Goal: Task Accomplishment & Management: Complete application form

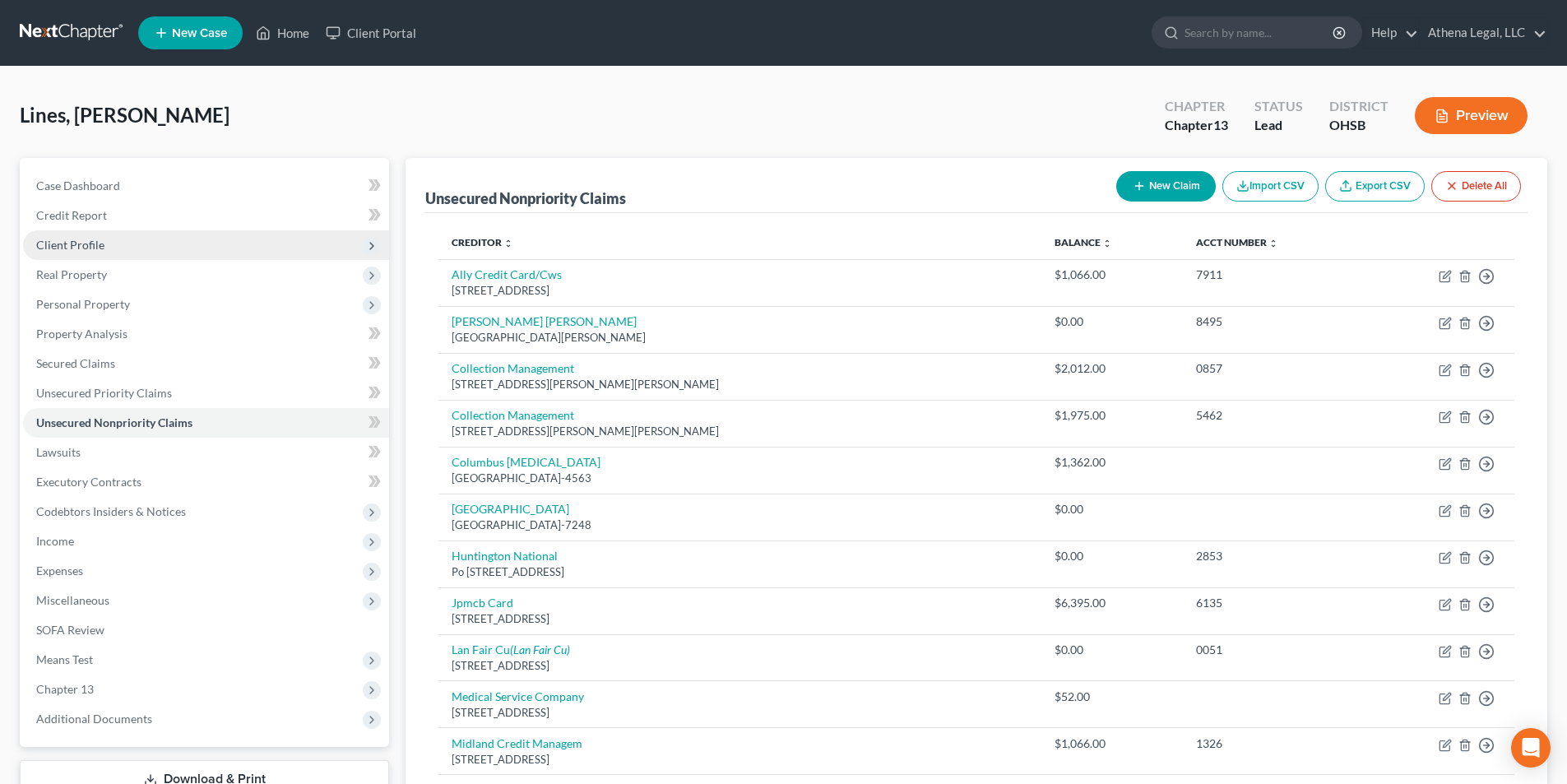
click at [78, 243] on span "Client Profile" at bounding box center [70, 245] width 68 height 14
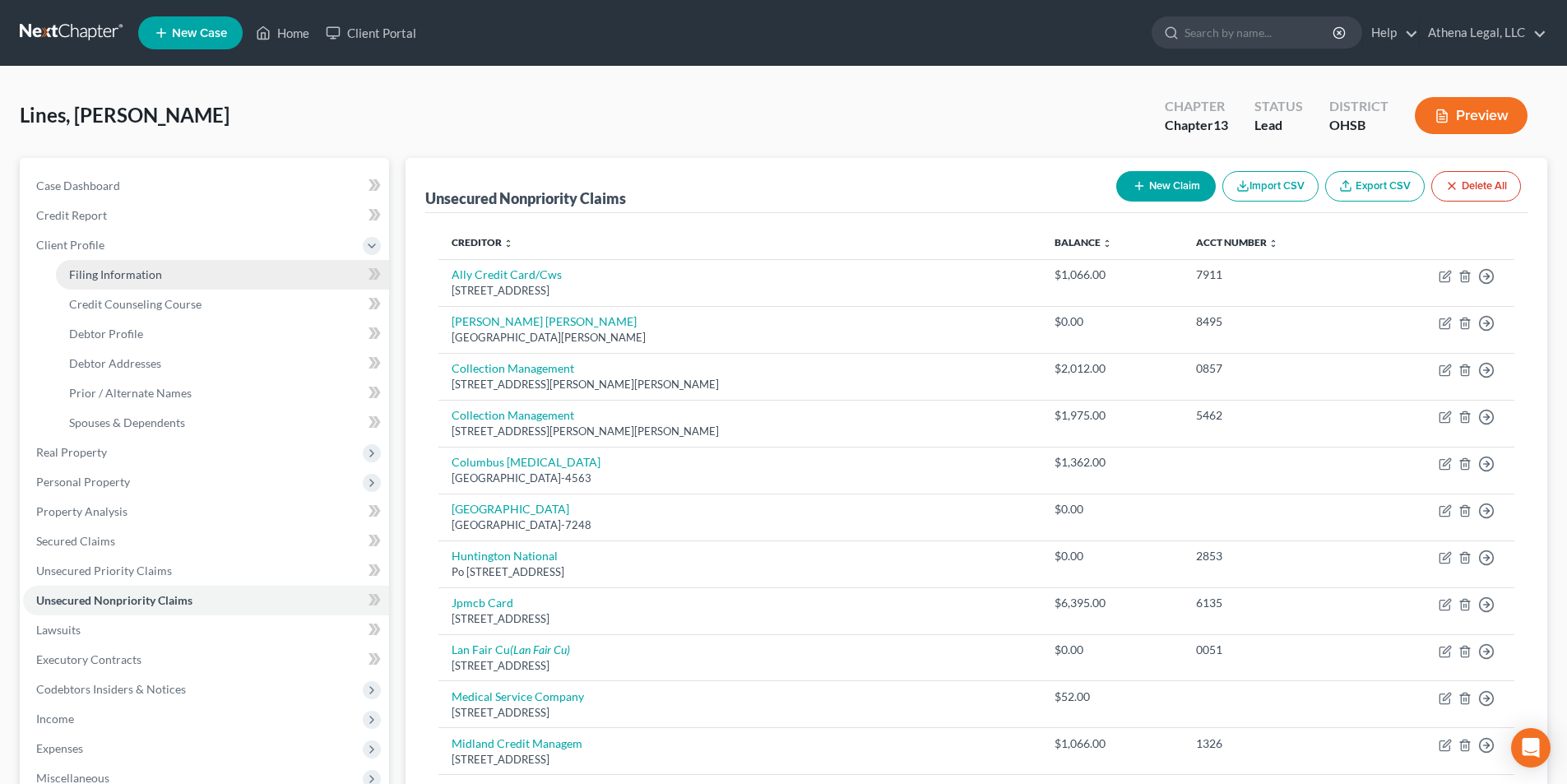
click at [95, 267] on span "Filing Information" at bounding box center [115, 274] width 93 height 14
select select "1"
select select "0"
select select "3"
select select "62"
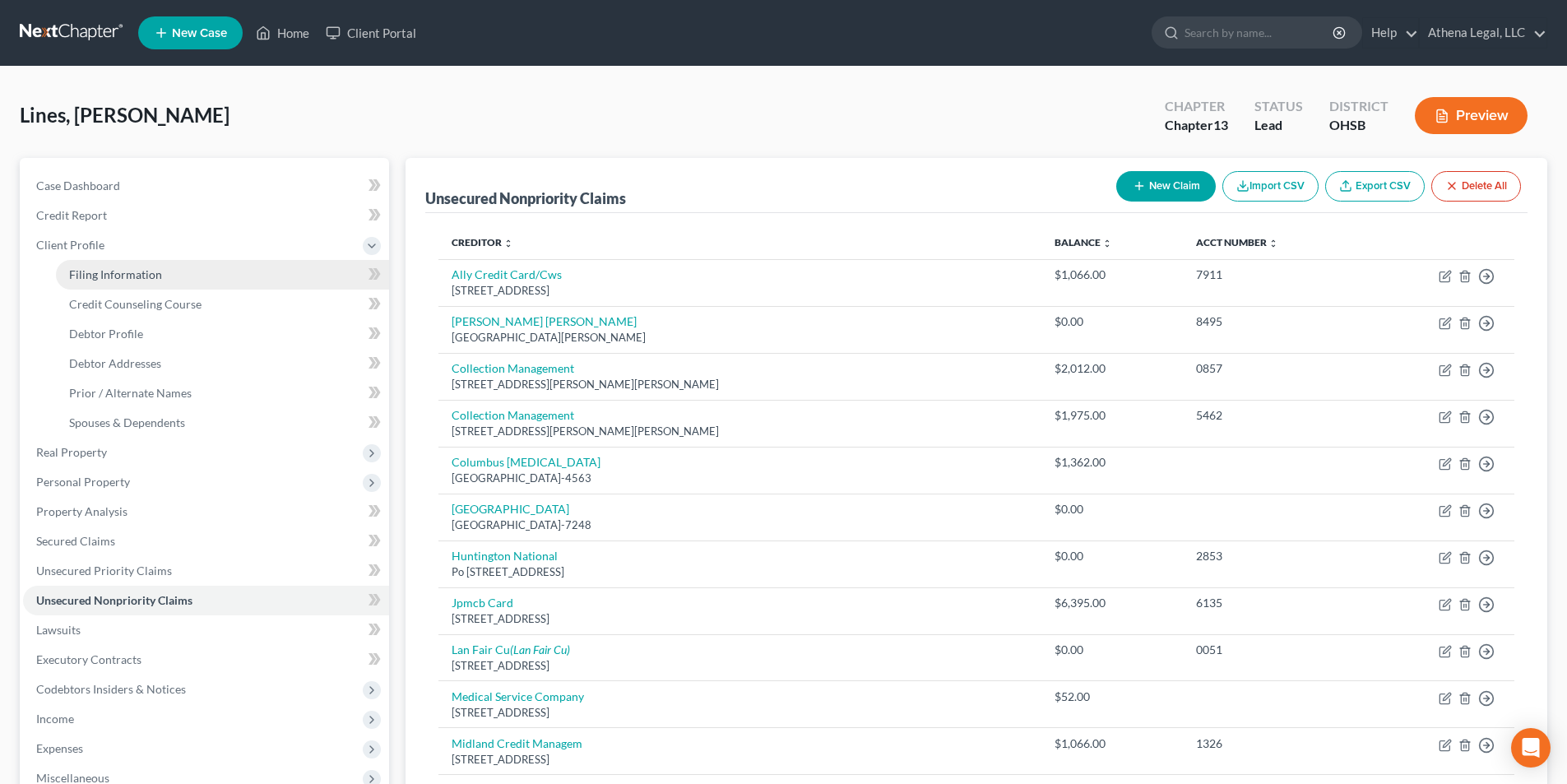
select select "0"
select select "36"
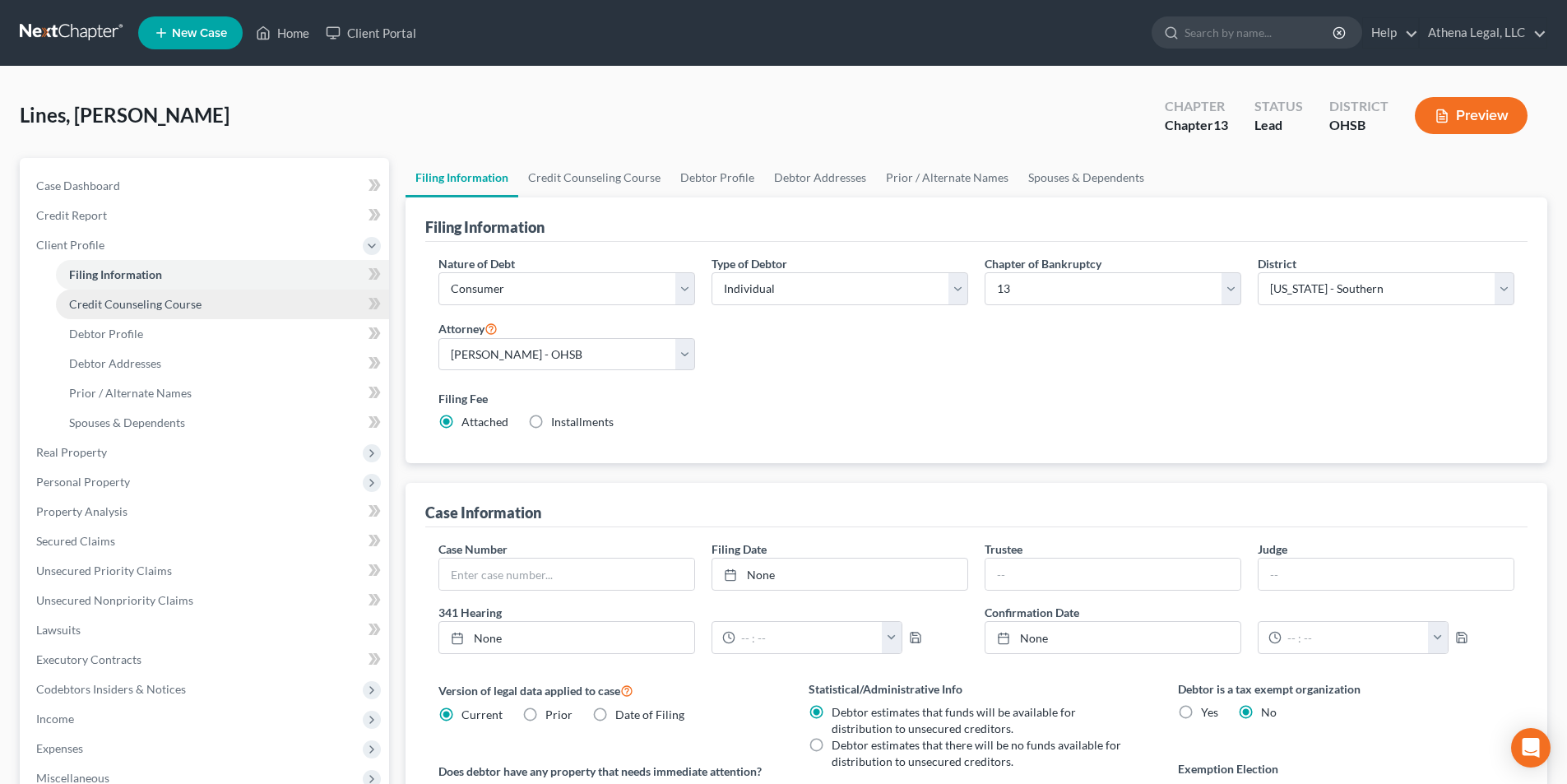
click at [93, 300] on span "Credit Counseling Course" at bounding box center [135, 304] width 132 height 14
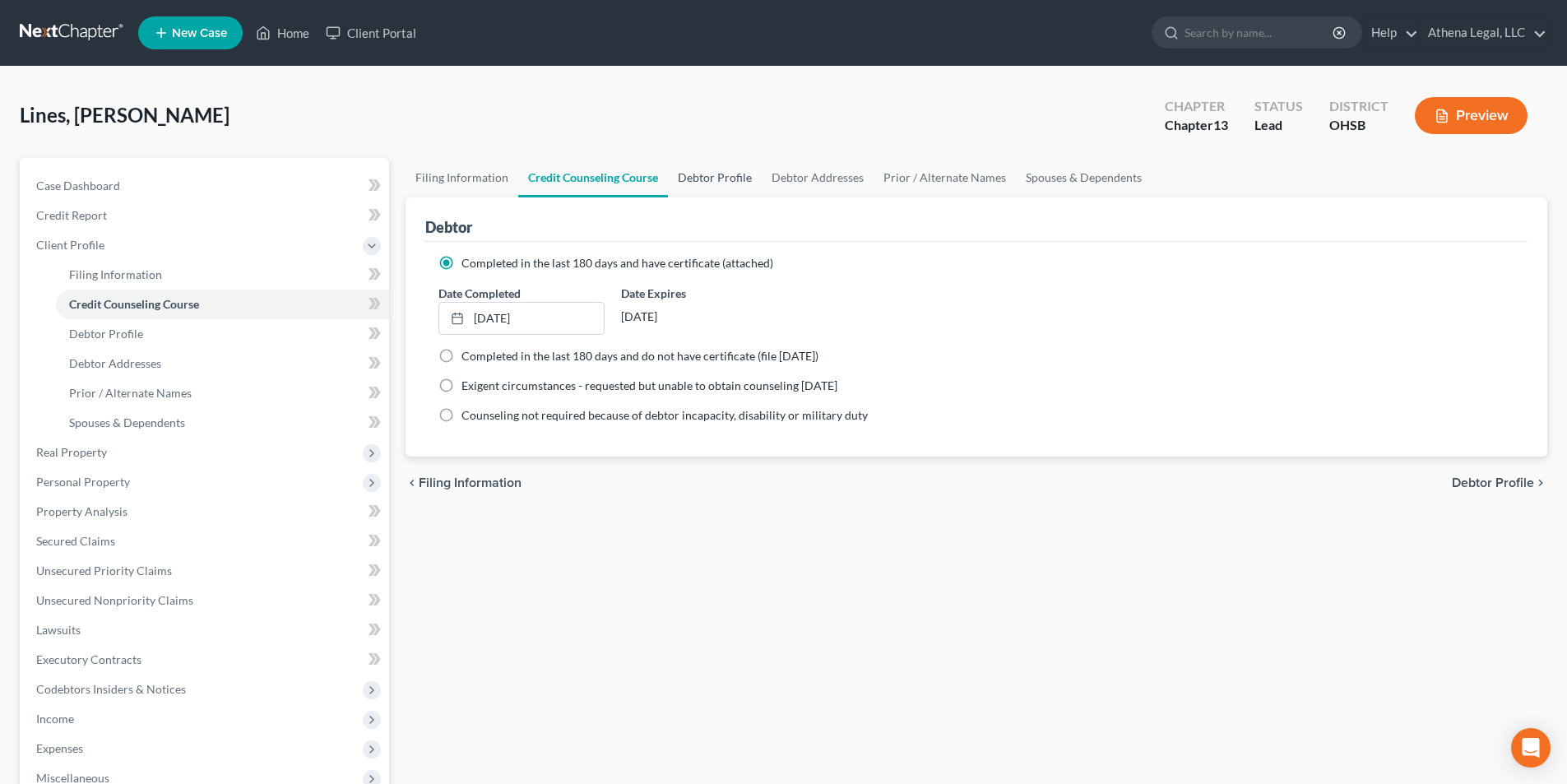
click at [721, 187] on link "Debtor Profile" at bounding box center [714, 177] width 94 height 39
select select "3"
select select "2"
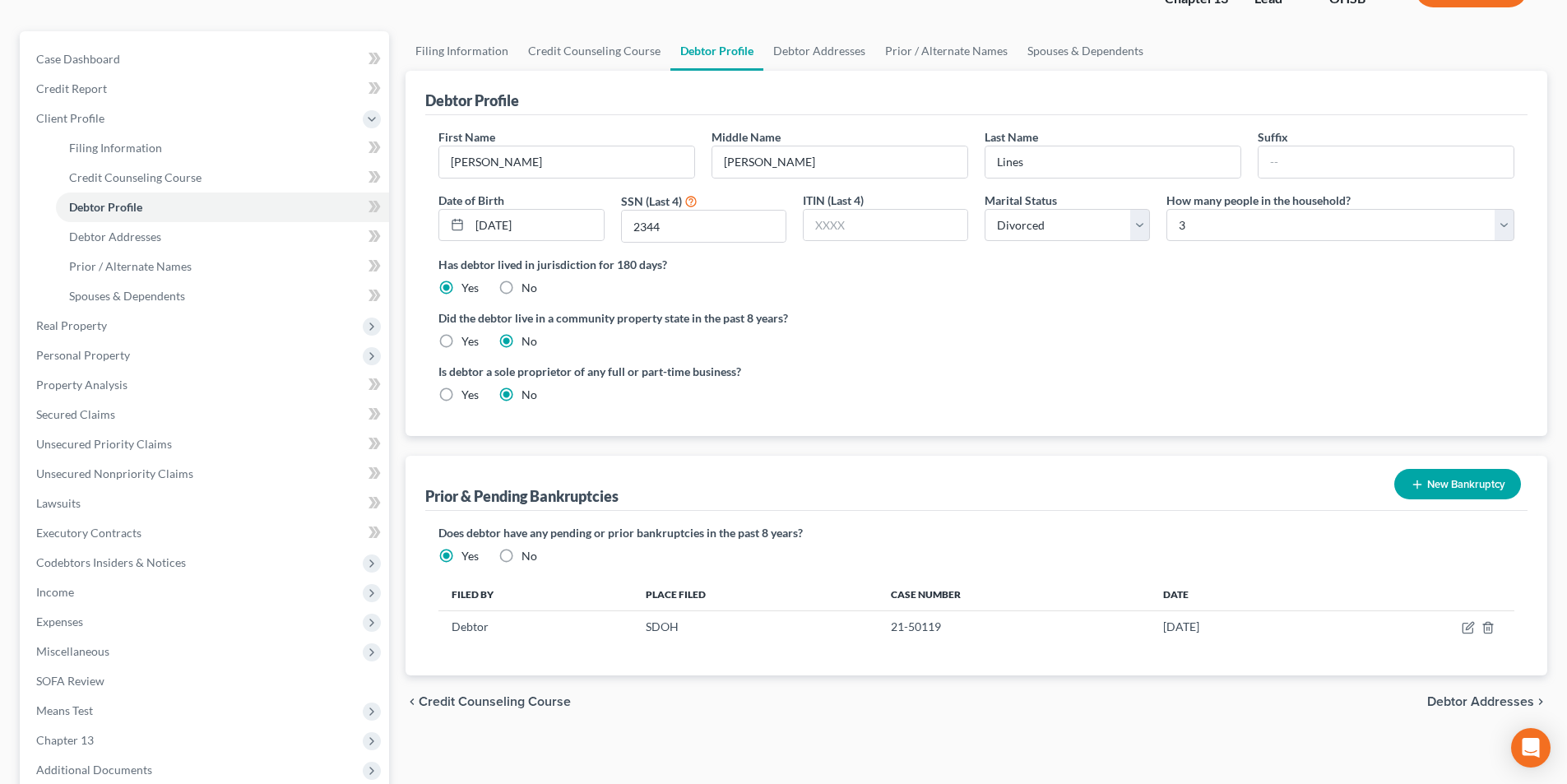
scroll to position [164, 0]
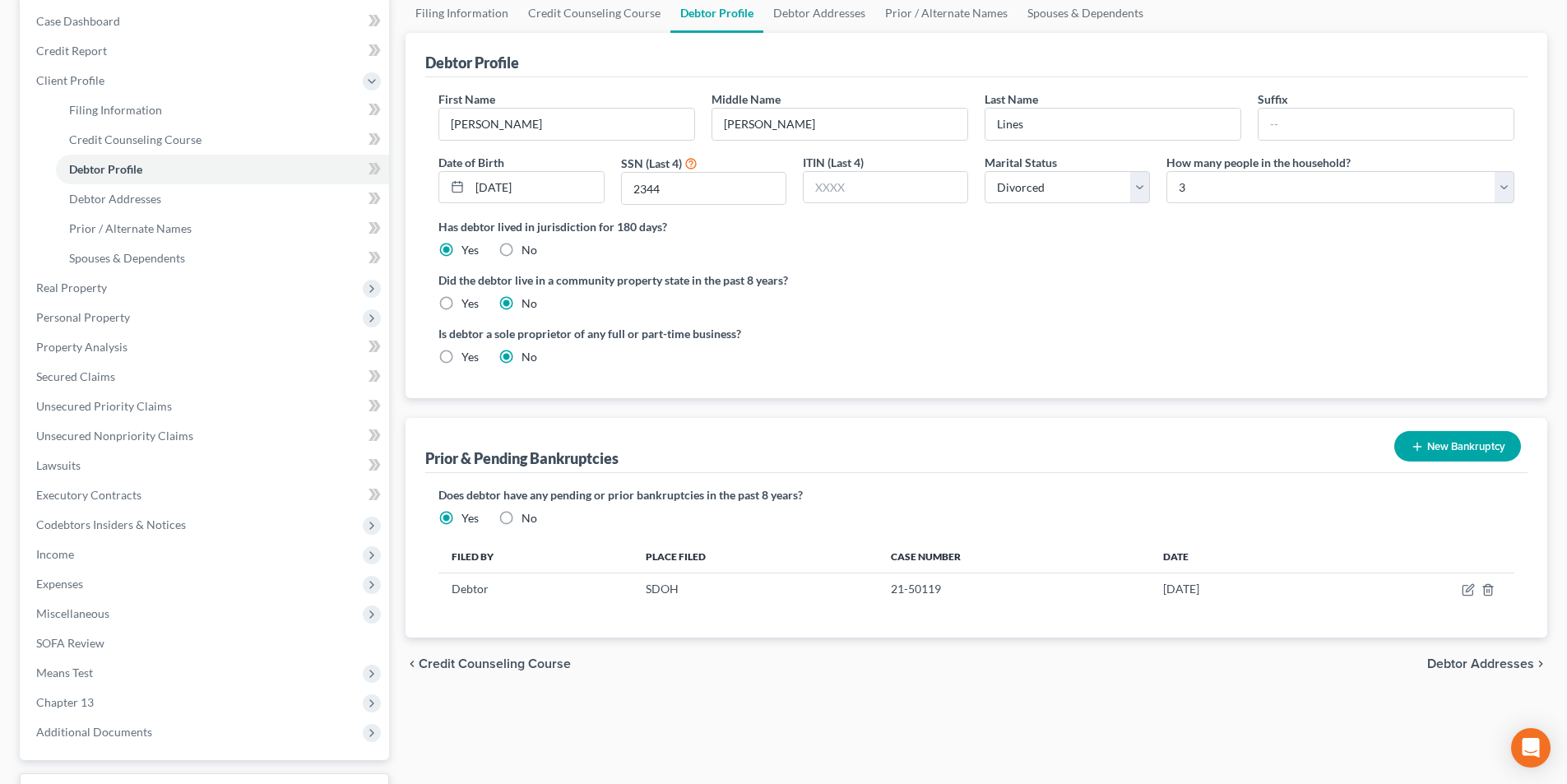
click at [1480, 664] on span "Debtor Addresses" at bounding box center [1481, 663] width 107 height 13
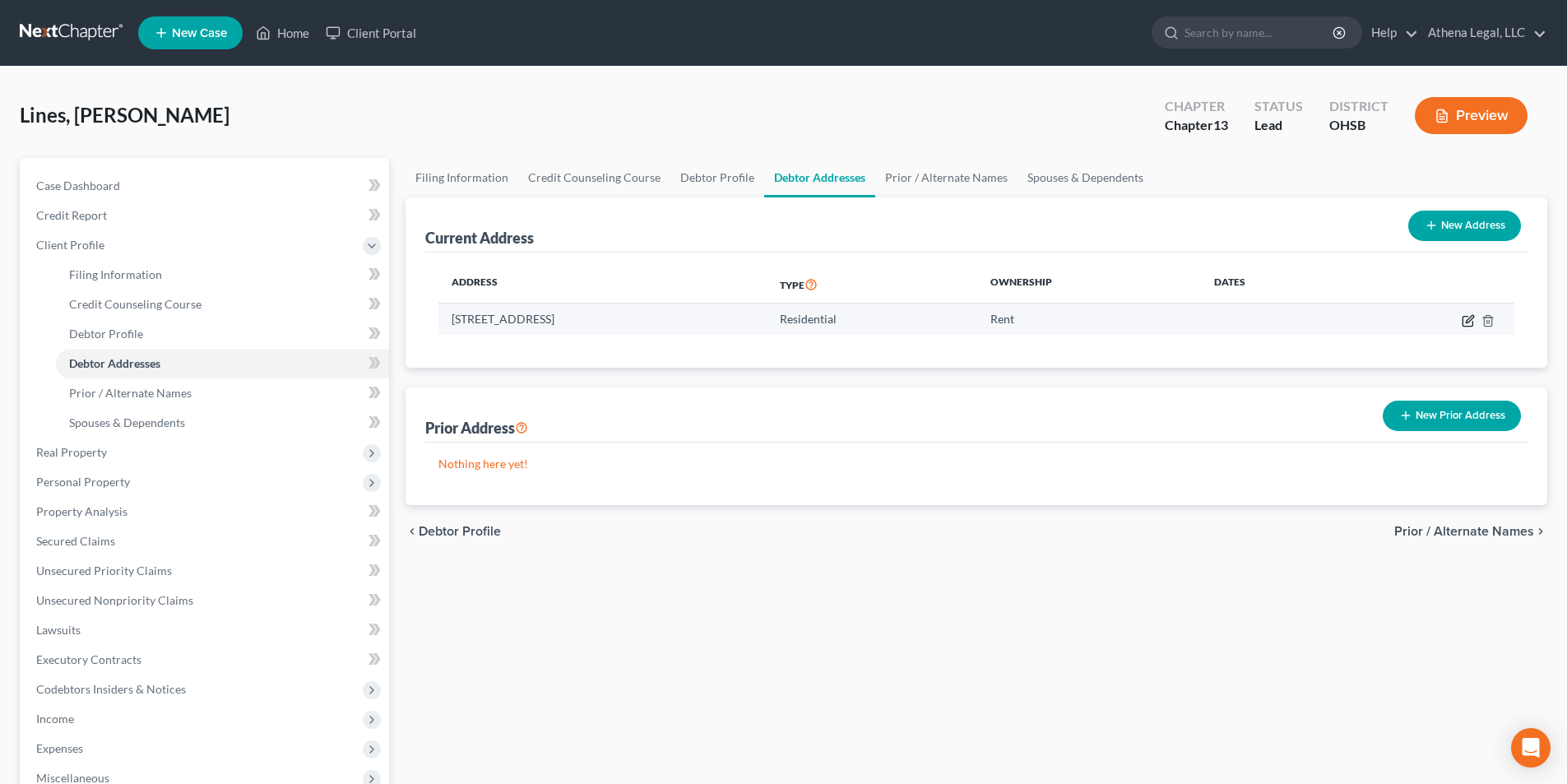
click at [1468, 325] on icon "button" at bounding box center [1468, 320] width 13 height 13
select select "36"
select select "0"
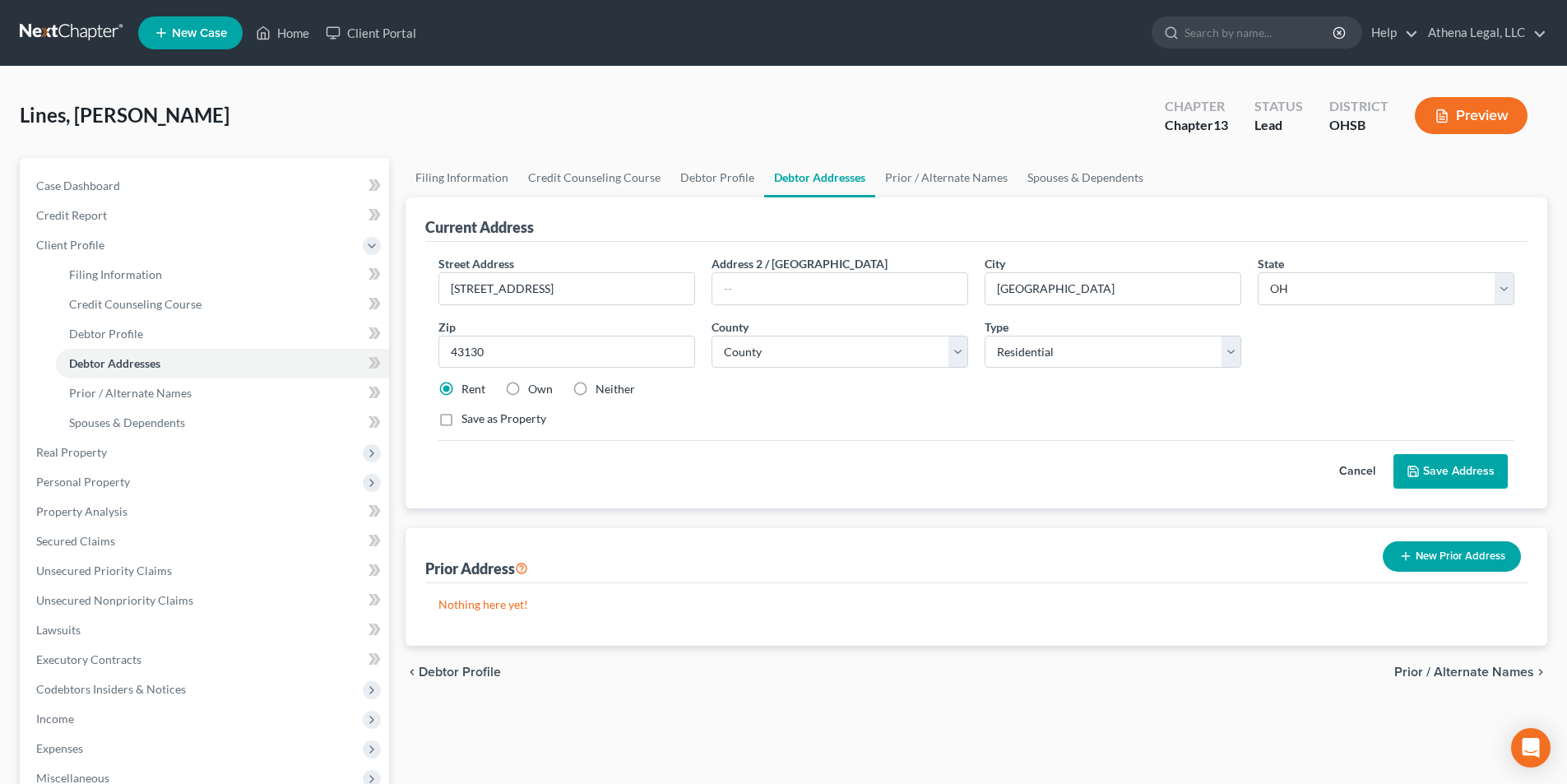
click at [1428, 471] on button "Save Address" at bounding box center [1451, 471] width 115 height 35
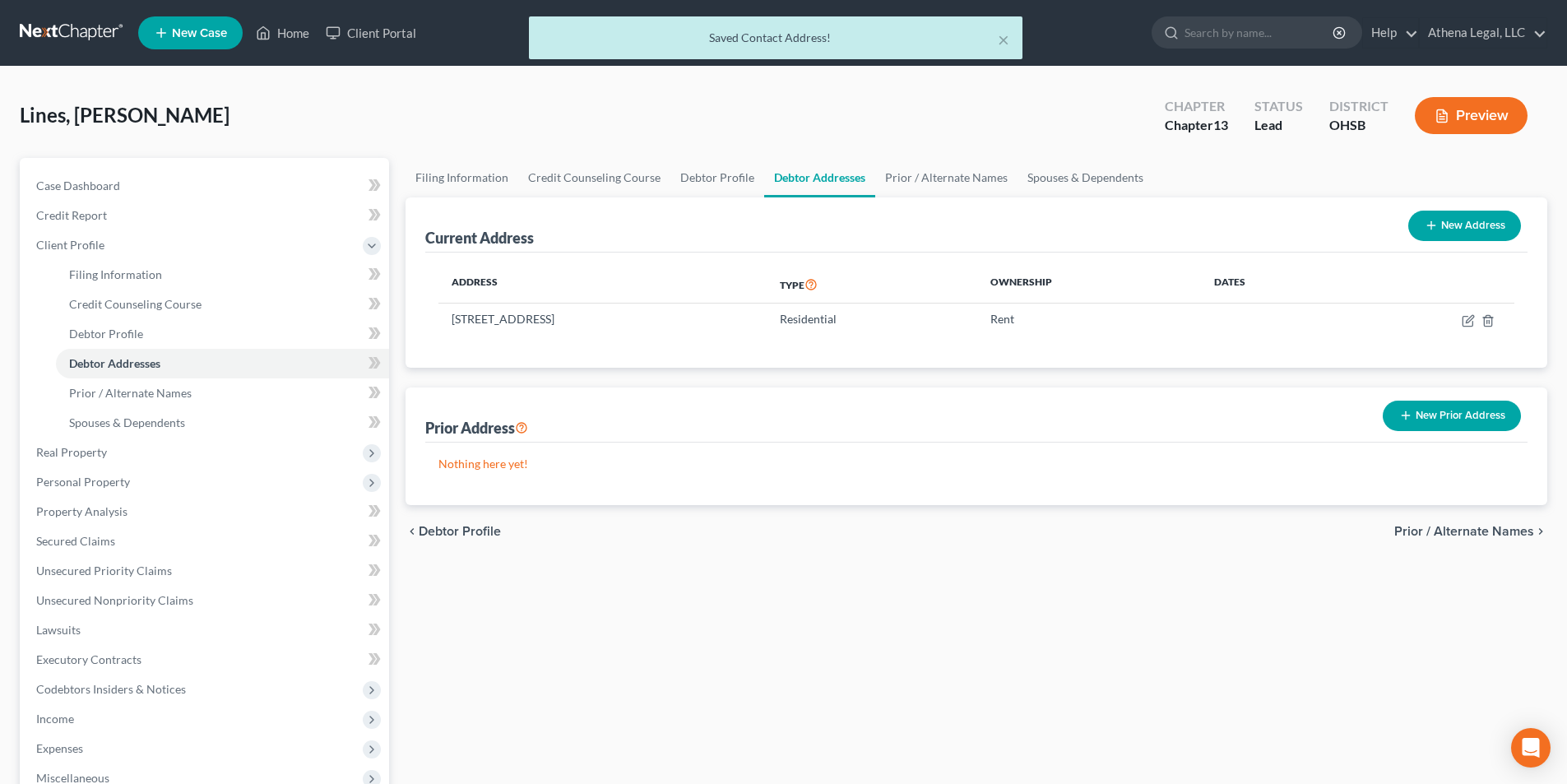
click at [1435, 416] on button "New Prior Address" at bounding box center [1452, 415] width 138 height 31
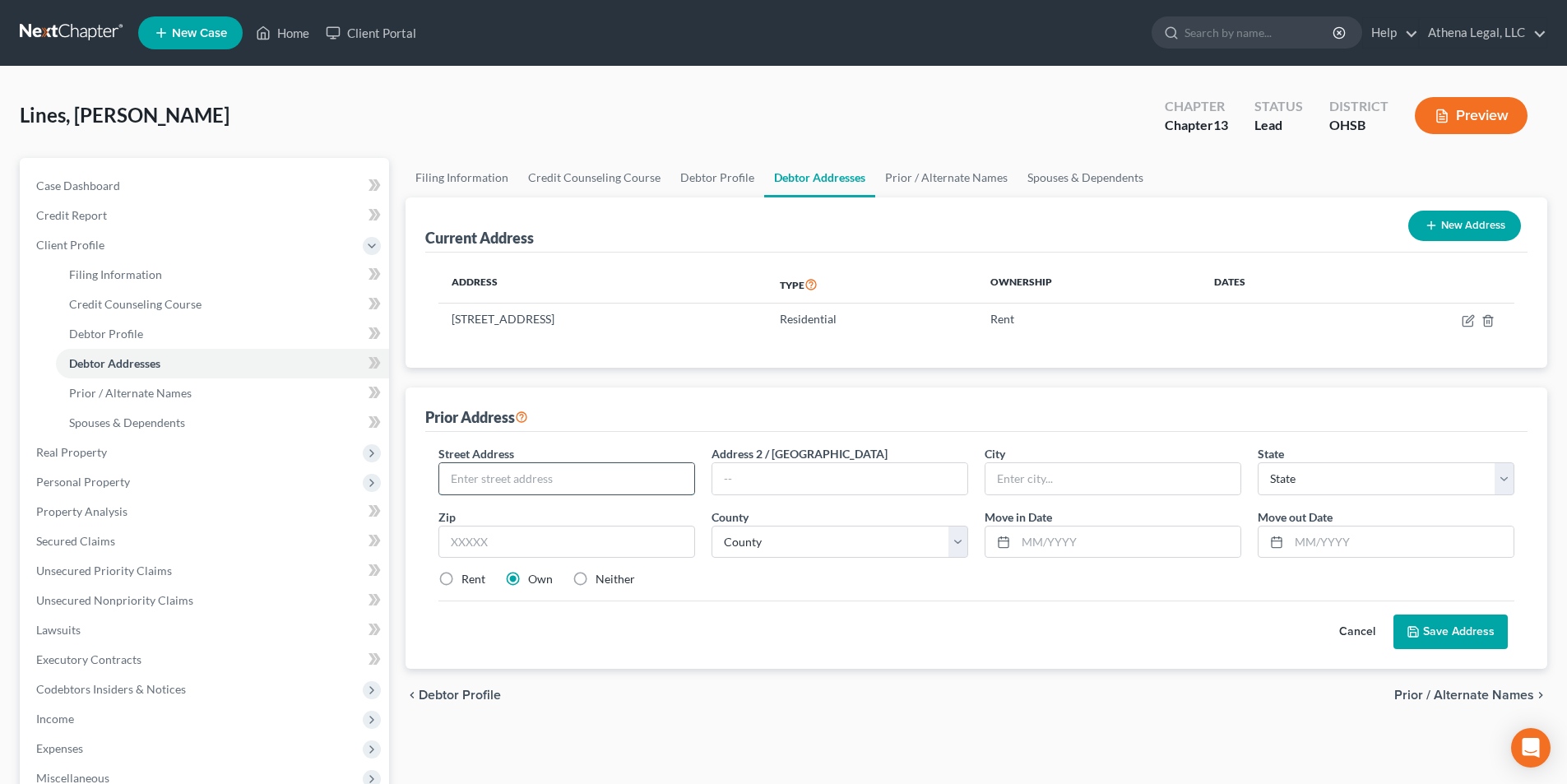
click at [554, 484] on input "text" at bounding box center [567, 479] width 255 height 31
type input "[STREET_ADDRESS]"
type input "[GEOGRAPHIC_DATA]"
select select "36"
type input "43130"
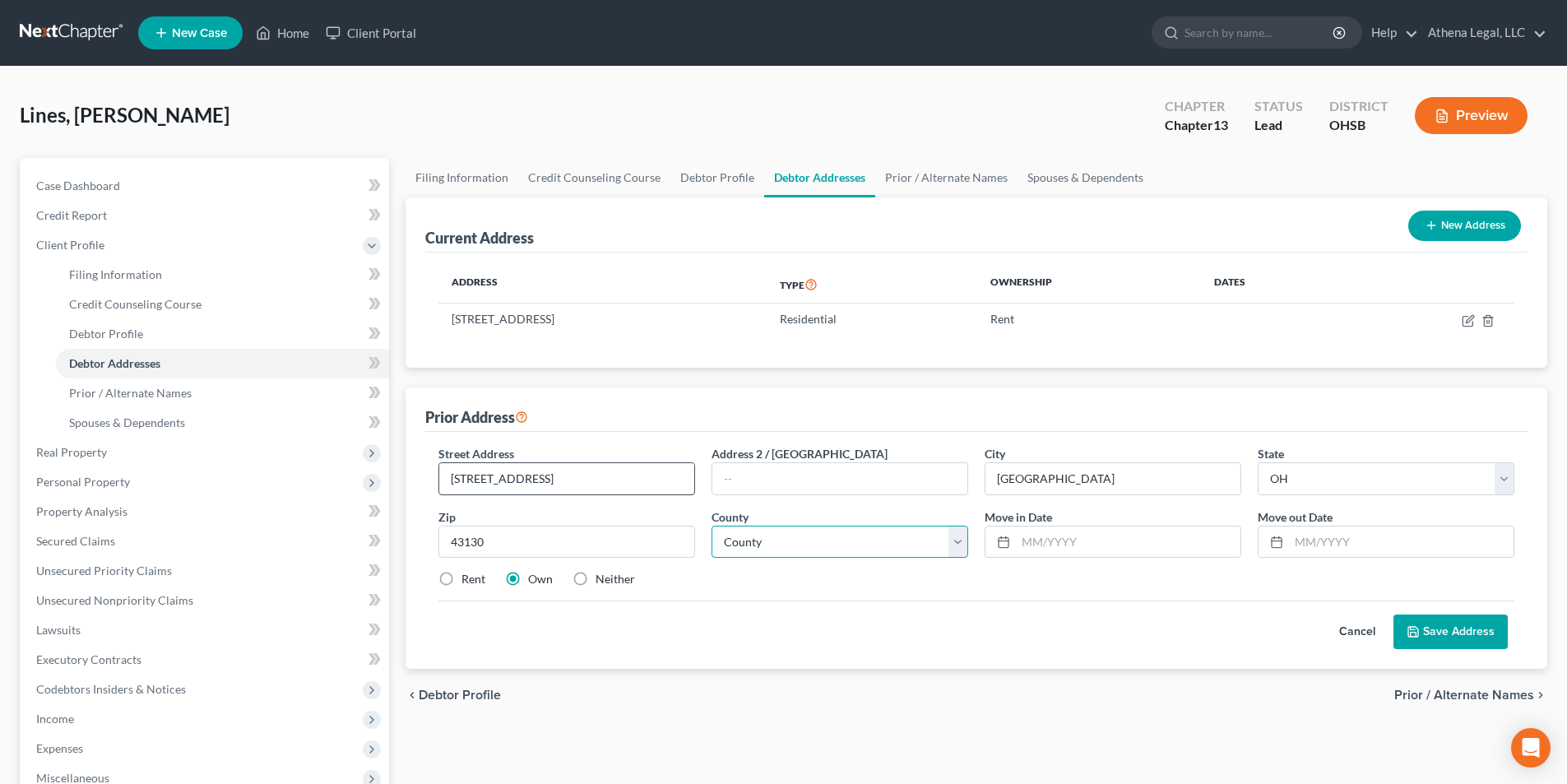
select select "22"
type input "09/2024"
drag, startPoint x: 1094, startPoint y: 538, endPoint x: 982, endPoint y: 532, distance: 112.2
click at [982, 532] on div "Move in Date * 09/2024" at bounding box center [1113, 532] width 273 height 50
click at [1330, 554] on input "text" at bounding box center [1401, 542] width 225 height 31
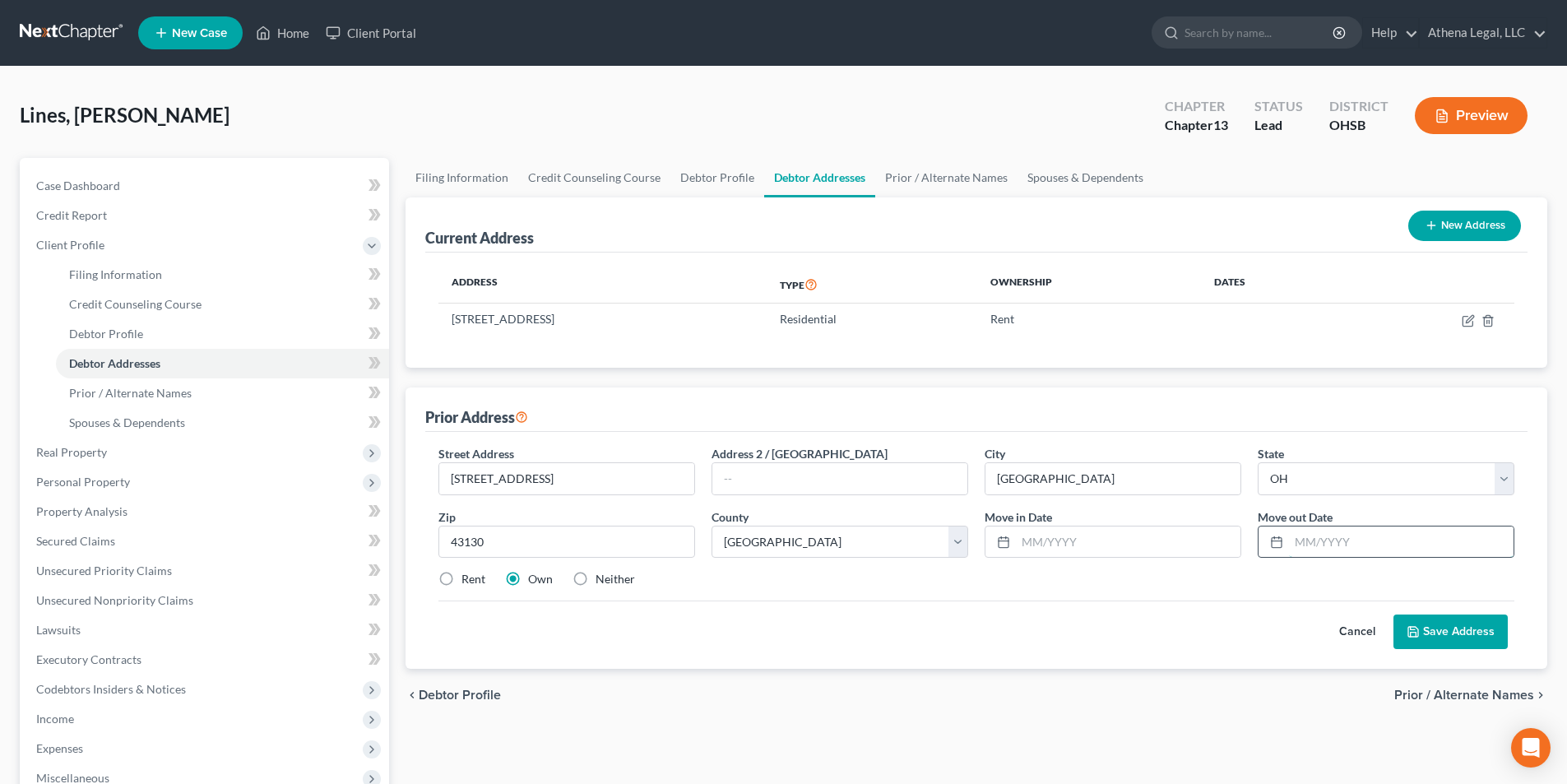
paste input "09/2024"
type input "09/2024"
click at [1168, 546] on input "text" at bounding box center [1128, 542] width 225 height 31
type input "09/2022"
click at [462, 576] on label "Rent" at bounding box center [473, 579] width 24 height 17
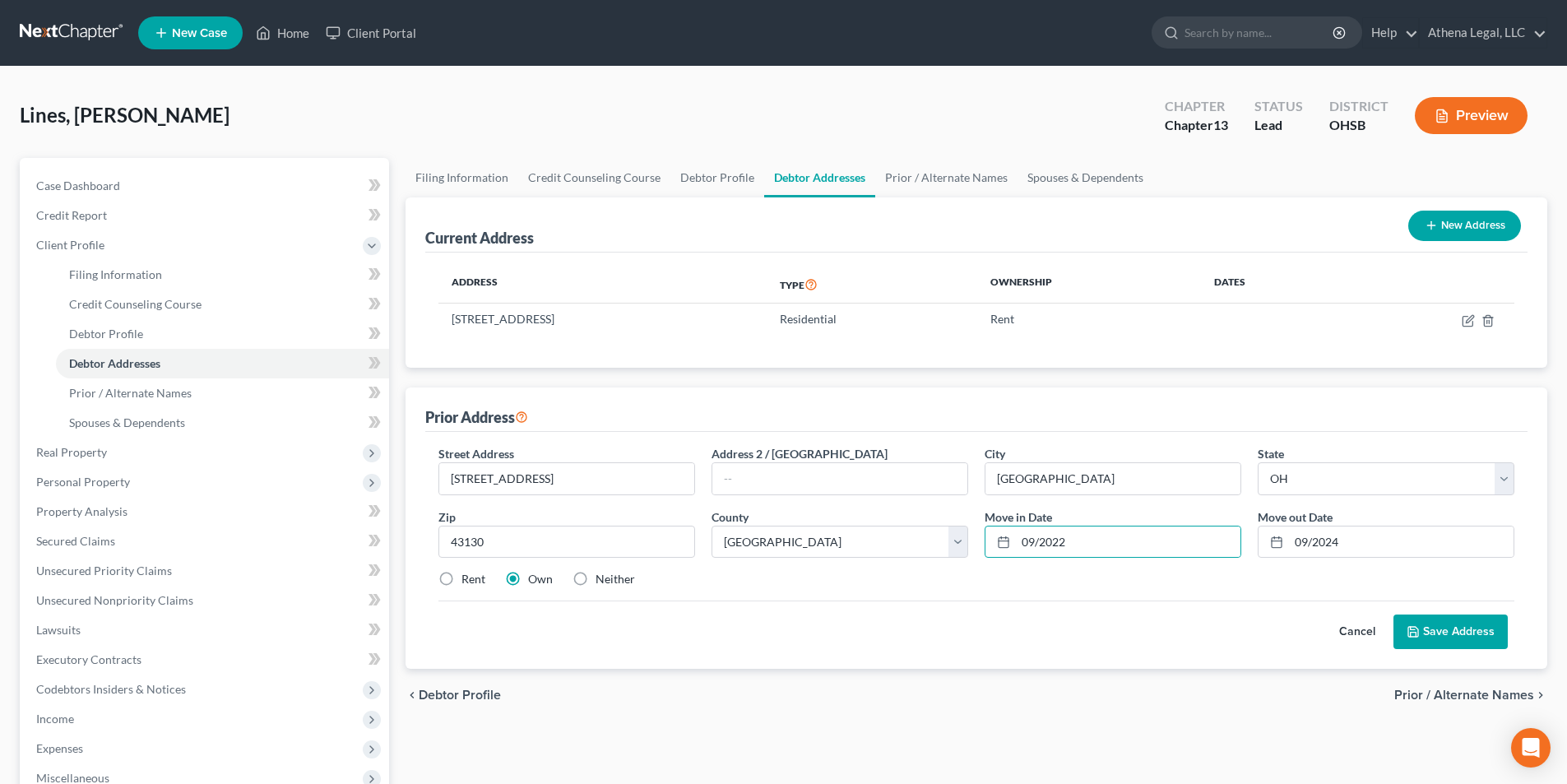
click at [468, 576] on input "Rent" at bounding box center [473, 576] width 10 height 10
radio input "true"
click at [1445, 638] on button "Save Address" at bounding box center [1451, 632] width 115 height 35
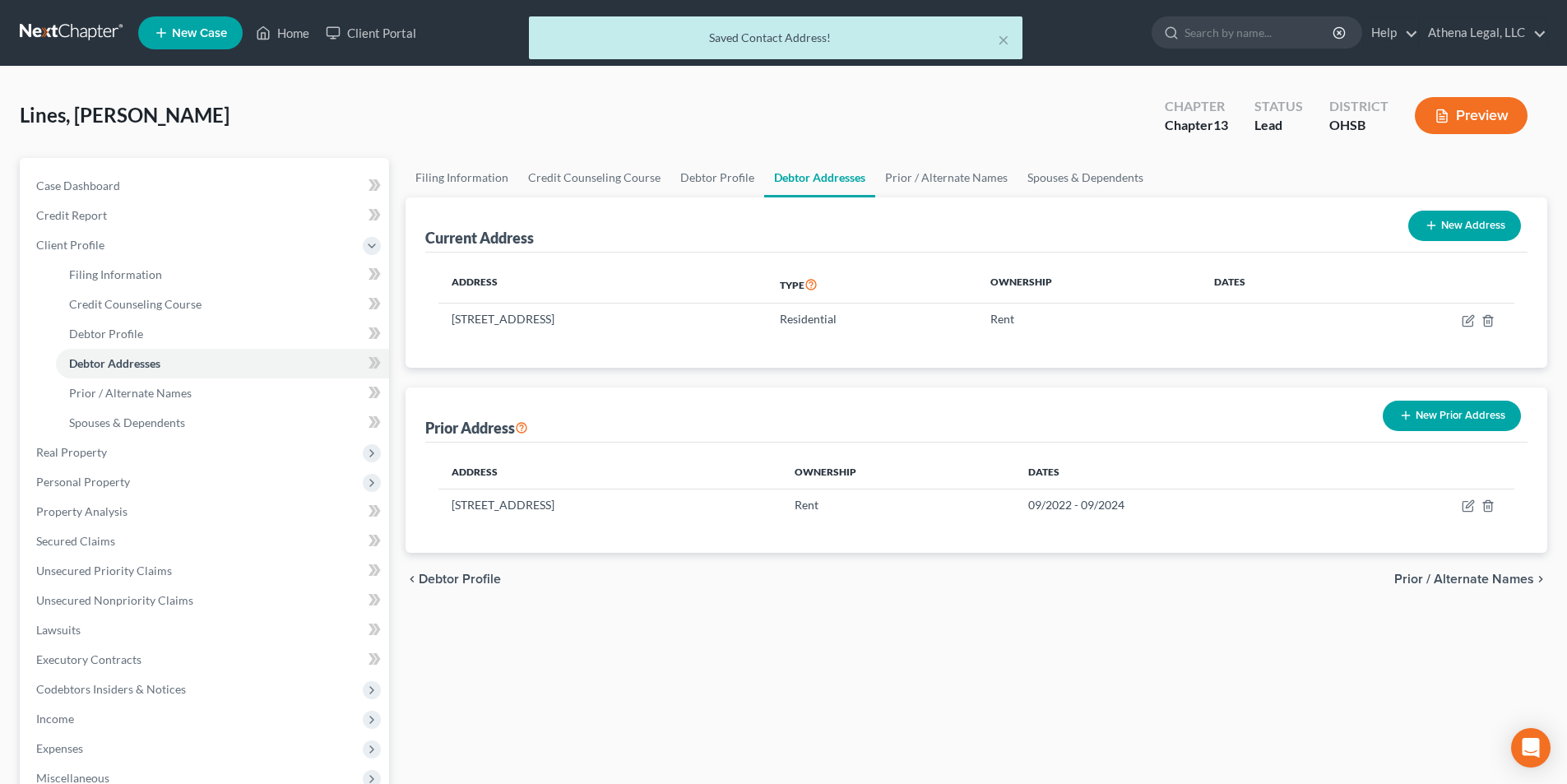
click at [1459, 580] on span "Prior / Alternate Names" at bounding box center [1465, 579] width 140 height 13
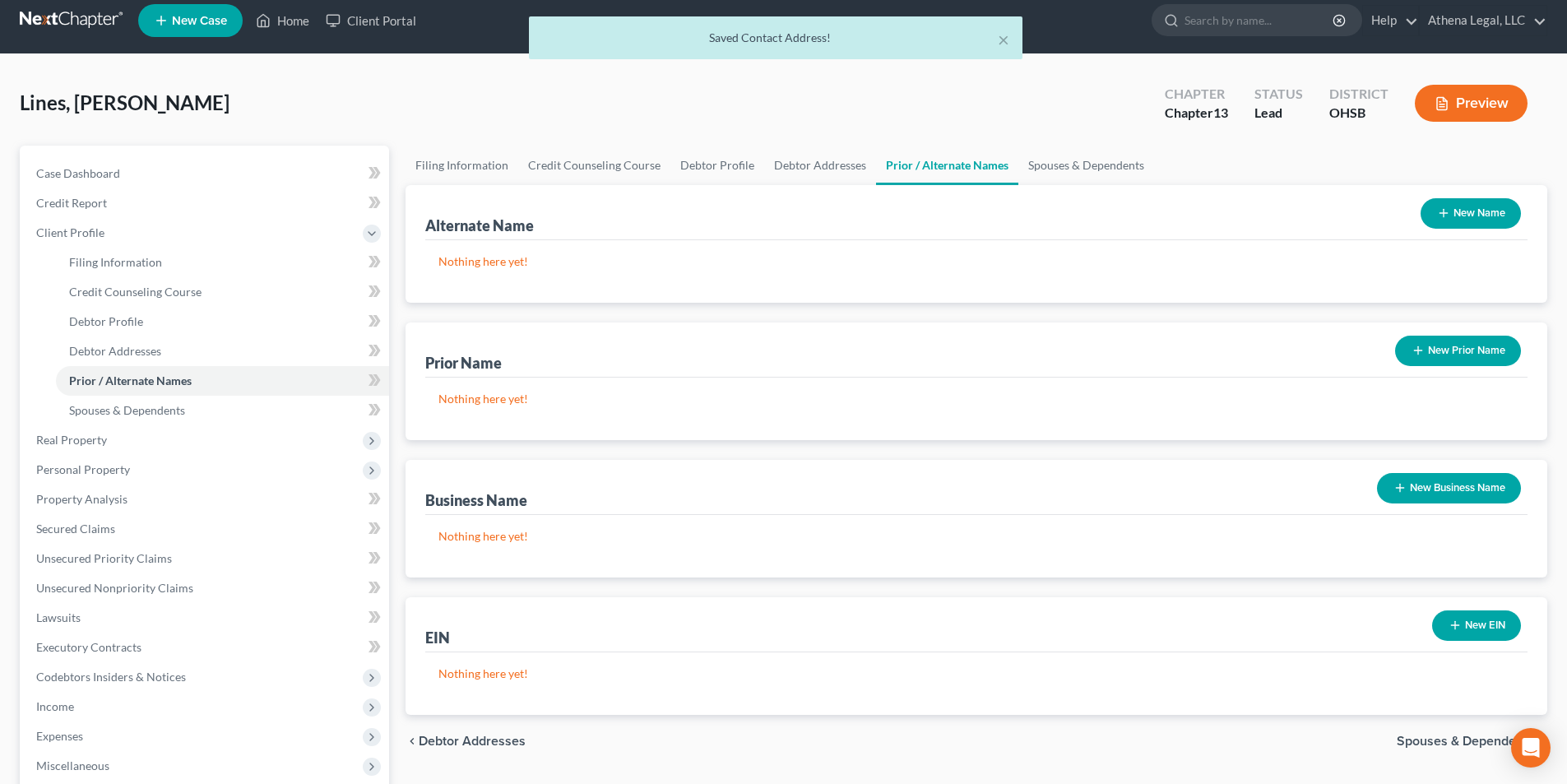
scroll to position [246, 0]
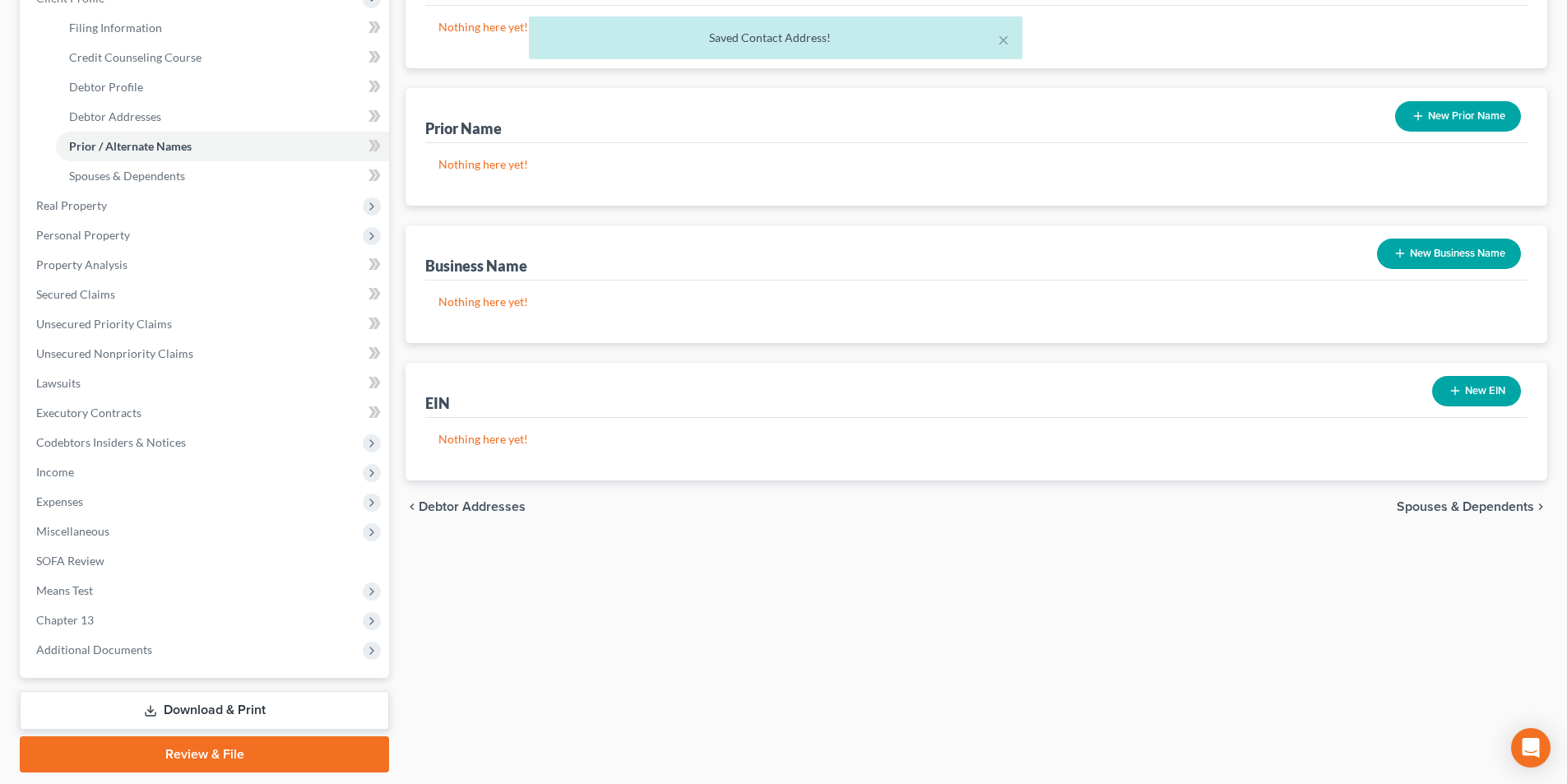
click at [1446, 504] on span "Spouses & Dependents" at bounding box center [1466, 506] width 137 height 13
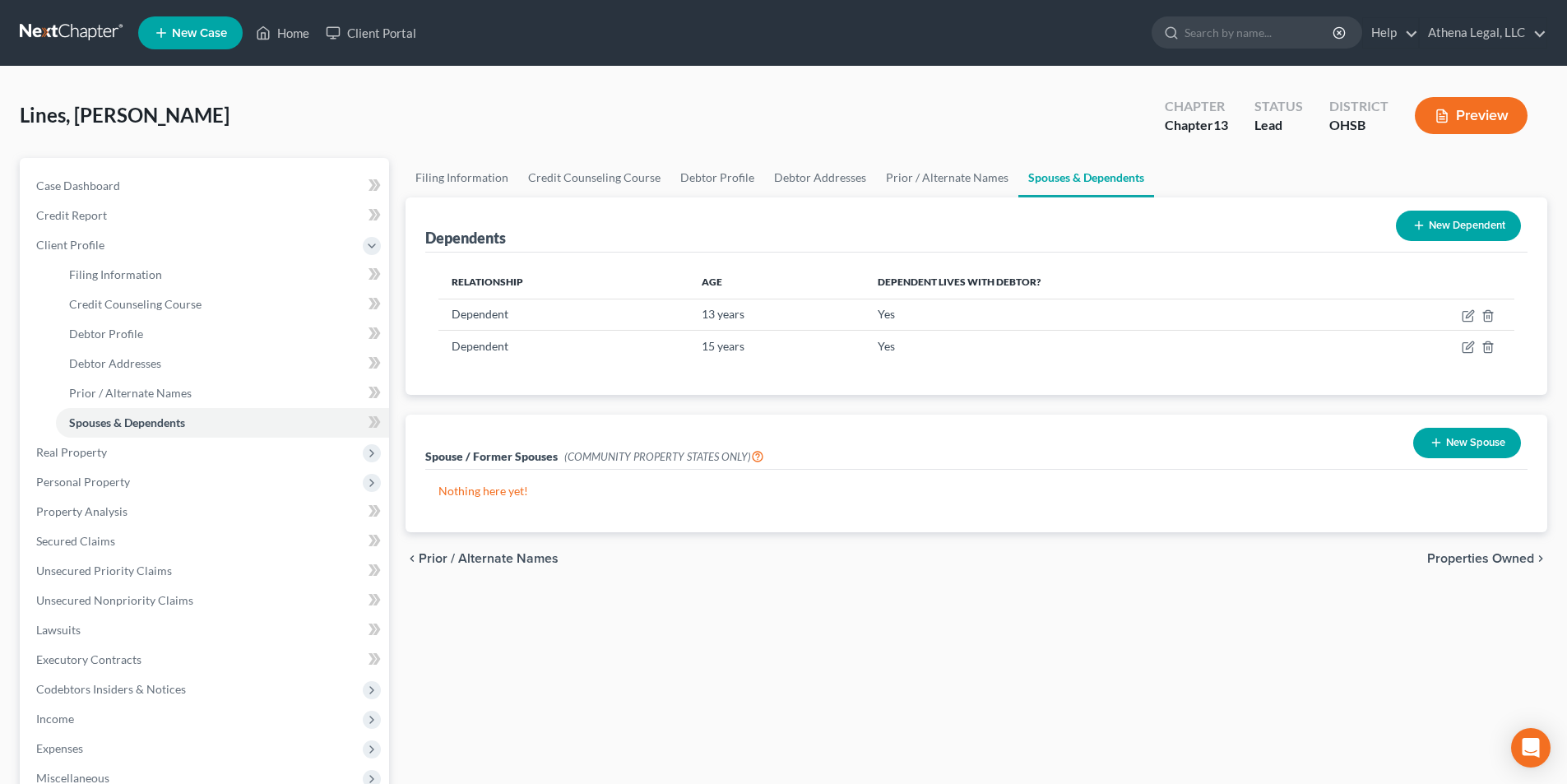
click at [1462, 564] on span "Properties Owned" at bounding box center [1481, 558] width 107 height 13
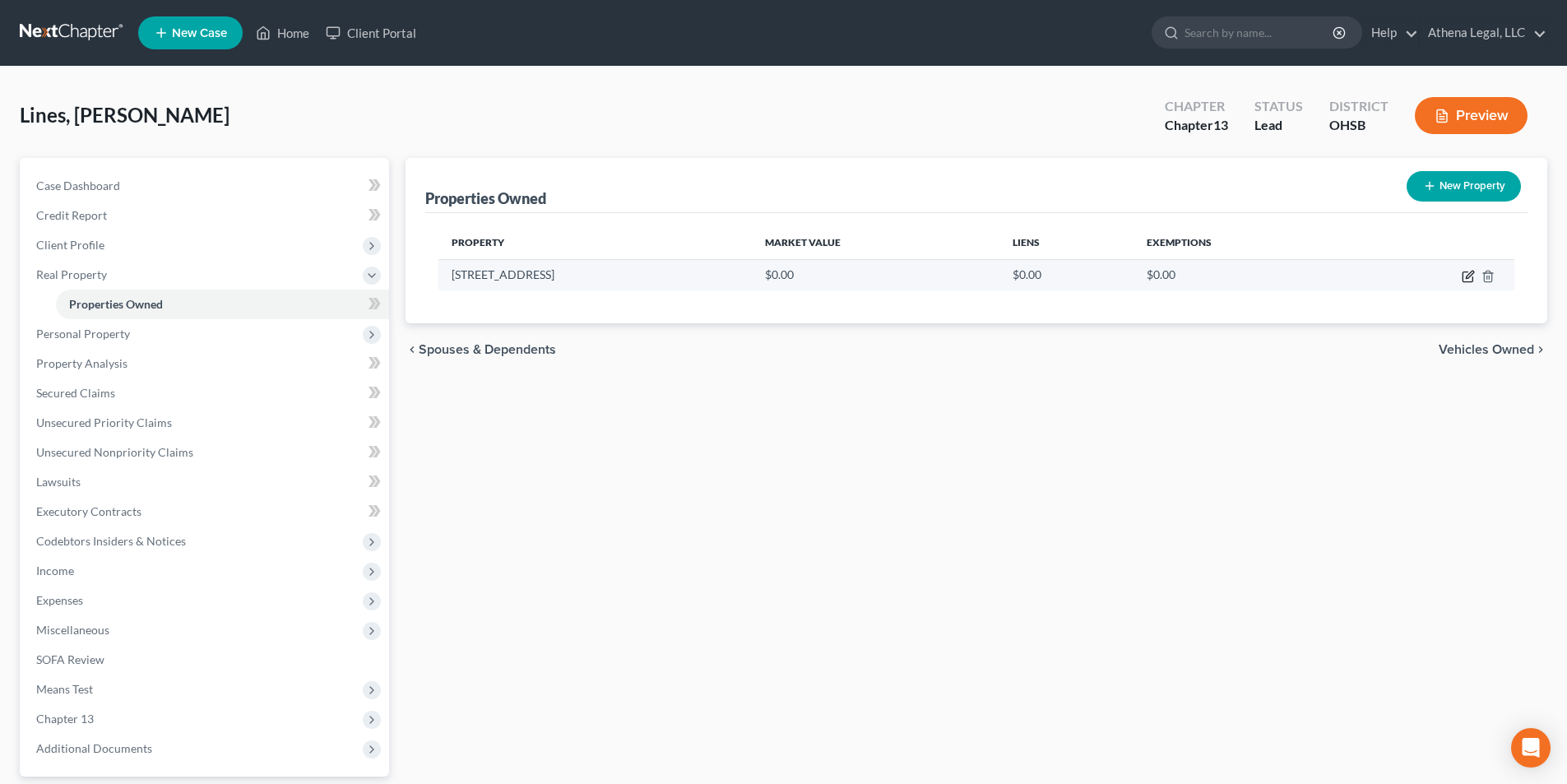
click at [1466, 275] on icon "button" at bounding box center [1468, 276] width 13 height 13
select select "36"
select select "22"
select select "3"
select select "0"
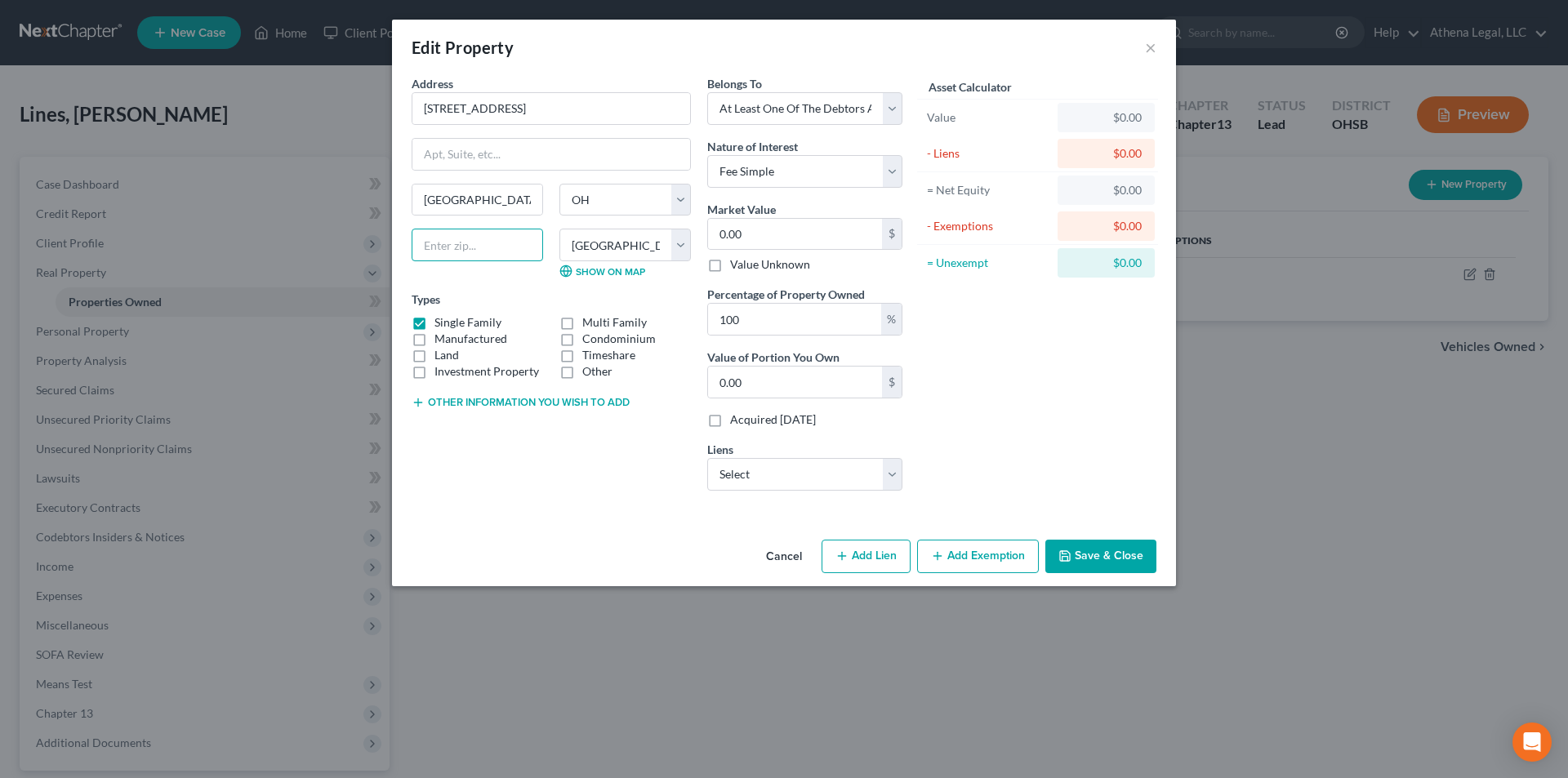
click at [463, 244] on input "text" at bounding box center [476, 245] width 131 height 33
type input "43150"
drag, startPoint x: 778, startPoint y: 330, endPoint x: 683, endPoint y: 316, distance: 96.0
click at [683, 316] on div "Address * 3370 Market [GEOGRAPHIC_DATA] [US_STATE][GEOGRAPHIC_DATA] [GEOGRAPHIC…" at bounding box center [657, 290] width 507 height 428
type input "50"
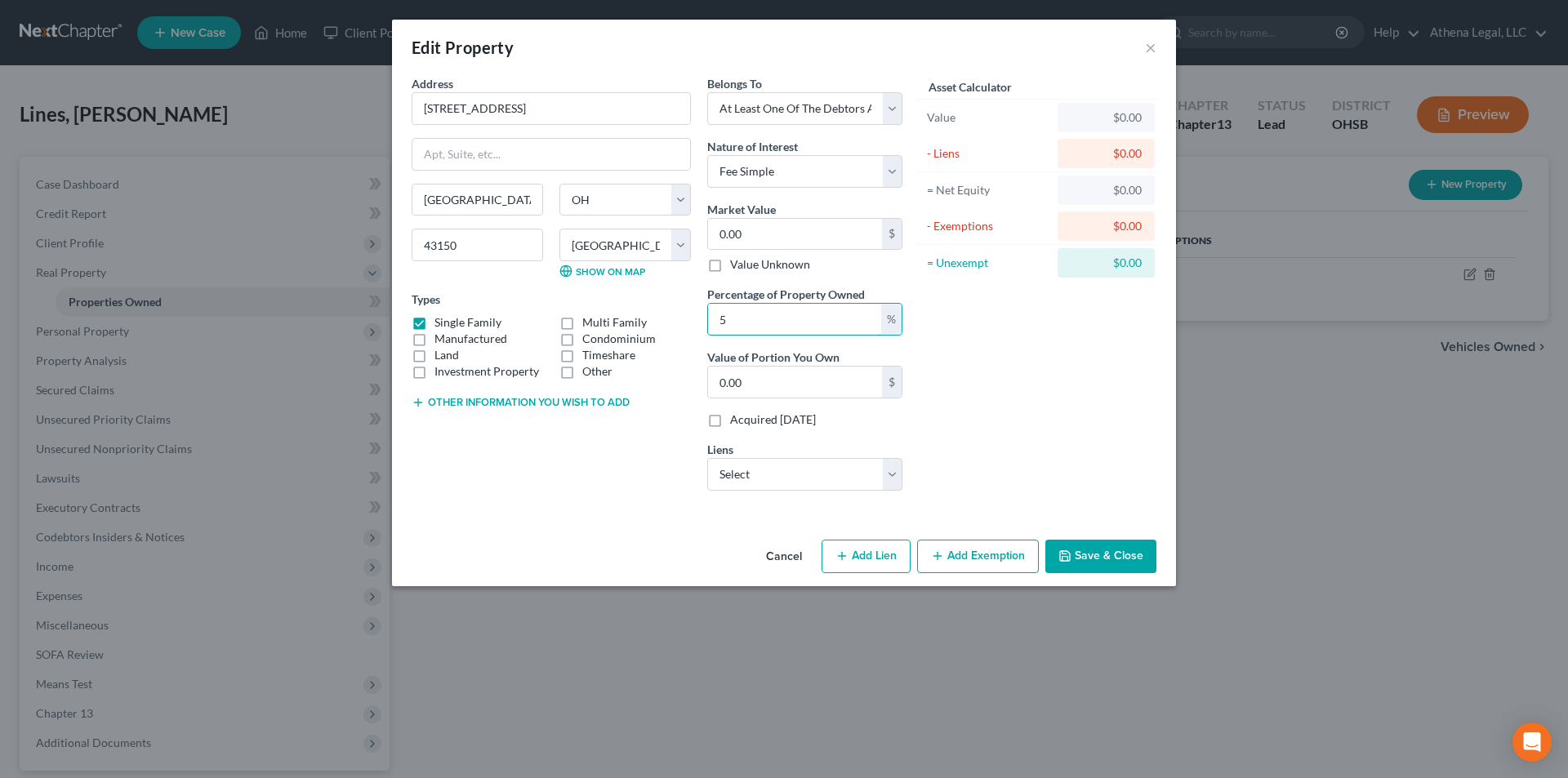
type input "0"
type input "50.00"
click at [780, 243] on input "0.00" at bounding box center [795, 234] width 174 height 31
type input "1"
type input "0.50"
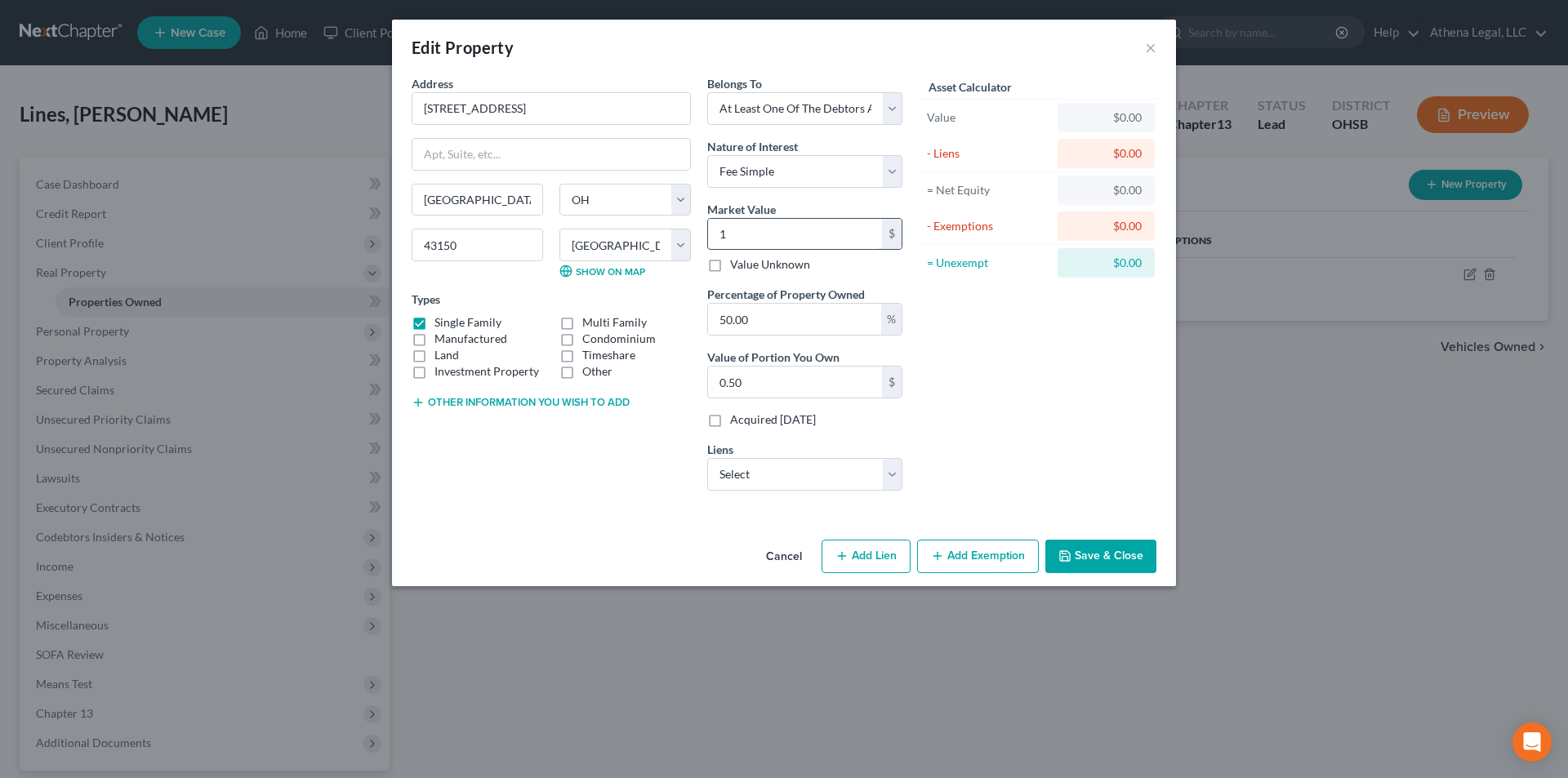
type input "17"
type input "8.50"
type input "176"
type input "88.00"
type input "1760"
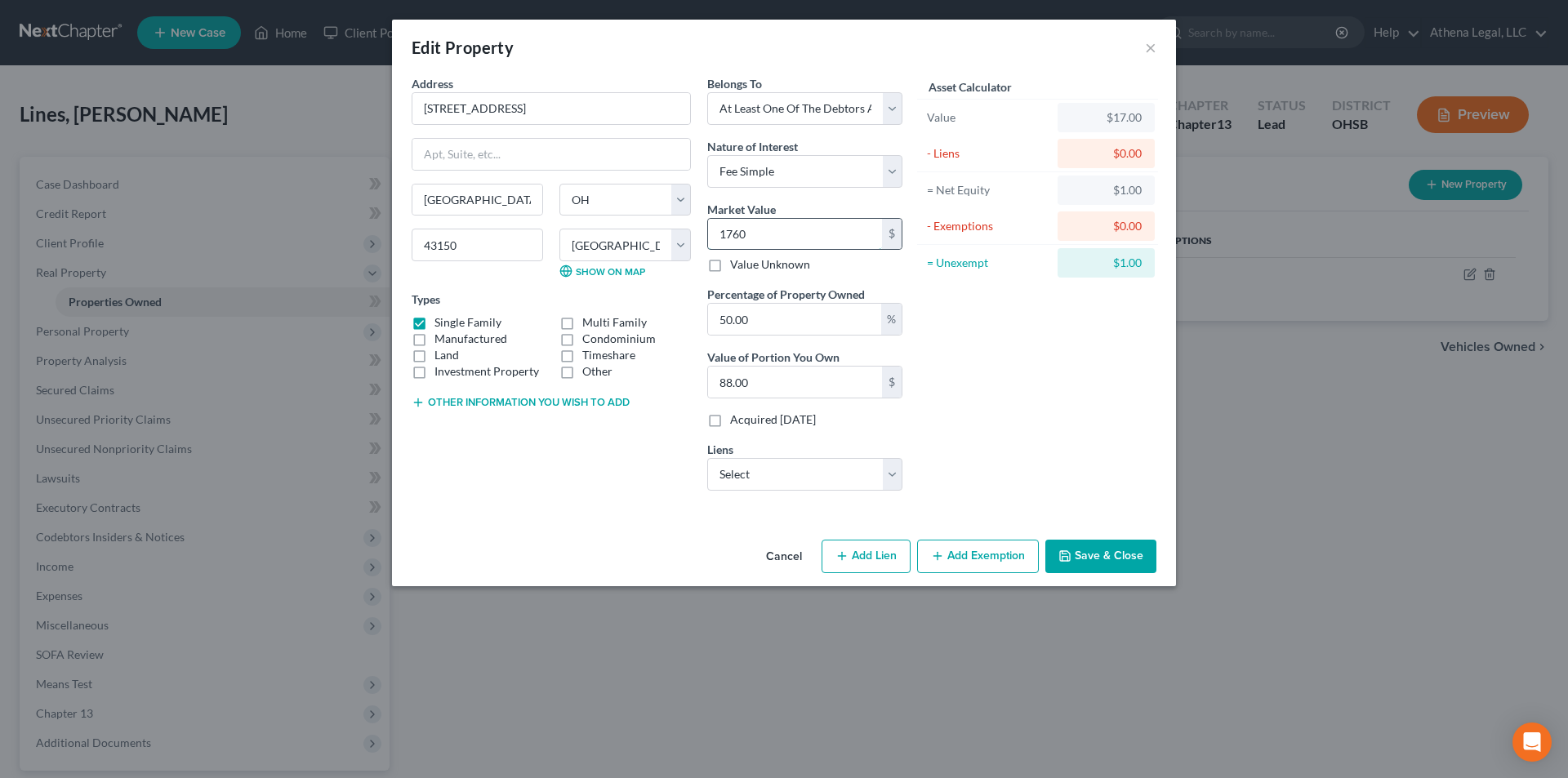
type input "880.00"
type input "1,7600"
type input "8,800.00"
type input "17,6000"
type input "88,000.00"
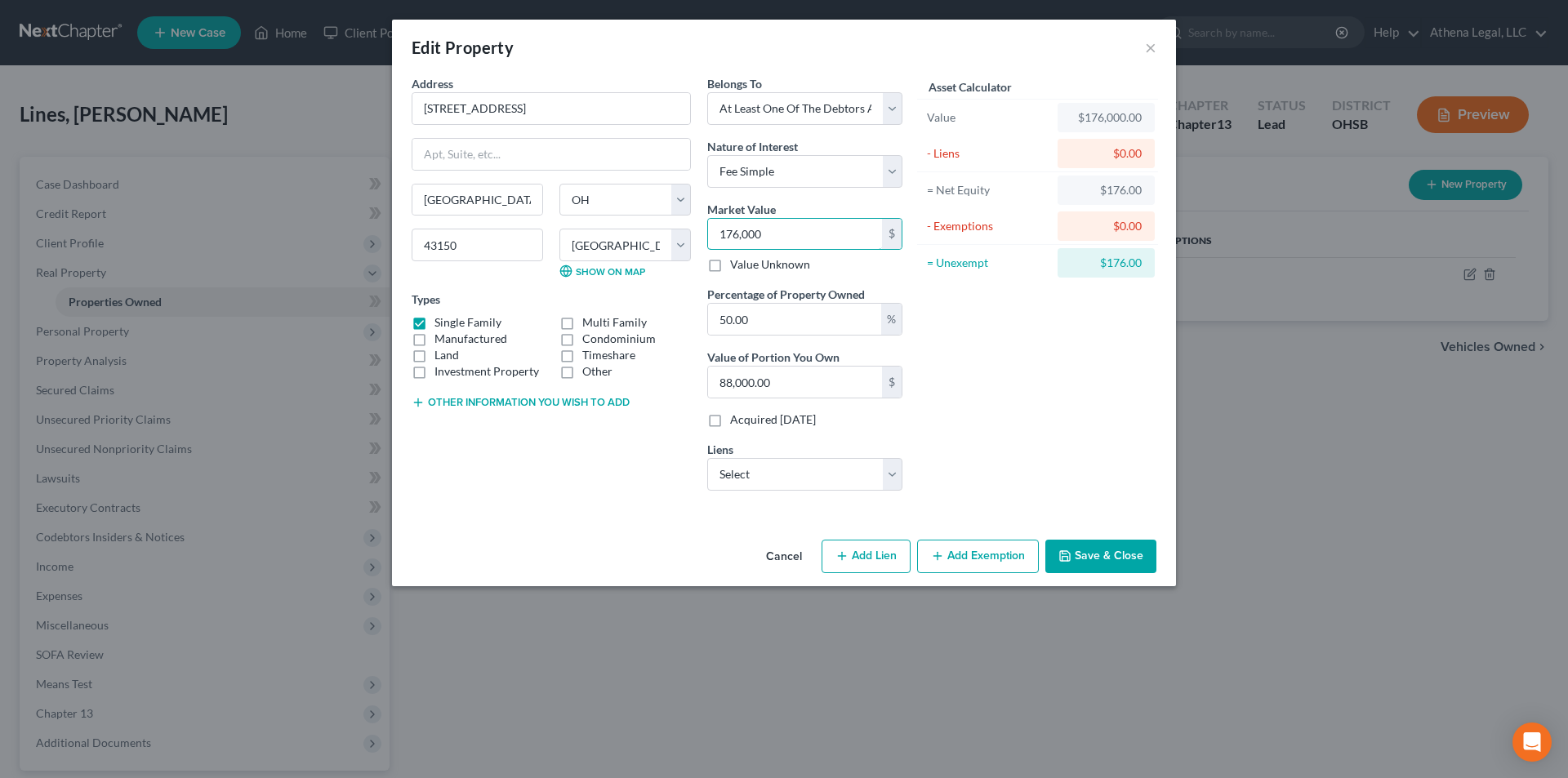
type input "176,000"
click at [537, 399] on button "Other information you wish to add" at bounding box center [520, 402] width 218 height 13
click at [521, 428] on textarea at bounding box center [551, 440] width 279 height 61
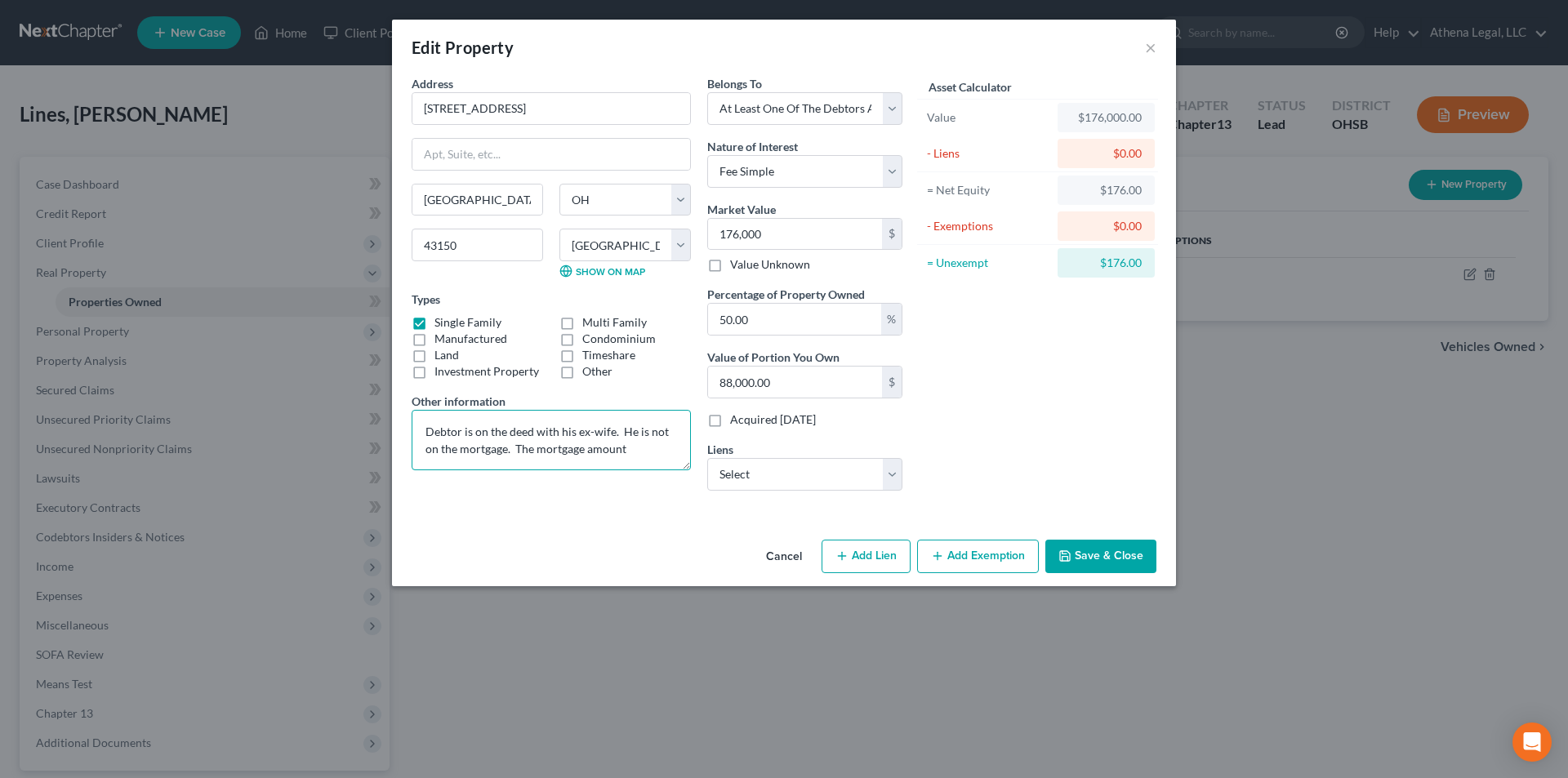
click at [662, 450] on textarea "Debtor is on the deed with his ex-wife. He is not on the mortgage. The mortgage…" at bounding box center [551, 440] width 279 height 61
click at [590, 455] on textarea "Debtor is on the deed with his ex-wife. He is not on the mortgage. The mortgage…" at bounding box center [551, 440] width 279 height 61
click at [504, 446] on textarea "Debtor is on the deed with his ex-wife. He is not on the mortgage. The mortgage…" at bounding box center [551, 440] width 279 height 61
click at [575, 469] on textarea "Debtor is on the deed with his ex-wife. He is not on the note. The mortgage was…" at bounding box center [551, 440] width 279 height 61
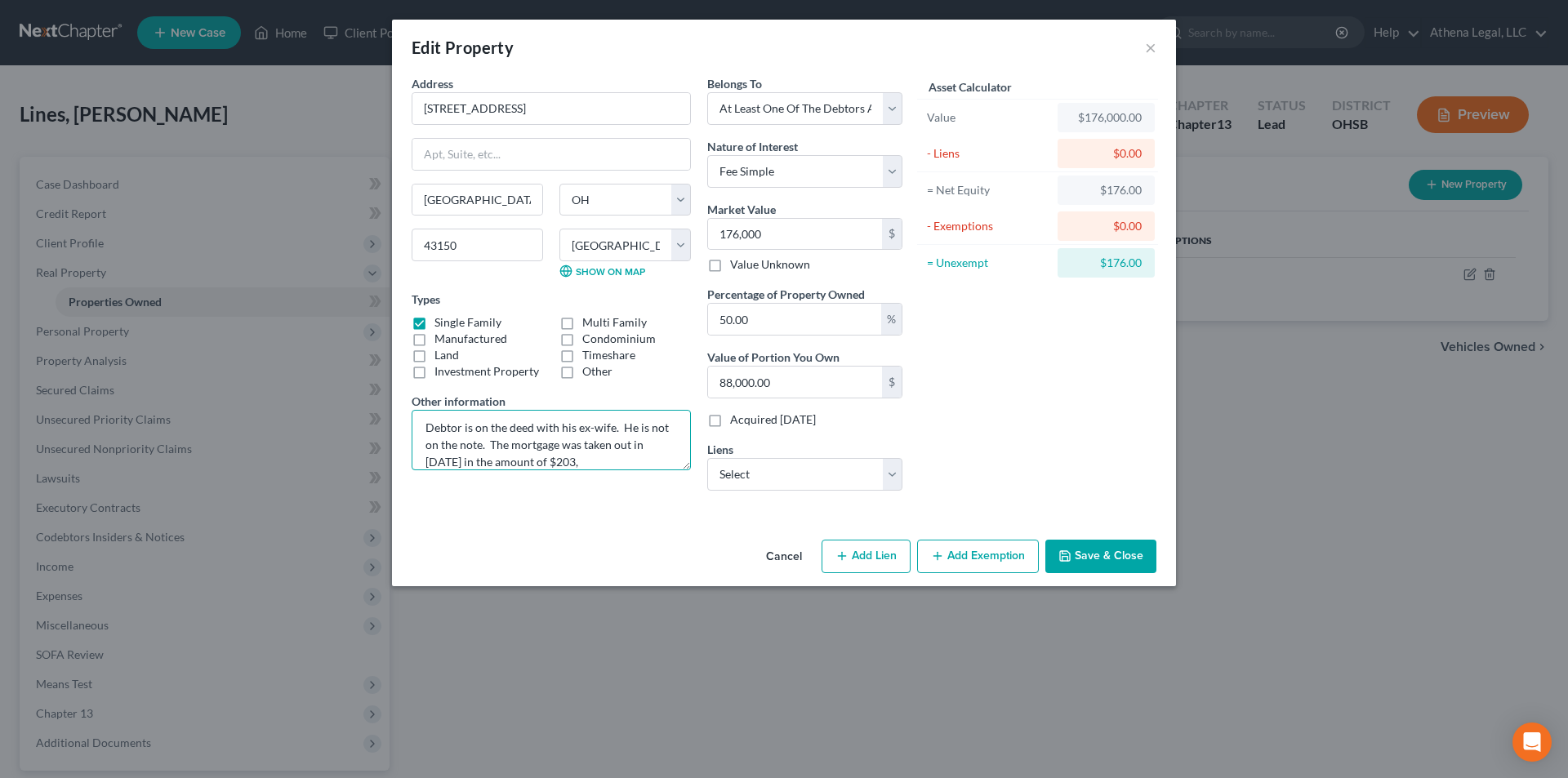
click at [584, 463] on textarea "Debtor is on the deed with his ex-wife. He is not on the note. The mortgage was…" at bounding box center [551, 440] width 279 height 61
click at [633, 464] on textarea "Debtor is on the deed with his ex-wife. He is not on the note. The mortgage was…" at bounding box center [551, 440] width 279 height 61
type textarea "Debtor is on the deed with his ex-wife. He is not on the note. The mortgage was…"
click at [1121, 556] on button "Save & Close" at bounding box center [1100, 557] width 111 height 35
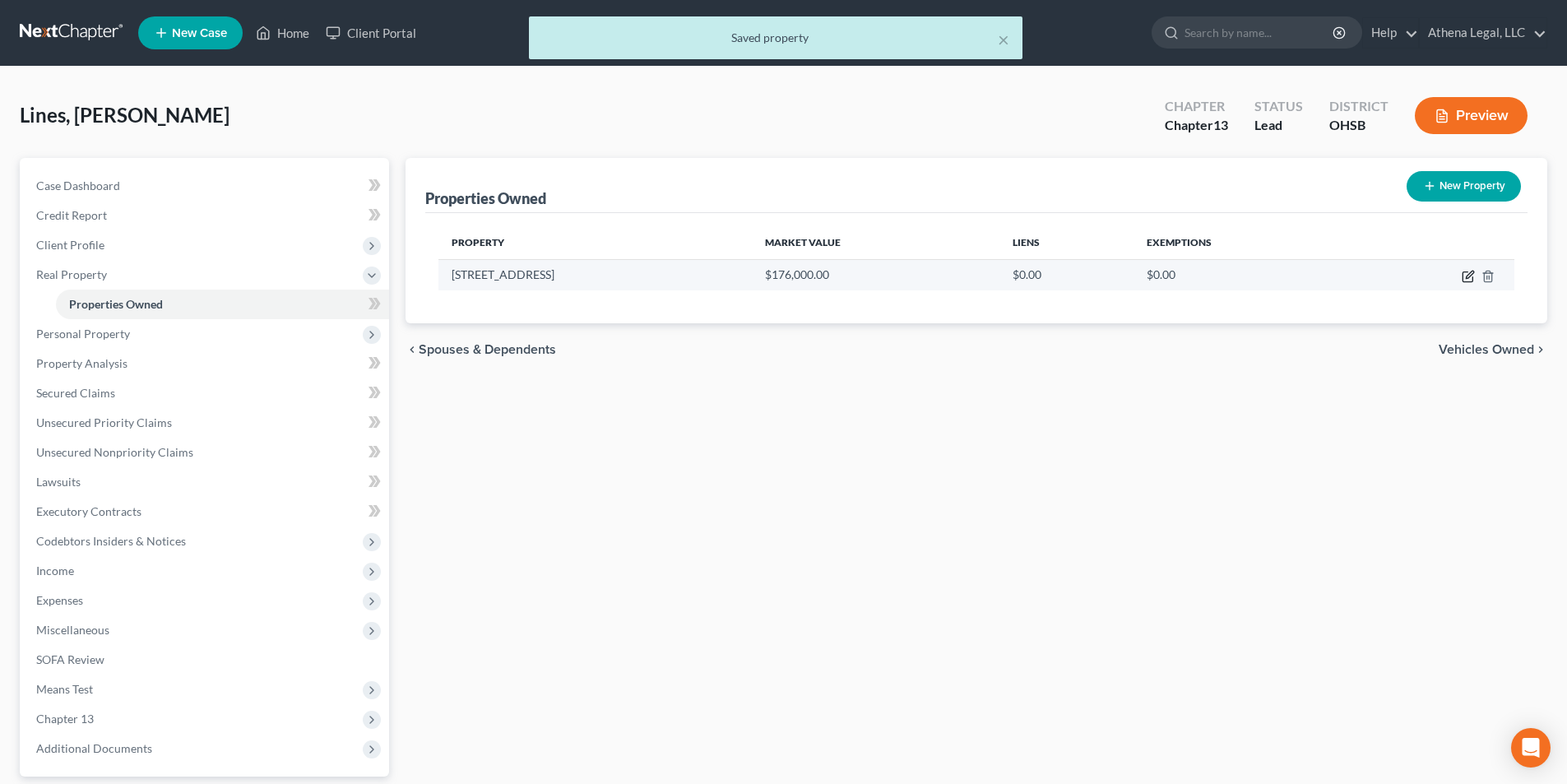
click at [1473, 276] on icon "button" at bounding box center [1468, 276] width 13 height 13
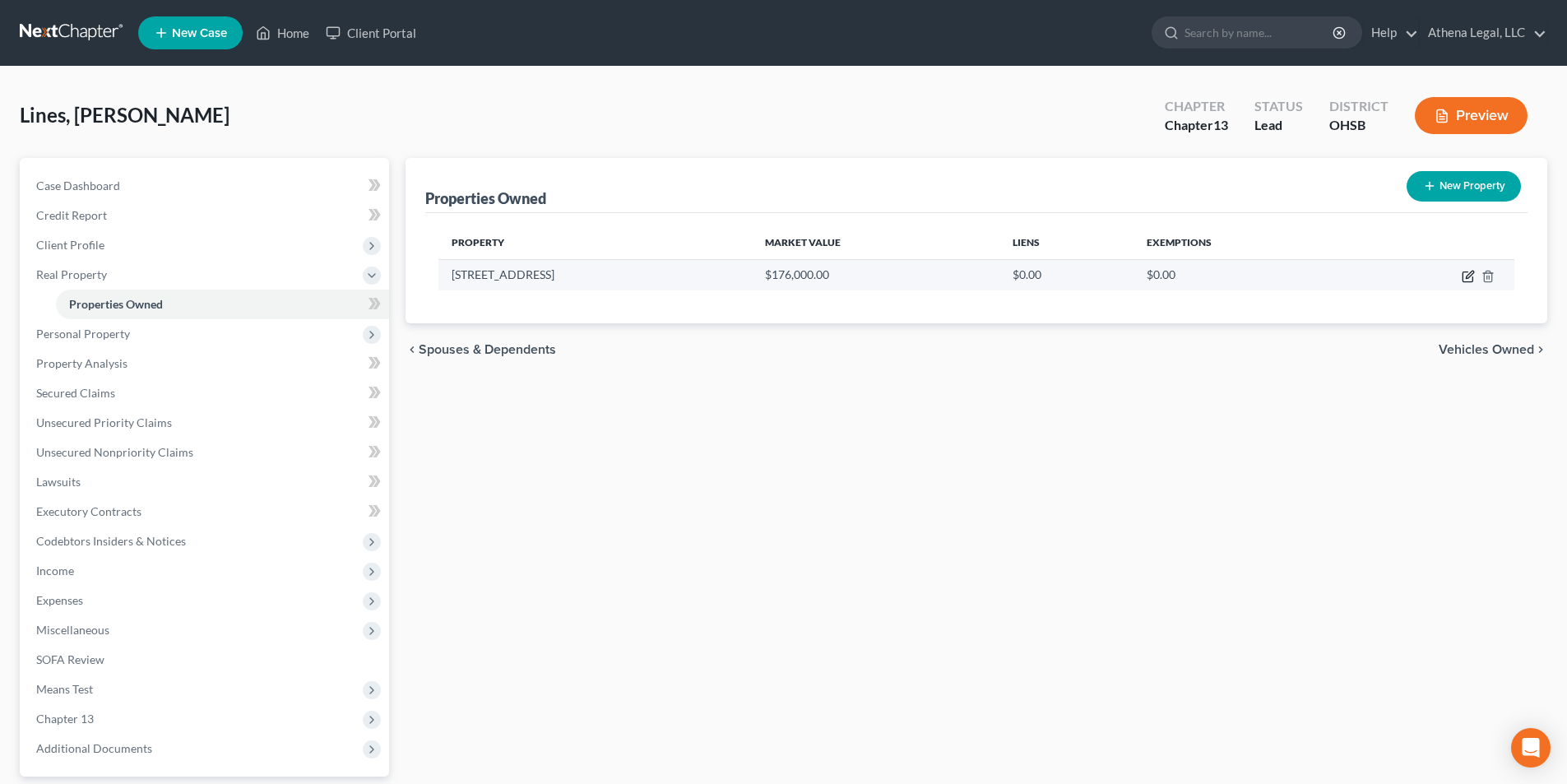
select select "36"
select select "22"
select select "3"
select select "0"
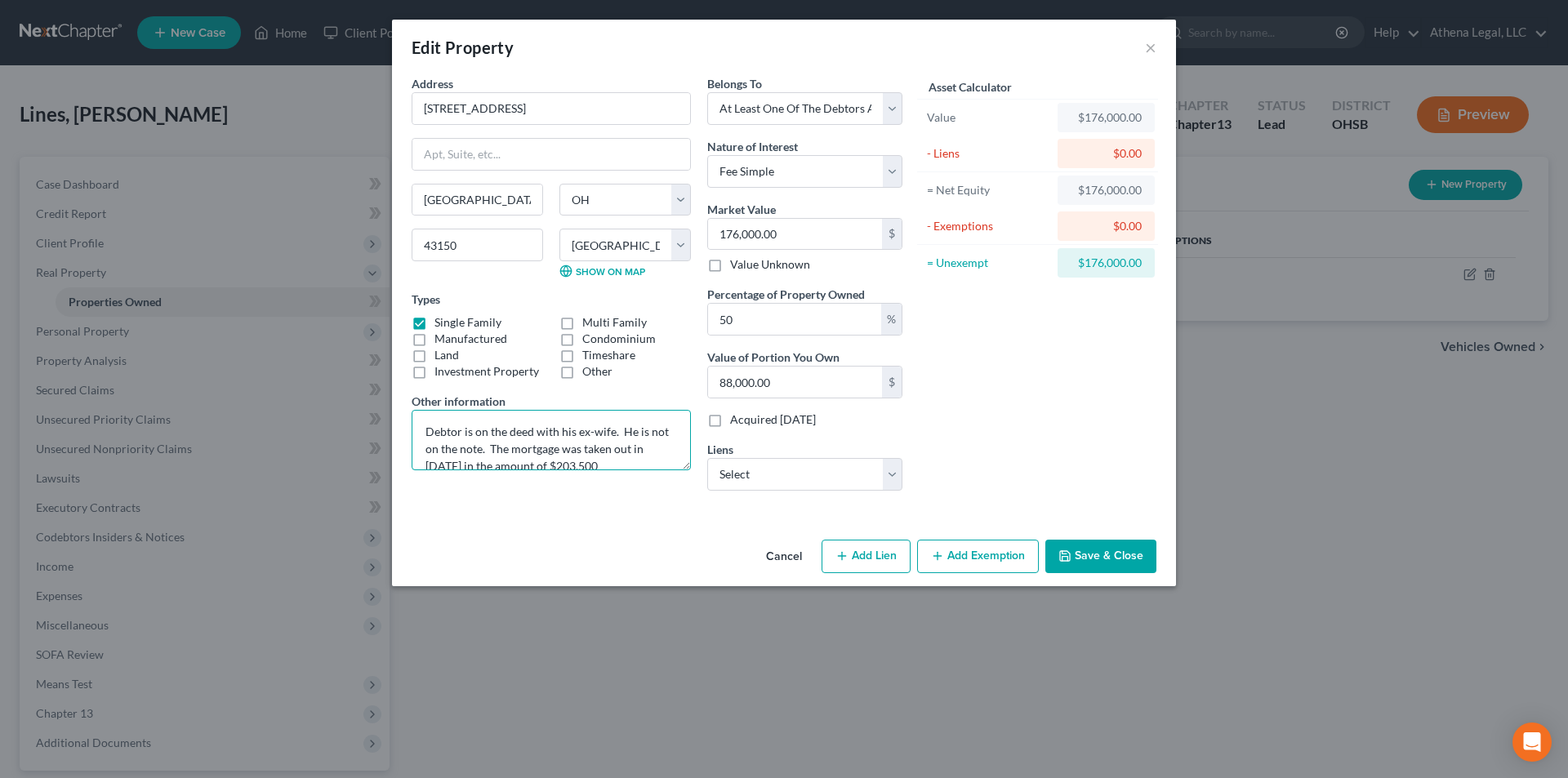
click at [629, 464] on textarea "Debtor is on the deed with his ex-wife. He is not on the note. The mortgage was…" at bounding box center [551, 440] width 279 height 61
type textarea "Debtor is on the deed with his ex-wife. He is not on the note. The mortgage was…"
click at [1137, 562] on button "Save & Close" at bounding box center [1100, 557] width 111 height 35
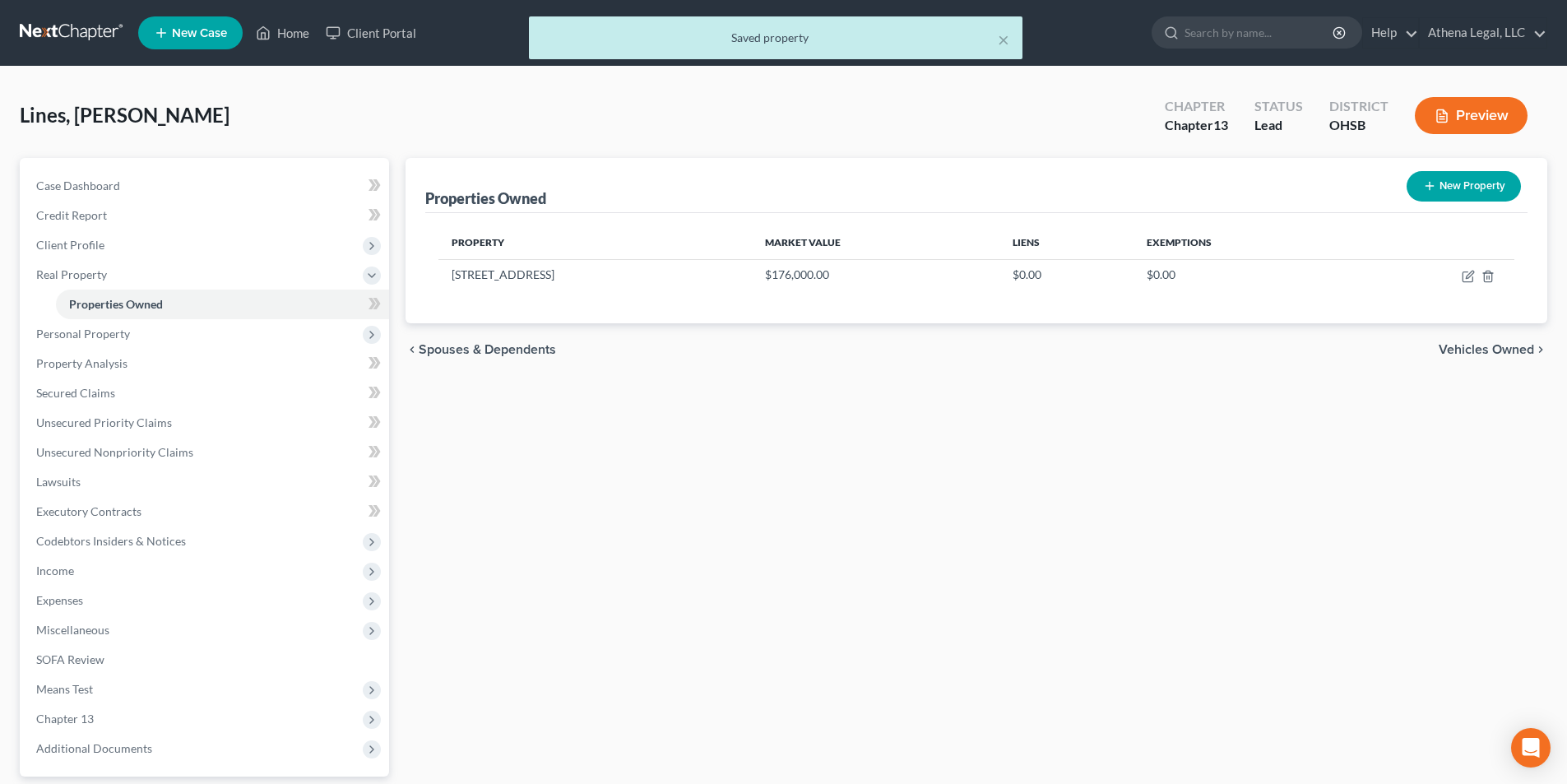
click at [1470, 350] on span "Vehicles Owned" at bounding box center [1487, 349] width 95 height 13
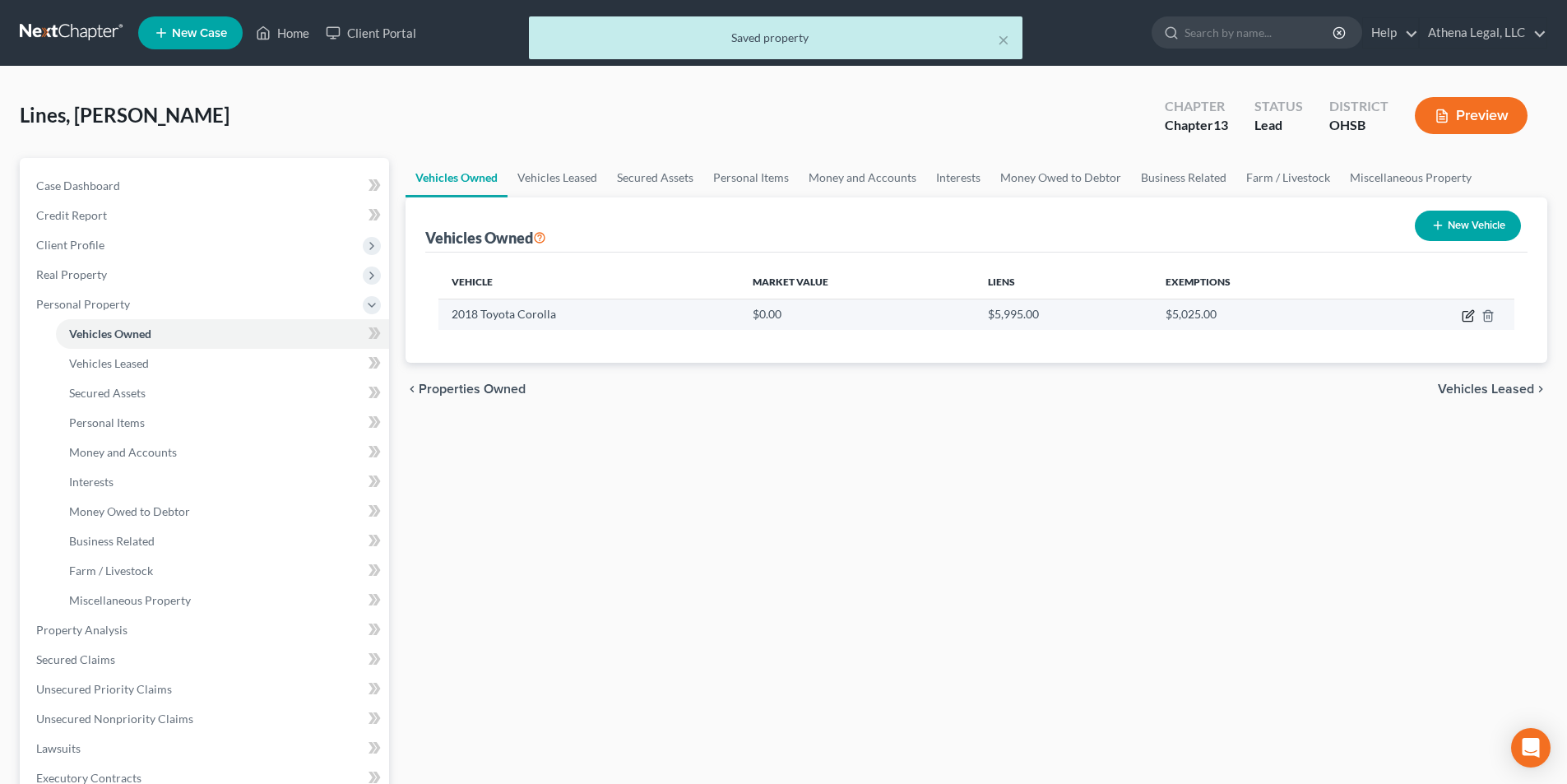
click at [1468, 317] on icon "button" at bounding box center [1470, 314] width 7 height 7
select select "0"
select select "8"
select select "0"
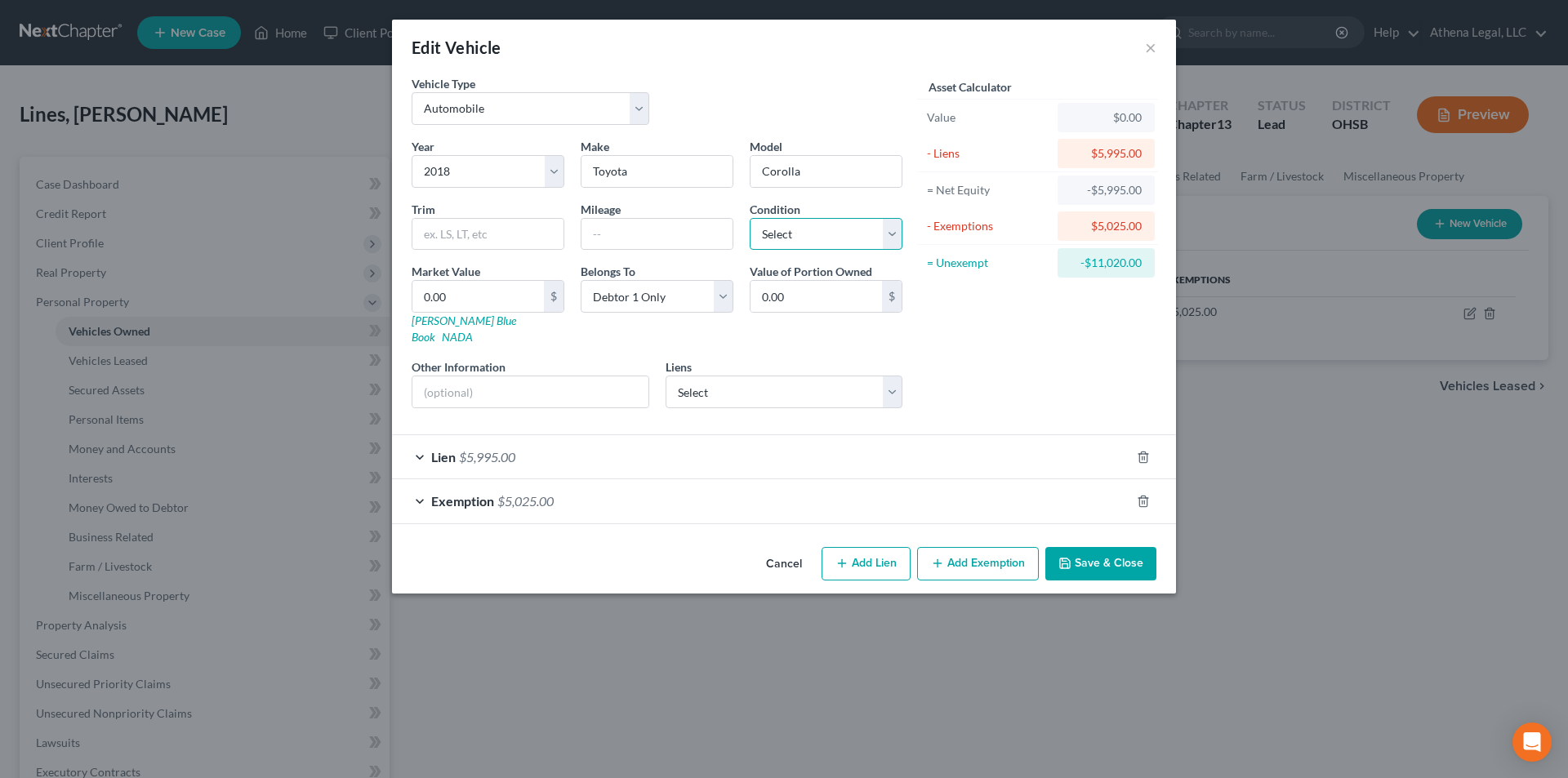
click at [782, 232] on select "Select Excellent Very Good Good Fair Poor" at bounding box center [826, 234] width 153 height 33
click at [694, 219] on input "text" at bounding box center [657, 234] width 151 height 31
type input "83,000"
click at [791, 250] on select "Select Excellent Very Good Good Fair Poor" at bounding box center [826, 234] width 153 height 33
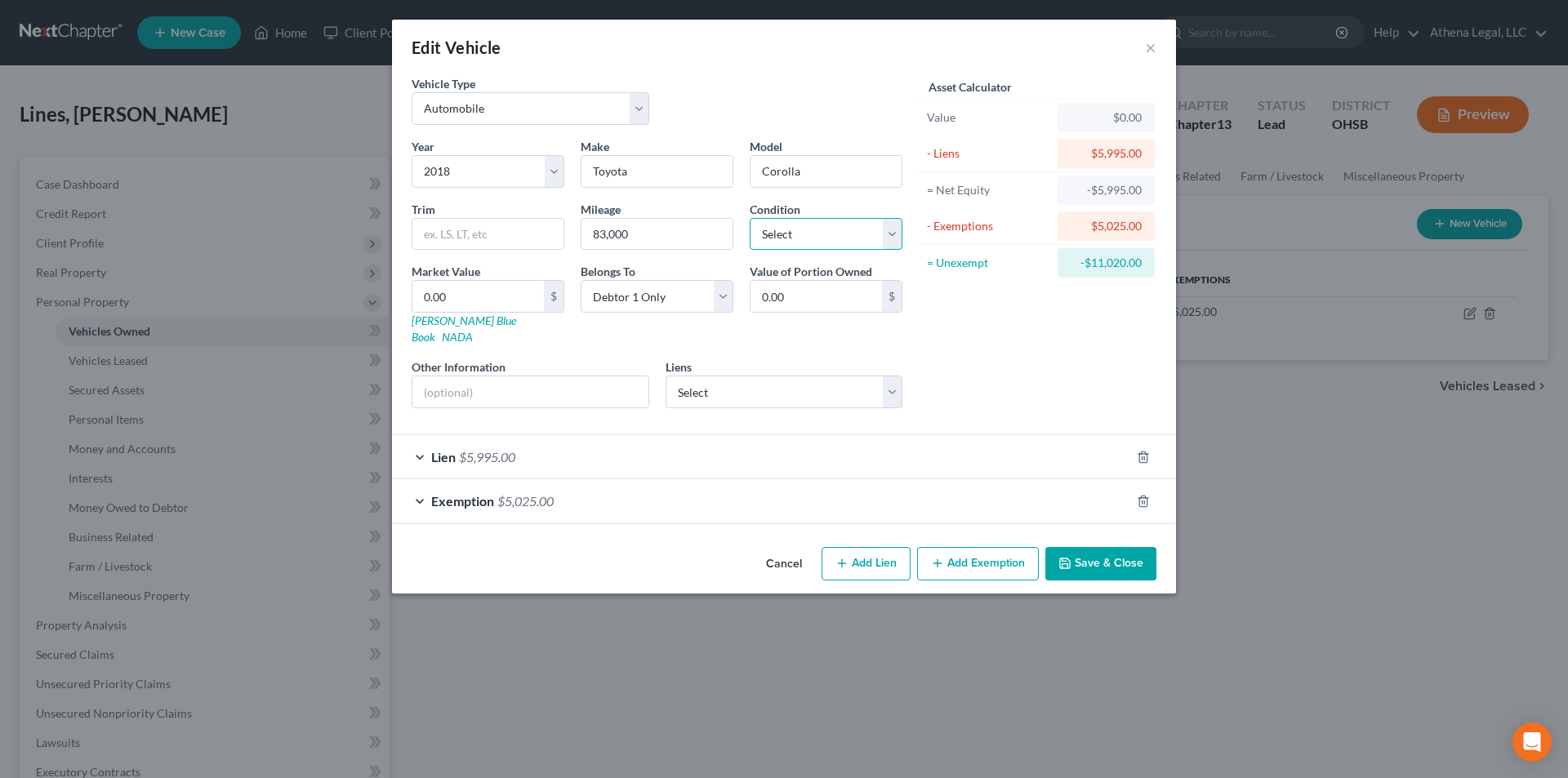
select select "3"
click at [750, 218] on select "Select Excellent Very Good Good Fair Poor" at bounding box center [826, 234] width 153 height 33
click at [502, 290] on input "0.00" at bounding box center [477, 297] width 131 height 31
type input "9"
type input "9.00"
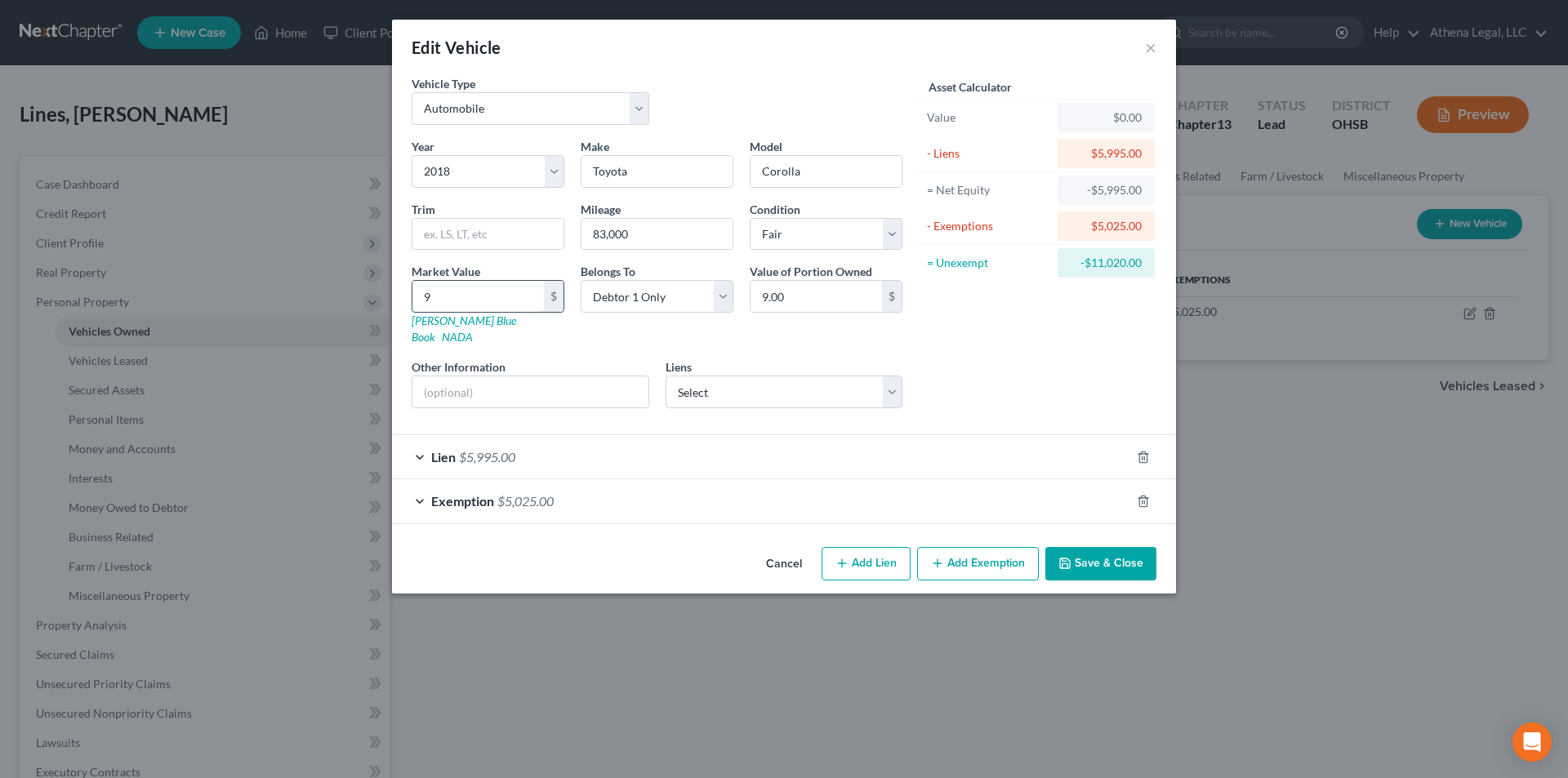
type input "90"
type input "90.00"
type input "900"
type input "900.00"
type input "9000"
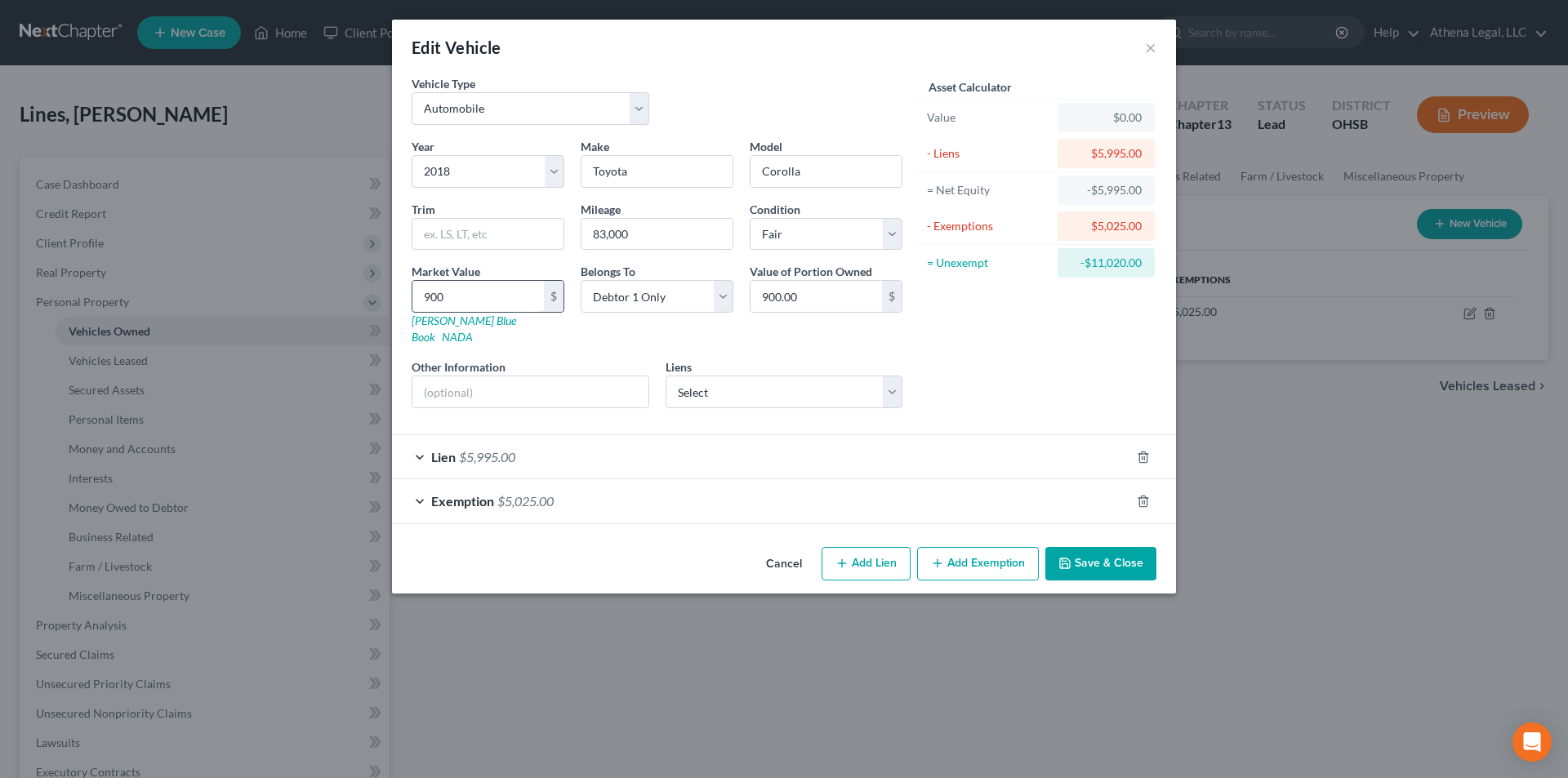
type input "9,000.00"
type input "9,000"
click at [485, 449] on span "$5,995.00" at bounding box center [487, 457] width 56 height 16
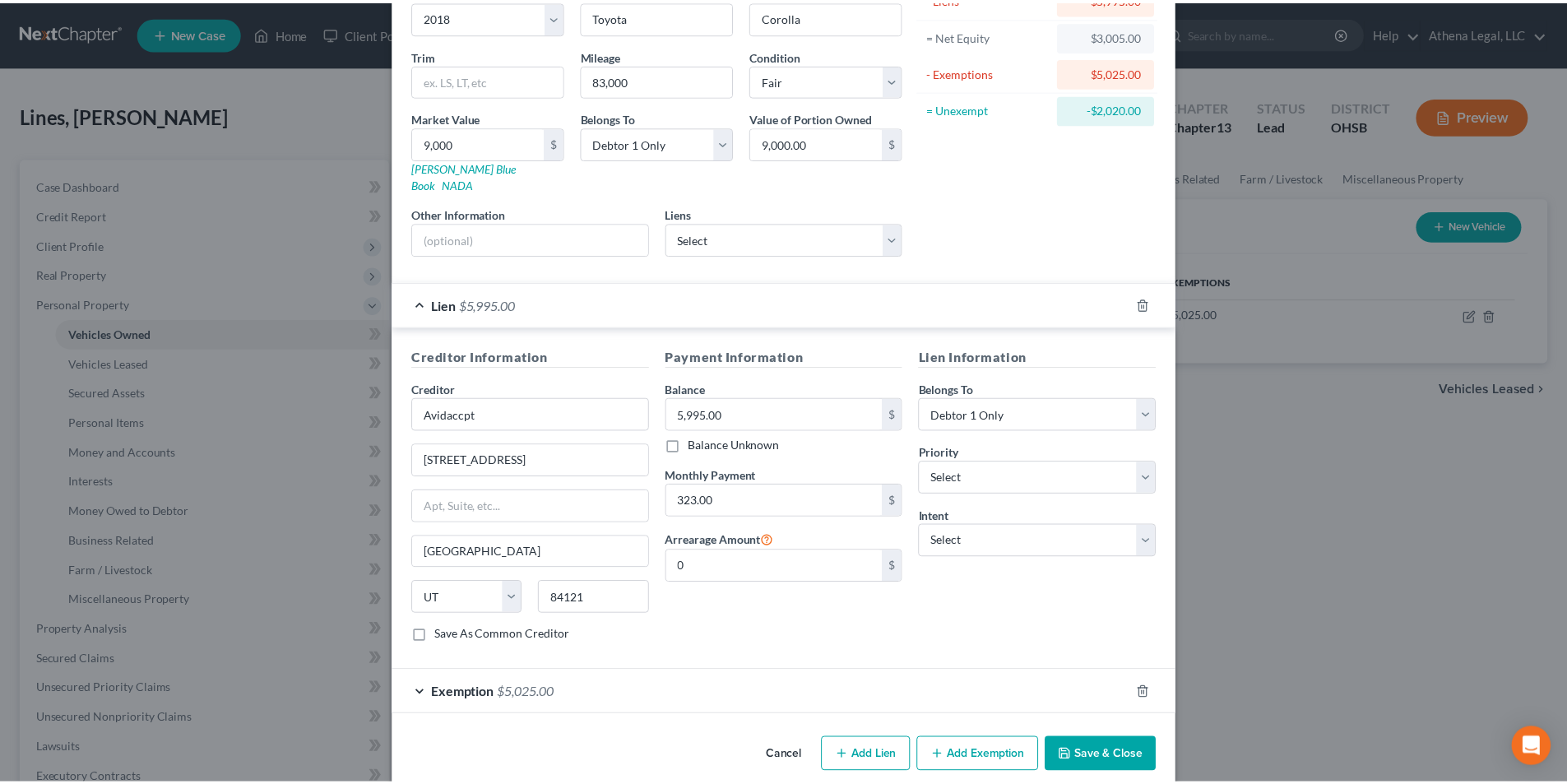
scroll to position [161, 0]
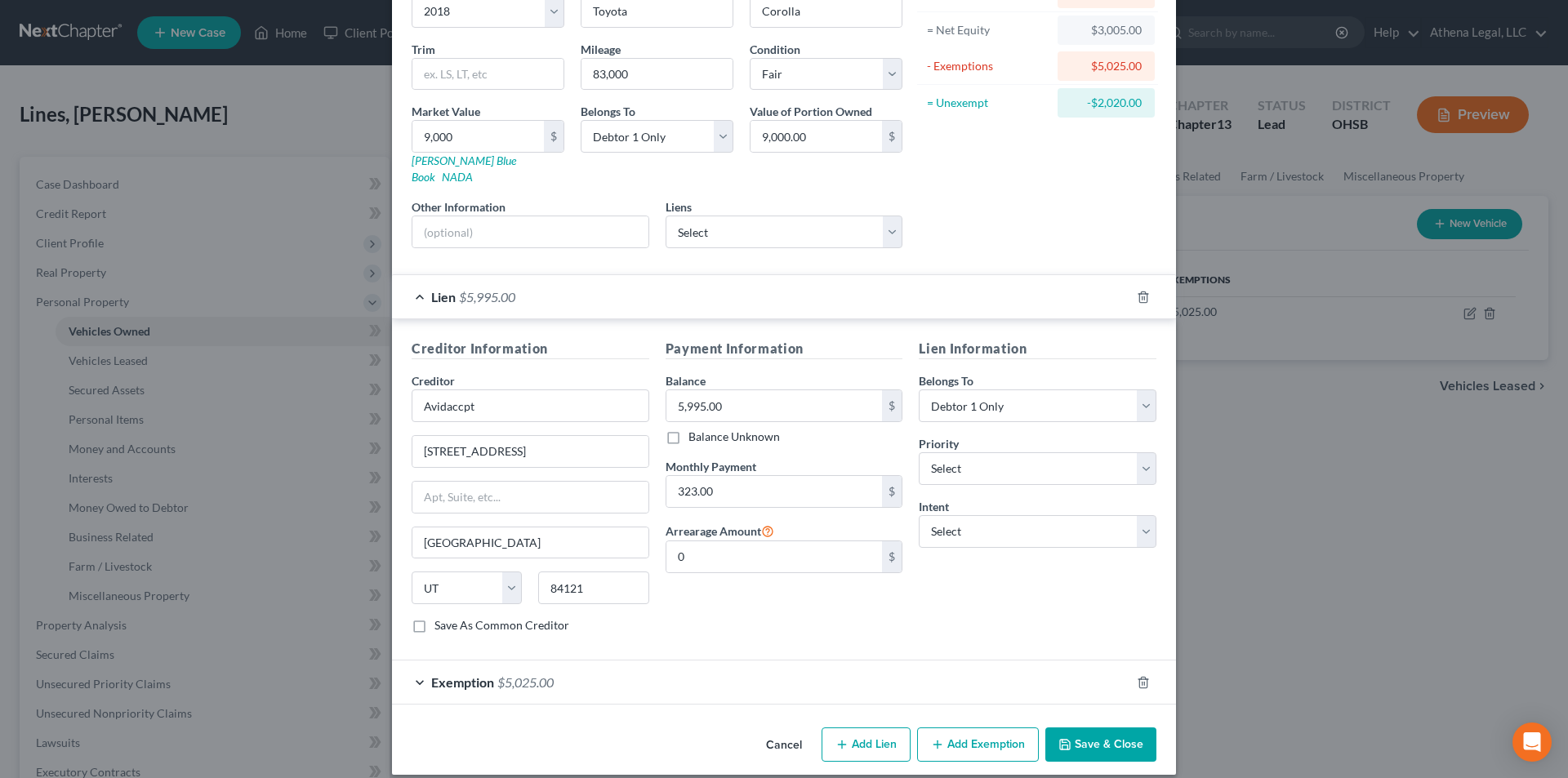
click at [1070, 727] on button "Save & Close" at bounding box center [1100, 744] width 111 height 35
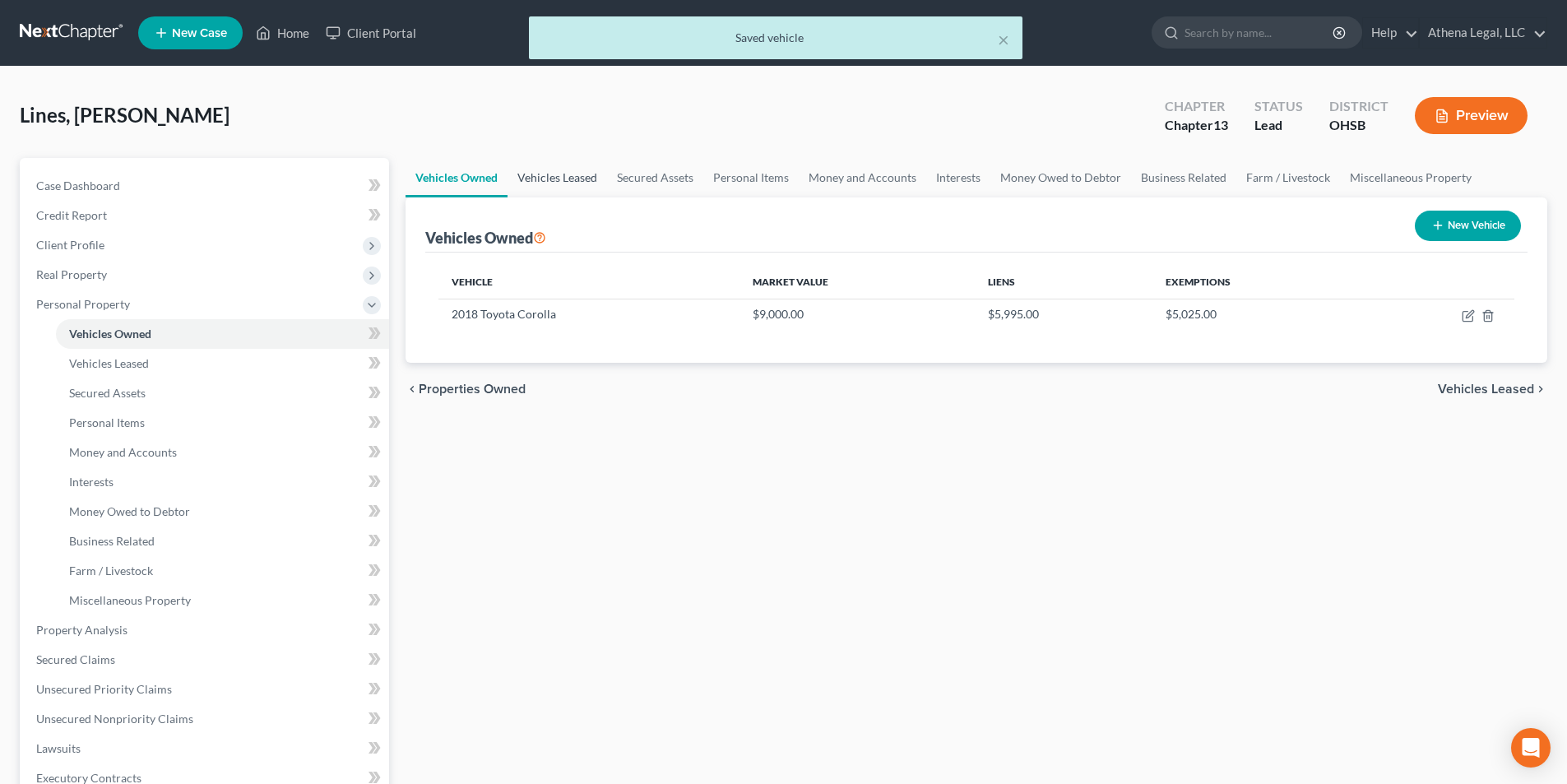
click at [559, 187] on link "Vehicles Leased" at bounding box center [558, 177] width 100 height 39
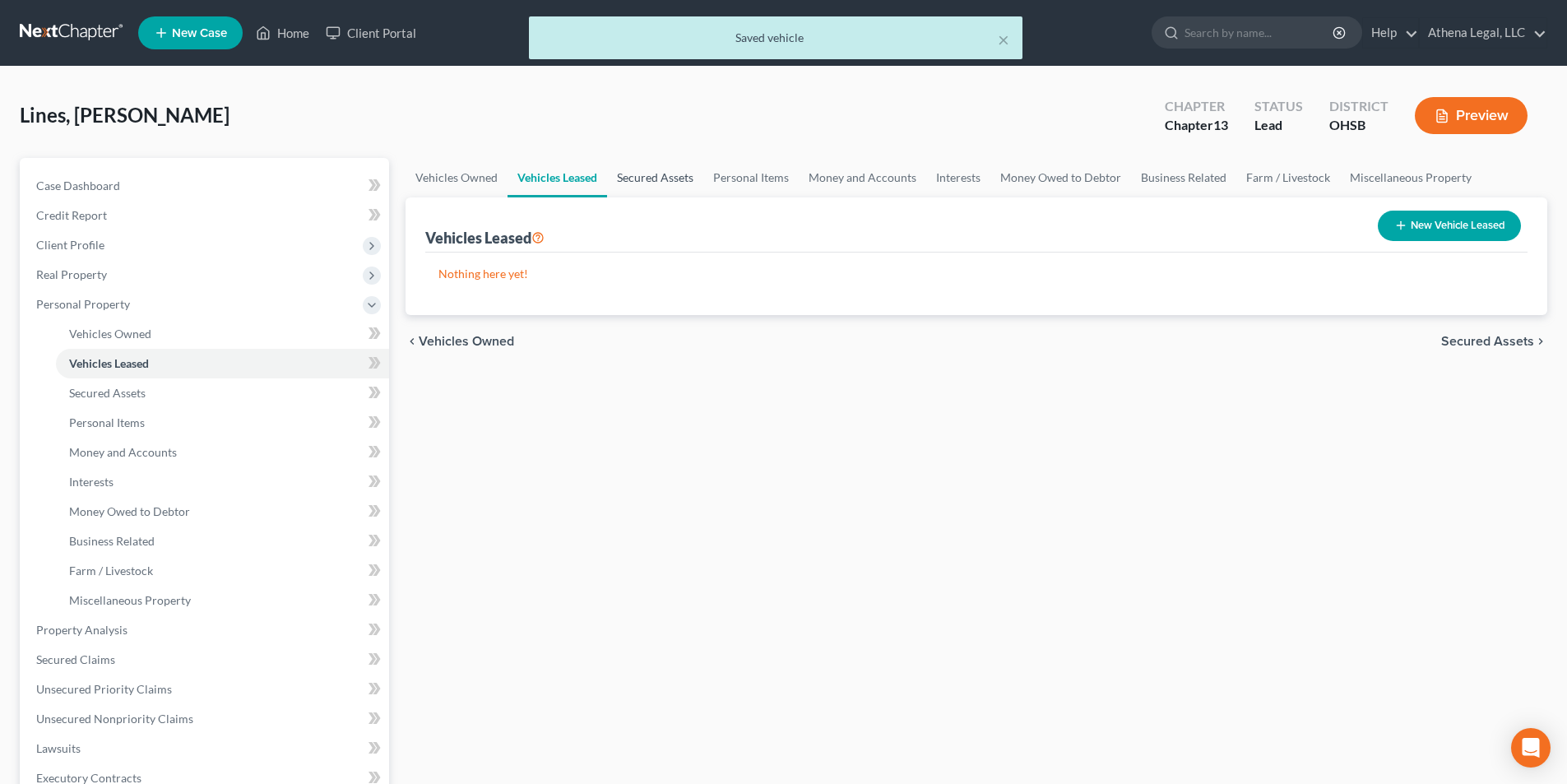
click at [638, 180] on link "Secured Assets" at bounding box center [655, 177] width 96 height 39
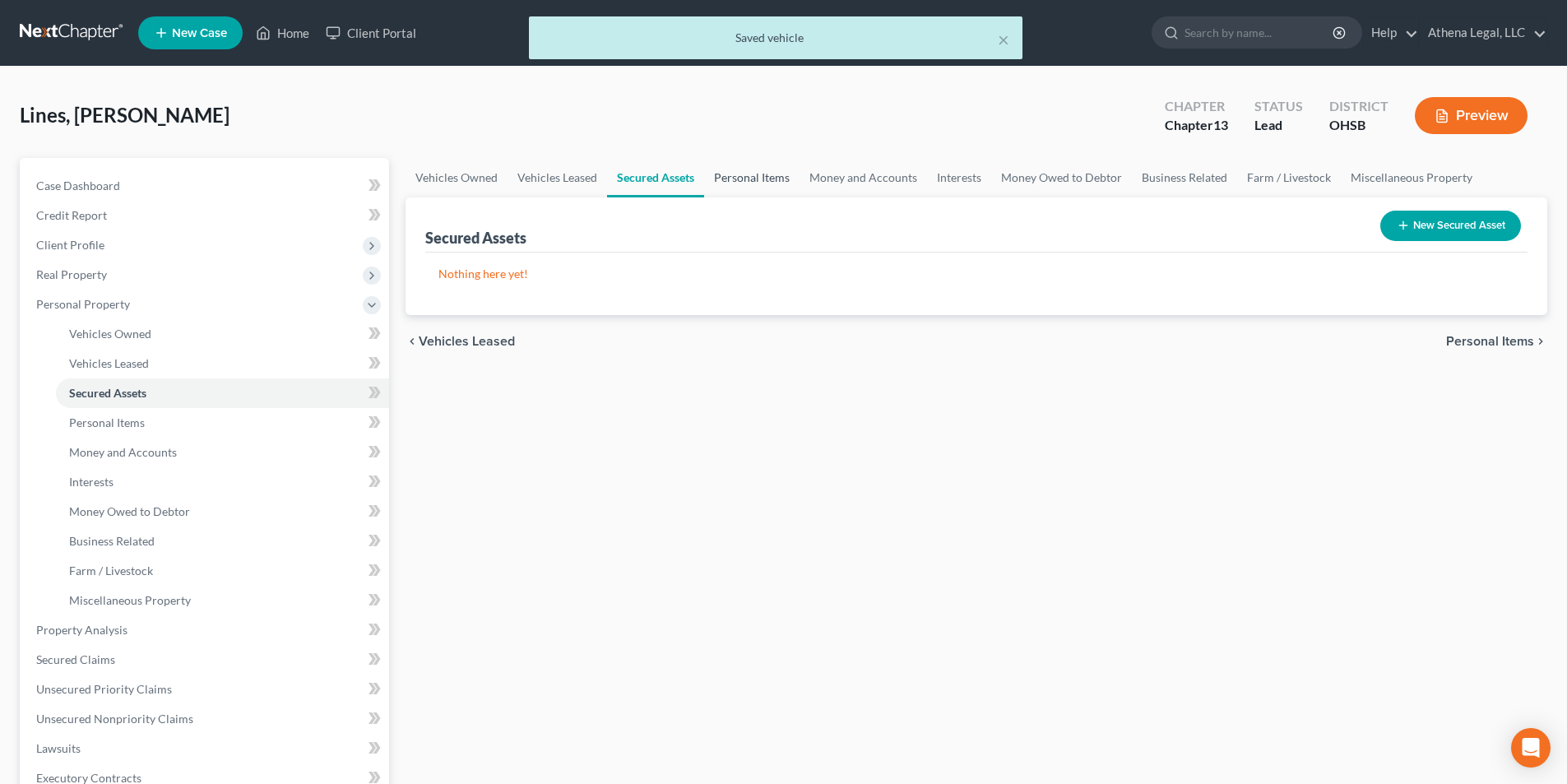
click at [749, 182] on link "Personal Items" at bounding box center [751, 177] width 95 height 39
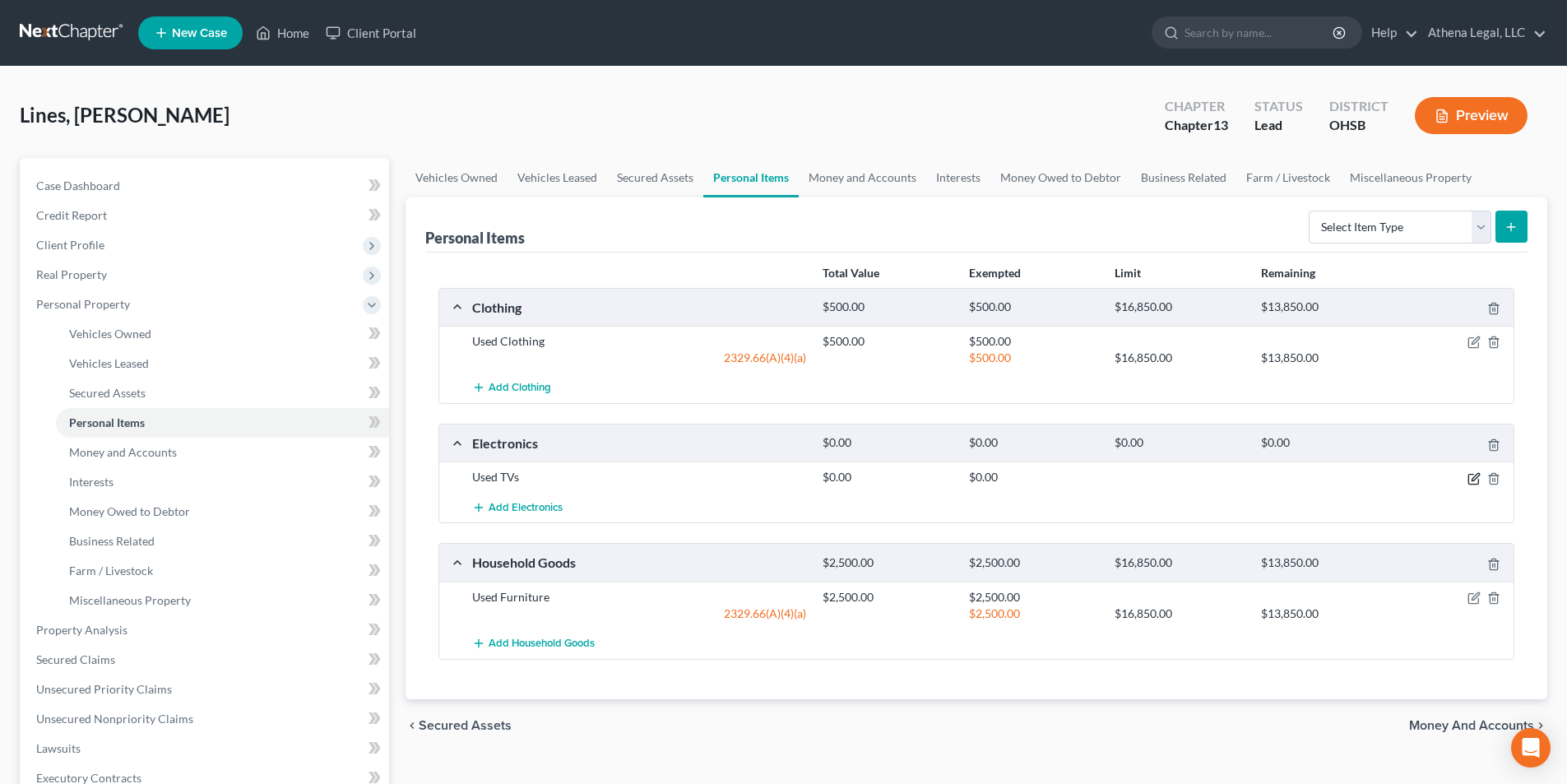
click at [1471, 478] on icon "button" at bounding box center [1474, 478] width 13 height 13
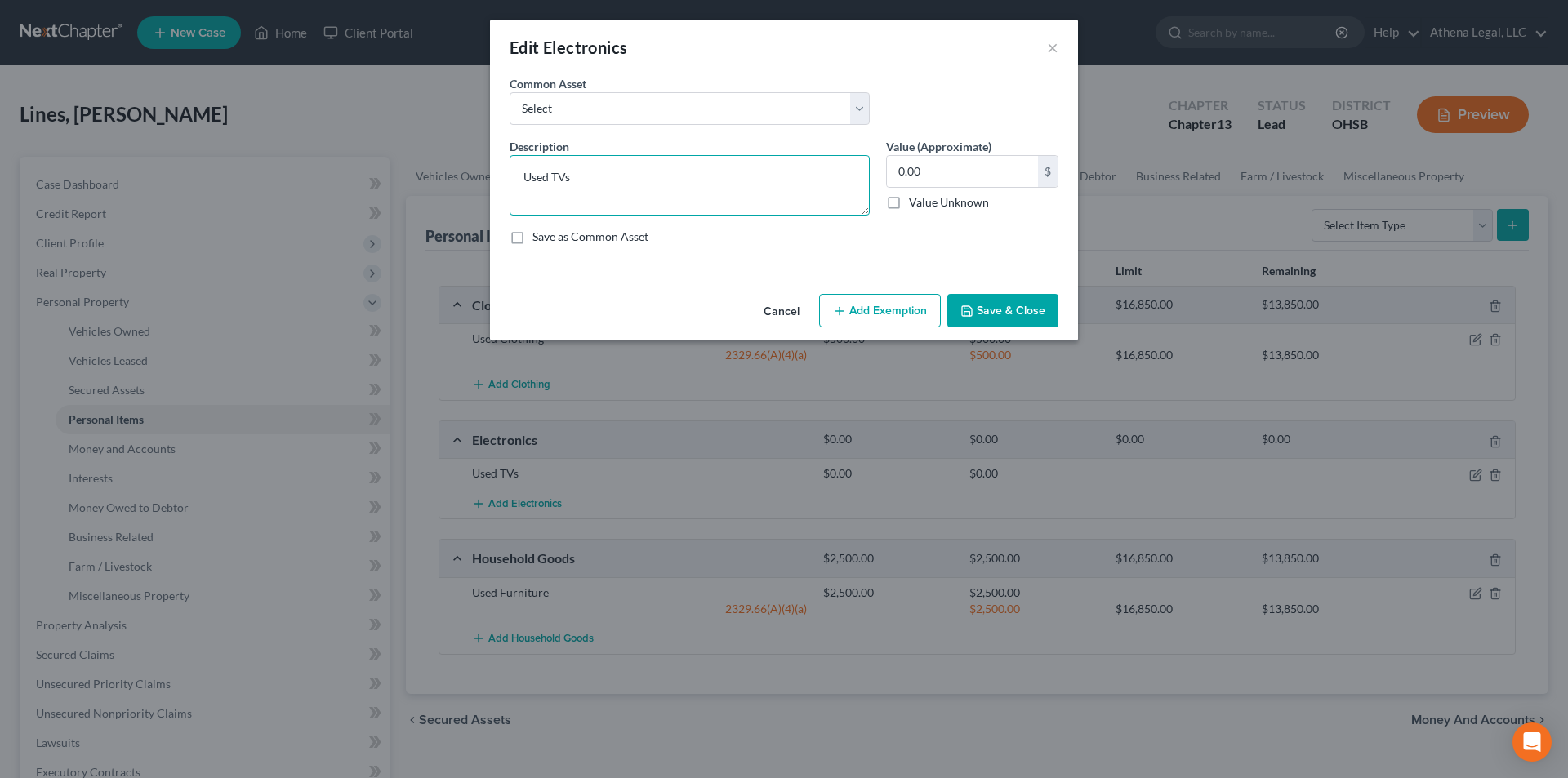
click at [586, 189] on textarea "Used TVs" at bounding box center [689, 186] width 360 height 61
type textarea "2 Used TVs & 2 Gaming Systems"
click at [971, 177] on input "0.00" at bounding box center [962, 172] width 151 height 31
type input "500"
click at [844, 304] on icon "button" at bounding box center [839, 311] width 13 height 13
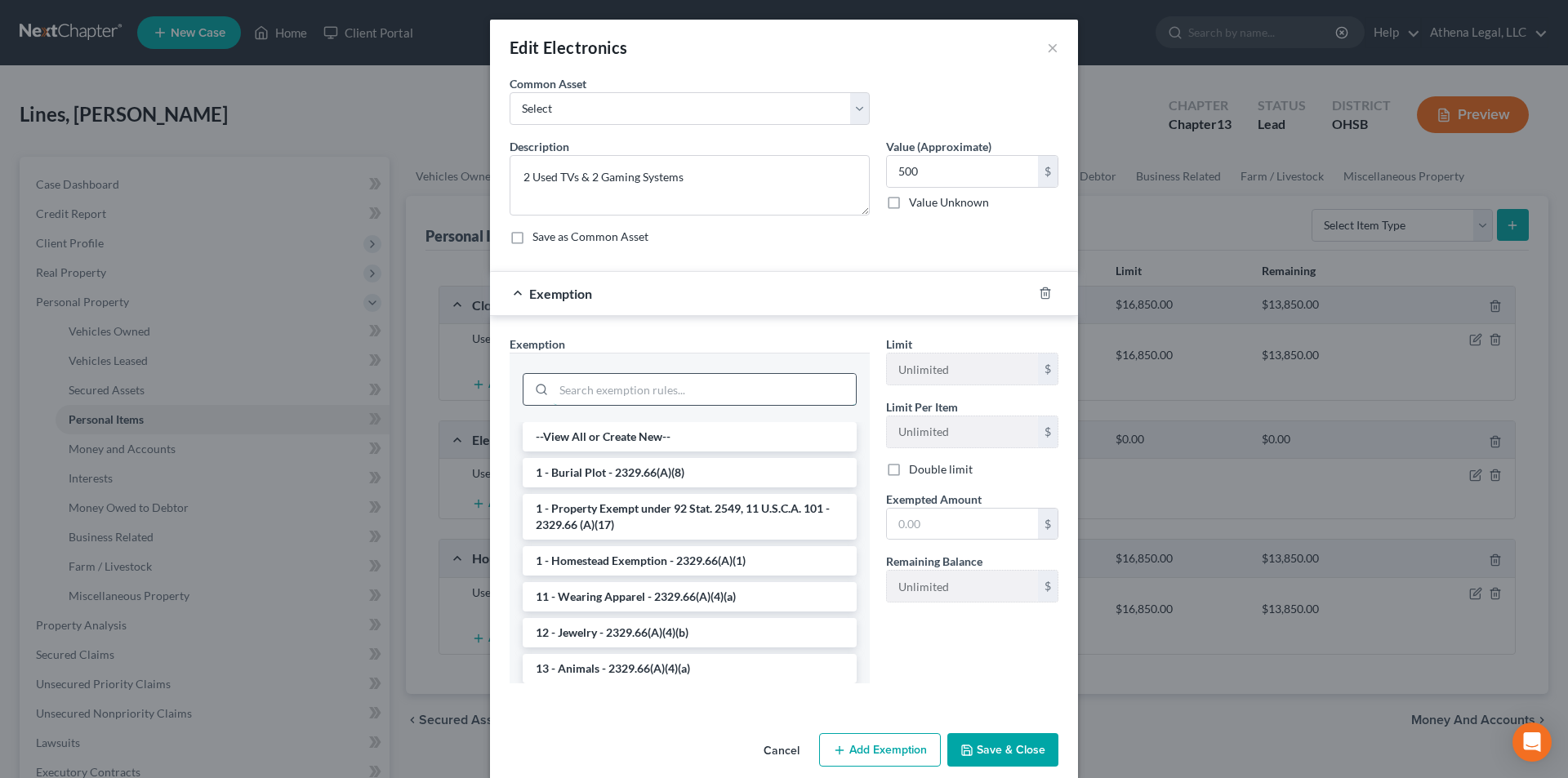
click at [600, 376] on input "search" at bounding box center [705, 389] width 302 height 31
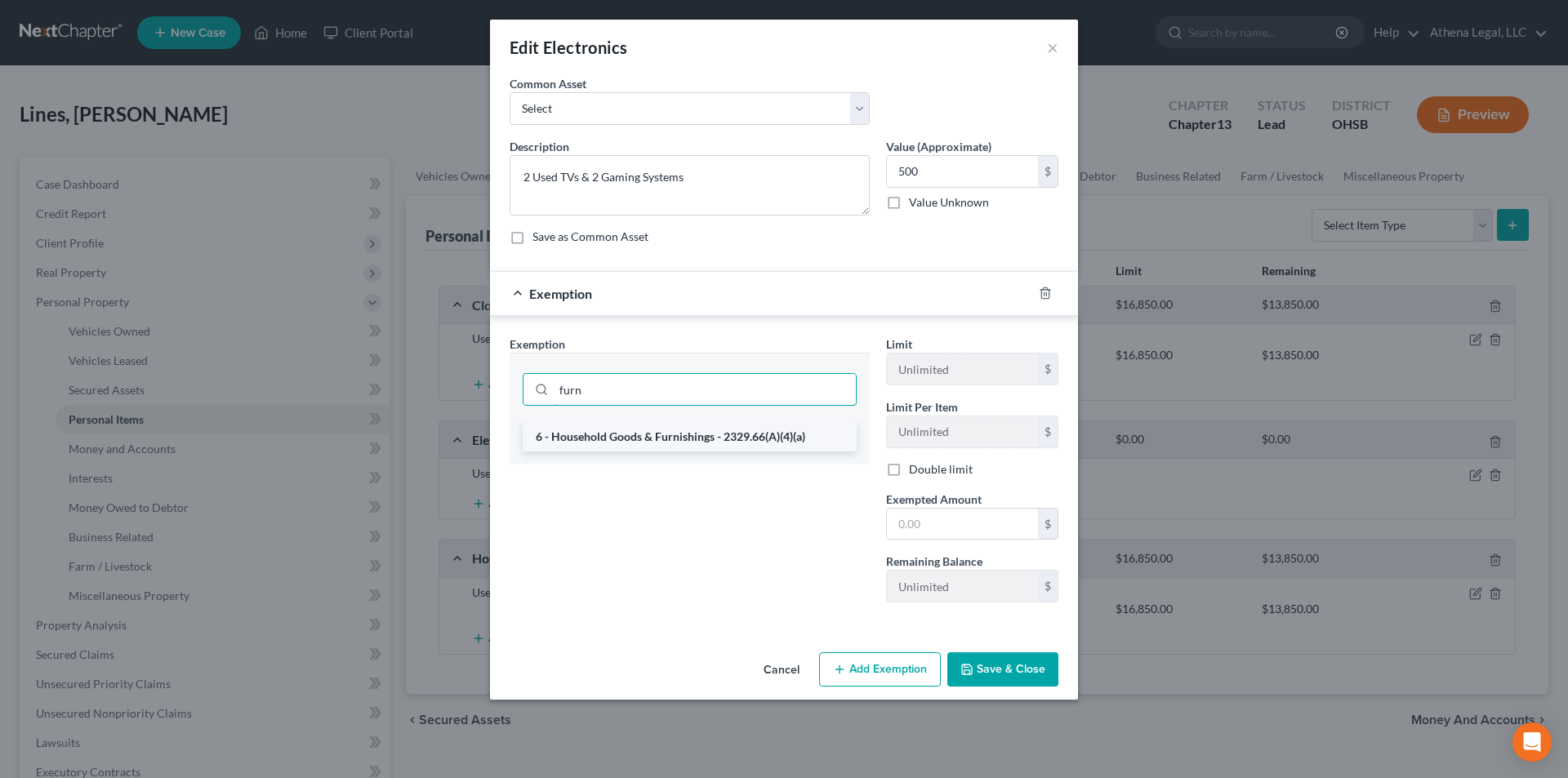
type input "furn"
click at [613, 435] on li "6 - Household Goods & Furnishings - 2329.66(A)(4)(a)" at bounding box center [689, 436] width 334 height 29
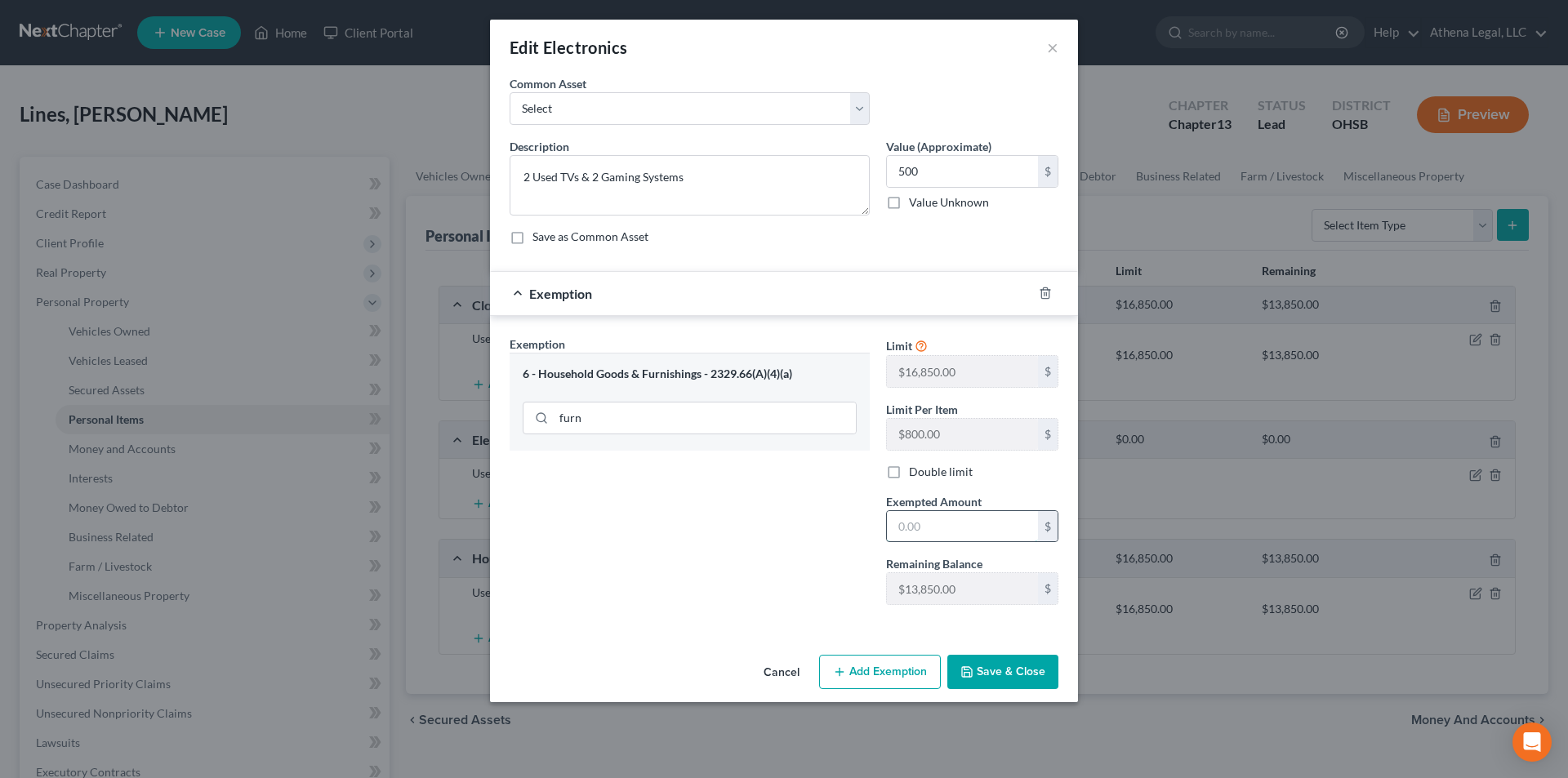
click at [941, 526] on input "text" at bounding box center [962, 526] width 151 height 31
type input "500"
drag, startPoint x: 773, startPoint y: 539, endPoint x: 981, endPoint y: 679, distance: 250.7
click at [773, 539] on div "Exemption Set must be selected for CA. Exemption * 6 - Household Goods & Furnis…" at bounding box center [690, 477] width 377 height 283
click at [1003, 677] on button "Save & Close" at bounding box center [1002, 672] width 111 height 35
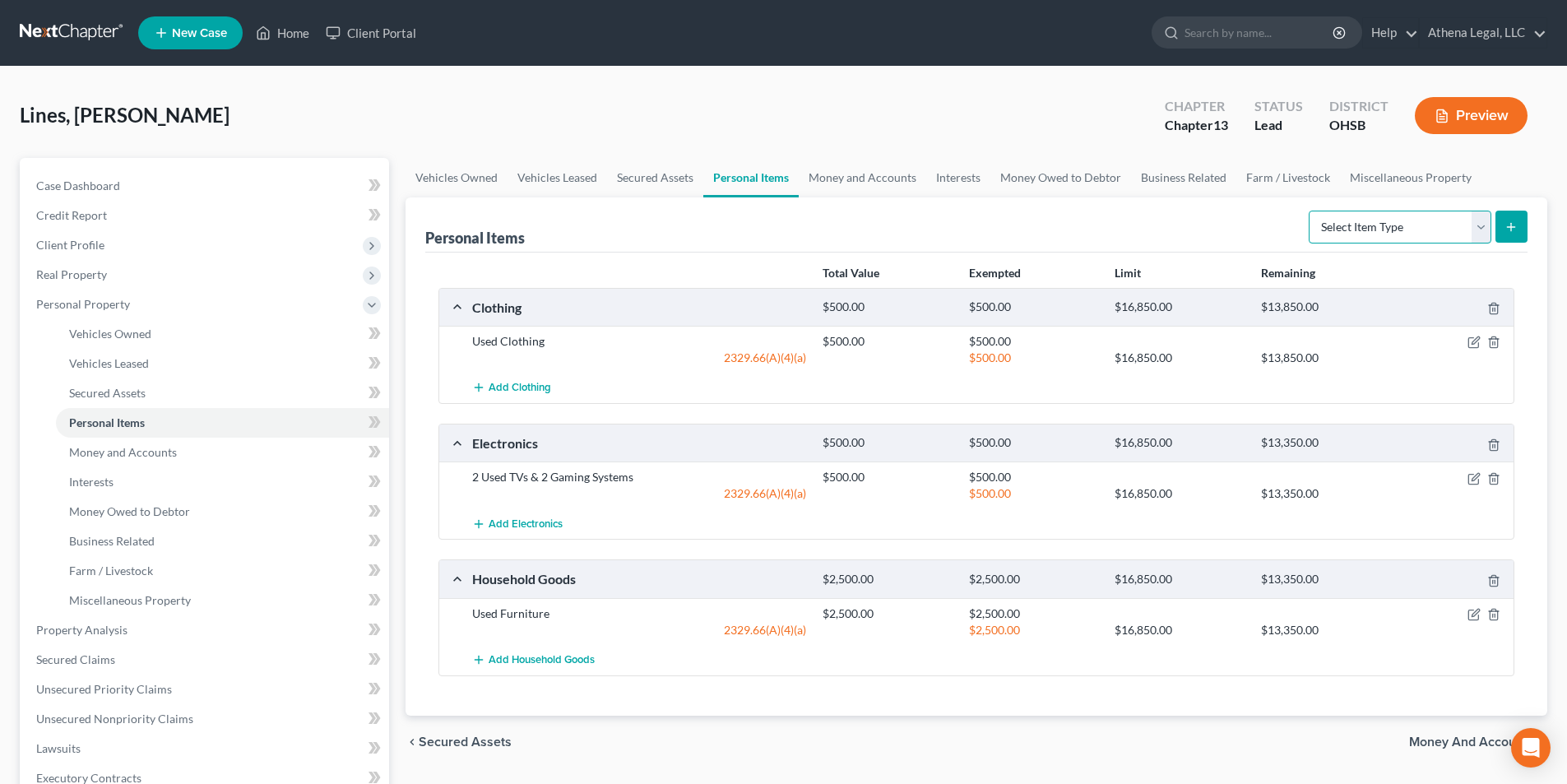
click at [1336, 223] on select "Select Item Type Clothing Collectibles Of Value Electronics Firearms Household …" at bounding box center [1400, 227] width 183 height 33
click at [1179, 226] on div "Personal Items Select Item Type Clothing Collectibles Of Value Electronics Fire…" at bounding box center [976, 225] width 1103 height 55
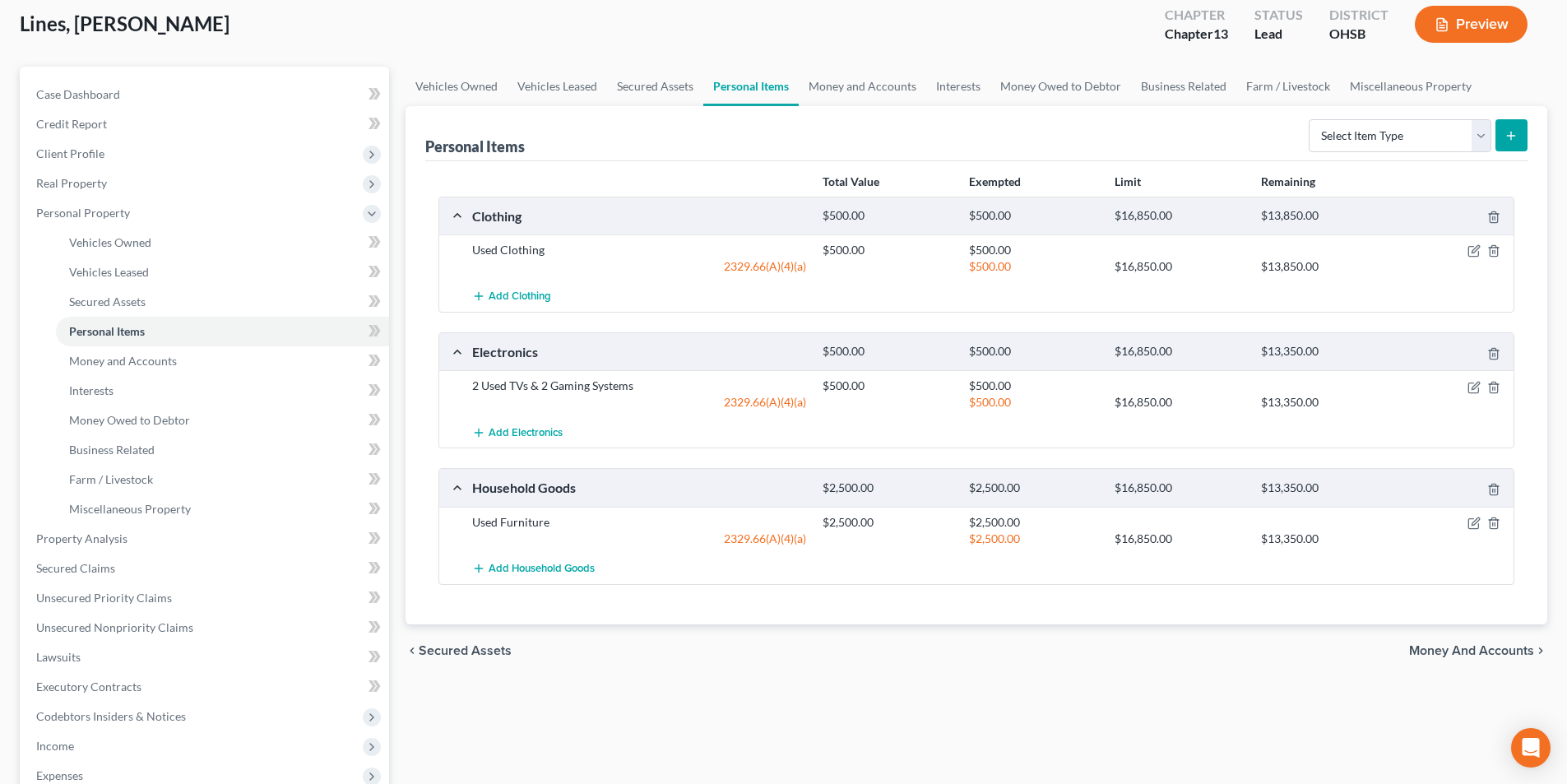
scroll to position [82, 0]
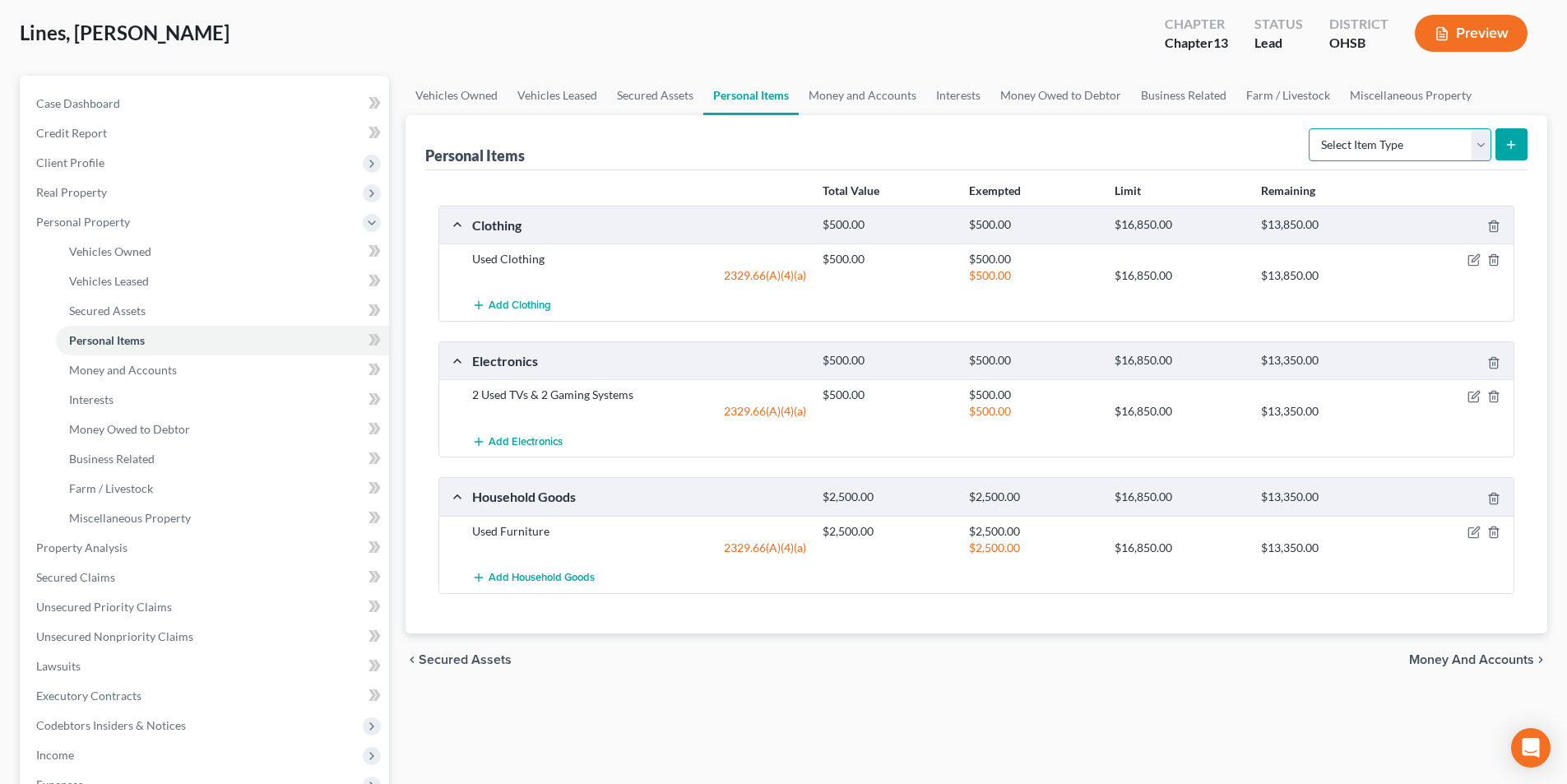
click at [1369, 148] on select "Select Item Type Clothing Collectibles Of Value Electronics Firearms Household …" at bounding box center [1400, 145] width 183 height 33
select select "firearms"
click at [1311, 128] on select "Select Item Type Clothing Collectibles Of Value Electronics Firearms Household …" at bounding box center [1400, 145] width 183 height 33
click at [1515, 141] on icon "submit" at bounding box center [1511, 144] width 13 height 13
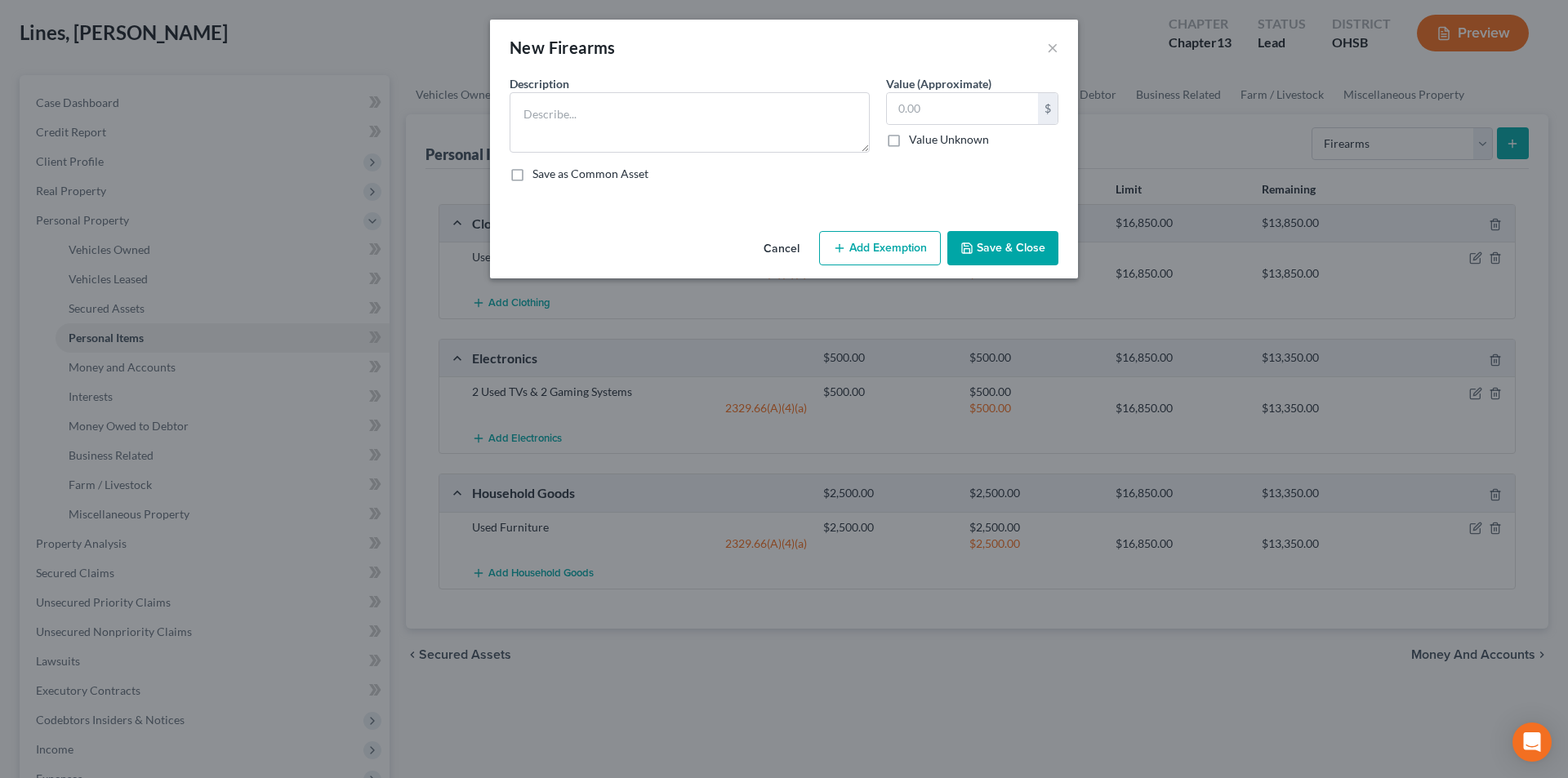
click at [568, 91] on label "Description *" at bounding box center [539, 84] width 60 height 17
click at [565, 114] on textarea at bounding box center [689, 122] width 360 height 61
type textarea "2 Handguns & 2 Shotguns"
type input "400"
click at [860, 241] on button "Add Exemption" at bounding box center [880, 248] width 121 height 35
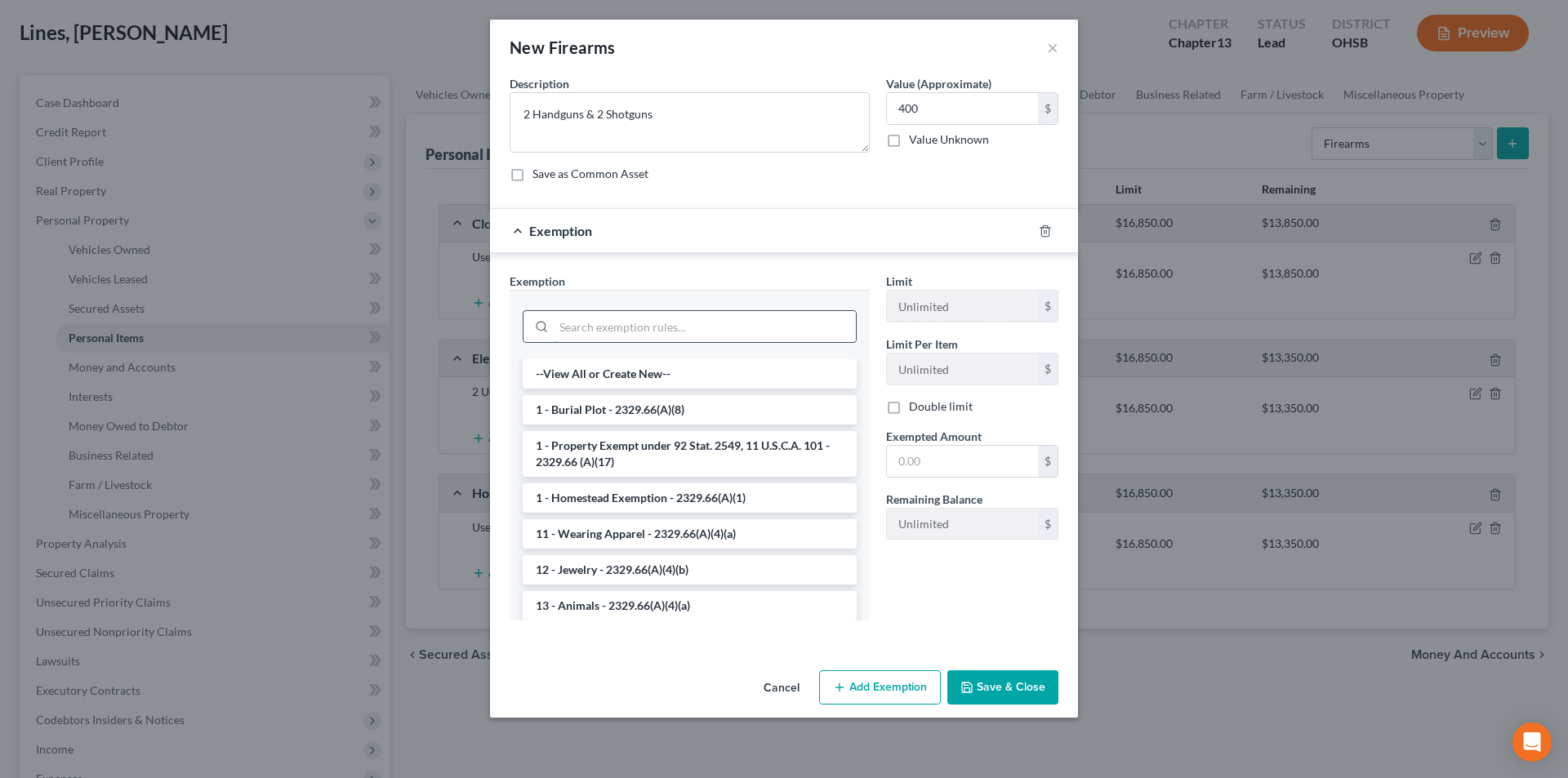
click at [642, 336] on input "search" at bounding box center [705, 326] width 302 height 31
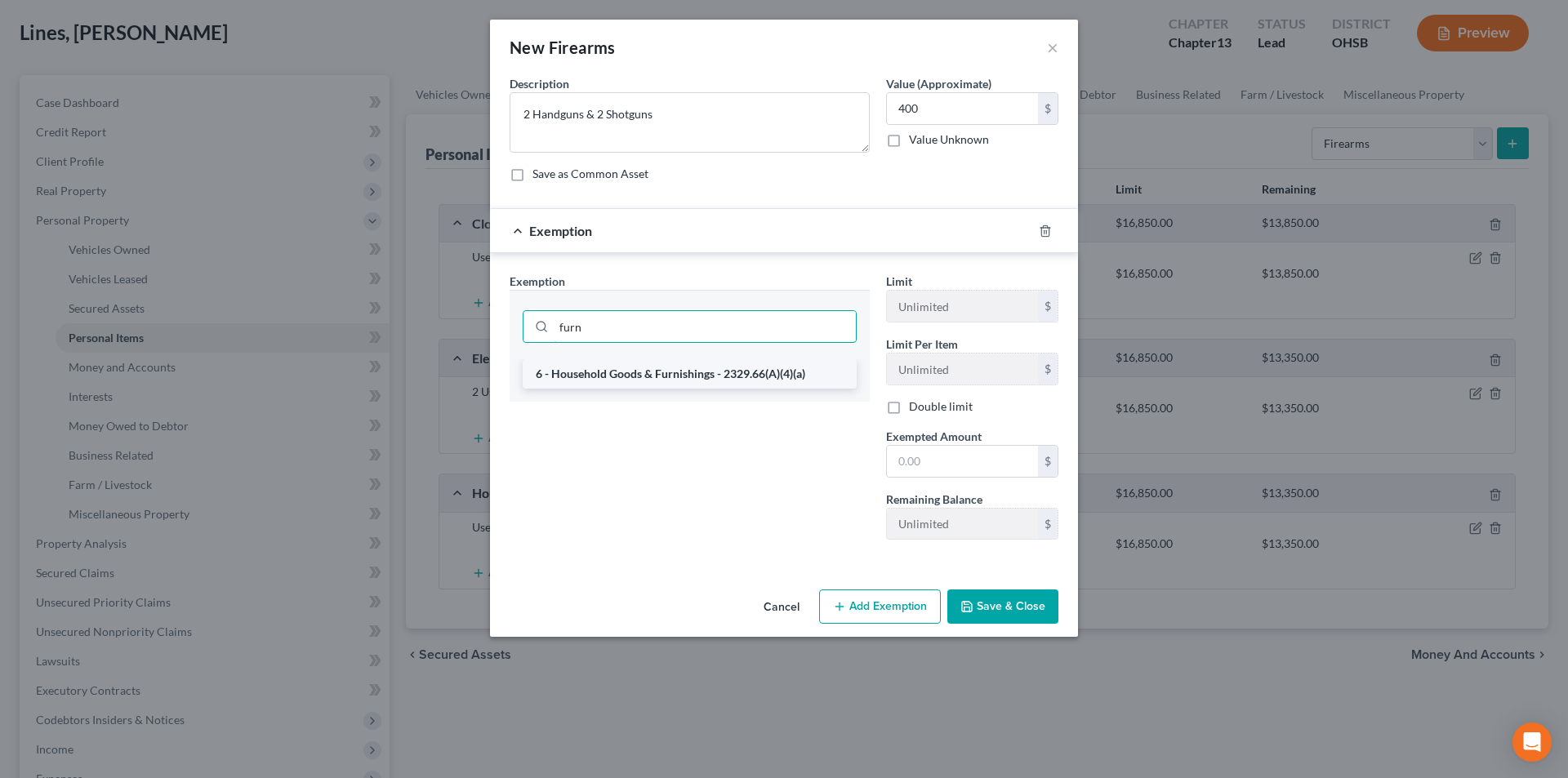
type input "furn"
click at [651, 380] on li "6 - Household Goods & Furnishings - 2329.66(A)(4)(a)" at bounding box center [689, 374] width 334 height 29
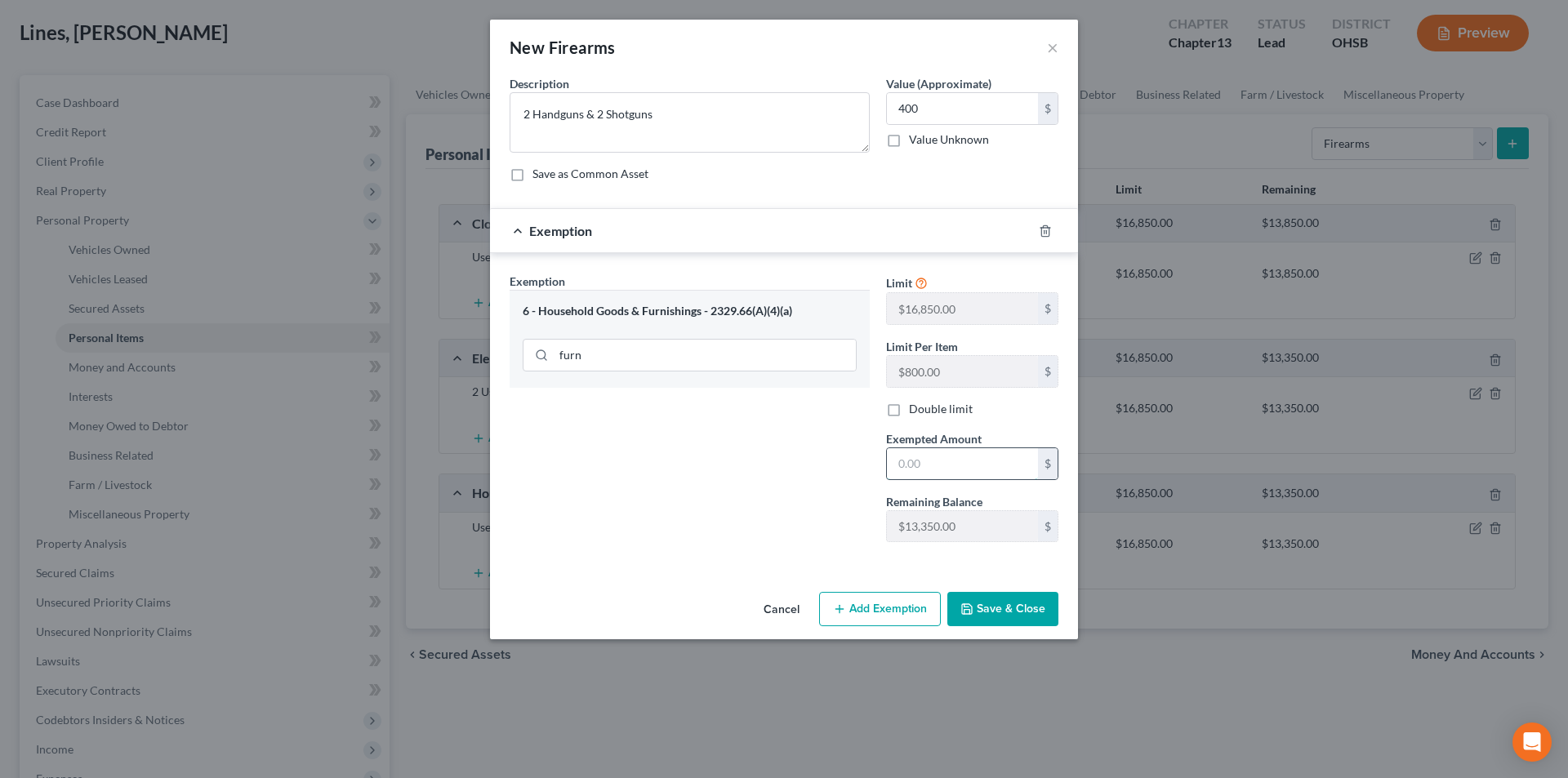
click at [987, 466] on input "text" at bounding box center [962, 464] width 151 height 31
type input "400"
drag, startPoint x: 797, startPoint y: 480, endPoint x: 938, endPoint y: 549, distance: 157.0
click at [797, 480] on div "Exemption Set must be selected for CA. Exemption * 6 - Household Goods & Furnis…" at bounding box center [690, 414] width 377 height 283
click at [988, 601] on button "Save & Close" at bounding box center [1002, 609] width 111 height 35
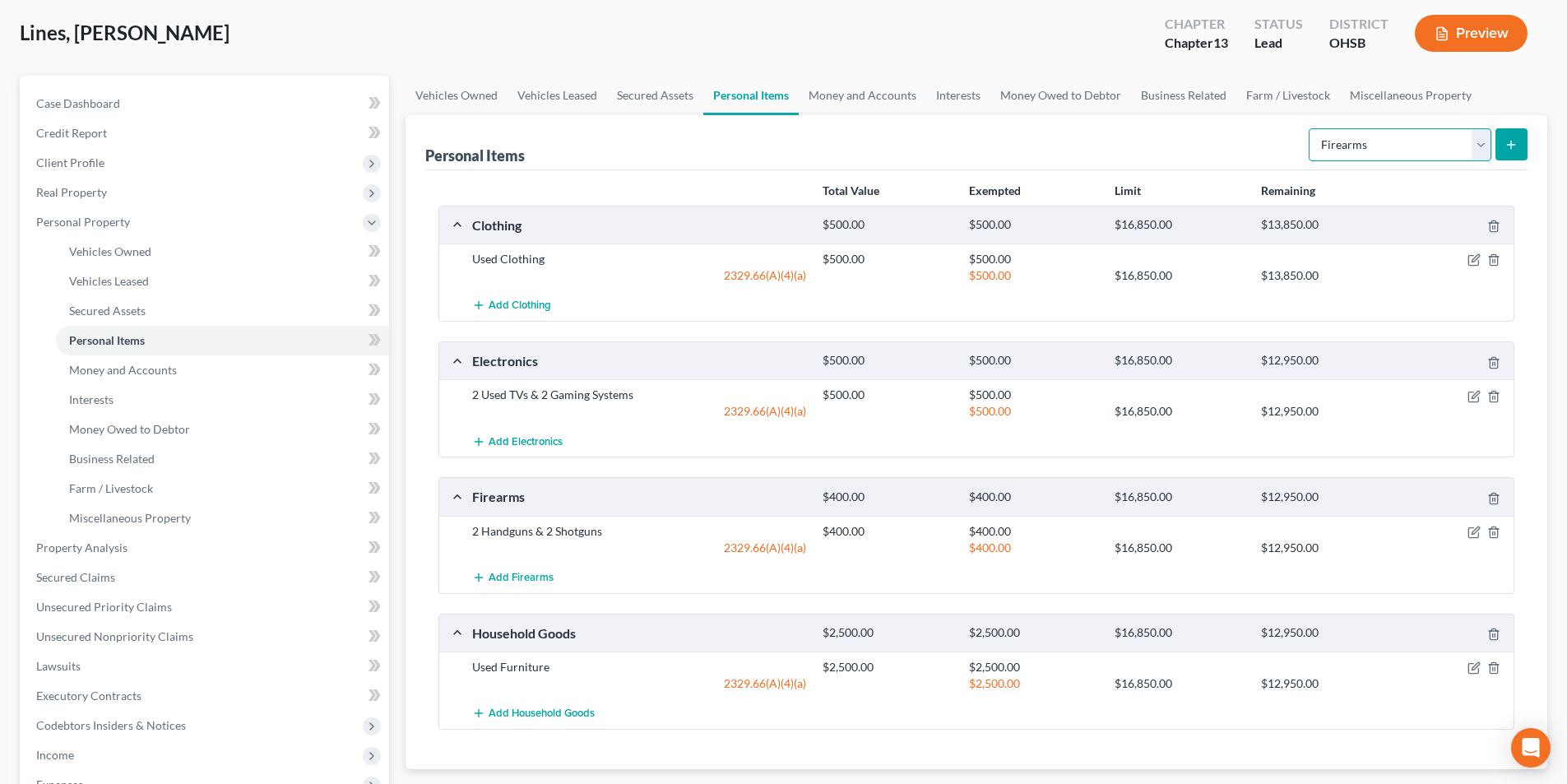
click at [1391, 155] on select "Select Item Type Clothing Collectibles Of Value Electronics Firearms Household …" at bounding box center [1400, 145] width 183 height 33
click at [605, 66] on div "Lines, [PERSON_NAME] Upgraded Chapter Chapter 13 Status Lead District OHSB Prev…" at bounding box center [784, 40] width 1528 height 72
click at [836, 98] on link "Money and Accounts" at bounding box center [863, 95] width 128 height 39
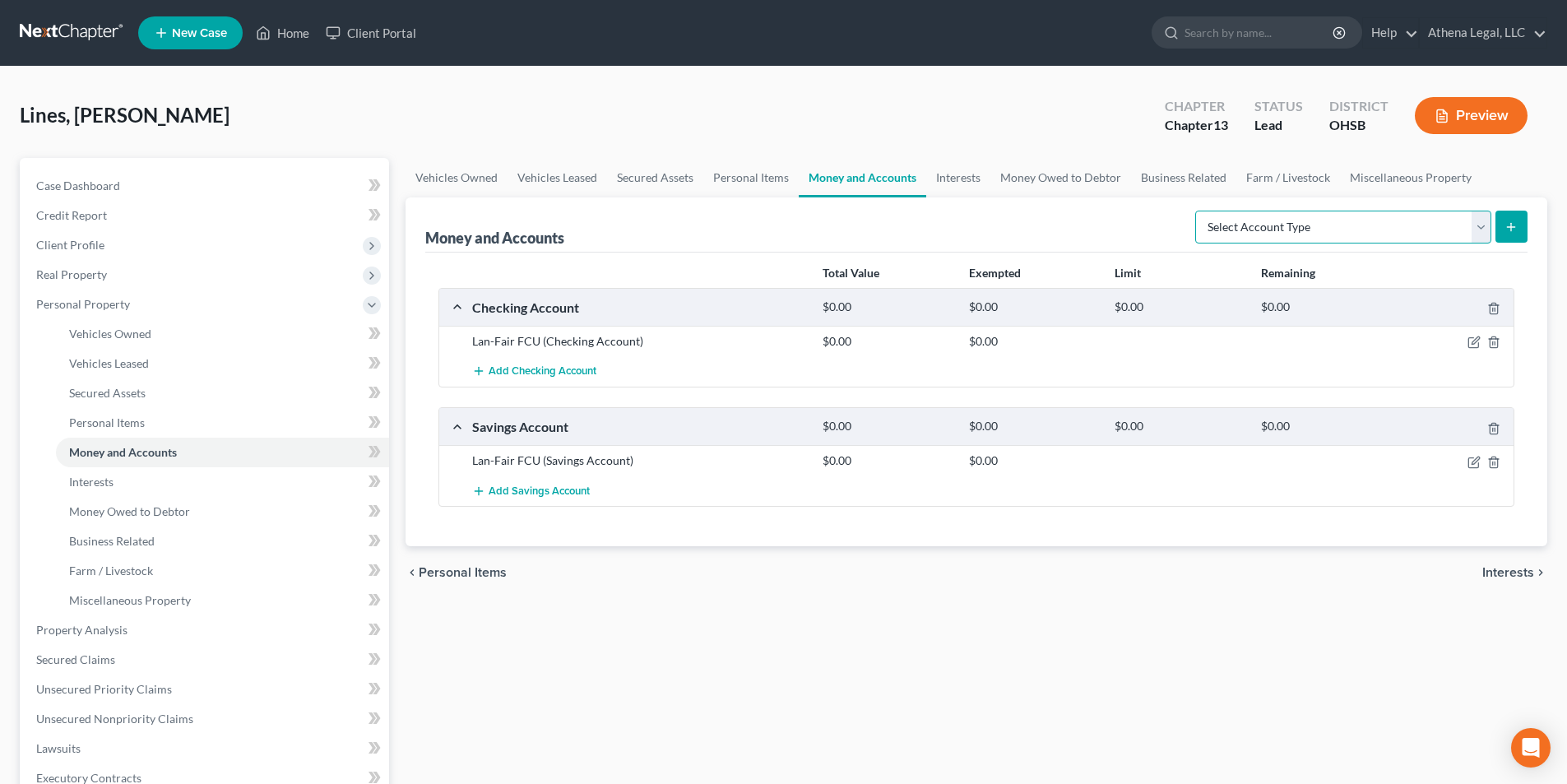
click at [1268, 237] on select "Select Account Type Brokerage Cash on Hand Certificates of Deposit Checking Acc…" at bounding box center [1343, 227] width 296 height 33
select select "cash_on_hand"
click at [1199, 211] on select "Select Account Type Brokerage Cash on Hand Certificates of Deposit Checking Acc…" at bounding box center [1343, 227] width 296 height 33
click at [1515, 228] on icon "submit" at bounding box center [1511, 226] width 13 height 13
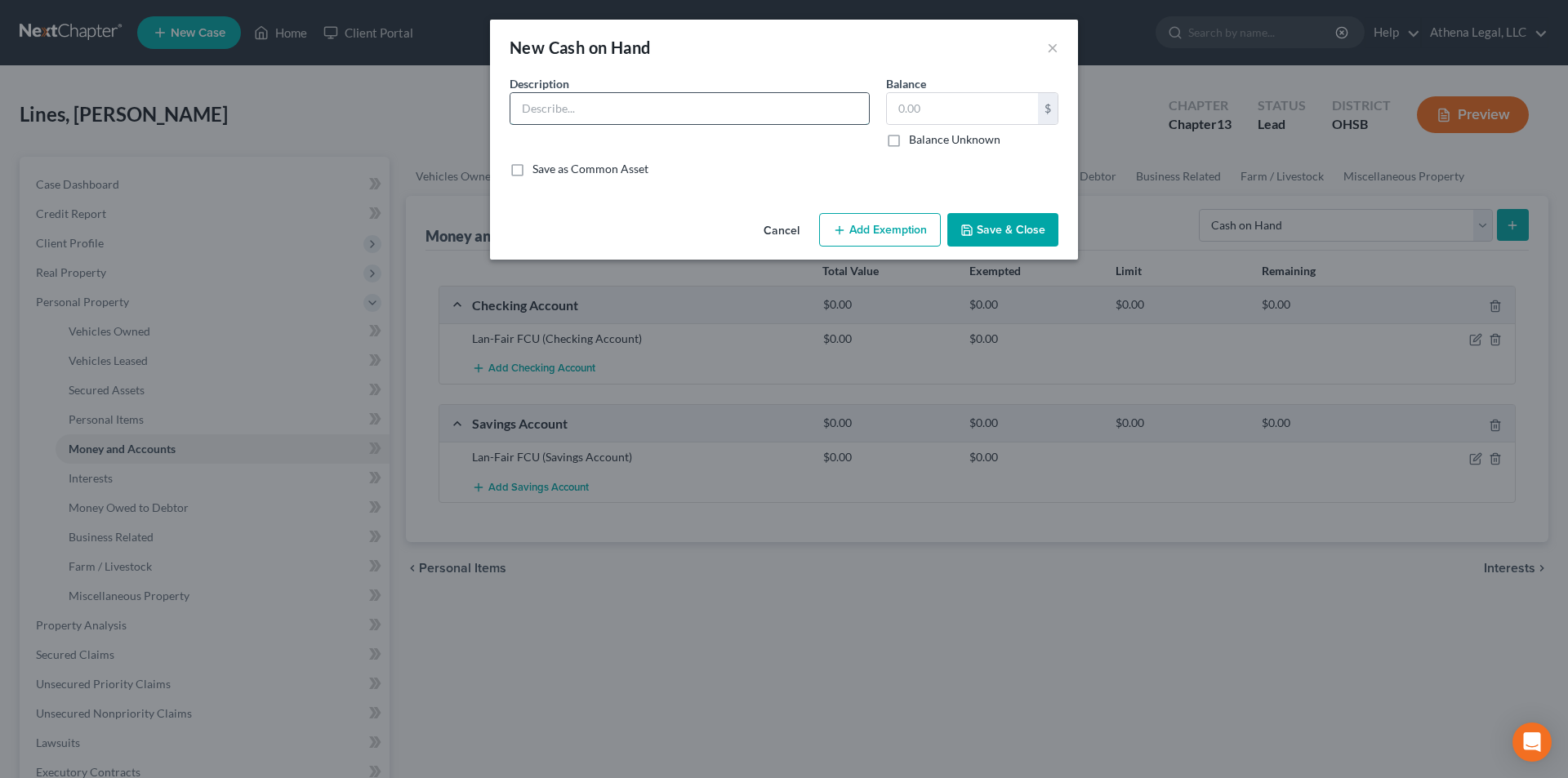
click at [586, 108] on input "text" at bounding box center [689, 108] width 358 height 31
type input "Cash"
click at [928, 116] on input "text" at bounding box center [962, 108] width 151 height 31
type input "20.00"
click at [909, 243] on button "Add Exemption" at bounding box center [880, 231] width 121 height 35
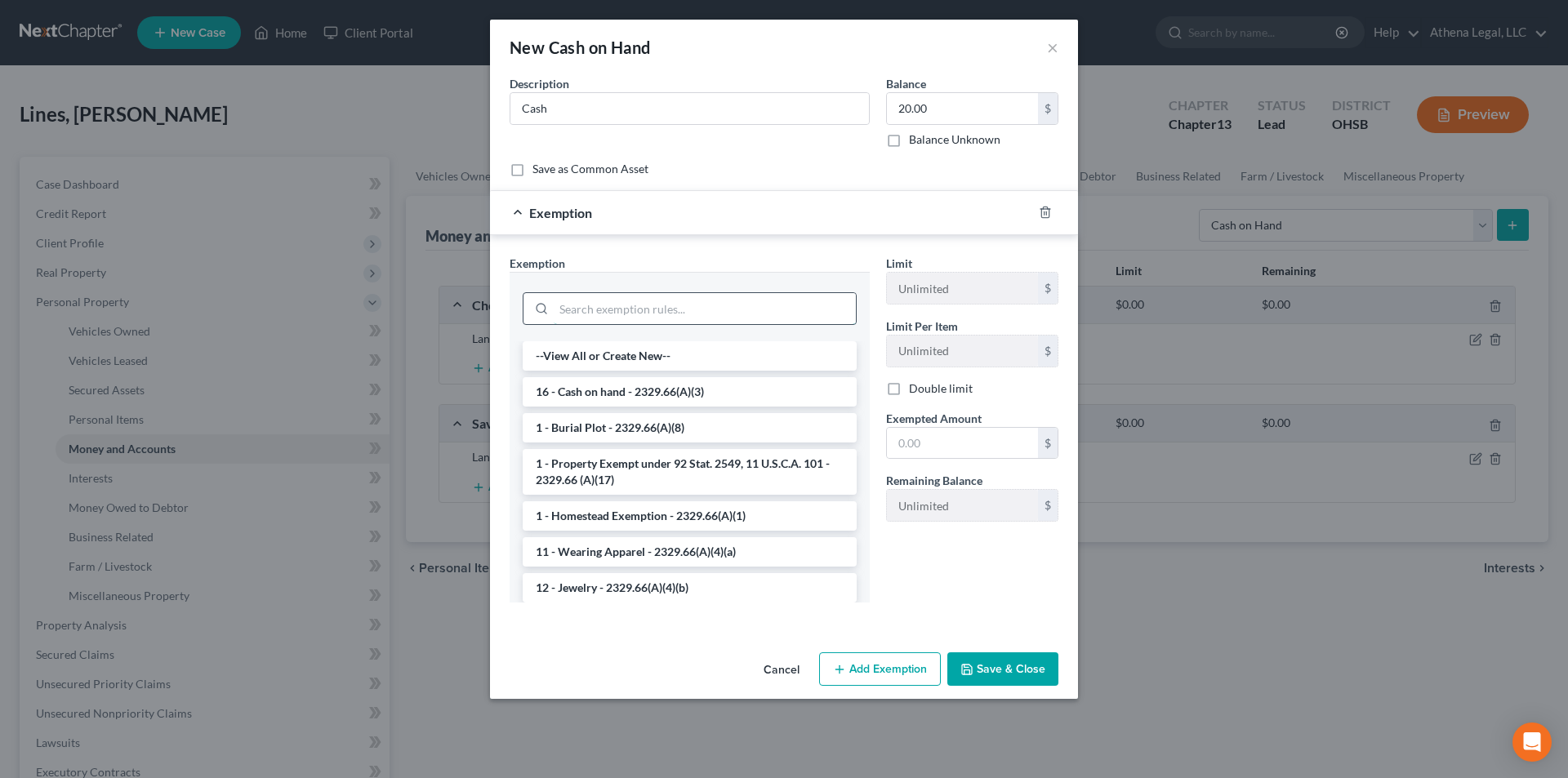
click at [686, 316] on input "search" at bounding box center [705, 309] width 302 height 31
click at [643, 382] on li "16 - Cash on hand - 2329.66(A)(3)" at bounding box center [689, 392] width 334 height 29
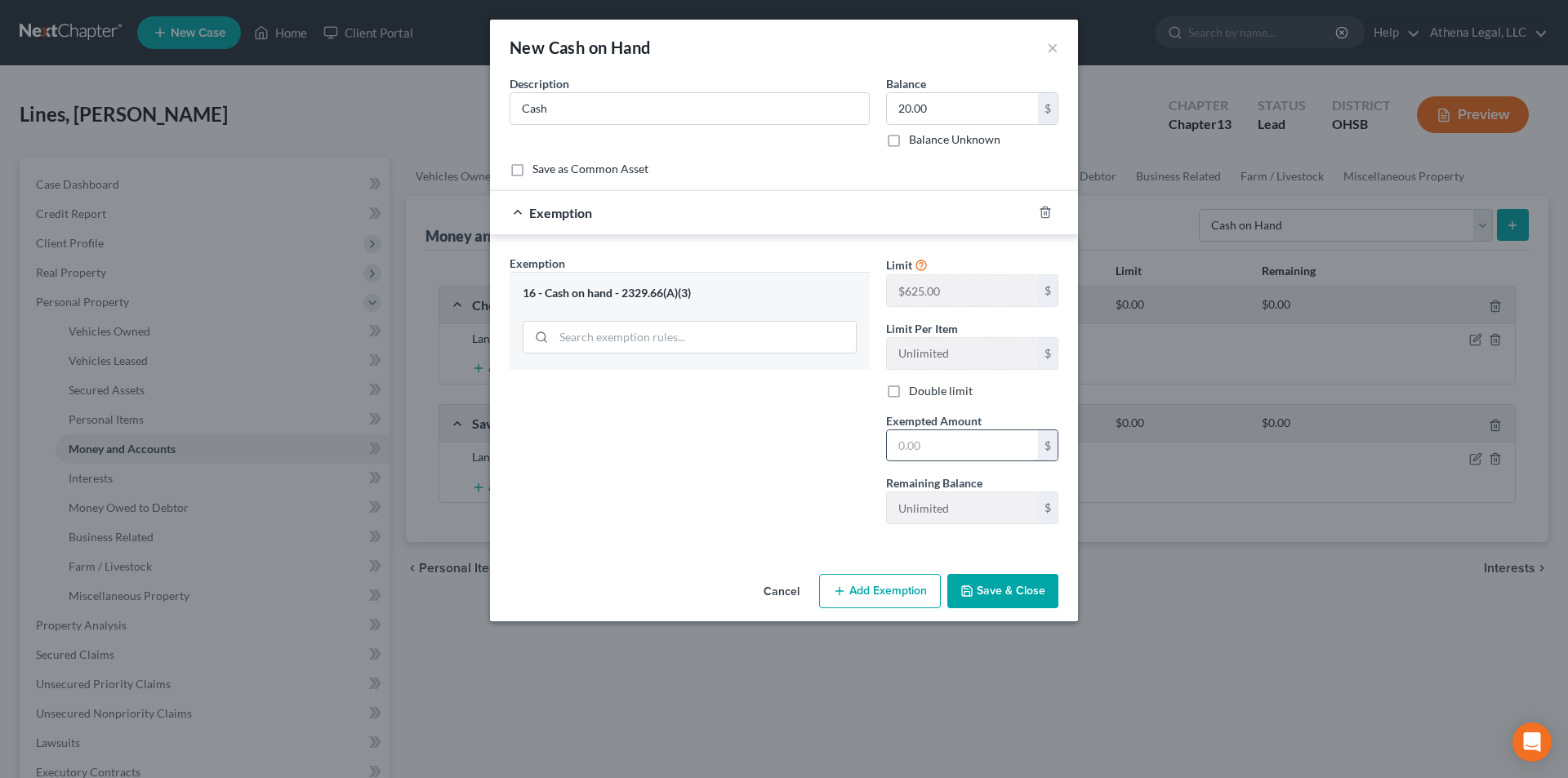
click at [951, 447] on input "text" at bounding box center [962, 446] width 151 height 31
type input "20.00"
click at [982, 590] on button "Save & Close" at bounding box center [1002, 591] width 111 height 35
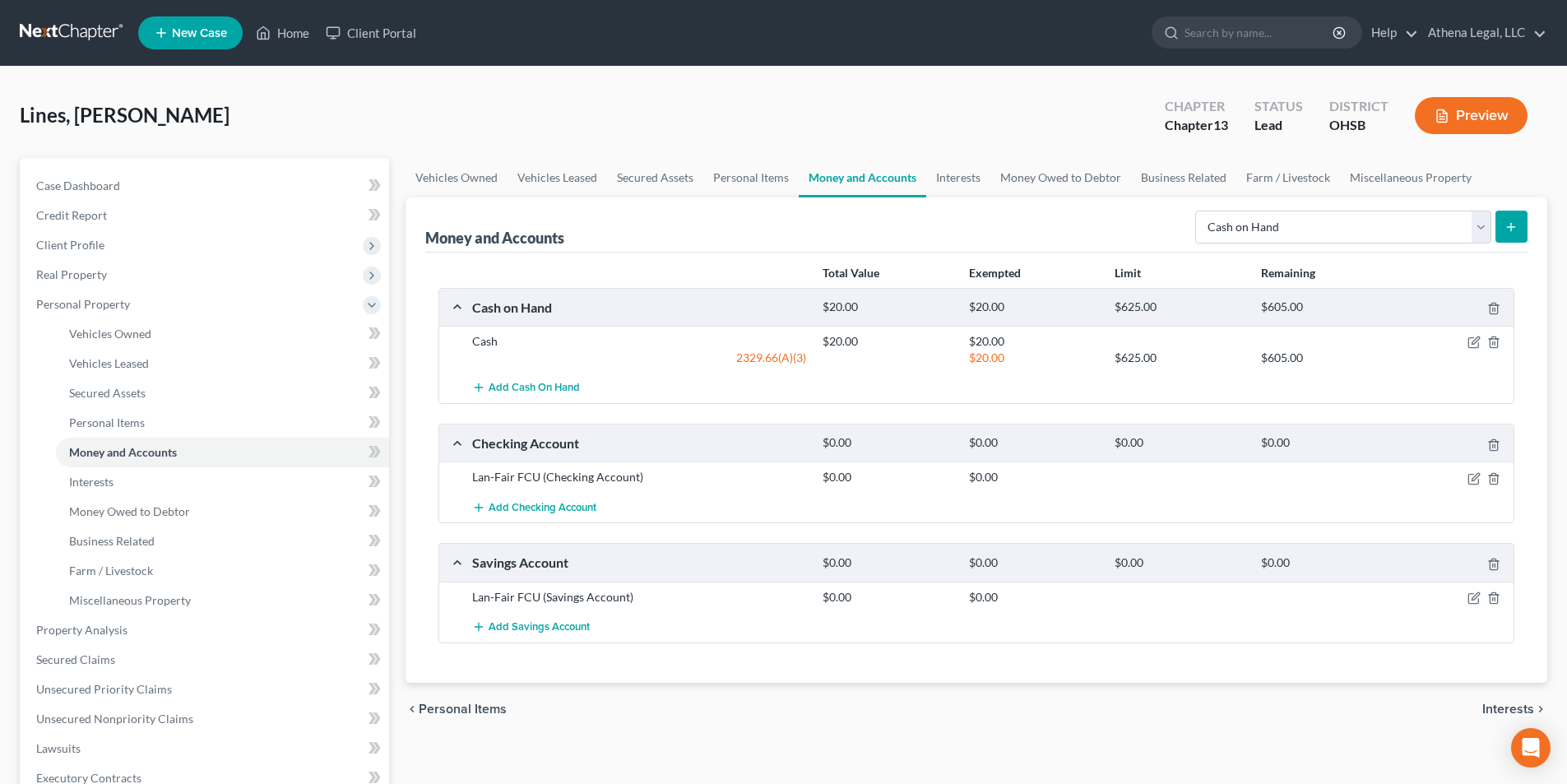
click at [1472, 605] on div at bounding box center [1458, 597] width 117 height 17
click at [1473, 603] on icon "button" at bounding box center [1473, 598] width 10 height 10
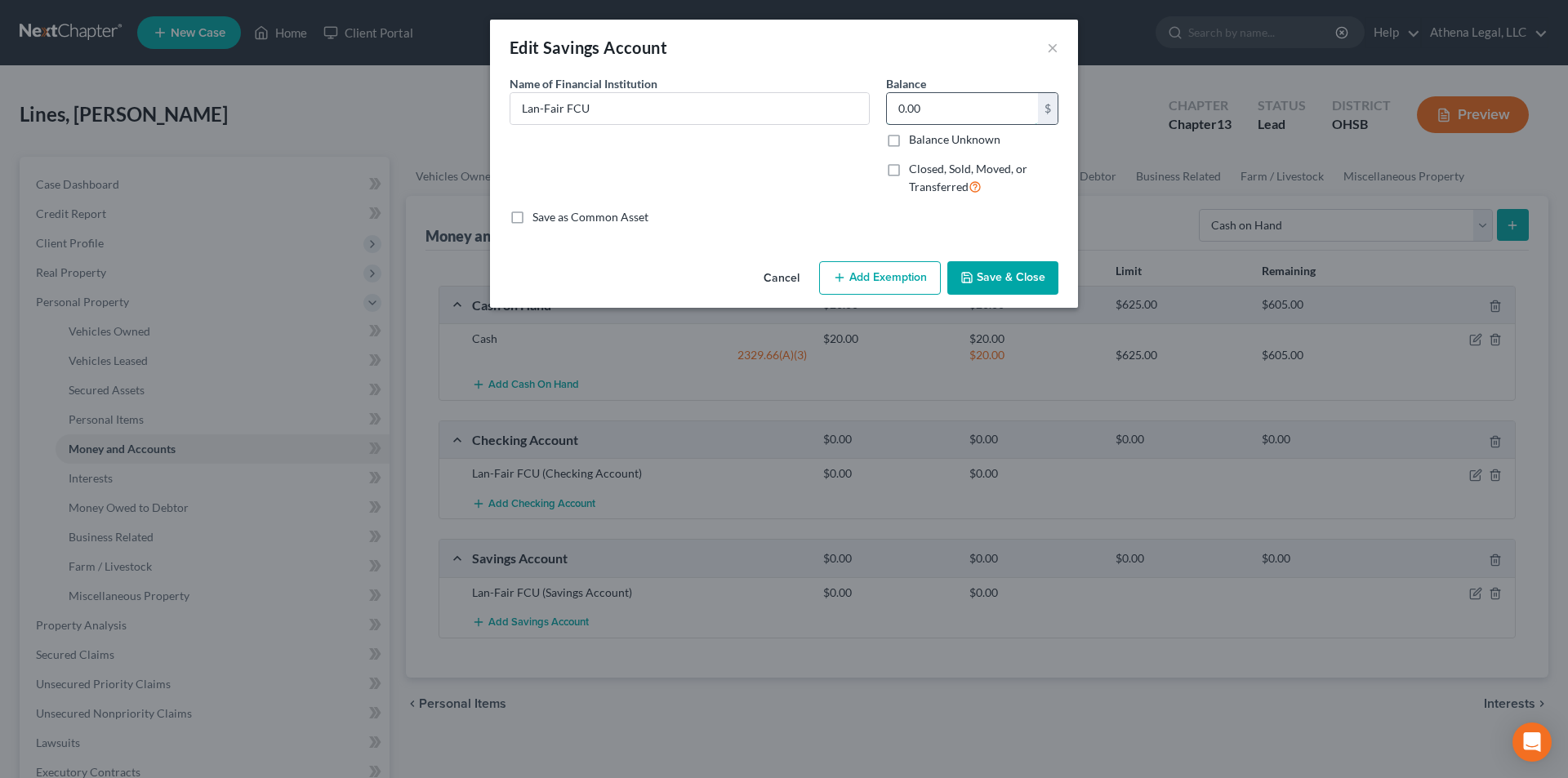
click at [941, 106] on input "0.00" at bounding box center [962, 108] width 151 height 31
type input "3.00"
click at [881, 273] on button "Add Exemption" at bounding box center [880, 278] width 121 height 35
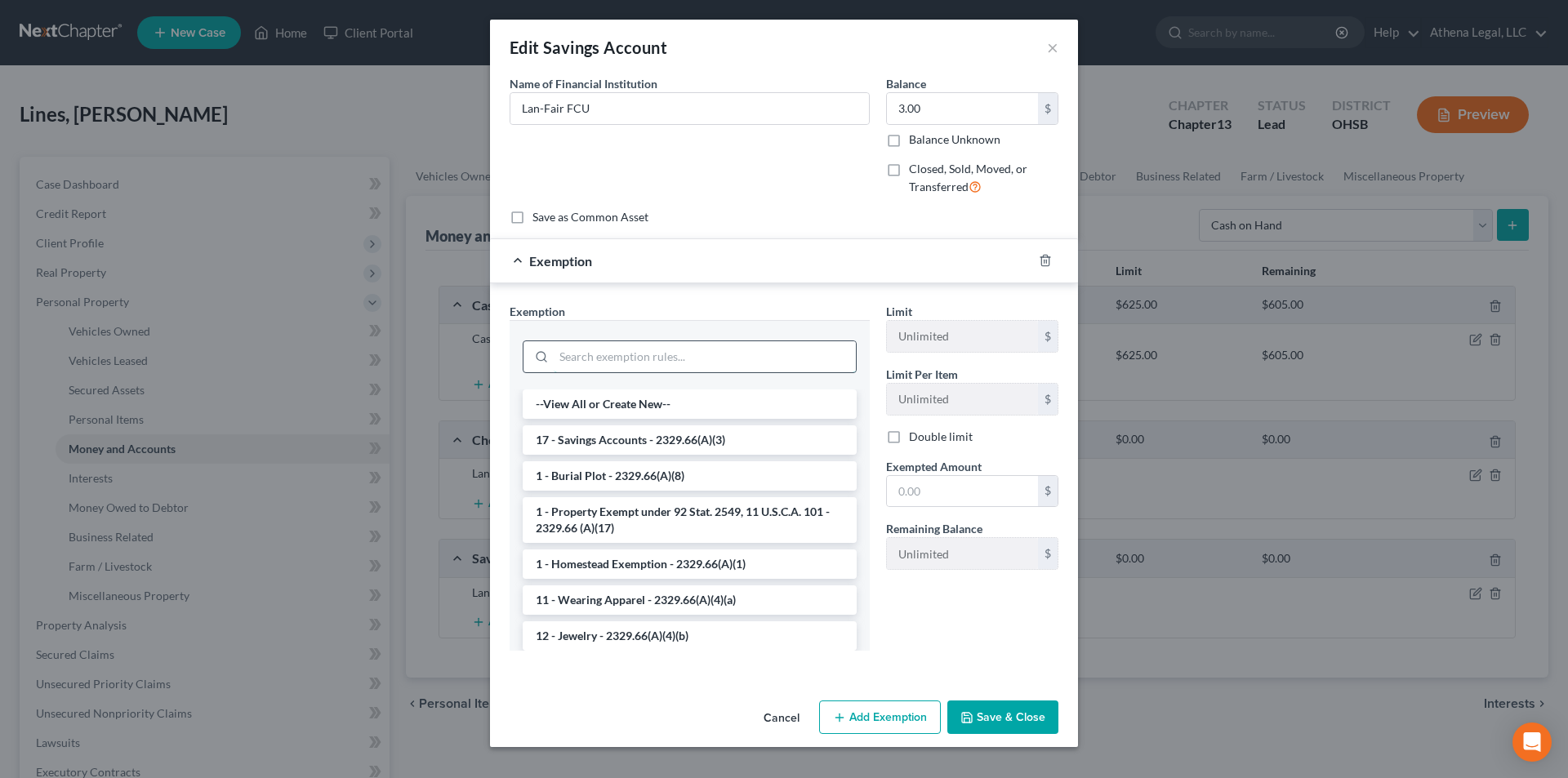
click at [652, 349] on input "search" at bounding box center [705, 356] width 302 height 31
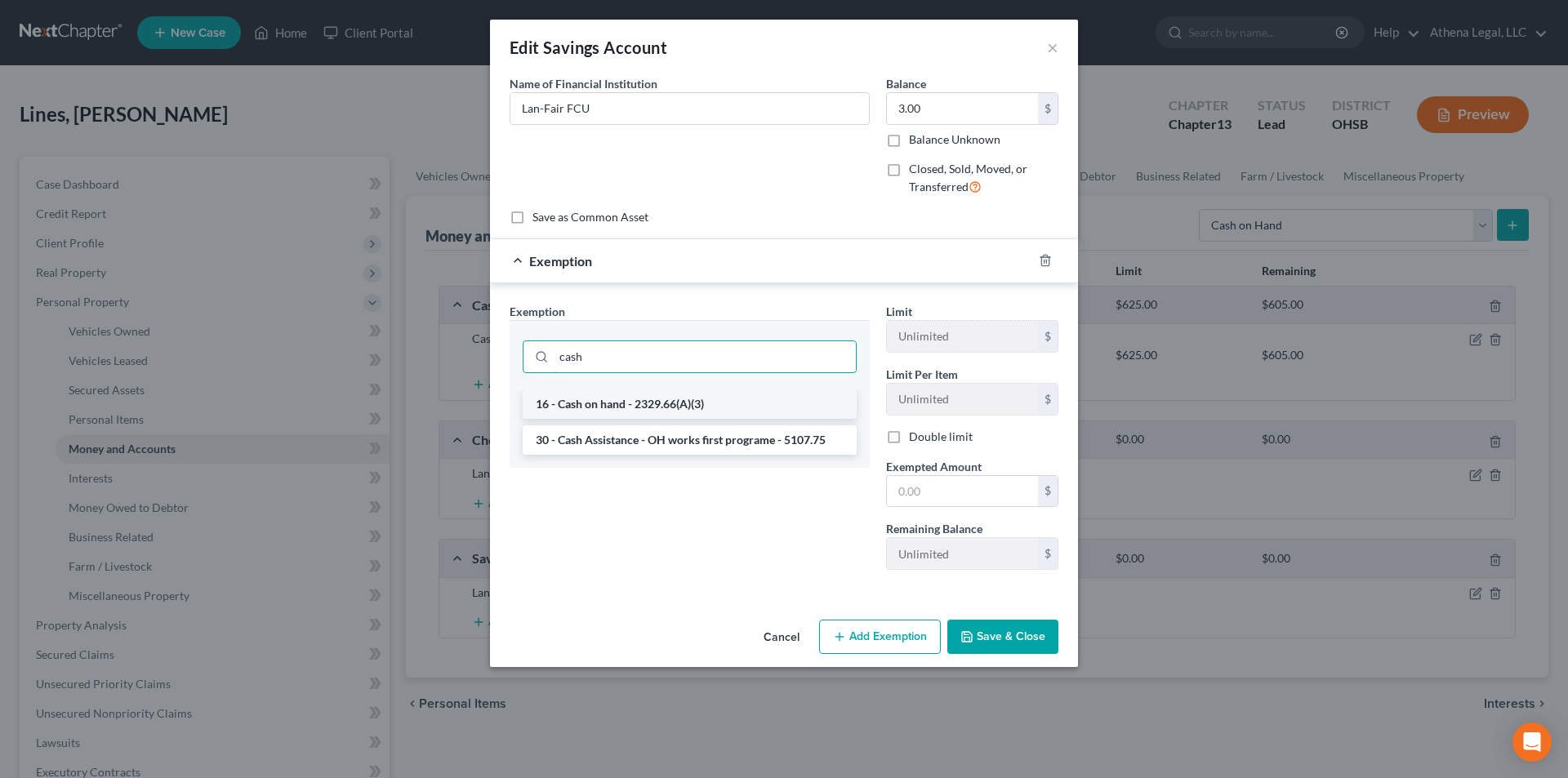
type input "cash"
click at [602, 399] on li "16 - Cash on hand - 2329.66(A)(3)" at bounding box center [689, 404] width 334 height 29
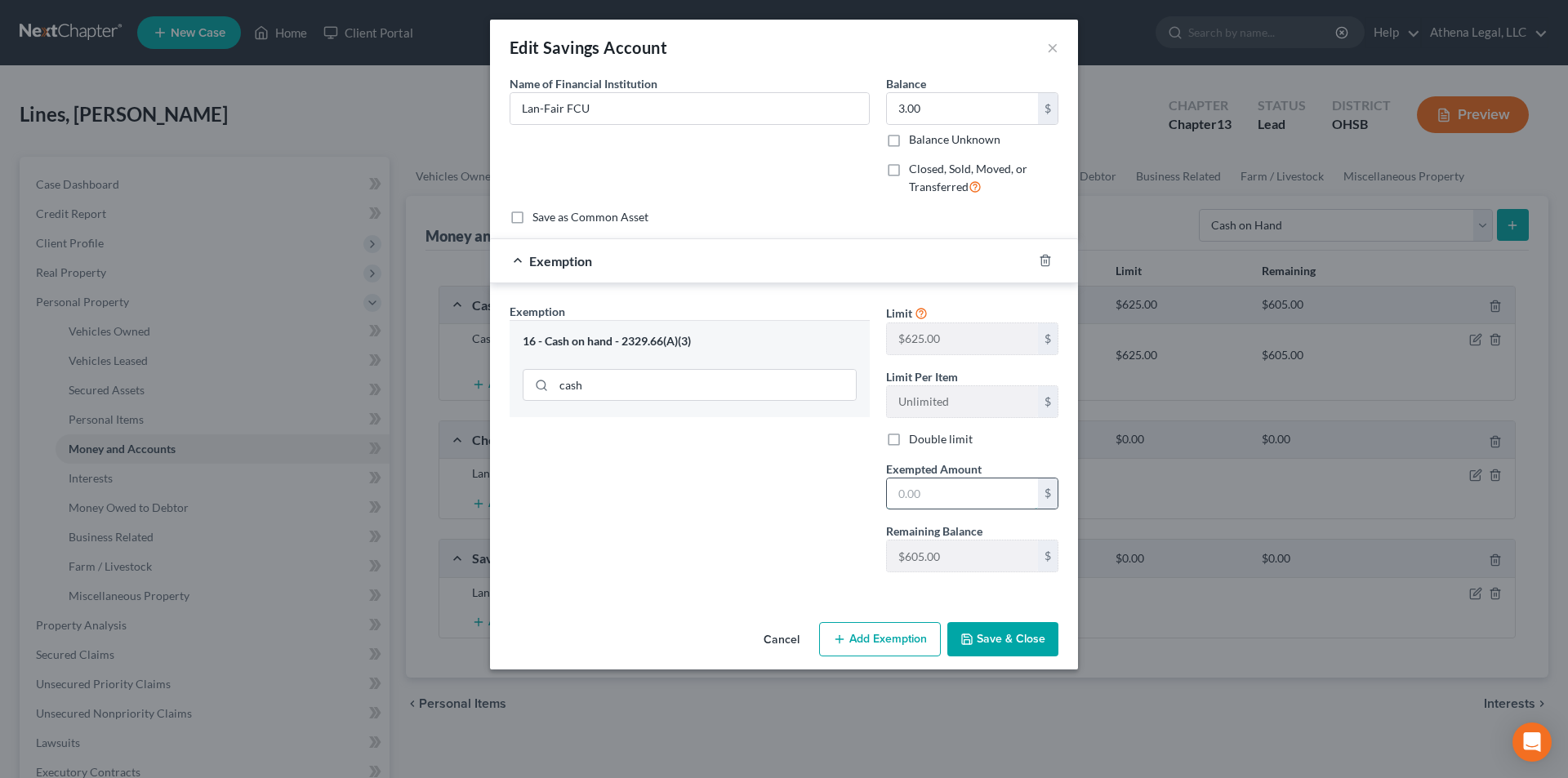
click at [964, 489] on input "text" at bounding box center [962, 494] width 151 height 31
type input "3.00"
click at [998, 635] on button "Save & Close" at bounding box center [1002, 639] width 111 height 35
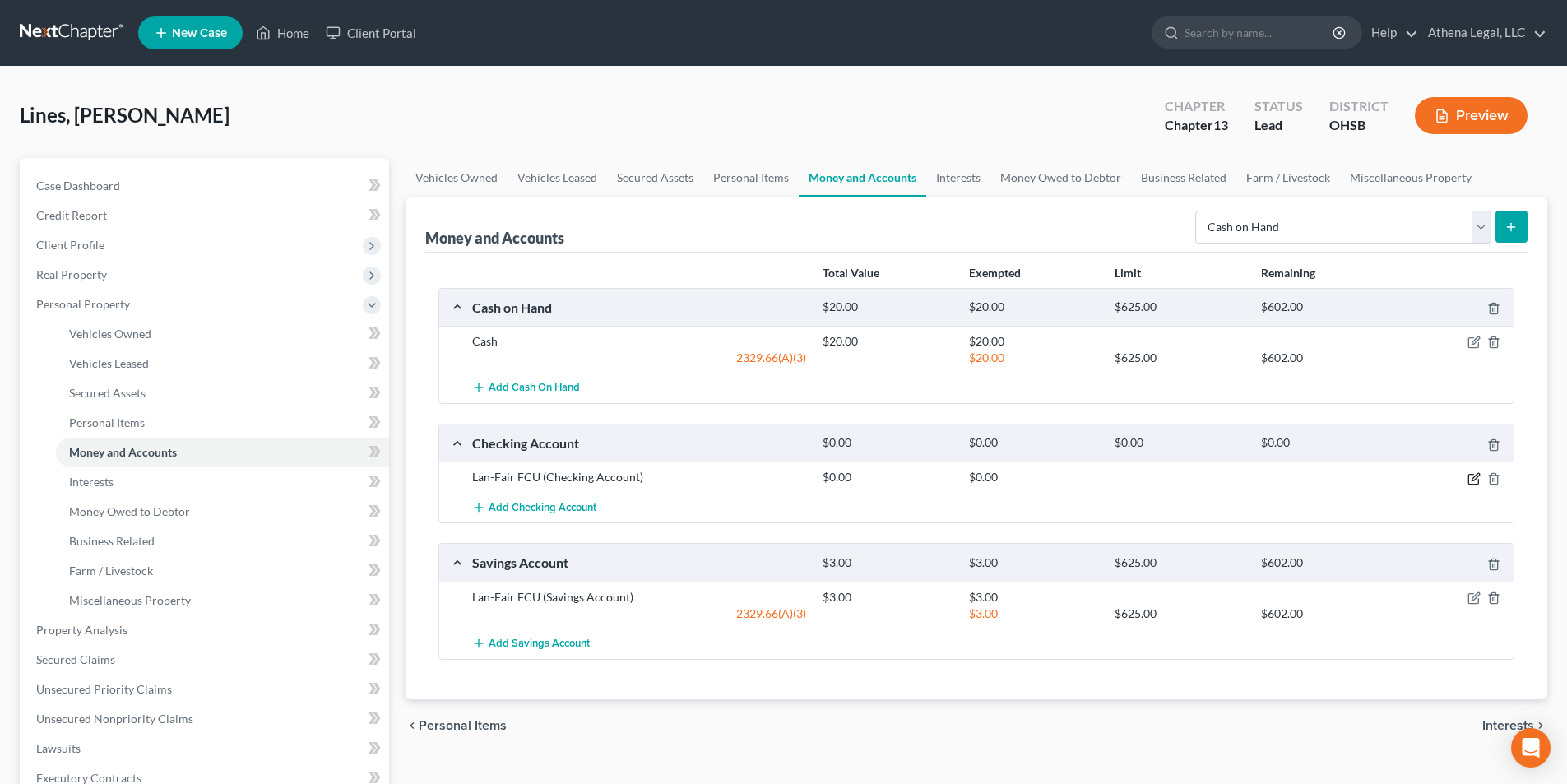
click at [1473, 482] on icon "button" at bounding box center [1474, 478] width 13 height 13
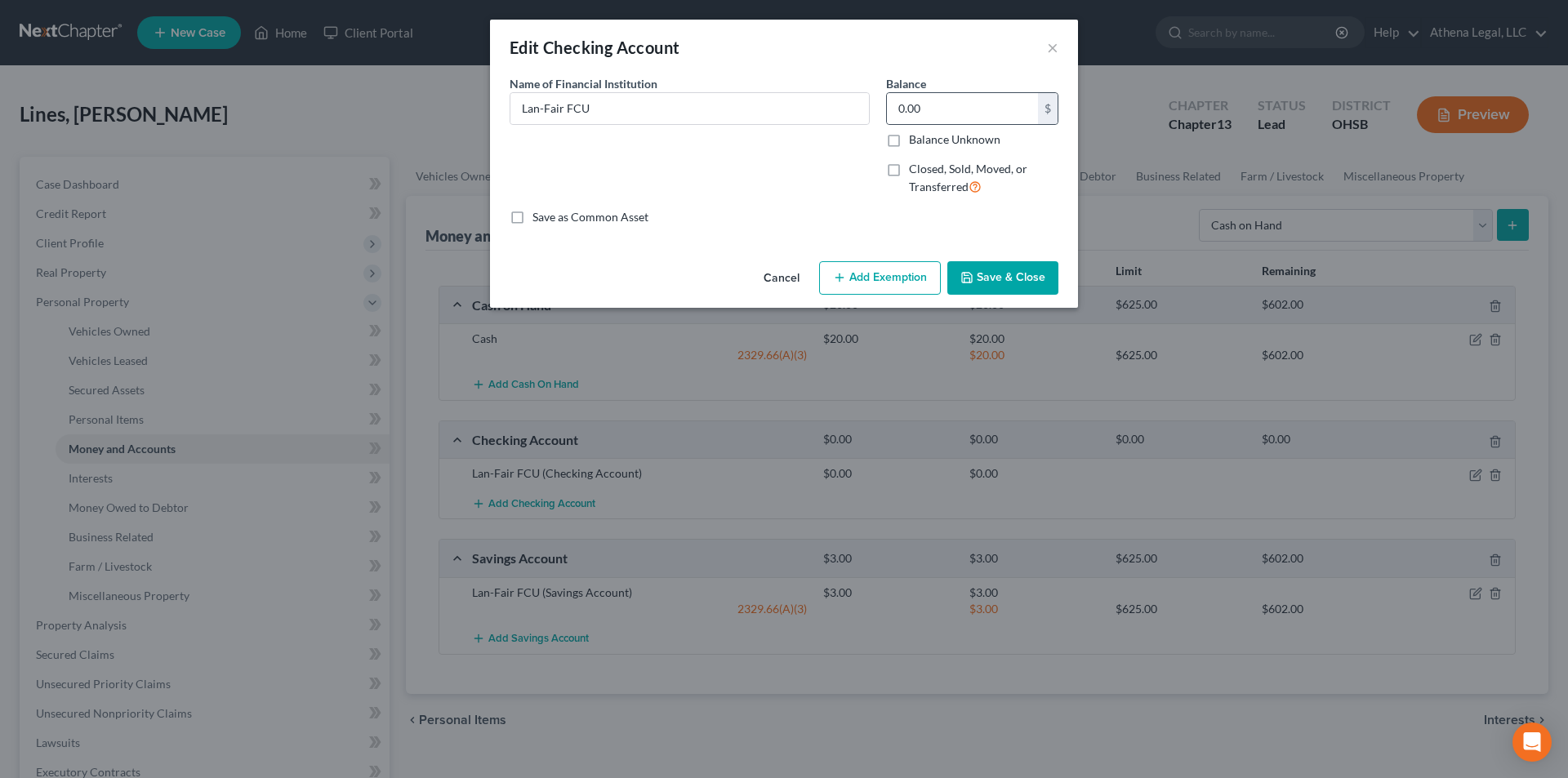
click at [950, 124] on div "0.00 $" at bounding box center [972, 108] width 173 height 33
click at [941, 107] on input "0.00" at bounding box center [962, 108] width 151 height 31
type input "446"
click at [900, 275] on button "Add Exemption" at bounding box center [880, 278] width 121 height 35
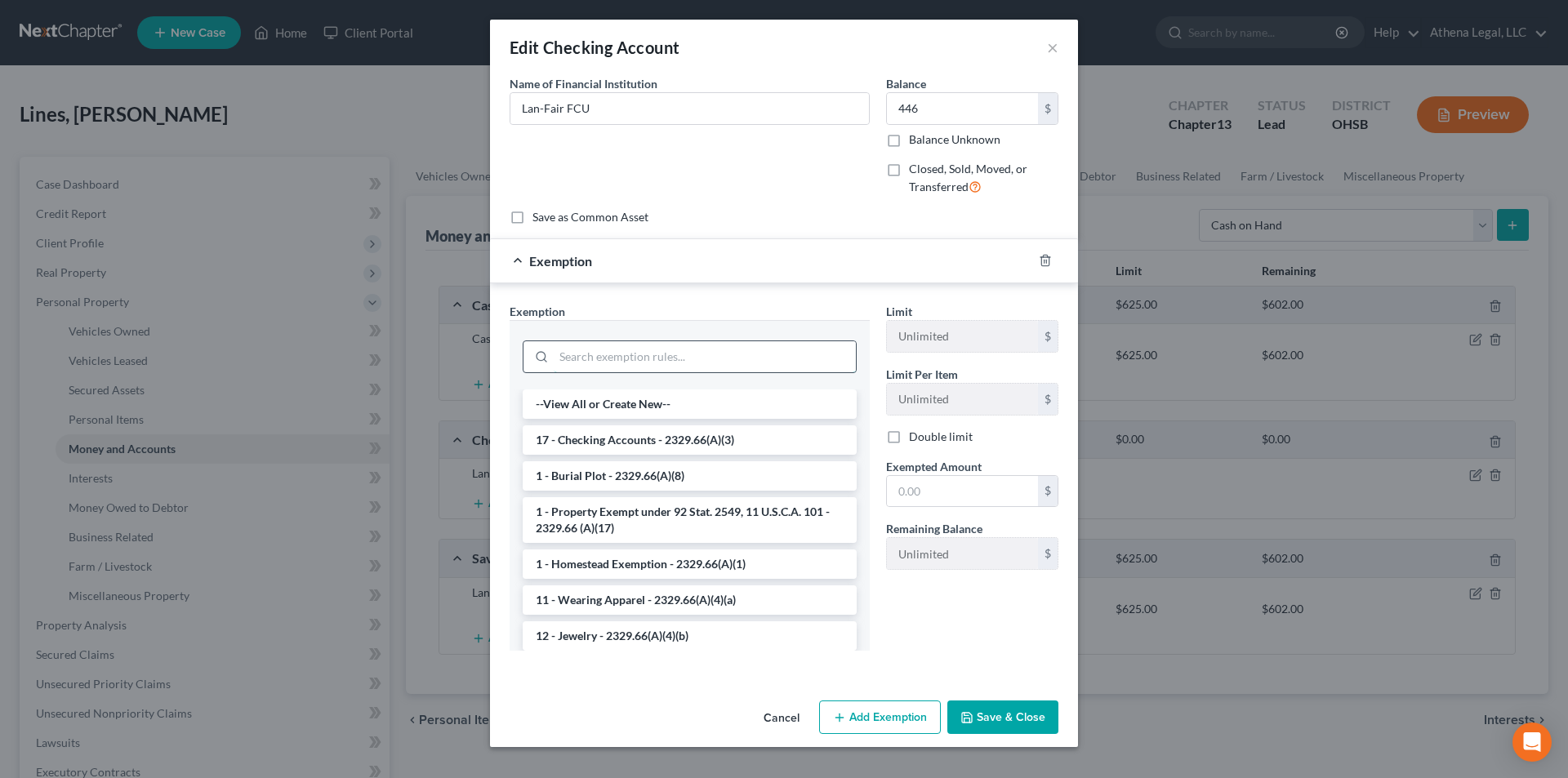
click at [581, 363] on input "search" at bounding box center [705, 356] width 302 height 31
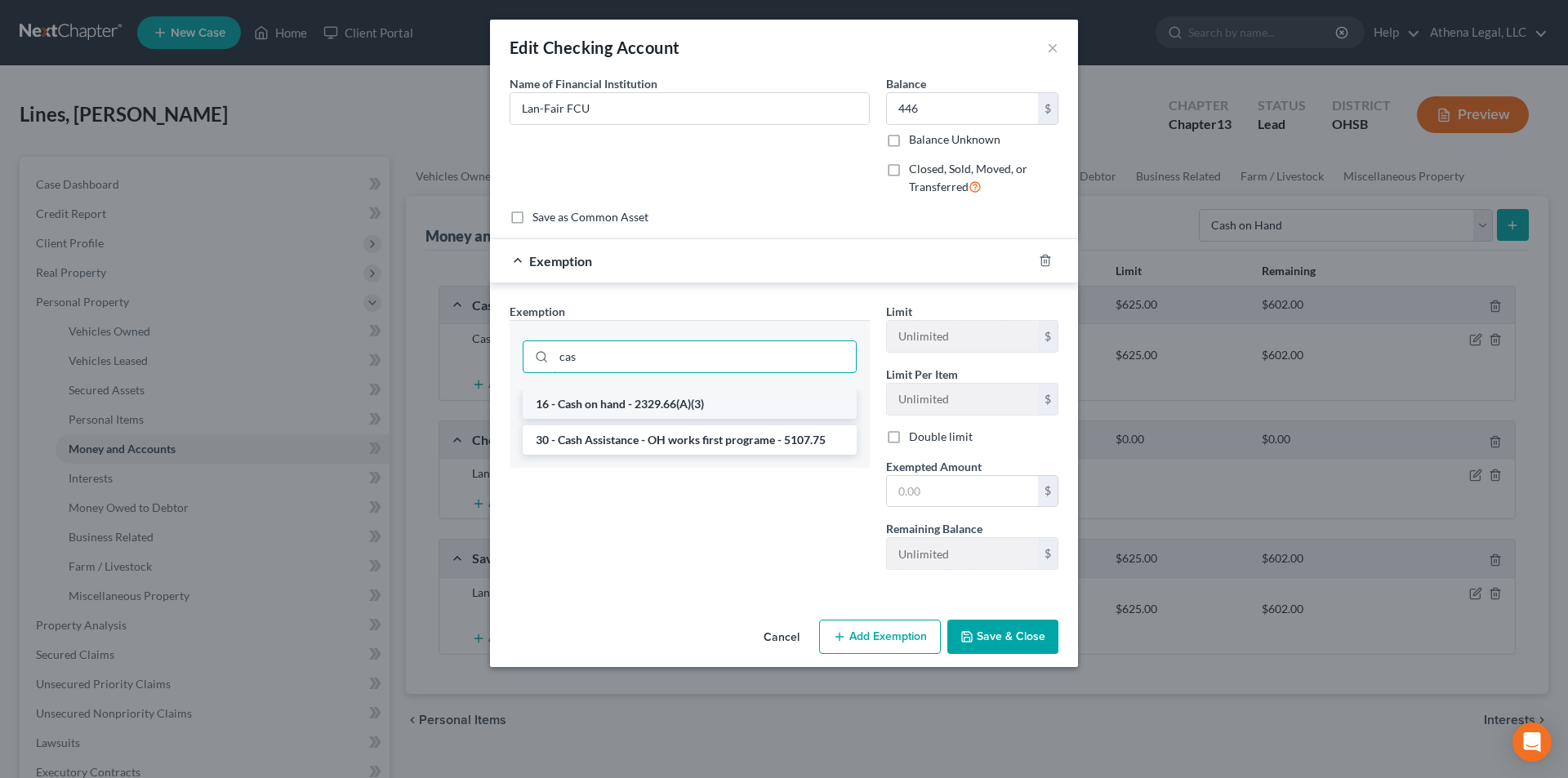
type input "cas"
click at [594, 405] on li "16 - Cash on hand - 2329.66(A)(3)" at bounding box center [689, 404] width 334 height 29
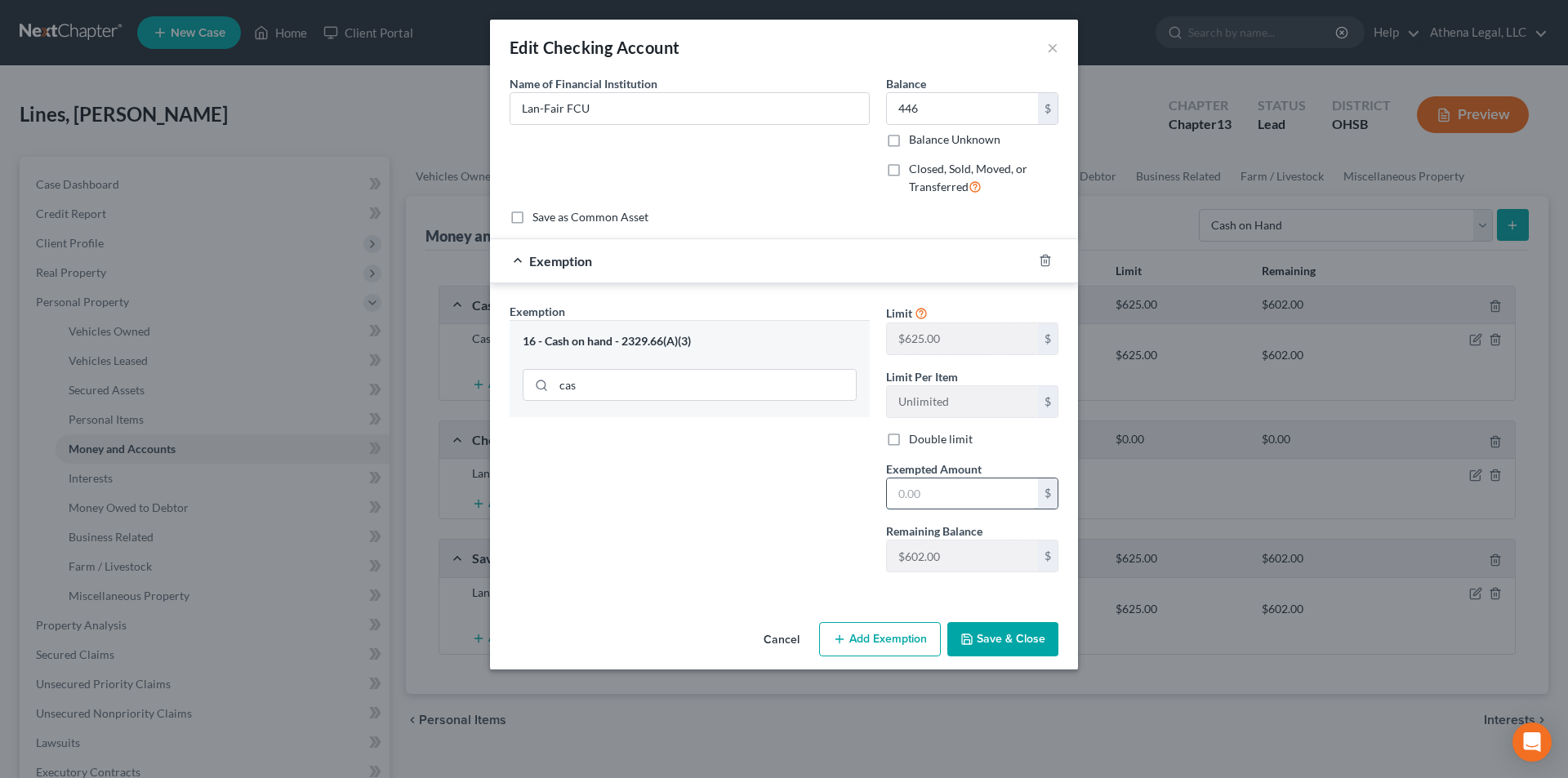
click at [937, 490] on input "text" at bounding box center [962, 494] width 151 height 31
type input "446"
click at [1008, 629] on button "Save & Close" at bounding box center [1002, 639] width 111 height 35
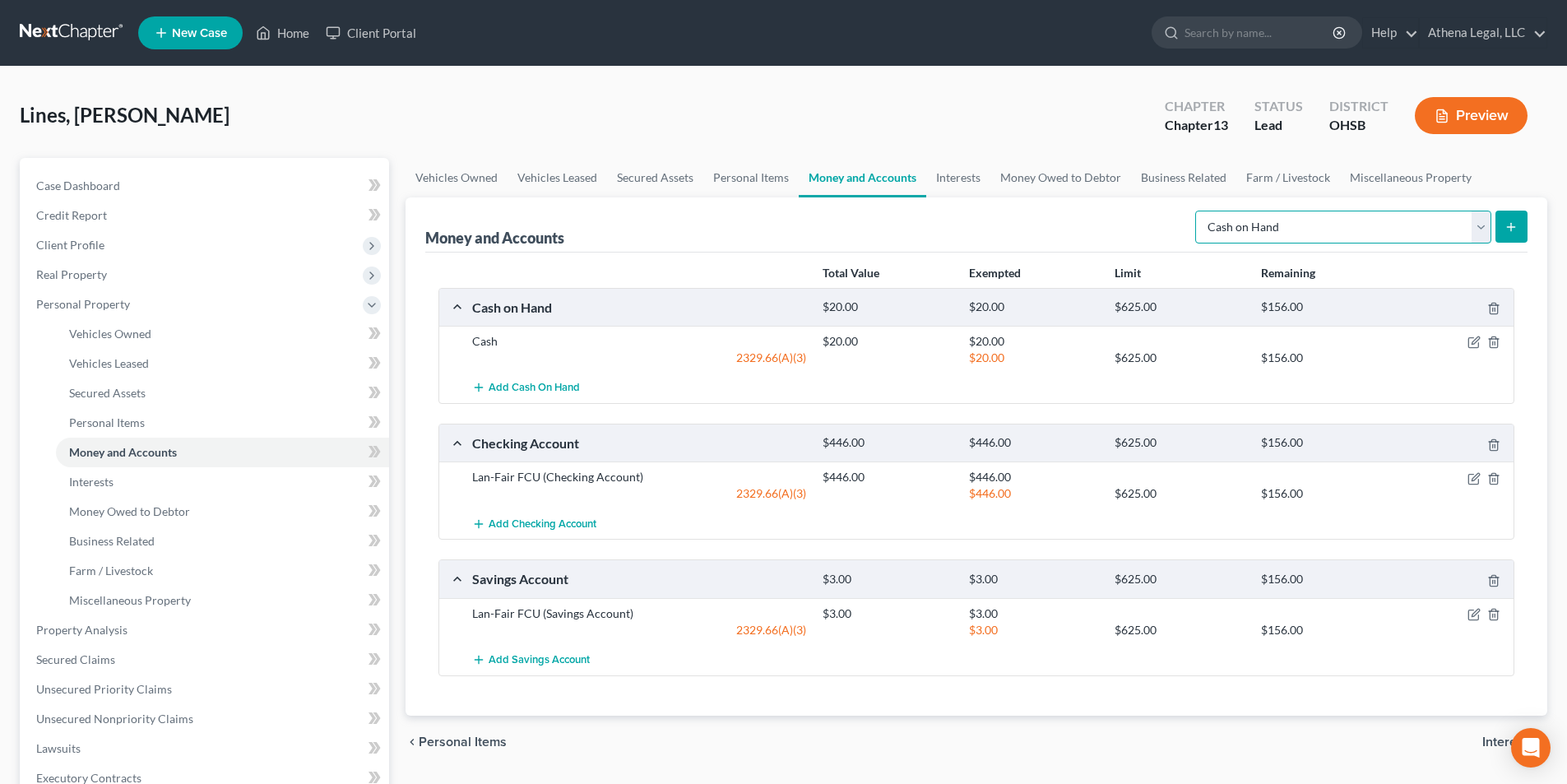
click at [1210, 222] on select "Select Account Type Brokerage Cash on Hand Certificates of Deposit Checking Acc…" at bounding box center [1343, 227] width 296 height 33
drag, startPoint x: 1210, startPoint y: 222, endPoint x: 966, endPoint y: 203, distance: 244.7
click at [1210, 222] on select "Select Account Type Brokerage Cash on Hand Certificates of Deposit Checking Acc…" at bounding box center [1343, 227] width 296 height 33
click at [967, 184] on link "Interests" at bounding box center [958, 177] width 64 height 39
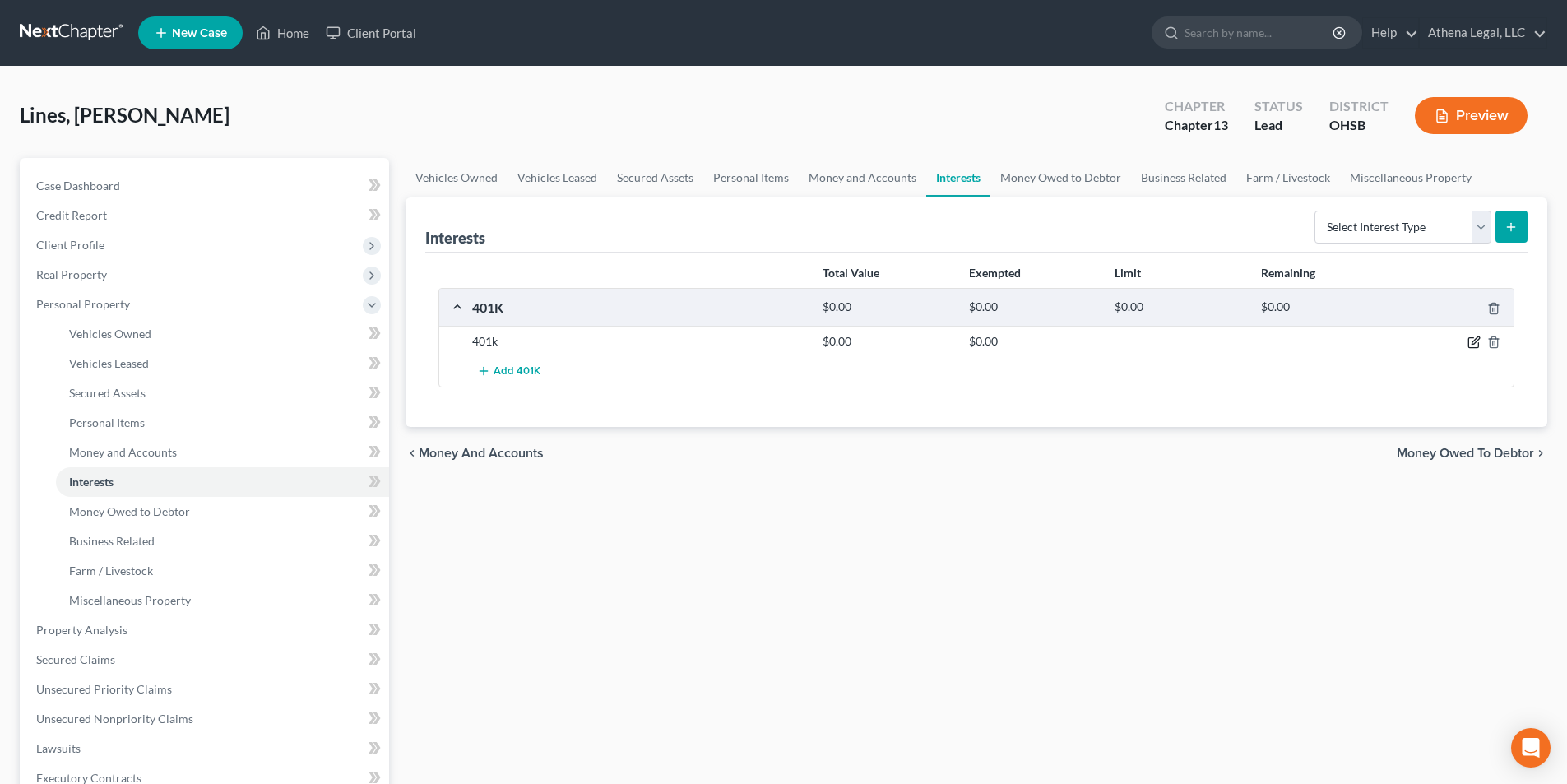
click at [1471, 347] on icon "button" at bounding box center [1474, 342] width 13 height 13
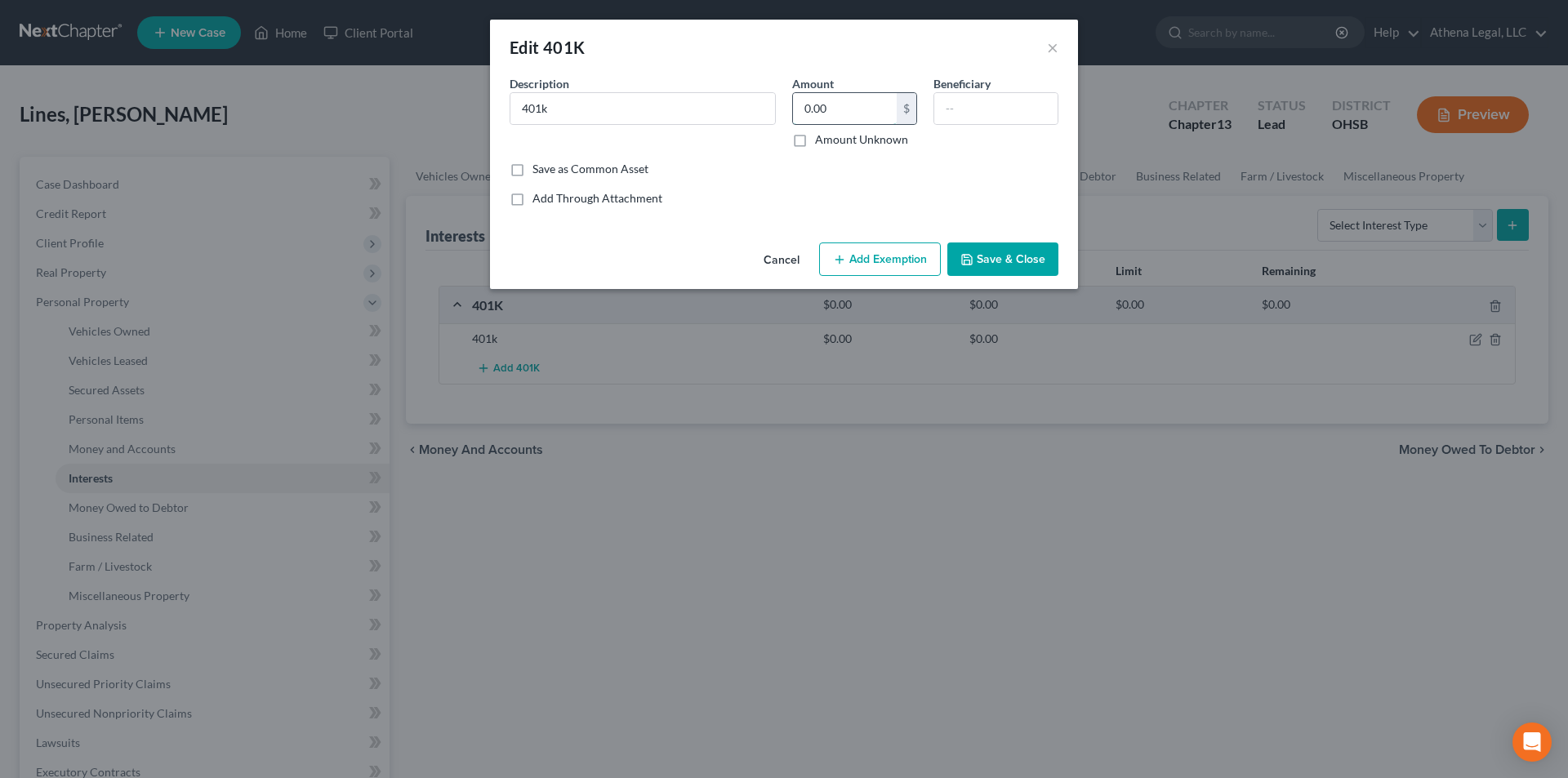
click at [832, 94] on input "0.00" at bounding box center [844, 108] width 103 height 31
type input "500"
click at [892, 268] on button "Add Exemption" at bounding box center [880, 259] width 121 height 35
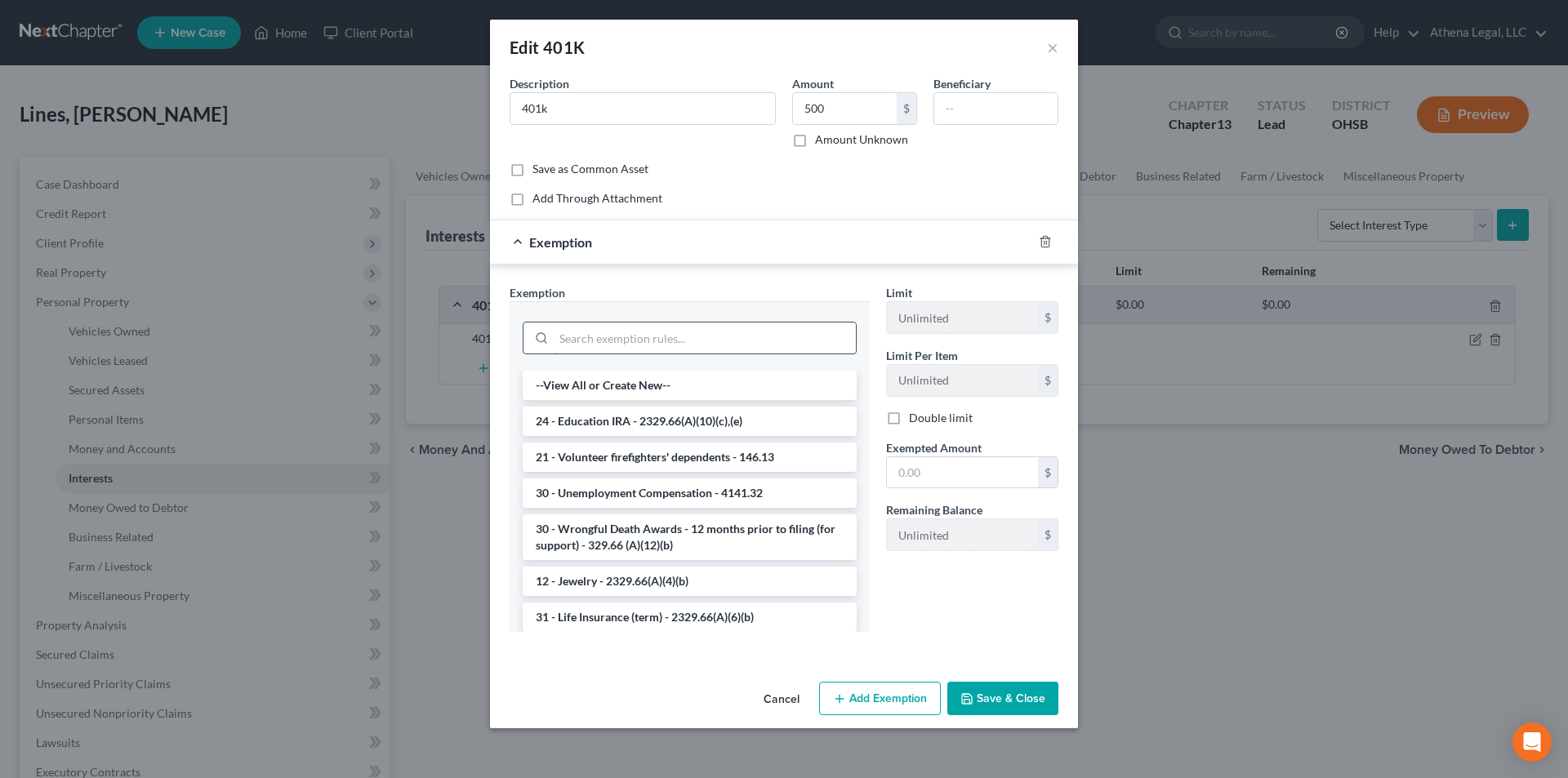
click at [613, 345] on input "search" at bounding box center [705, 338] width 302 height 31
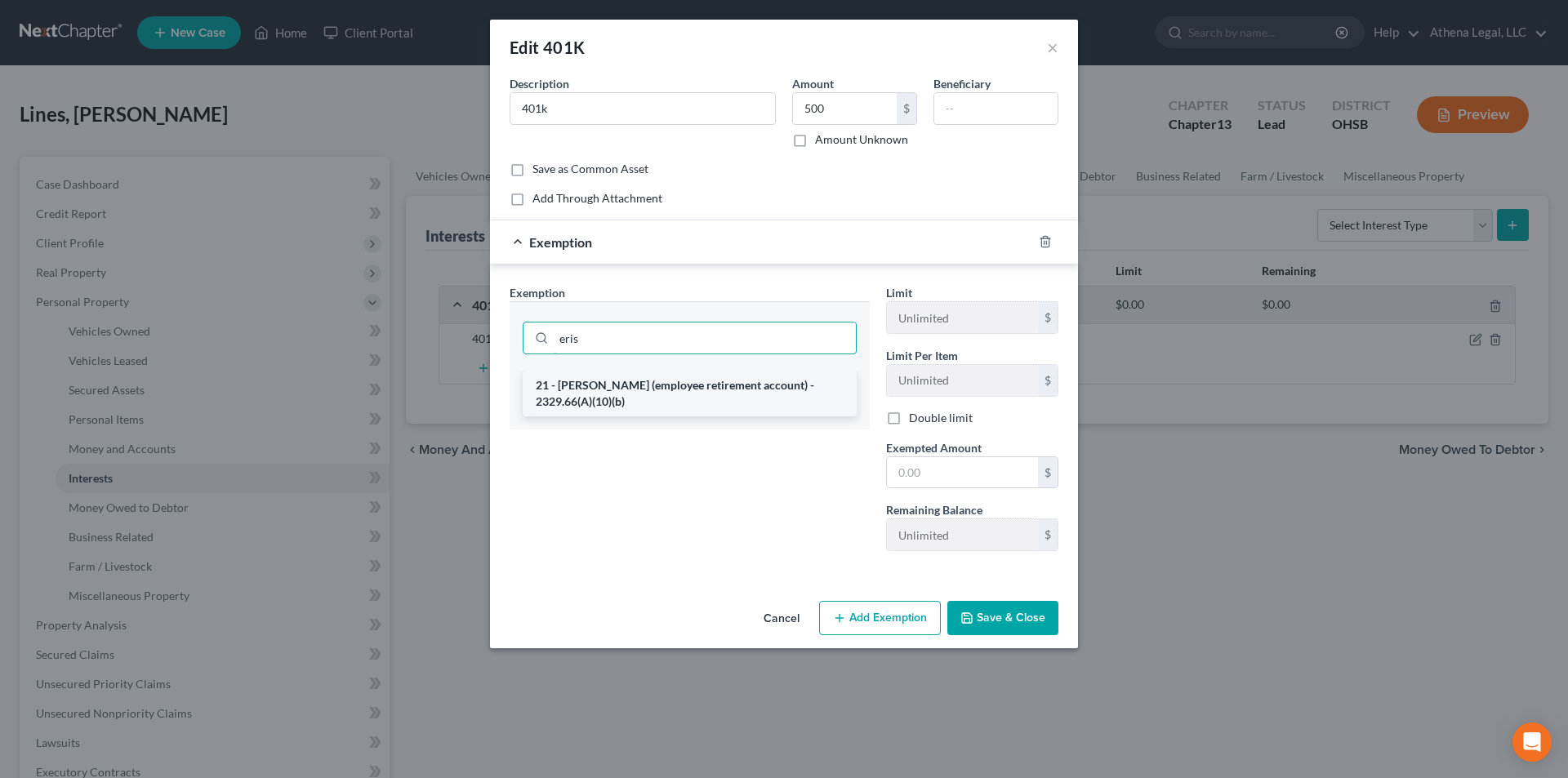
type input "eris"
click at [678, 397] on li "21 - [PERSON_NAME] (employee retirement account) - 2329.66(A)(10)(b)" at bounding box center [689, 393] width 334 height 46
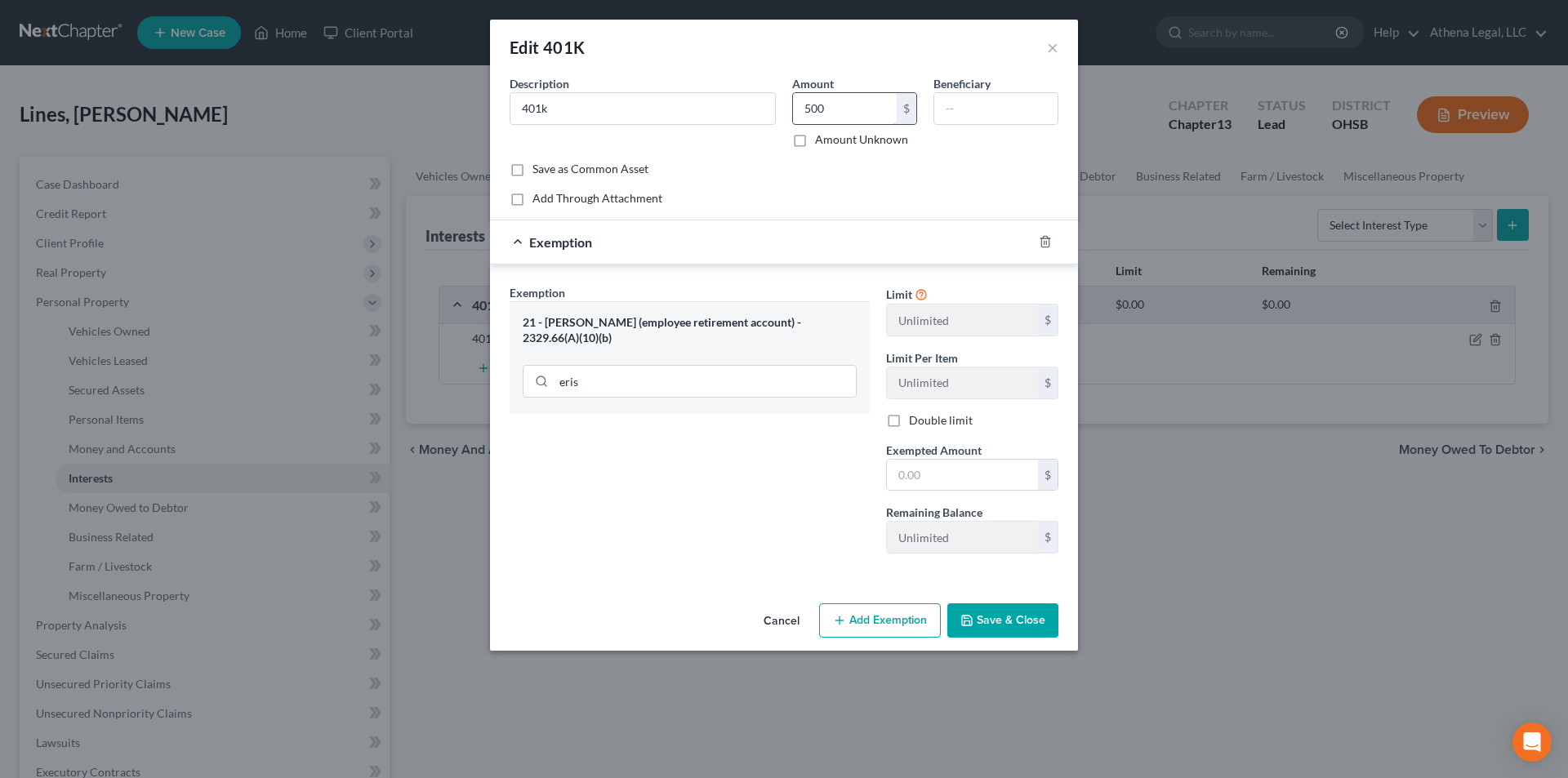
click at [830, 114] on input "500" at bounding box center [844, 108] width 103 height 31
drag, startPoint x: 822, startPoint y: 105, endPoint x: 794, endPoint y: 114, distance: 29.4
click at [794, 114] on input "524" at bounding box center [844, 108] width 103 height 31
type input "873"
click at [988, 114] on input "text" at bounding box center [995, 108] width 123 height 31
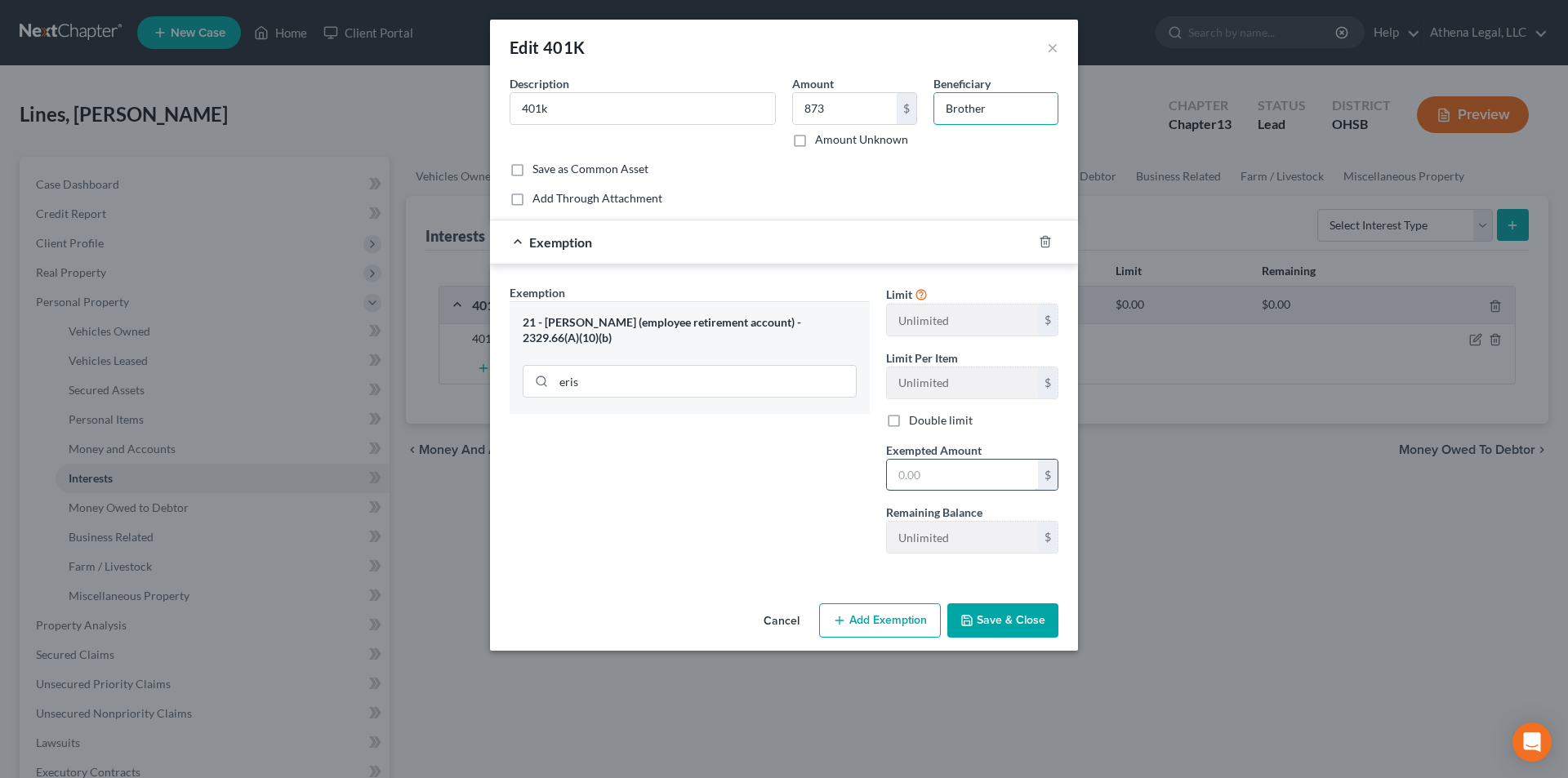
type input "Brother"
click at [955, 476] on input "text" at bounding box center [962, 475] width 151 height 31
type input "873"
click at [984, 629] on button "Save & Close" at bounding box center [1002, 620] width 111 height 35
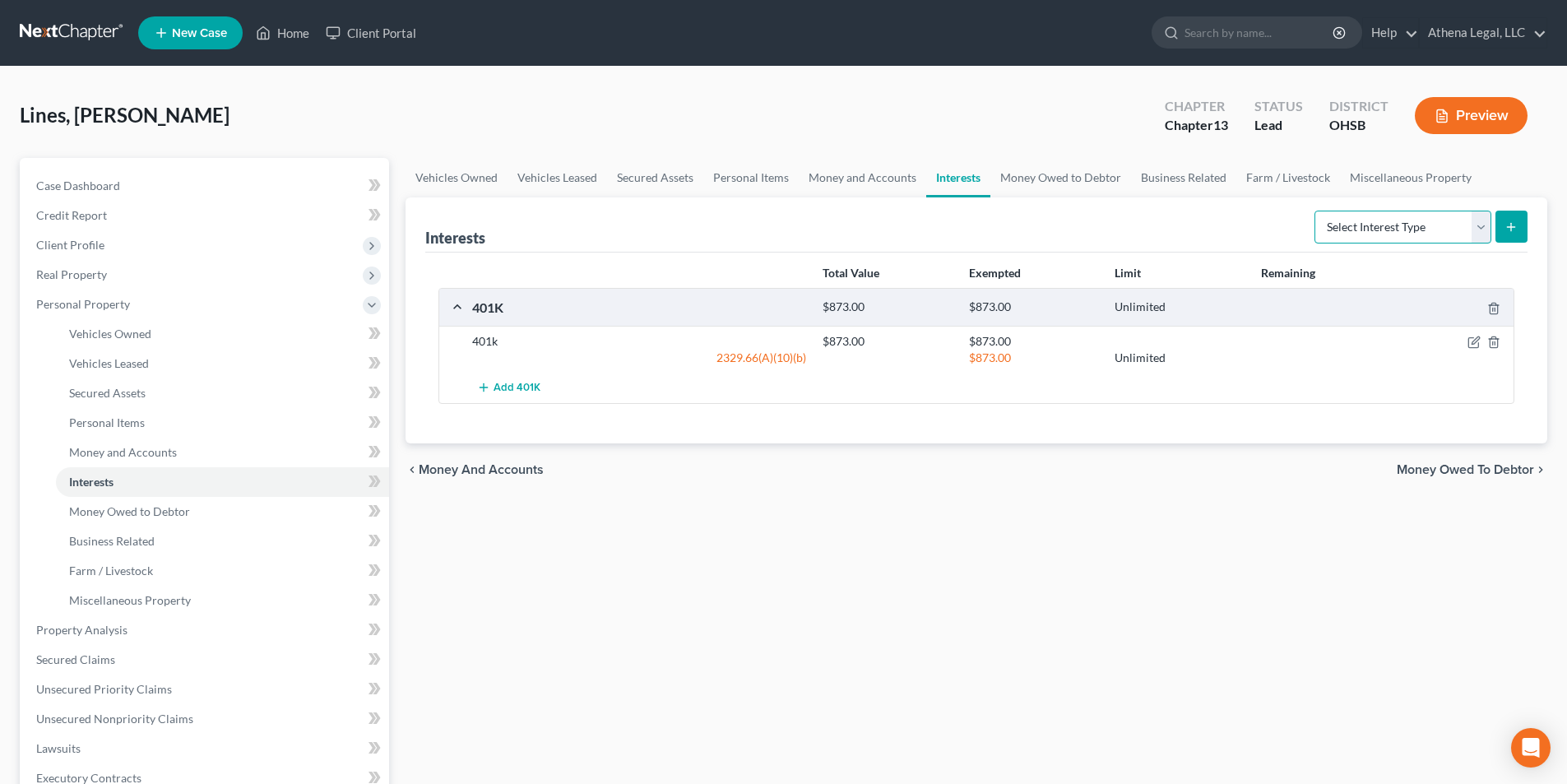
click at [1383, 221] on select "Select Interest Type 401K Annuity Bond Education IRA Government Bond Government…" at bounding box center [1403, 227] width 177 height 33
click at [1076, 172] on link "Money Owed to Debtor" at bounding box center [1061, 177] width 141 height 39
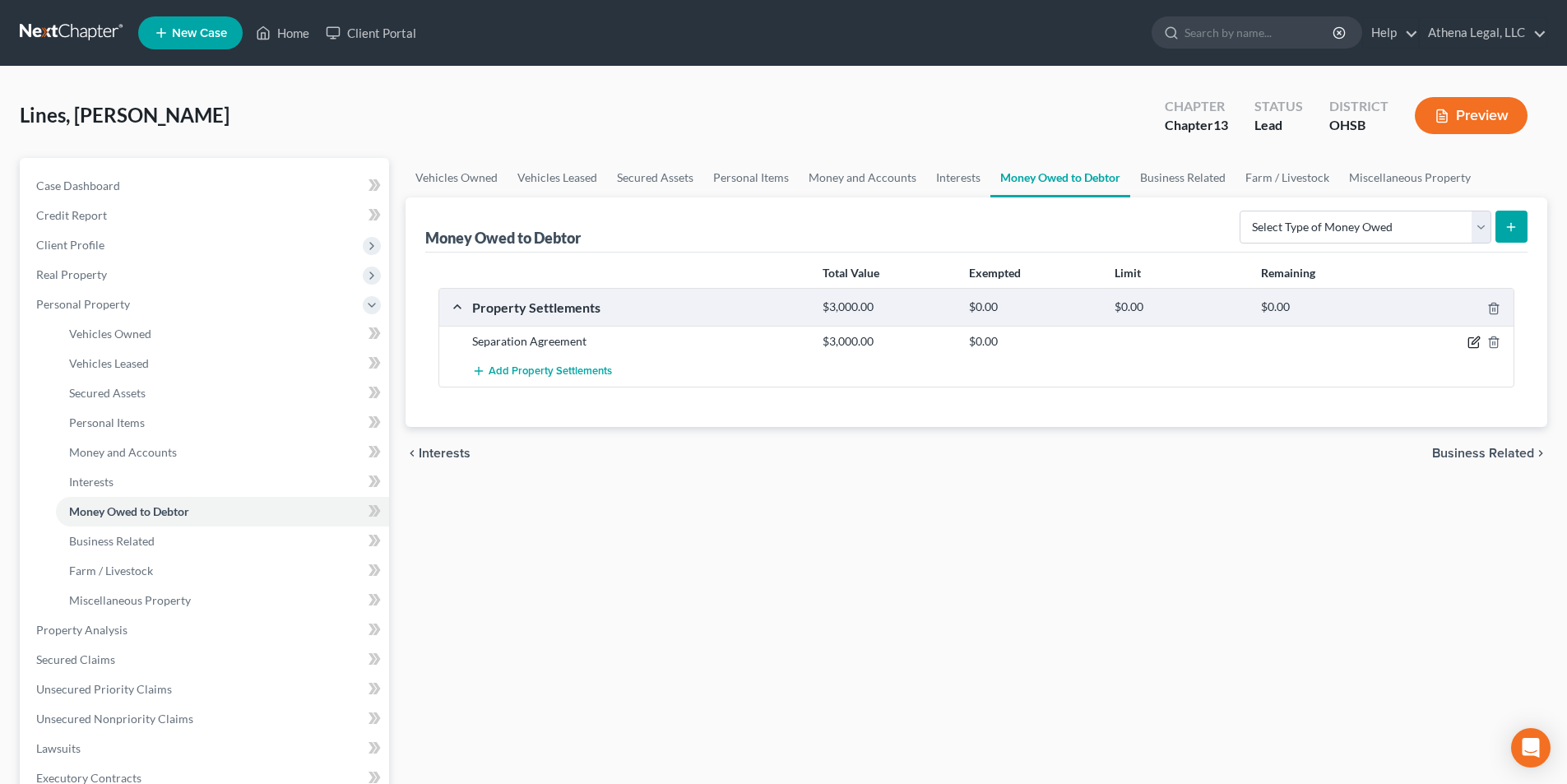
click at [1474, 342] on icon "button" at bounding box center [1474, 342] width 13 height 13
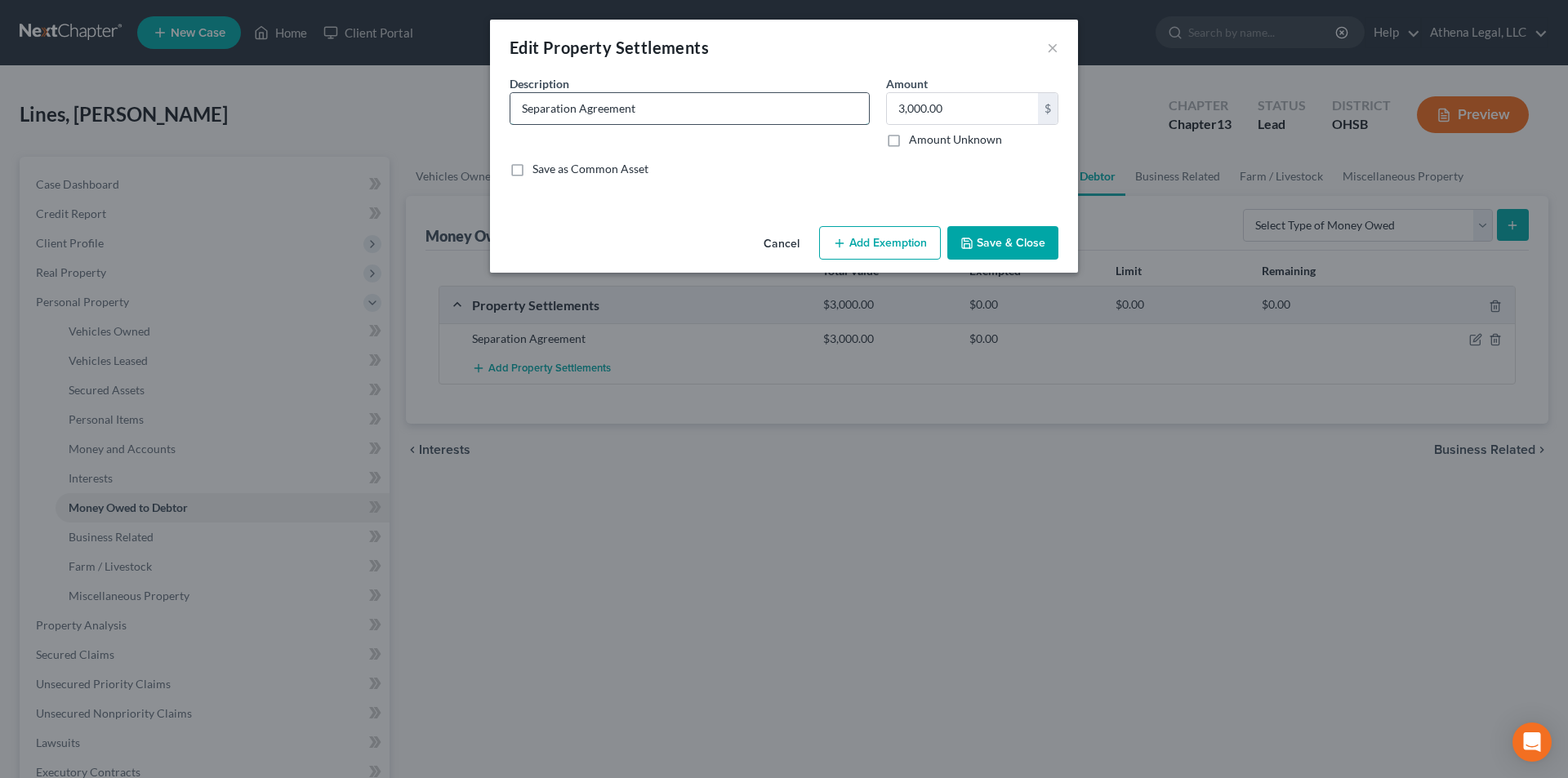
click at [689, 101] on input "Separation Agreement" at bounding box center [689, 108] width 358 height 31
type input "Separation Agreement - property settlement"
click at [882, 245] on button "Add Exemption" at bounding box center [880, 244] width 121 height 35
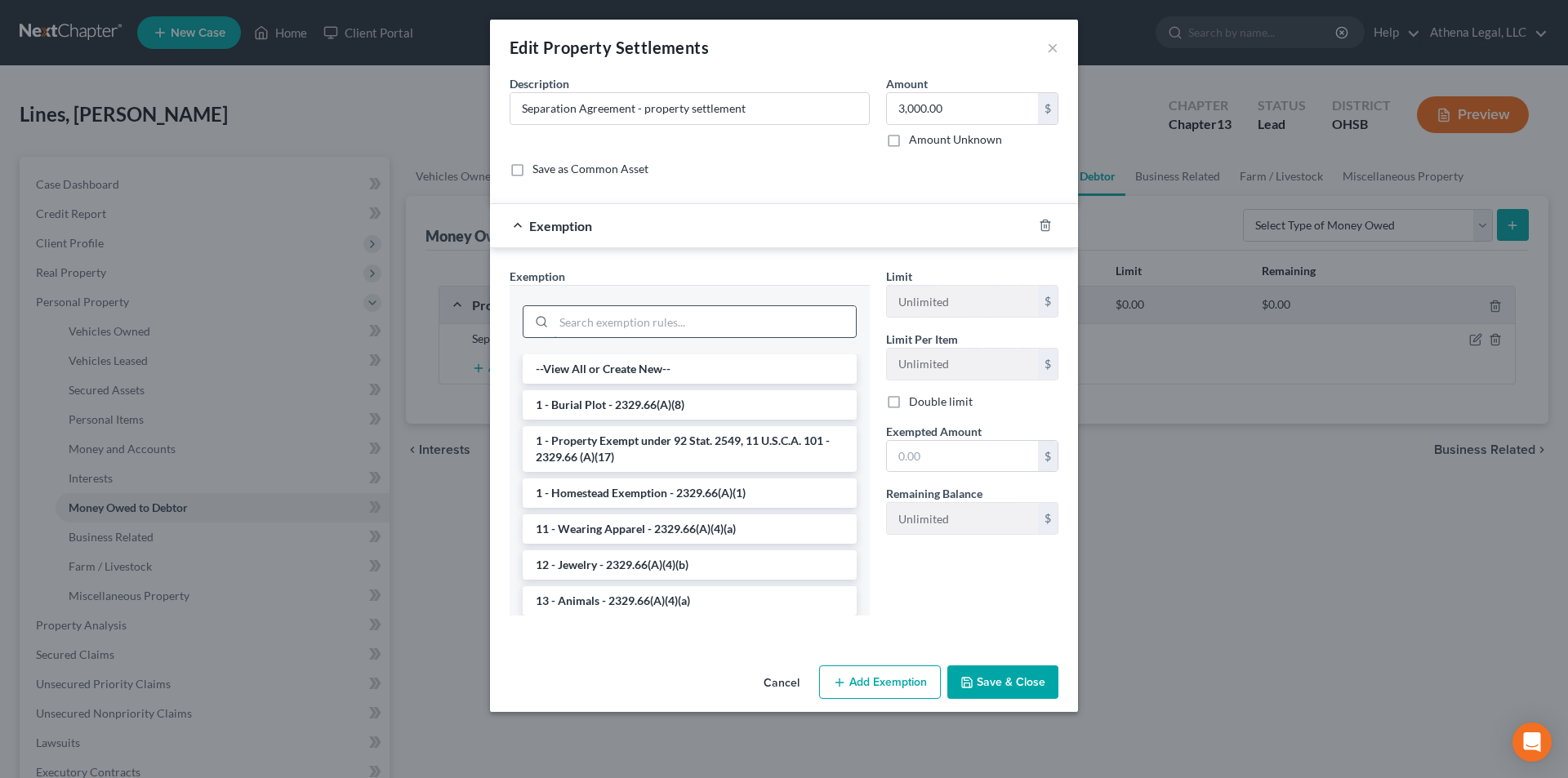
click at [678, 310] on input "search" at bounding box center [705, 322] width 302 height 31
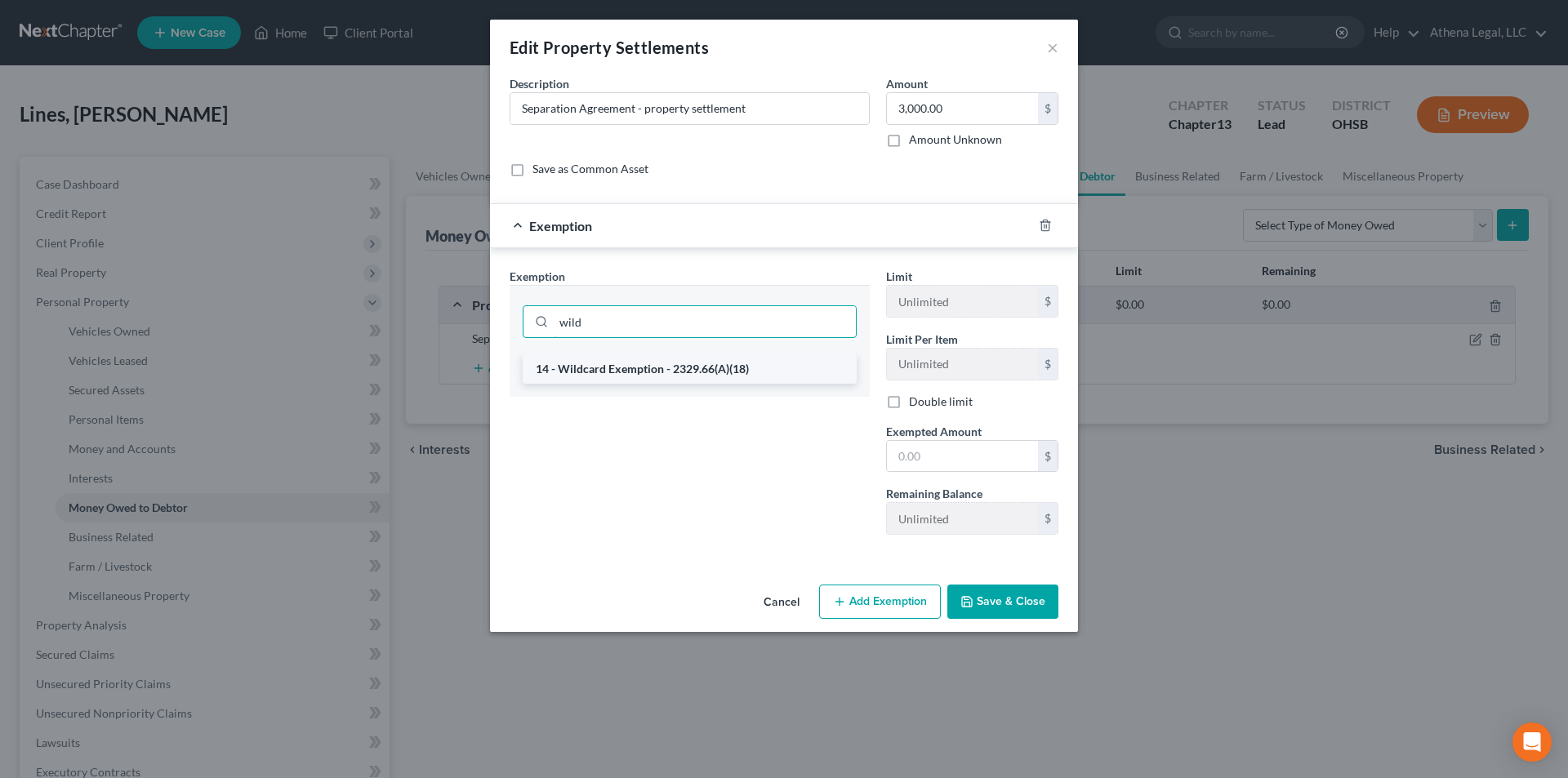
type input "wild"
click at [676, 376] on li "14 - Wildcard Exemption - 2329.66(A)(18)" at bounding box center [689, 369] width 334 height 29
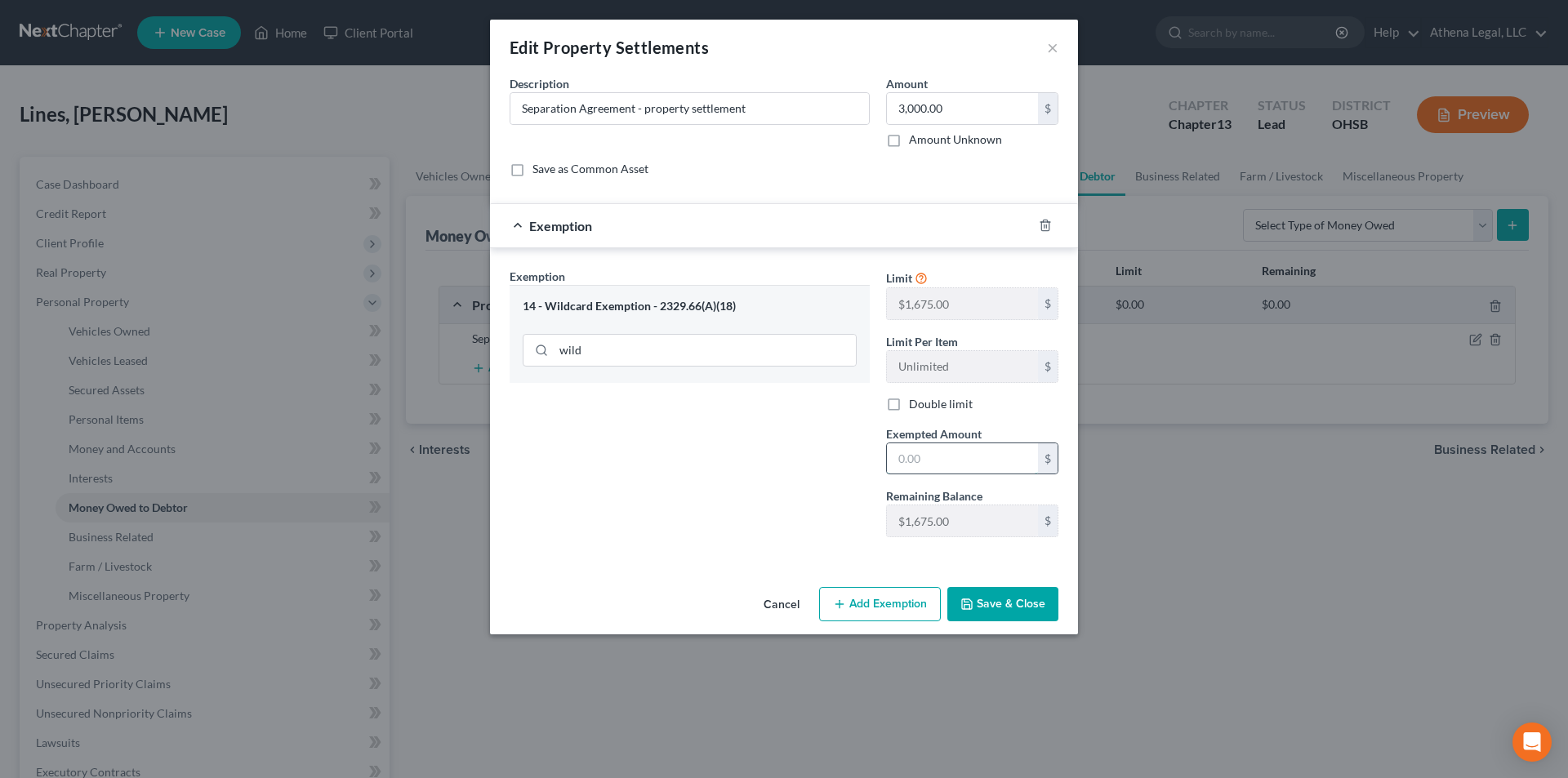
click at [977, 461] on input "text" at bounding box center [962, 459] width 151 height 31
type input "1,675"
click at [999, 608] on button "Save & Close" at bounding box center [1002, 605] width 111 height 35
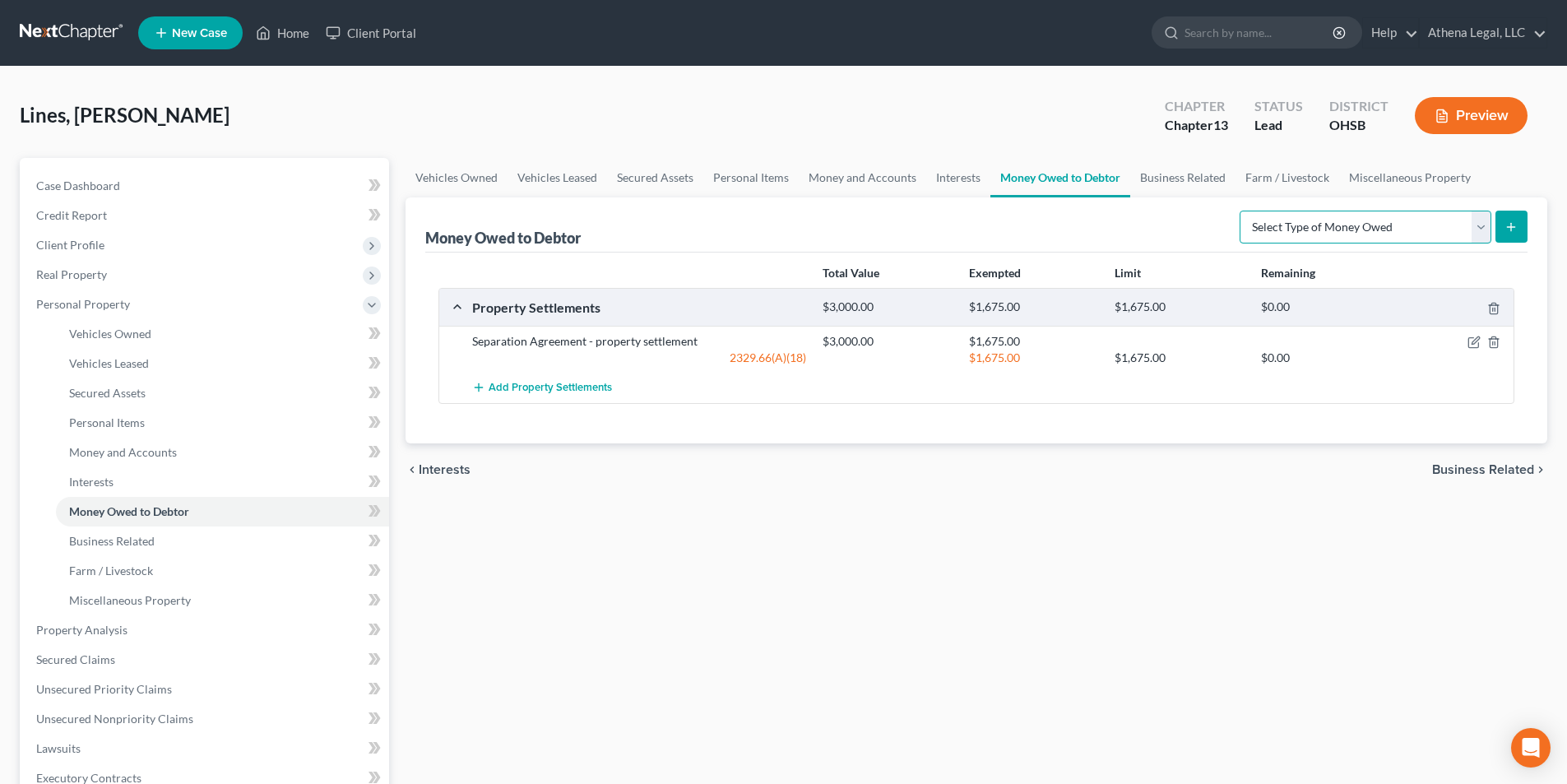
click at [1309, 237] on select "Select Type of Money Owed Accounts Receivable Alimony Child Support Claims Agai…" at bounding box center [1366, 227] width 252 height 33
drag, startPoint x: 1309, startPoint y: 237, endPoint x: 1246, endPoint y: 204, distance: 71.1
click at [1309, 237] on select "Select Type of Money Owed Accounts Receivable Alimony Child Support Claims Agai…" at bounding box center [1366, 227] width 252 height 33
click at [1208, 184] on link "Business Related" at bounding box center [1183, 177] width 105 height 39
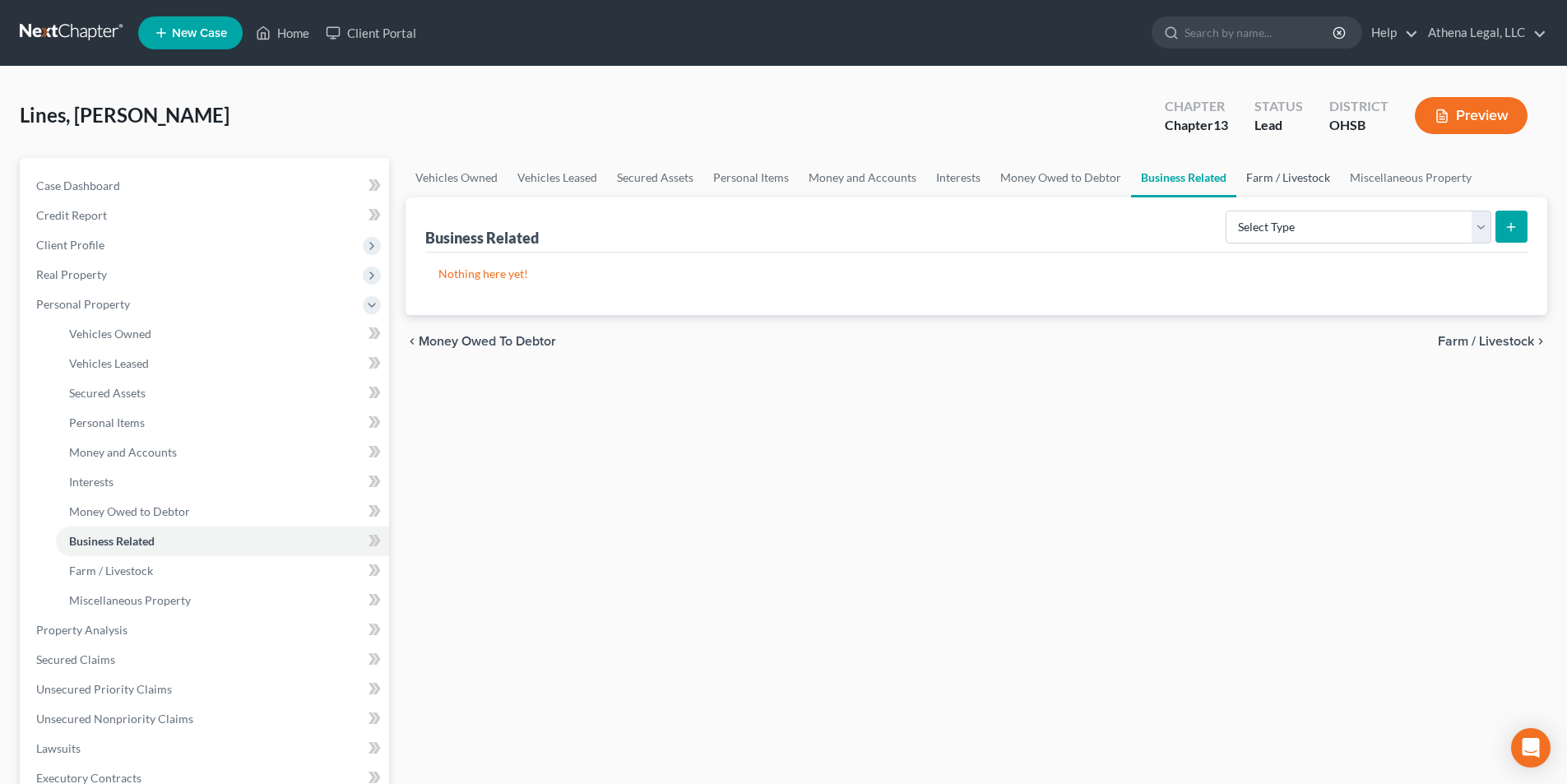
click at [1278, 172] on link "Farm / Livestock" at bounding box center [1288, 177] width 104 height 39
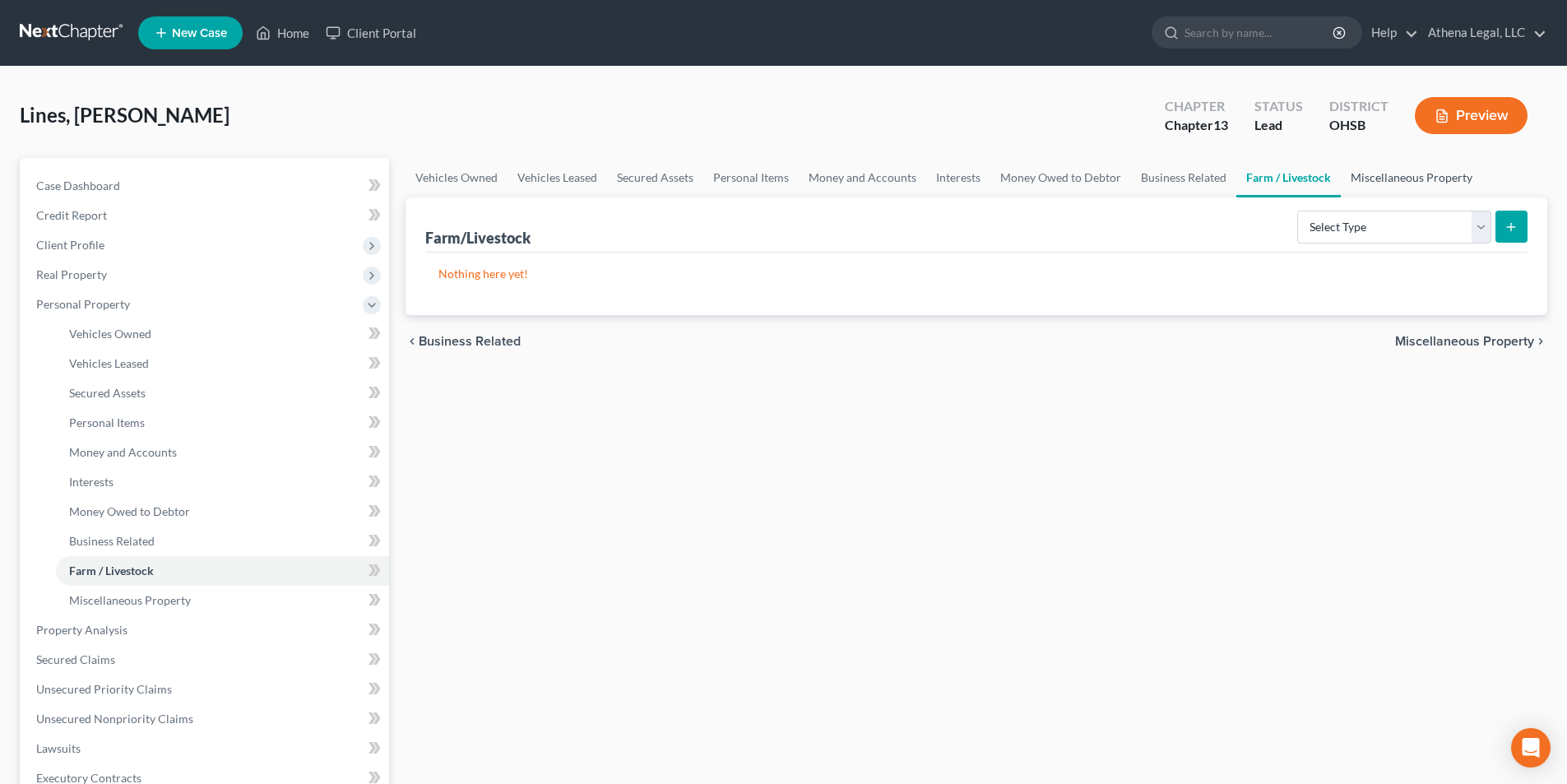
click at [1372, 181] on link "Miscellaneous Property" at bounding box center [1412, 177] width 142 height 39
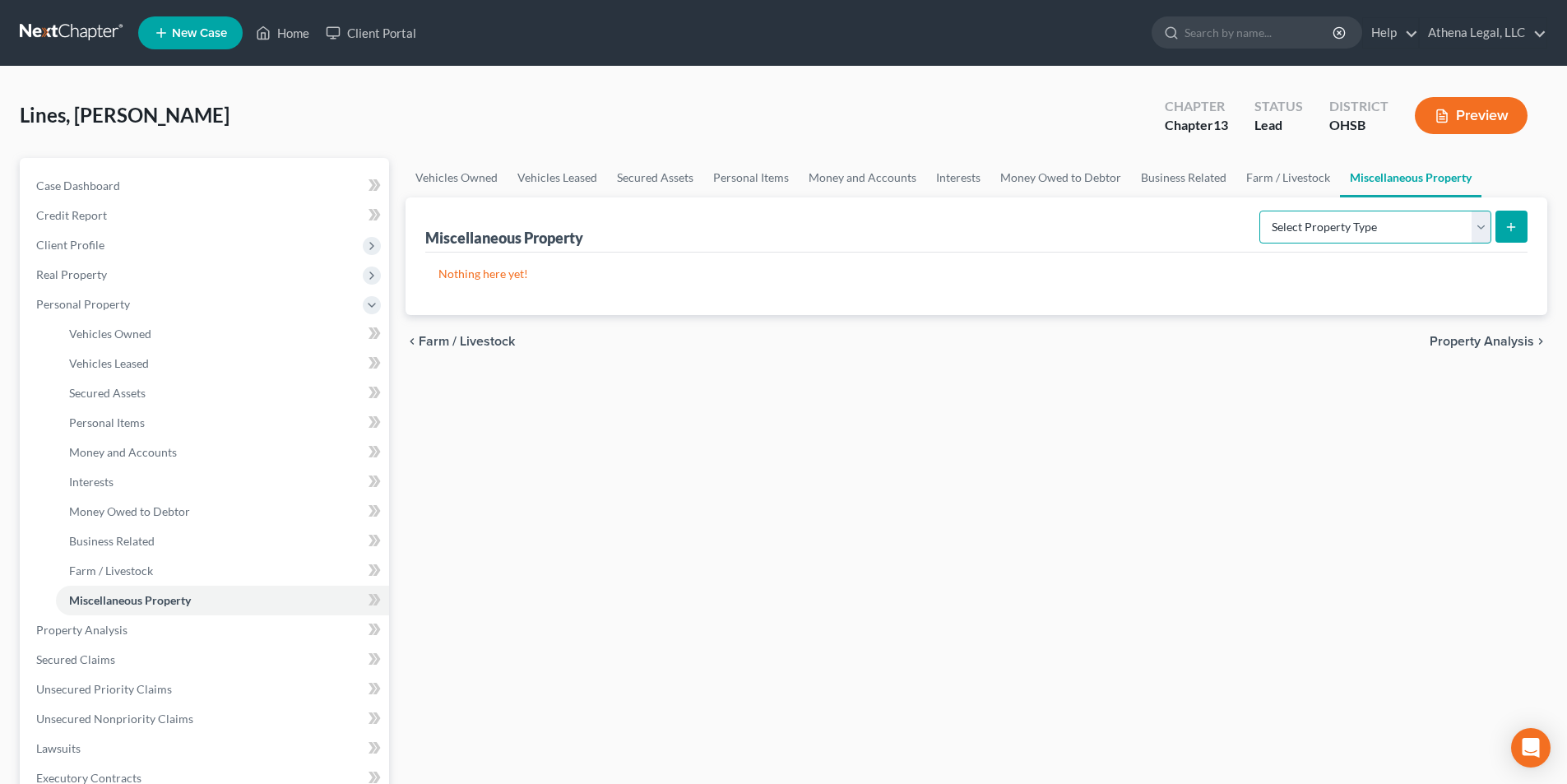
click at [1360, 220] on select "Select Property Type Assigned for Creditor Benefit [DATE] Holding for Another N…" at bounding box center [1375, 227] width 232 height 33
click at [1025, 538] on div "Vehicles Owned Vehicles Leased Secured Assets Personal Items Money and Accounts…" at bounding box center [976, 648] width 1159 height 980
click at [1502, 343] on span "Property Analysis" at bounding box center [1481, 341] width 104 height 13
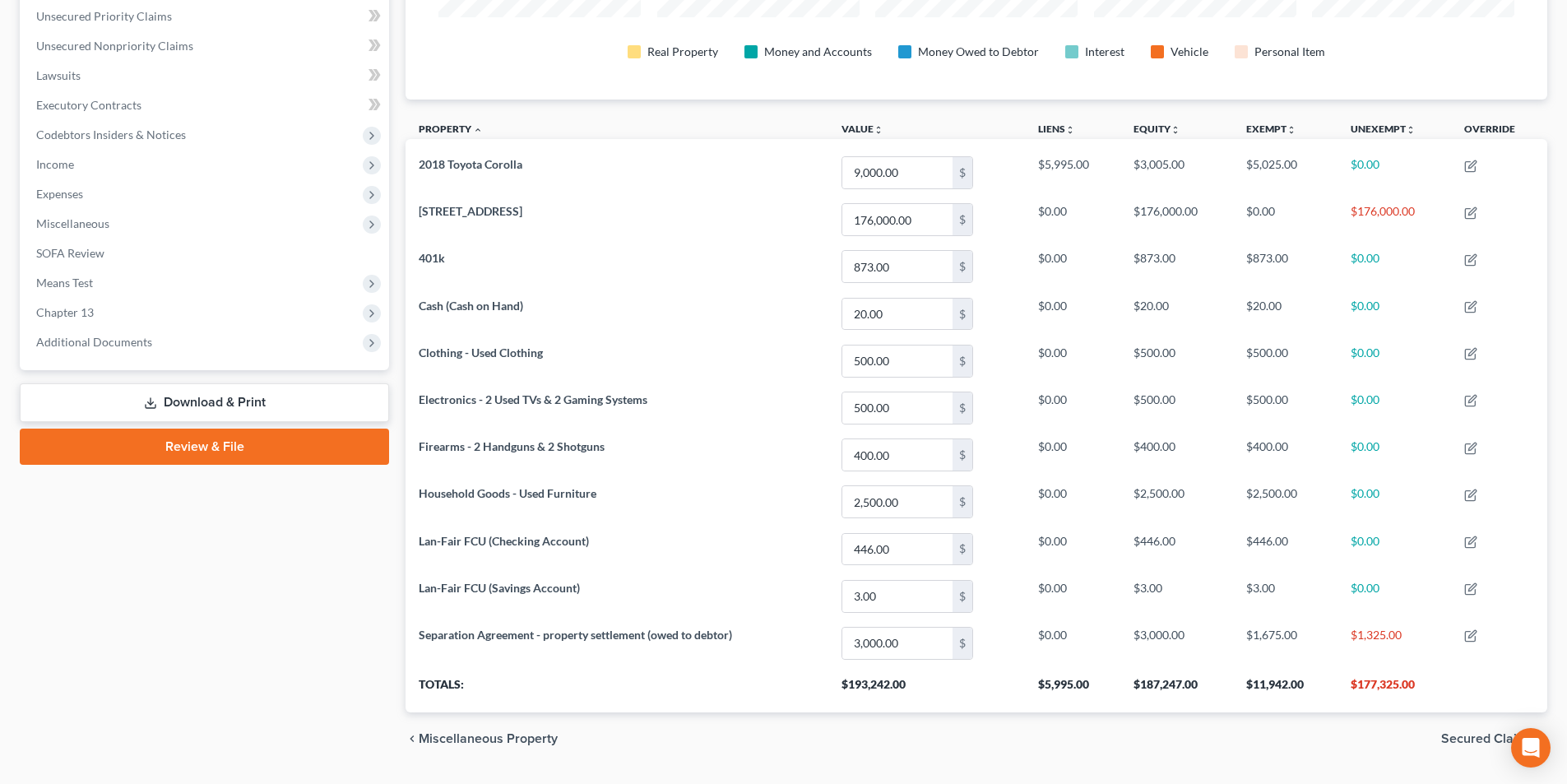
scroll to position [420, 0]
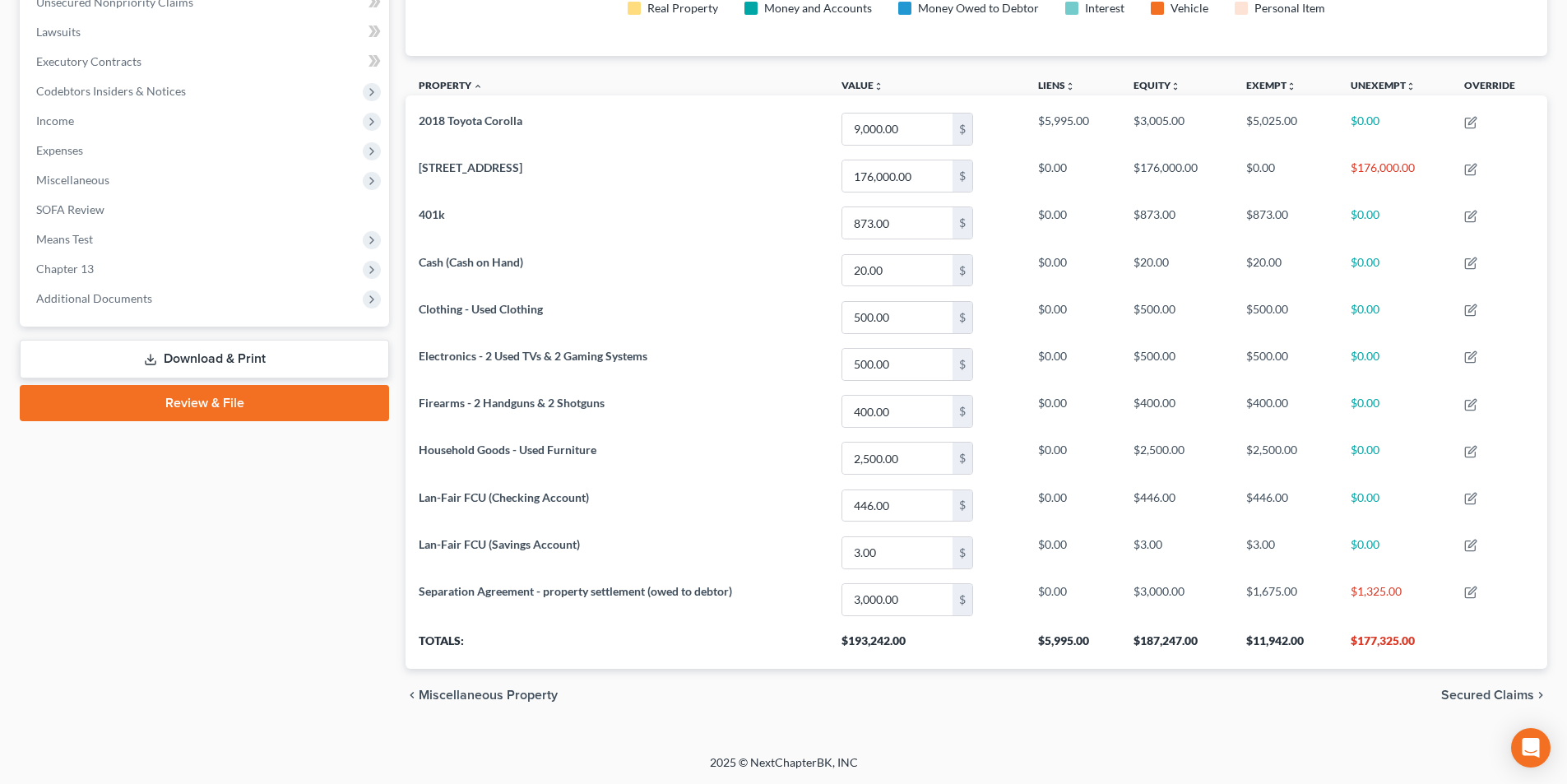
click at [1466, 691] on span "Secured Claims" at bounding box center [1488, 695] width 93 height 13
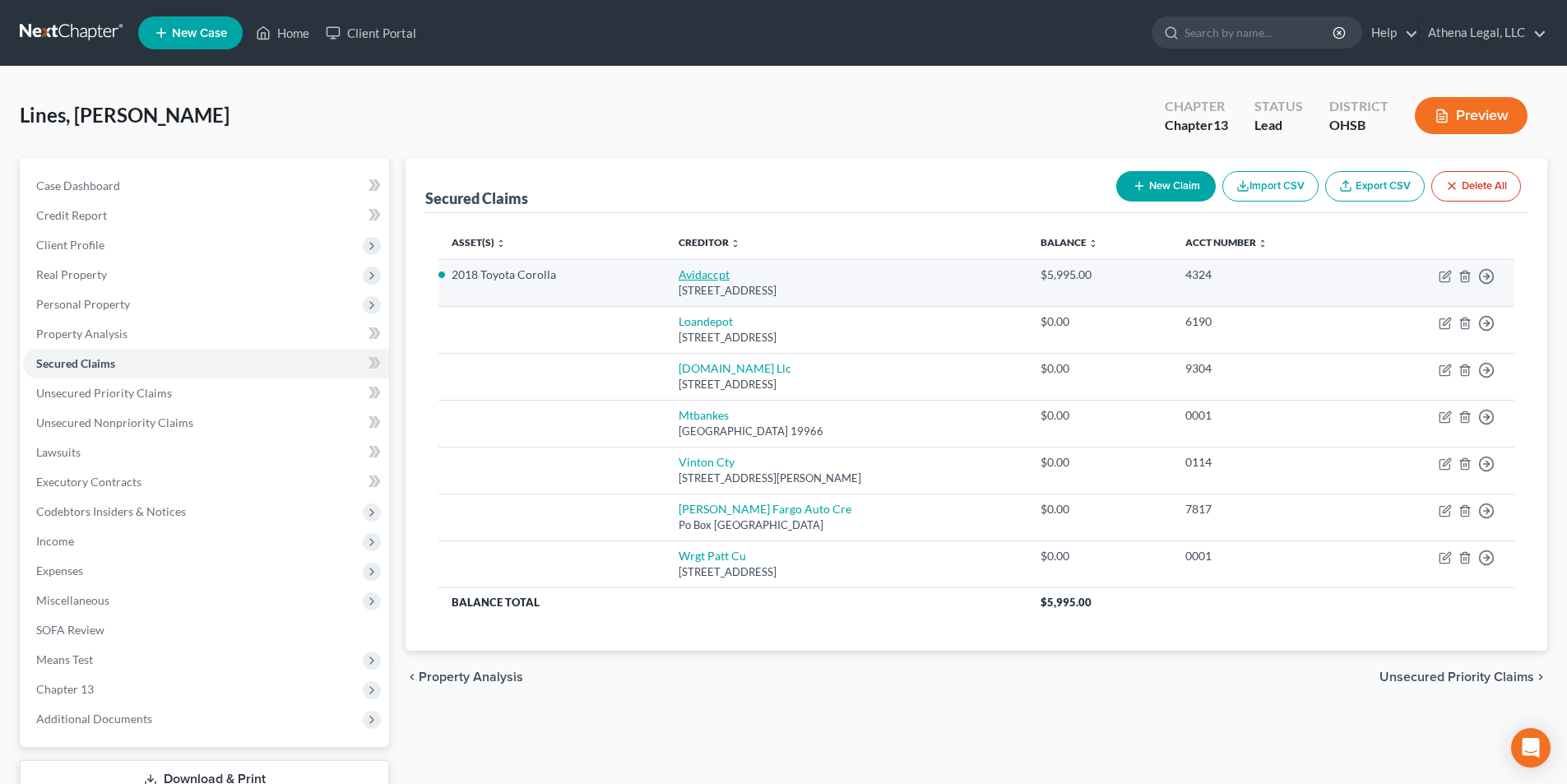
click at [695, 272] on link "Avidaccpt" at bounding box center [704, 274] width 51 height 14
select select "46"
select select "6"
select select "0"
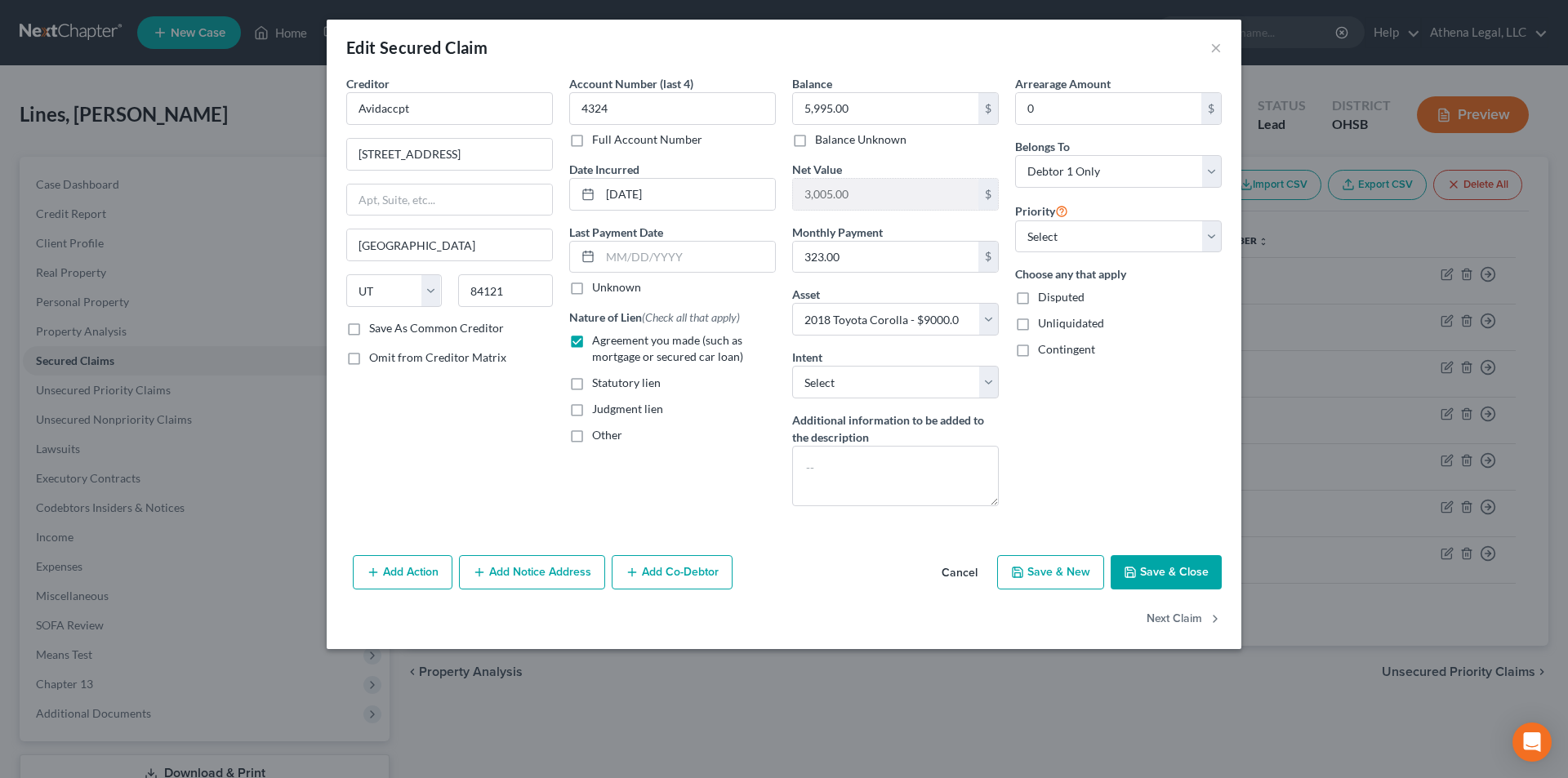
click at [1165, 575] on button "Save & Close" at bounding box center [1166, 572] width 111 height 35
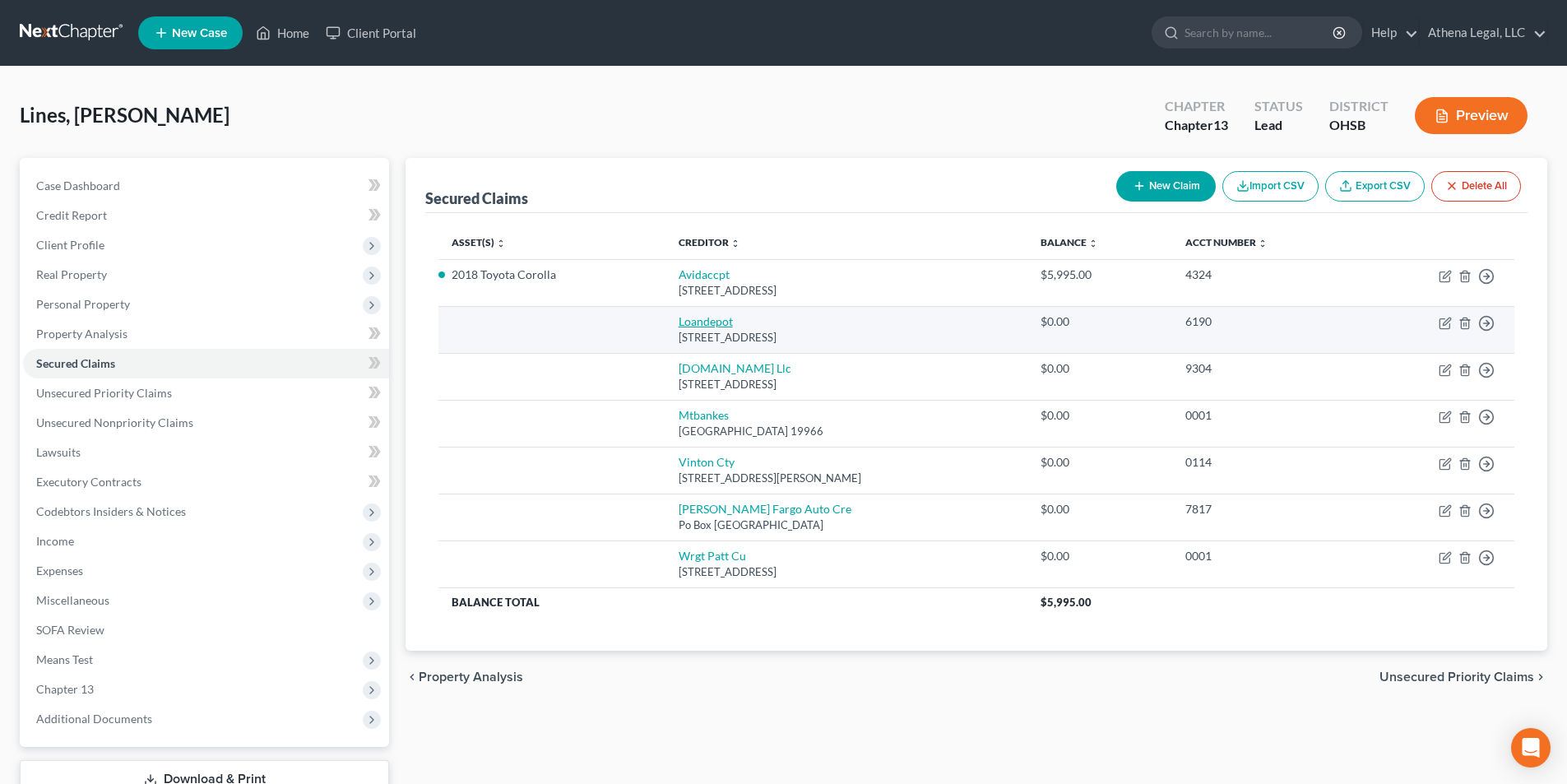
click at [707, 324] on link "Loandepot" at bounding box center [706, 321] width 54 height 14
select select "4"
select select "0"
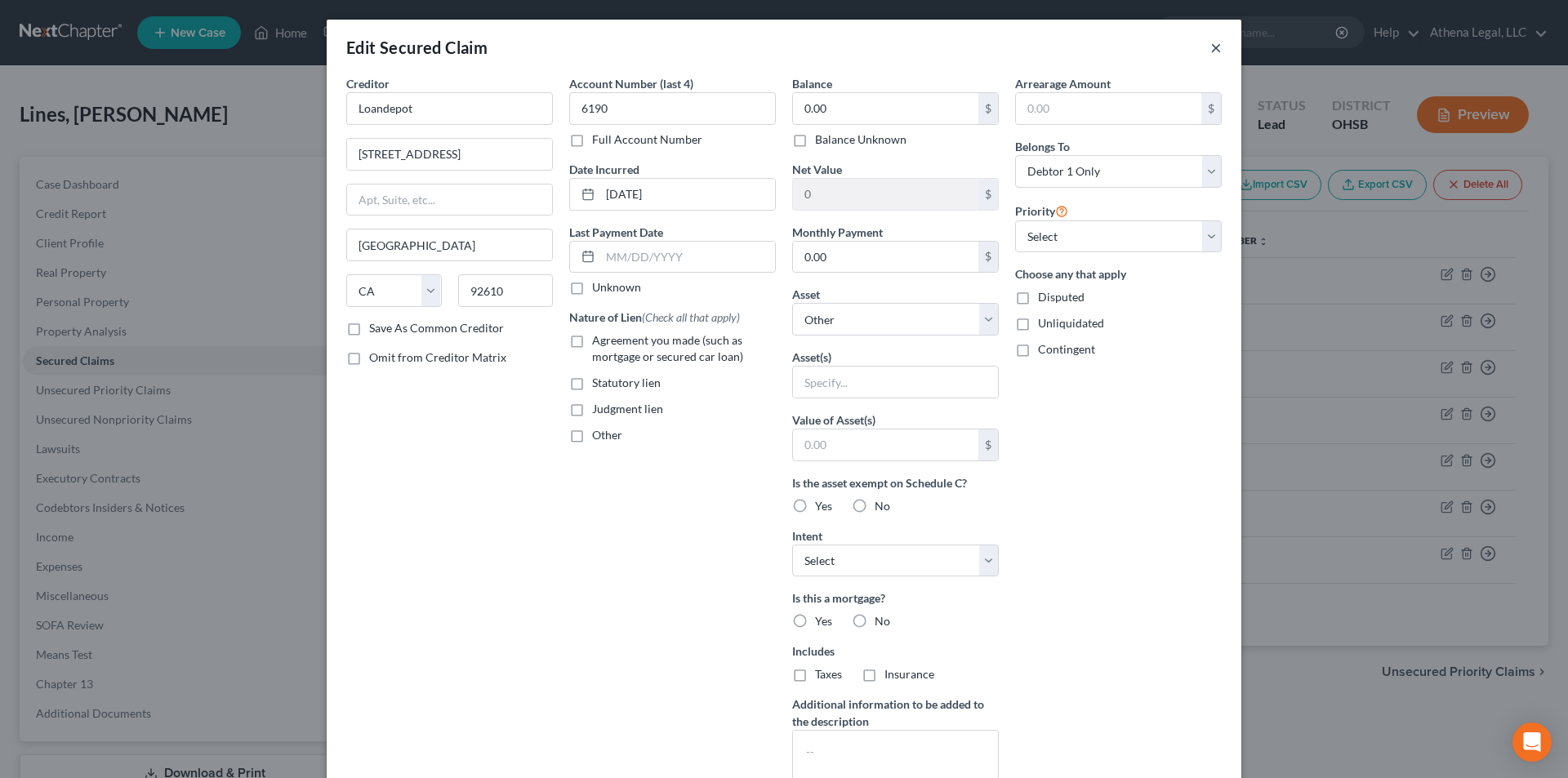
click at [1210, 53] on button "×" at bounding box center [1215, 47] width 11 height 20
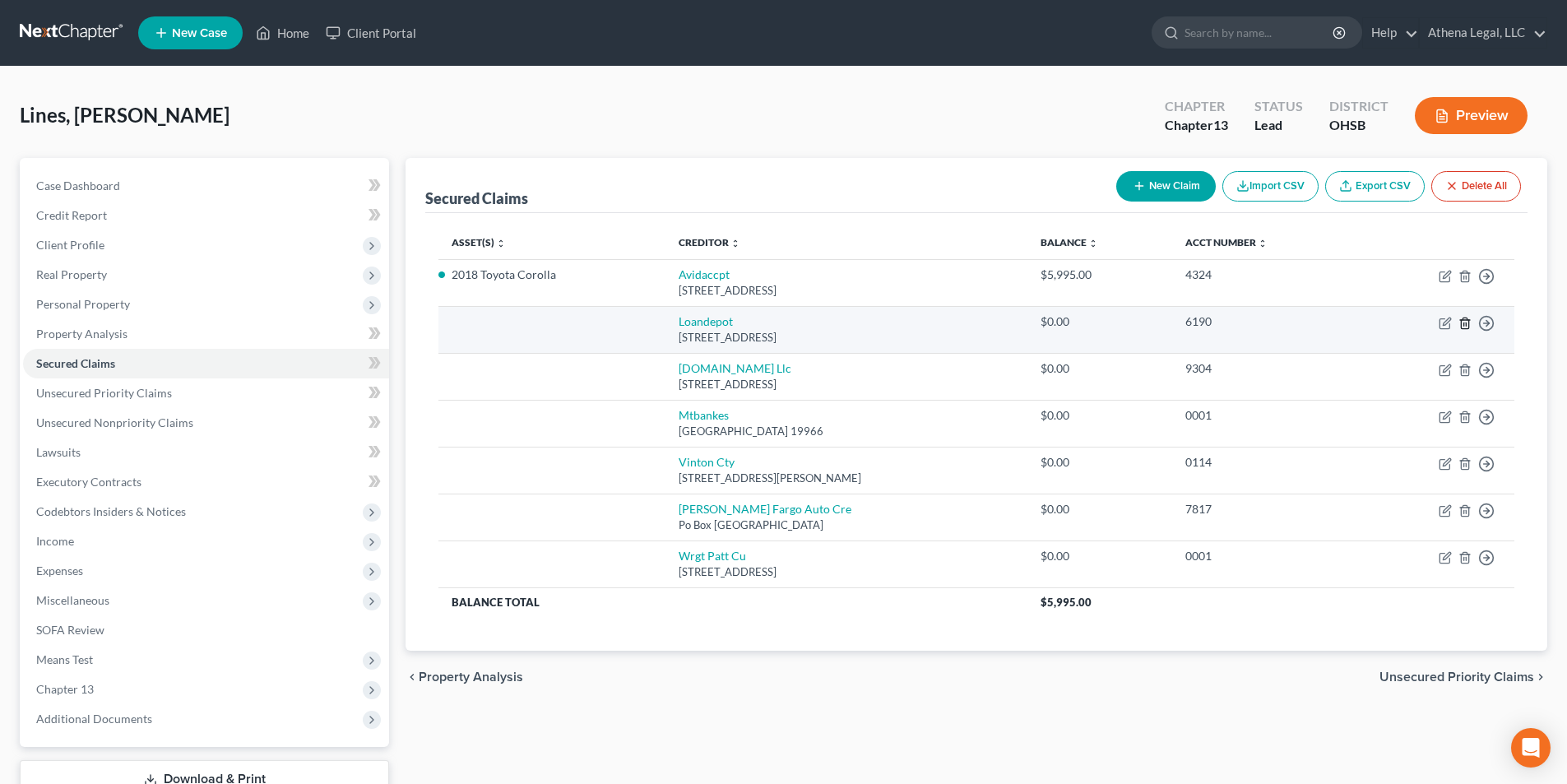
click at [1466, 325] on line "button" at bounding box center [1466, 324] width 0 height 3
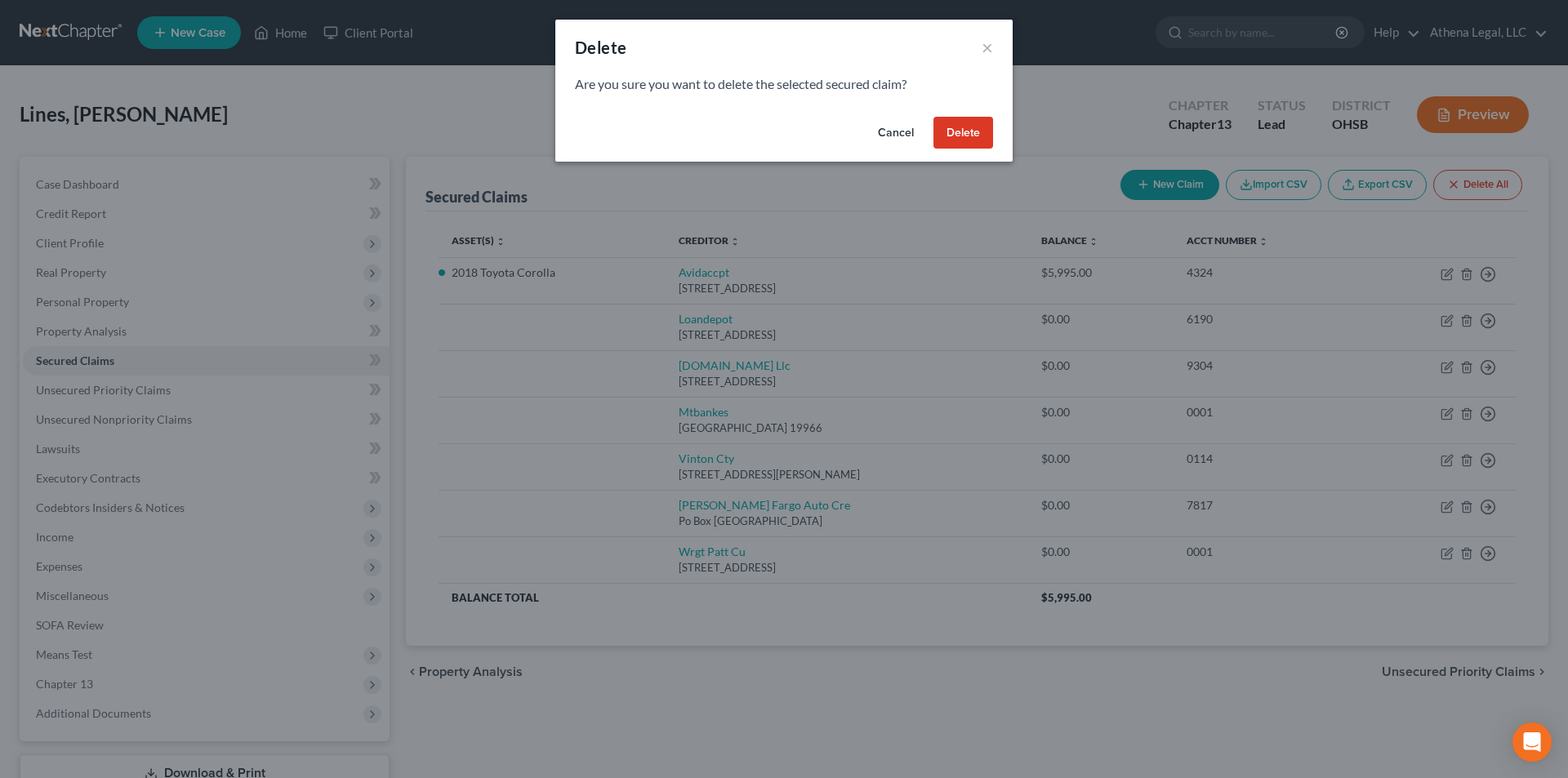
click at [962, 141] on button "Delete" at bounding box center [962, 134] width 60 height 33
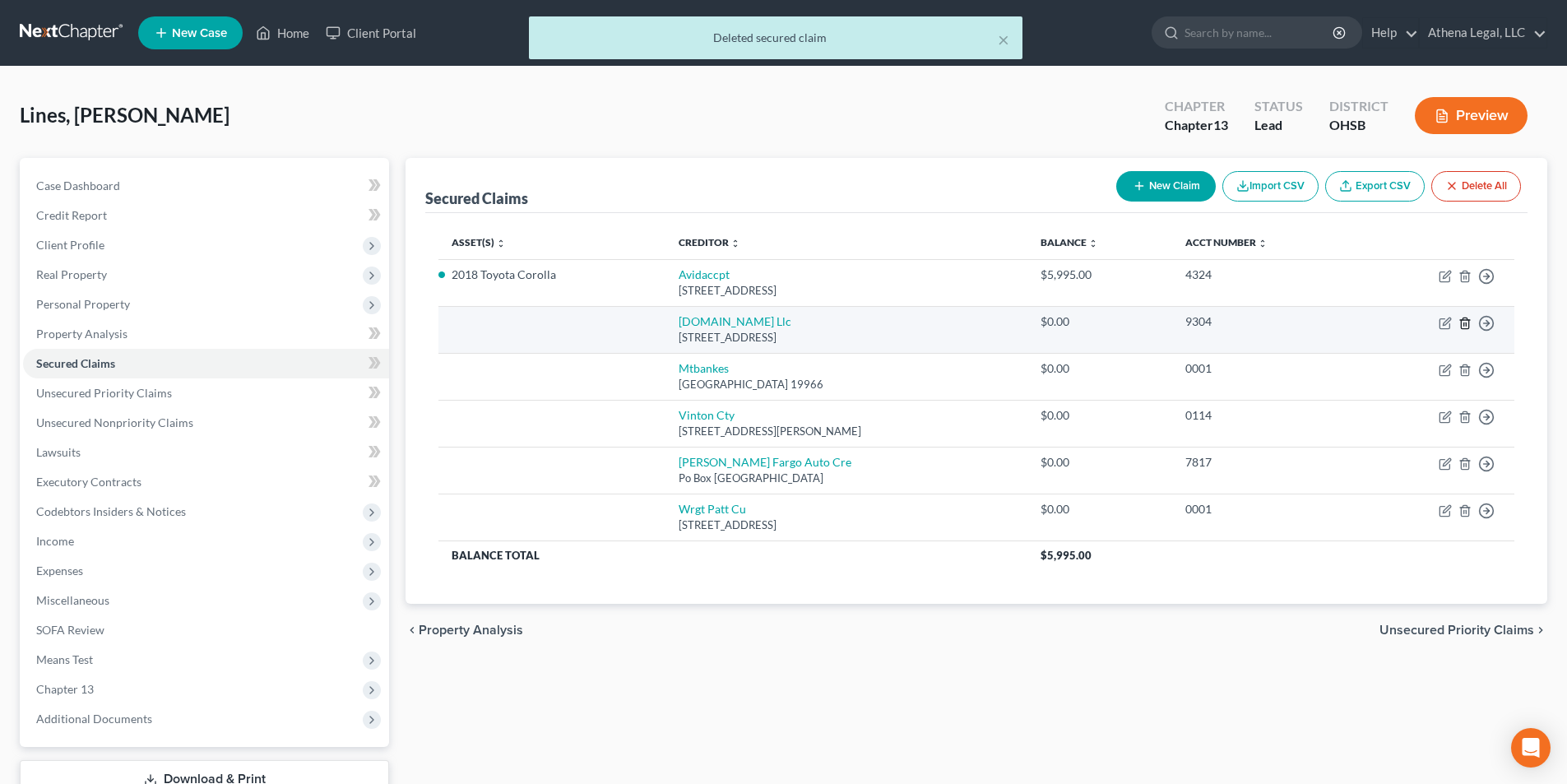
click at [1466, 324] on line "button" at bounding box center [1466, 324] width 0 height 3
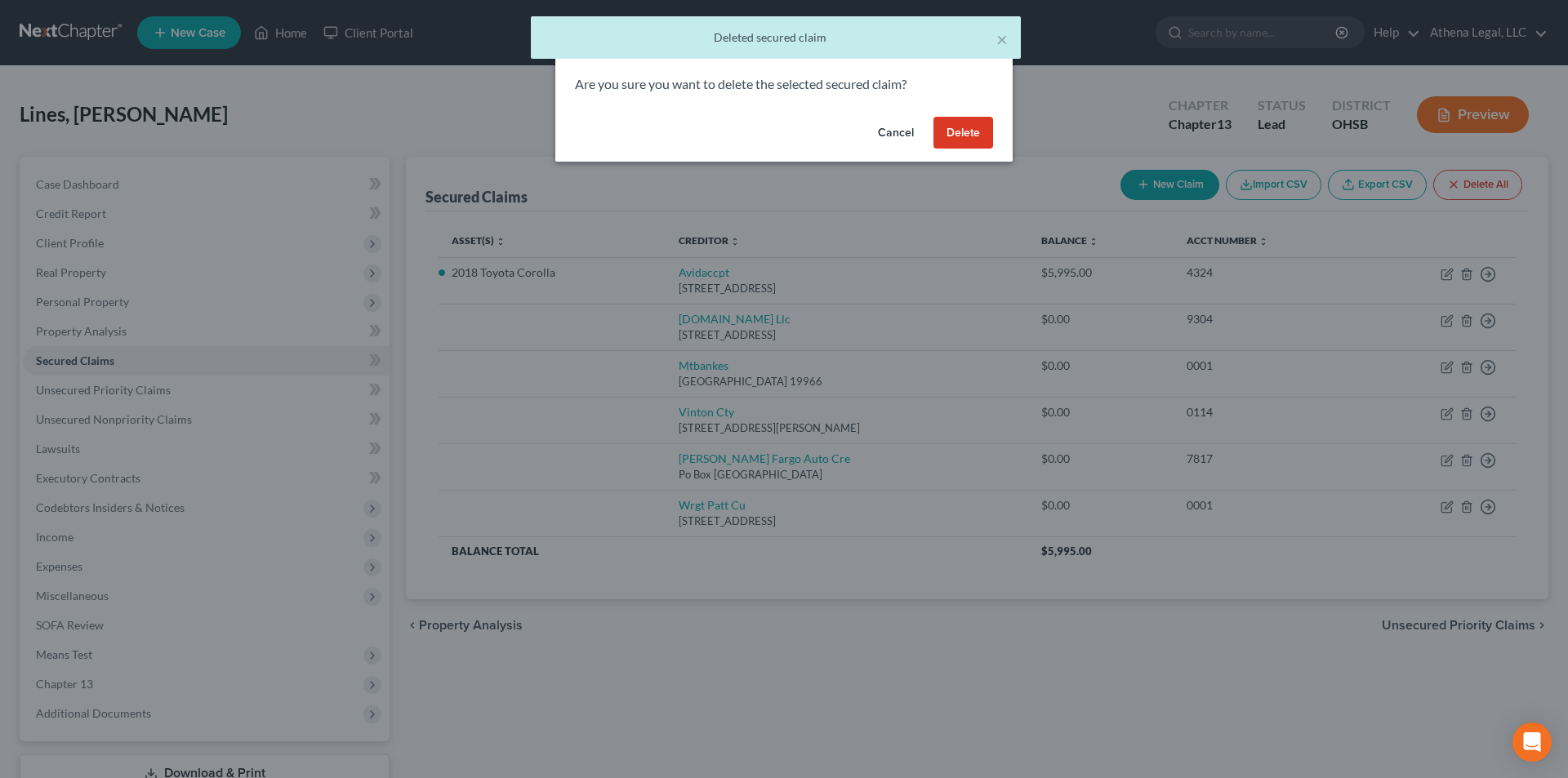
click at [979, 145] on button "Delete" at bounding box center [962, 134] width 60 height 33
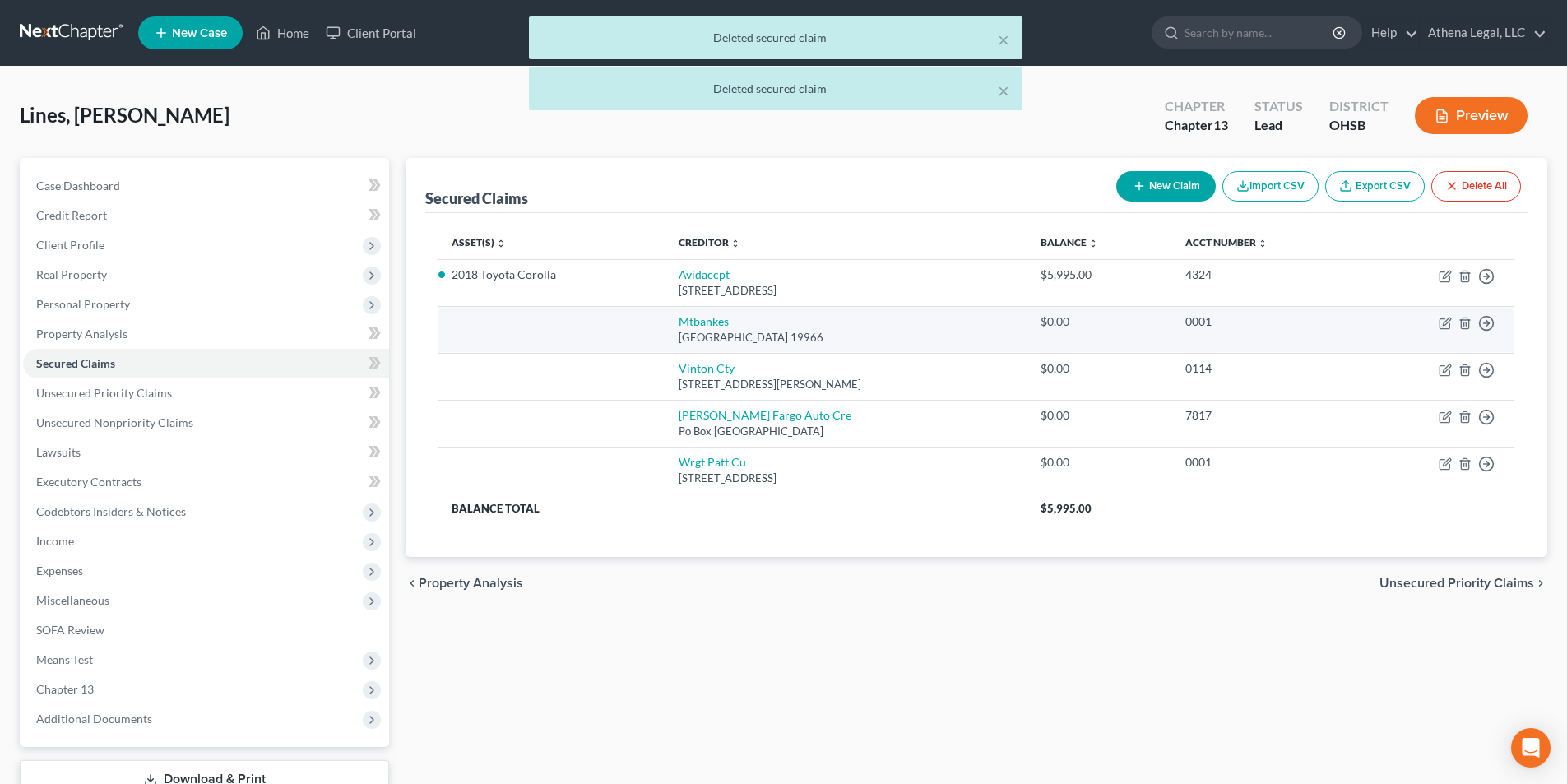
click at [693, 324] on link "Mtbankes" at bounding box center [703, 321] width 50 height 14
select select "7"
select select "0"
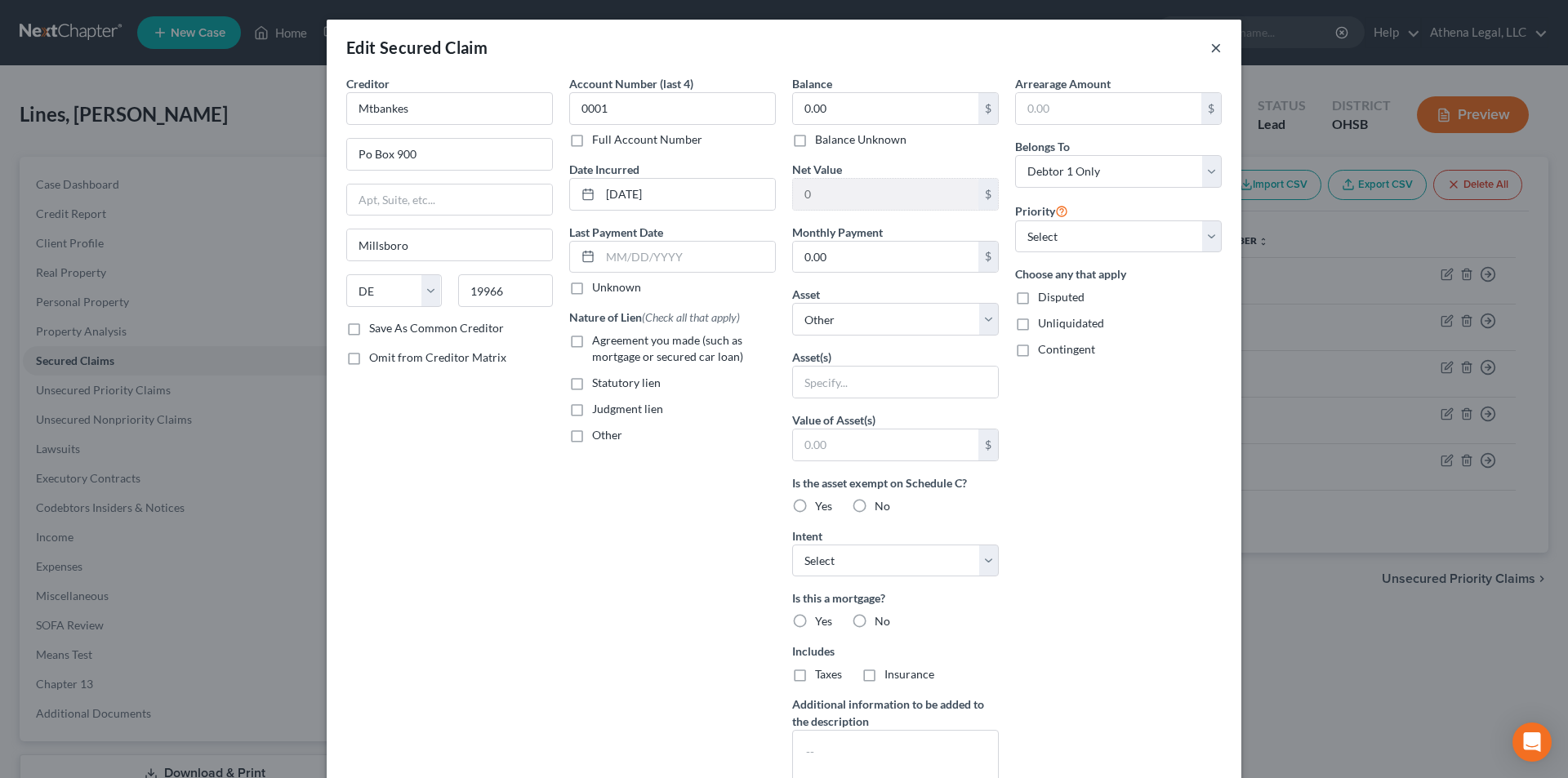
click at [1210, 48] on button "×" at bounding box center [1215, 47] width 11 height 20
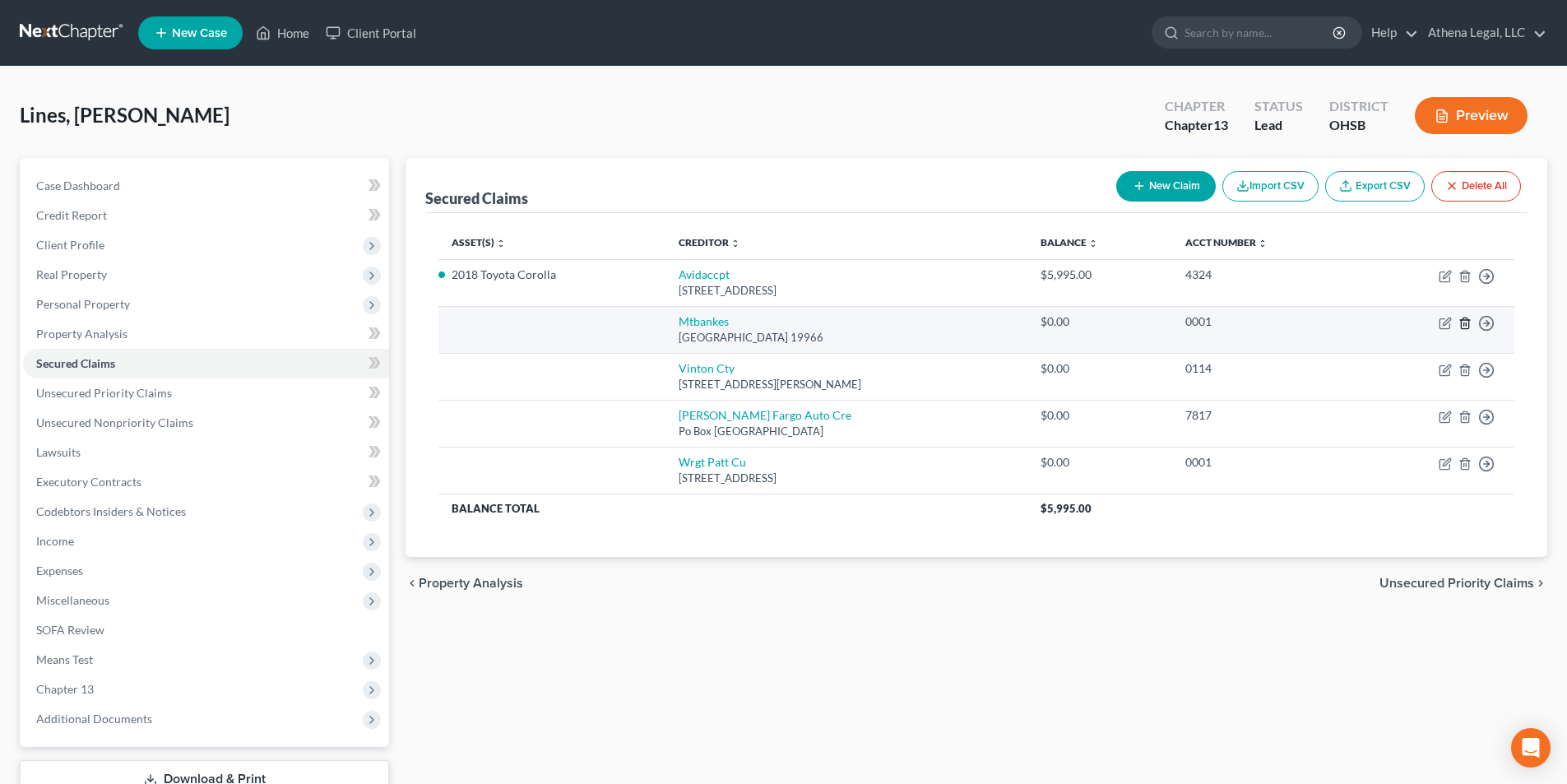
click at [1466, 323] on line "button" at bounding box center [1466, 324] width 0 height 3
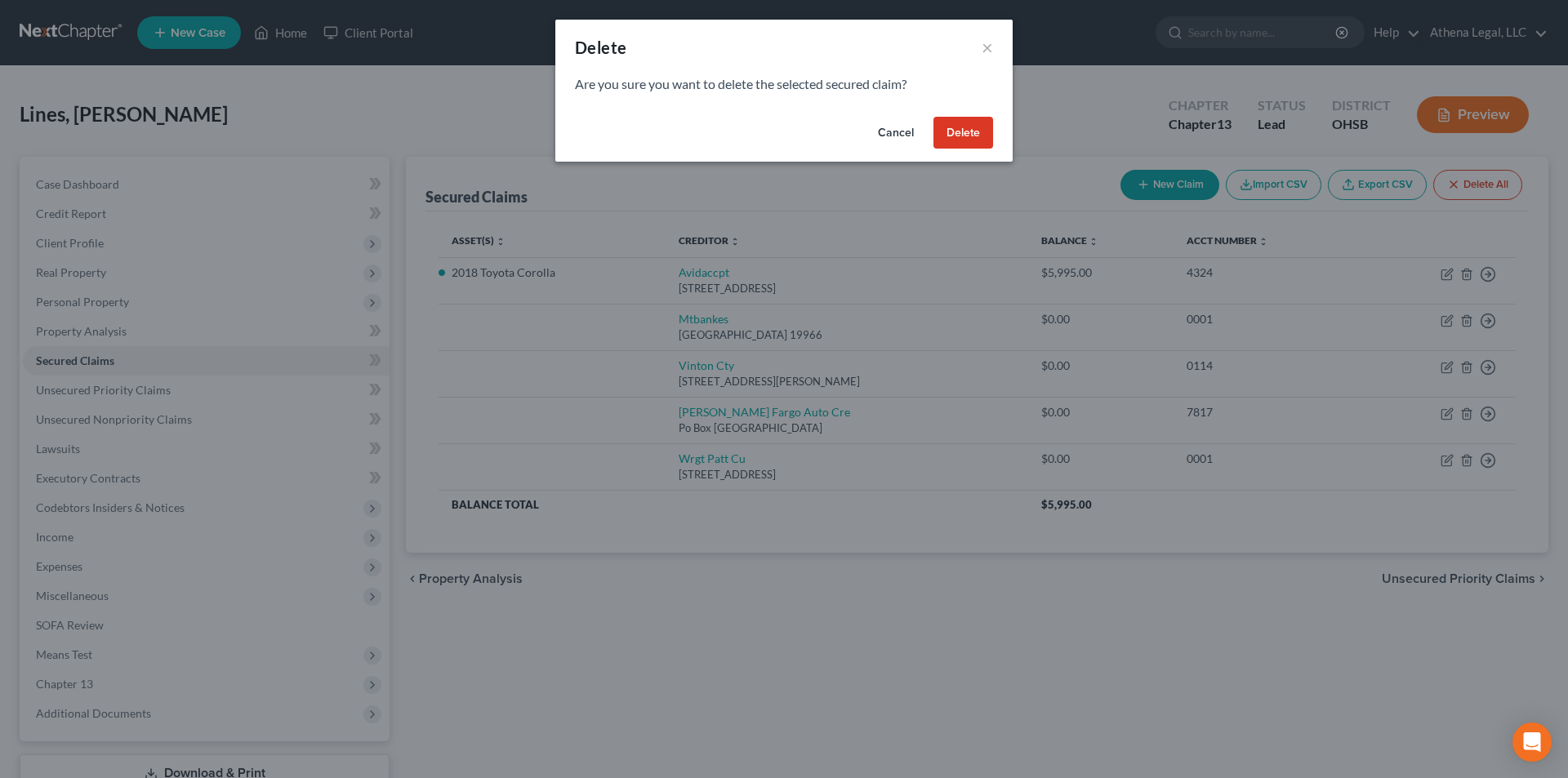
click at [974, 133] on button "Delete" at bounding box center [962, 134] width 60 height 33
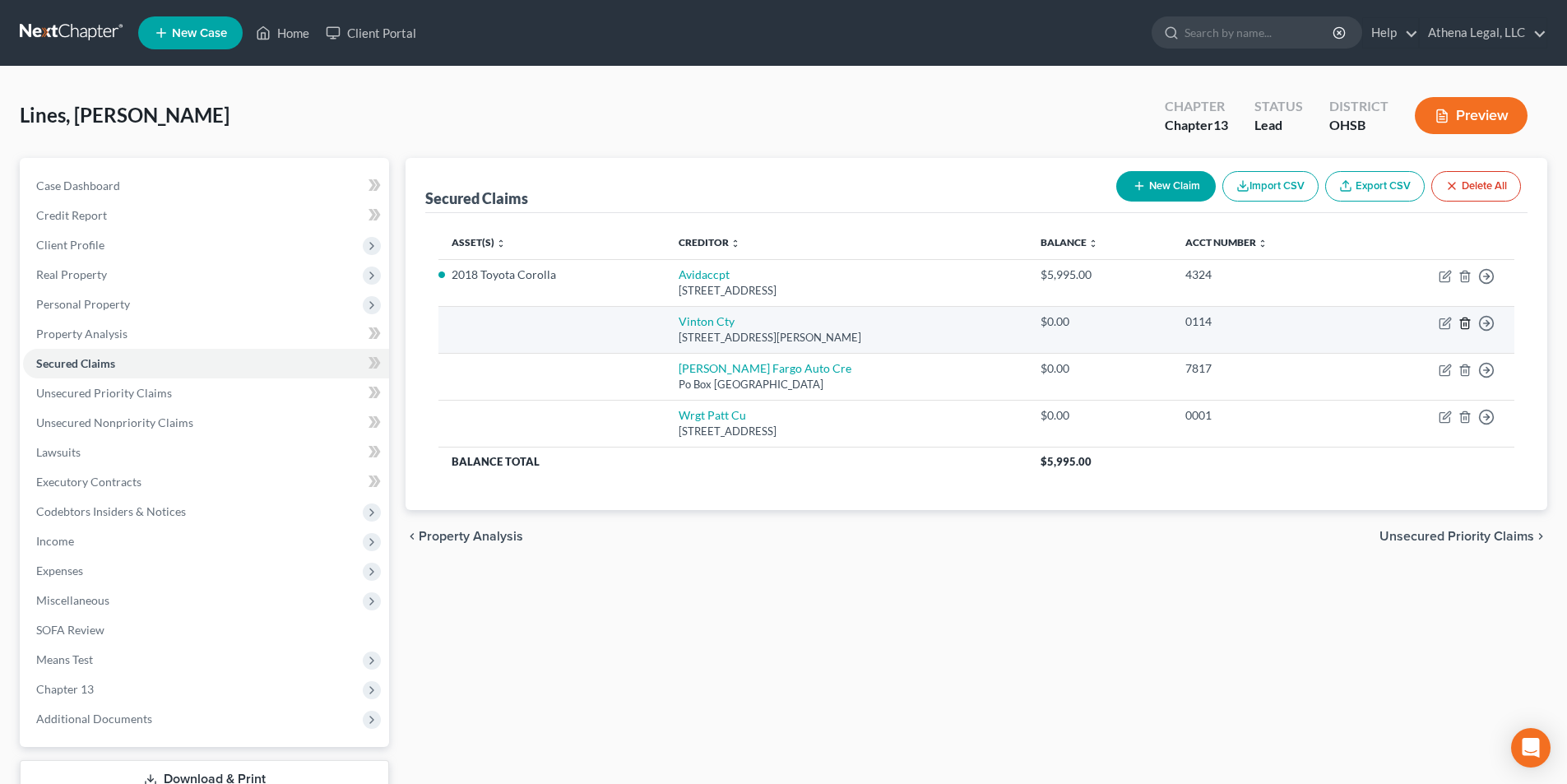
click at [1466, 325] on icon "button" at bounding box center [1465, 323] width 13 height 13
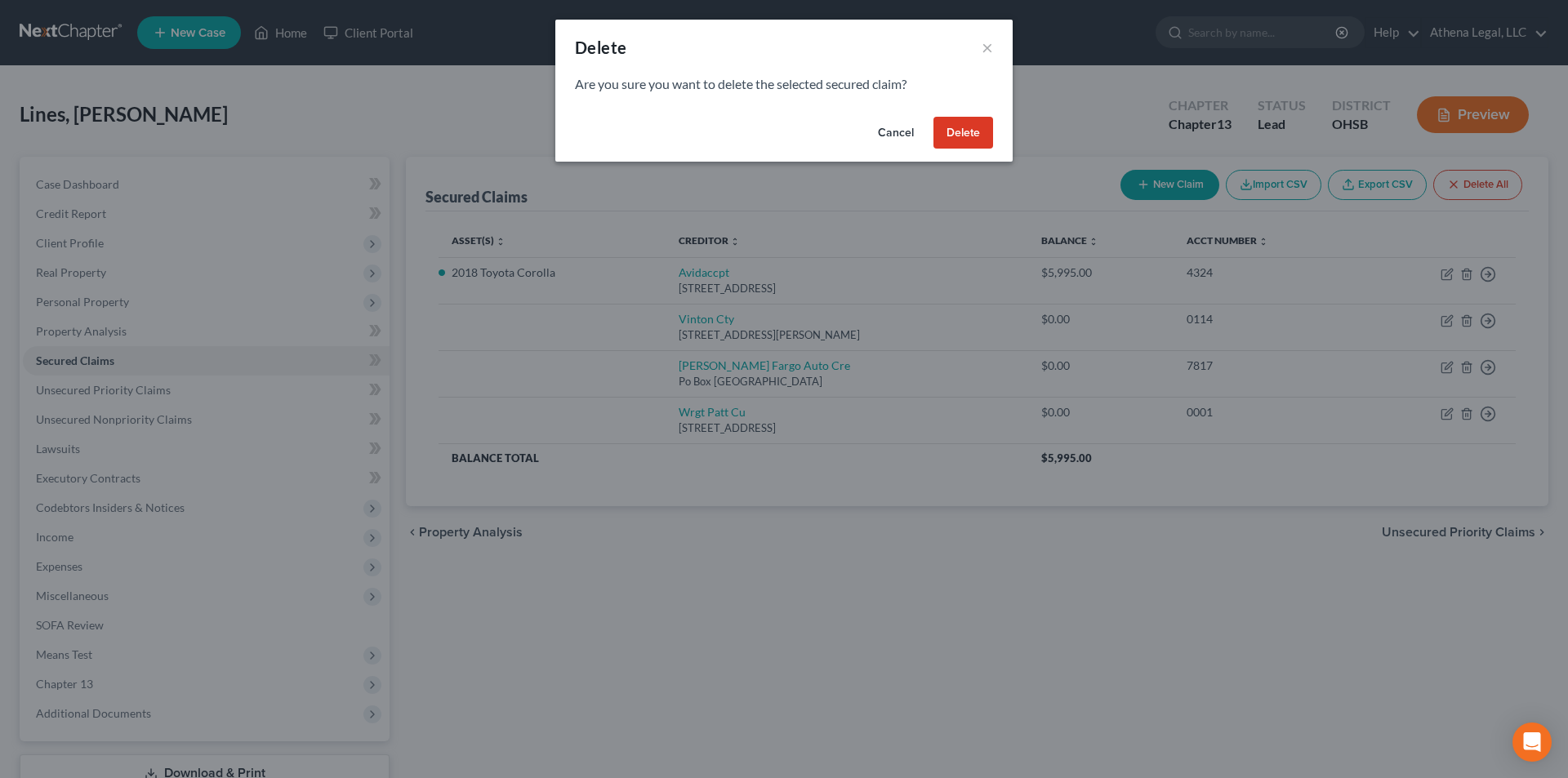
click at [974, 127] on button "Delete" at bounding box center [962, 134] width 60 height 33
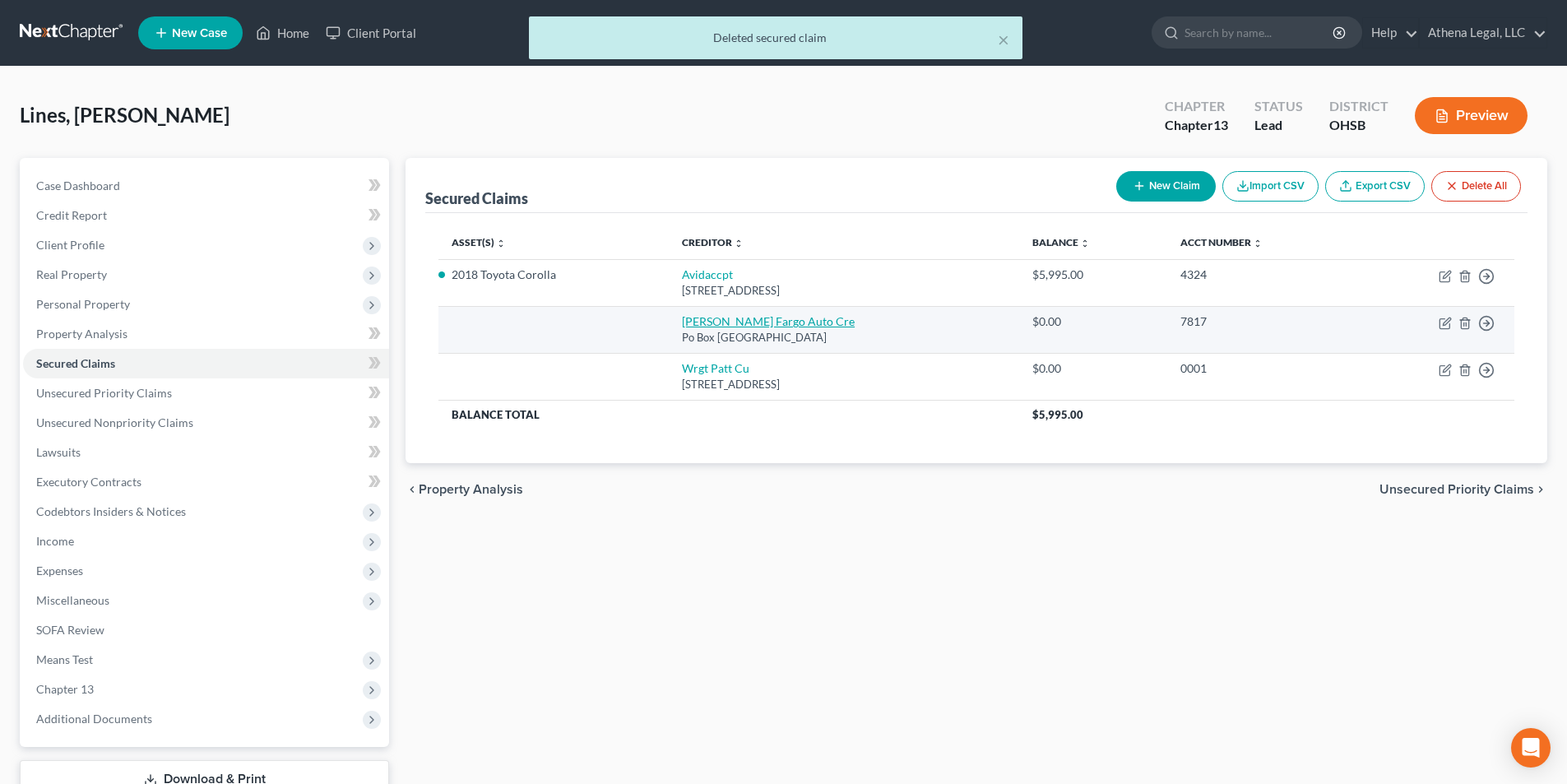
click at [754, 324] on link "[PERSON_NAME] Fargo Auto Cre" at bounding box center [769, 321] width 173 height 14
select select "28"
select select "0"
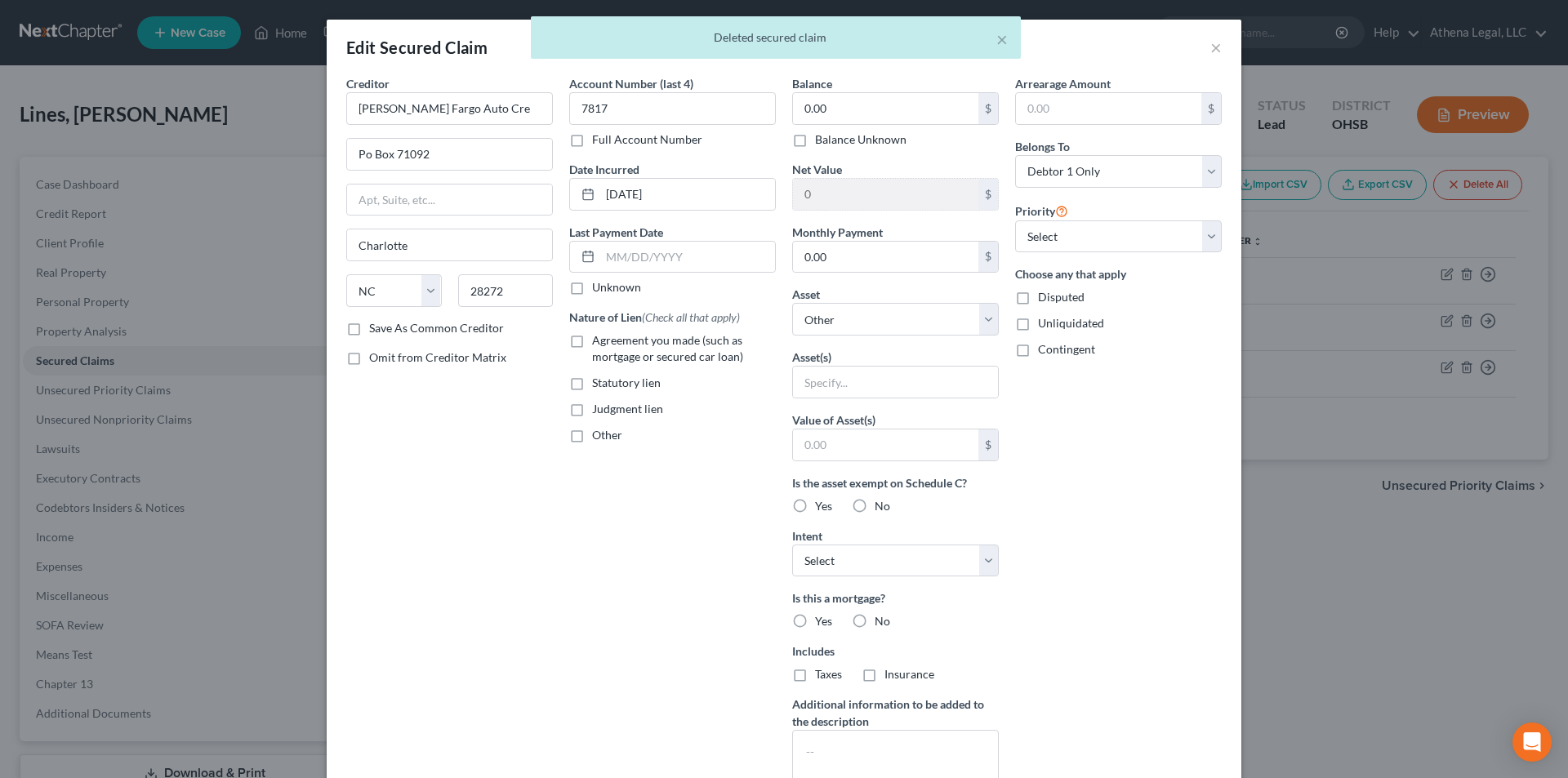
click at [1210, 50] on div "× Deleted secured claim" at bounding box center [776, 42] width 1568 height 50
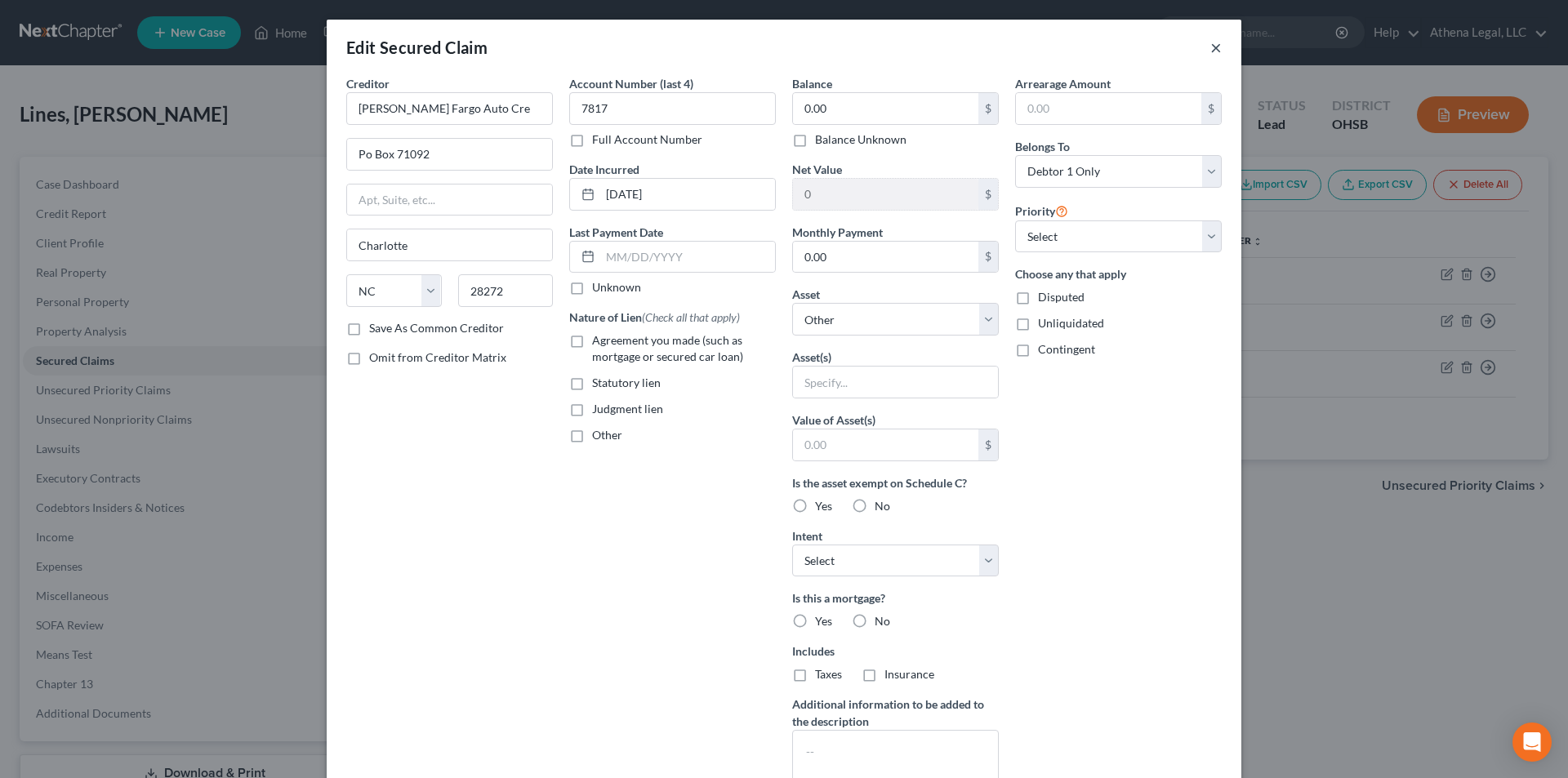
click at [1210, 50] on button "×" at bounding box center [1215, 47] width 11 height 20
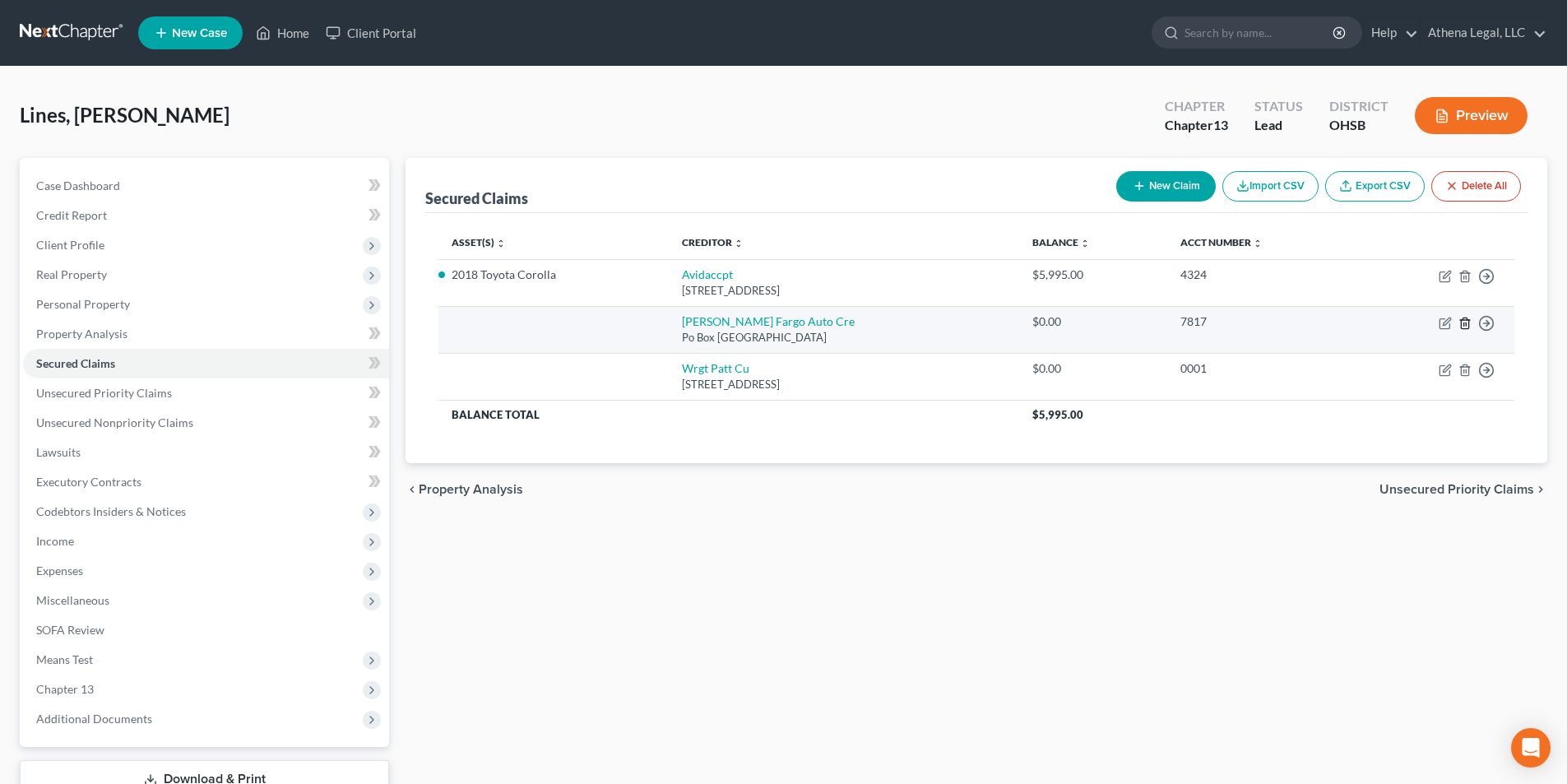
click at [1468, 327] on icon "button" at bounding box center [1465, 323] width 13 height 13
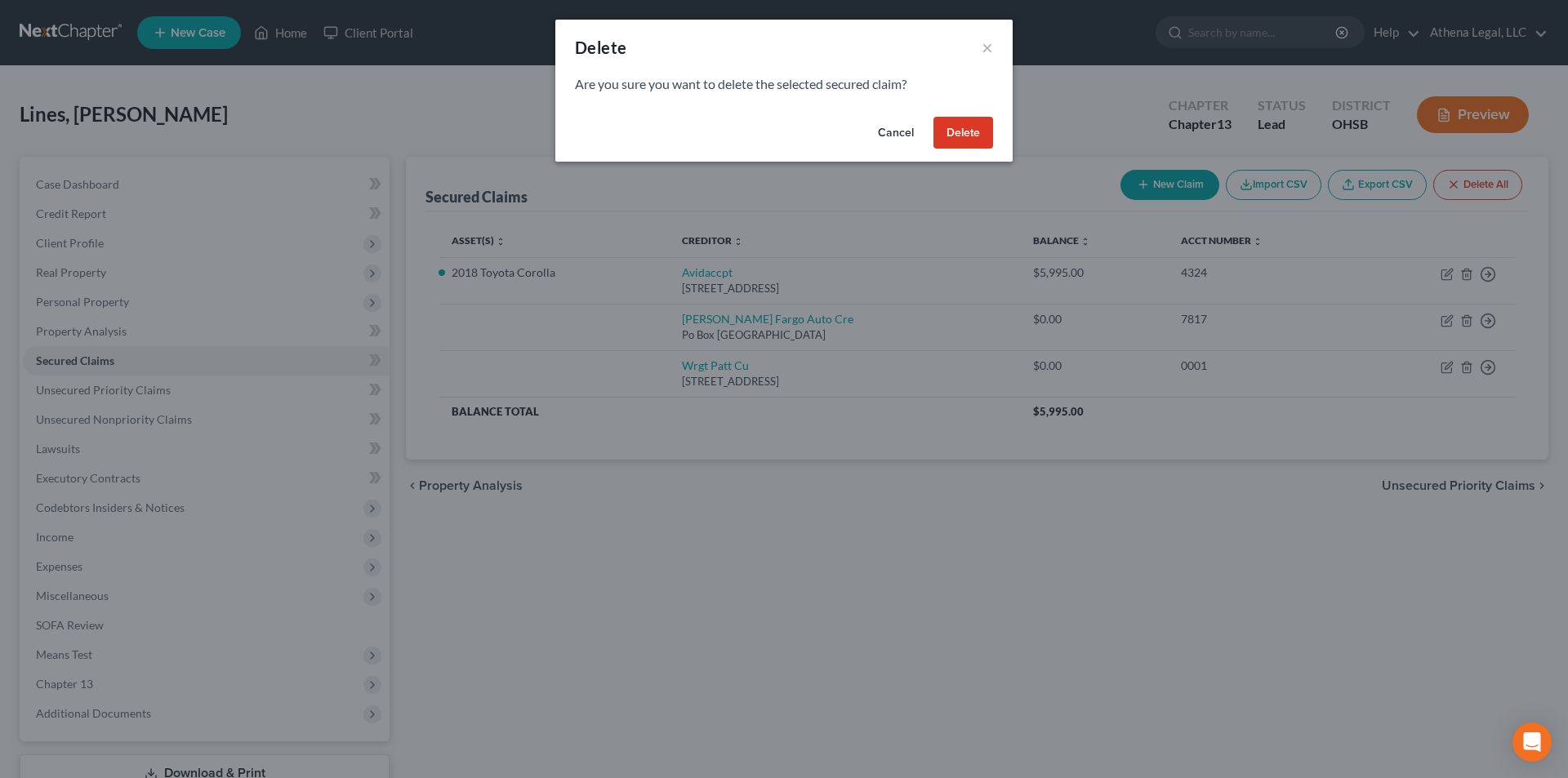
click at [967, 141] on button "Delete" at bounding box center [962, 134] width 60 height 33
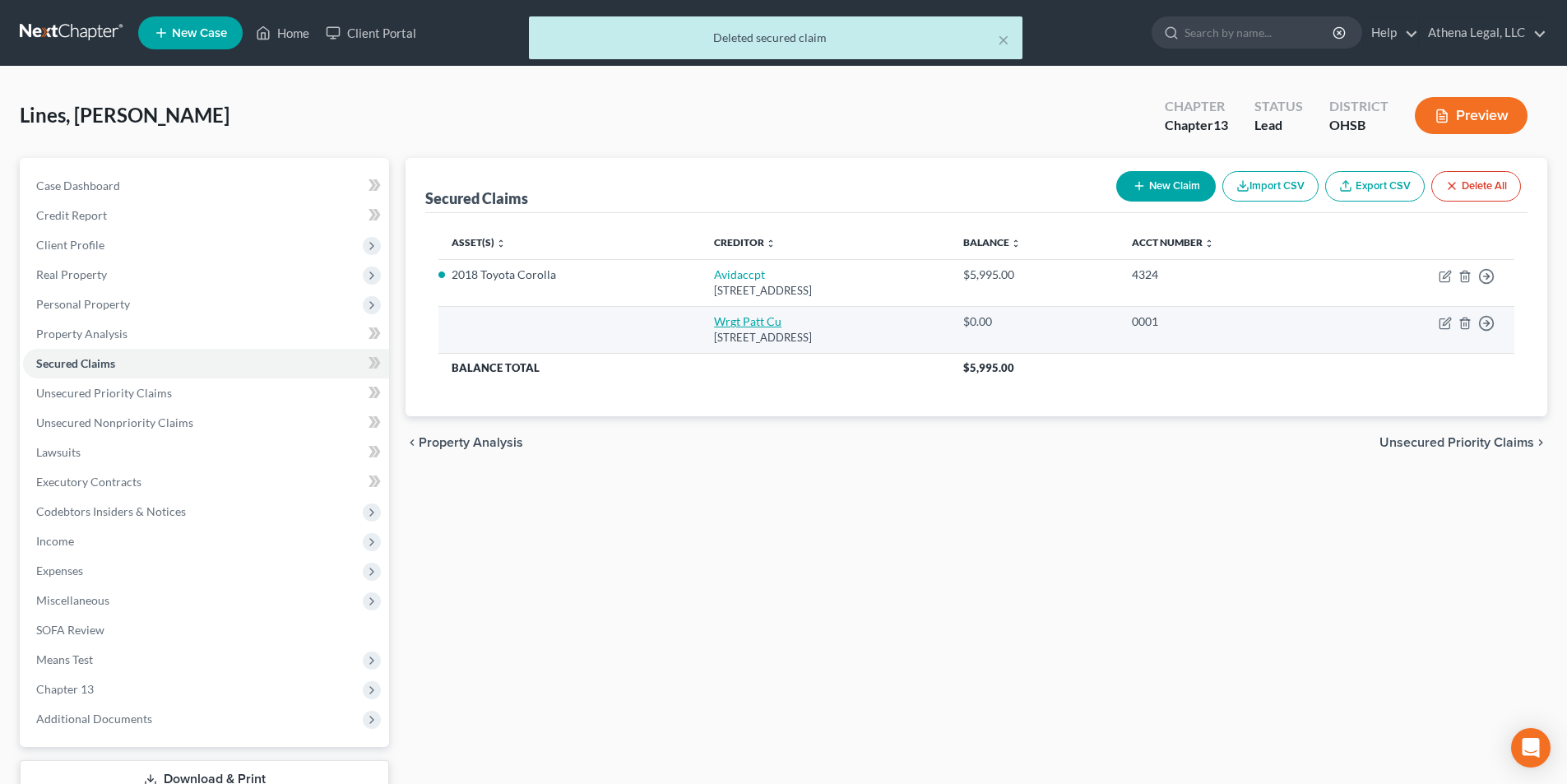
click at [718, 323] on link "Wrgt Patt Cu" at bounding box center [748, 321] width 67 height 14
select select "36"
select select "0"
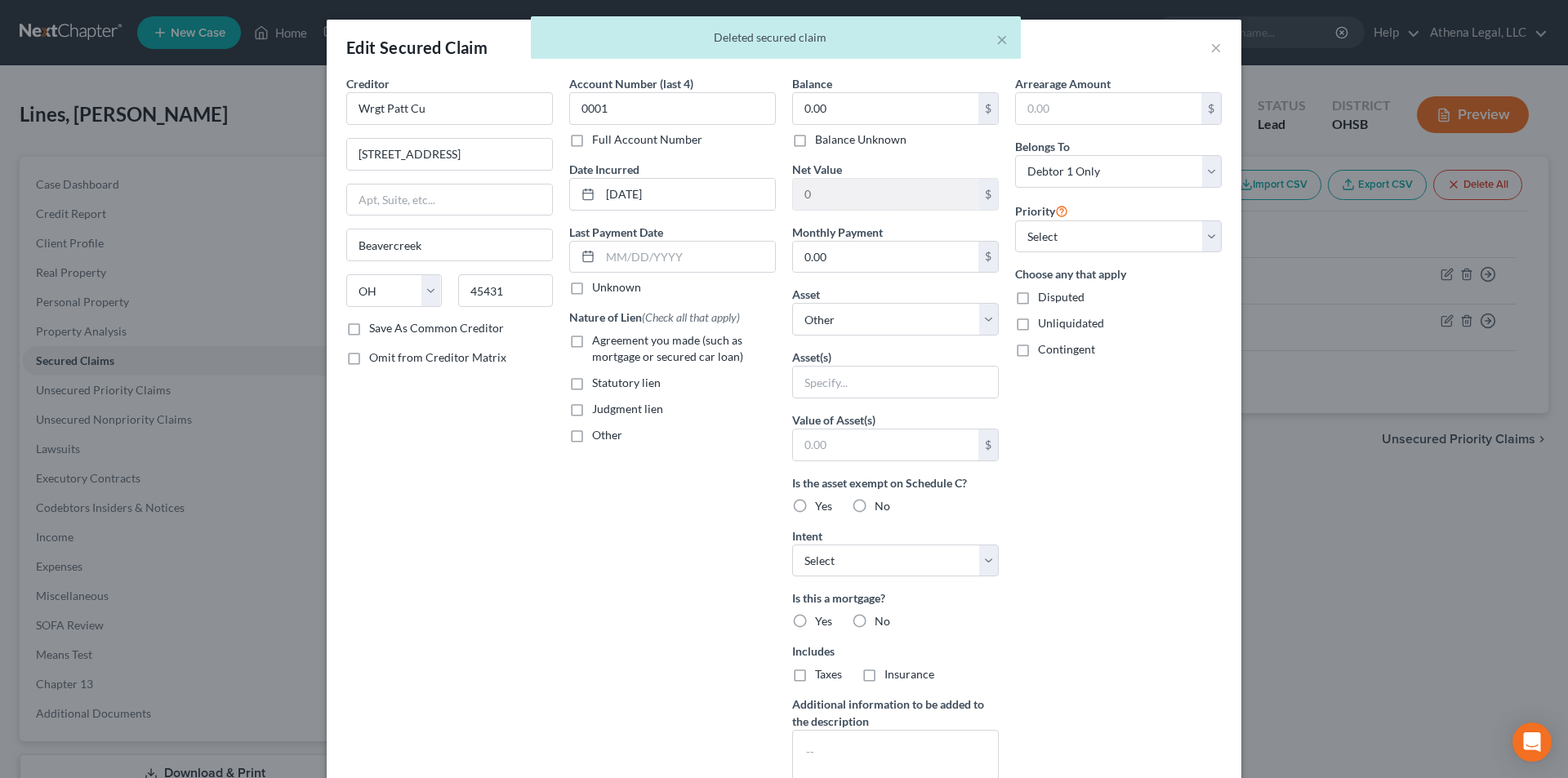
click at [1210, 47] on div "× Deleted secured claim" at bounding box center [776, 42] width 1568 height 50
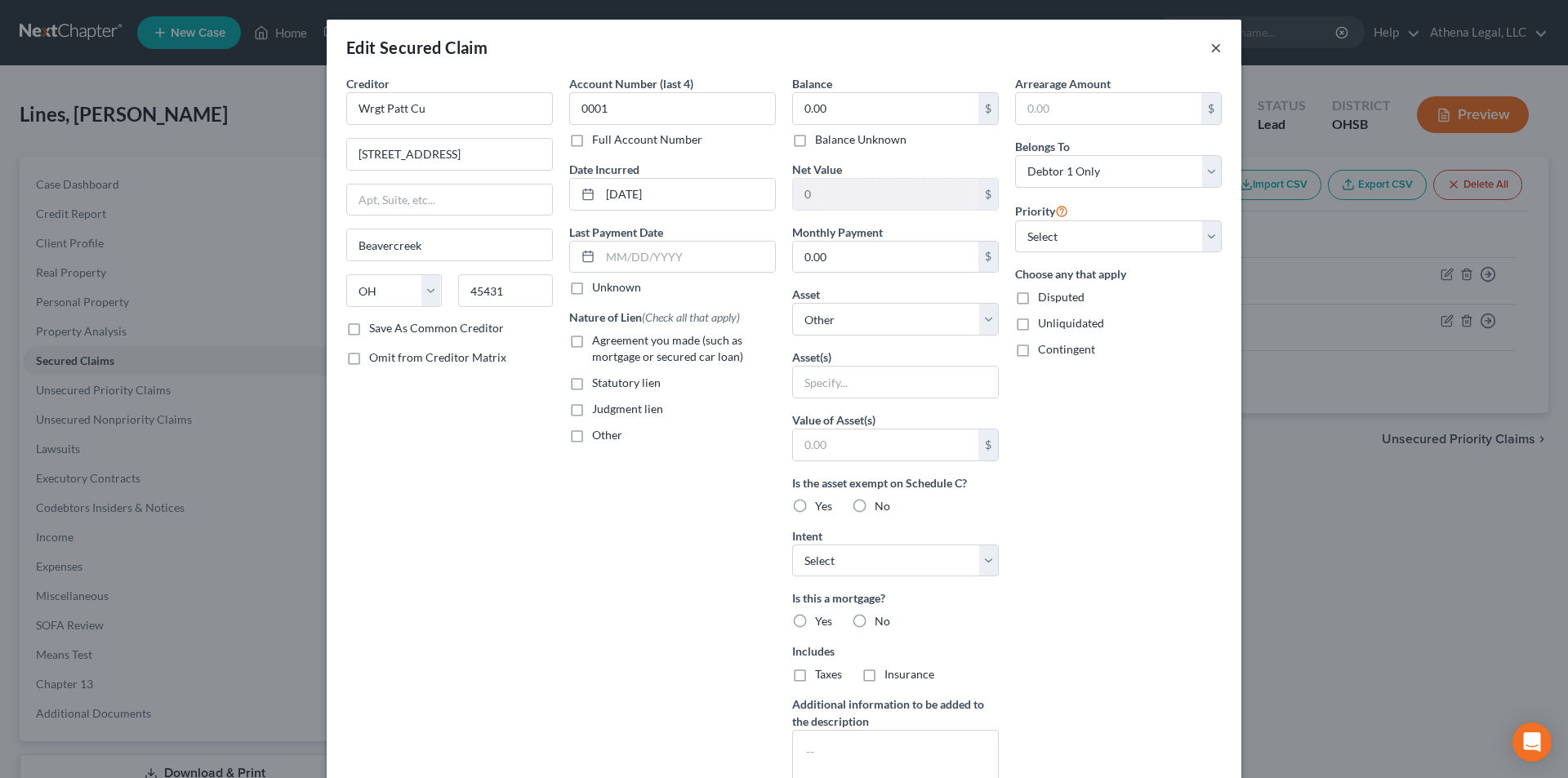
click at [1210, 47] on button "×" at bounding box center [1215, 47] width 11 height 20
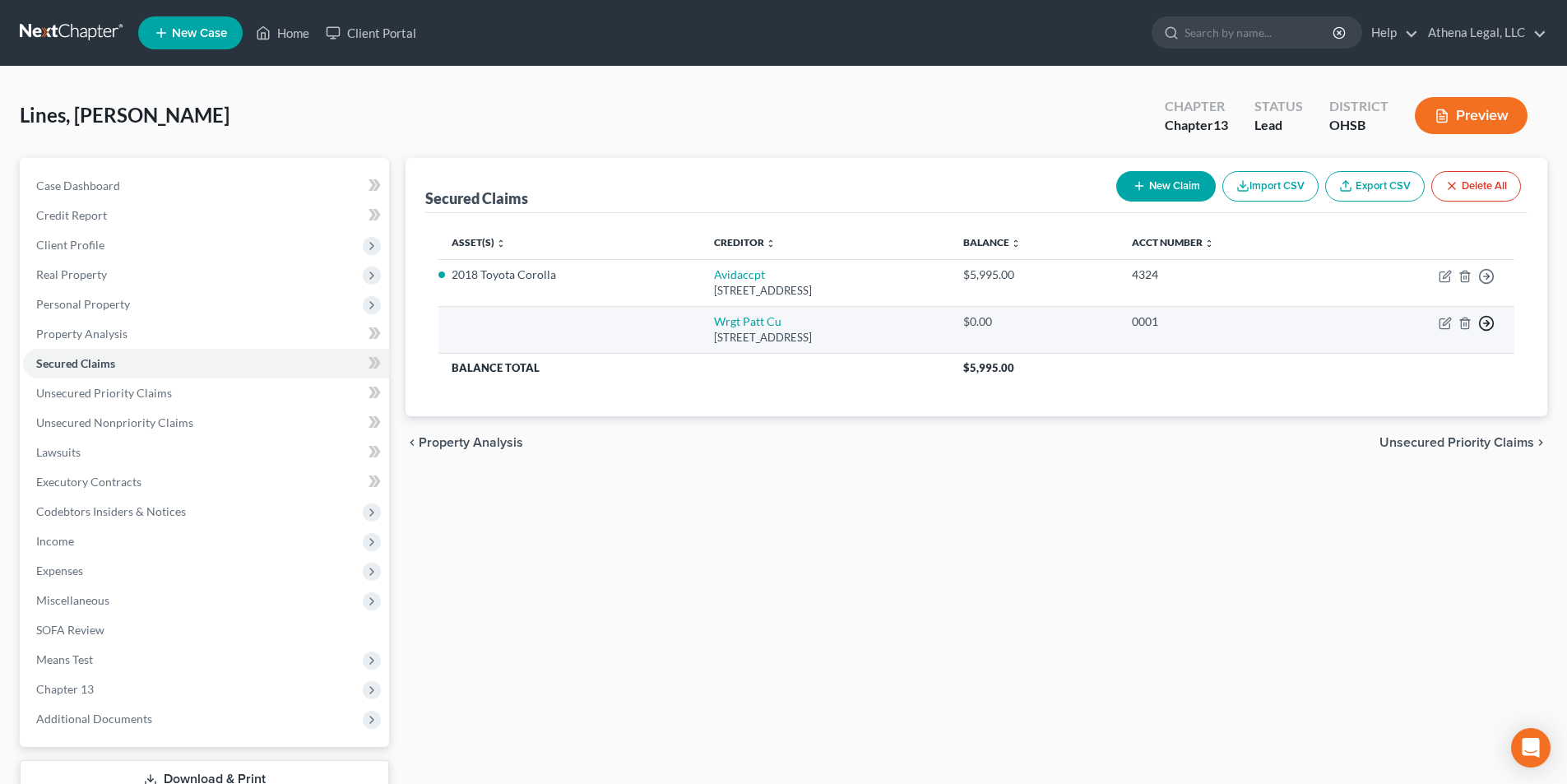
click at [1488, 327] on icon "button" at bounding box center [1487, 323] width 17 height 17
click at [1392, 368] on link "Move to F" at bounding box center [1411, 363] width 137 height 28
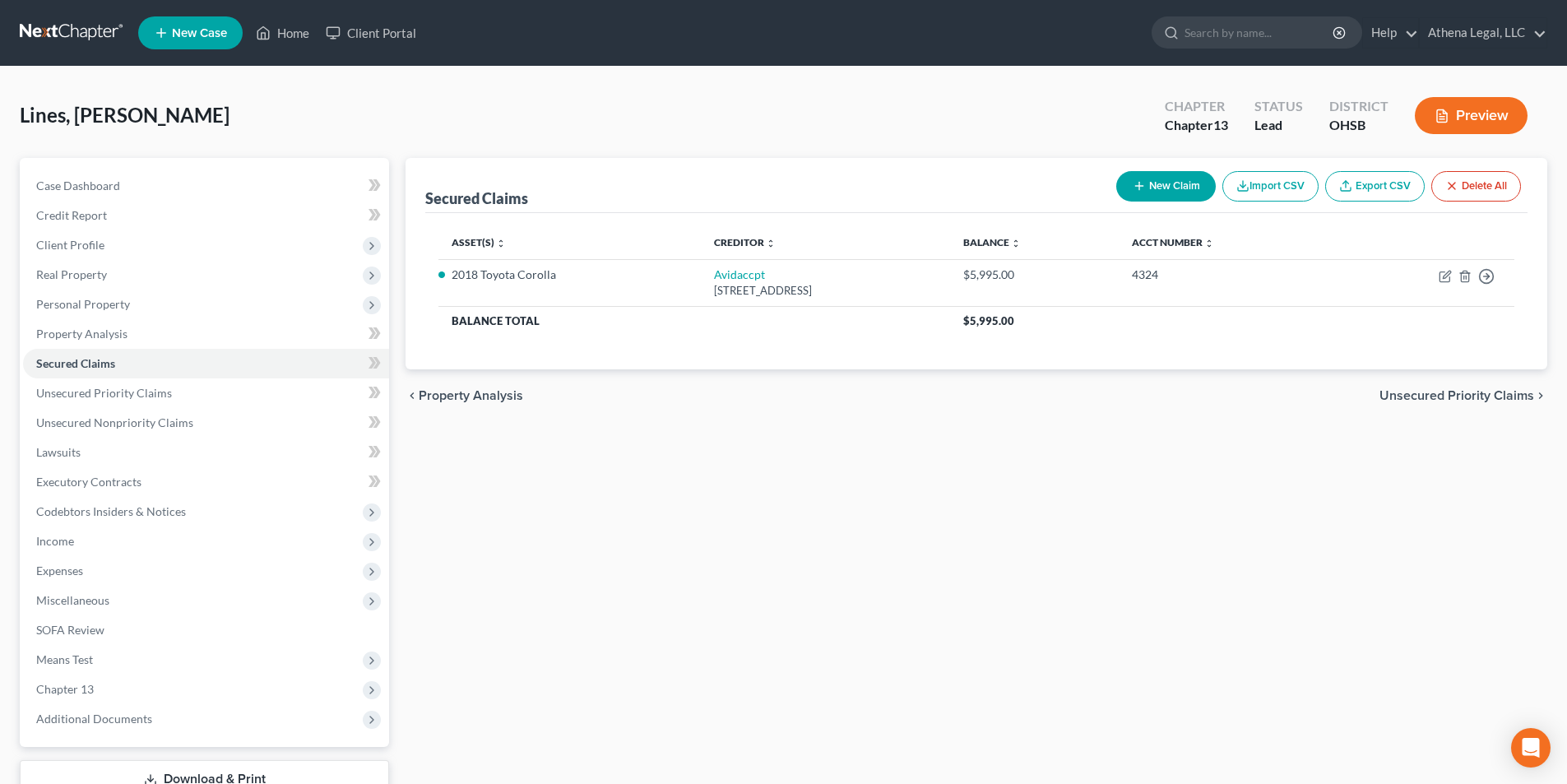
click at [1400, 398] on span "Unsecured Priority Claims" at bounding box center [1457, 395] width 155 height 13
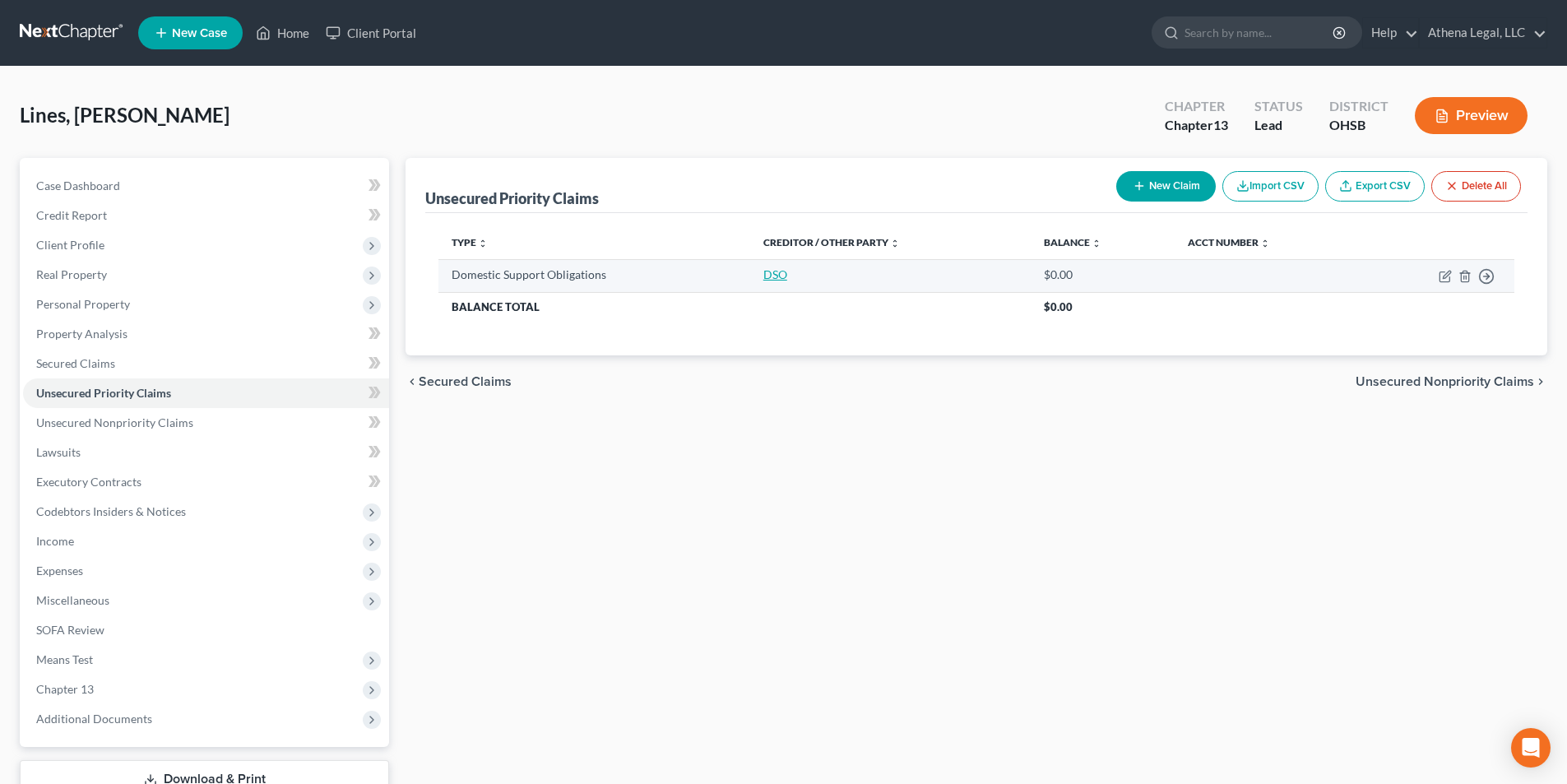
click at [780, 278] on link "DSO" at bounding box center [775, 274] width 24 height 14
select select "0"
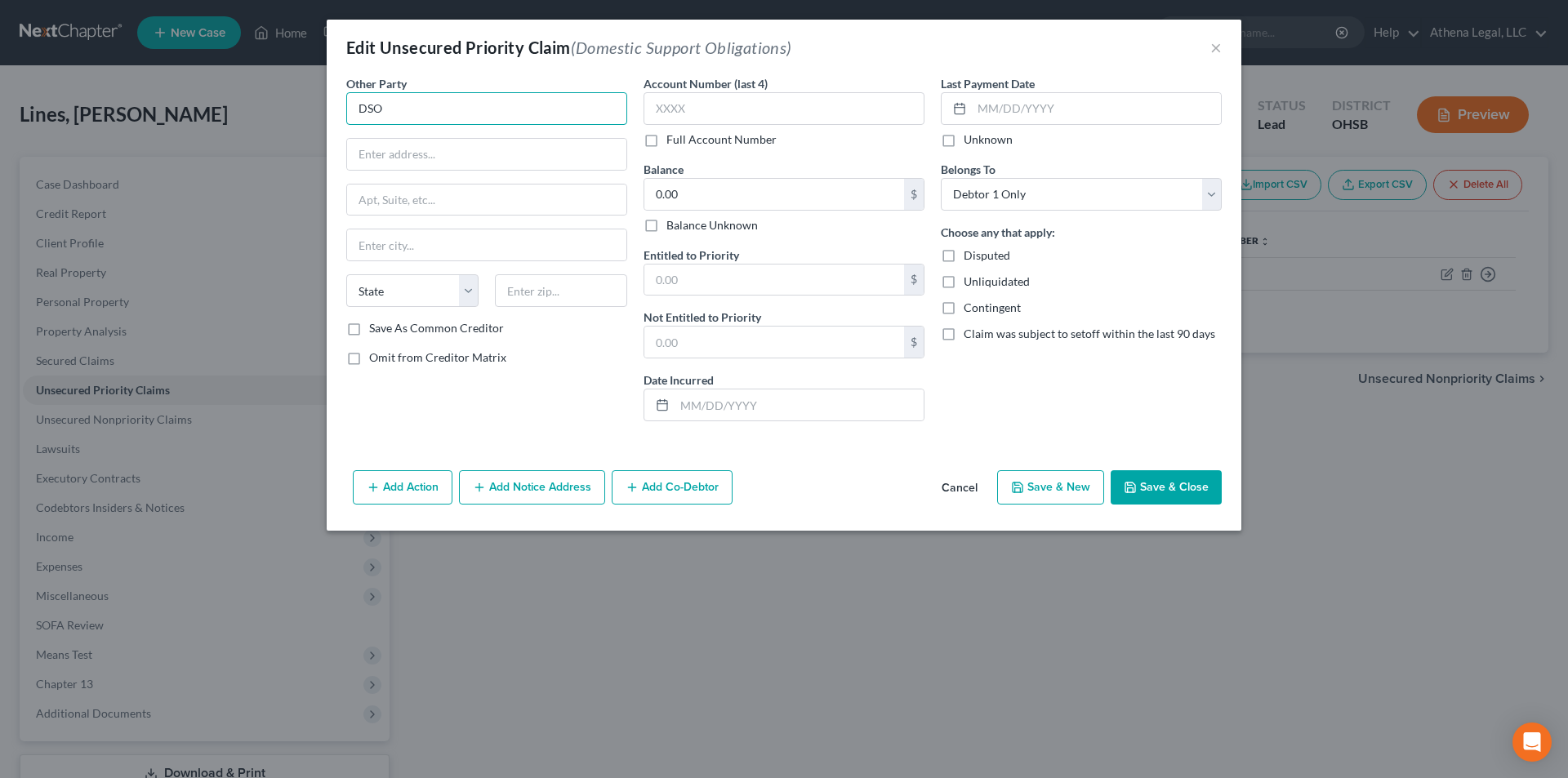
click at [403, 118] on input "DSO" at bounding box center [487, 108] width 281 height 33
type input "[PERSON_NAME]"
type input "[STREET_ADDRESS]"
type input "[GEOGRAPHIC_DATA]"
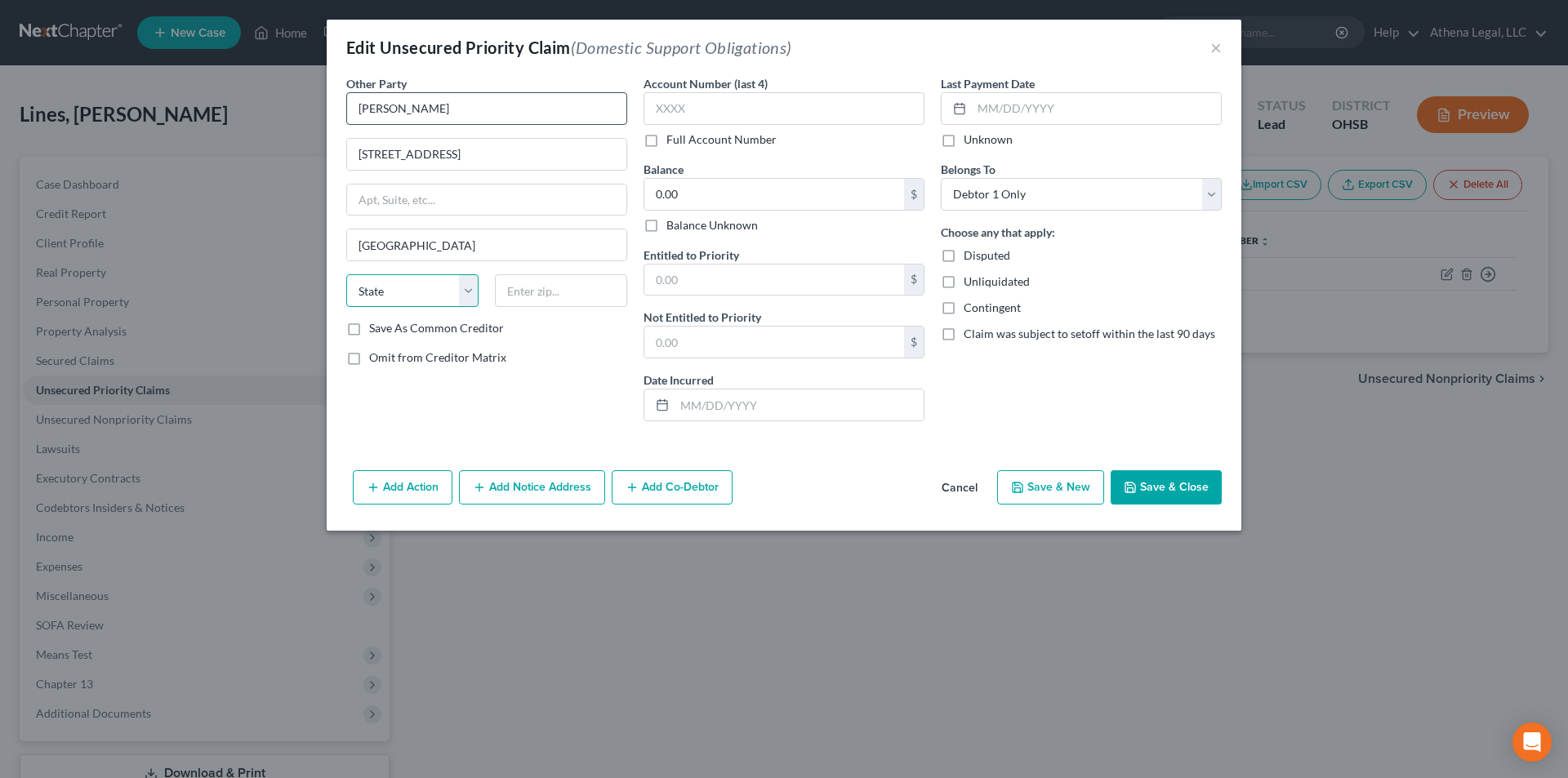
select select "36"
type input "43130"
click at [1176, 483] on button "Save & Close" at bounding box center [1166, 487] width 111 height 35
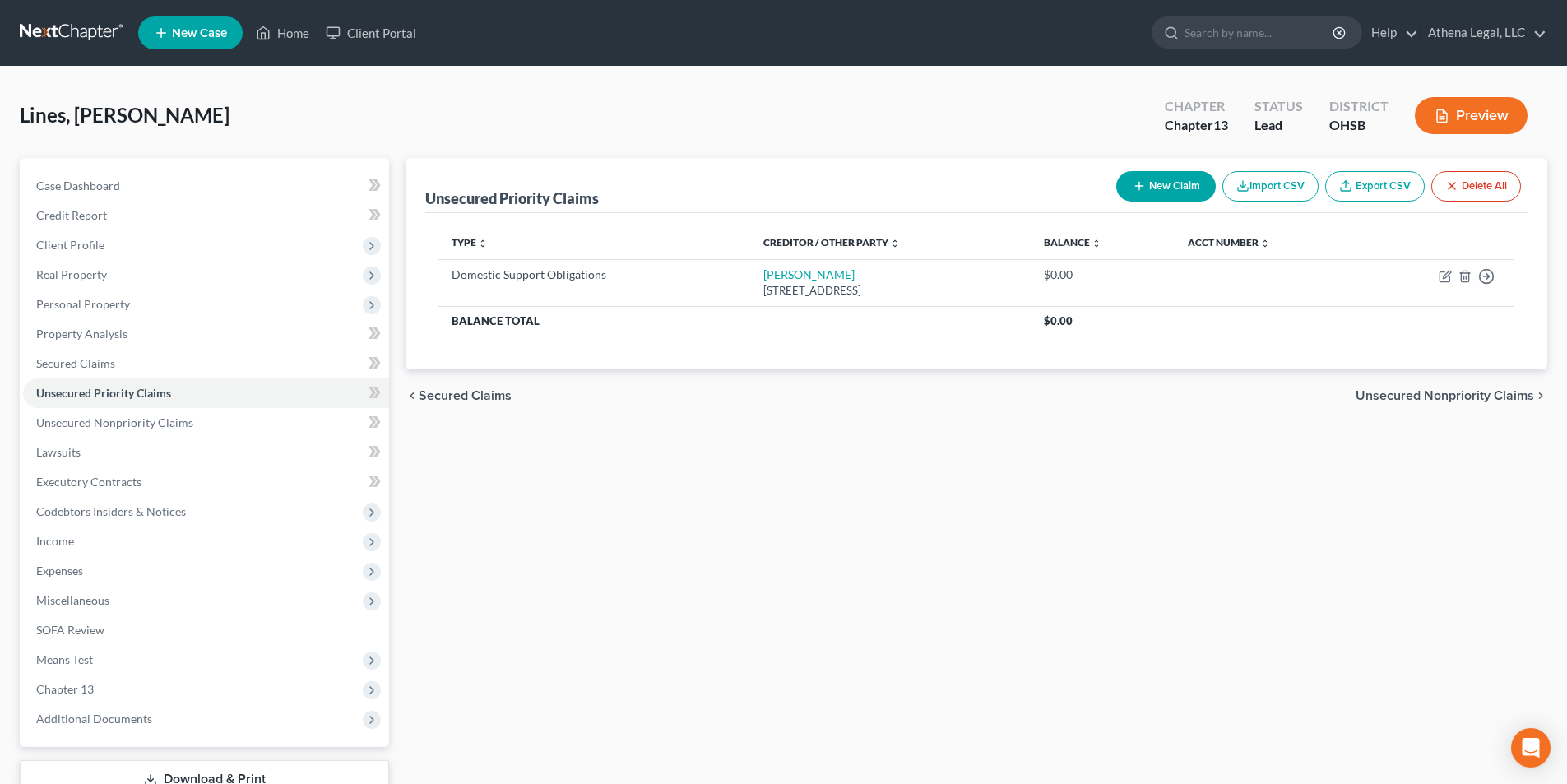
click at [1397, 396] on span "Unsecured Nonpriority Claims" at bounding box center [1445, 395] width 178 height 13
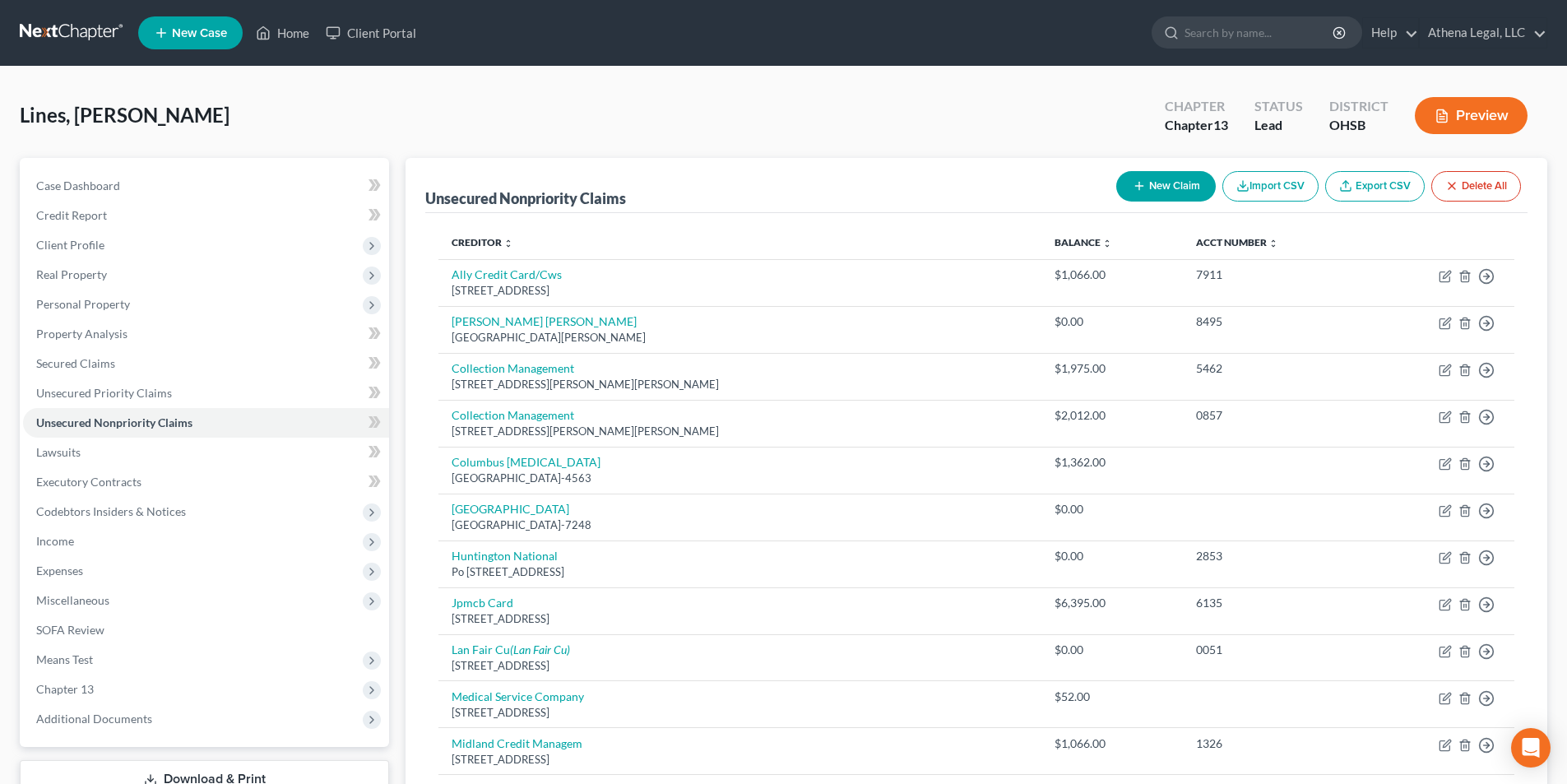
click at [1174, 169] on div "New Claim Import CSV Export CSV Delete All" at bounding box center [1319, 186] width 418 height 44
click at [1166, 180] on button "New Claim" at bounding box center [1167, 186] width 100 height 31
select select "0"
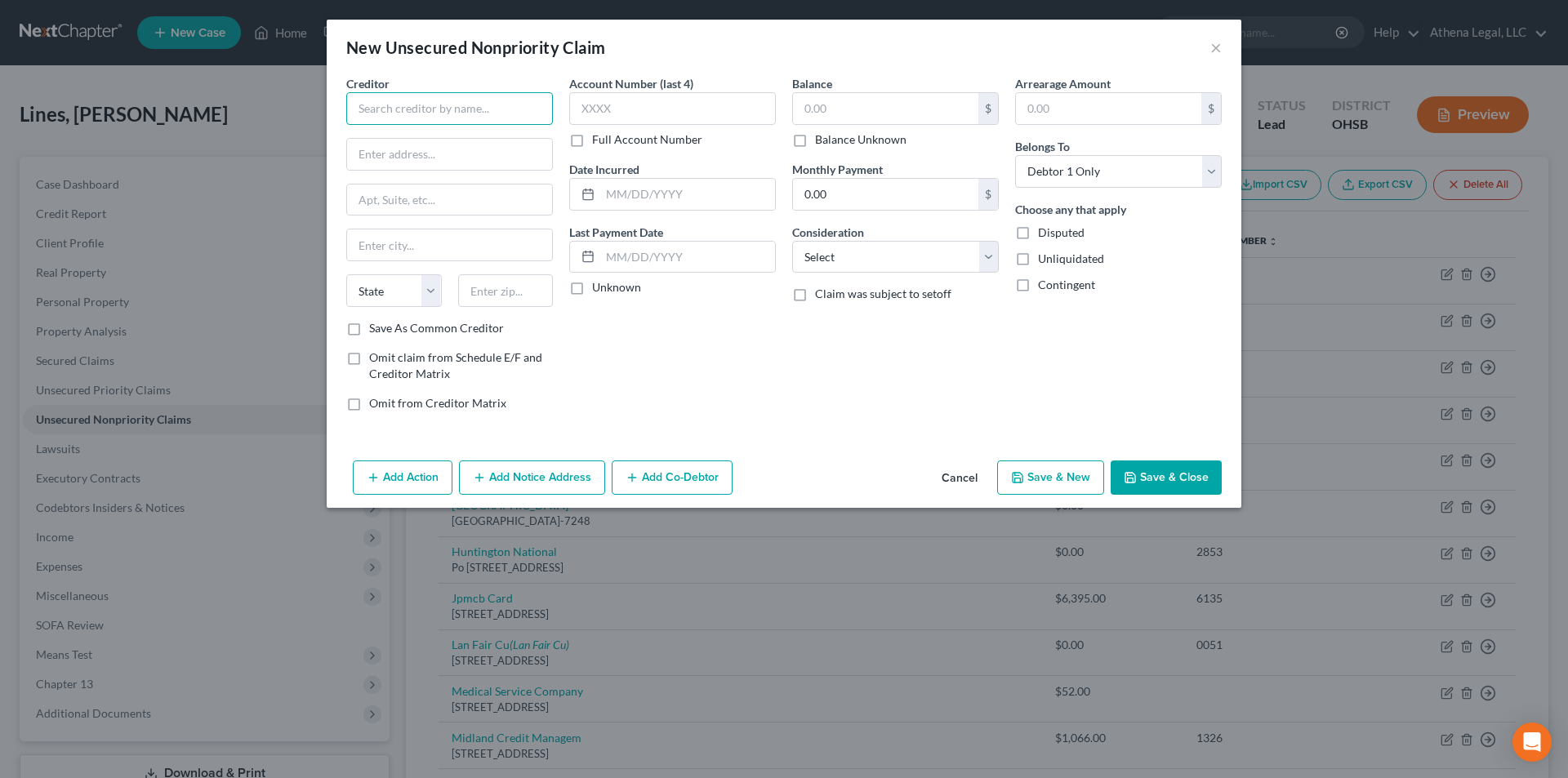
click at [503, 107] on input "text" at bounding box center [449, 108] width 207 height 33
type input "[PERSON_NAME]"
type input "[STREET_ADDRESS]"
type input "44333-4601"
drag, startPoint x: 889, startPoint y: 270, endPoint x: 770, endPoint y: 593, distance: 344.2
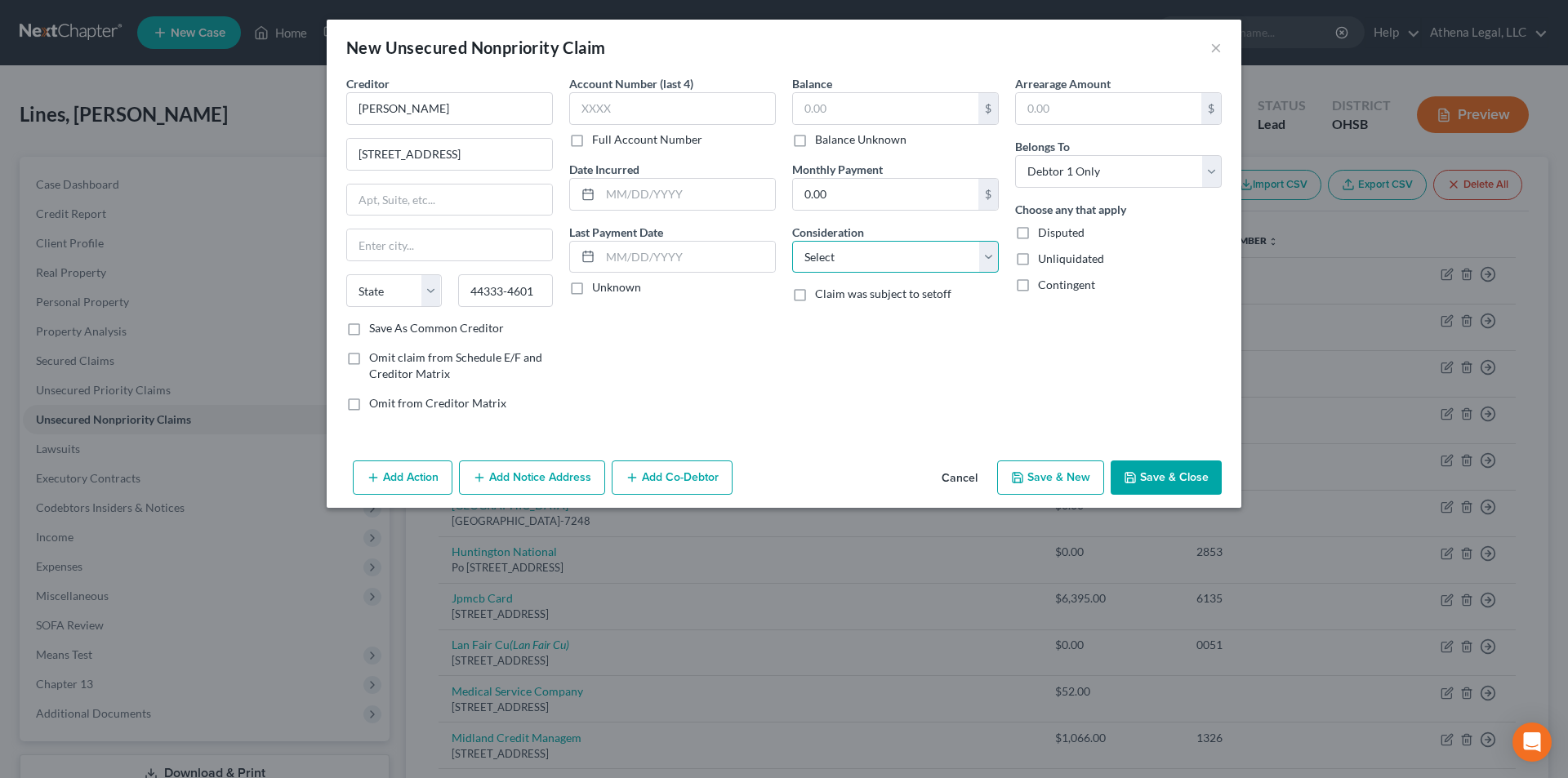
click at [889, 270] on select "Select Cable / Satellite Services Collection Agency Credit Card Debt Debt Couns…" at bounding box center [896, 258] width 207 height 33
select select "14"
click at [792, 241] on select "Select Cable / Satellite Services Collection Agency Credit Card Debt Debt Couns…" at bounding box center [896, 258] width 207 height 33
click at [846, 317] on input "text" at bounding box center [896, 319] width 205 height 31
type input "Notice"
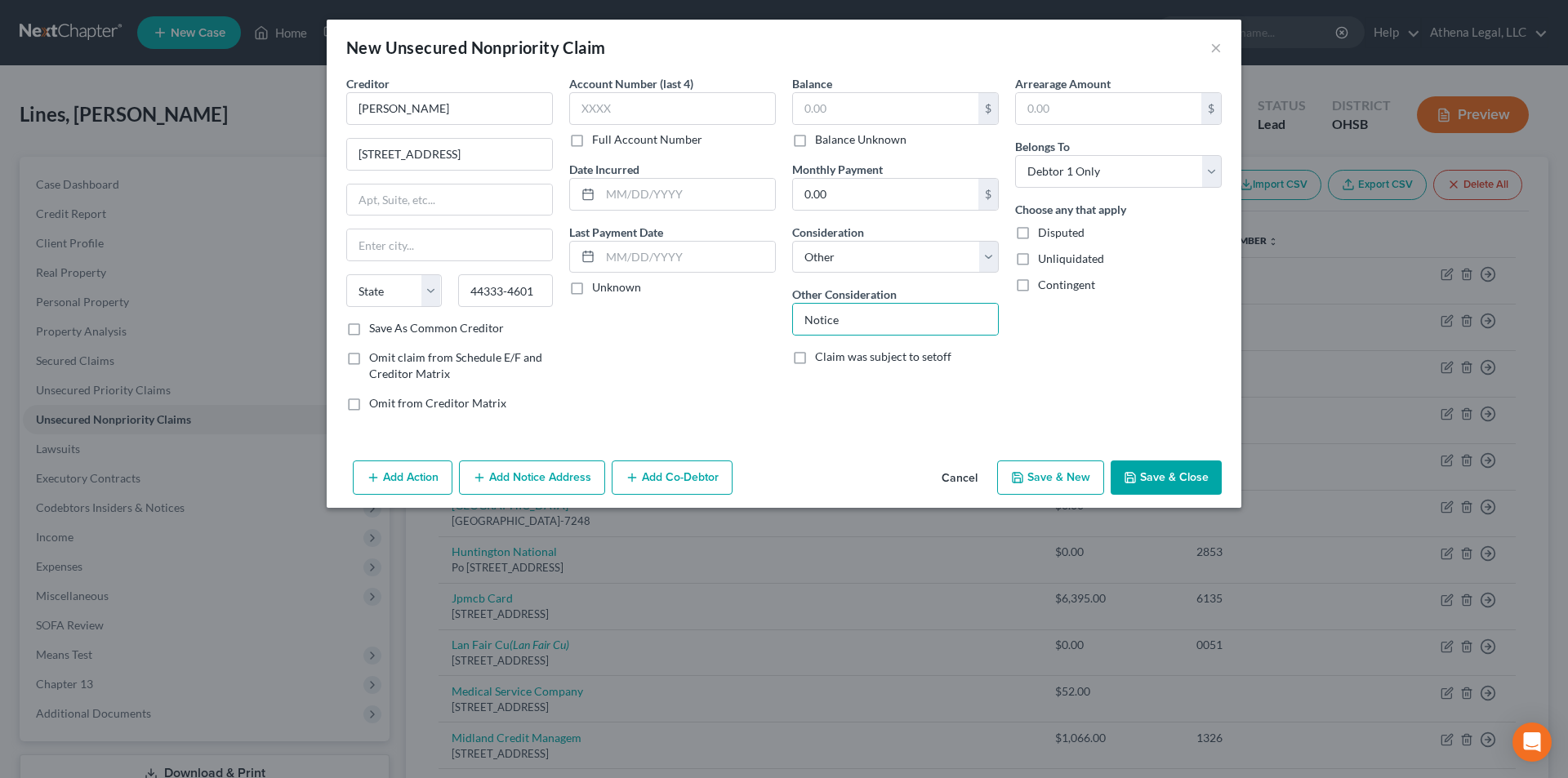
click at [1150, 474] on button "Save & Close" at bounding box center [1166, 478] width 111 height 35
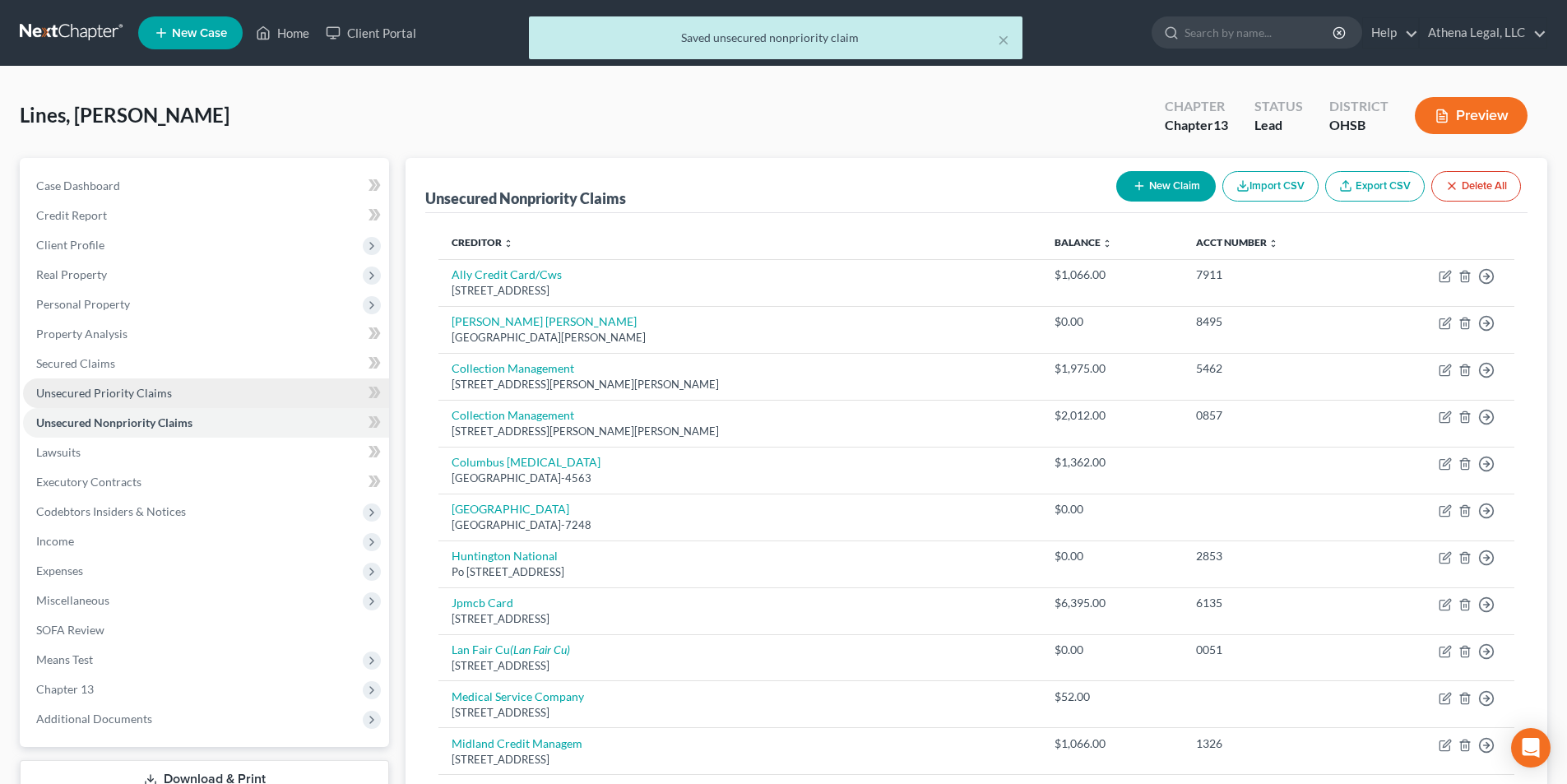
click at [149, 399] on link "Unsecured Priority Claims" at bounding box center [205, 393] width 366 height 30
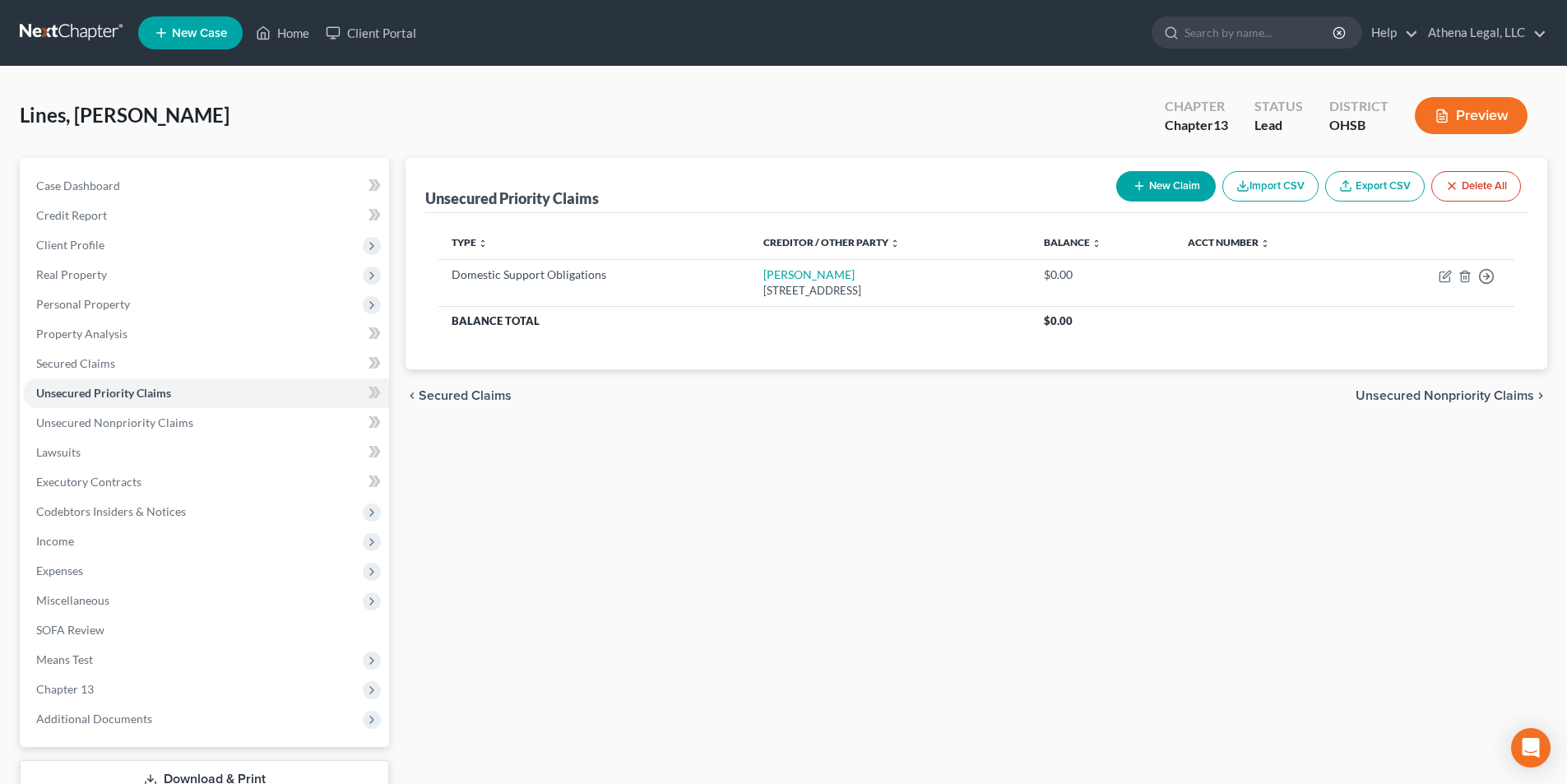
click at [1431, 409] on div "chevron_left Secured Claims Unsecured Nonpriority Claims chevron_right" at bounding box center [977, 395] width 1142 height 52
click at [1435, 397] on span "Unsecured Nonpriority Claims" at bounding box center [1445, 395] width 178 height 13
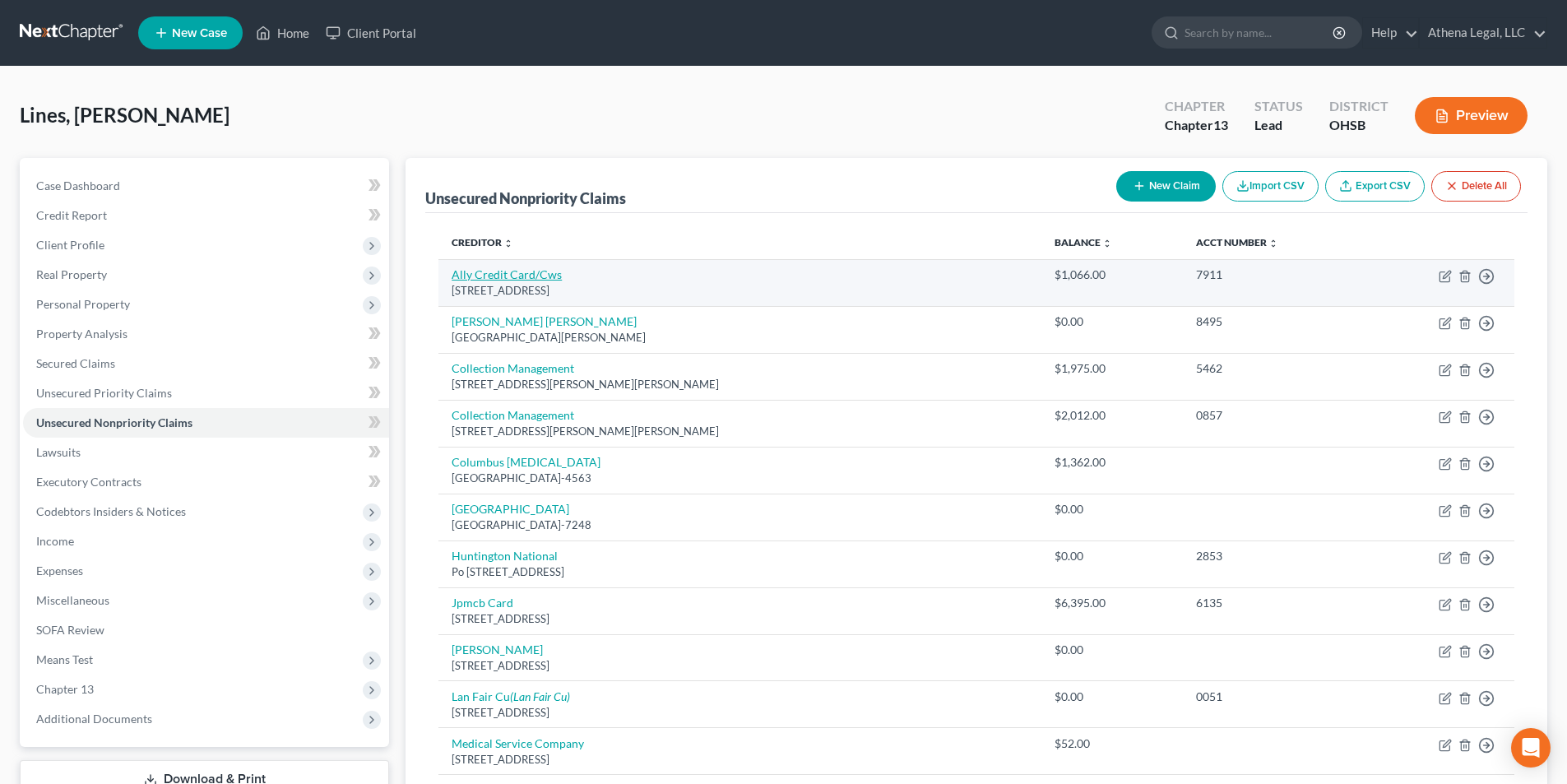
click at [534, 274] on link "Ally Credit Card/Cws" at bounding box center [507, 274] width 110 height 14
select select "7"
select select "2"
select select "0"
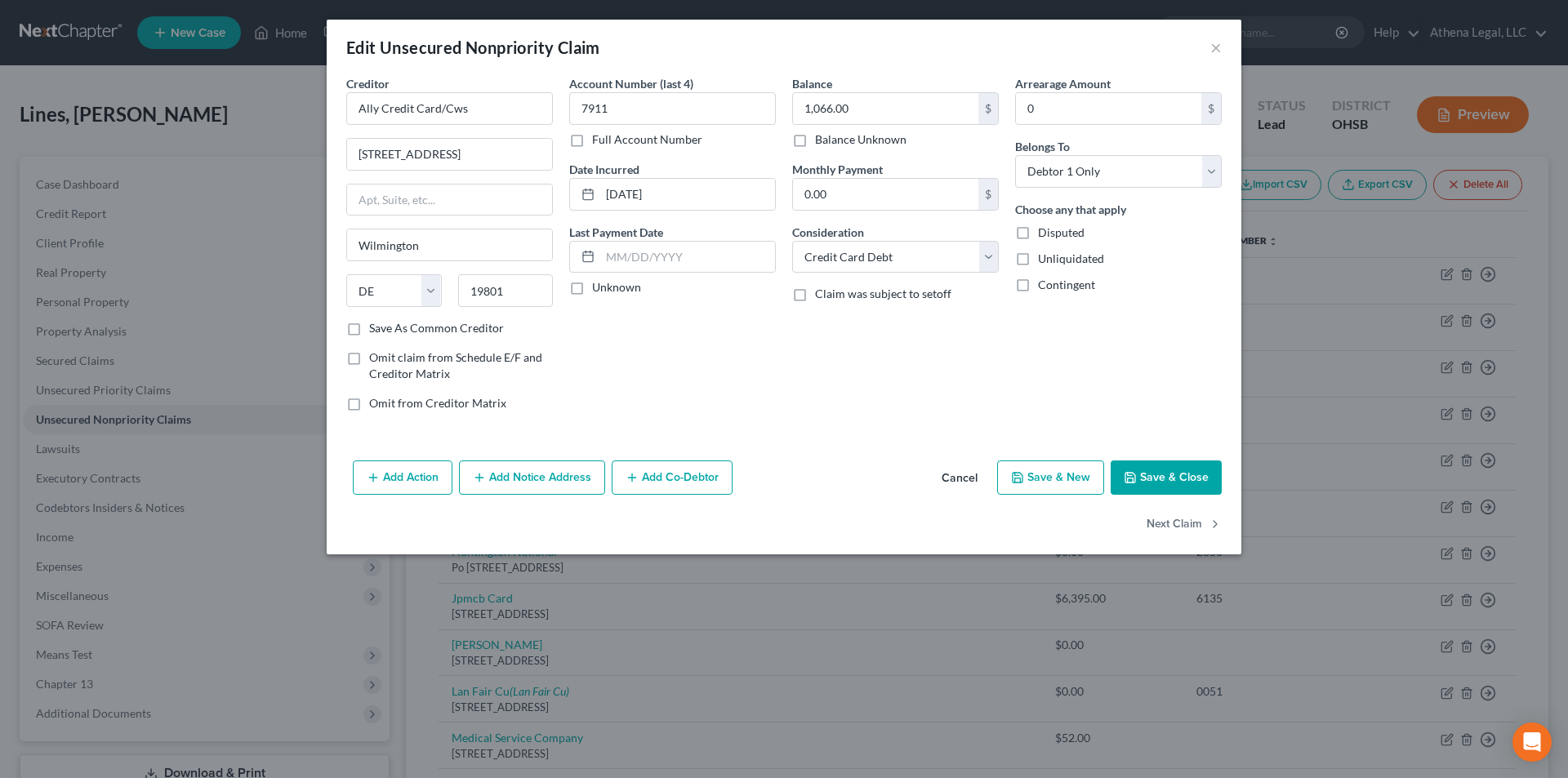
click at [1158, 474] on button "Save & Close" at bounding box center [1166, 478] width 111 height 35
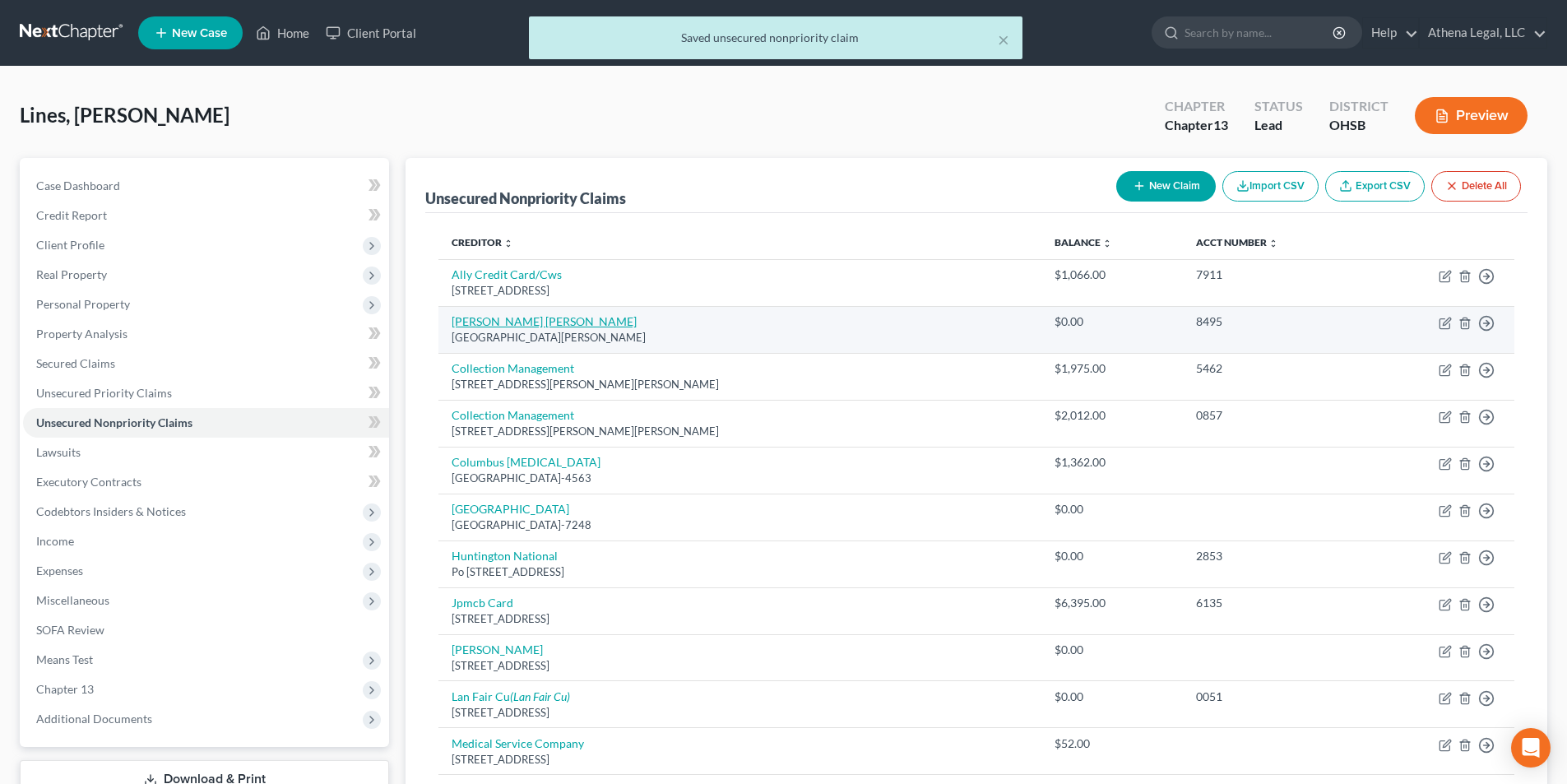
click at [495, 319] on link "[PERSON_NAME] [PERSON_NAME]" at bounding box center [545, 321] width 185 height 14
select select "4"
select select "0"
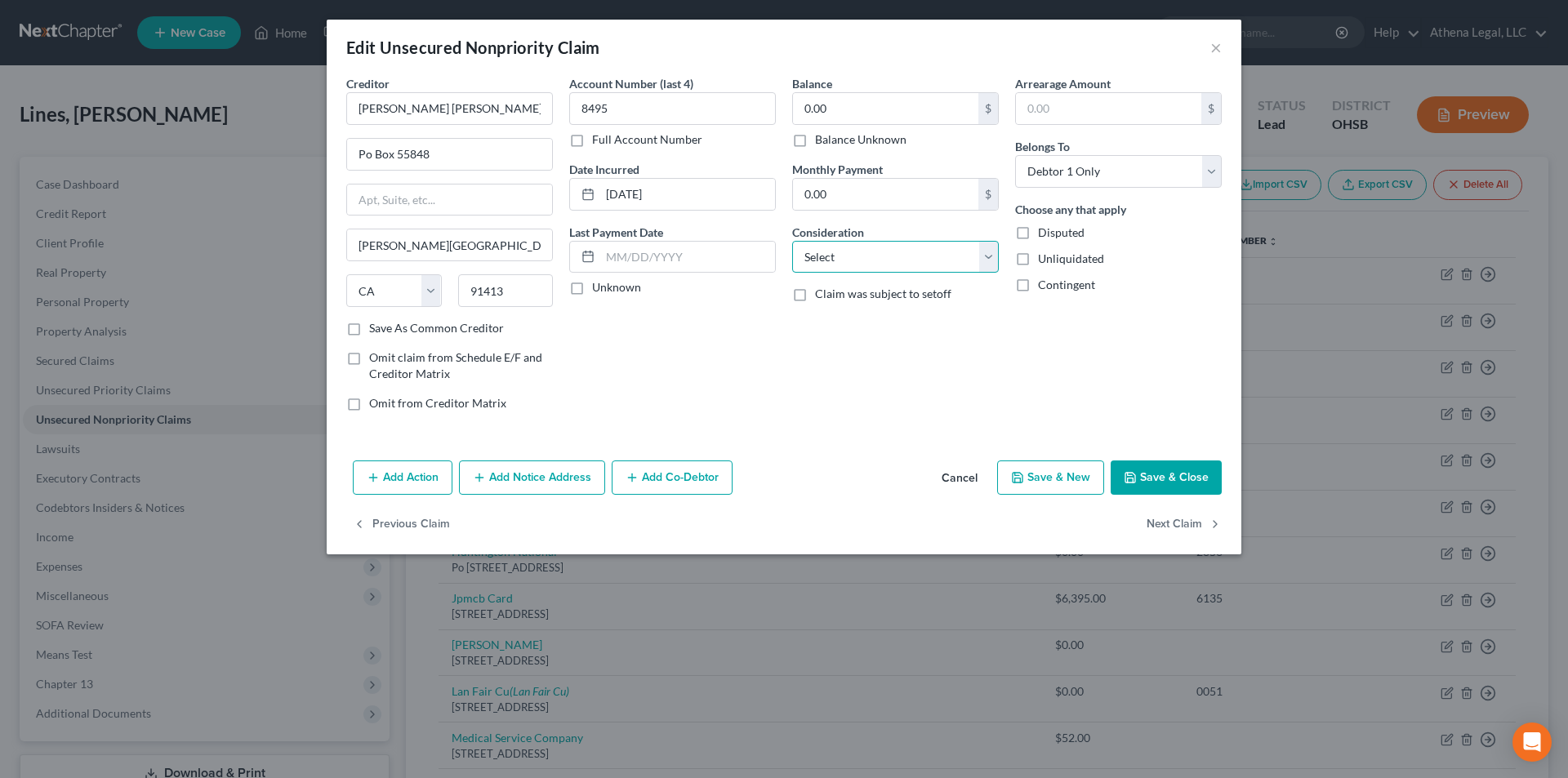
drag, startPoint x: 887, startPoint y: 249, endPoint x: 867, endPoint y: 271, distance: 29.7
click at [887, 249] on select "Select Cable / Satellite Services Collection Agency Credit Card Debt Debt Couns…" at bounding box center [896, 258] width 207 height 33
select select "14"
click at [792, 241] on select "Select Cable / Satellite Services Collection Agency Credit Card Debt Debt Couns…" at bounding box center [896, 258] width 207 height 33
drag, startPoint x: 847, startPoint y: 317, endPoint x: 849, endPoint y: 301, distance: 16.1
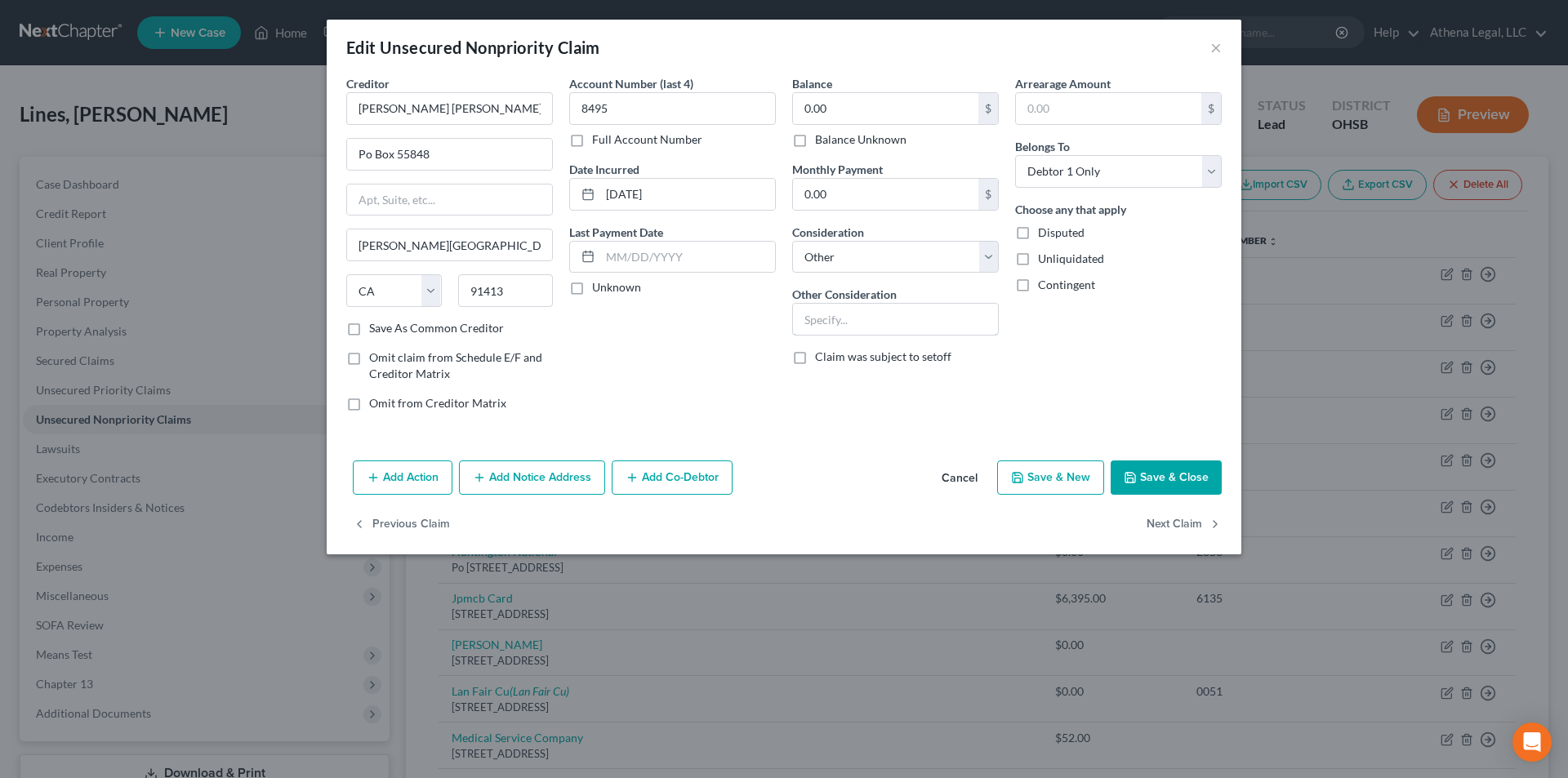
click at [847, 317] on input "text" at bounding box center [896, 319] width 205 height 31
type input "Notice"
click at [1148, 482] on button "Save & Close" at bounding box center [1166, 478] width 111 height 35
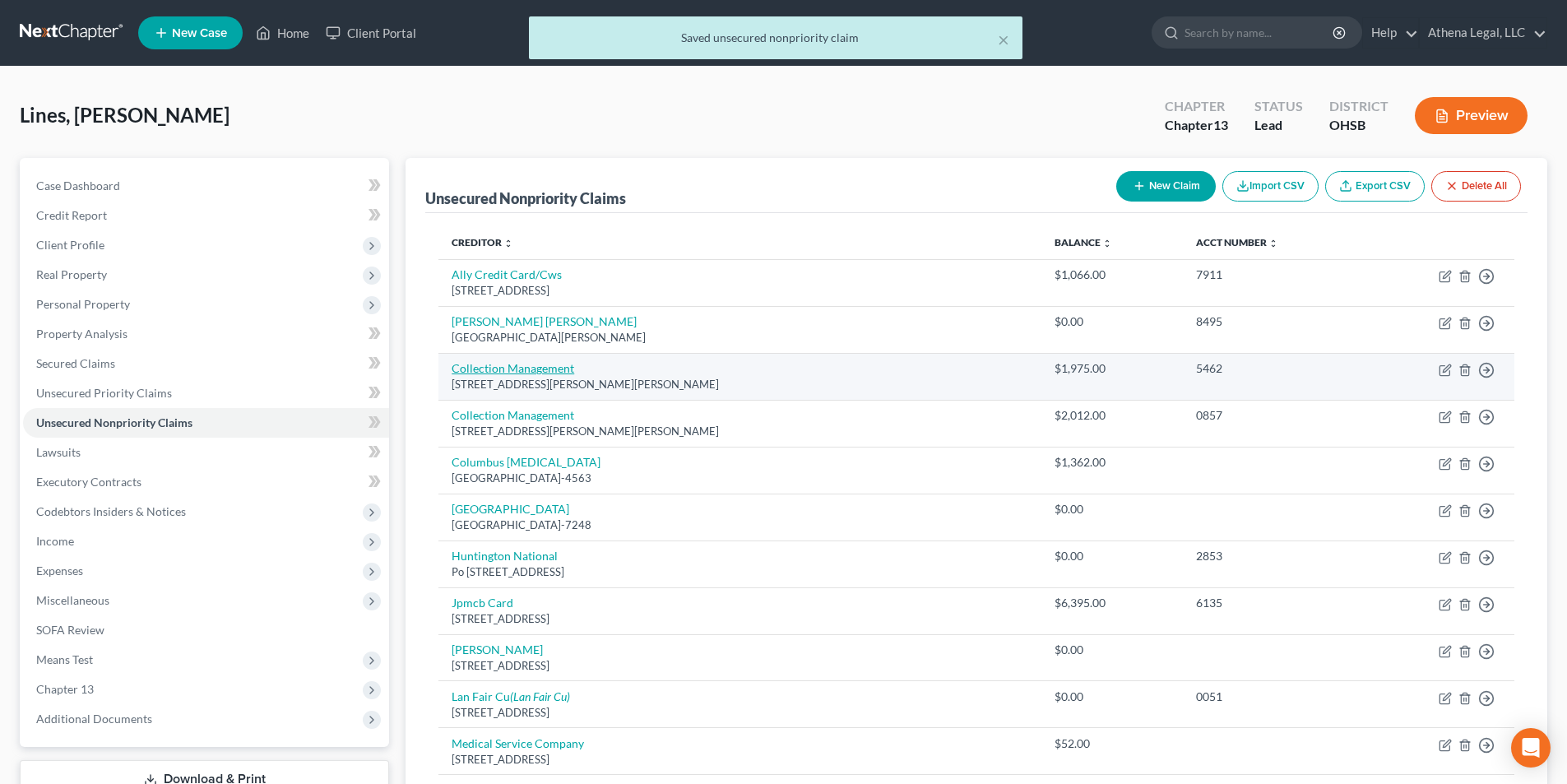
click at [547, 365] on link "Collection Management" at bounding box center [513, 368] width 122 height 14
select select "39"
select select "1"
select select "0"
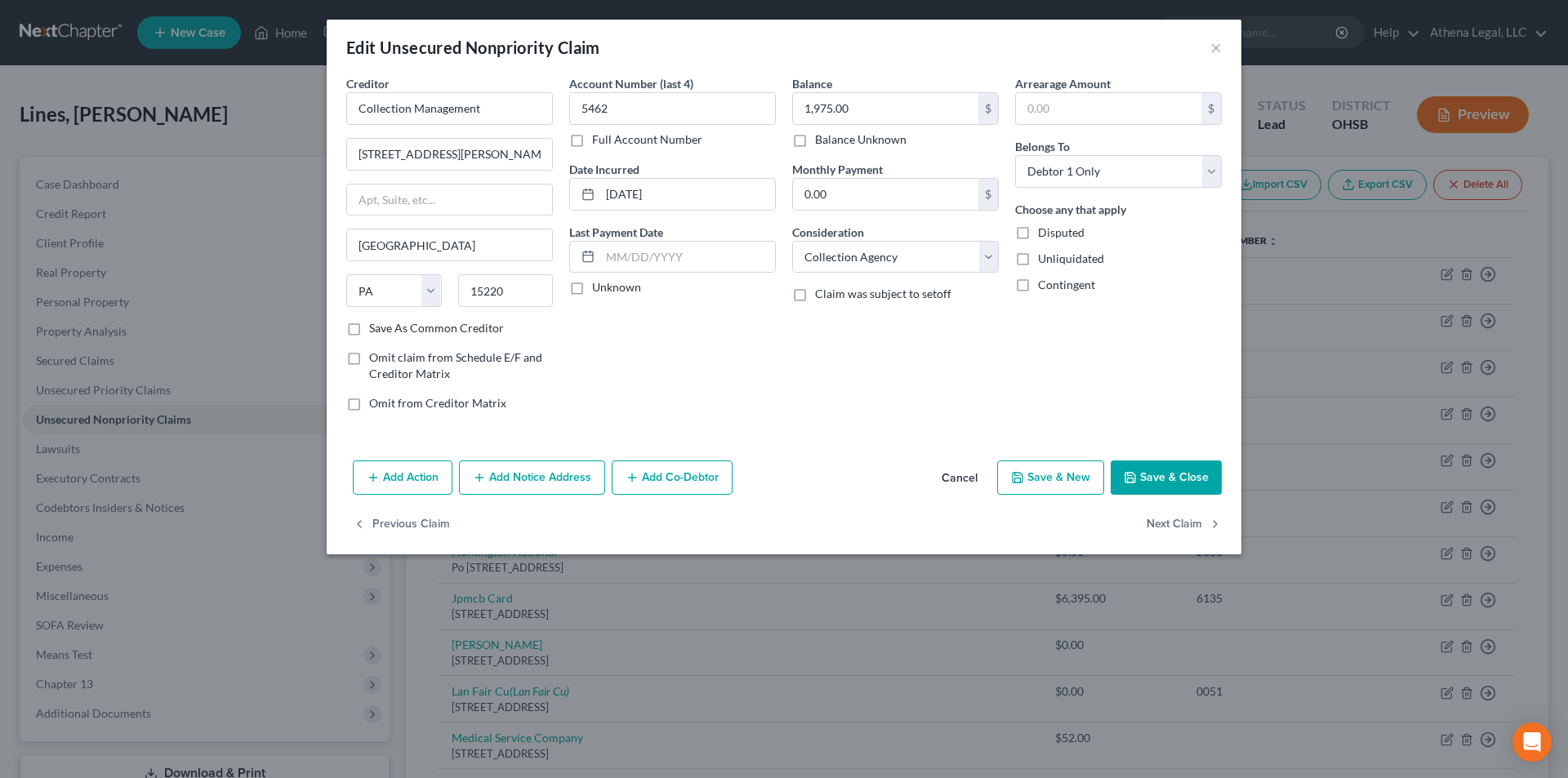
click at [1185, 482] on button "Save & Close" at bounding box center [1166, 478] width 111 height 35
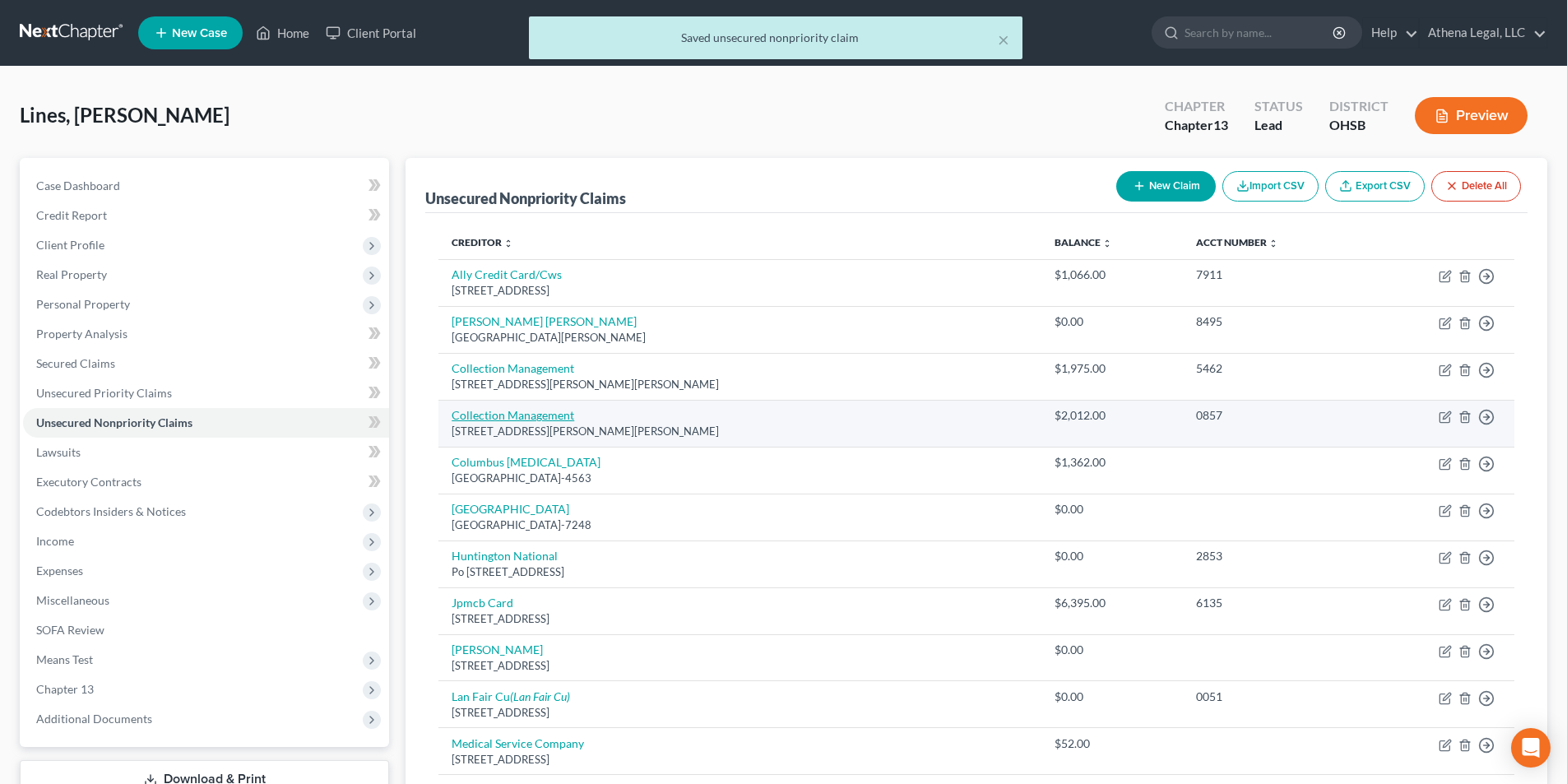
click at [507, 417] on link "Collection Management" at bounding box center [513, 415] width 122 height 14
select select "39"
select select "1"
select select "0"
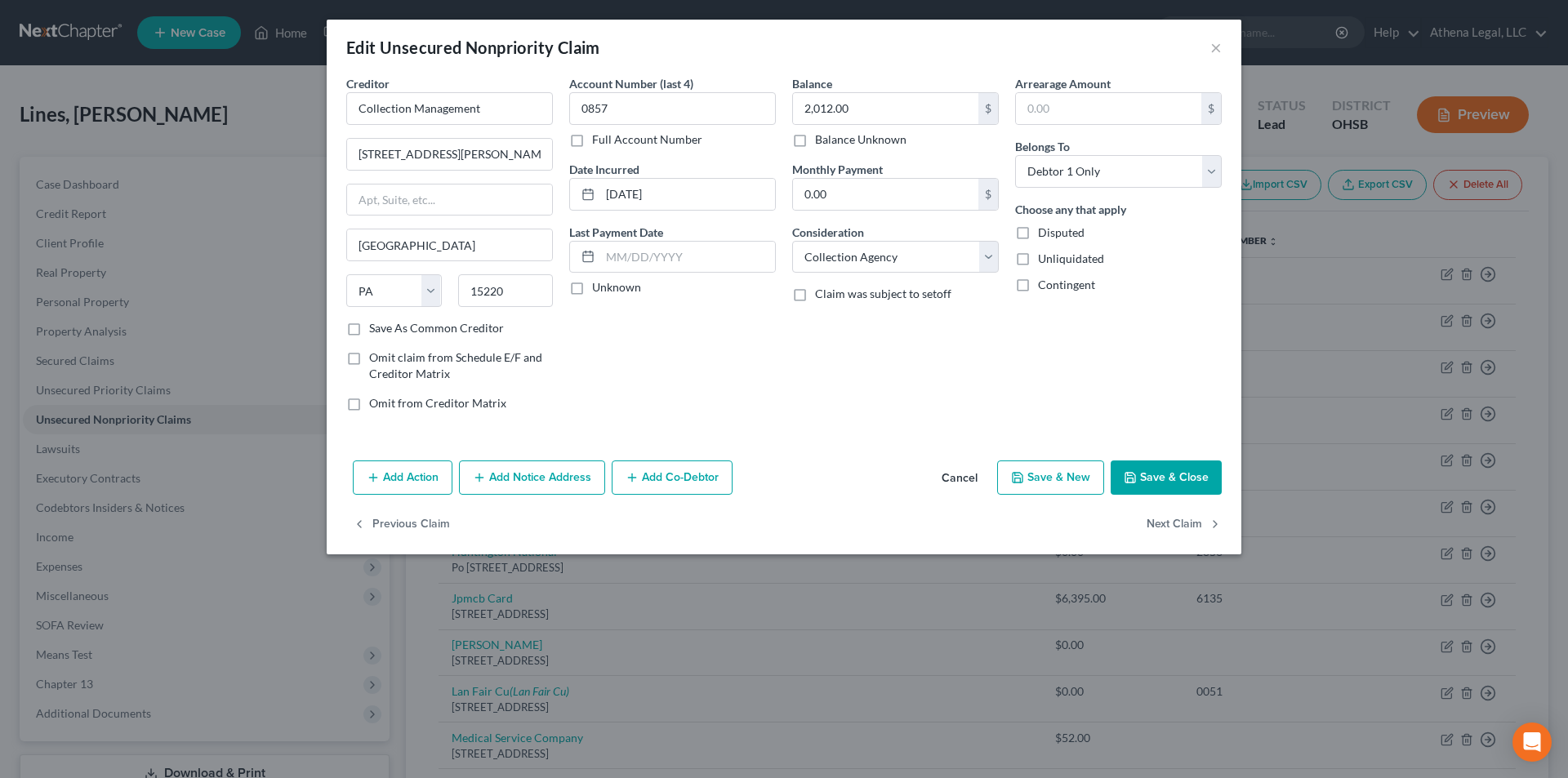
click at [1150, 474] on button "Save & Close" at bounding box center [1166, 478] width 111 height 35
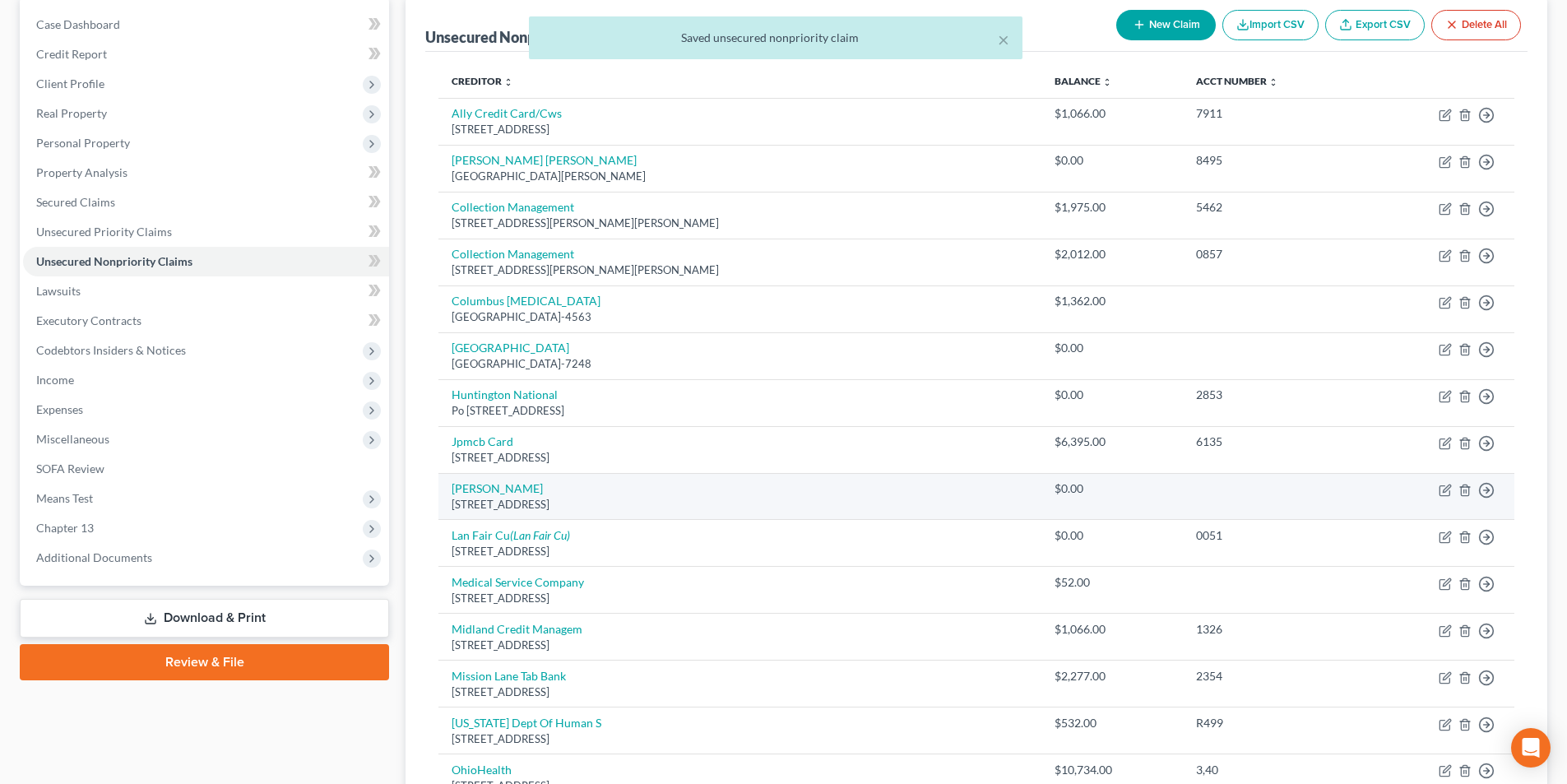
scroll to position [164, 0]
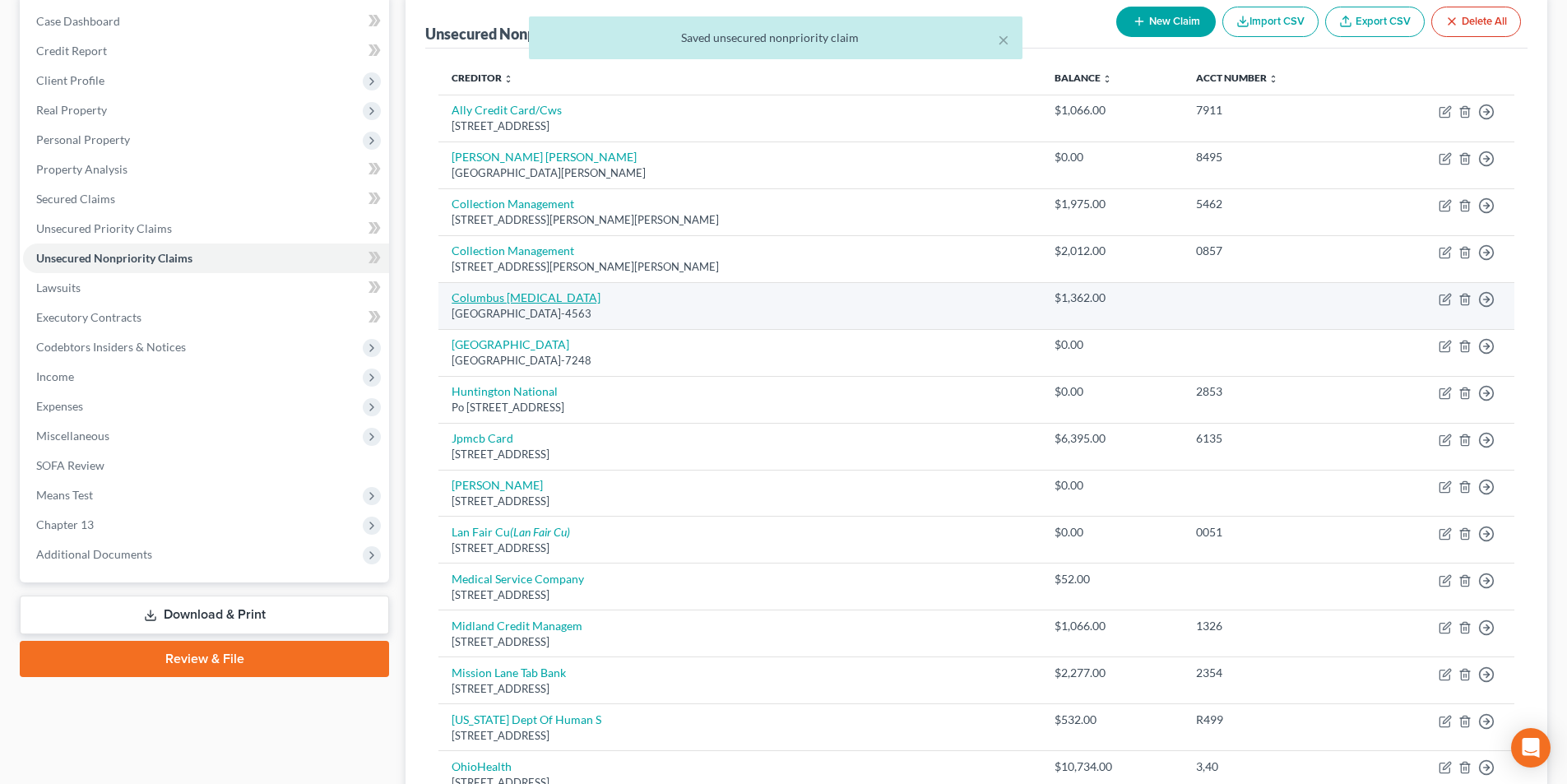
click at [525, 302] on link "Columbus [MEDICAL_DATA]" at bounding box center [526, 297] width 149 height 14
select select "36"
select select "9"
select select "0"
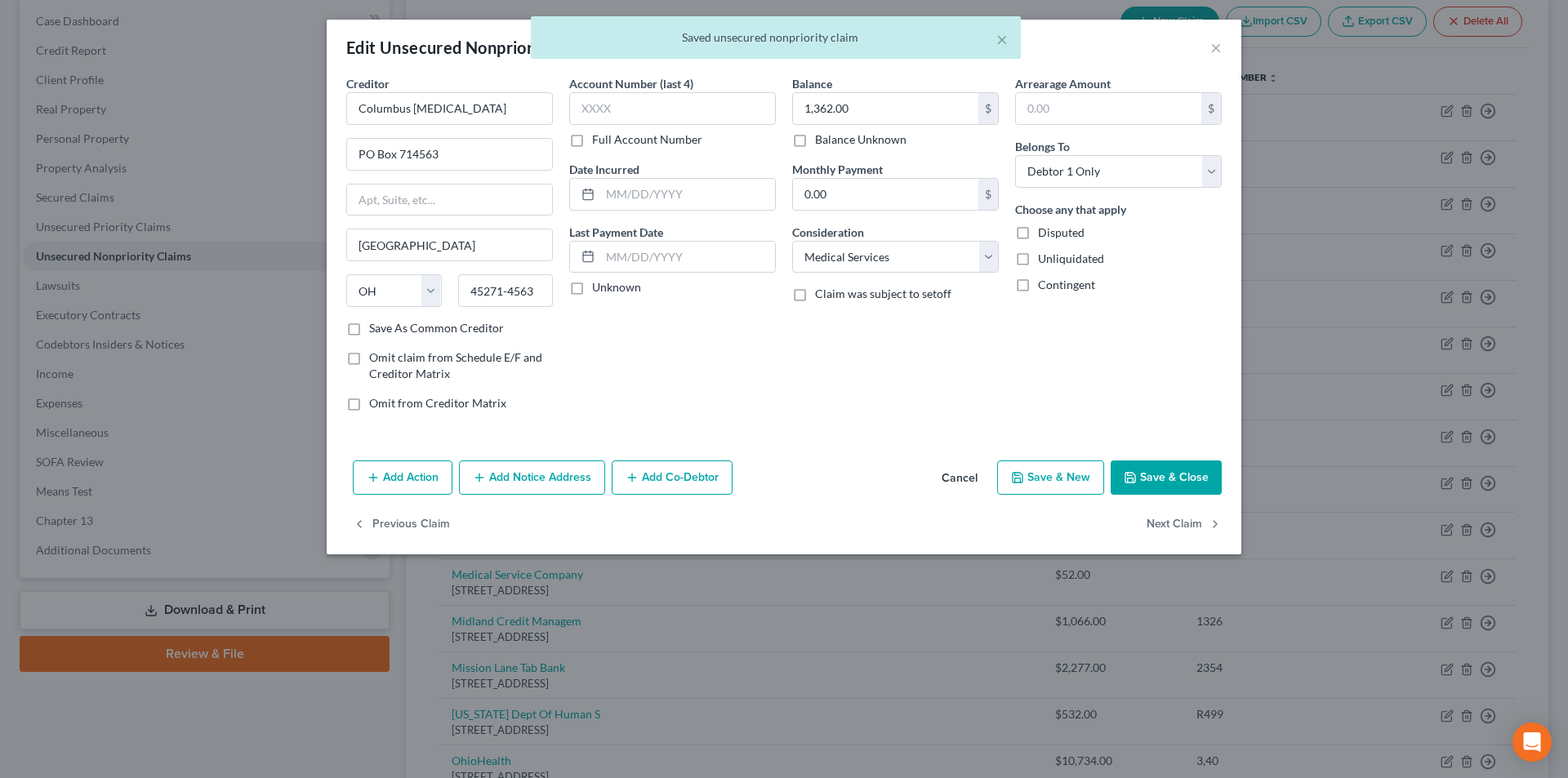
click at [1126, 467] on button "Save & Close" at bounding box center [1166, 478] width 111 height 35
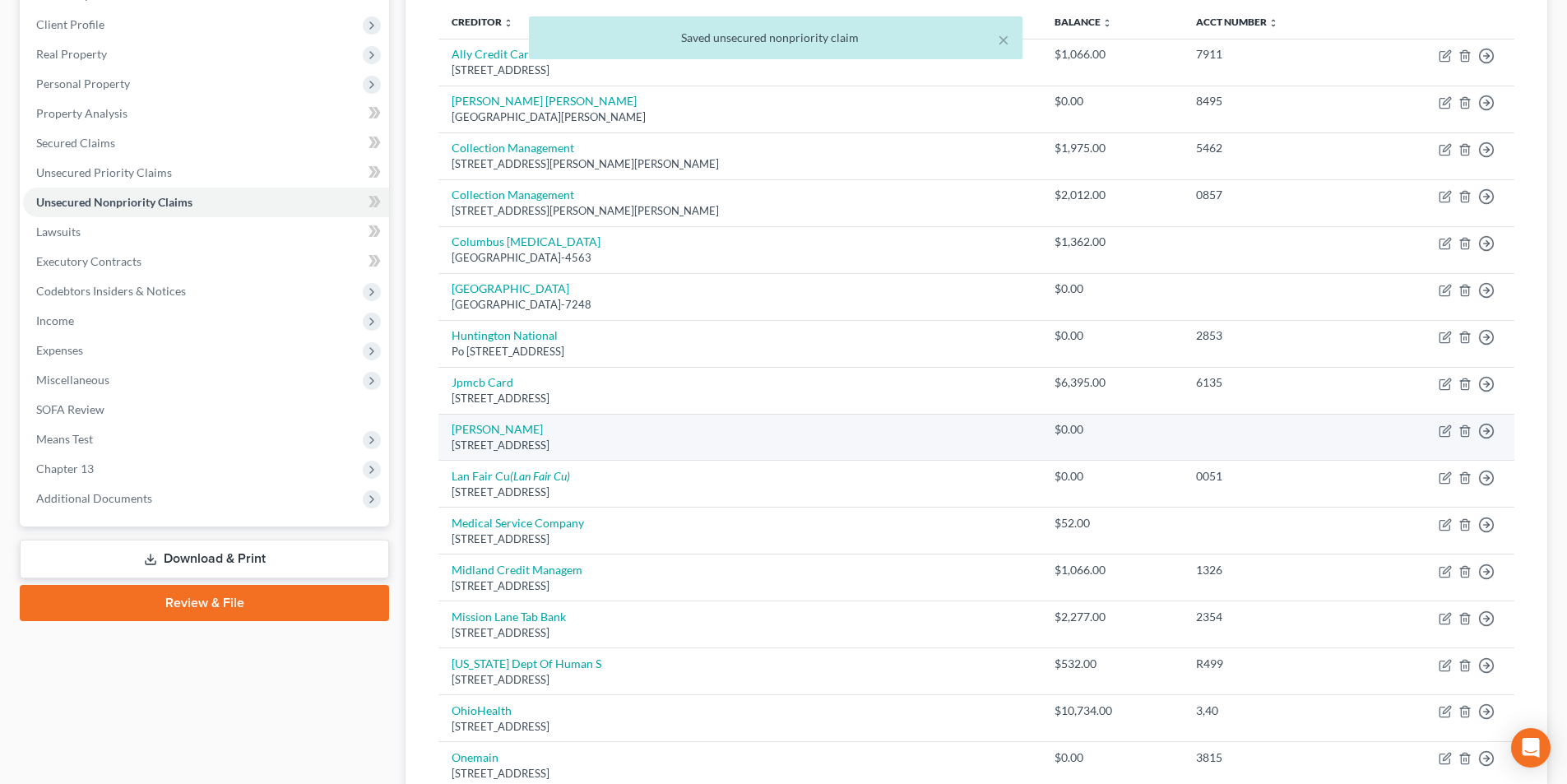
scroll to position [246, 0]
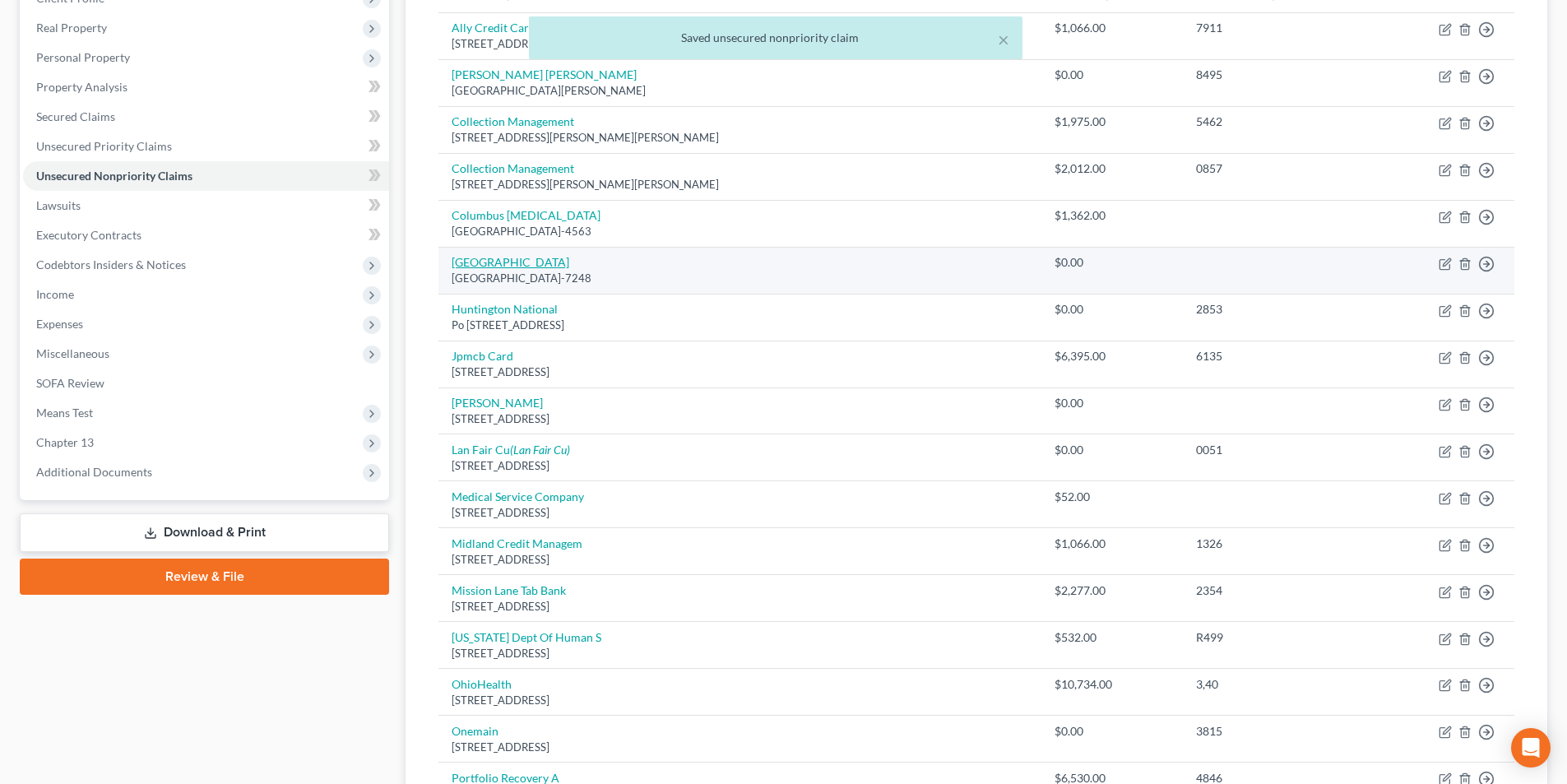
click at [538, 264] on link "[GEOGRAPHIC_DATA]" at bounding box center [511, 262] width 118 height 14
select select "36"
select select "14"
select select "0"
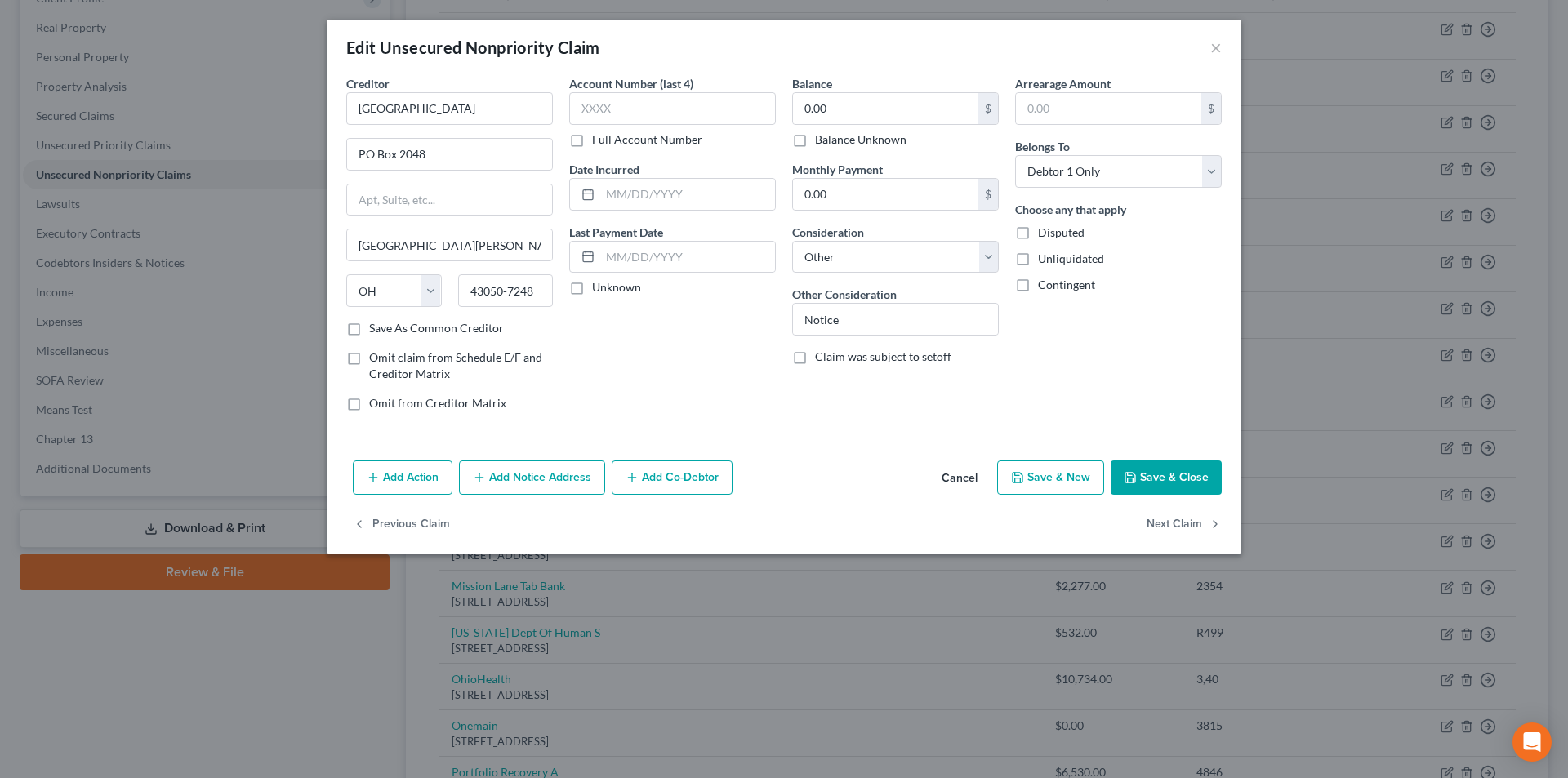
click at [1191, 479] on button "Save & Close" at bounding box center [1166, 478] width 111 height 35
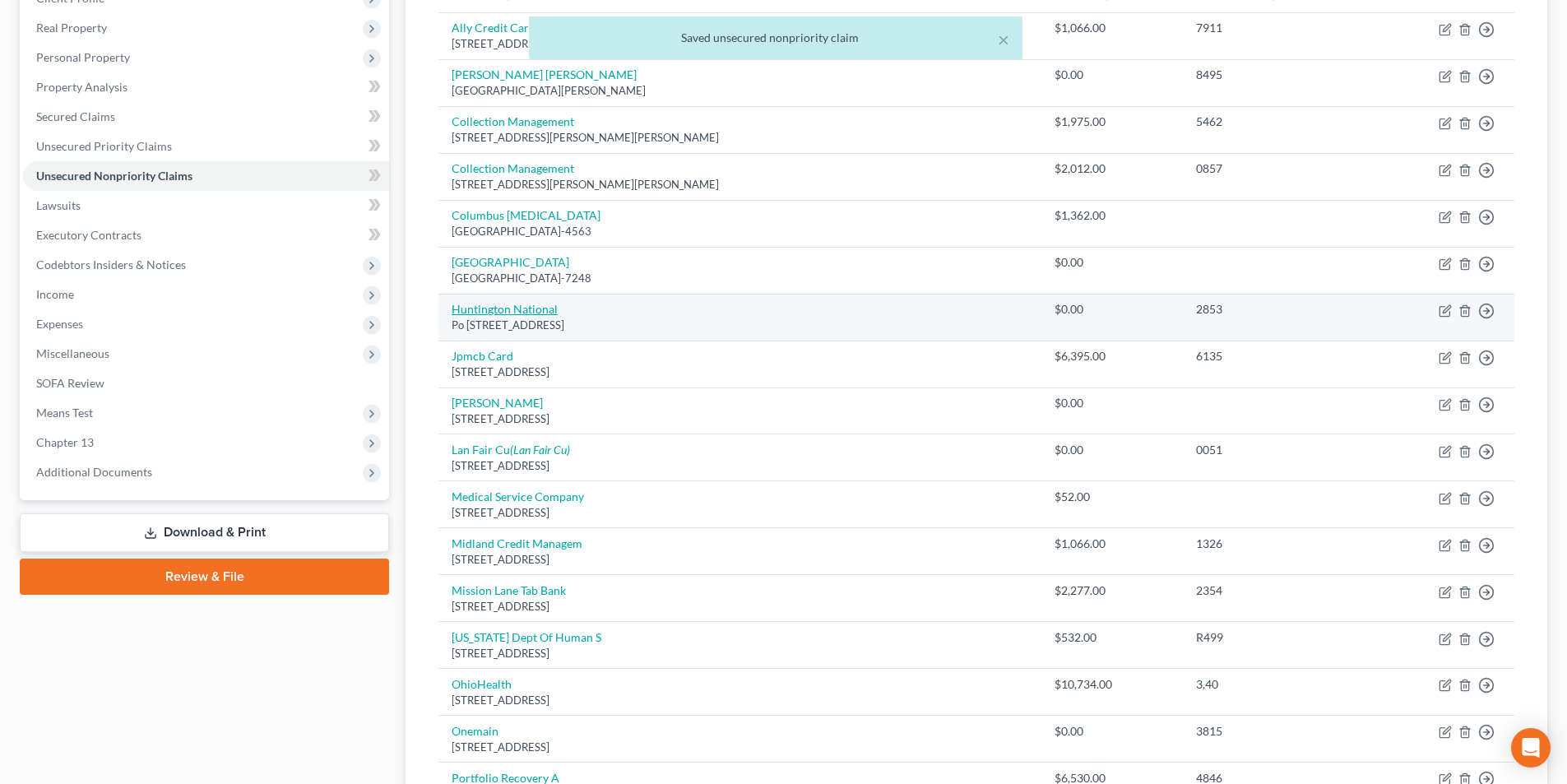
click at [505, 310] on link "Huntington National" at bounding box center [505, 309] width 106 height 14
select select "36"
select select "0"
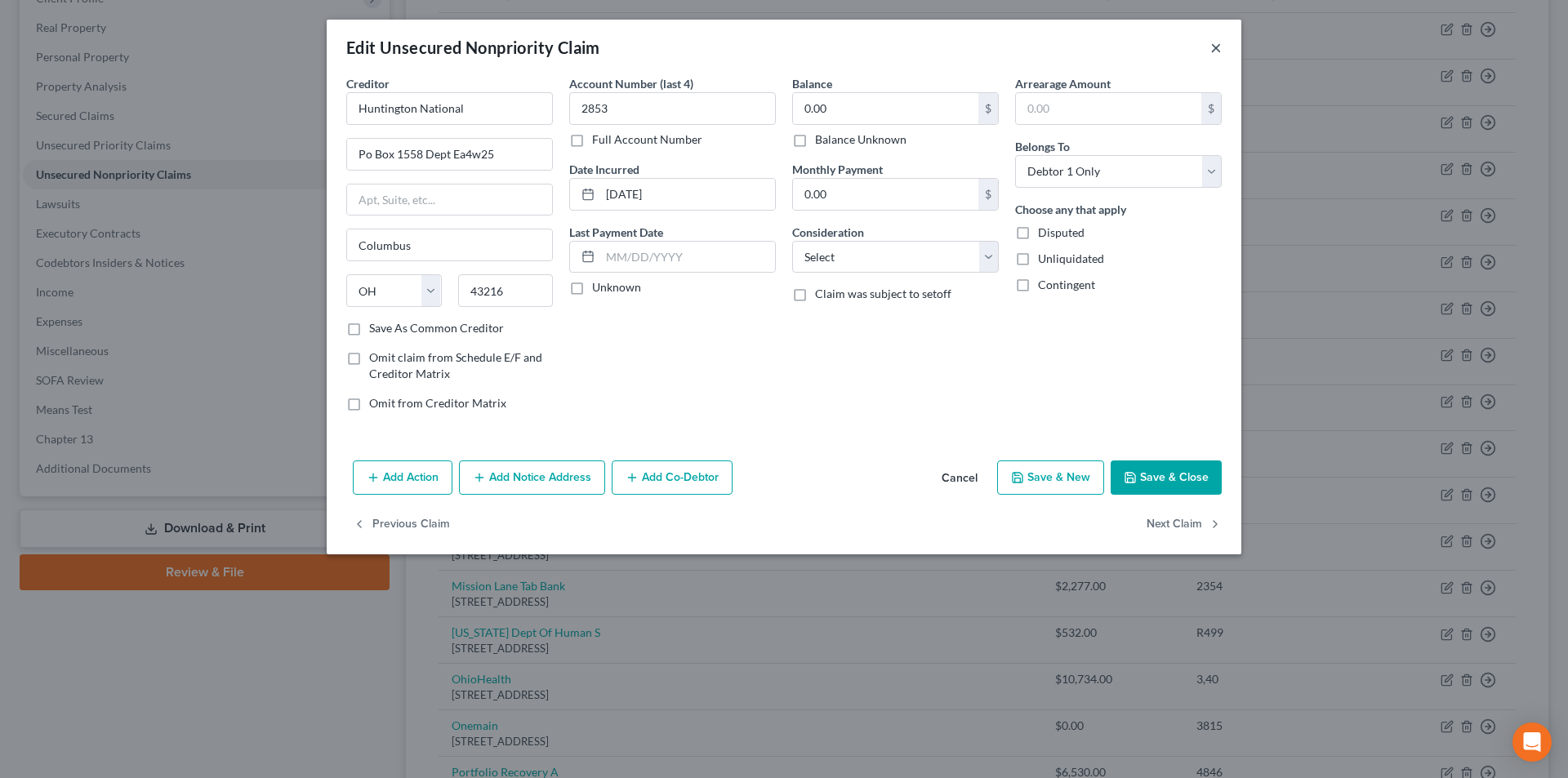
click at [1214, 45] on button "×" at bounding box center [1215, 47] width 11 height 20
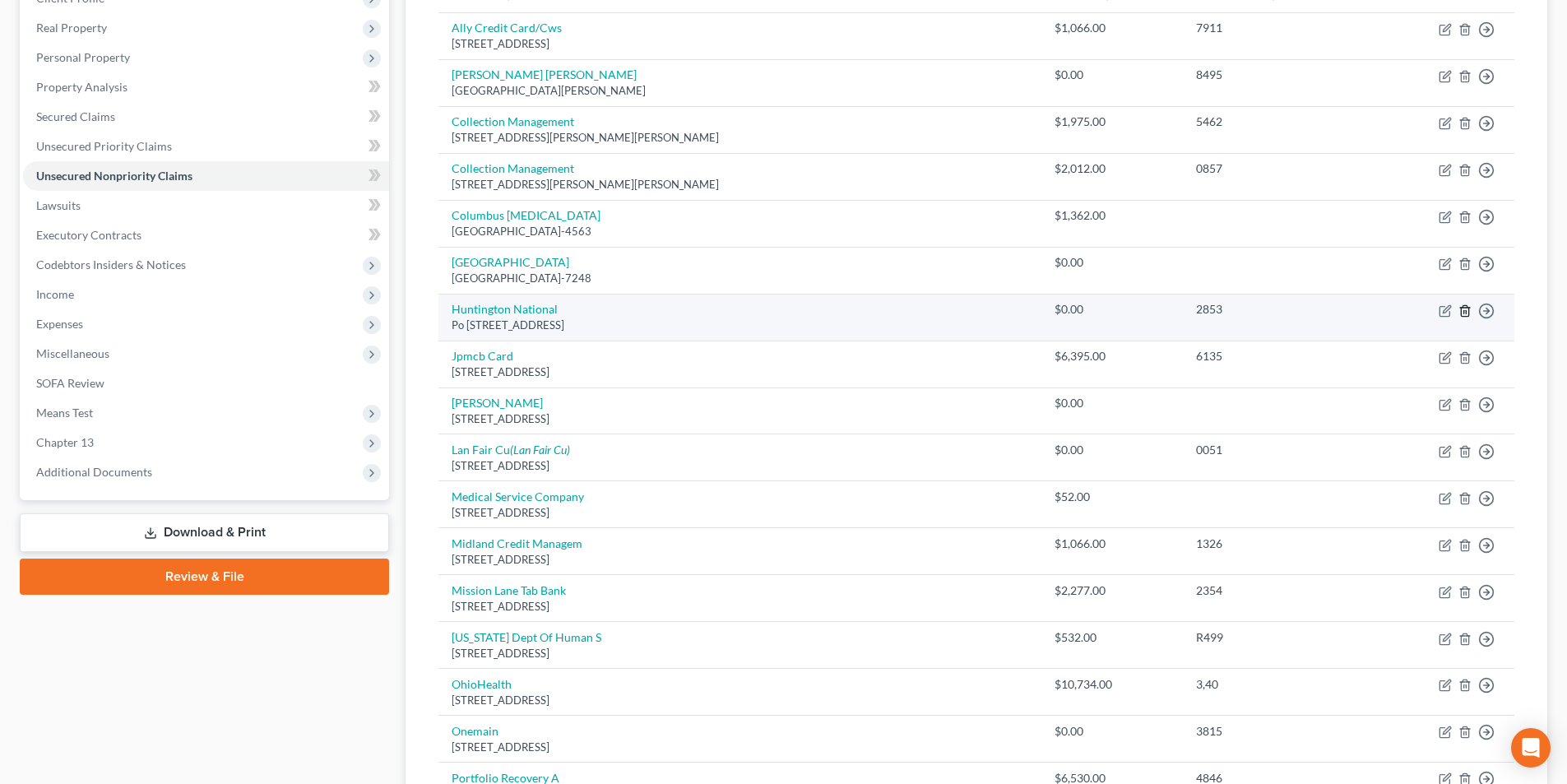
click at [1465, 312] on line "button" at bounding box center [1465, 312] width 0 height 3
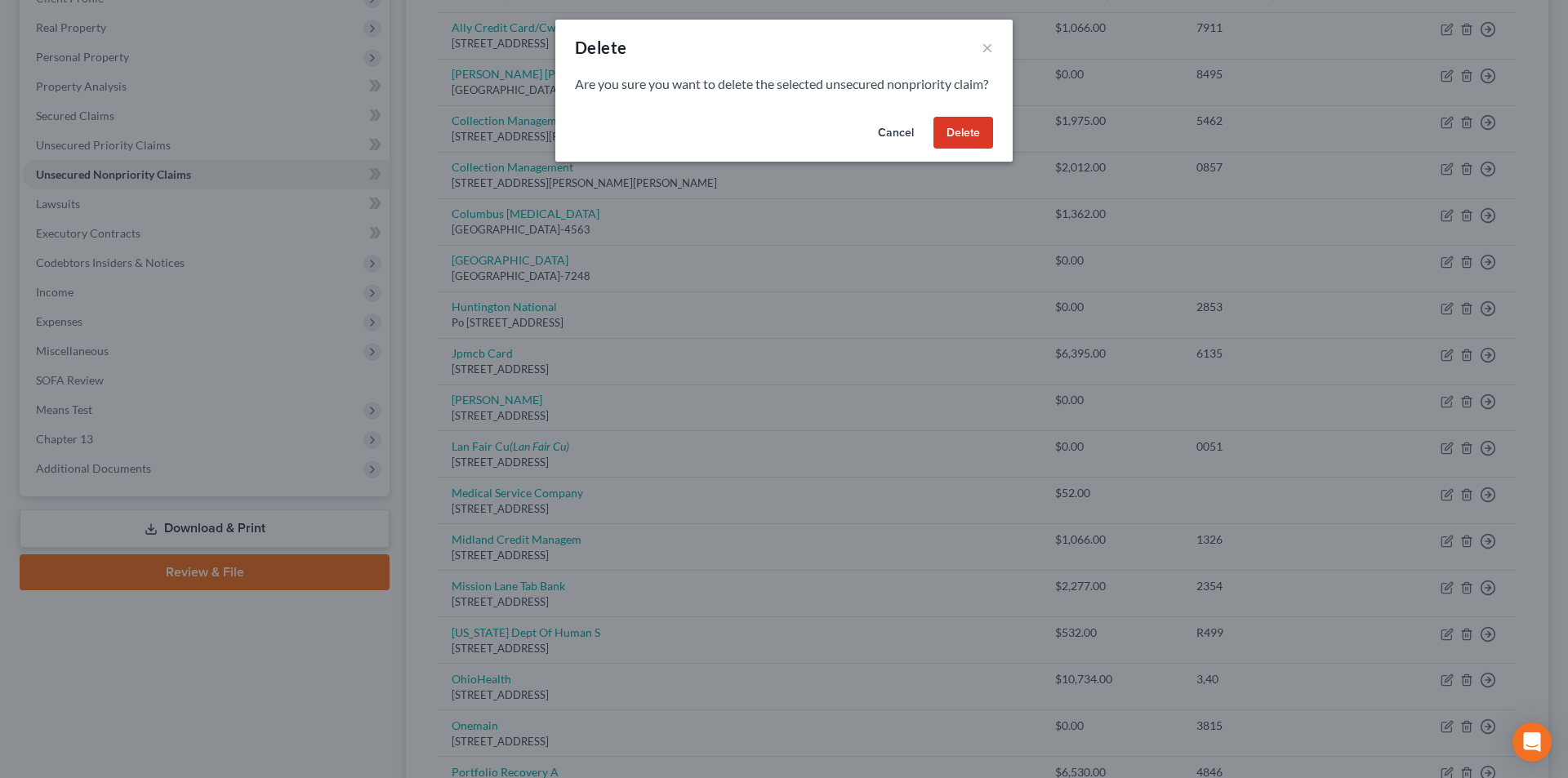
click at [986, 149] on button "Delete" at bounding box center [962, 134] width 60 height 33
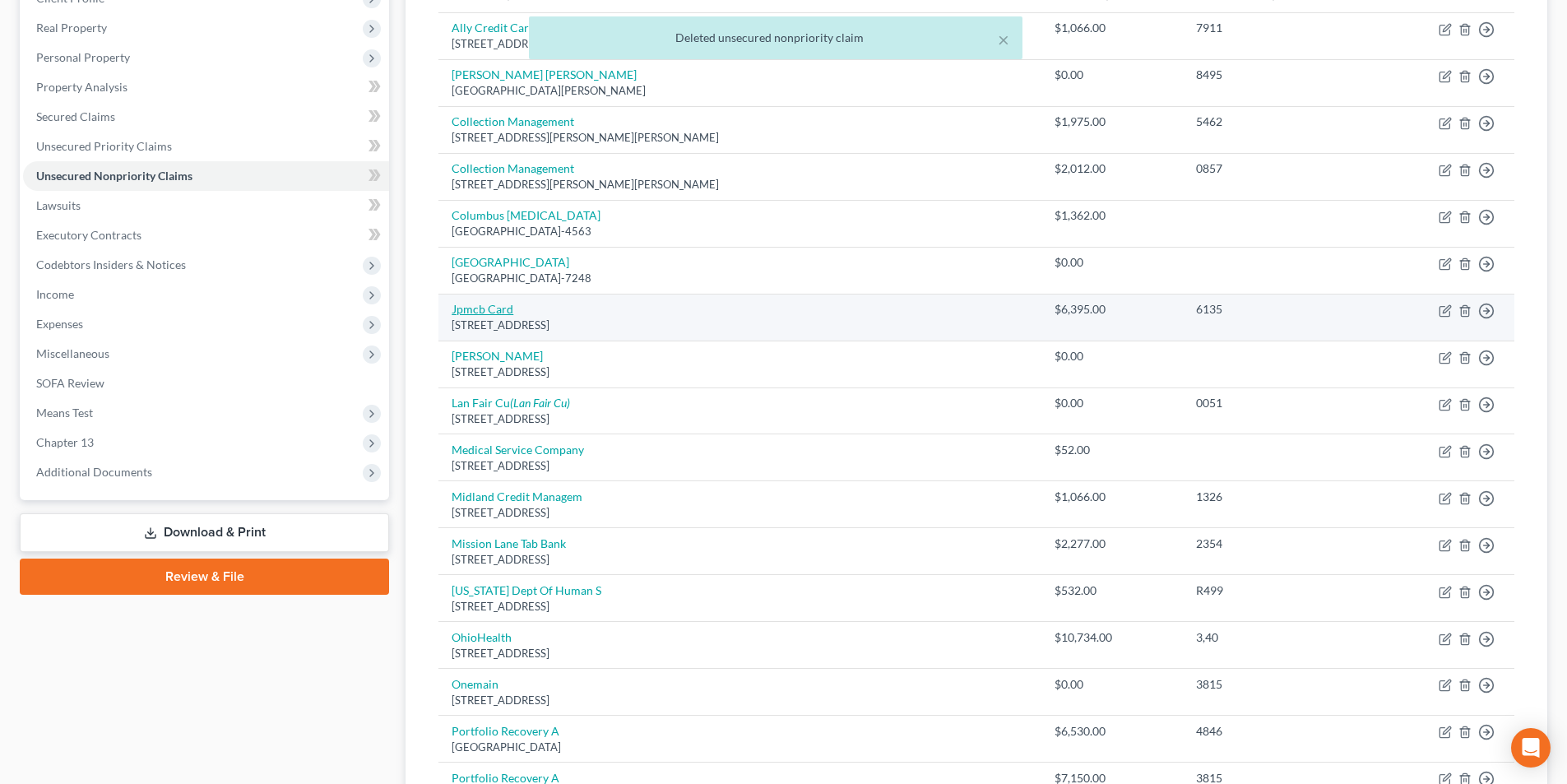
click at [496, 307] on link "Jpmcb Card" at bounding box center [483, 309] width 62 height 14
select select "7"
select select "0"
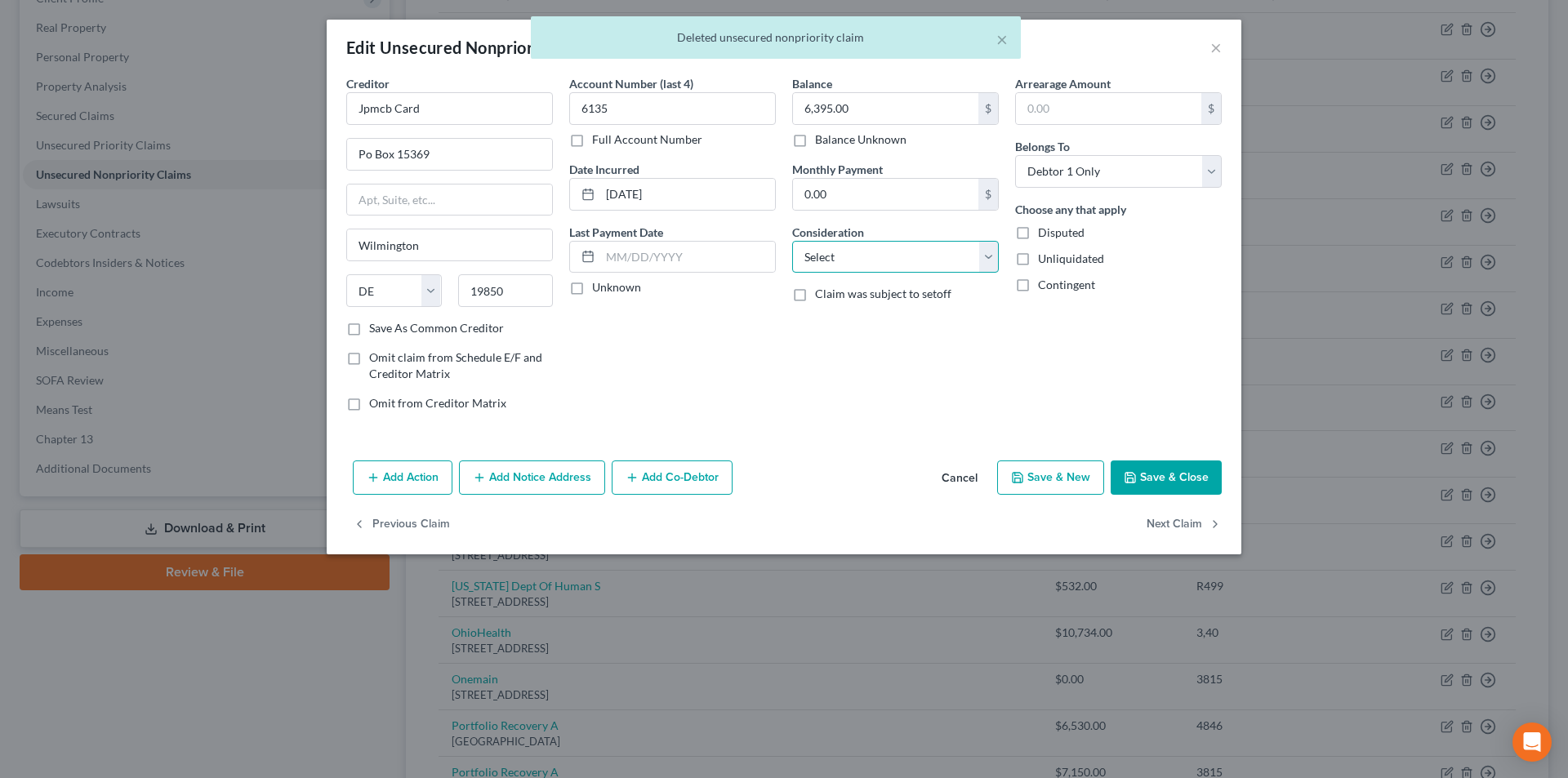
click at [861, 261] on select "Select Cable / Satellite Services Collection Agency Credit Card Debt Debt Couns…" at bounding box center [896, 258] width 207 height 33
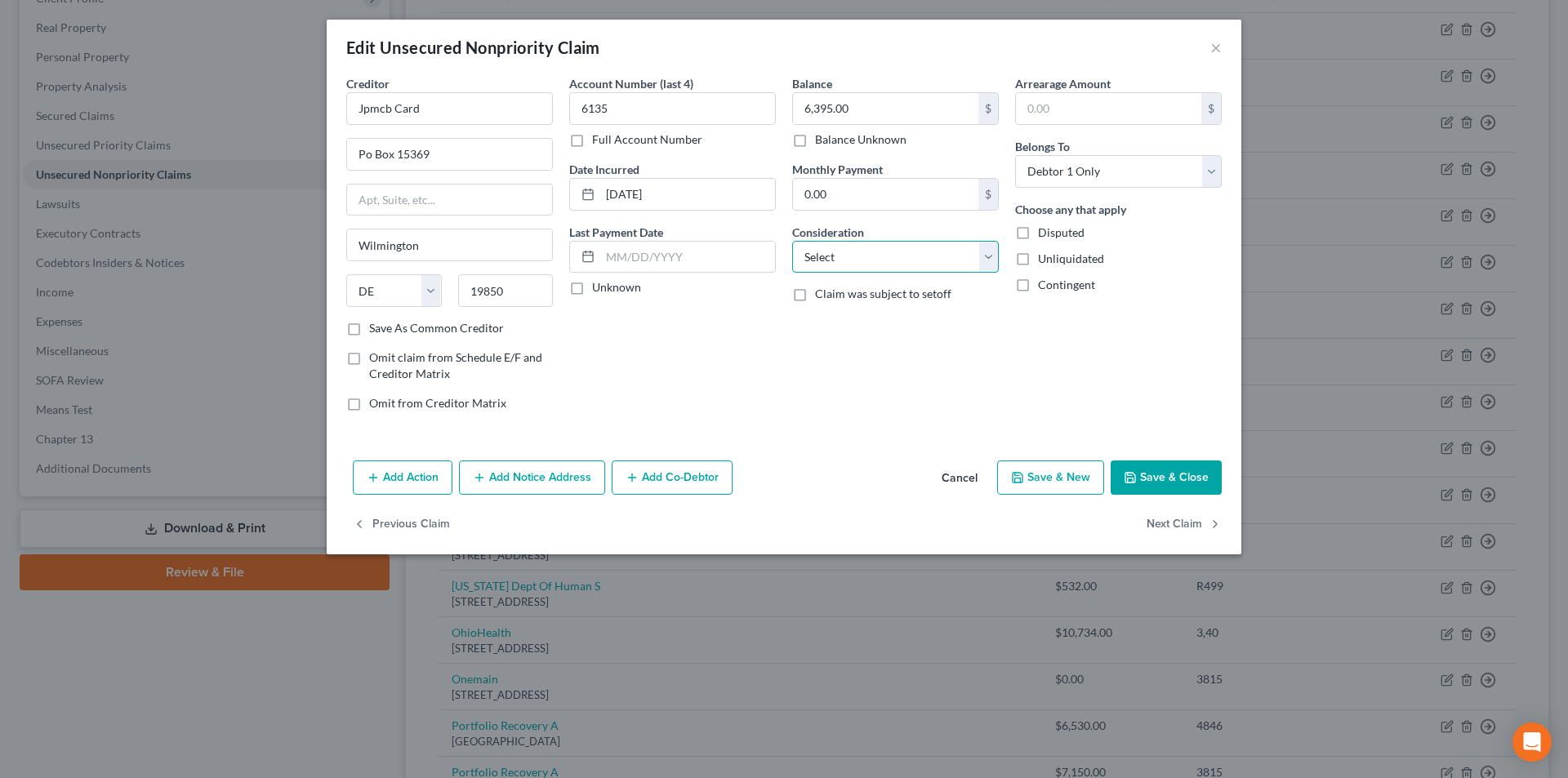
select select "2"
click at [792, 241] on select "Select Cable / Satellite Services Collection Agency Credit Card Debt Debt Couns…" at bounding box center [896, 258] width 207 height 33
click at [1158, 474] on button "Save & Close" at bounding box center [1166, 478] width 111 height 35
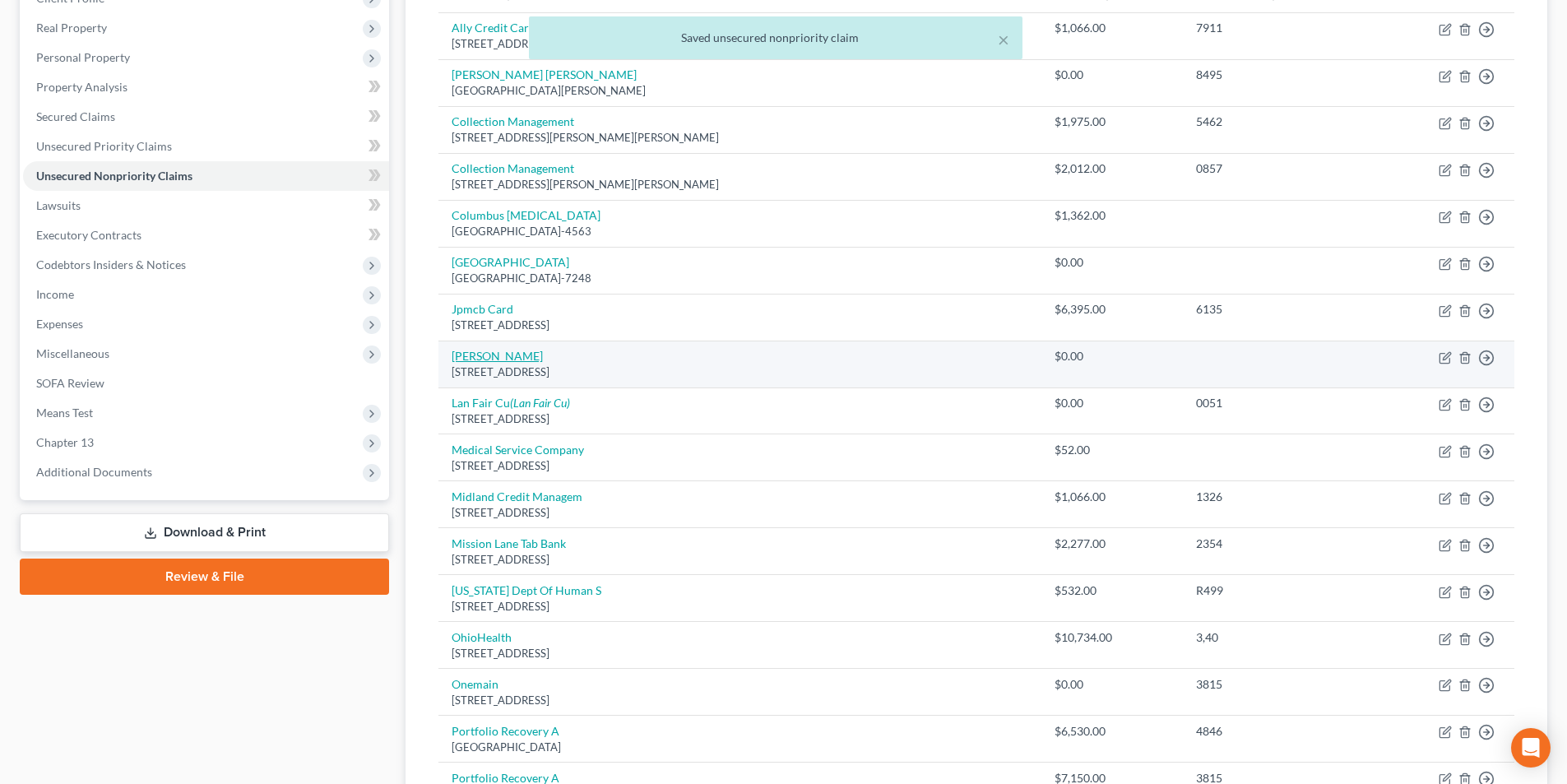
click at [508, 356] on link "[PERSON_NAME]" at bounding box center [498, 356] width 91 height 14
select select "14"
select select "0"
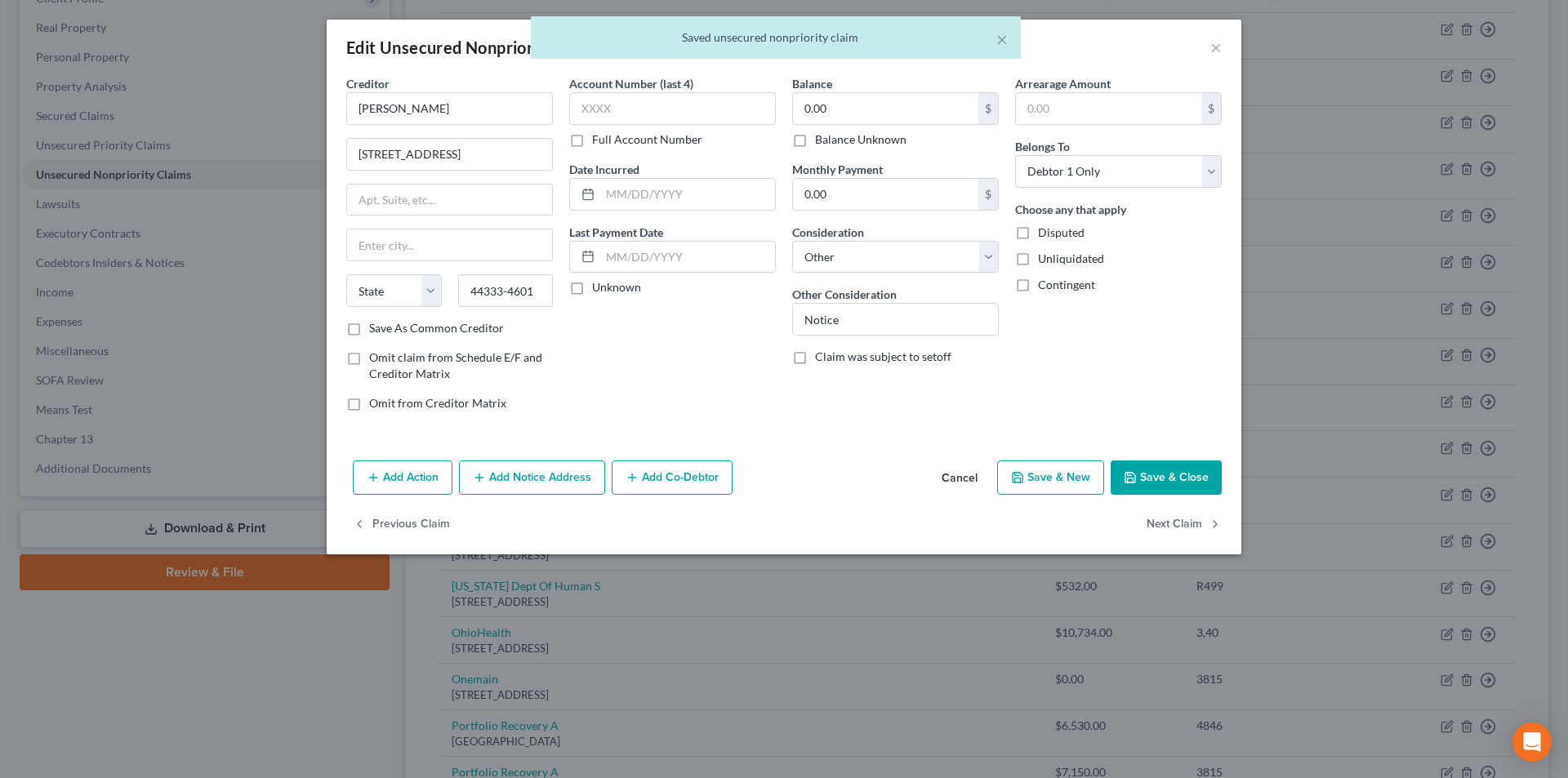
click at [1156, 484] on button "Save & Close" at bounding box center [1166, 478] width 111 height 35
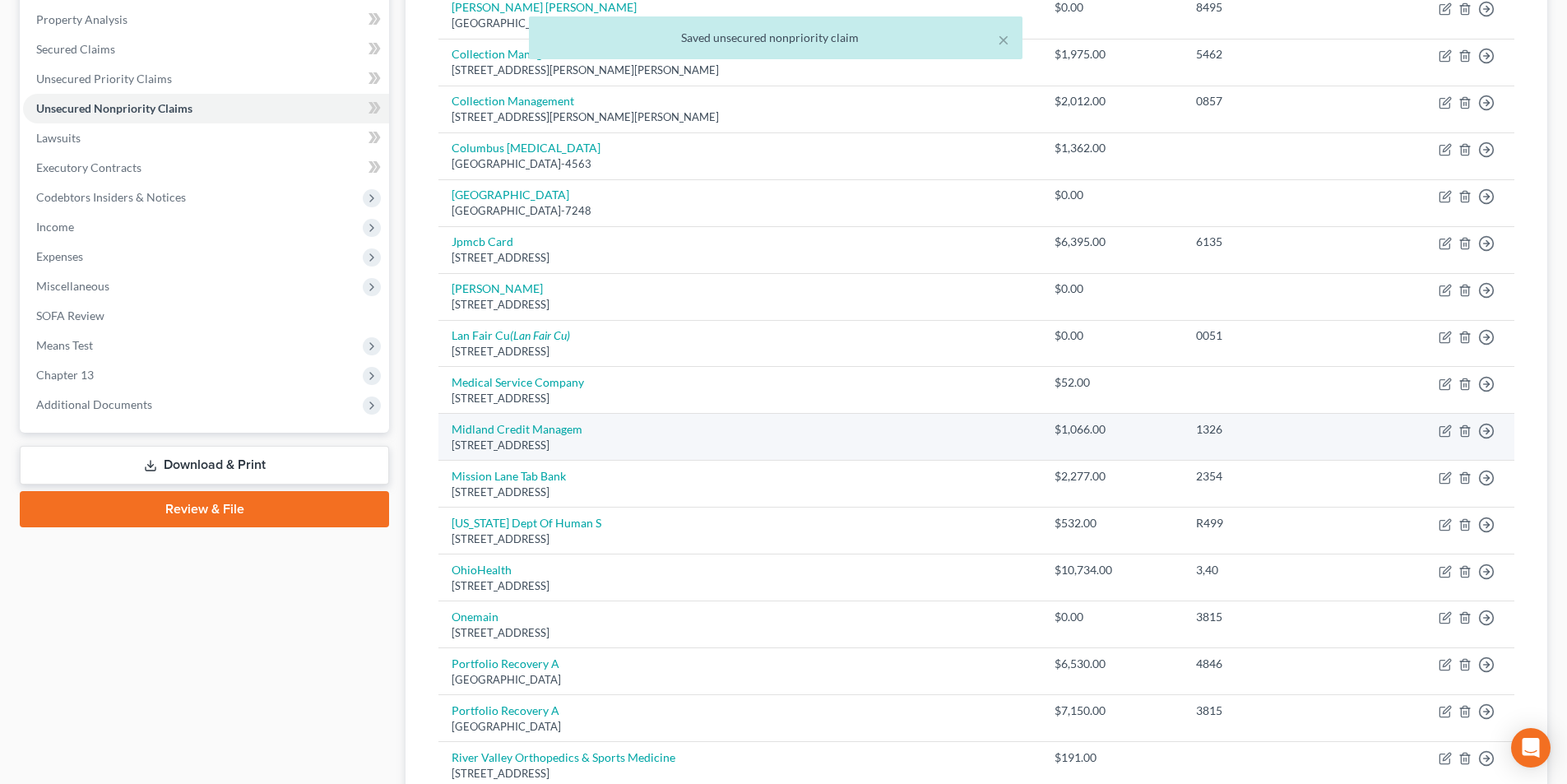
scroll to position [329, 0]
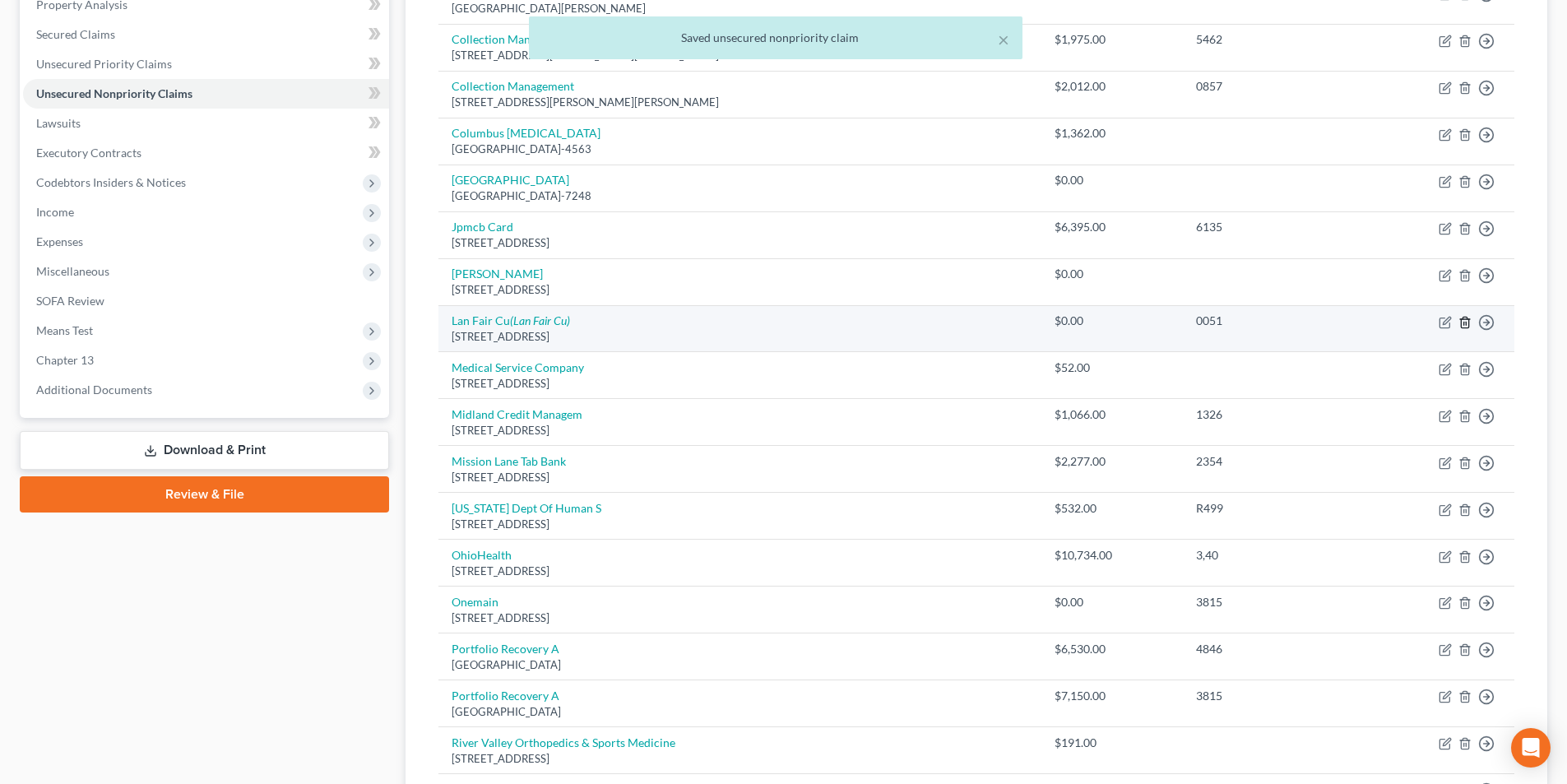
click at [1463, 317] on icon "button" at bounding box center [1465, 322] width 7 height 10
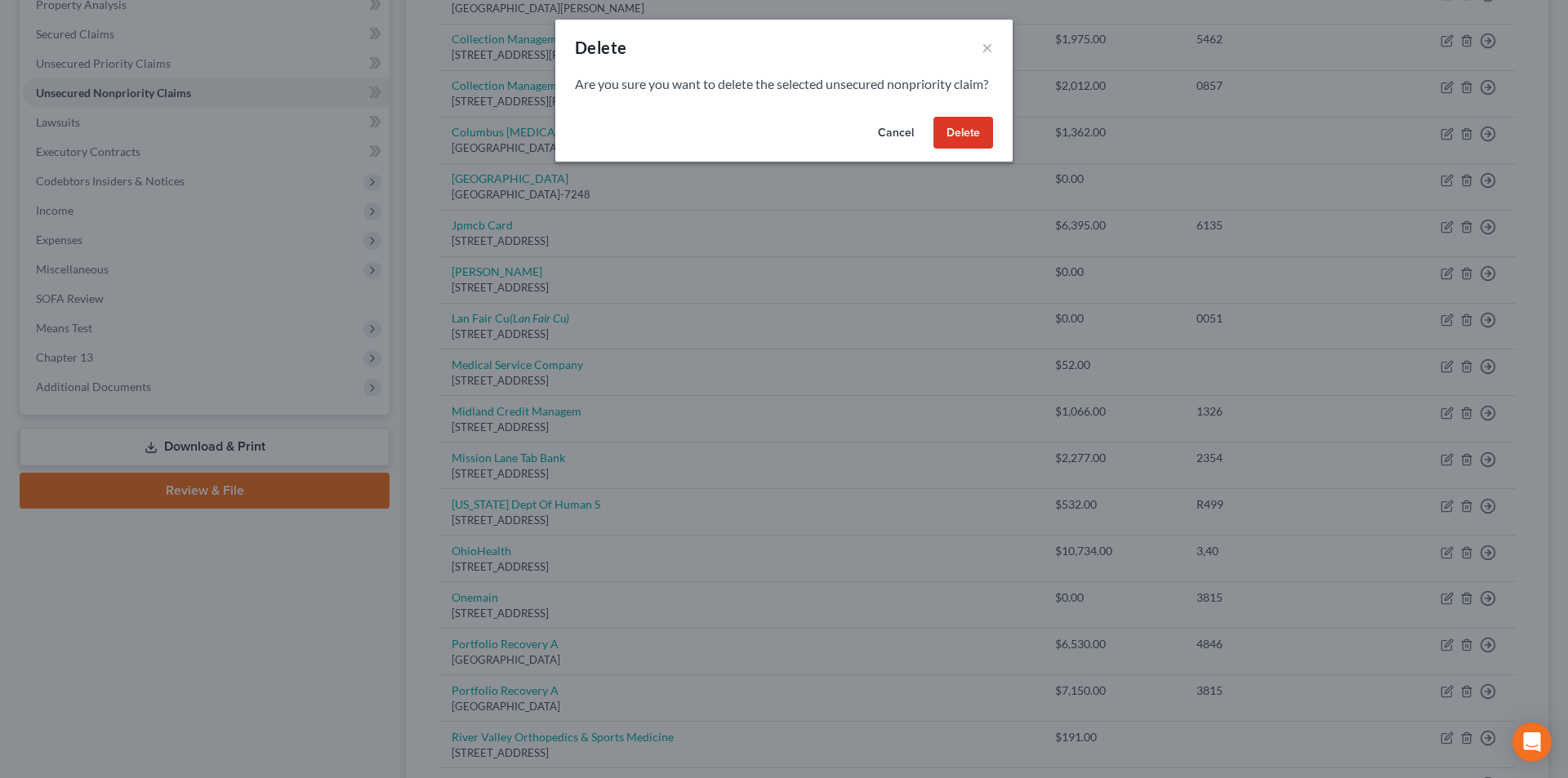
click at [966, 149] on button "Delete" at bounding box center [962, 134] width 60 height 33
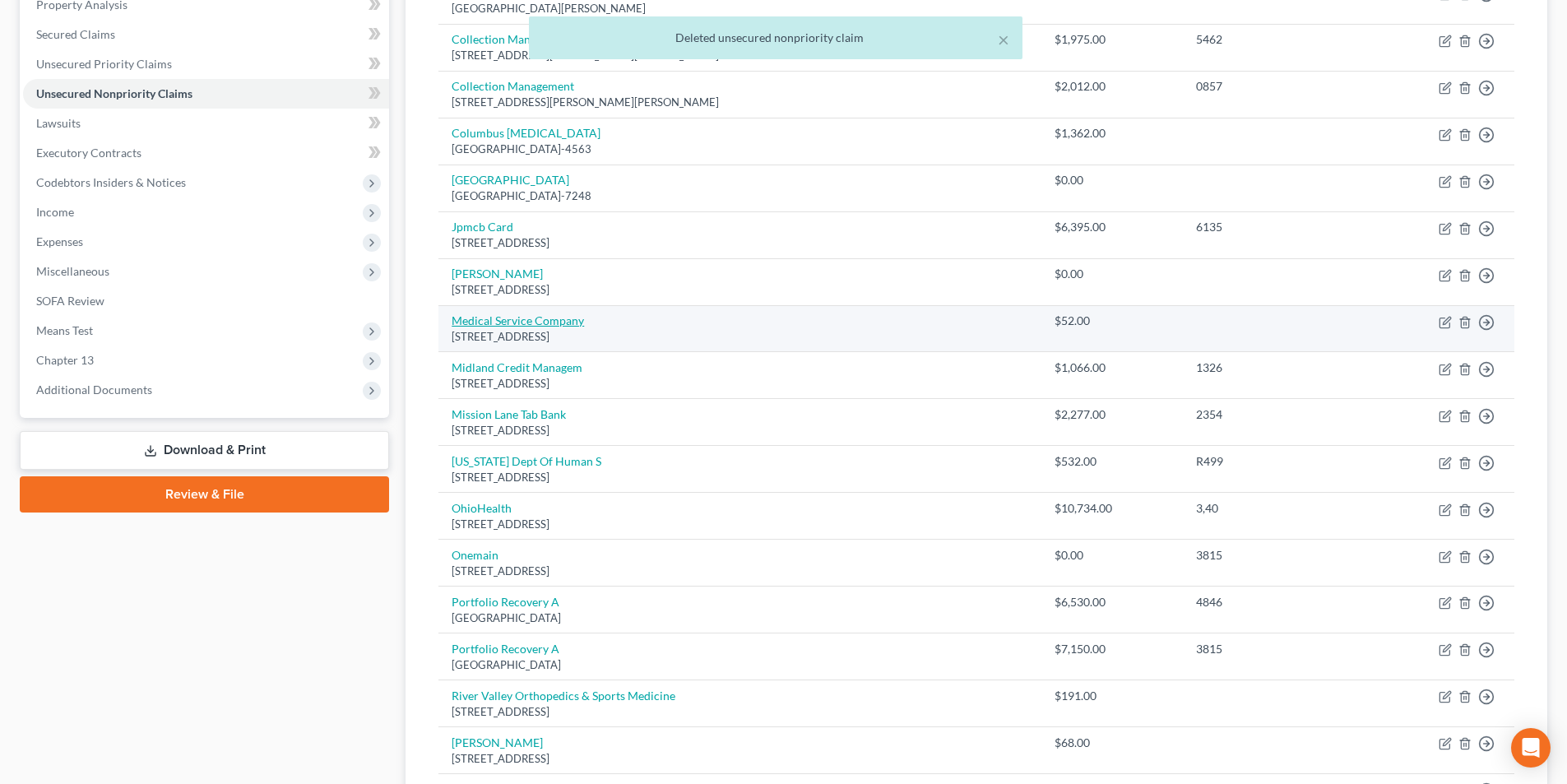
click at [543, 324] on link "Medical Service Company" at bounding box center [518, 320] width 132 height 14
select select "39"
select select "9"
select select "0"
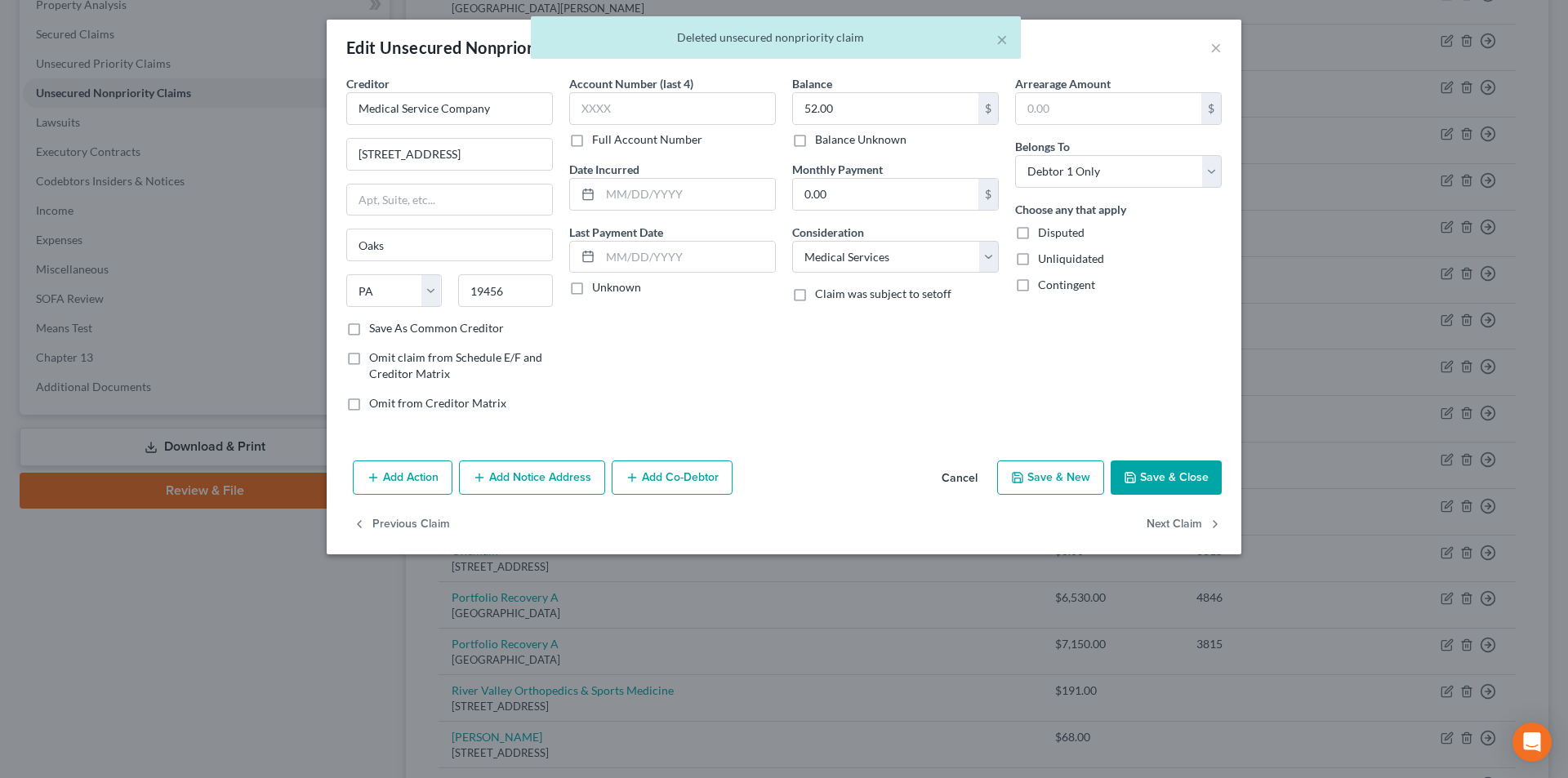
click at [1185, 477] on button "Save & Close" at bounding box center [1166, 478] width 111 height 35
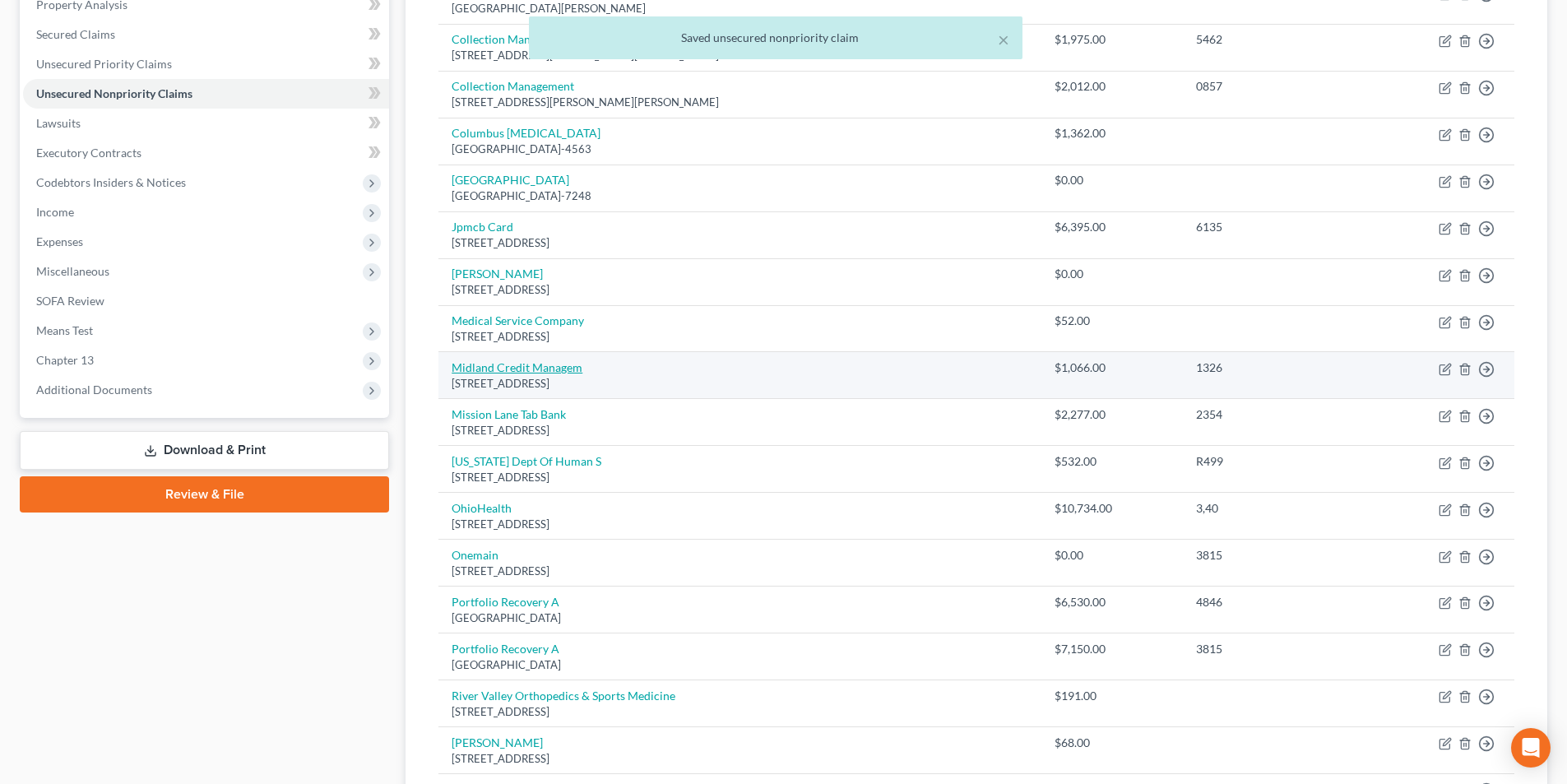
click at [552, 367] on link "Midland Credit Managem" at bounding box center [518, 367] width 131 height 14
select select "23"
select select "0"
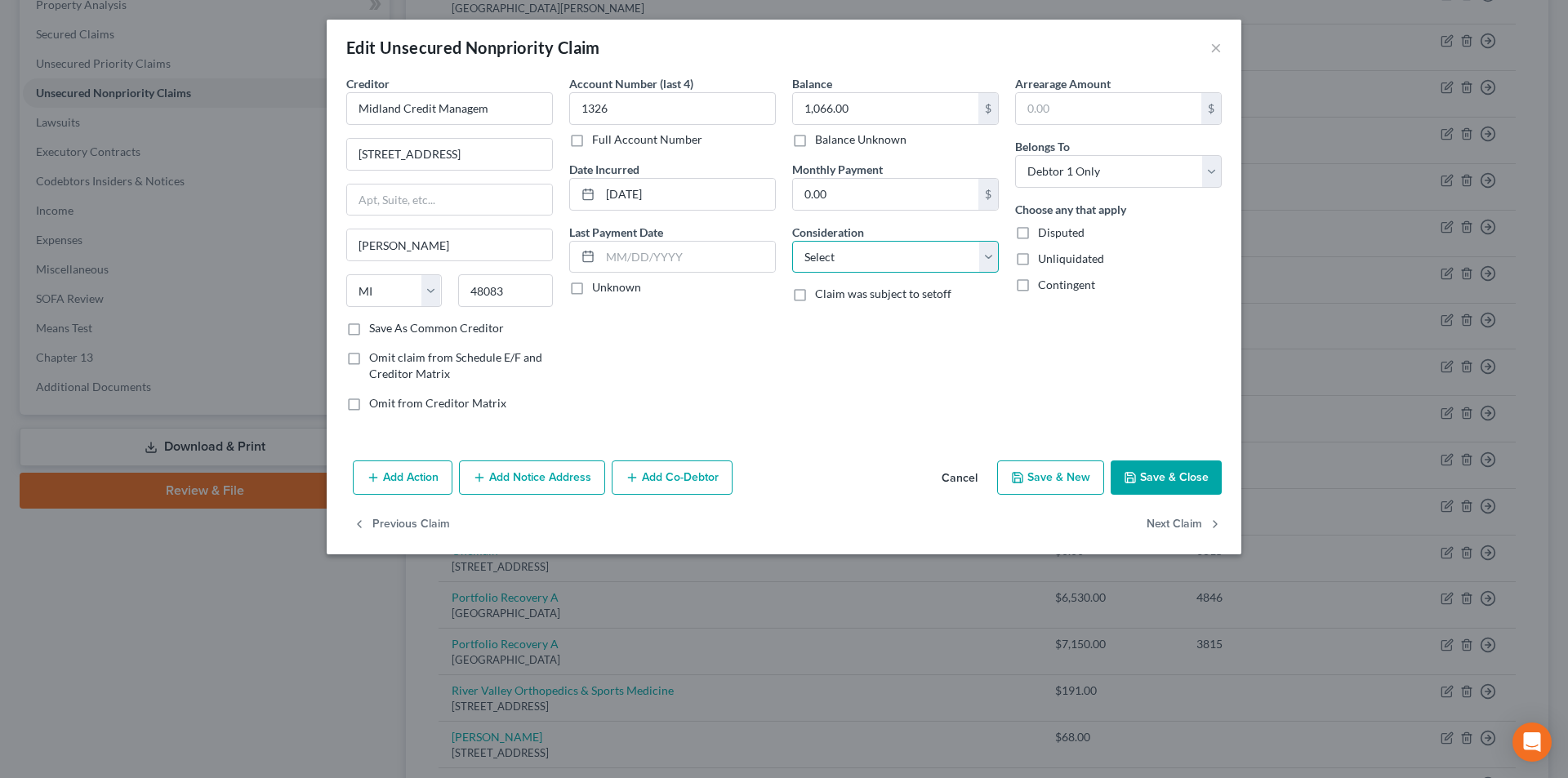
click at [907, 262] on select "Select Cable / Satellite Services Collection Agency Credit Card Debt Debt Couns…" at bounding box center [896, 258] width 207 height 33
select select "1"
click at [792, 241] on select "Select Cable / Satellite Services Collection Agency Credit Card Debt Debt Couns…" at bounding box center [896, 258] width 207 height 33
click at [1136, 480] on icon "button" at bounding box center [1130, 477] width 13 height 13
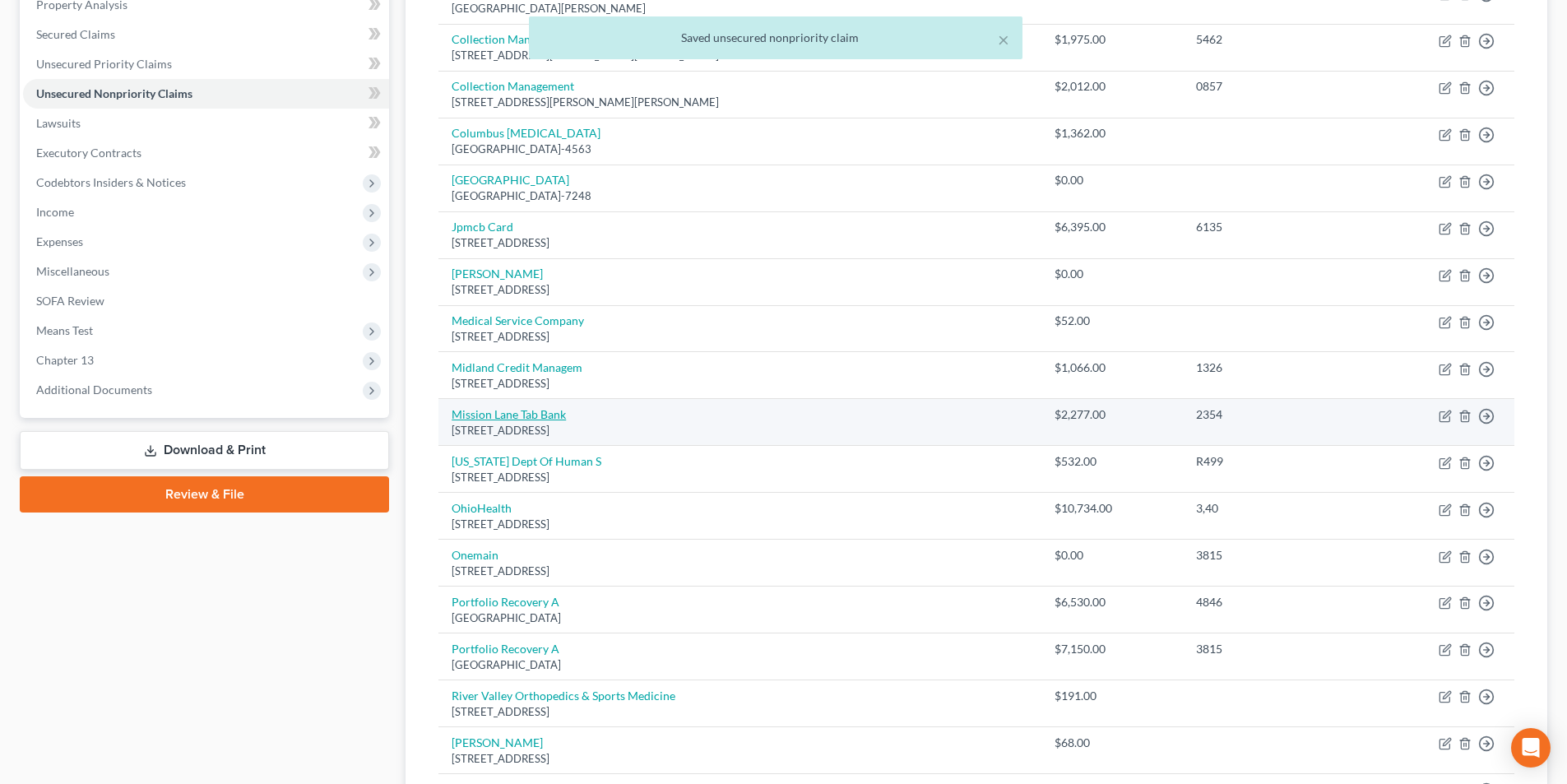
click at [539, 413] on link "Mission Lane Tab Bank" at bounding box center [509, 414] width 115 height 14
select select "48"
select select "2"
select select "0"
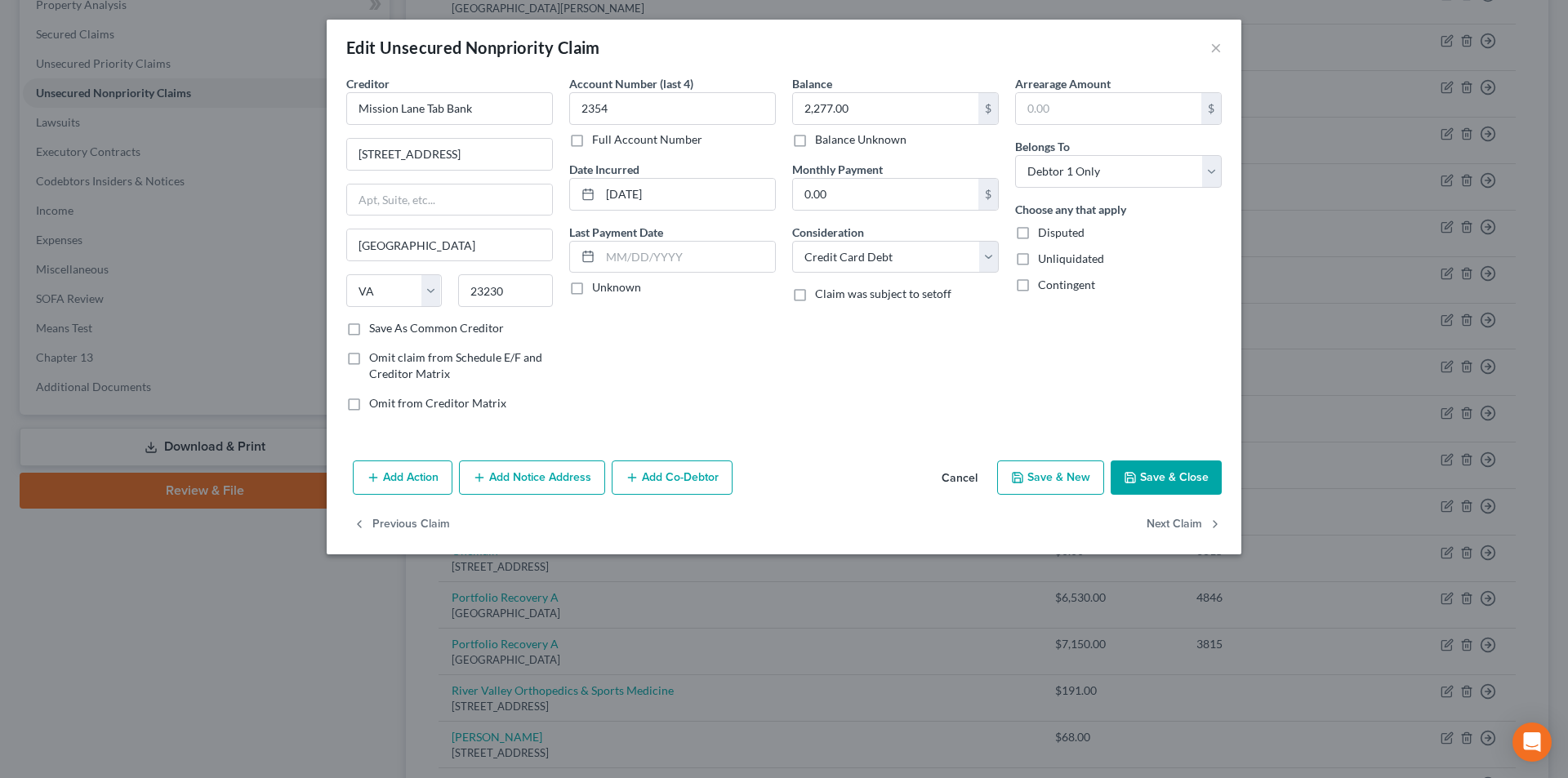
click at [1181, 486] on button "Save & Close" at bounding box center [1166, 478] width 111 height 35
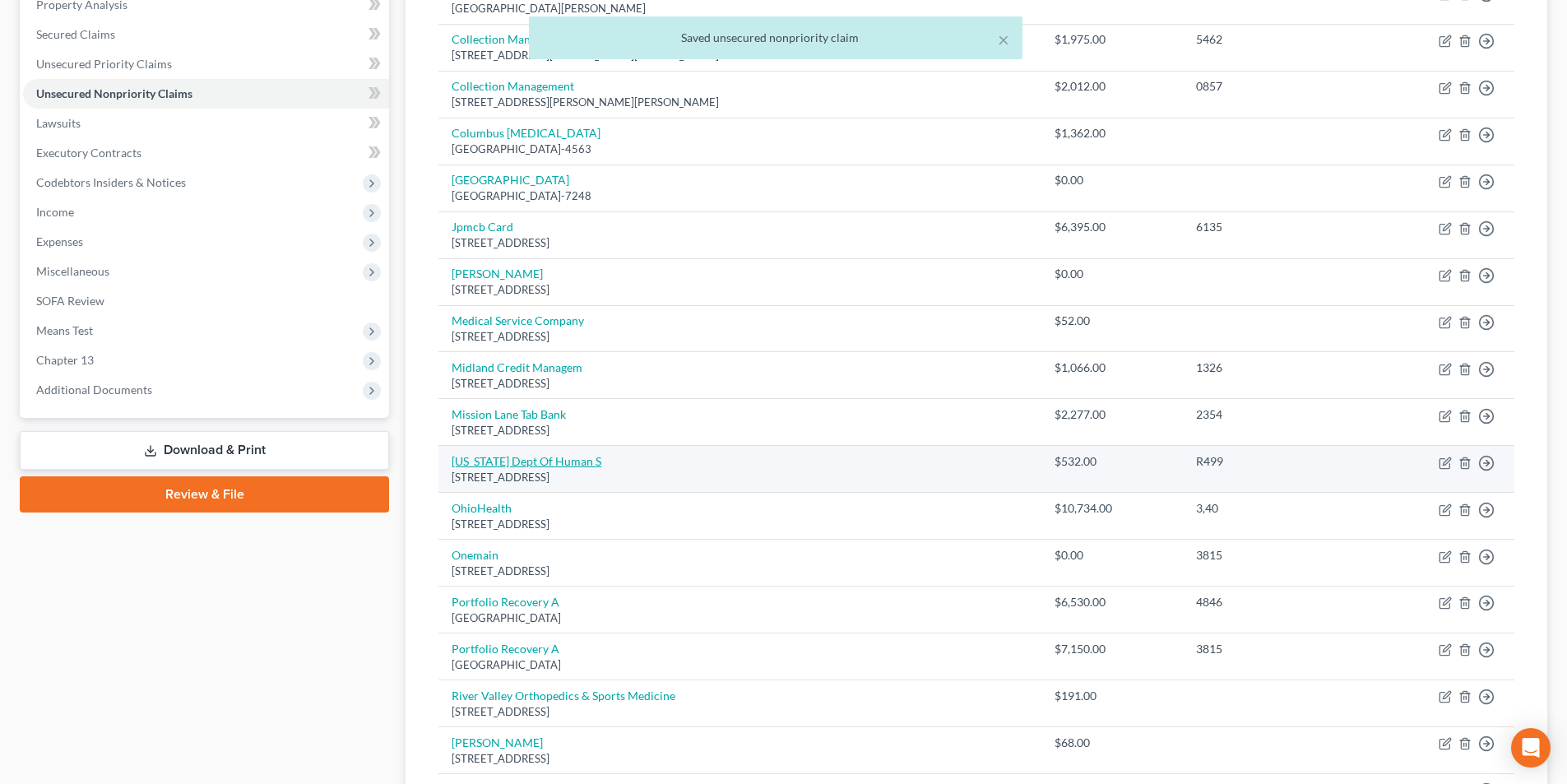
click at [545, 464] on link "[US_STATE] Dept Of Human S" at bounding box center [526, 461] width 150 height 14
select select "36"
select select "12"
select select "0"
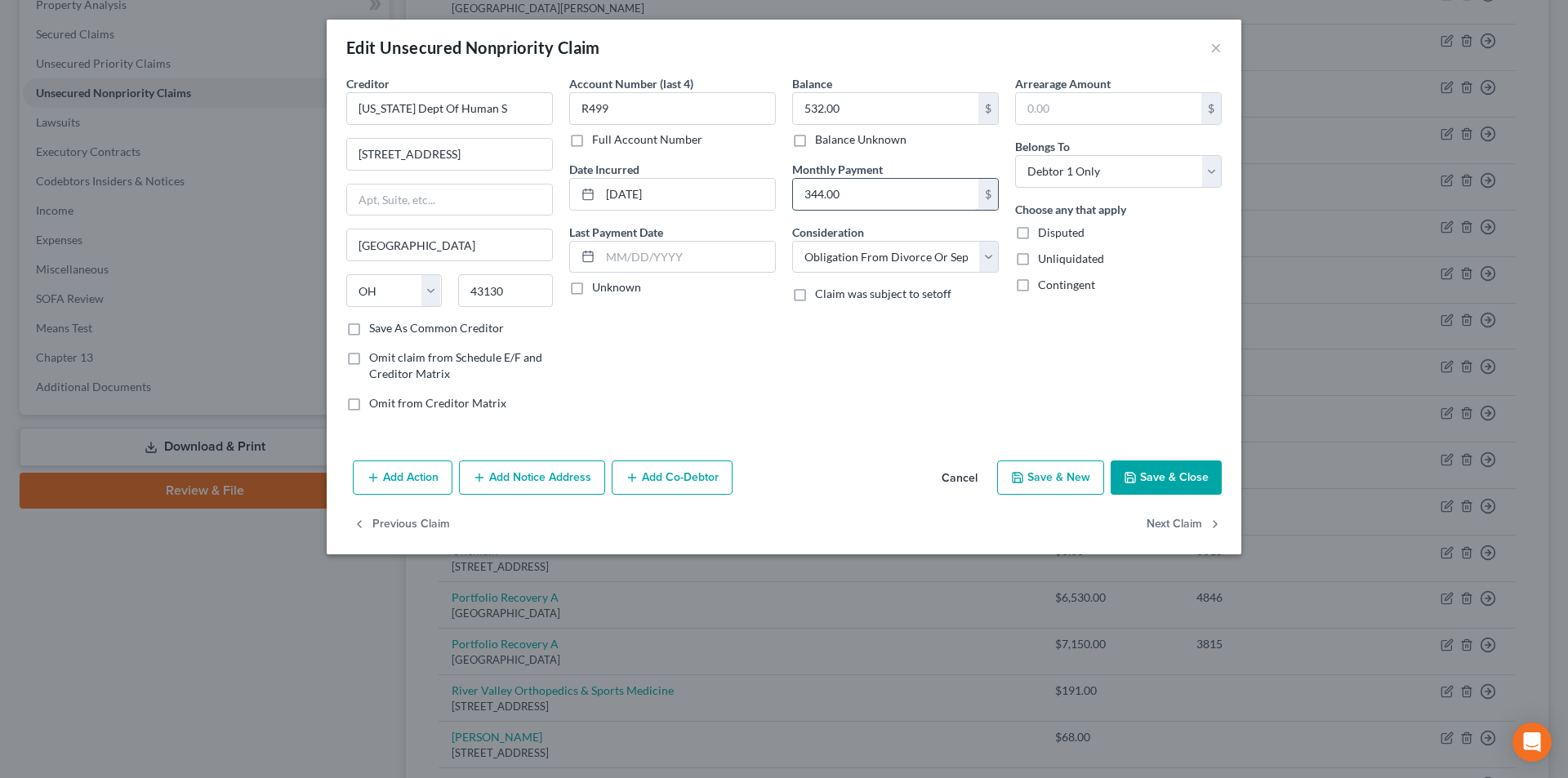
click at [868, 205] on input "344.00" at bounding box center [886, 194] width 186 height 31
click at [856, 276] on div "Balance $ Balance Unknown Balance Undetermined $ Balance Unknown Monthly Paymen…" at bounding box center [895, 250] width 223 height 350
click at [856, 257] on select "Select Cable / Satellite Services Collection Agency Credit Card Debt Debt Couns…" at bounding box center [896, 258] width 207 height 33
select select "14"
click at [792, 241] on select "Select Cable / Satellite Services Collection Agency Credit Card Debt Debt Couns…" at bounding box center [896, 258] width 207 height 33
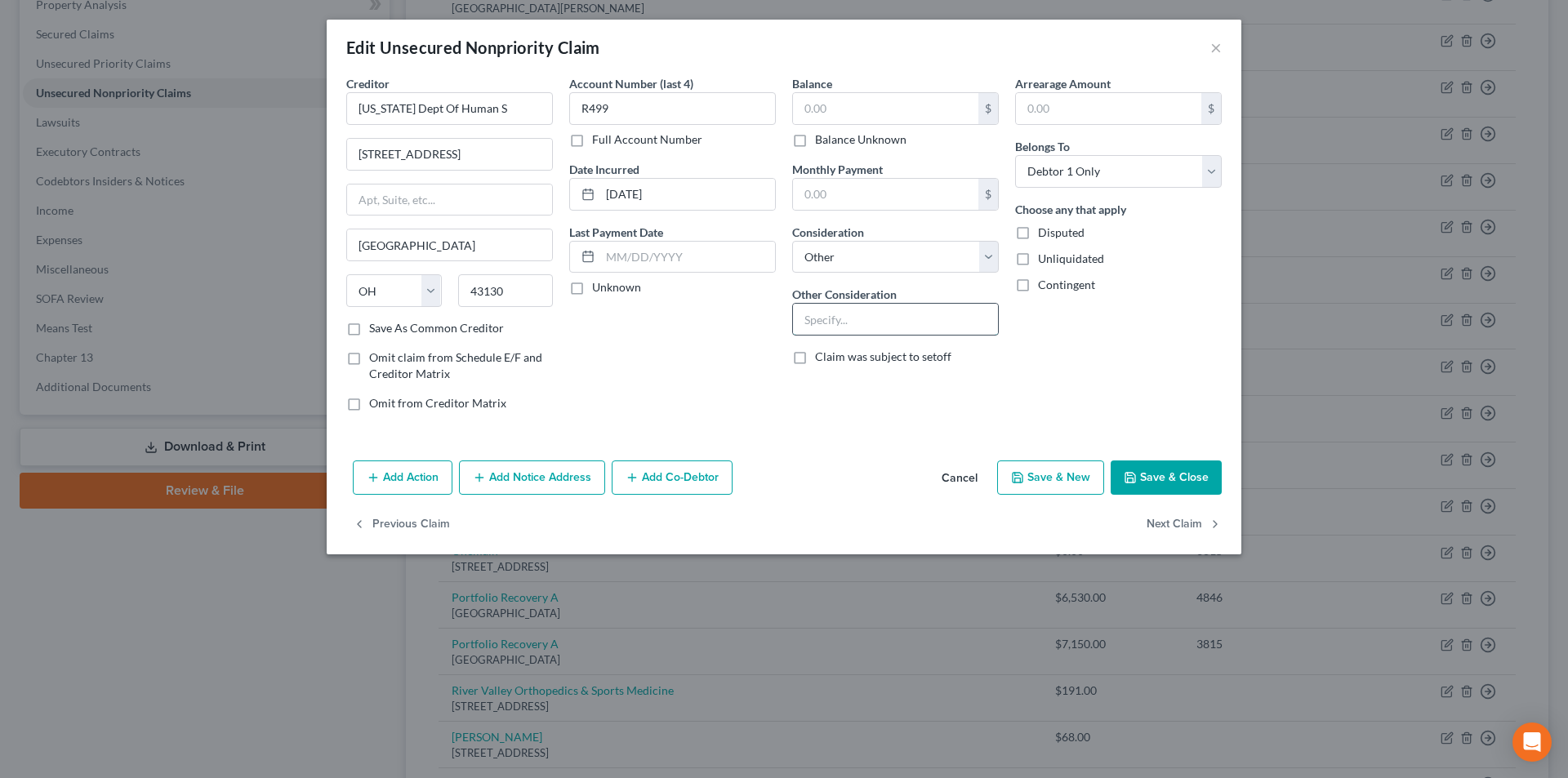
drag, startPoint x: 878, startPoint y: 319, endPoint x: 918, endPoint y: 306, distance: 42.1
click at [878, 319] on input "text" at bounding box center [896, 319] width 205 height 31
type input "Notice"
click at [1151, 471] on button "Save & Close" at bounding box center [1166, 478] width 111 height 35
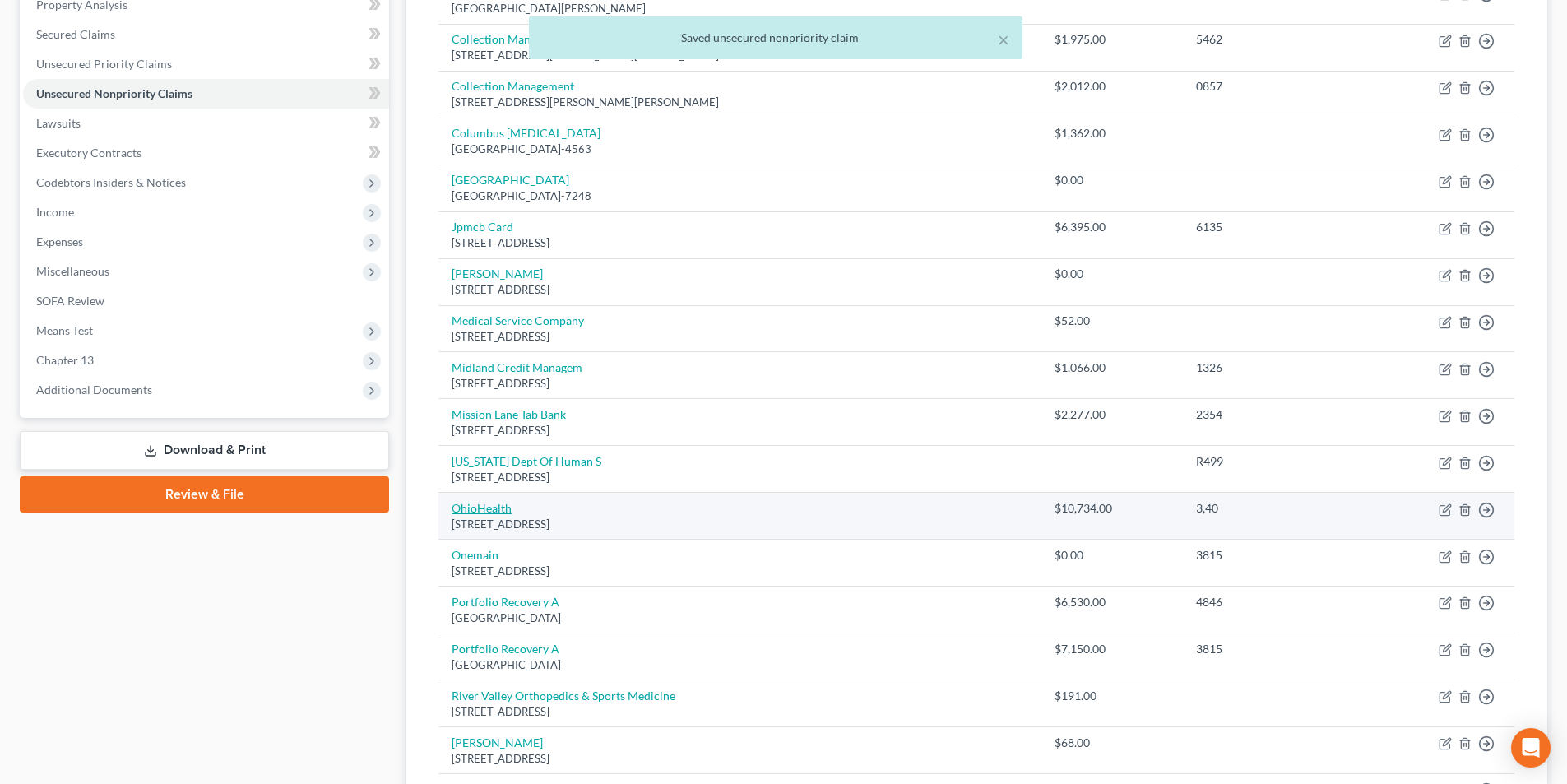
click at [467, 506] on link "OhioHealth" at bounding box center [482, 508] width 60 height 14
select select "39"
select select "9"
select select "0"
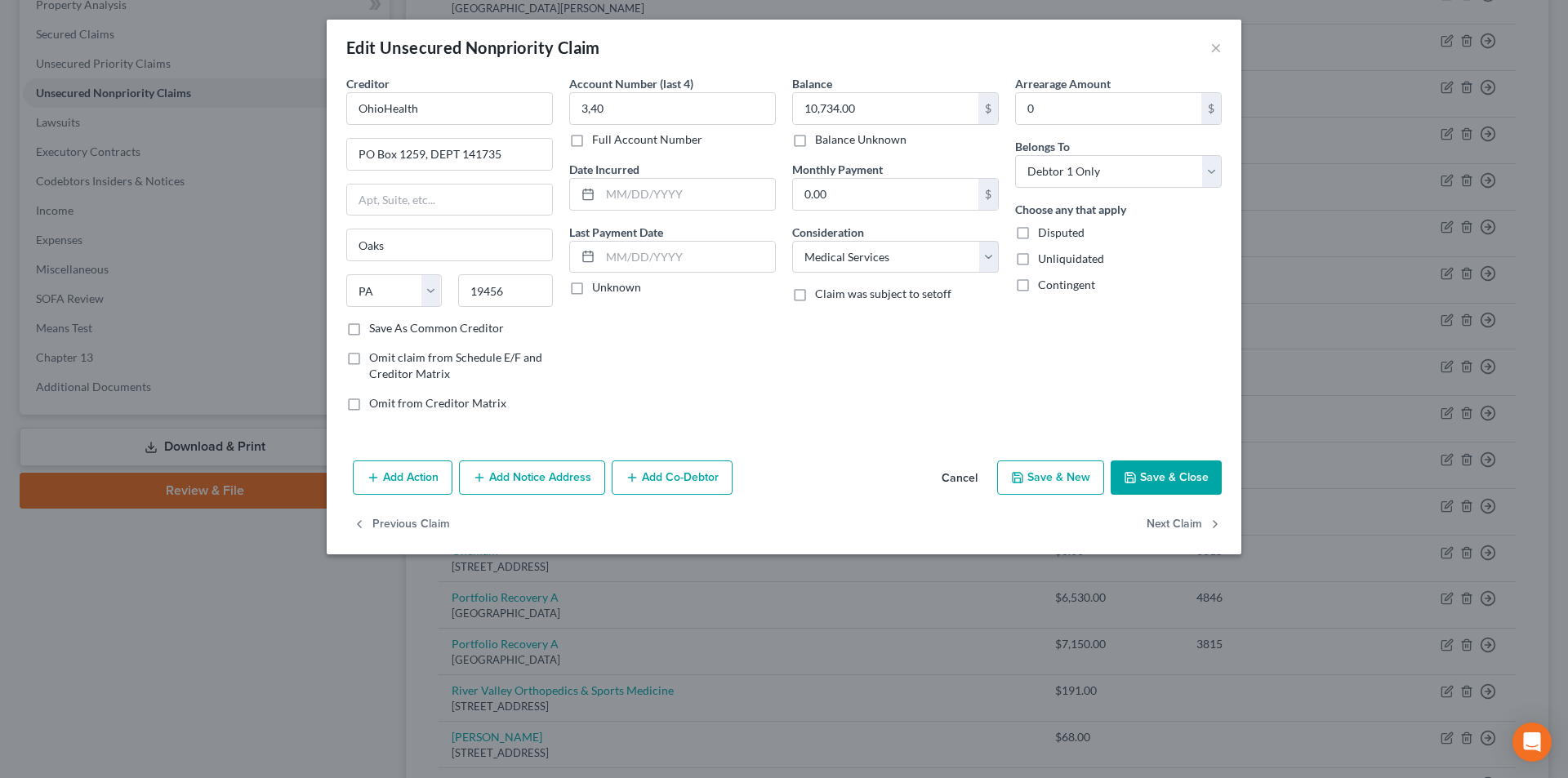
click at [1171, 469] on button "Save & Close" at bounding box center [1166, 478] width 111 height 35
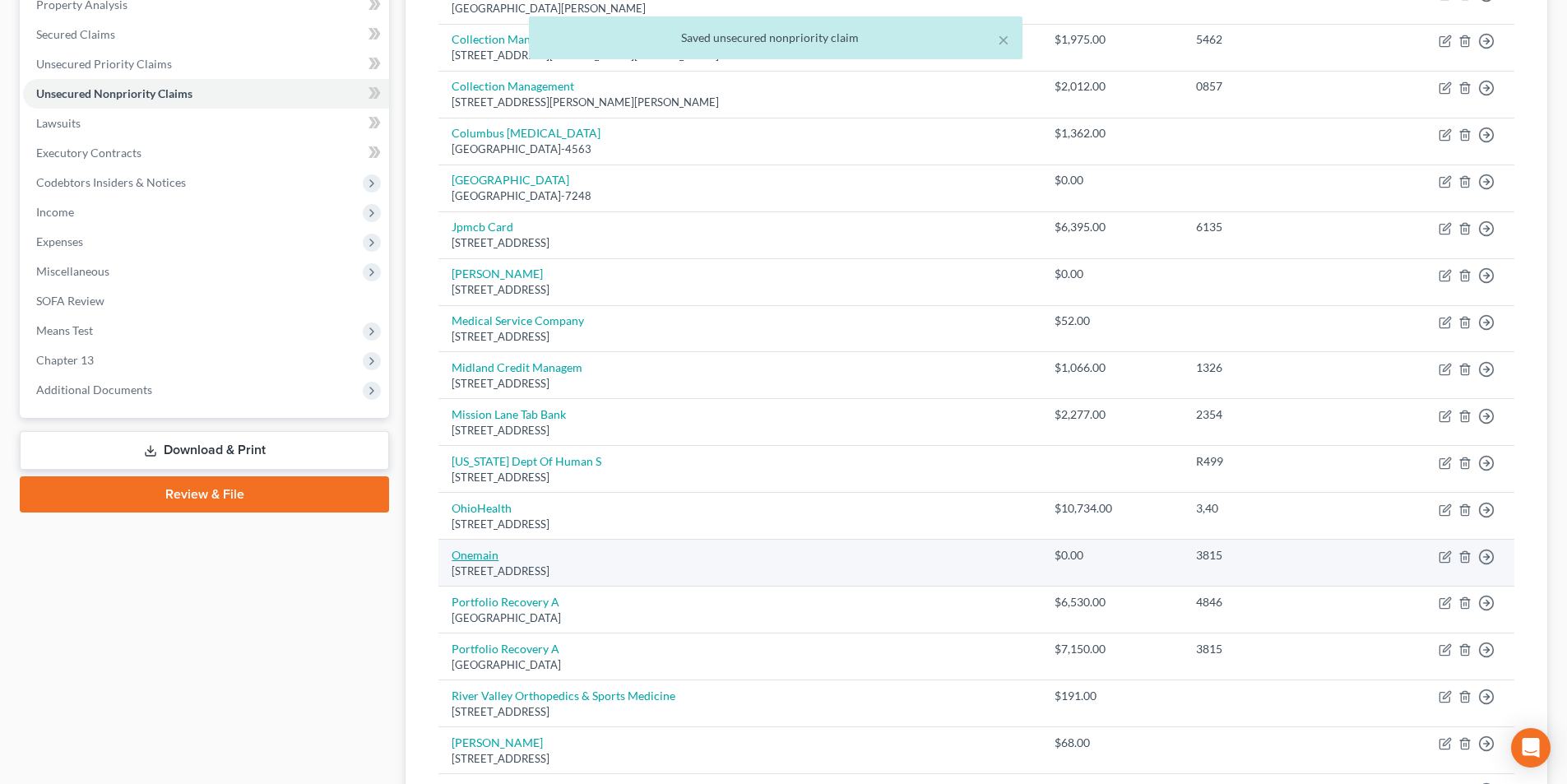
click at [483, 556] on link "Onemain" at bounding box center [476, 555] width 47 height 14
select select "15"
select select "2"
select select "0"
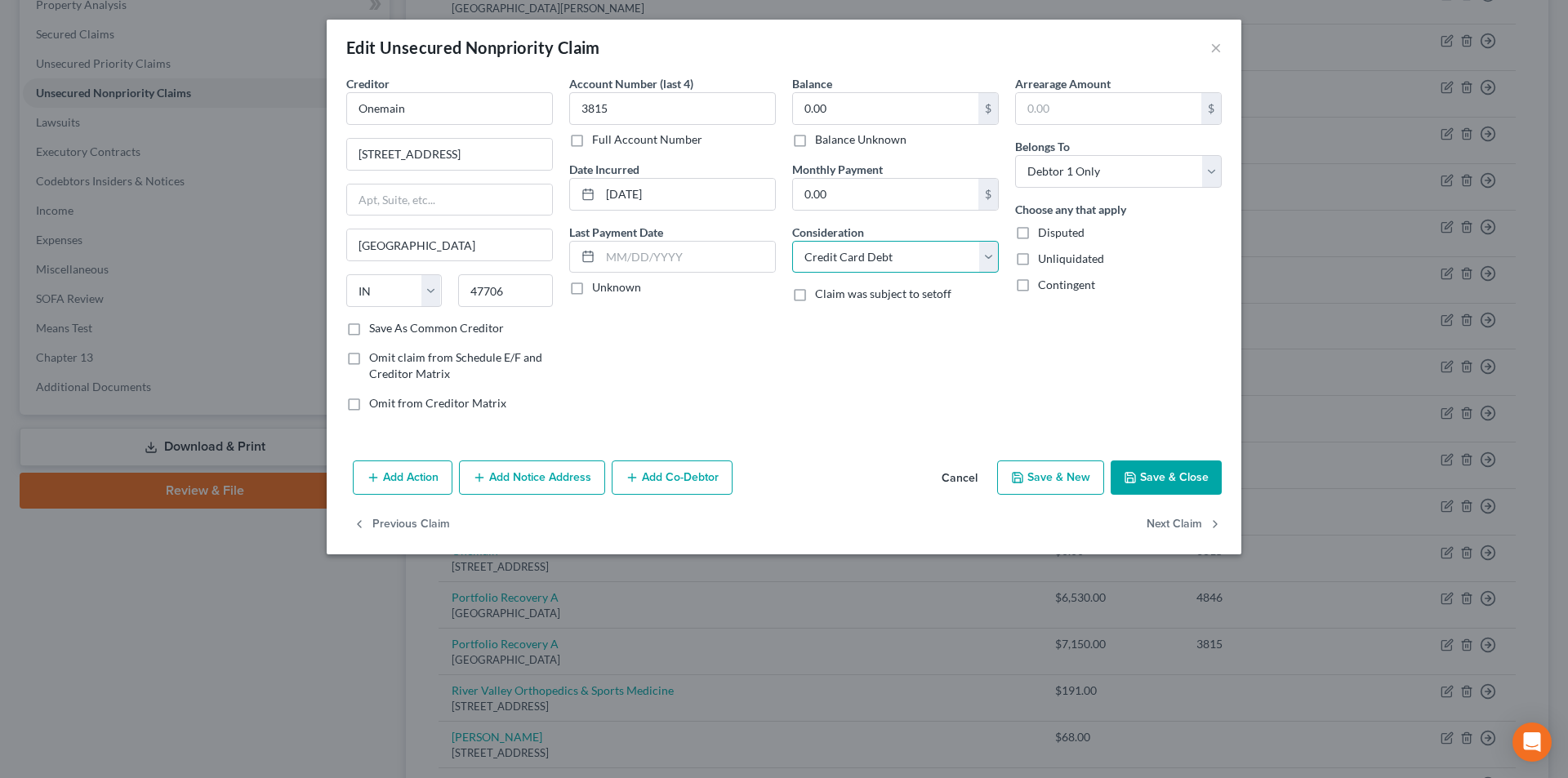
click at [878, 265] on select "Select Cable / Satellite Services Collection Agency Credit Card Debt Debt Couns…" at bounding box center [896, 258] width 207 height 33
select select "14"
click at [792, 241] on select "Select Cable / Satellite Services Collection Agency Credit Card Debt Debt Couns…" at bounding box center [896, 258] width 207 height 33
drag, startPoint x: 848, startPoint y: 318, endPoint x: 891, endPoint y: 305, distance: 44.9
click at [848, 318] on input "text" at bounding box center [896, 319] width 205 height 31
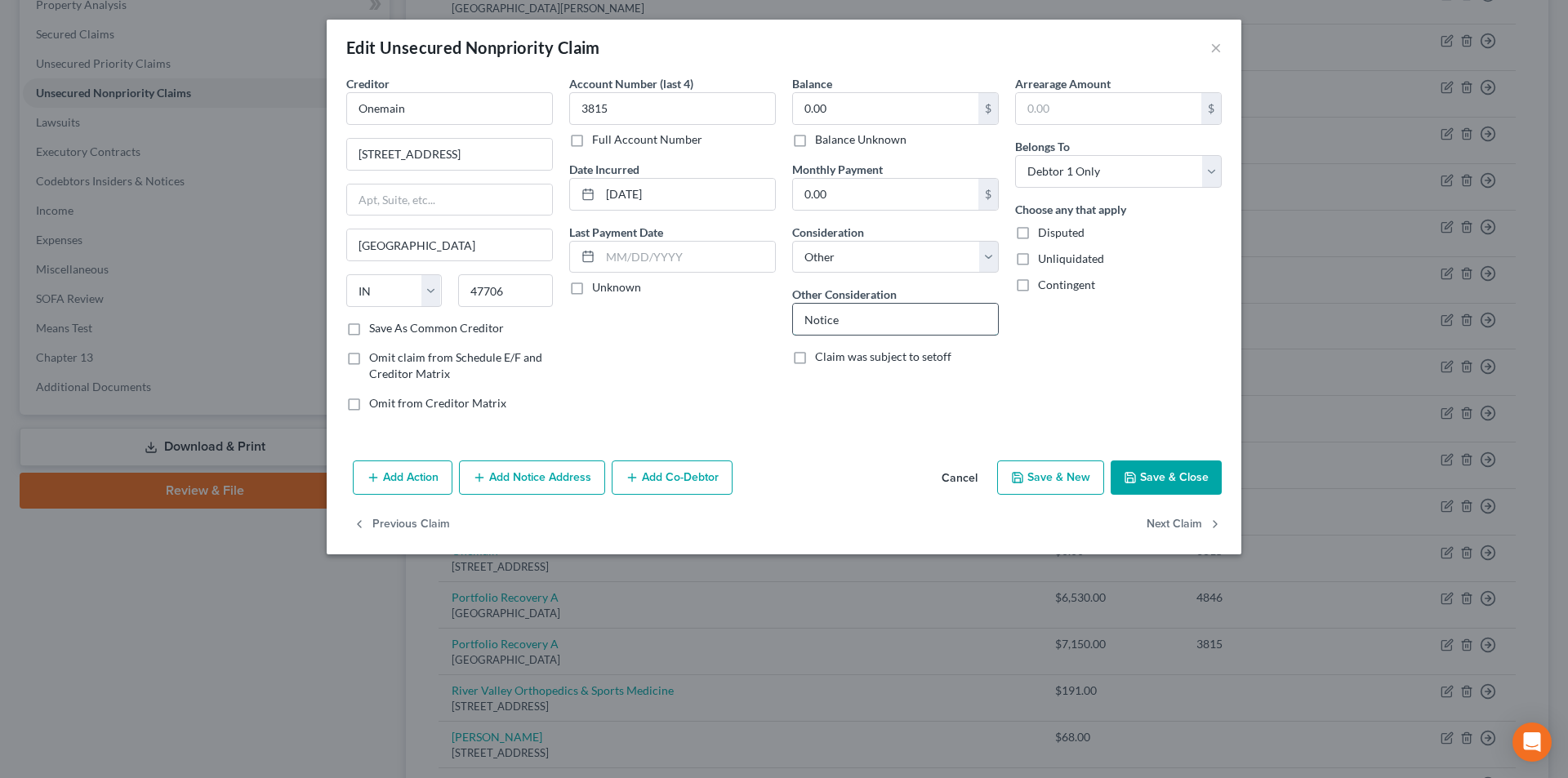
type input "Notice"
click at [1157, 481] on button "Save & Close" at bounding box center [1166, 478] width 111 height 35
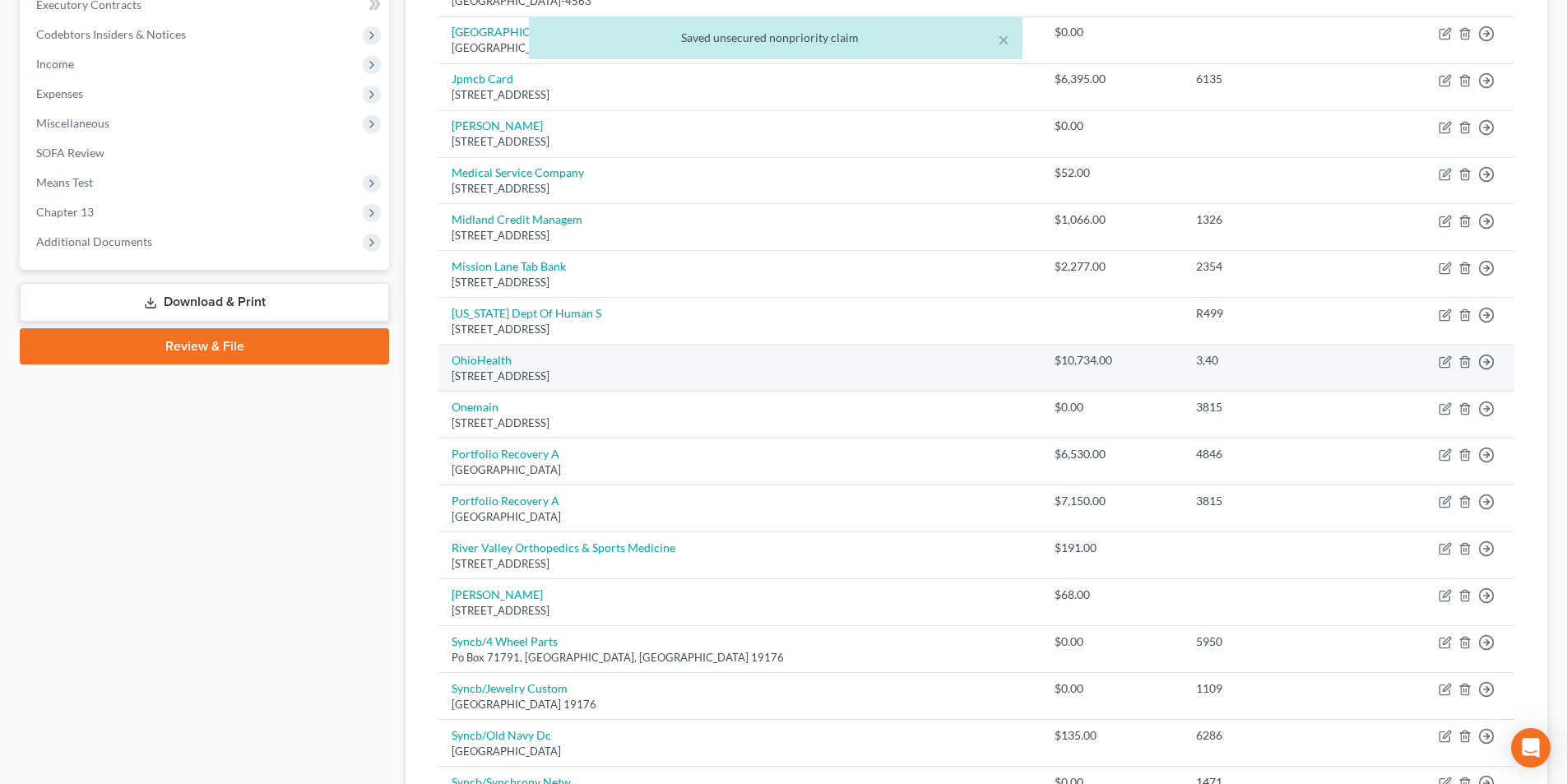
scroll to position [494, 0]
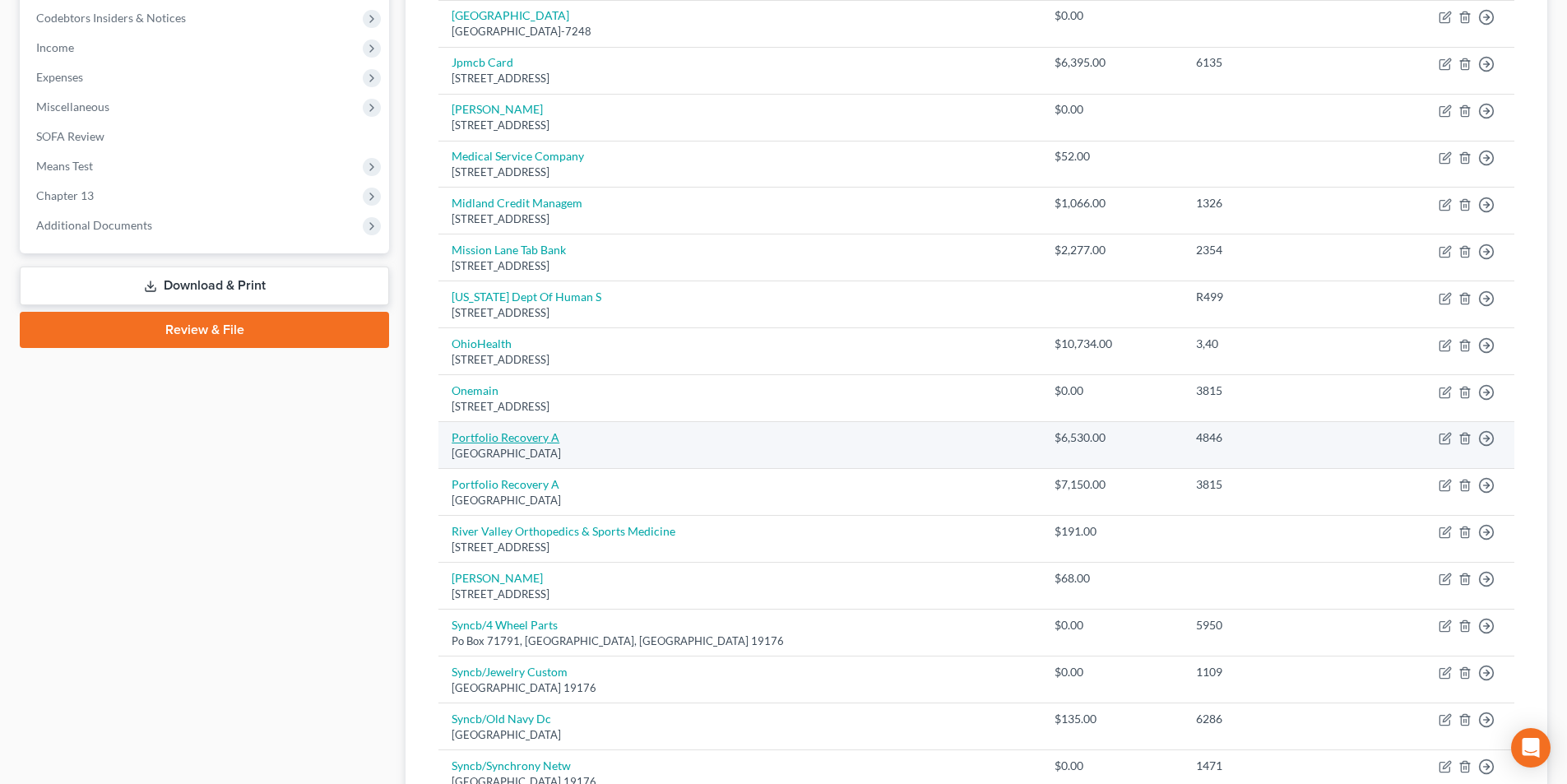
click at [533, 439] on link "Portfolio Recovery A" at bounding box center [505, 437] width 108 height 14
select select "48"
select select "1"
select select "0"
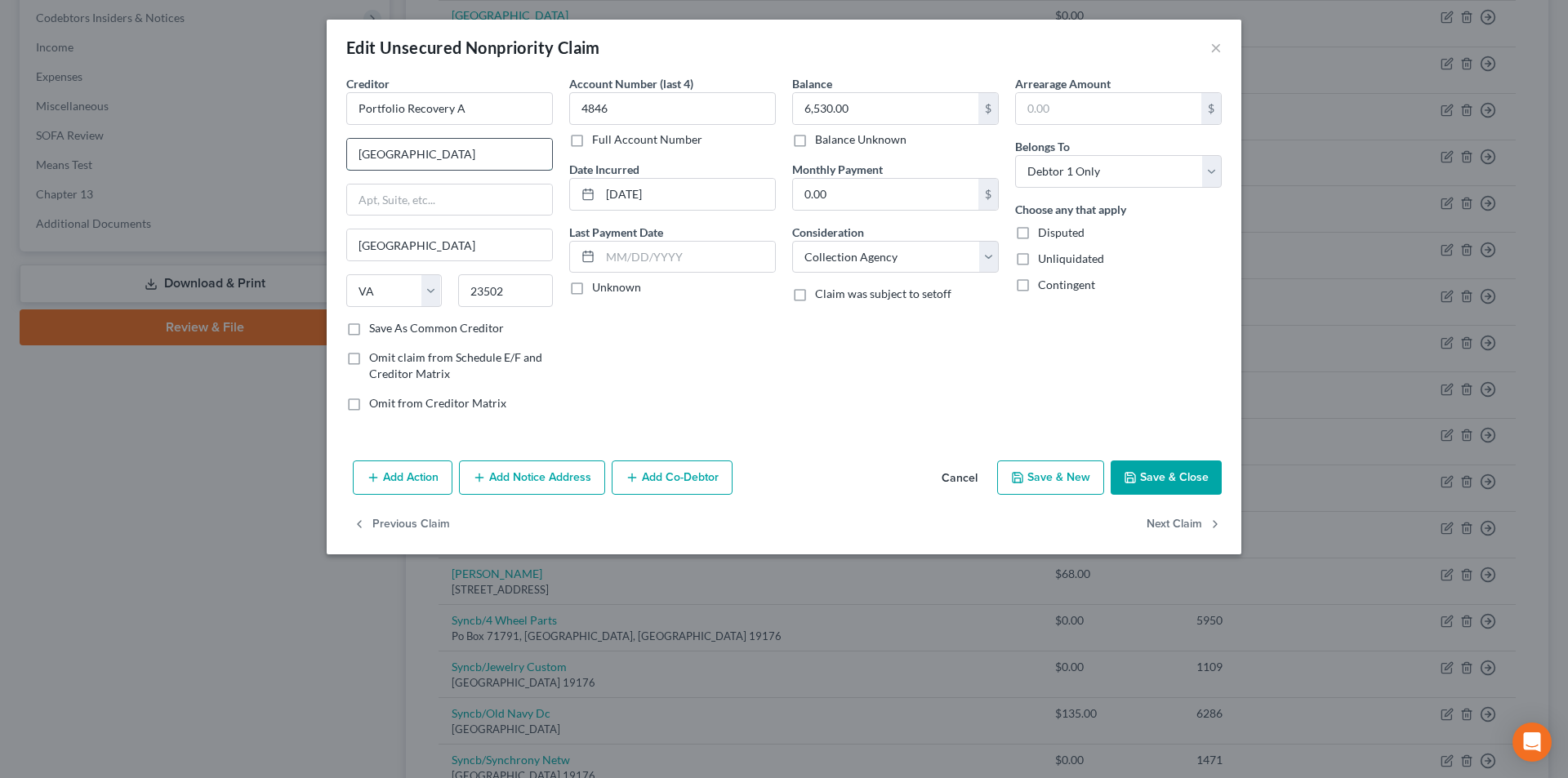
click at [503, 152] on input "[GEOGRAPHIC_DATA]" at bounding box center [449, 154] width 205 height 31
drag, startPoint x: 487, startPoint y: 109, endPoint x: 354, endPoint y: 108, distance: 133.0
click at [354, 108] on input "Portfolio Recovery A" at bounding box center [449, 108] width 207 height 33
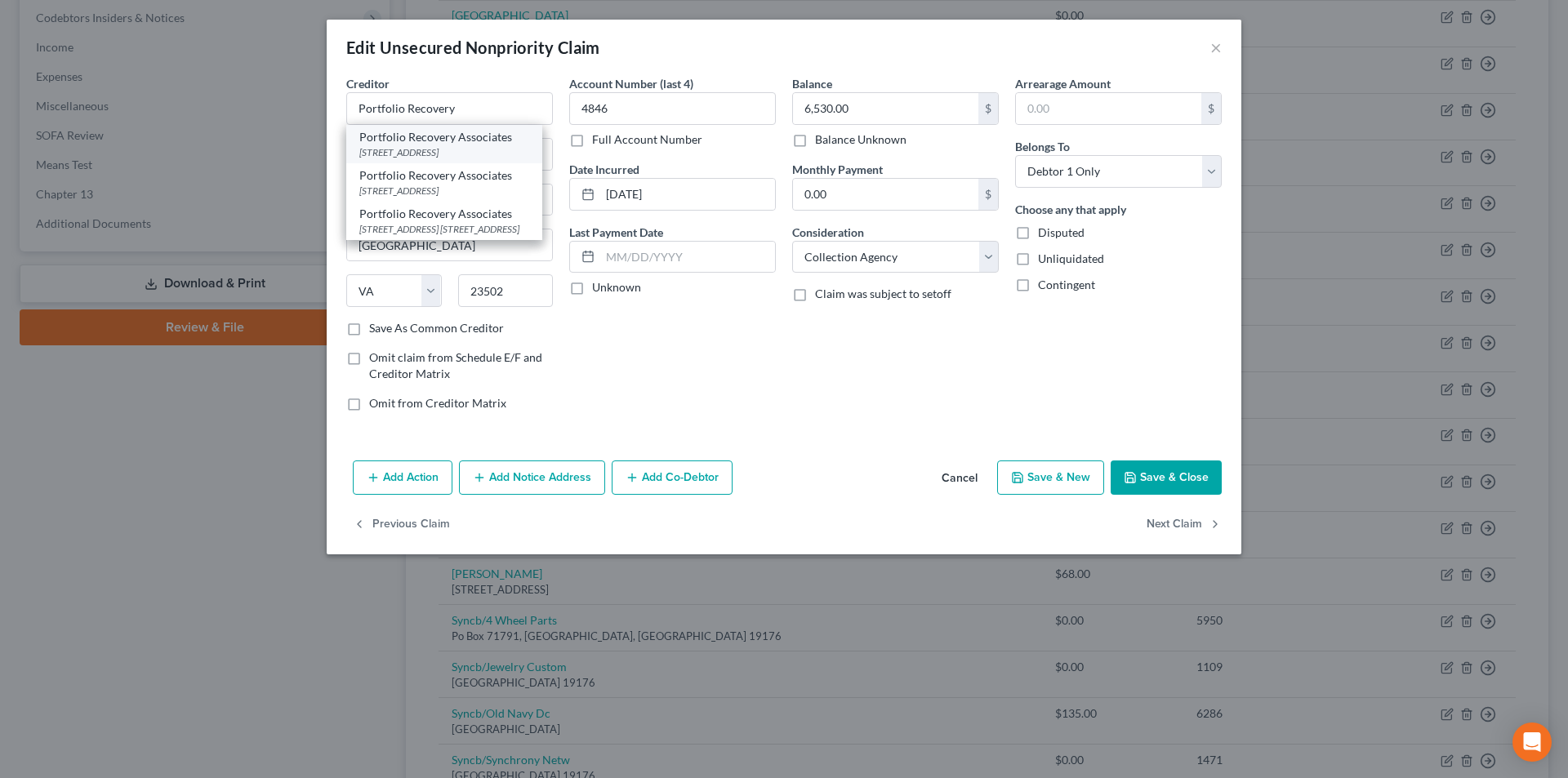
click at [394, 144] on div "Portfolio Recovery Associates" at bounding box center [444, 137] width 170 height 16
type input "Portfolio Recovery Associates"
type input "[STREET_ADDRESS]"
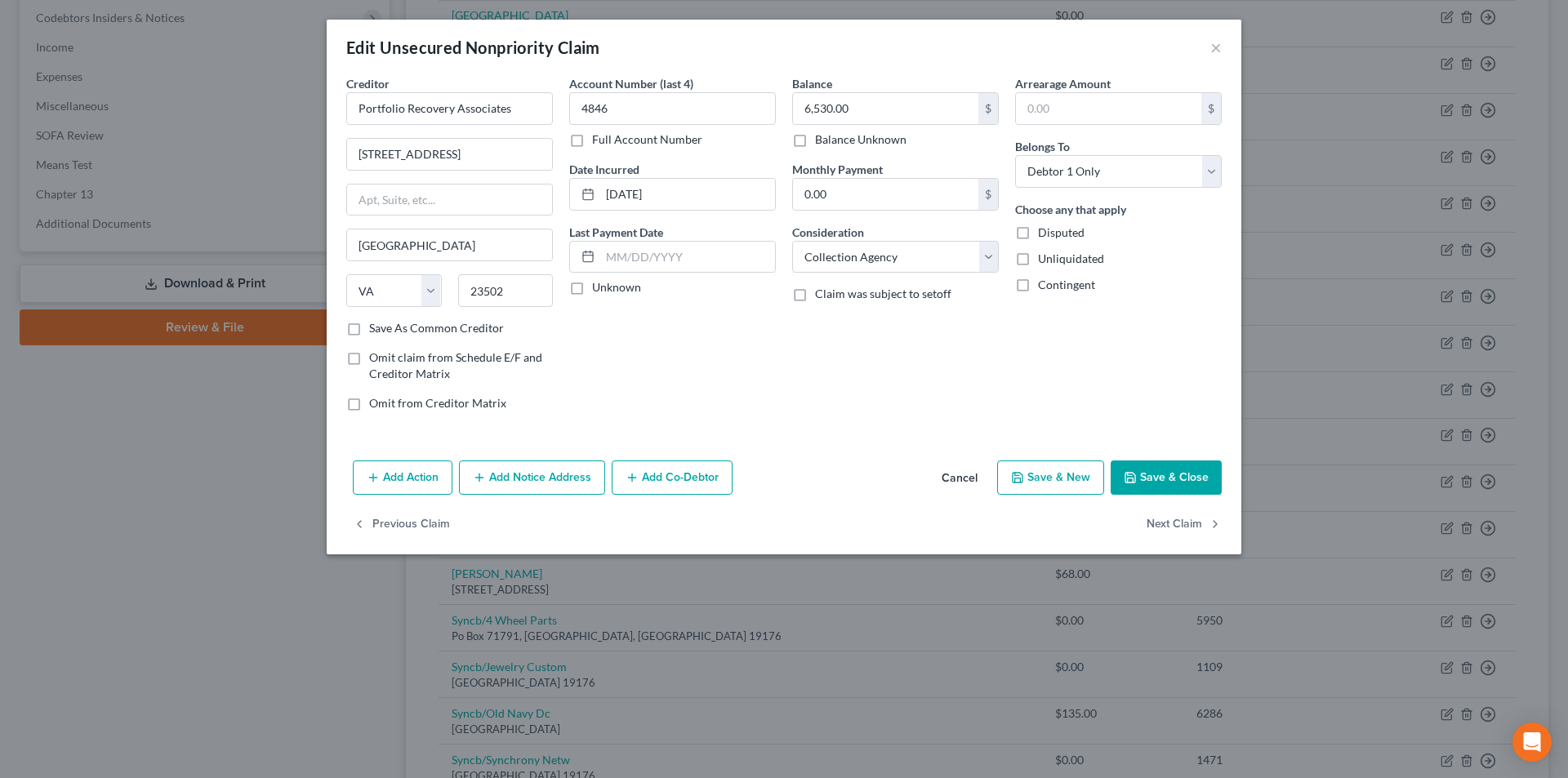
click at [1165, 486] on button "Save & Close" at bounding box center [1166, 478] width 111 height 35
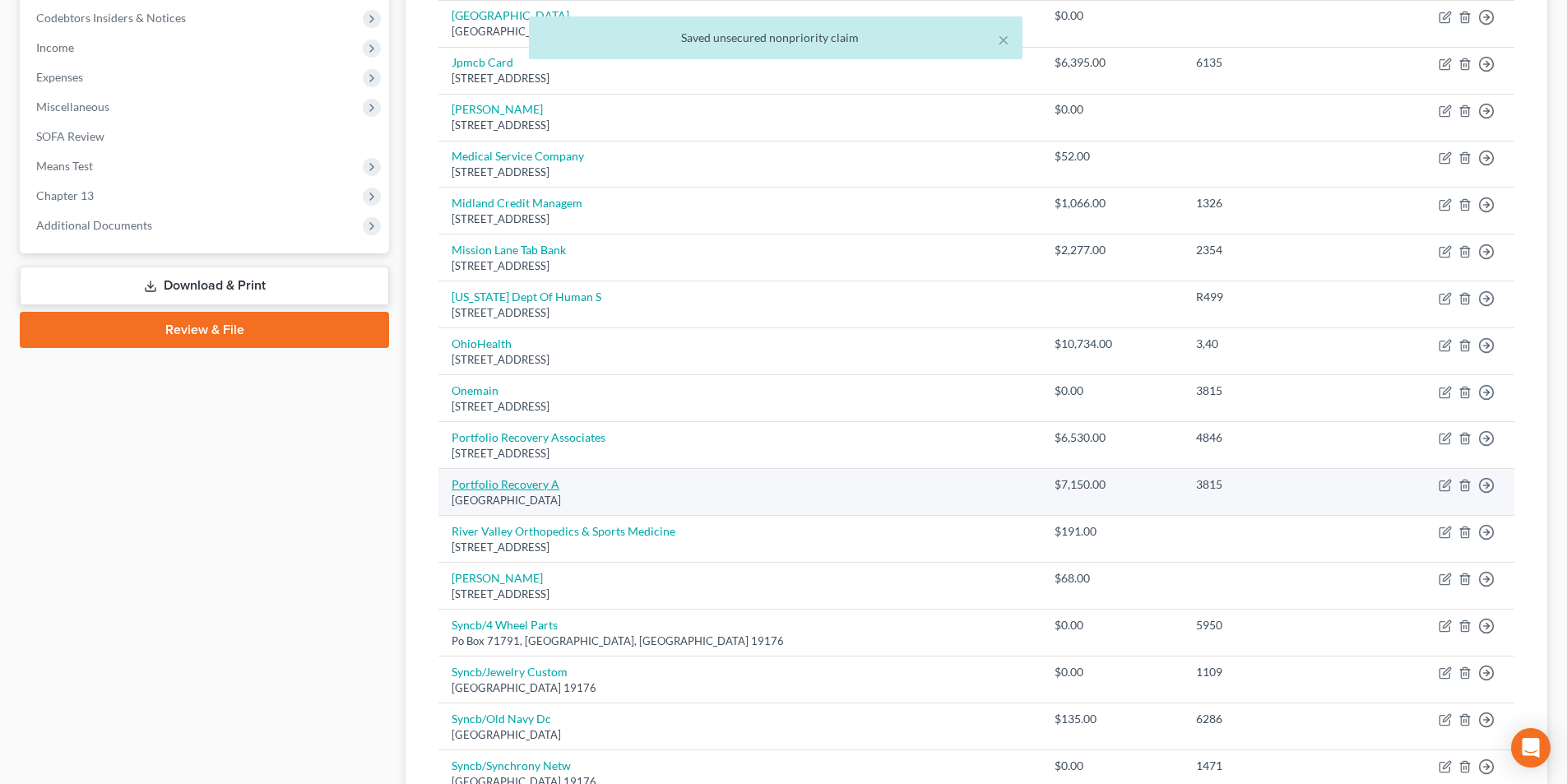
click at [460, 480] on link "Portfolio Recovery A" at bounding box center [505, 484] width 108 height 14
select select "48"
select select "1"
select select "0"
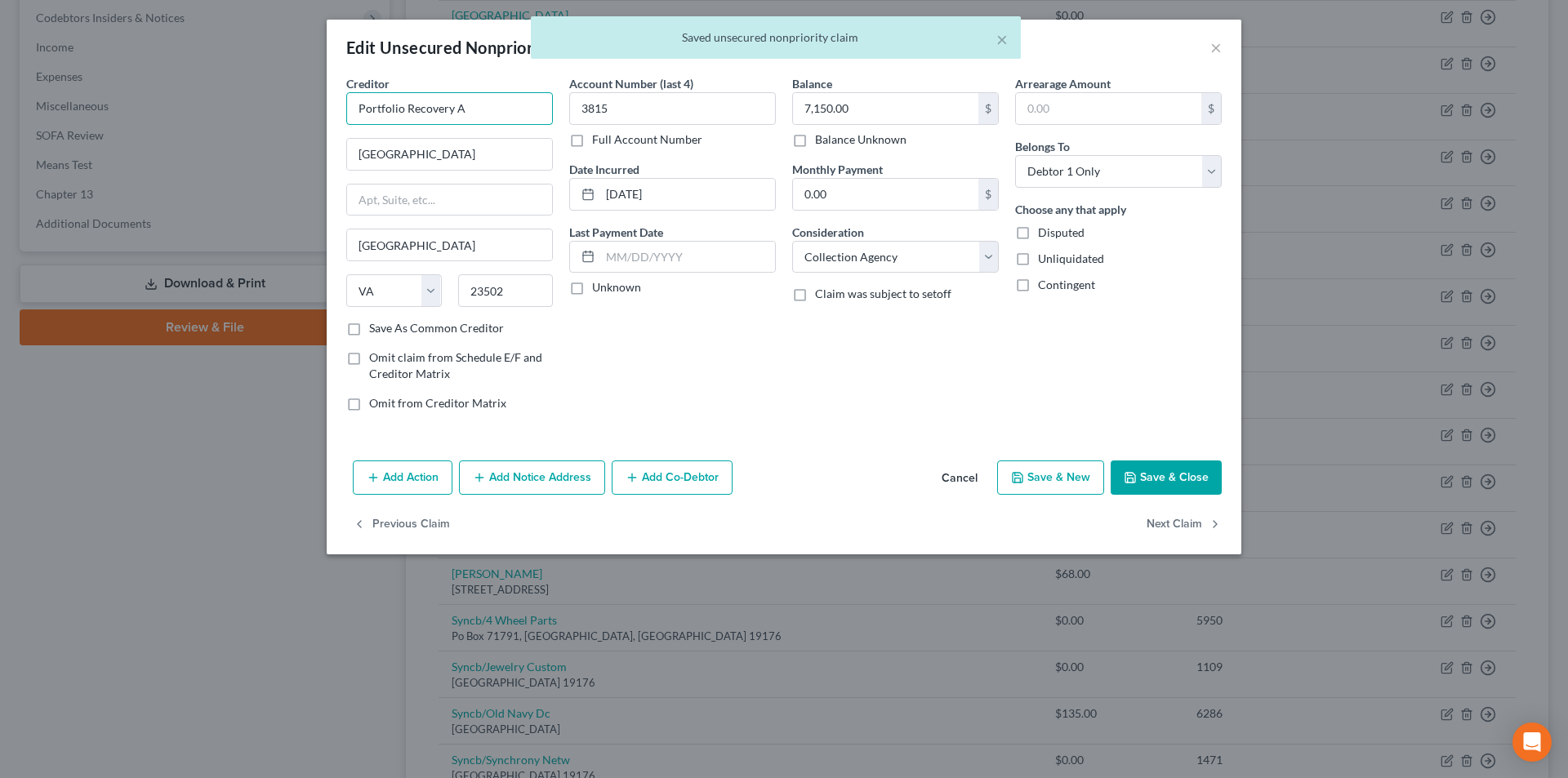
drag, startPoint x: 476, startPoint y: 114, endPoint x: 343, endPoint y: 108, distance: 133.1
click at [343, 108] on div "Creditor * Portfolio Recovery A [GEOGRAPHIC_DATA] [GEOGRAPHIC_DATA] [US_STATE][…" at bounding box center [449, 250] width 223 height 350
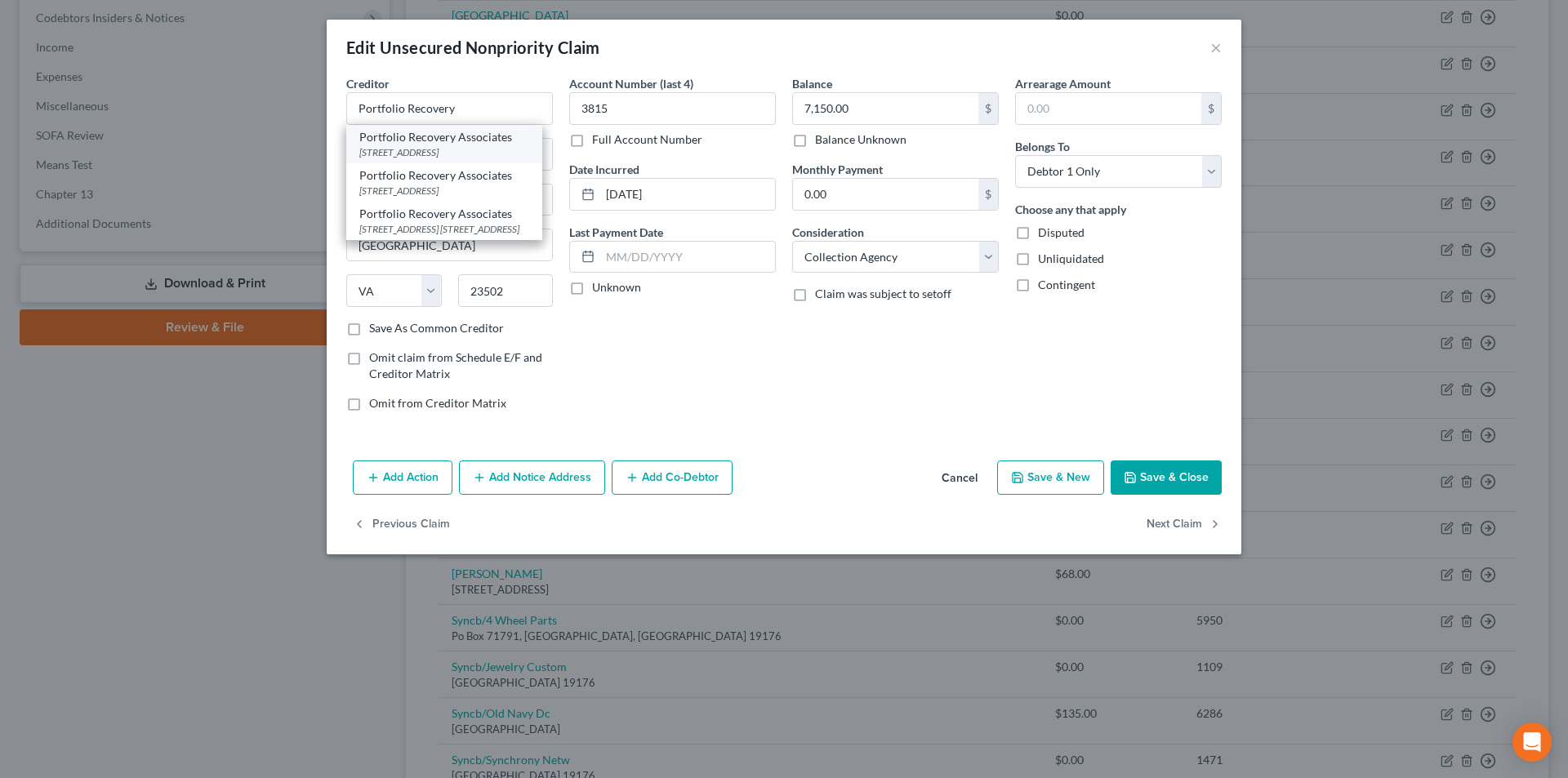
click at [410, 141] on div "Portfolio Recovery Associates" at bounding box center [444, 137] width 170 height 16
type input "Portfolio Recovery Associates"
type input "[STREET_ADDRESS]"
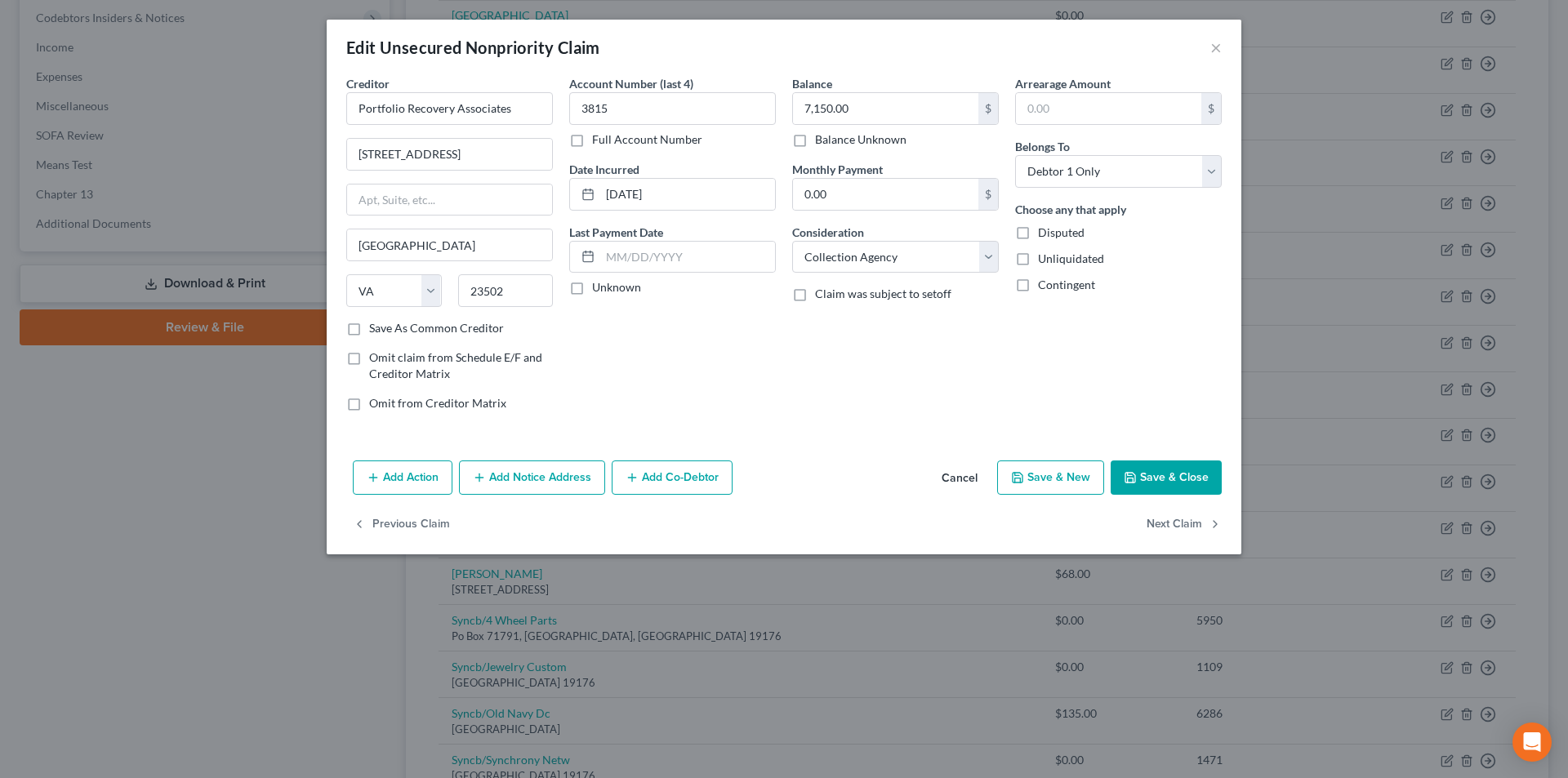
click at [1169, 479] on button "Save & Close" at bounding box center [1166, 478] width 111 height 35
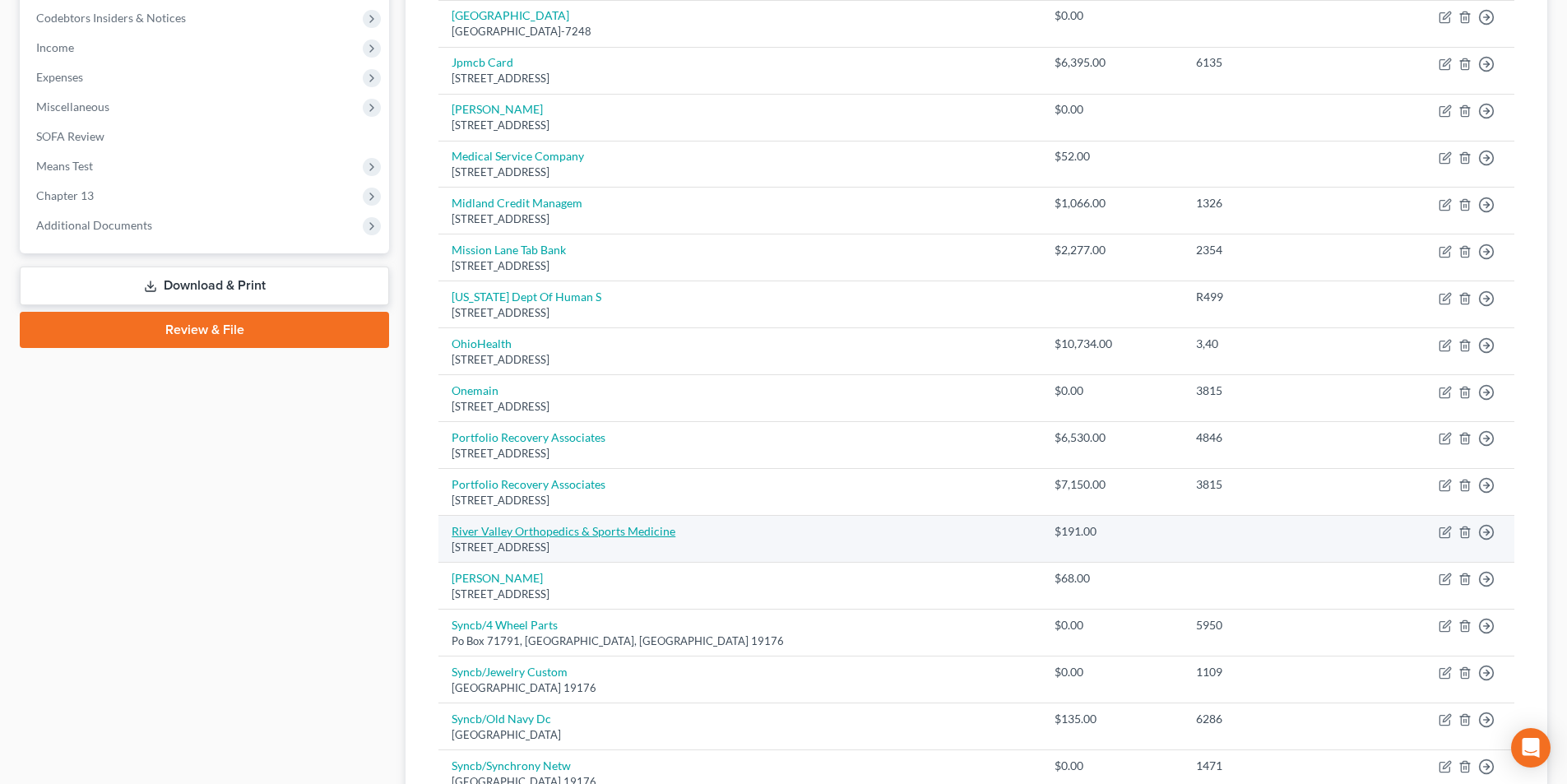
click at [526, 536] on link "River Valley Orthopedics & Sports Medicine" at bounding box center [564, 531] width 224 height 14
select select "36"
select select "9"
select select "0"
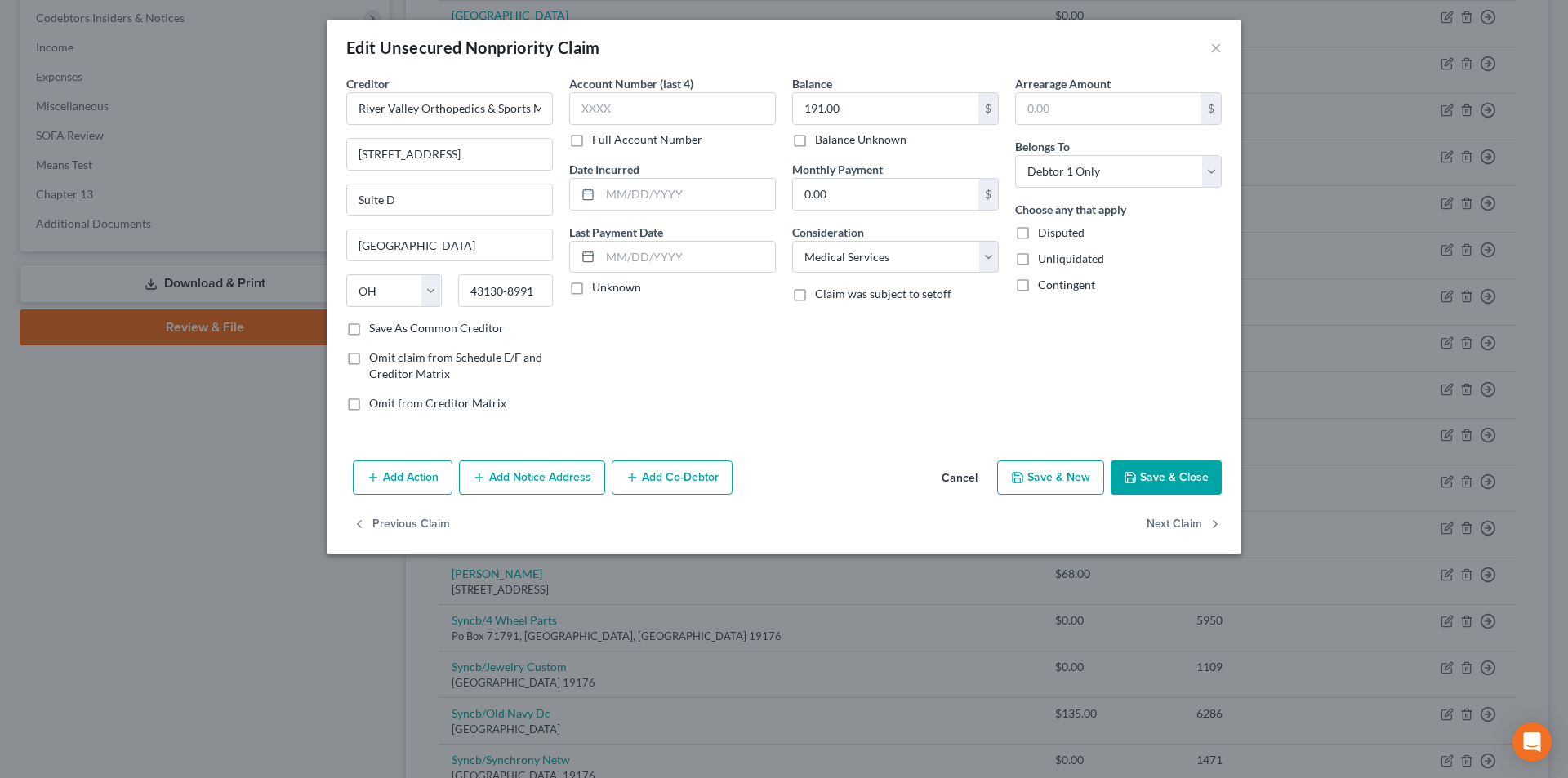
click at [1168, 468] on button "Save & Close" at bounding box center [1166, 478] width 111 height 35
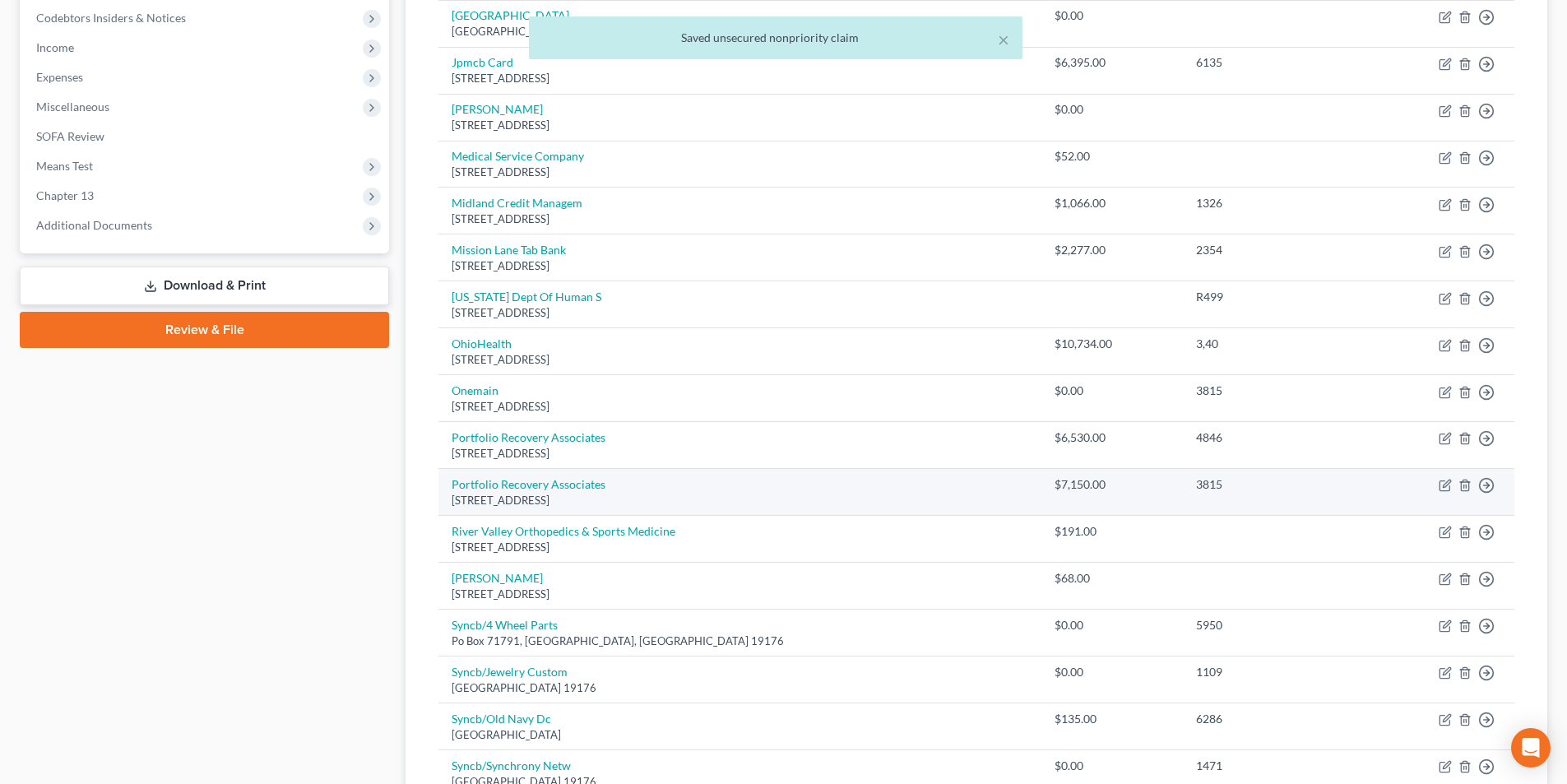
scroll to position [576, 0]
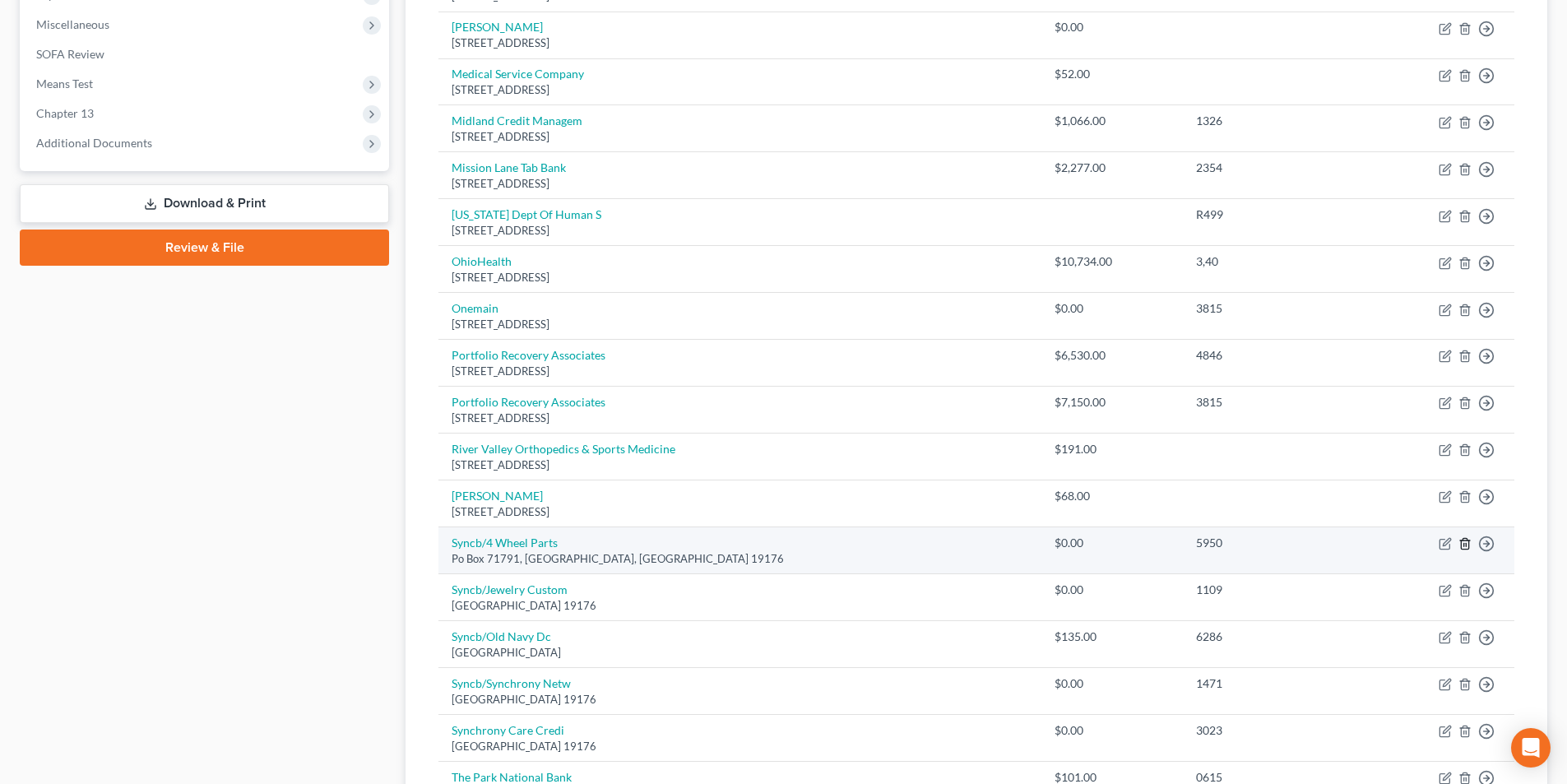
click at [1465, 546] on line "button" at bounding box center [1465, 545] width 0 height 3
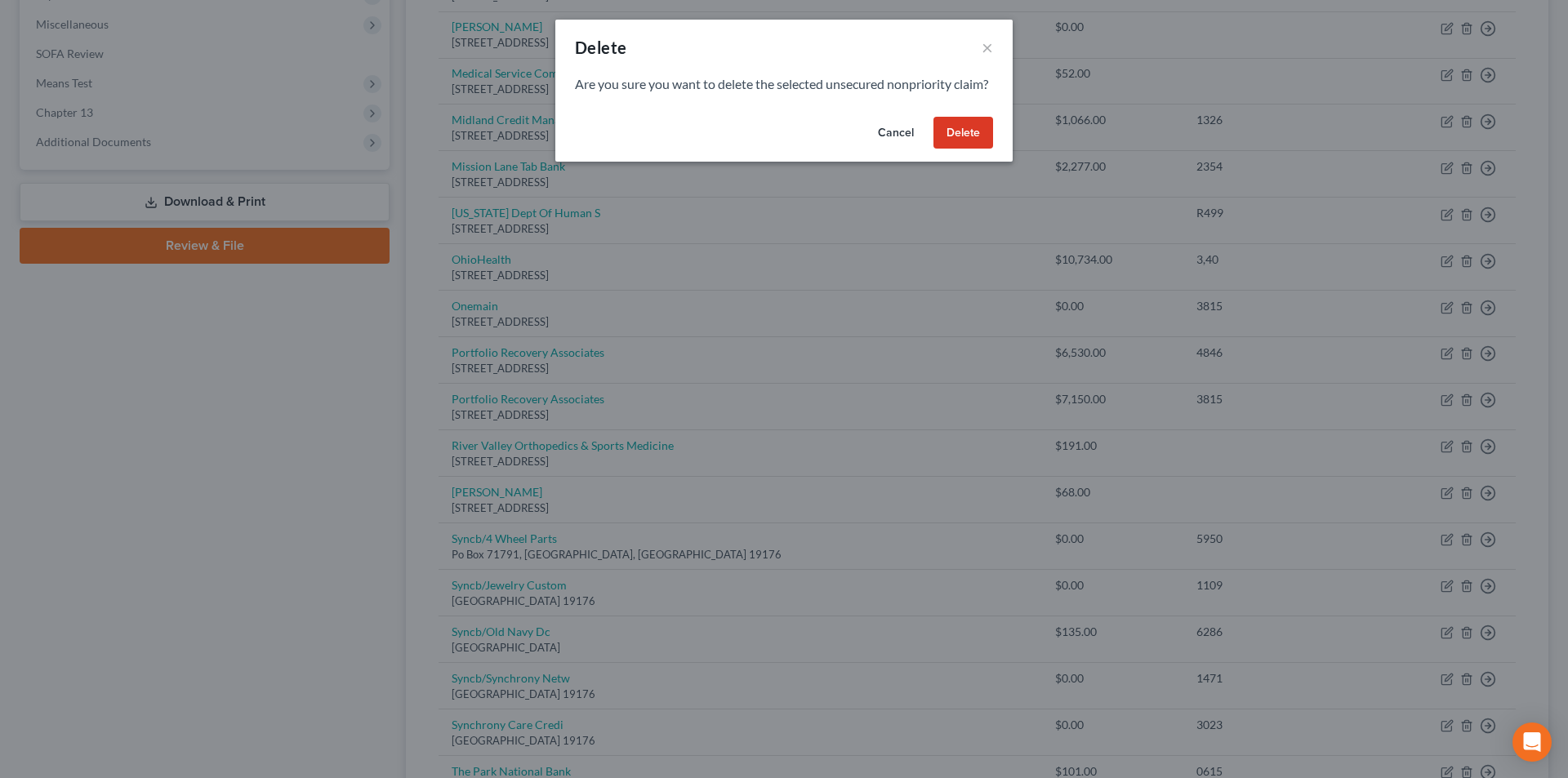
click at [962, 149] on button "Delete" at bounding box center [962, 134] width 60 height 33
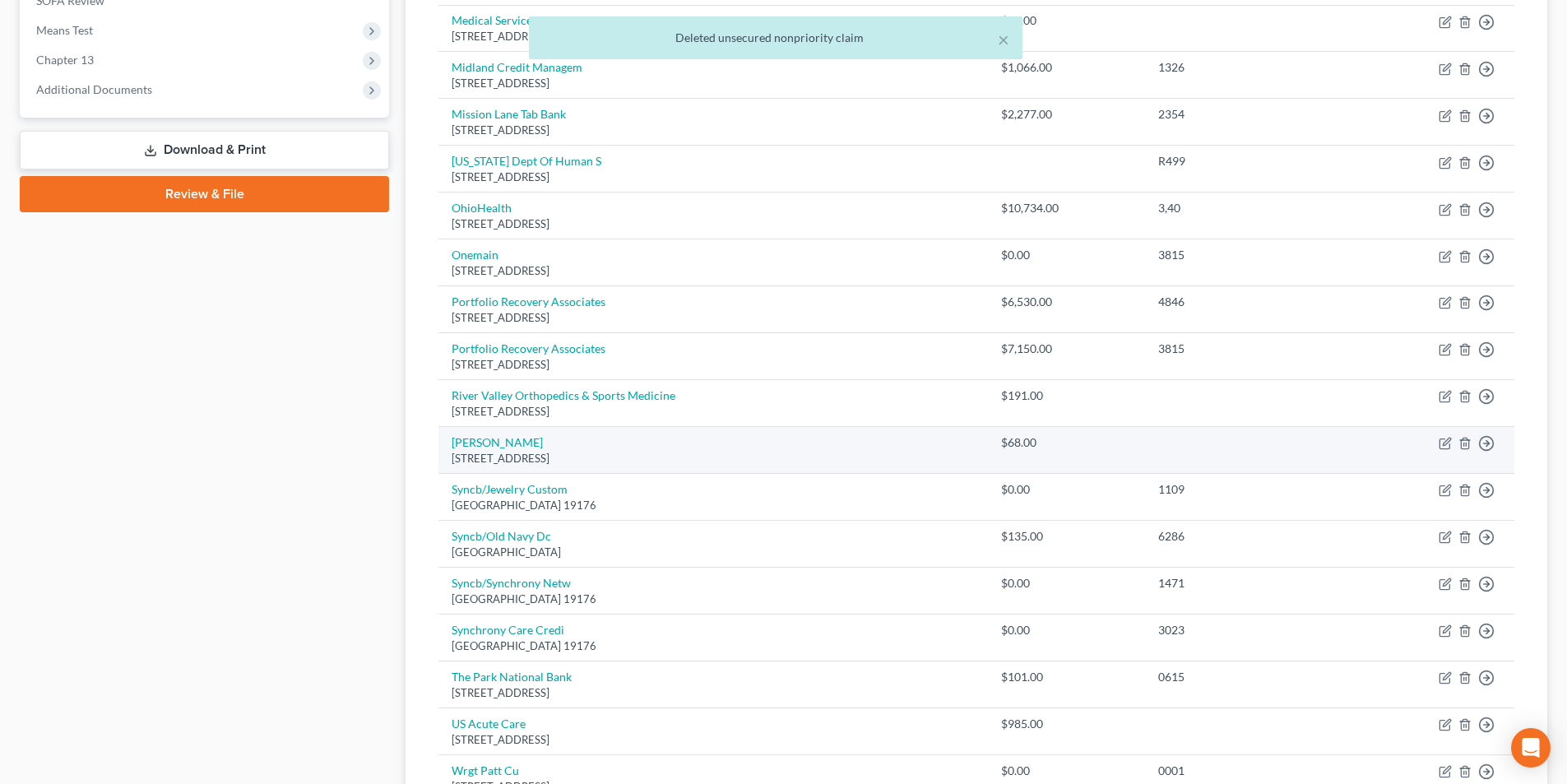
scroll to position [658, 0]
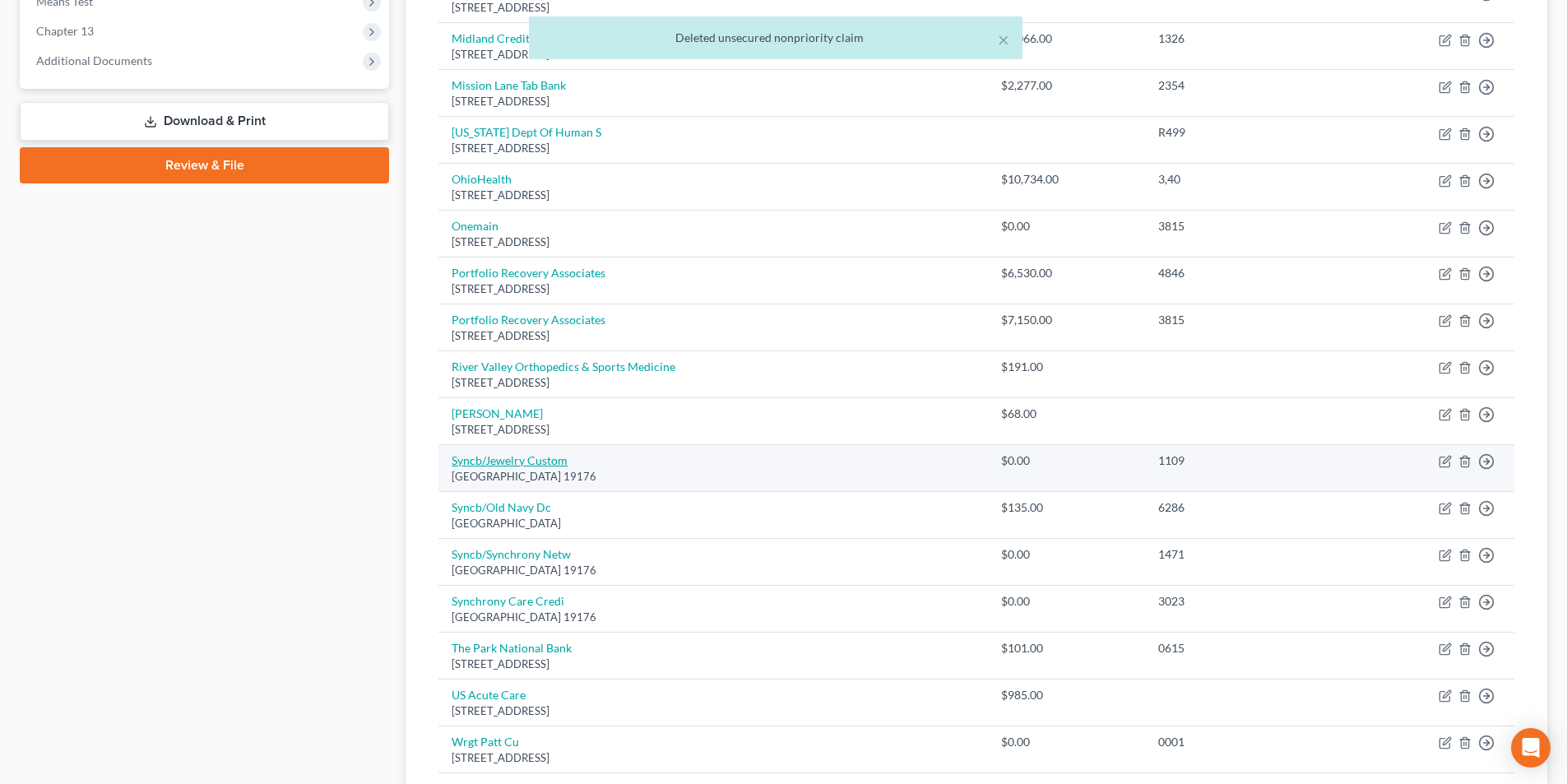
click at [540, 465] on link "Syncb/Jewelry Custom" at bounding box center [510, 460] width 116 height 14
select select "39"
select select "2"
select select "0"
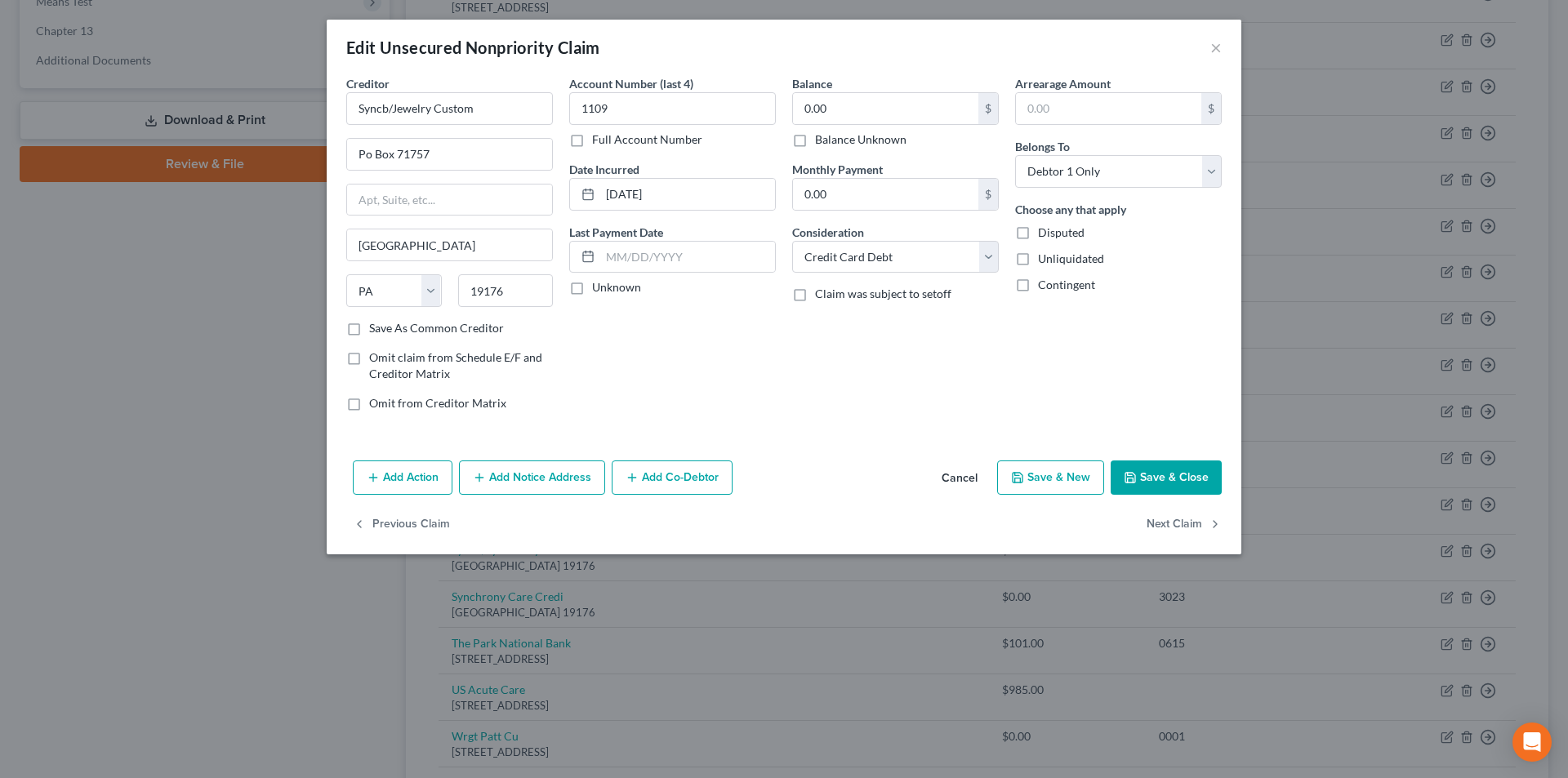
click at [957, 481] on button "Cancel" at bounding box center [960, 479] width 62 height 33
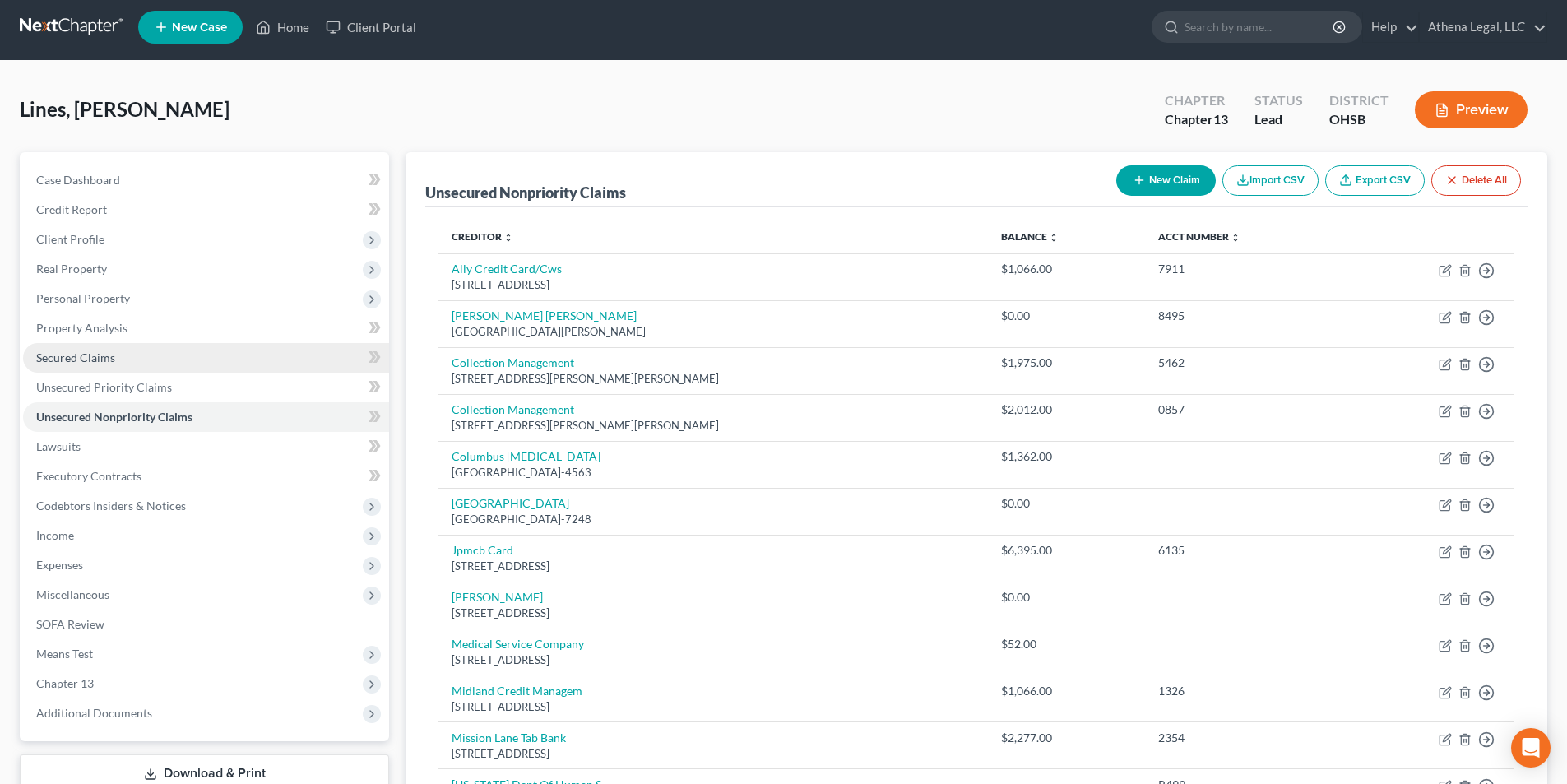
scroll to position [0, 0]
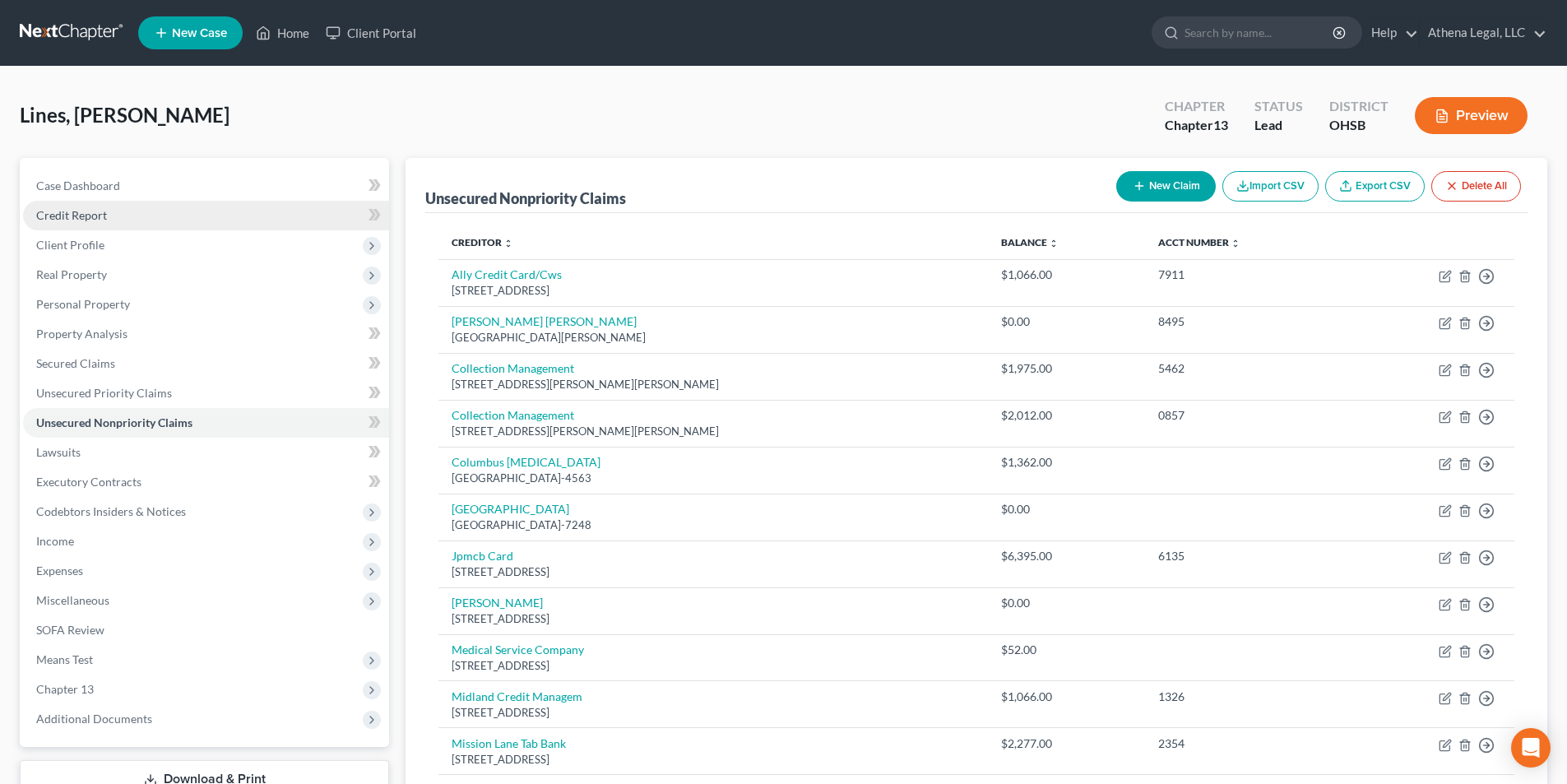
click at [57, 216] on span "Credit Report" at bounding box center [71, 215] width 71 height 14
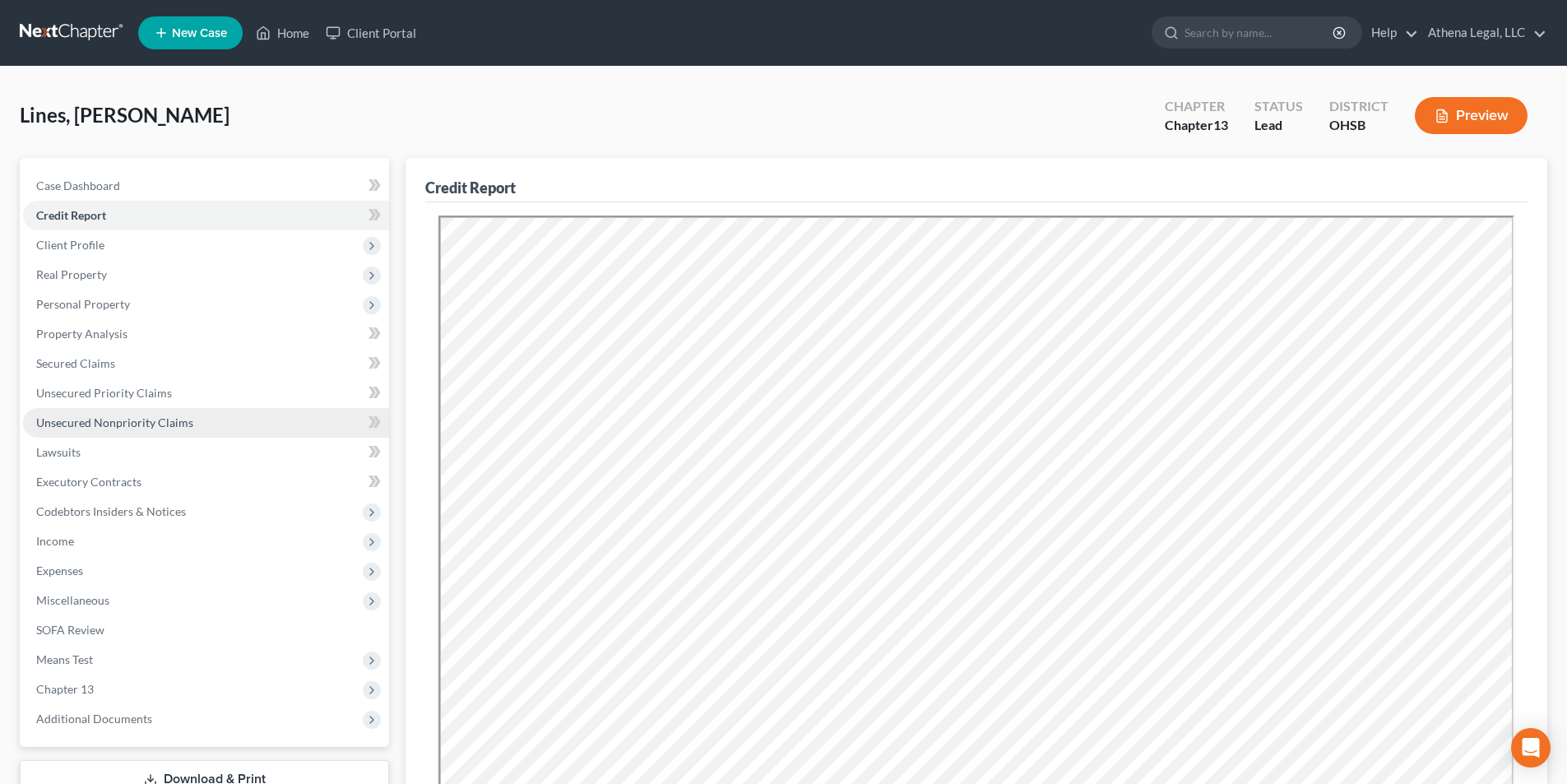
click at [172, 419] on span "Unsecured Nonpriority Claims" at bounding box center [115, 422] width 157 height 14
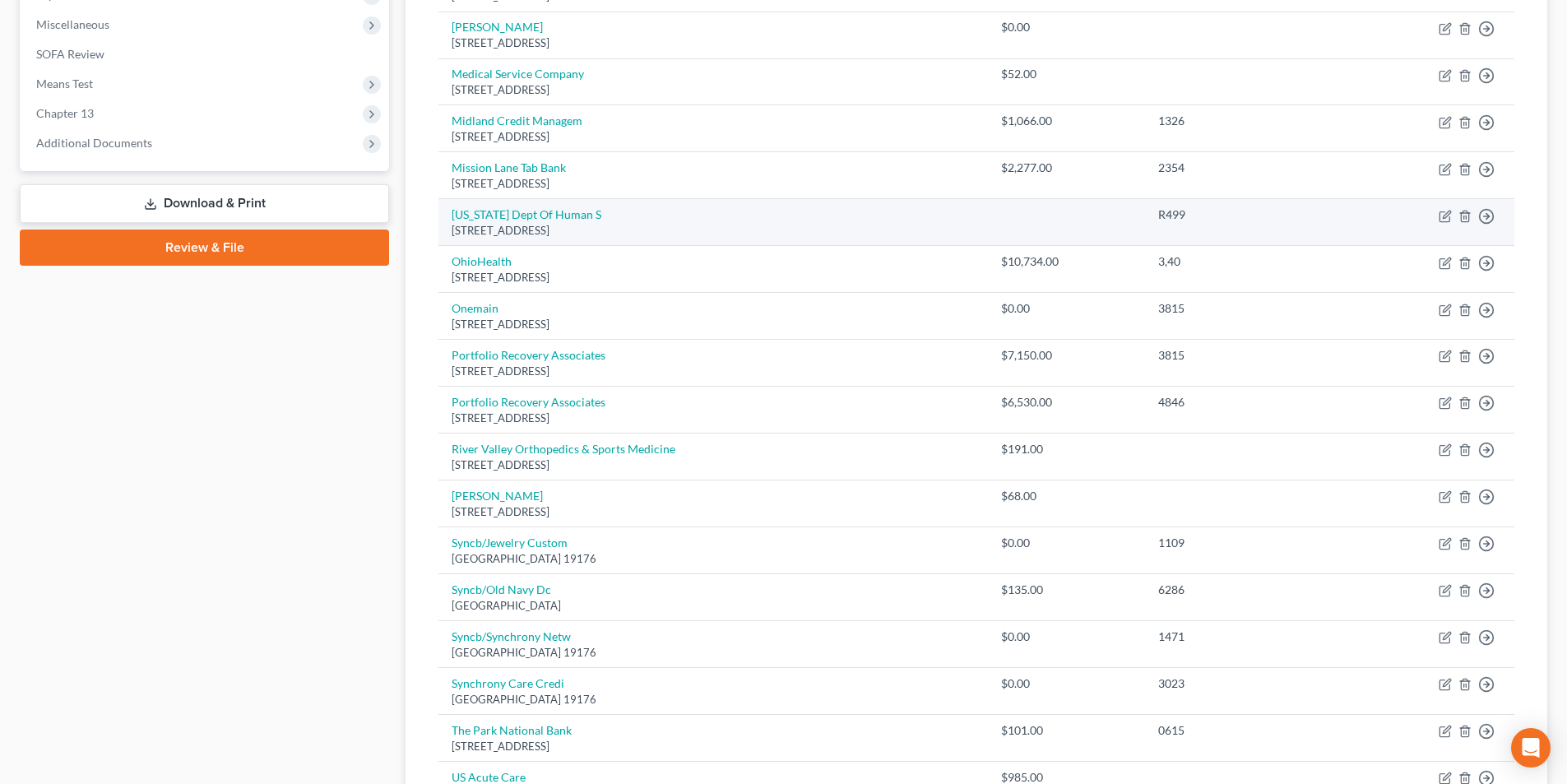
scroll to position [658, 0]
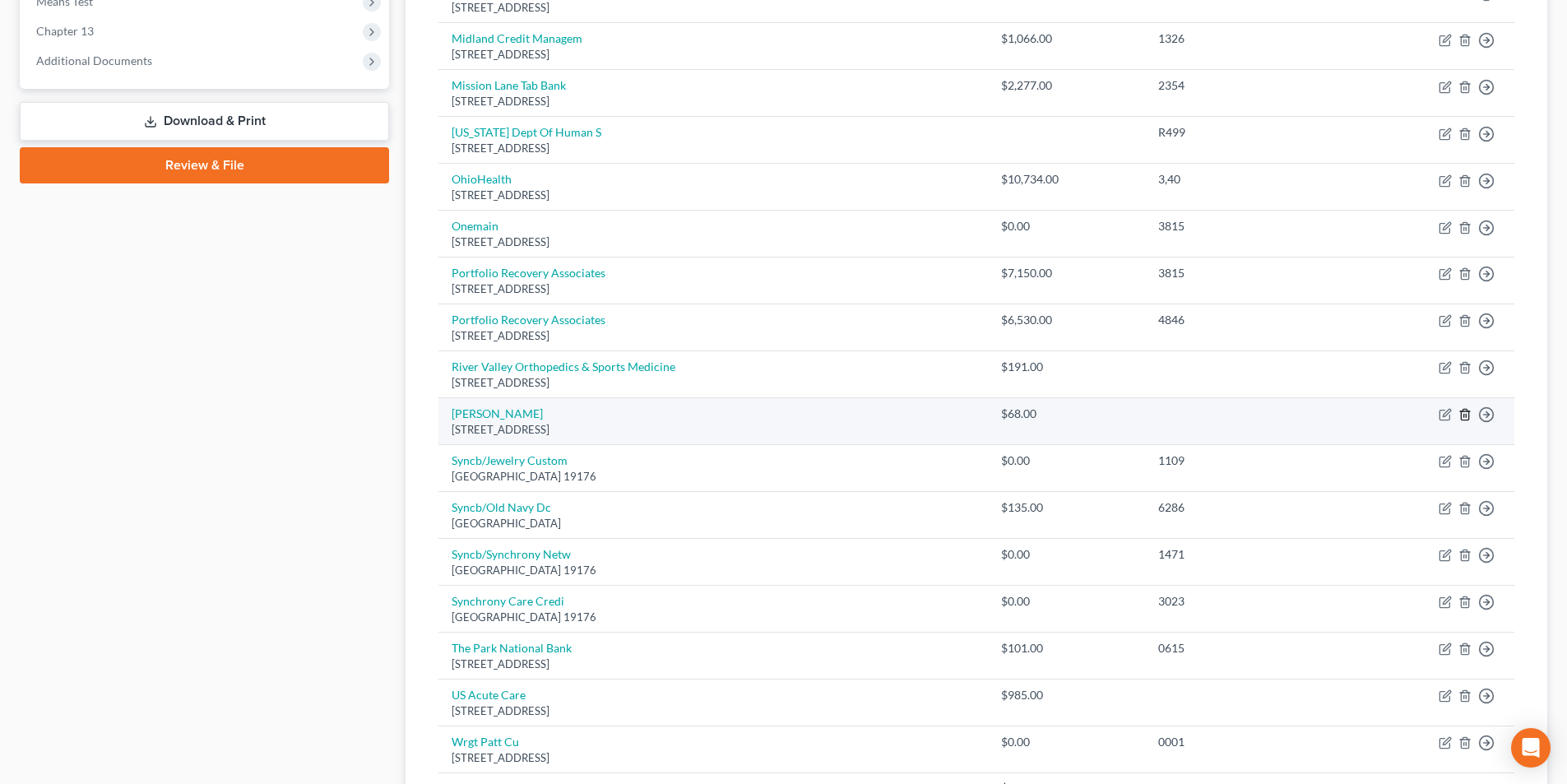
click at [1466, 415] on line "button" at bounding box center [1466, 416] width 0 height 3
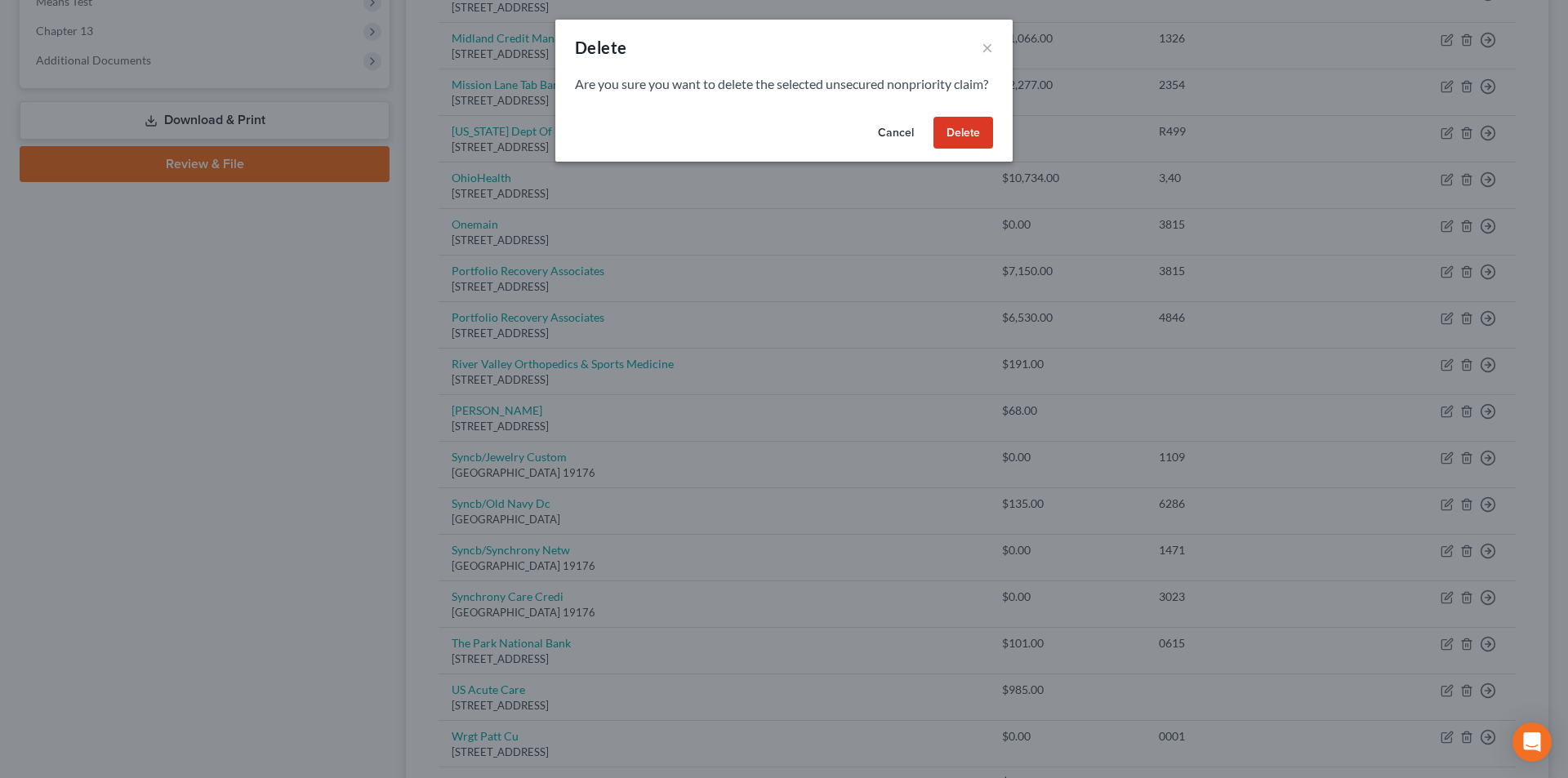
click at [964, 144] on button "Delete" at bounding box center [962, 134] width 60 height 33
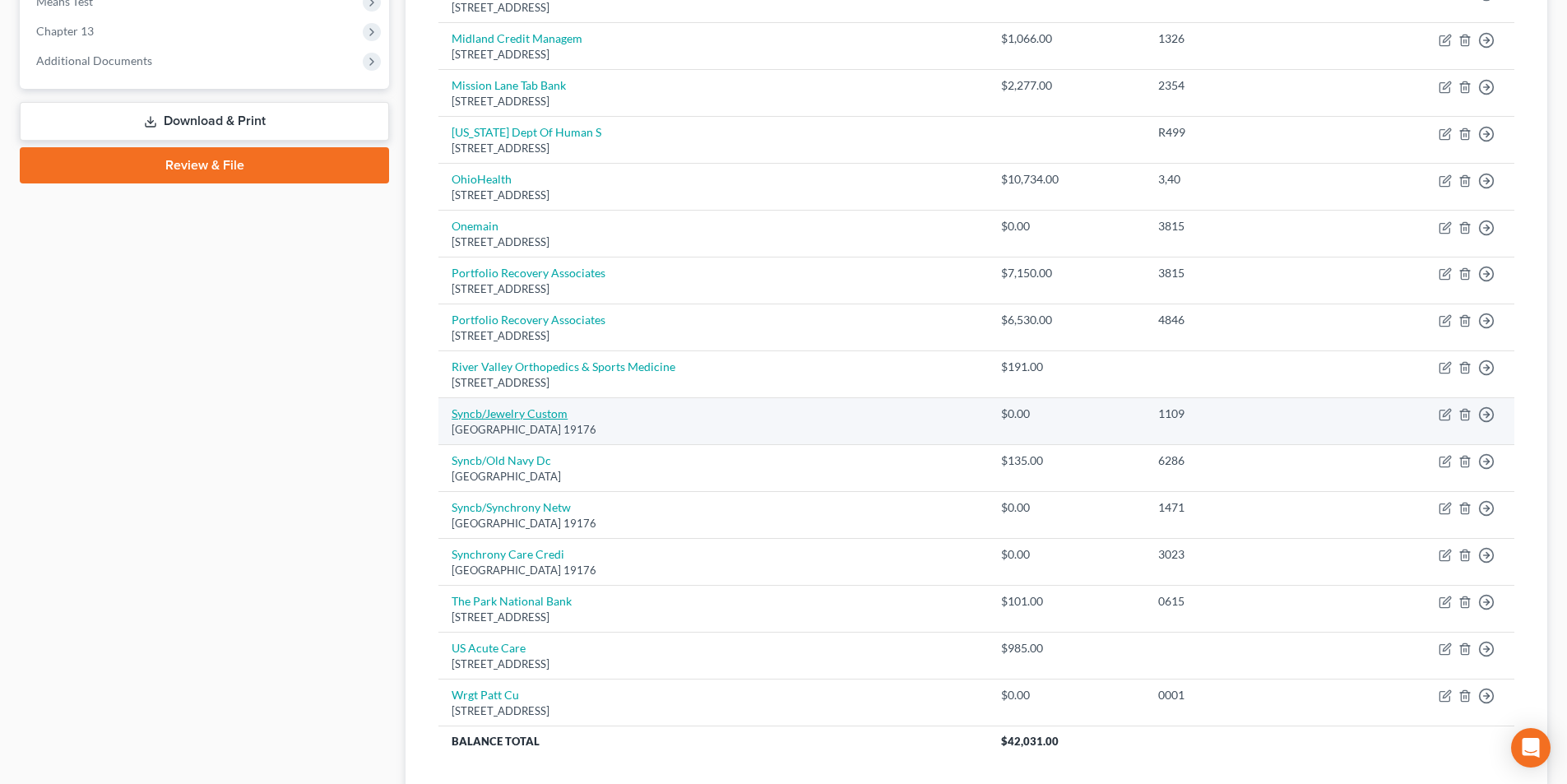
click at [502, 412] on link "Syncb/Jewelry Custom" at bounding box center [510, 413] width 116 height 14
select select "39"
select select "2"
select select "0"
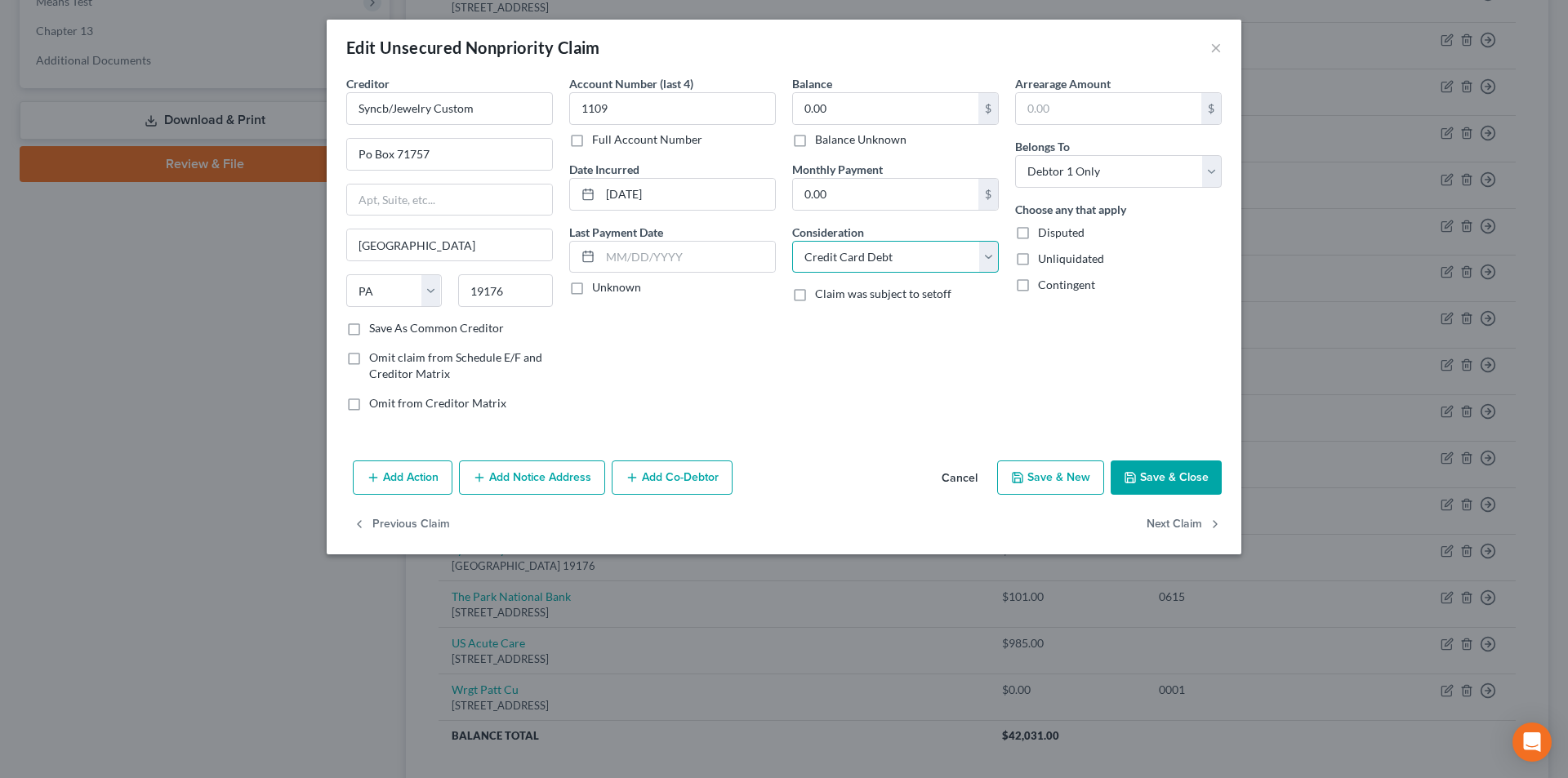
click at [842, 256] on select "Select Cable / Satellite Services Collection Agency Credit Card Debt Debt Couns…" at bounding box center [896, 258] width 207 height 33
select select "14"
click at [792, 241] on select "Select Cable / Satellite Services Collection Agency Credit Card Debt Debt Couns…" at bounding box center [896, 258] width 207 height 33
click at [882, 322] on input "text" at bounding box center [896, 319] width 205 height 31
type input "Notice"
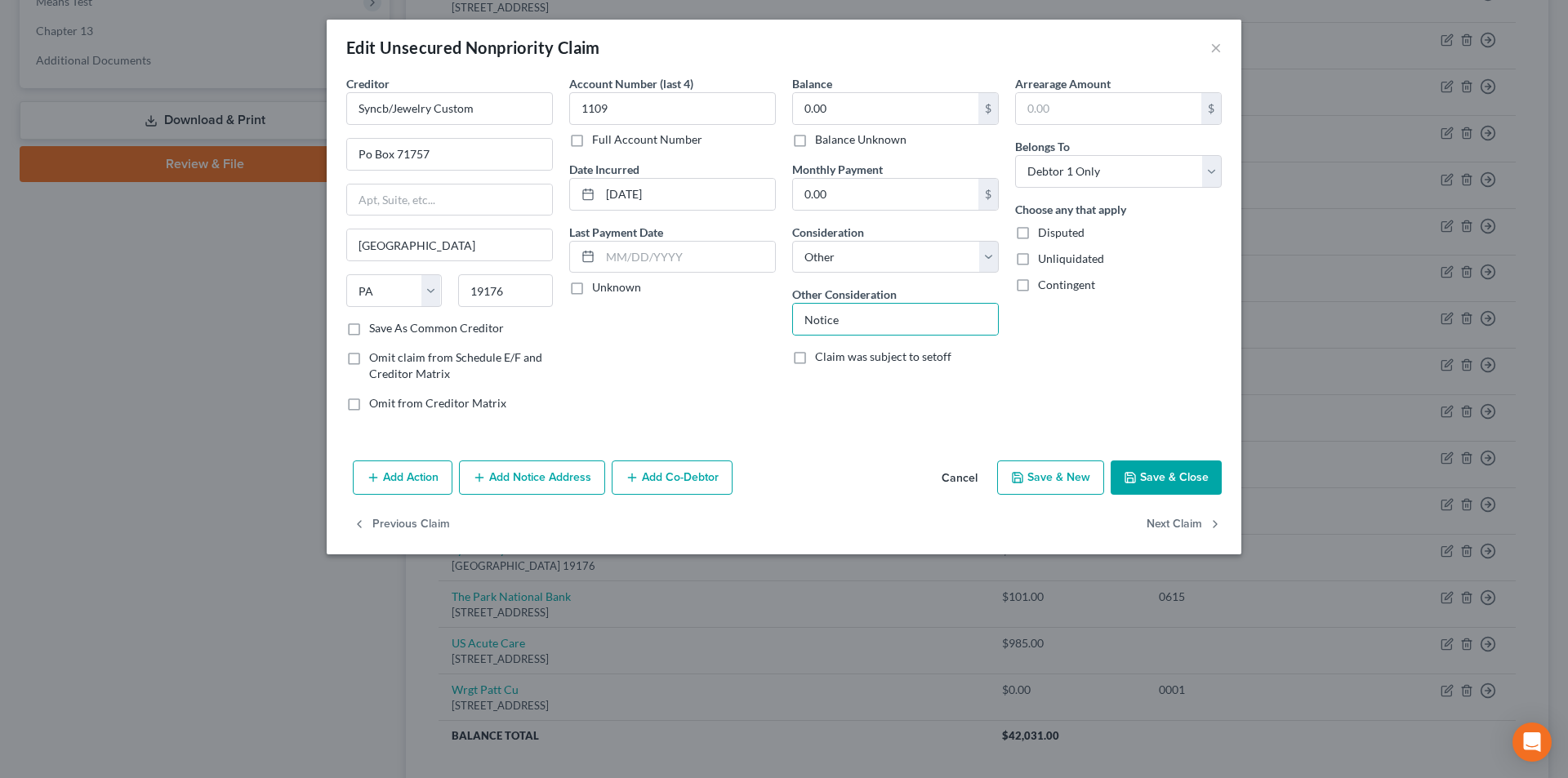
click at [1194, 472] on button "Save & Close" at bounding box center [1166, 478] width 111 height 35
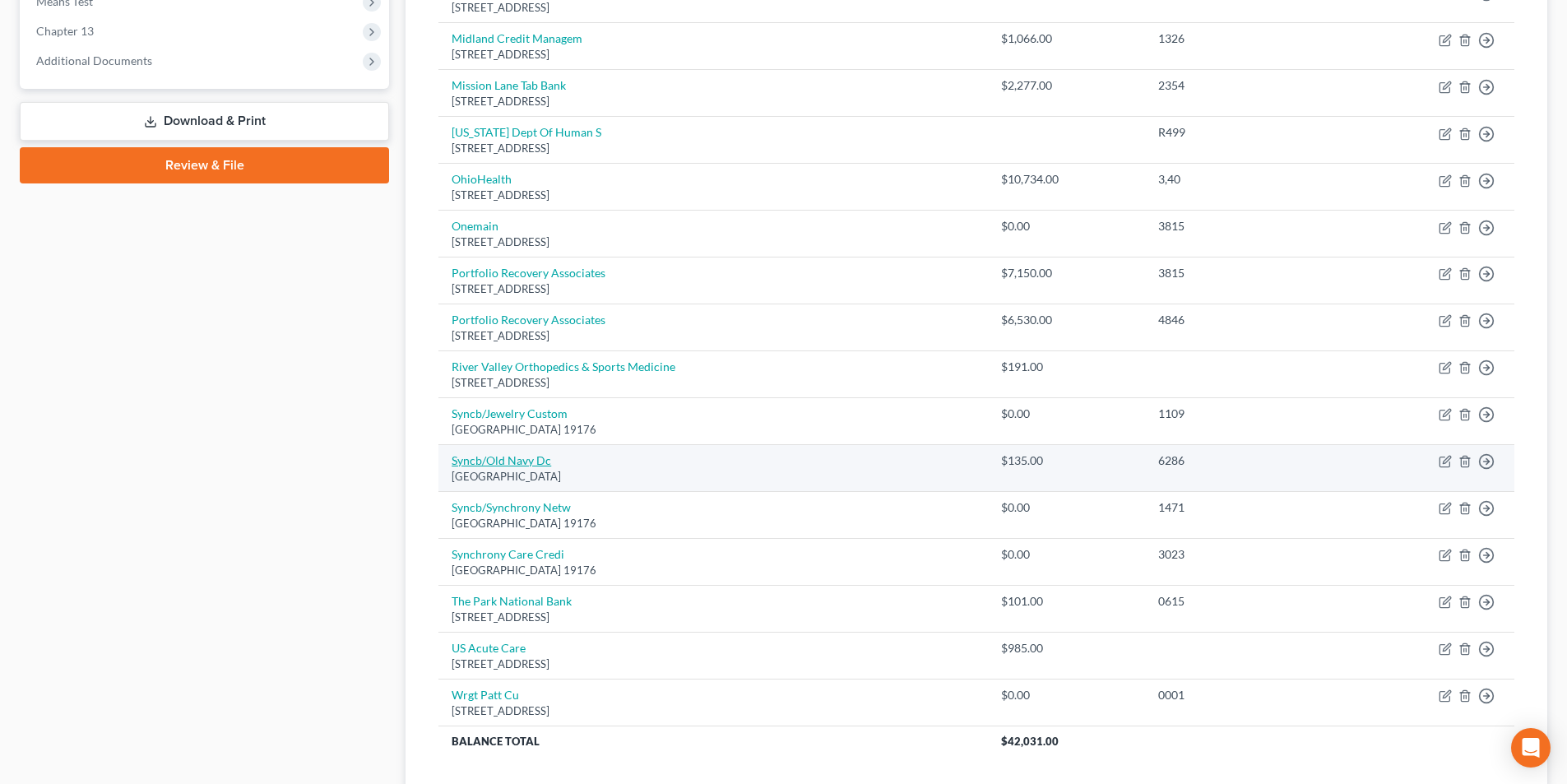
click at [511, 464] on link "Syncb/Old Navy Dc" at bounding box center [502, 460] width 100 height 14
select select "39"
select select "1"
select select "0"
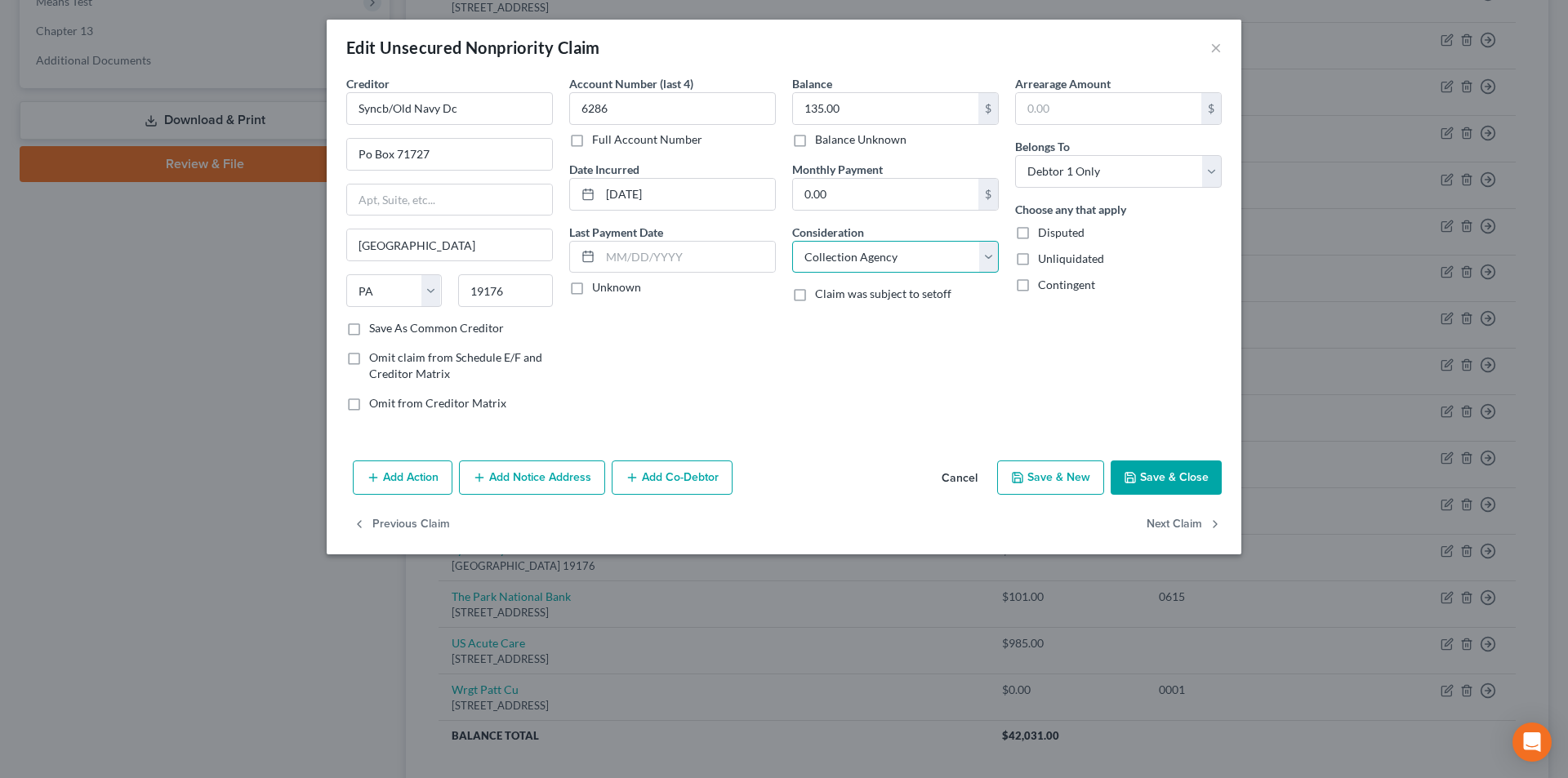
click at [870, 264] on select "Select Cable / Satellite Services Collection Agency Credit Card Debt Debt Couns…" at bounding box center [896, 258] width 207 height 33
select select "2"
click at [792, 241] on select "Select Cable / Satellite Services Collection Agency Credit Card Debt Debt Couns…" at bounding box center [896, 258] width 207 height 33
click at [1169, 481] on button "Save & Close" at bounding box center [1166, 478] width 111 height 35
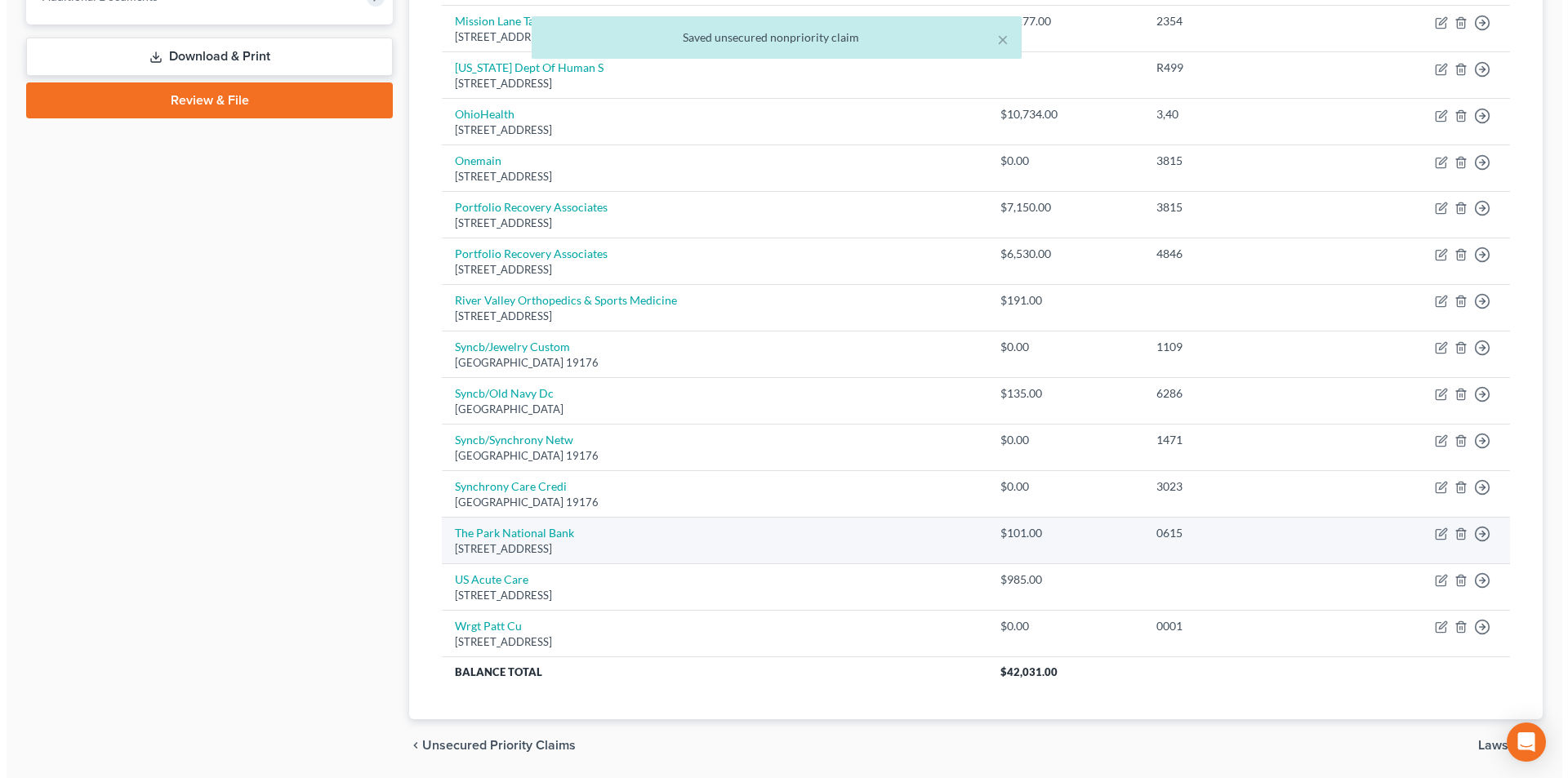
scroll to position [735, 0]
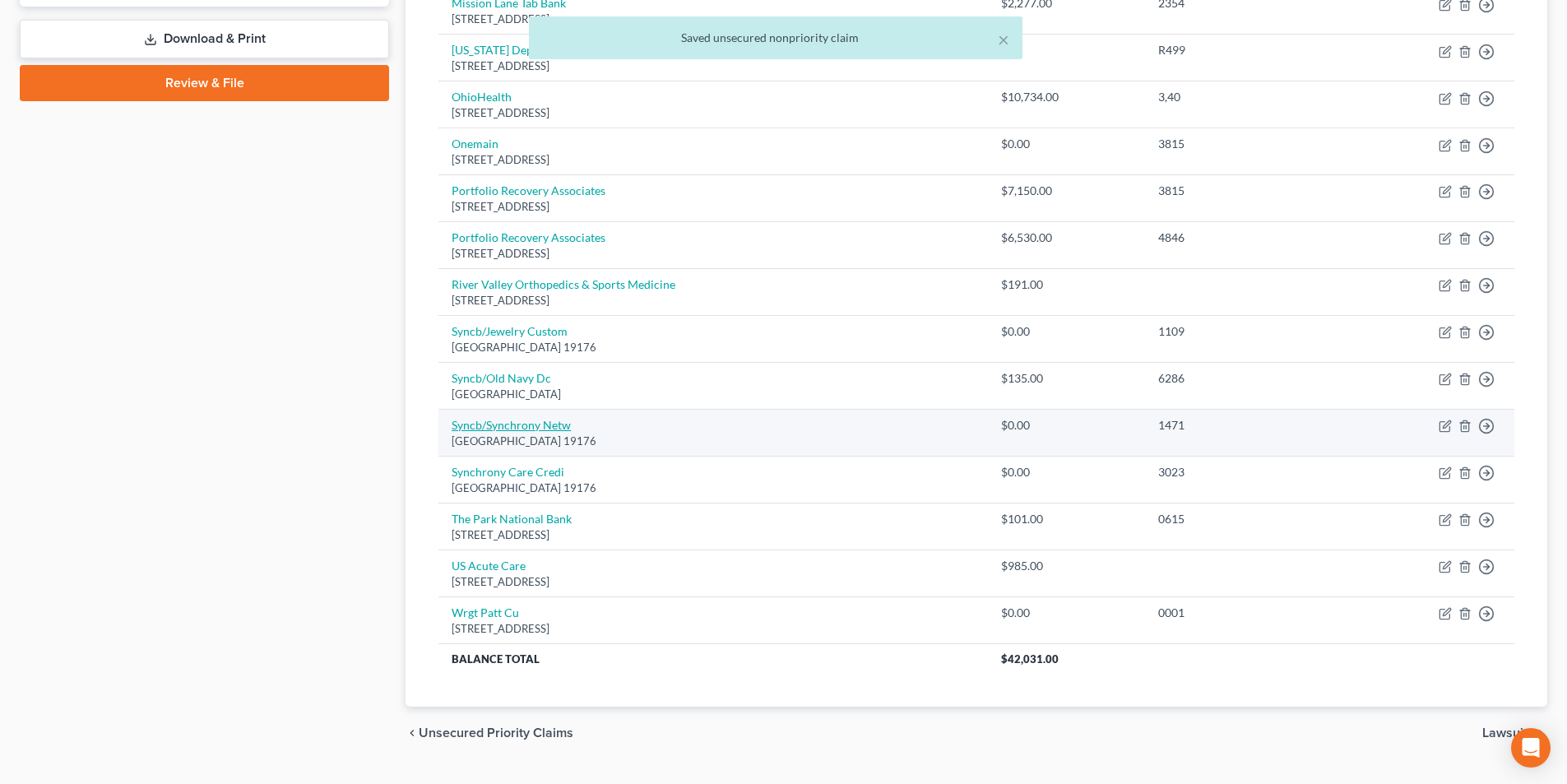
click at [522, 423] on link "Syncb/Synchrony Netw" at bounding box center [512, 425] width 119 height 14
select select "39"
select select "2"
select select "0"
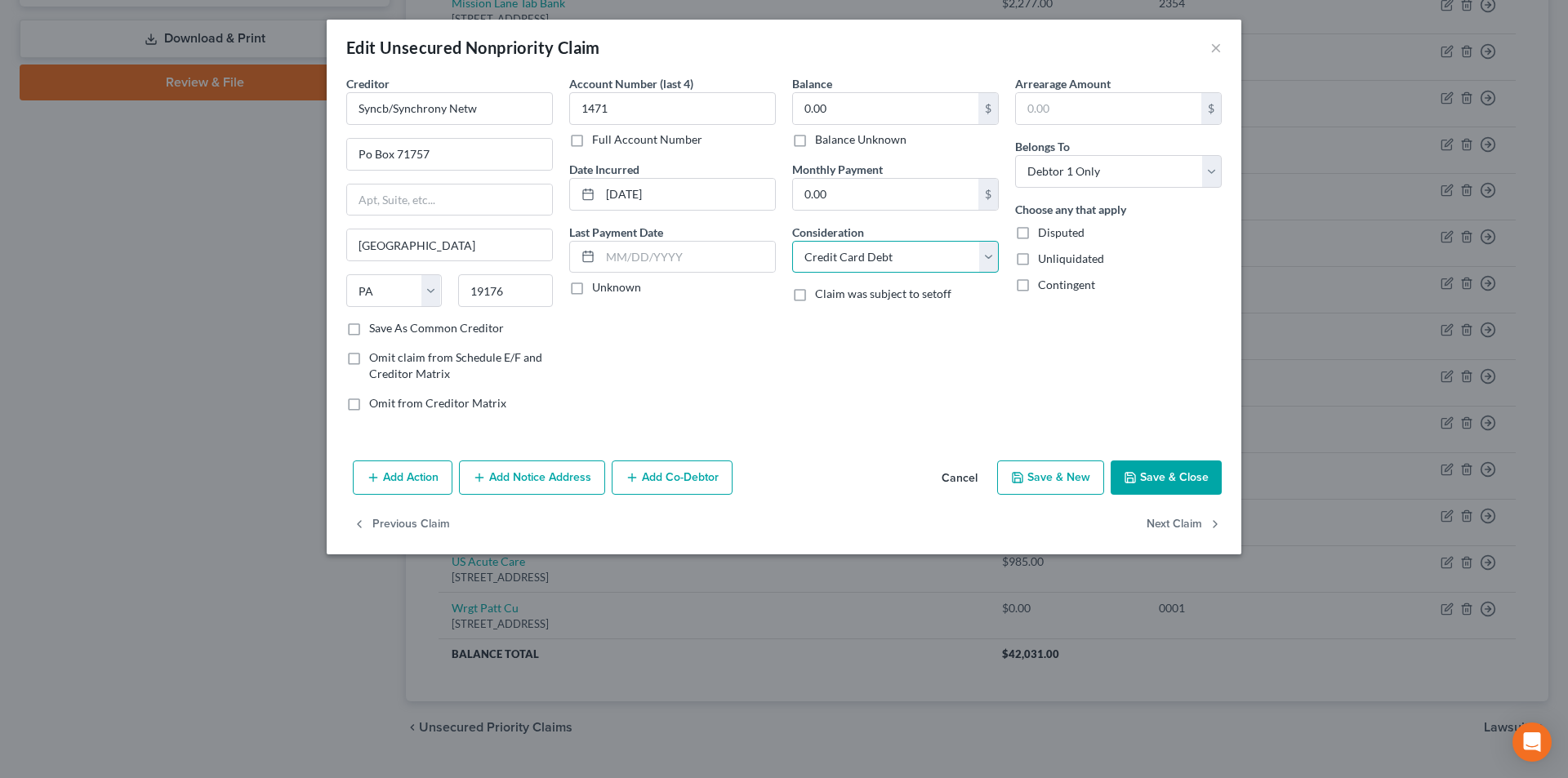
click at [836, 271] on select "Select Cable / Satellite Services Collection Agency Credit Card Debt Debt Couns…" at bounding box center [896, 258] width 207 height 33
select select "14"
click at [792, 241] on select "Select Cable / Satellite Services Collection Agency Credit Card Debt Debt Couns…" at bounding box center [896, 258] width 207 height 33
drag, startPoint x: 882, startPoint y: 312, endPoint x: 928, endPoint y: 298, distance: 48.1
click at [882, 312] on input "text" at bounding box center [896, 319] width 205 height 31
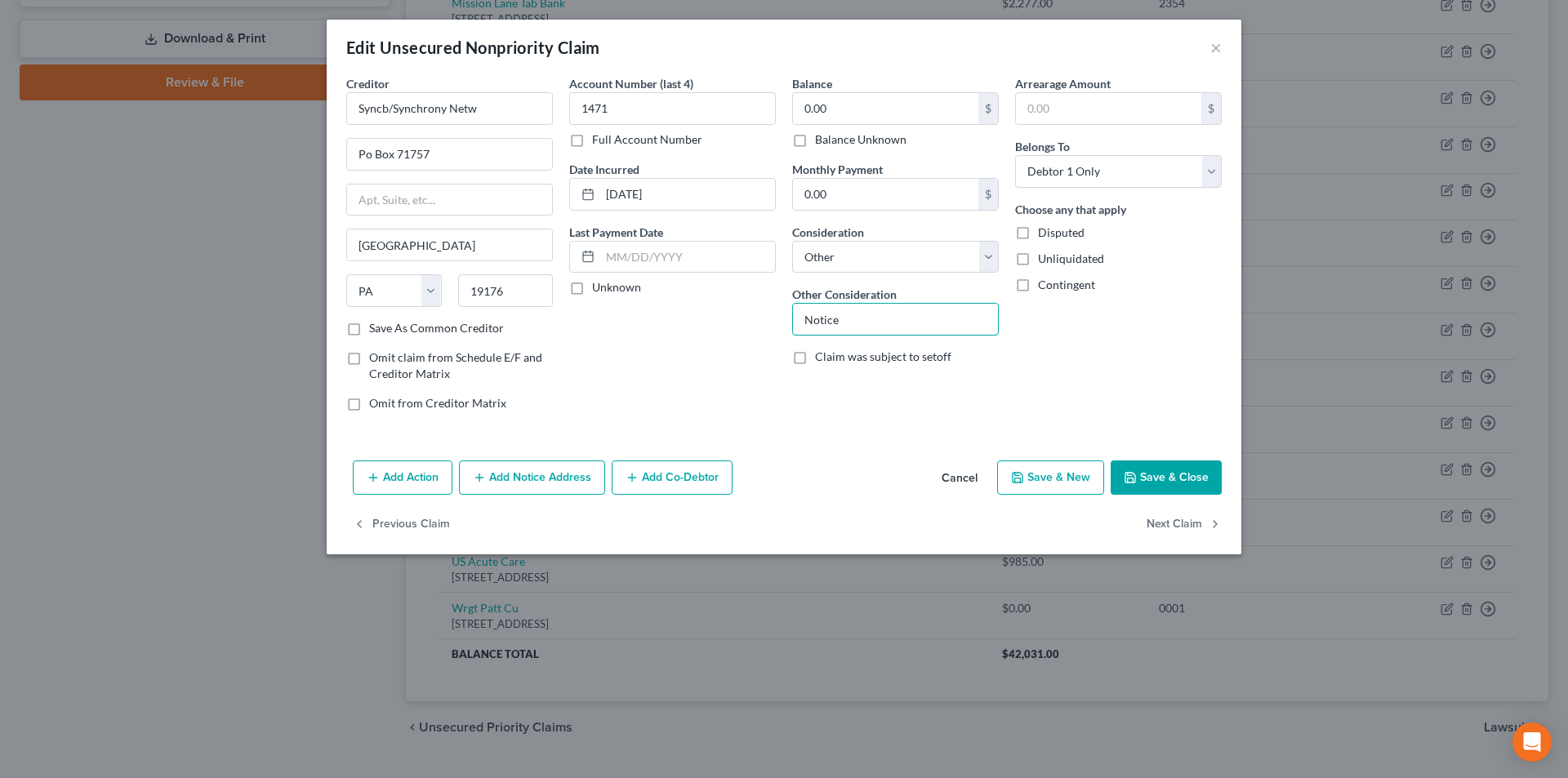
type input "Notice"
click at [955, 478] on button "Cancel" at bounding box center [960, 479] width 62 height 33
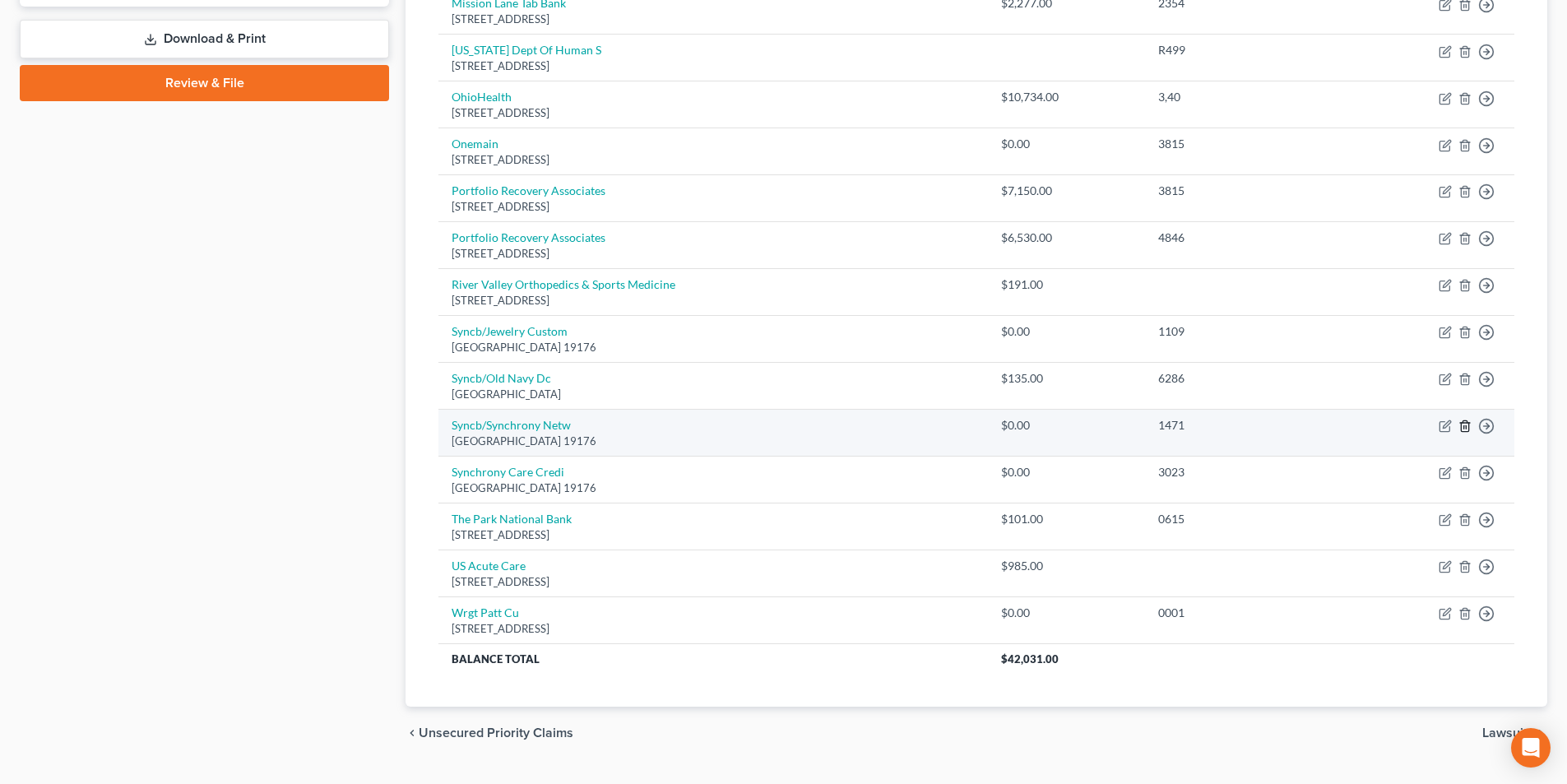
click at [1461, 424] on icon "button" at bounding box center [1465, 427] width 7 height 10
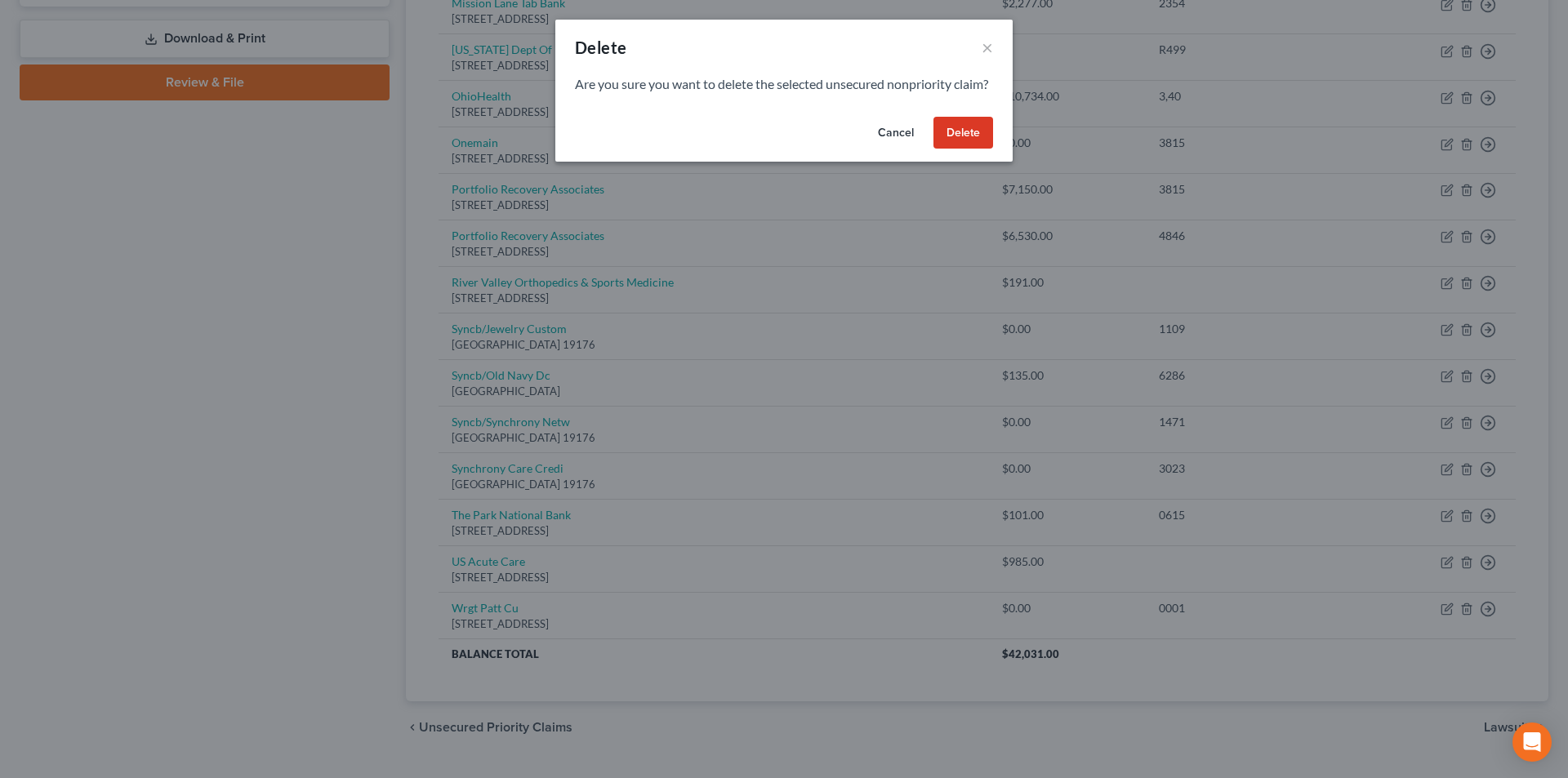
click at [964, 149] on button "Delete" at bounding box center [962, 134] width 60 height 33
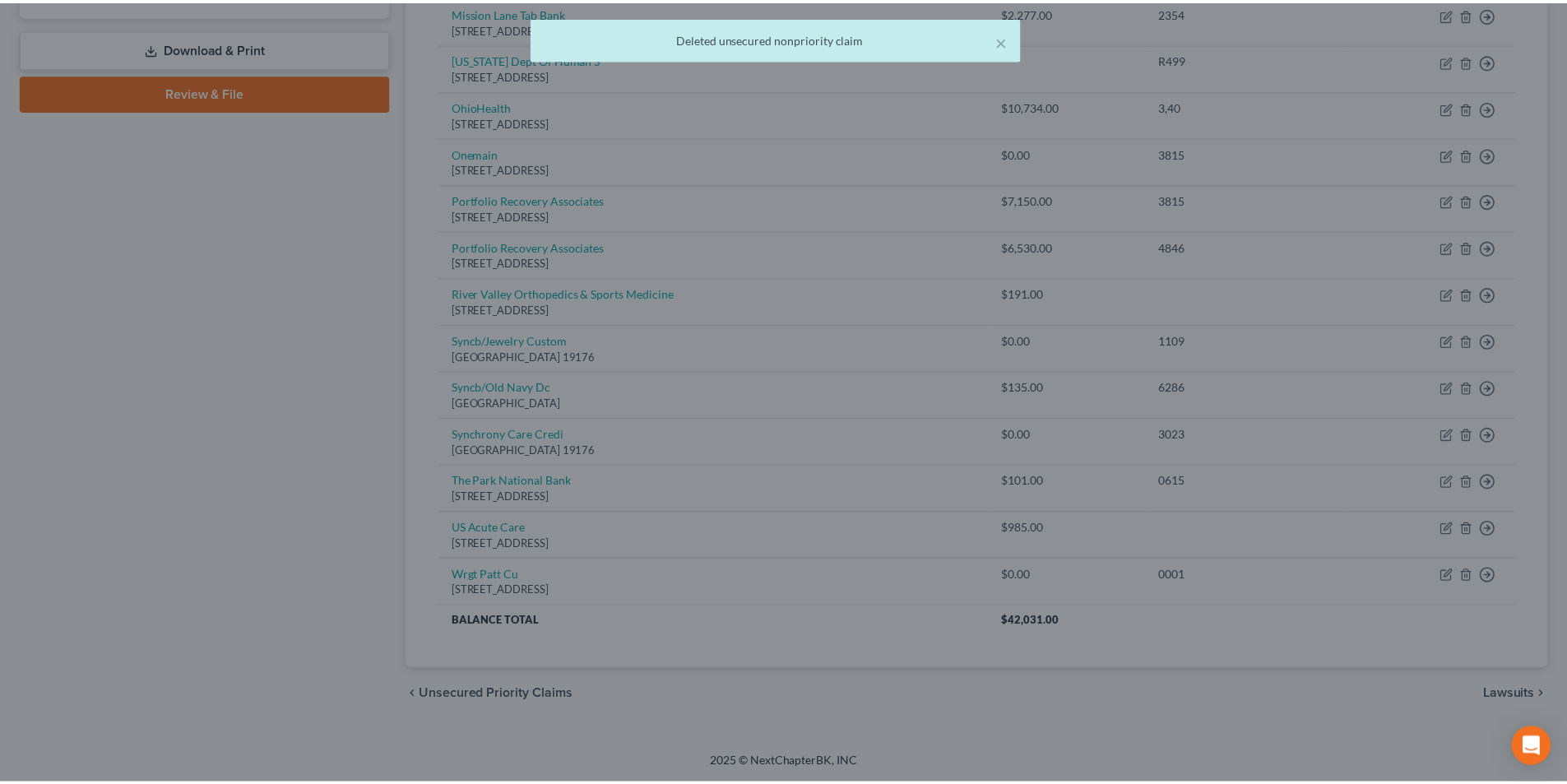
scroll to position [731, 0]
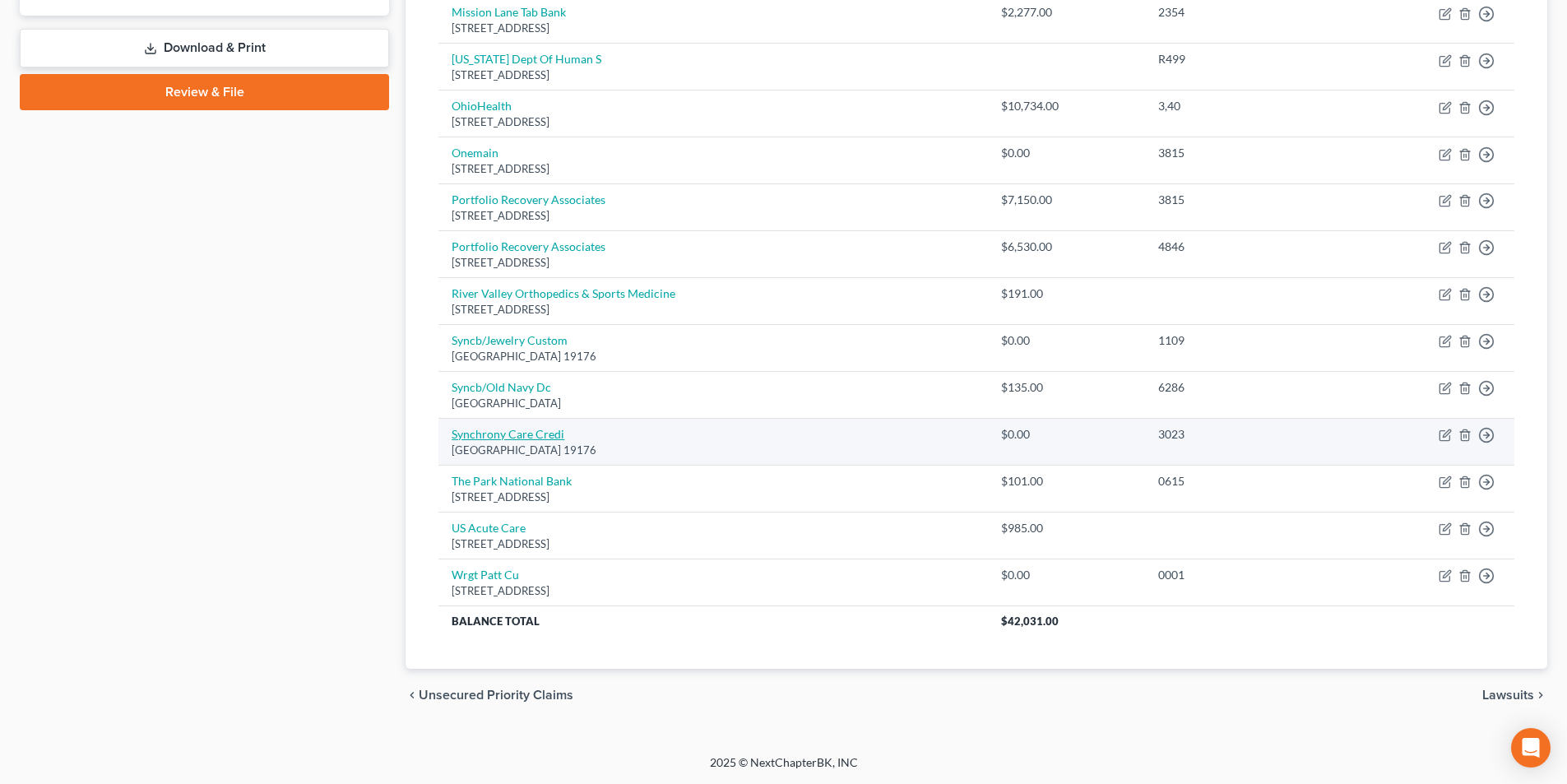
click at [527, 434] on link "Synchrony Care Credi" at bounding box center [508, 434] width 113 height 14
select select "39"
select select "2"
select select "0"
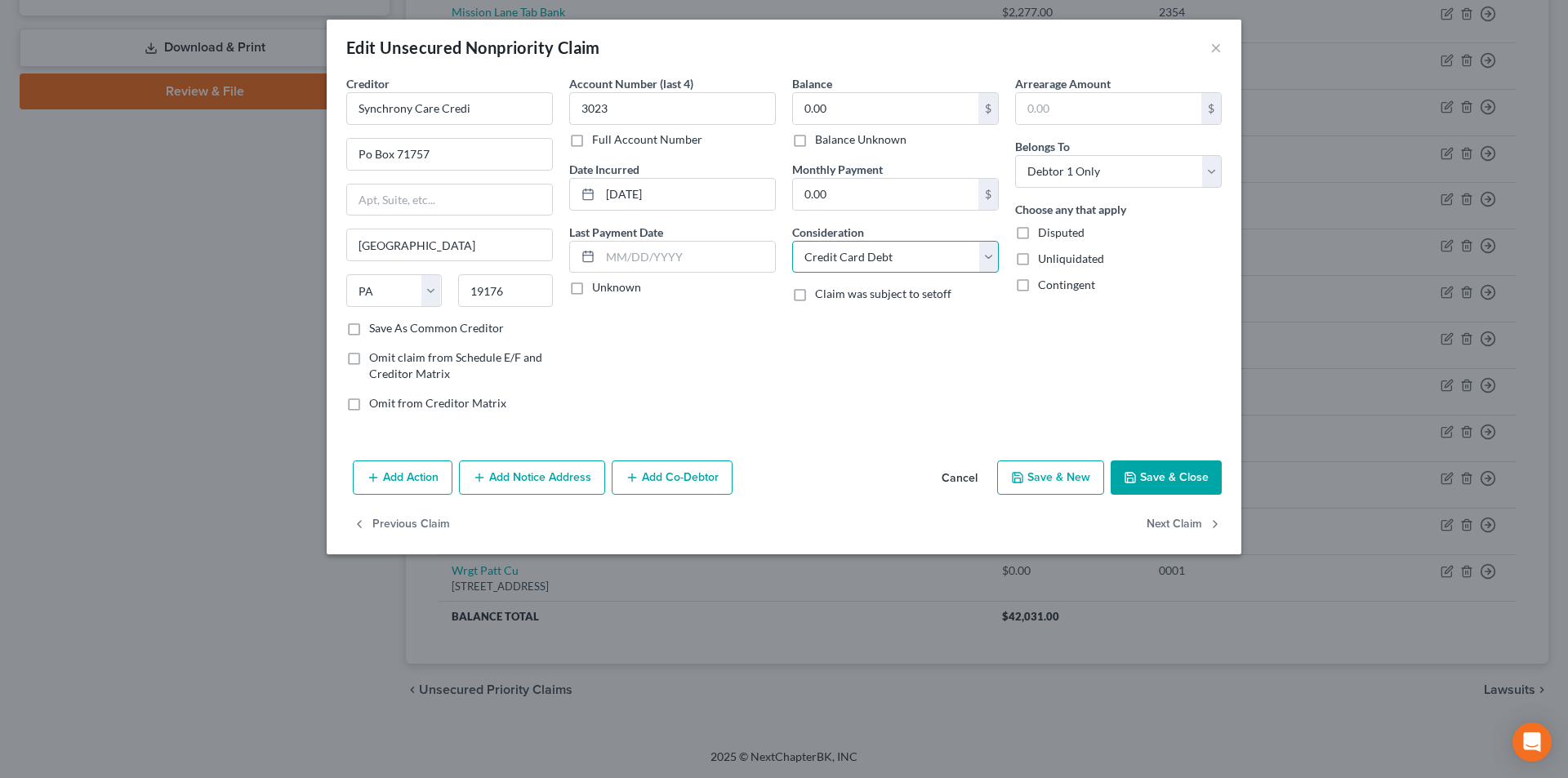
click at [939, 262] on select "Select Cable / Satellite Services Collection Agency Credit Card Debt Debt Couns…" at bounding box center [896, 258] width 207 height 33
select select "14"
click at [792, 241] on select "Select Cable / Satellite Services Collection Agency Credit Card Debt Debt Couns…" at bounding box center [896, 258] width 207 height 33
click at [851, 319] on input "text" at bounding box center [896, 319] width 205 height 31
type input "Notice"
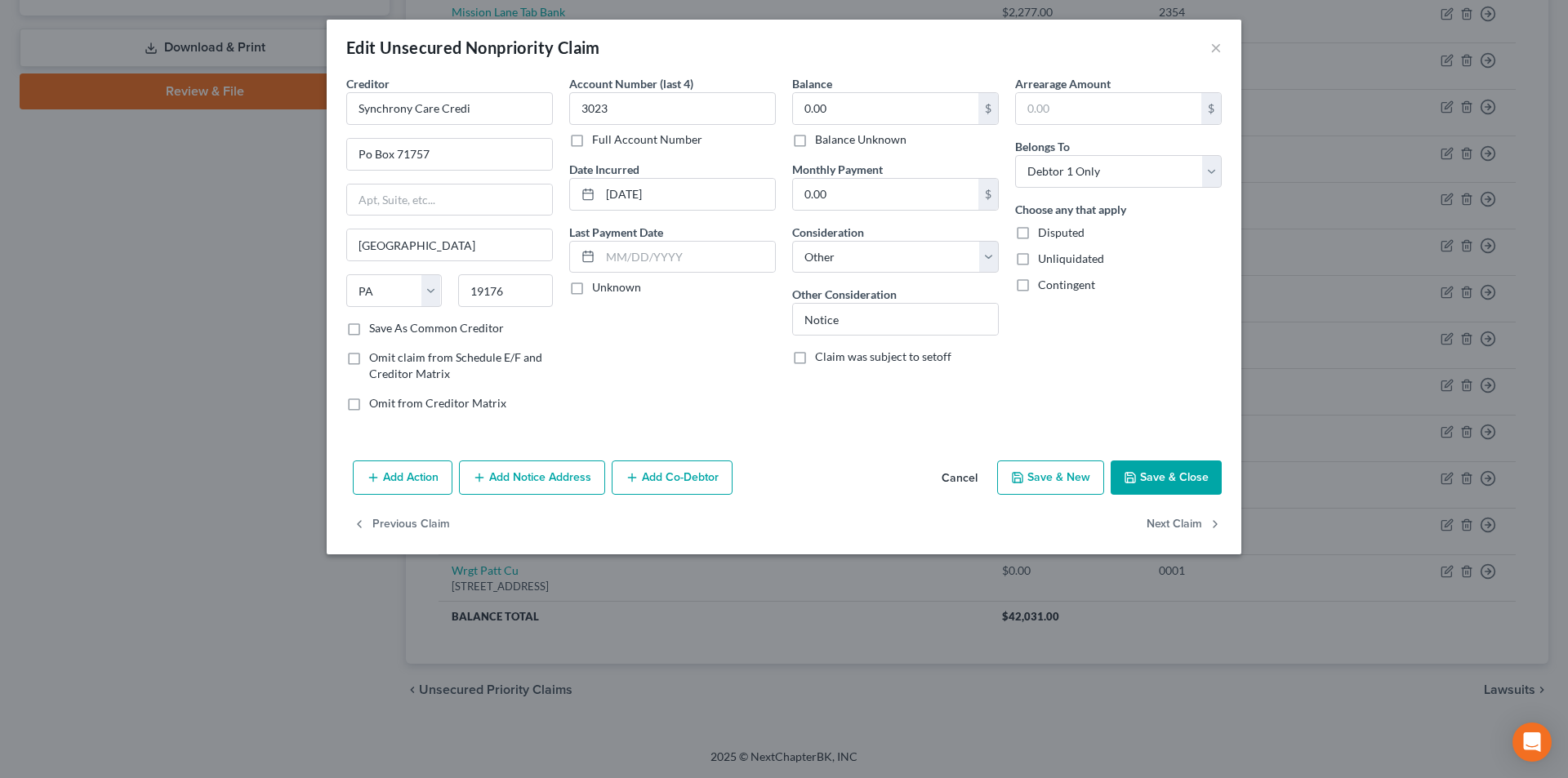
click at [1132, 475] on polyline "button" at bounding box center [1129, 474] width 4 height 3
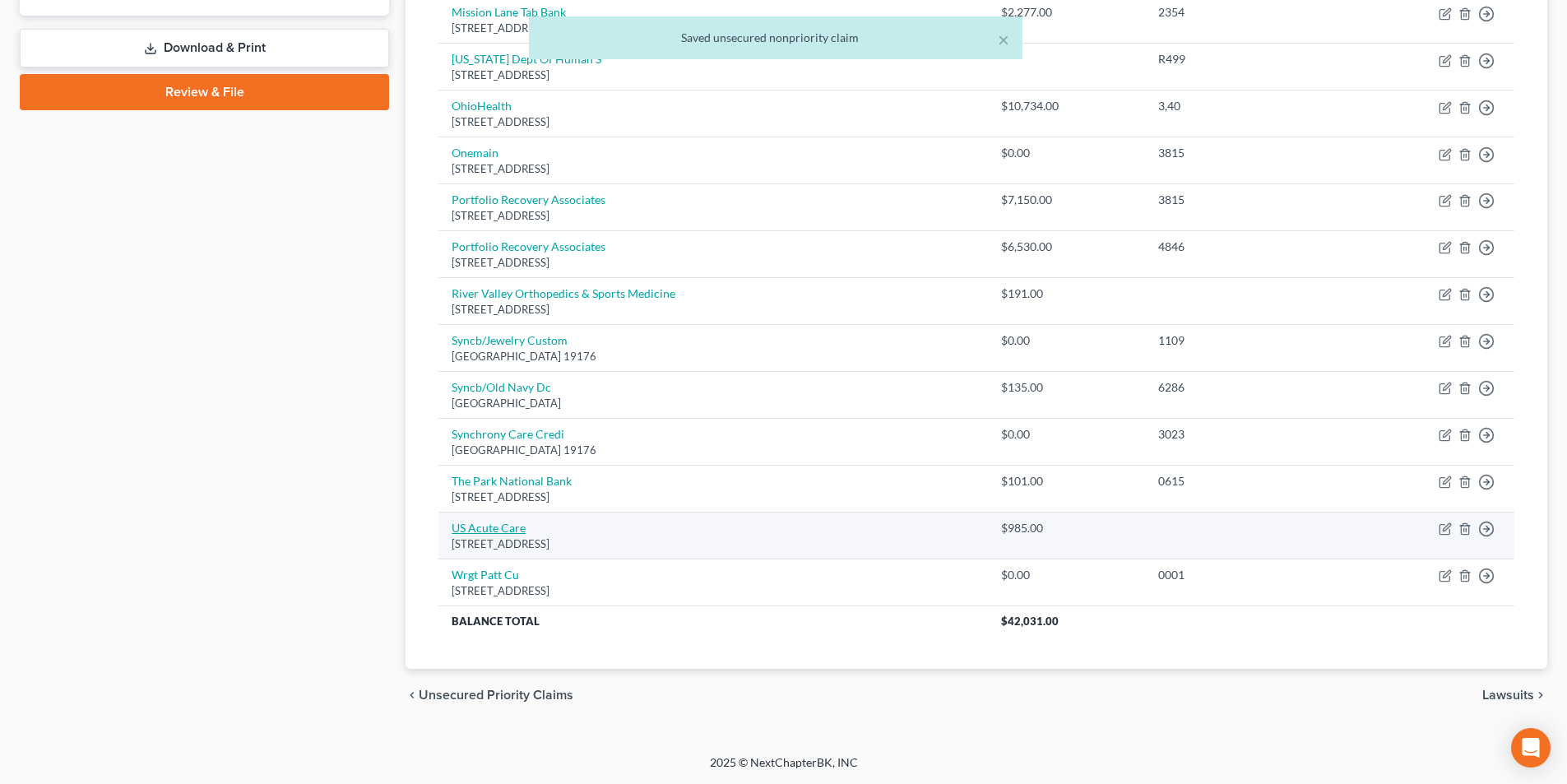
click at [496, 528] on link "US Acute Care" at bounding box center [489, 528] width 74 height 14
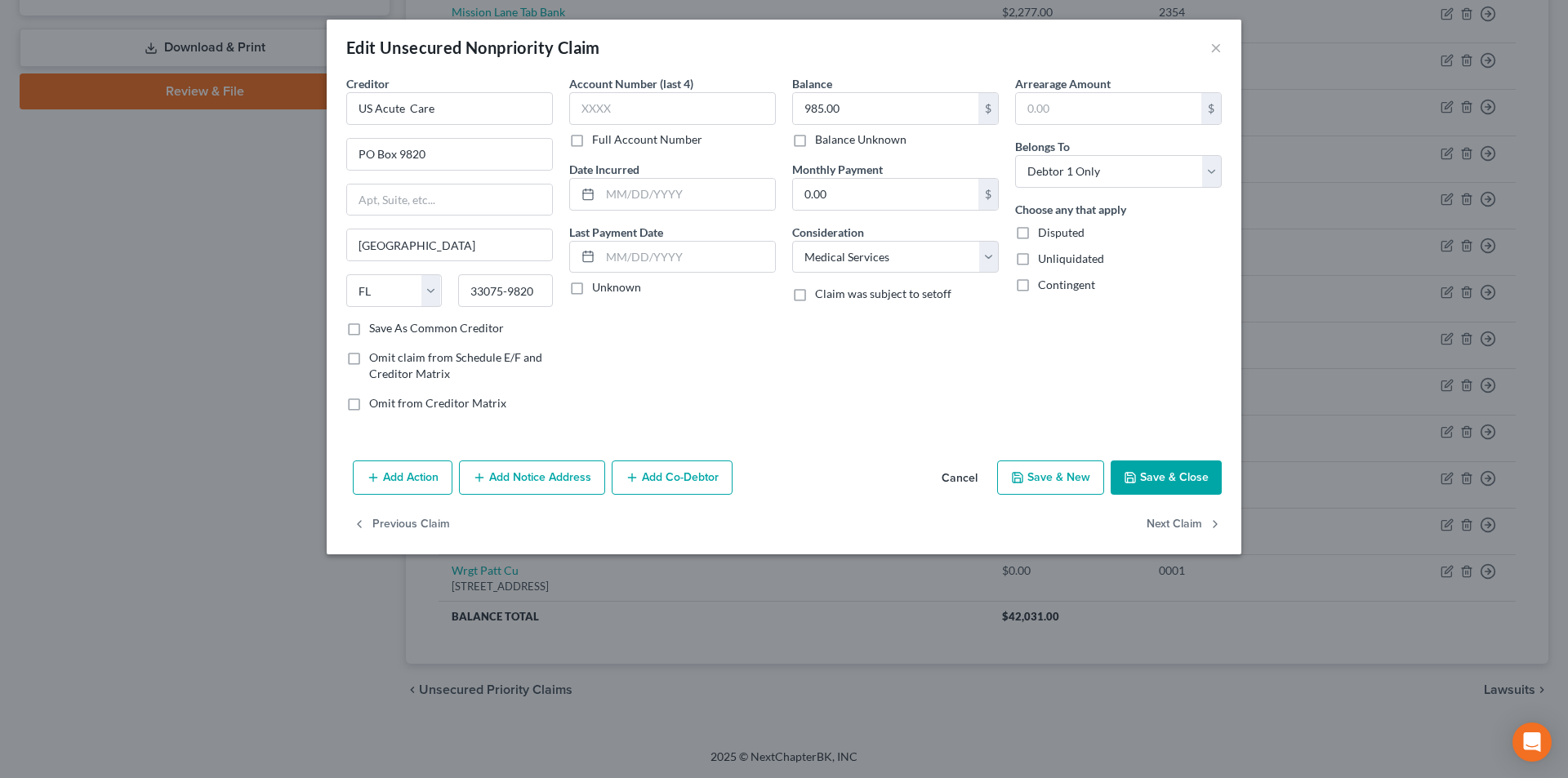
click at [1159, 481] on button "Save & Close" at bounding box center [1166, 478] width 111 height 35
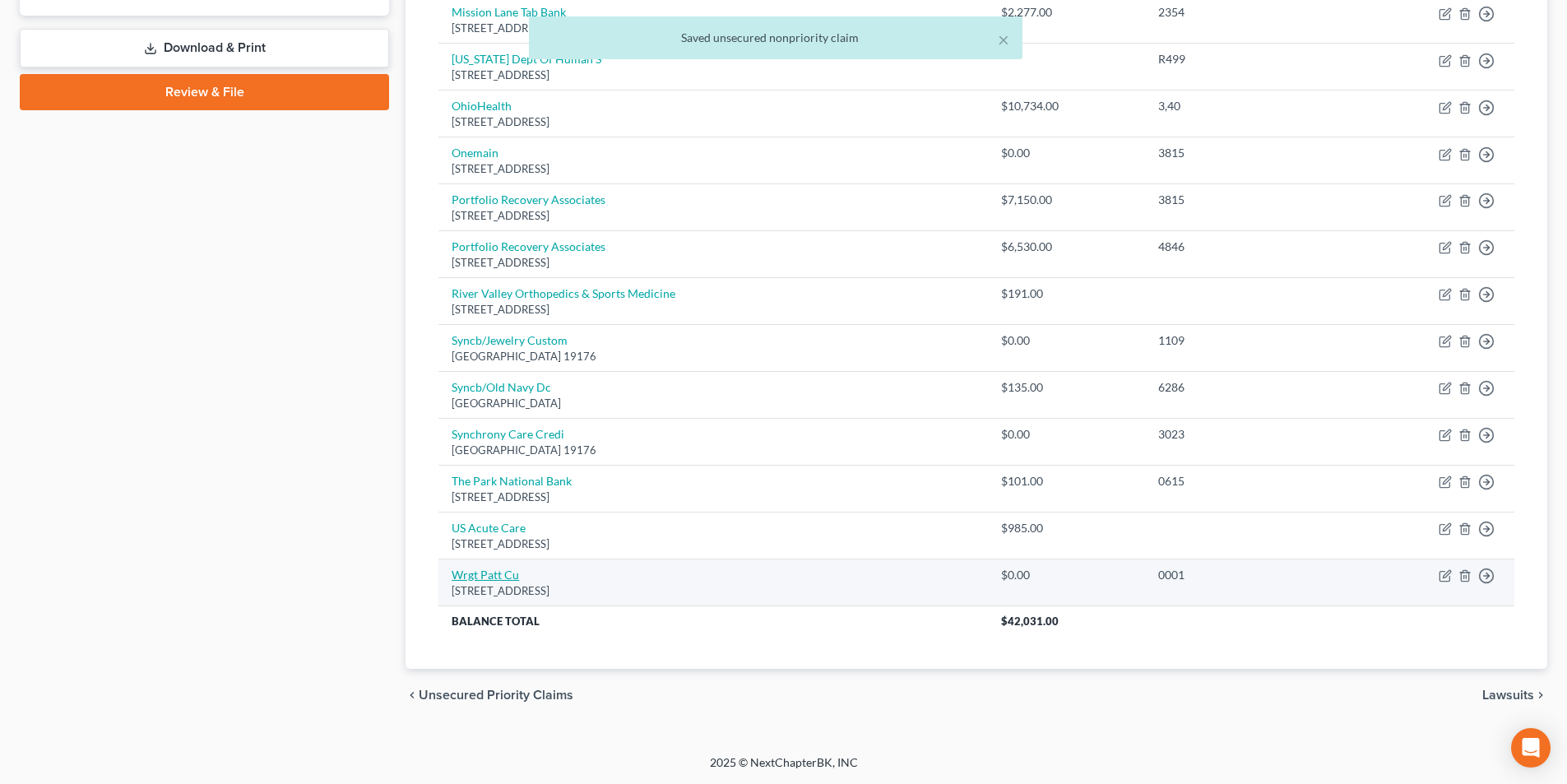
click at [518, 577] on link "Wrgt Patt Cu" at bounding box center [485, 574] width 67 height 14
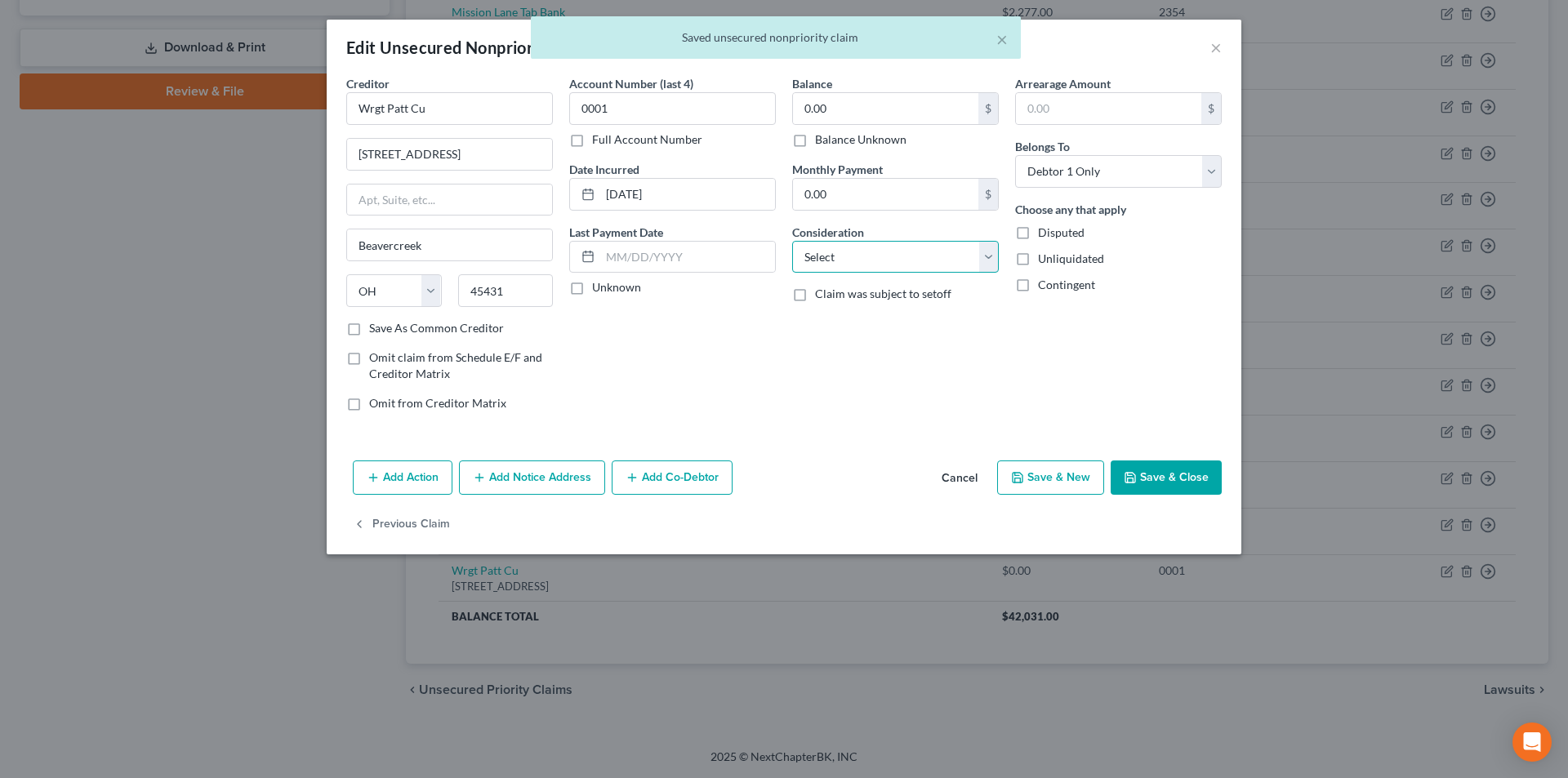
click at [843, 261] on select "Select Cable / Satellite Services Collection Agency Credit Card Debt Debt Couns…" at bounding box center [896, 258] width 207 height 33
click at [792, 241] on select "Select Cable / Satellite Services Collection Agency Credit Card Debt Debt Couns…" at bounding box center [896, 258] width 207 height 33
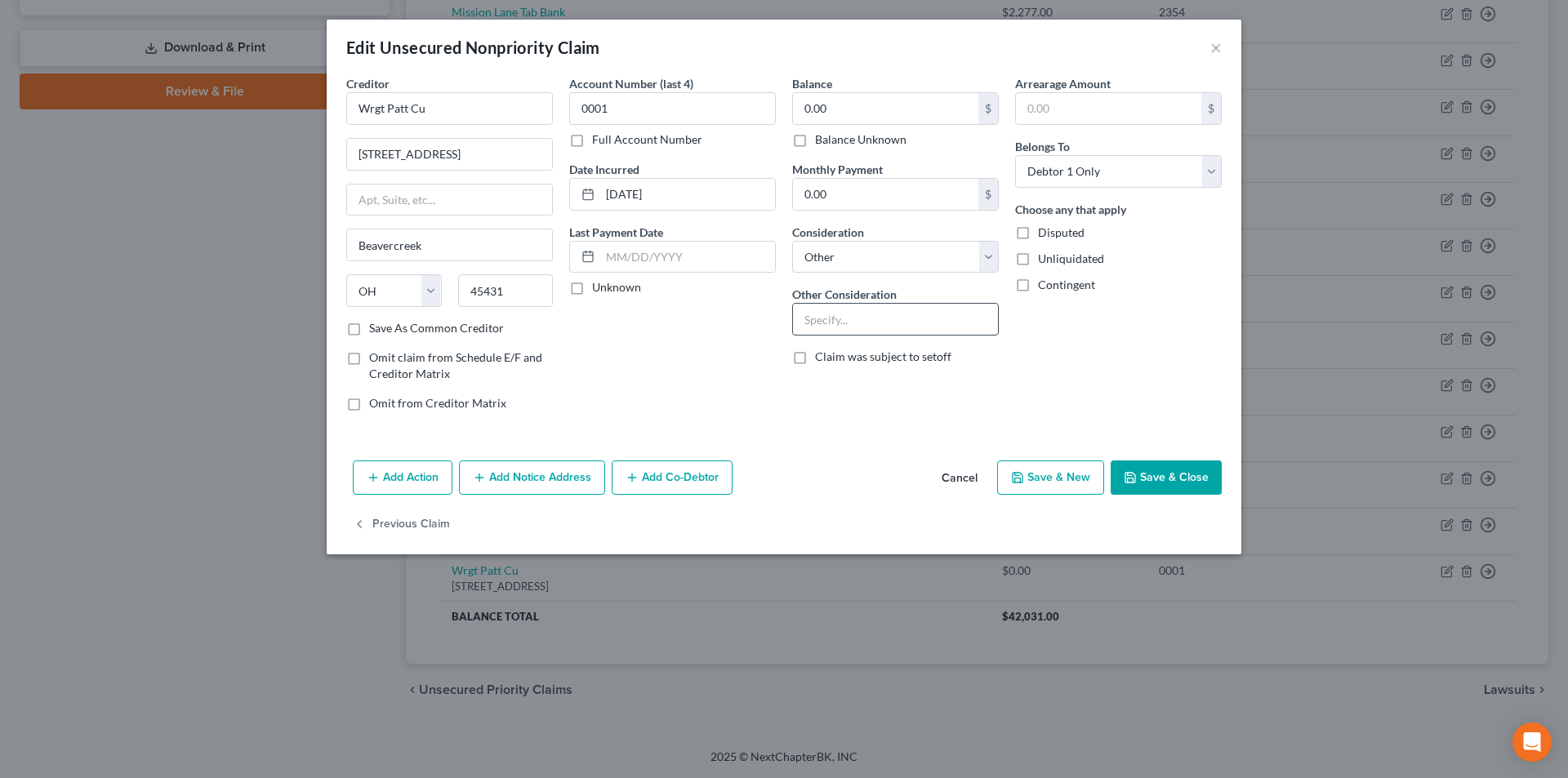
drag, startPoint x: 833, startPoint y: 316, endPoint x: 850, endPoint y: 309, distance: 18.4
click at [833, 316] on input "text" at bounding box center [896, 319] width 205 height 31
click at [1177, 475] on button "Save & Close" at bounding box center [1166, 478] width 111 height 35
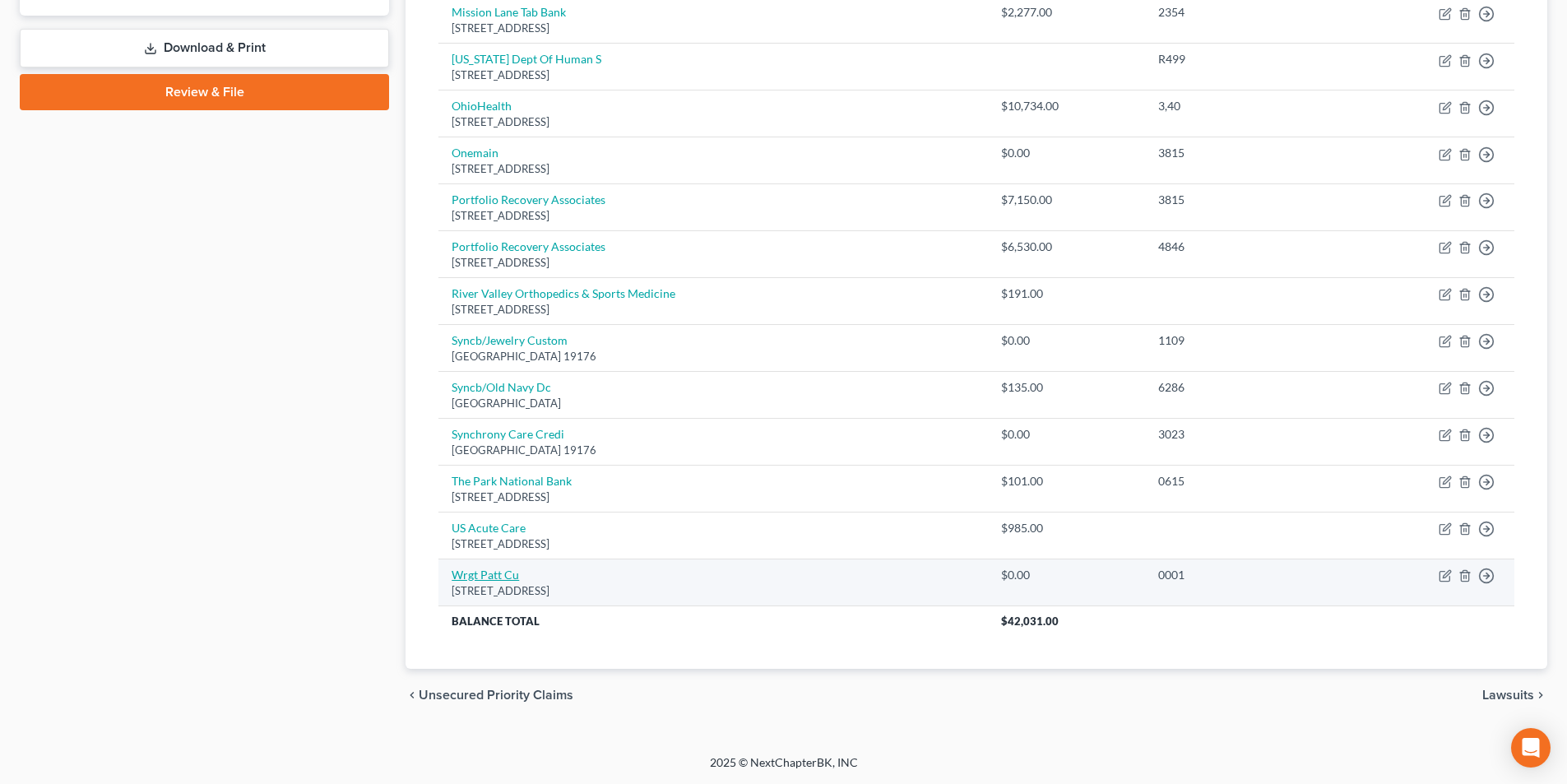
click at [493, 575] on link "Wrgt Patt Cu" at bounding box center [485, 574] width 67 height 14
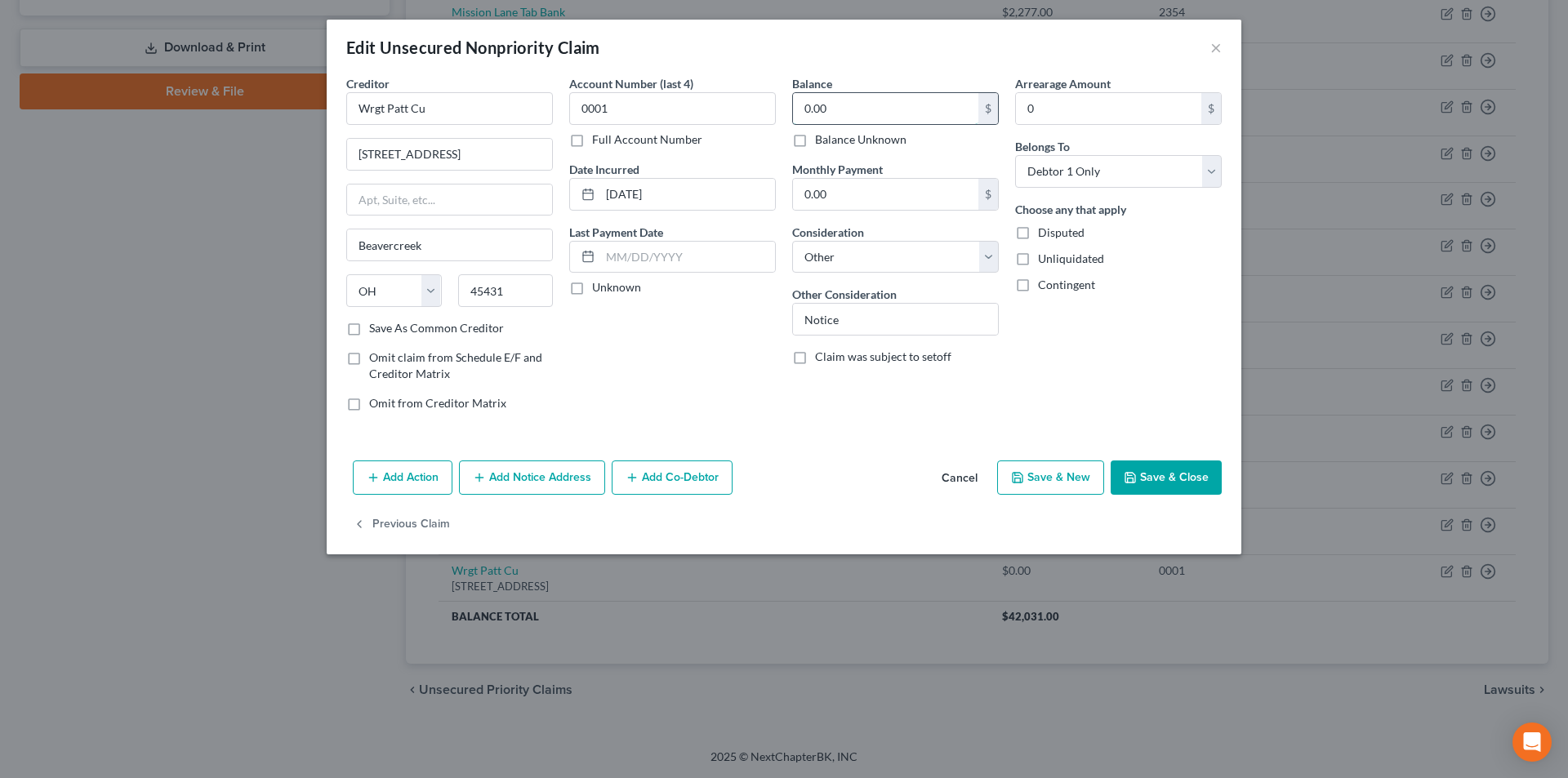
click at [838, 114] on input "0.00" at bounding box center [886, 108] width 186 height 31
drag, startPoint x: 862, startPoint y: 259, endPoint x: 862, endPoint y: 270, distance: 11.0
click at [862, 259] on select "Select Cable / Satellite Services Collection Agency Credit Card Debt Debt Couns…" at bounding box center [896, 258] width 207 height 33
click at [792, 241] on select "Select Cable / Satellite Services Collection Agency Credit Card Debt Debt Couns…" at bounding box center [896, 258] width 207 height 33
click at [1153, 470] on button "Save & Close" at bounding box center [1166, 478] width 111 height 35
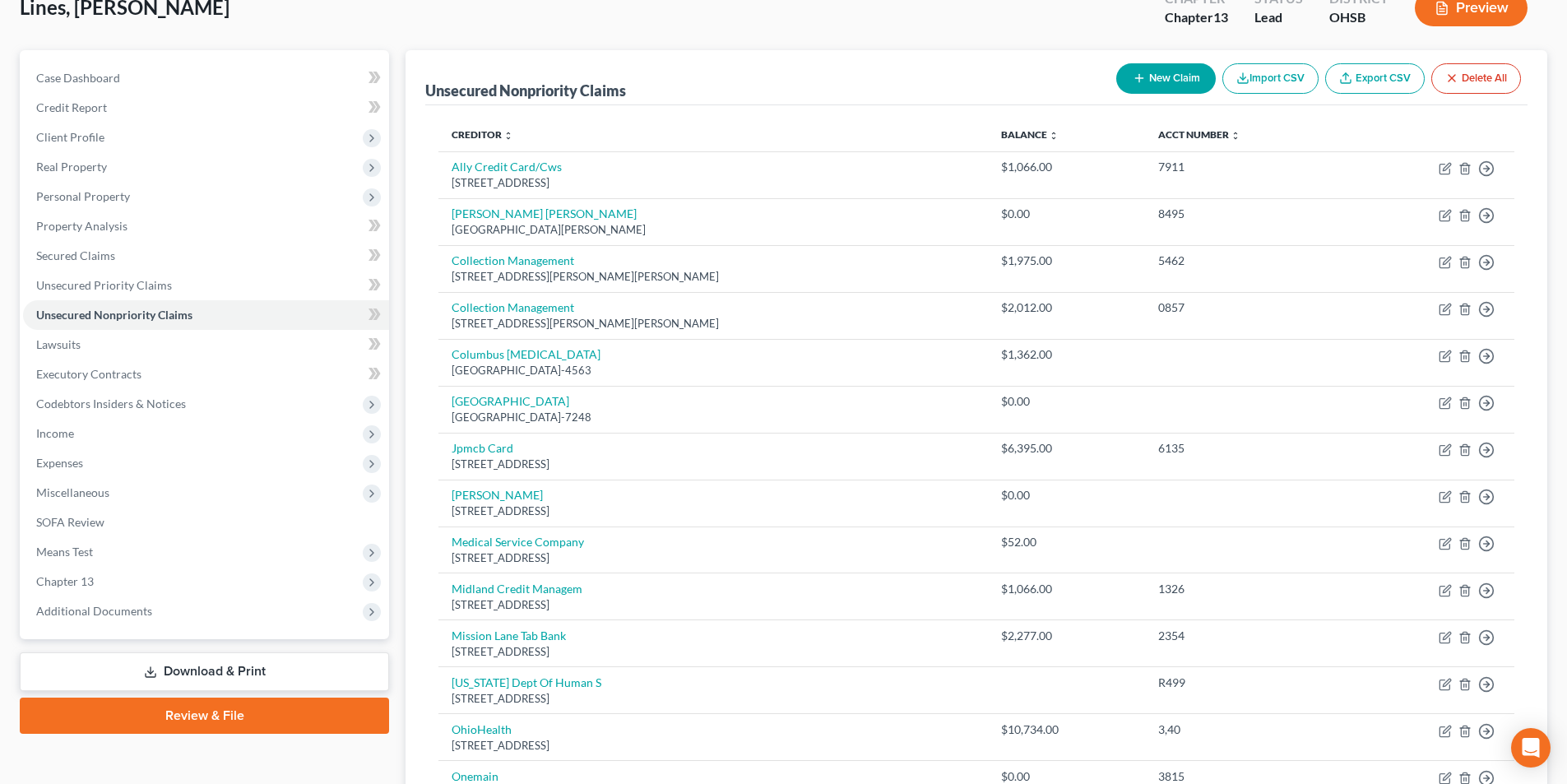
scroll to position [73, 0]
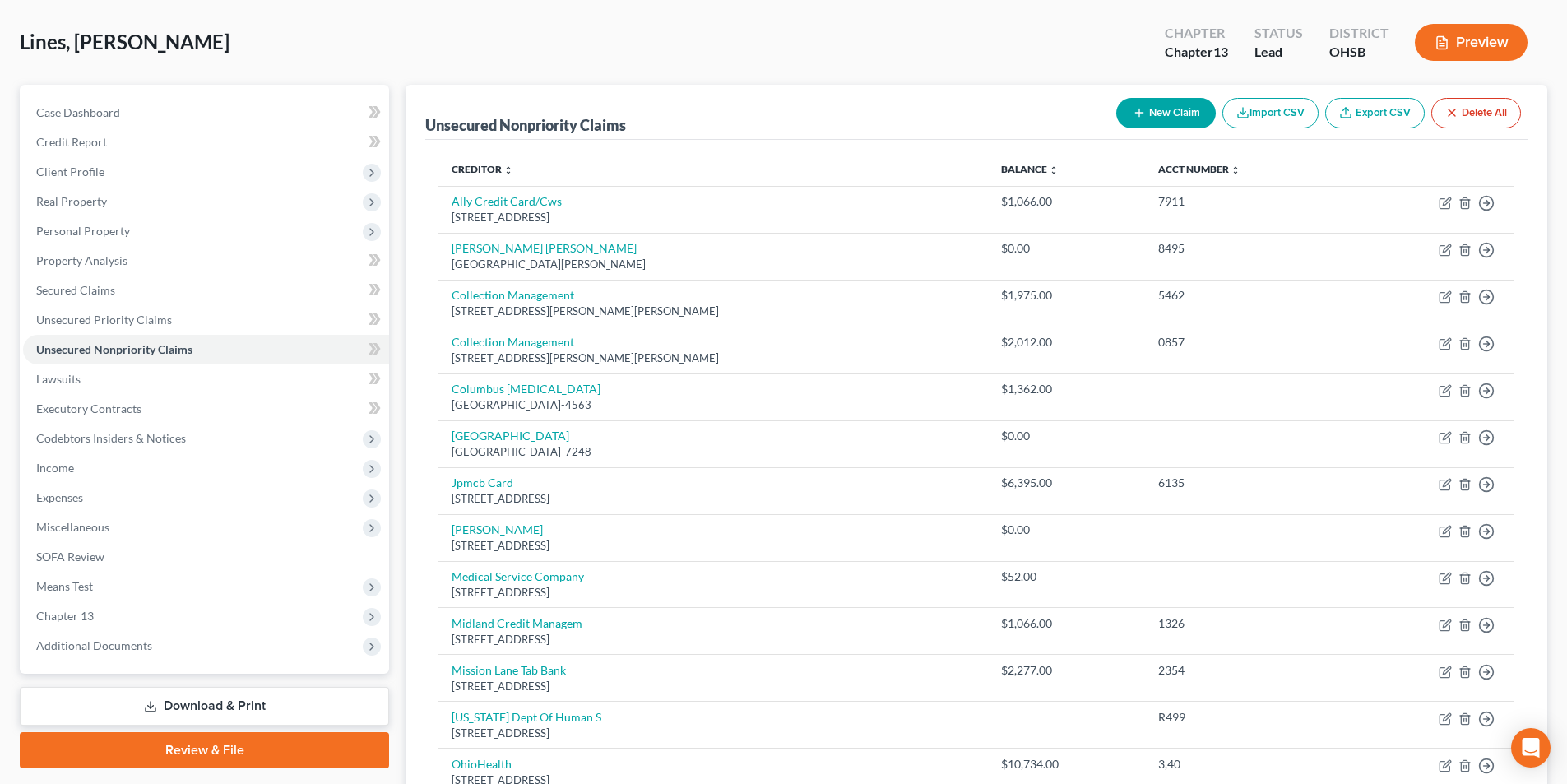
click at [1140, 112] on icon "button" at bounding box center [1139, 112] width 13 height 13
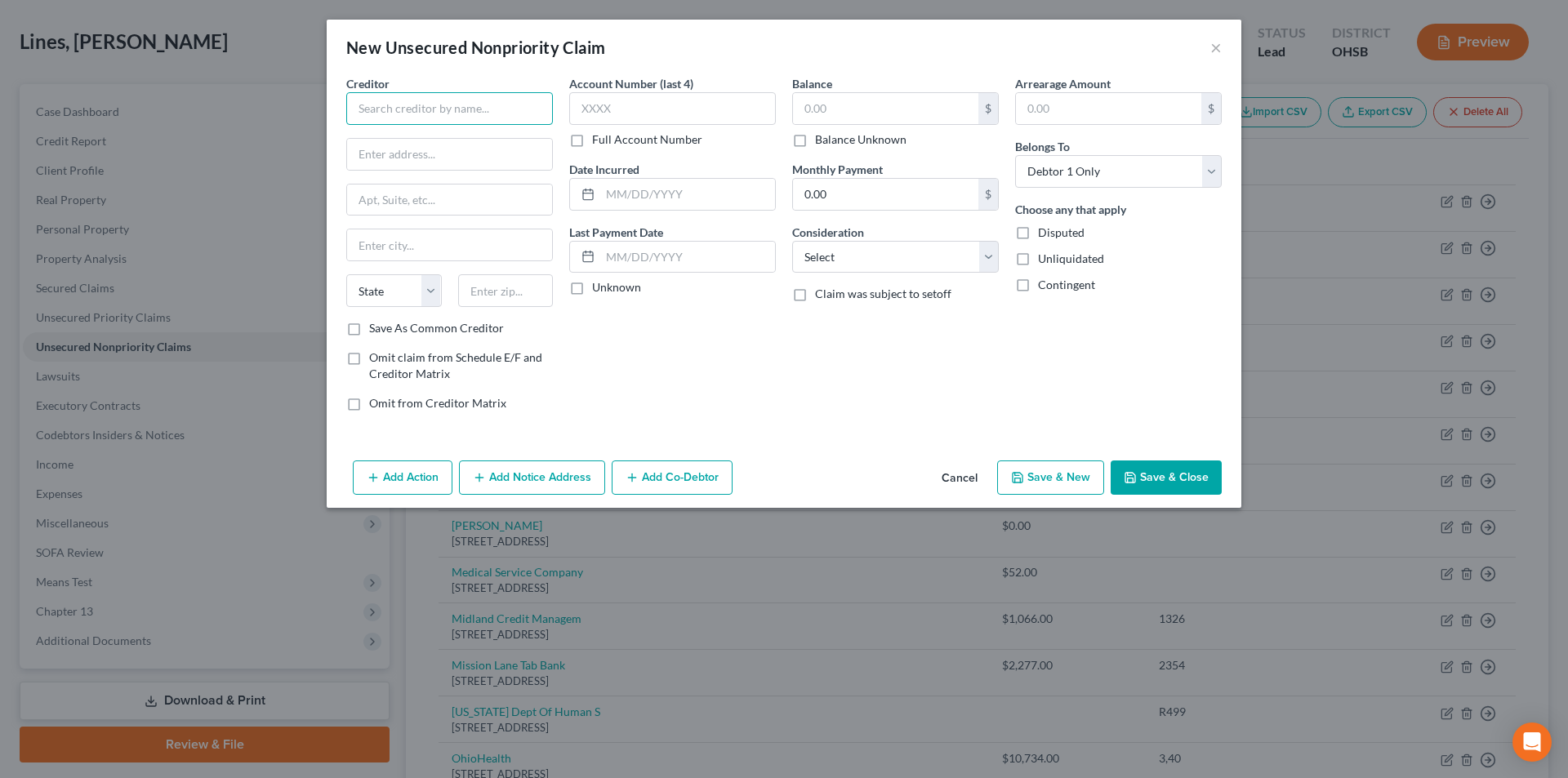
click at [490, 96] on input "text" at bounding box center [449, 108] width 207 height 33
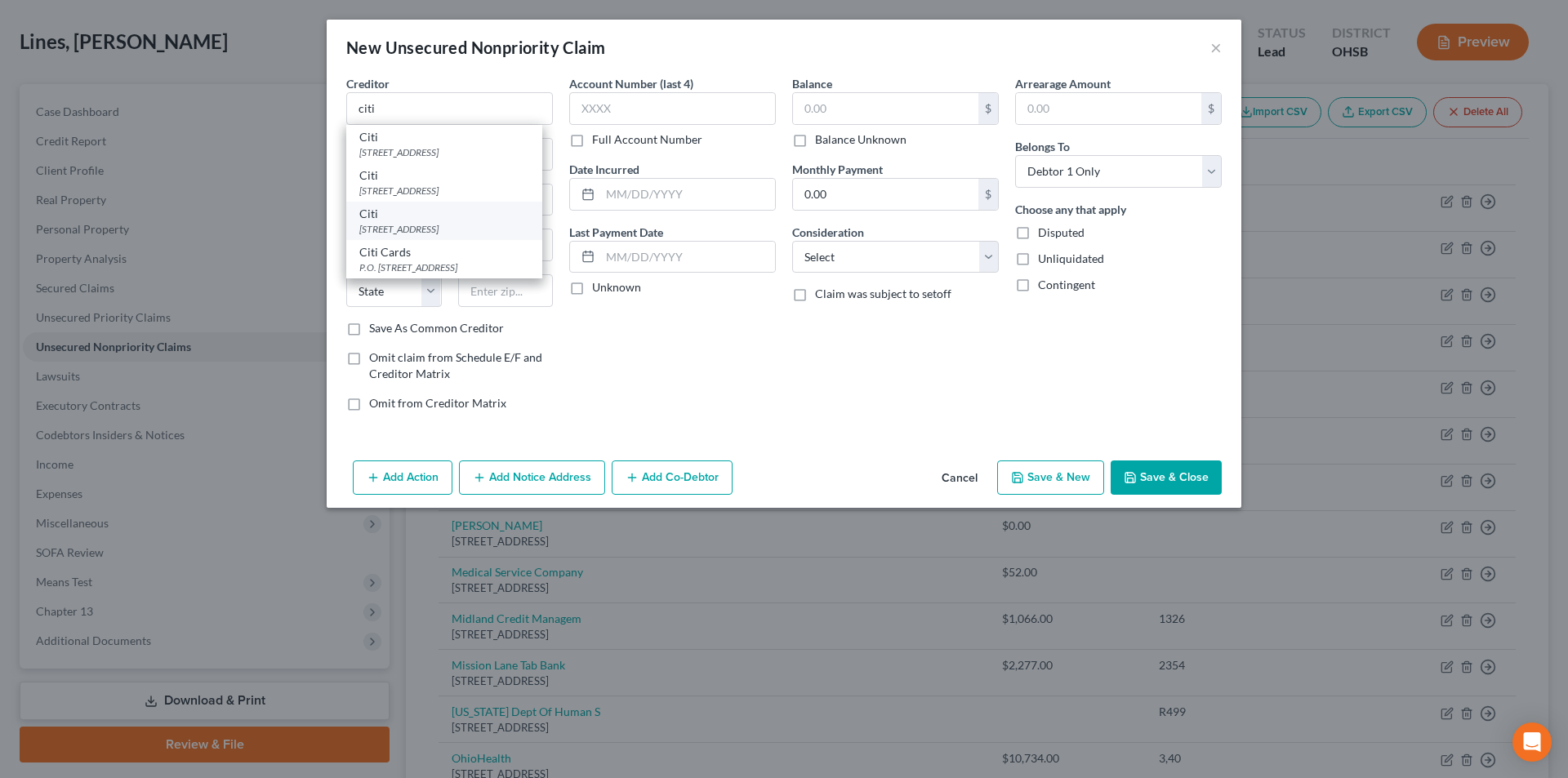
click at [451, 223] on div "[STREET_ADDRESS]" at bounding box center [444, 229] width 170 height 14
drag, startPoint x: 876, startPoint y: 257, endPoint x: 876, endPoint y: 270, distance: 13.0
click at [876, 257] on select "Select Cable / Satellite Services Collection Agency Credit Card Debt Debt Couns…" at bounding box center [896, 258] width 207 height 33
click at [792, 241] on select "Select Cable / Satellite Services Collection Agency Credit Card Debt Debt Couns…" at bounding box center [896, 258] width 207 height 33
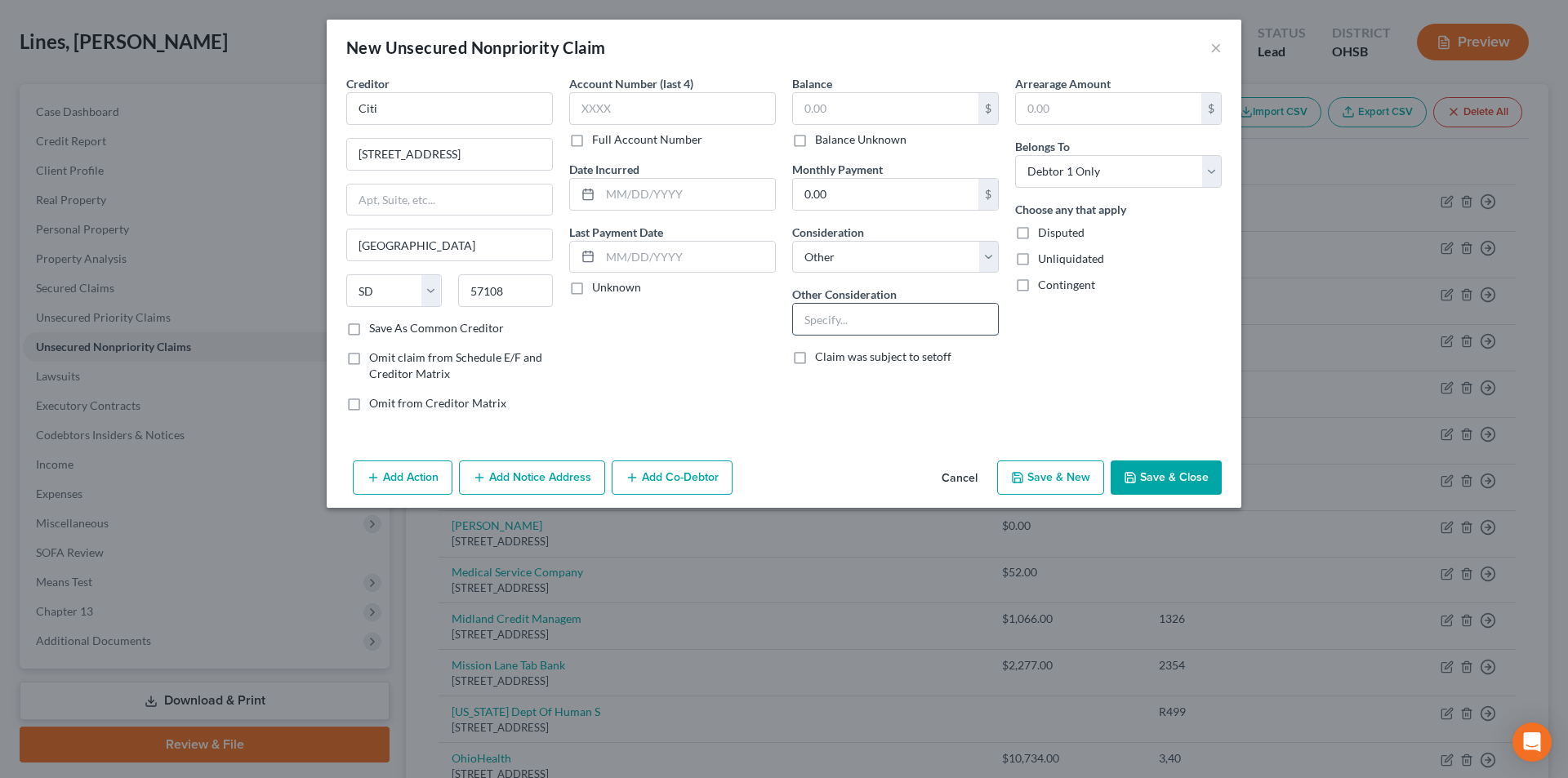
click at [845, 322] on input "text" at bounding box center [896, 319] width 205 height 31
click at [1154, 474] on button "Save & Close" at bounding box center [1166, 478] width 111 height 35
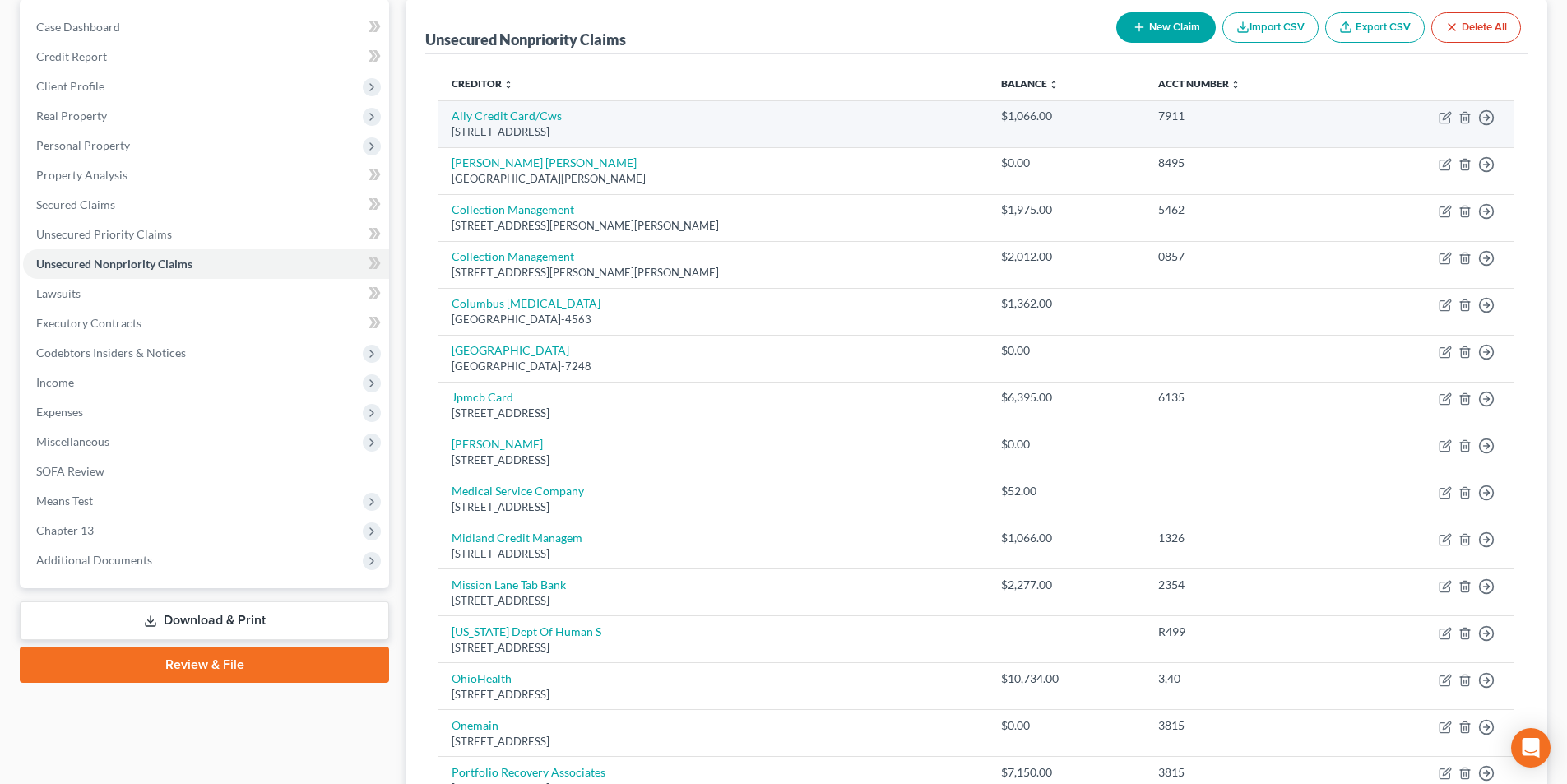
scroll to position [0, 0]
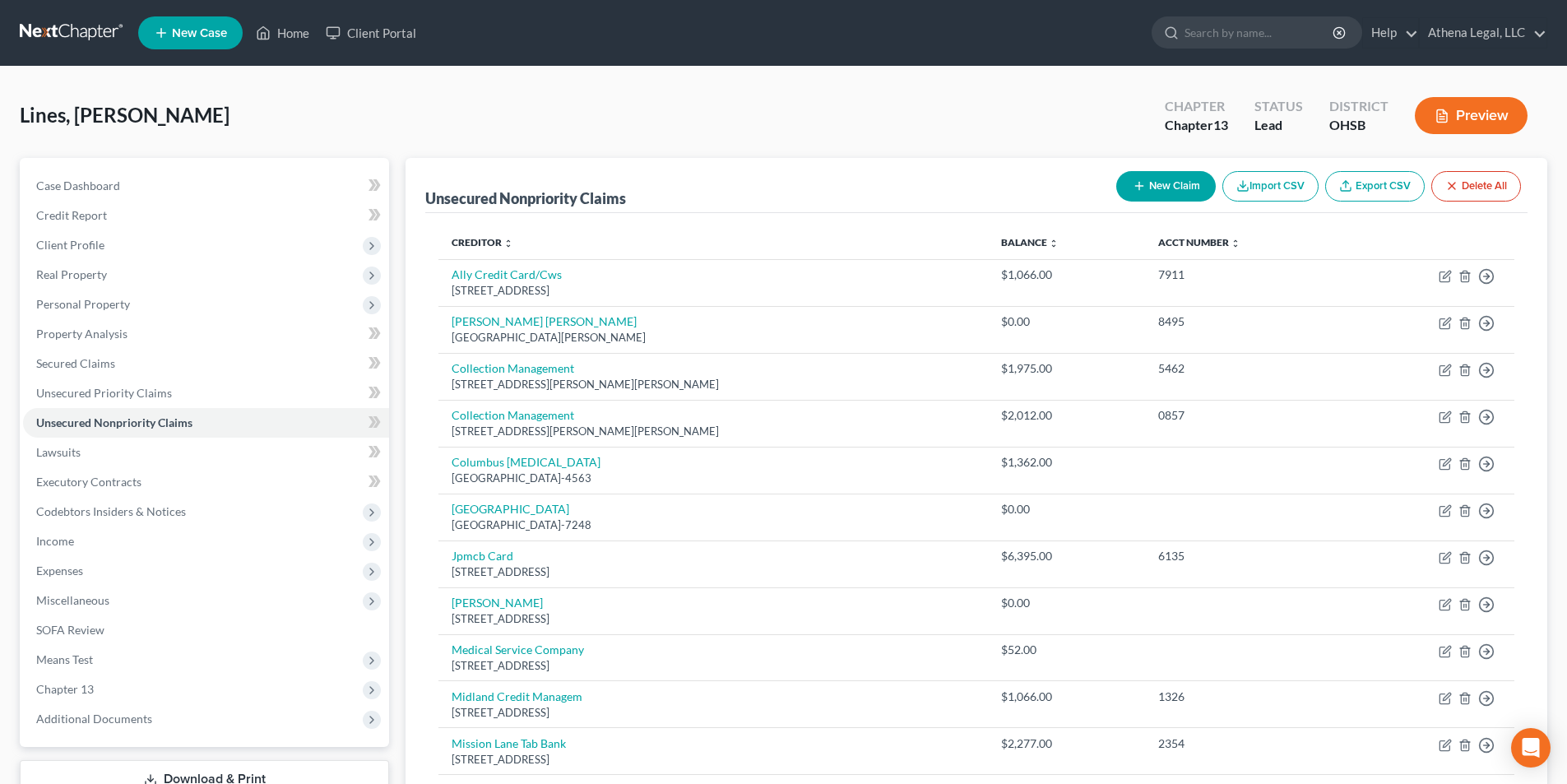
click at [1150, 176] on button "New Claim" at bounding box center [1167, 186] width 100 height 31
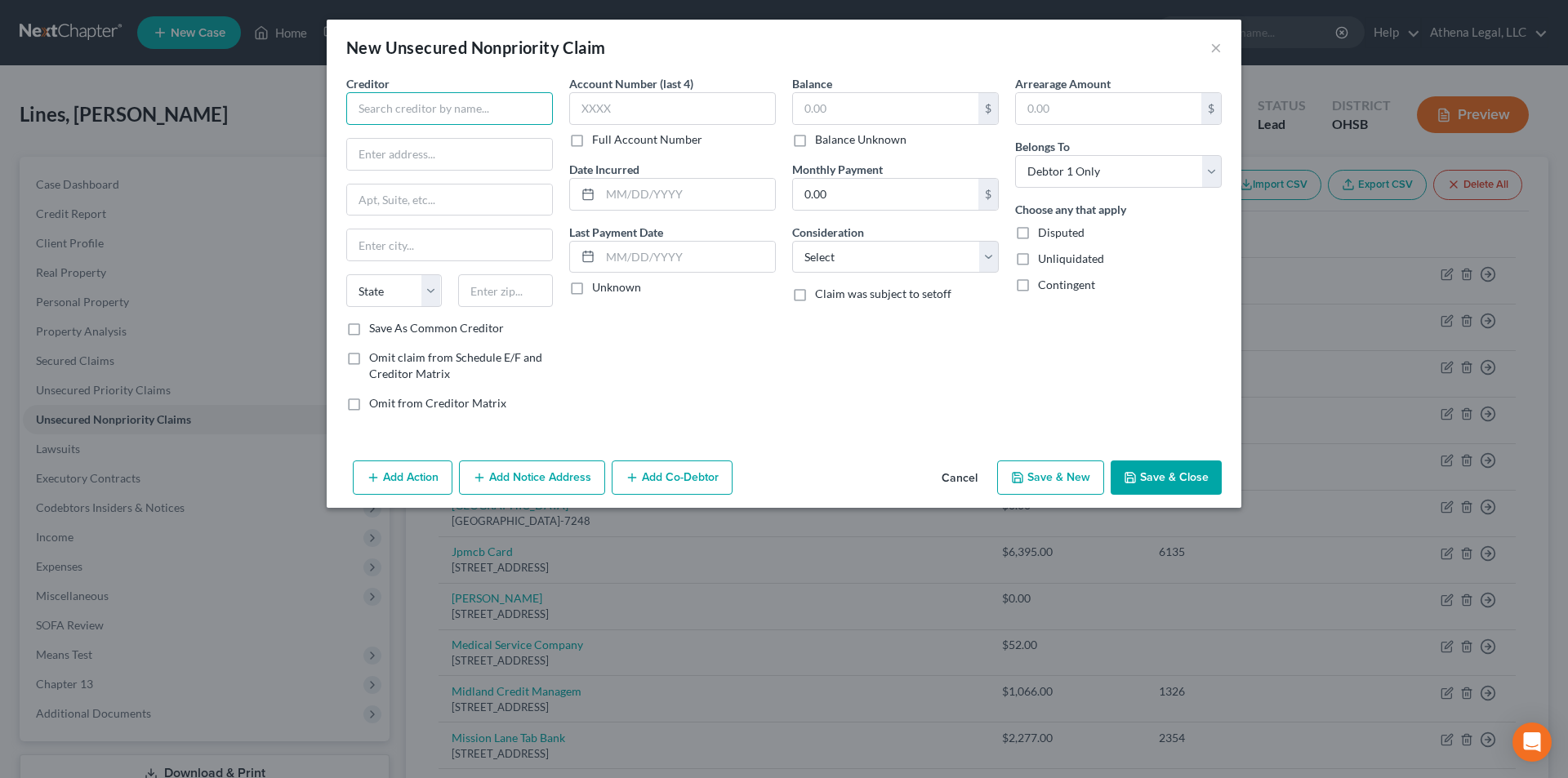
click at [407, 117] on input "text" at bounding box center [449, 108] width 207 height 33
click at [369, 146] on input "text" at bounding box center [449, 154] width 205 height 31
click at [856, 259] on select "Select Cable / Satellite Services Collection Agency Credit Card Debt Debt Couns…" at bounding box center [896, 258] width 207 height 33
click at [792, 241] on select "Select Cable / Satellite Services Collection Agency Credit Card Debt Debt Couns…" at bounding box center [896, 258] width 207 height 33
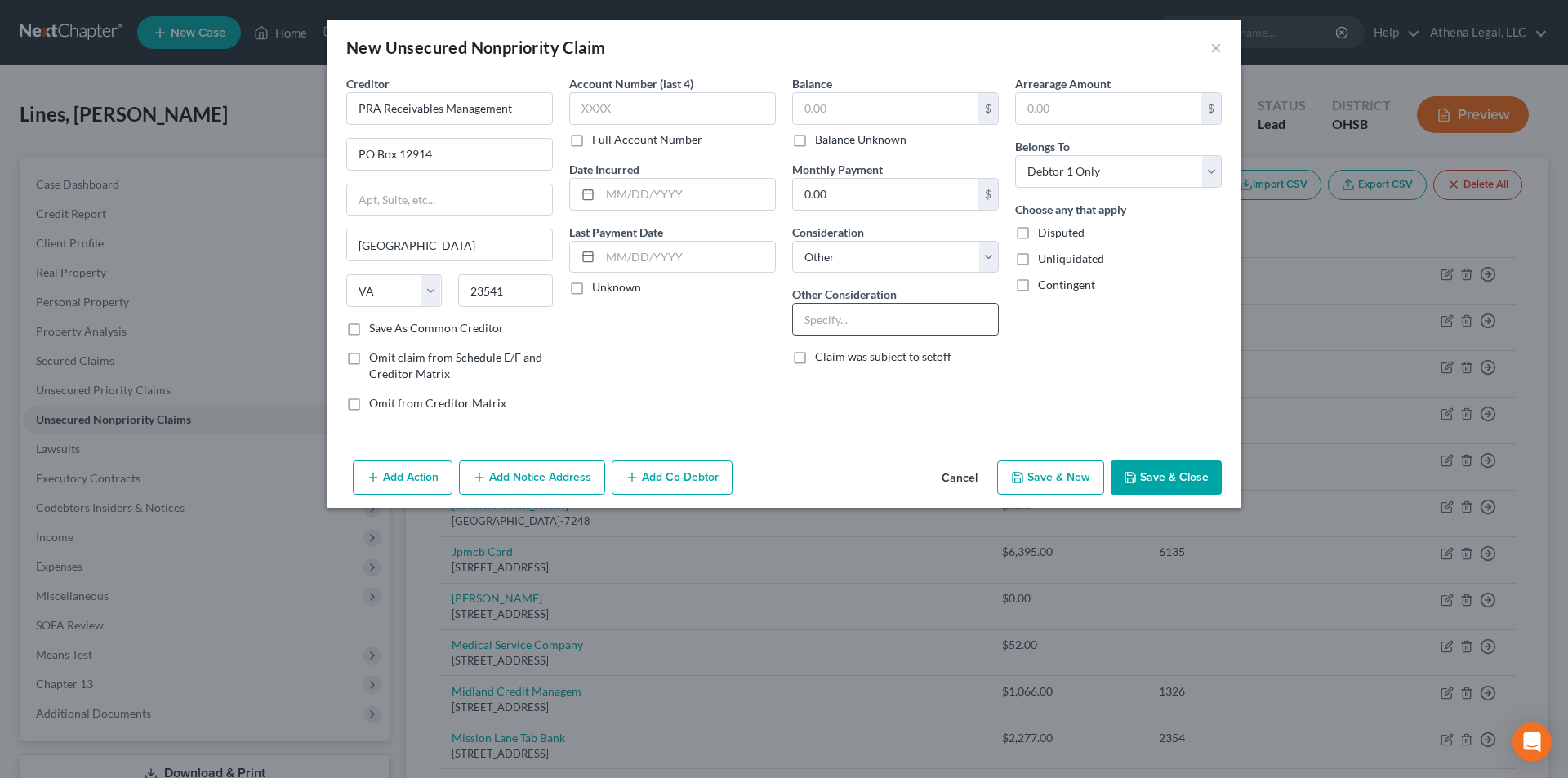
drag, startPoint x: 856, startPoint y: 268, endPoint x: 866, endPoint y: 319, distance: 52.0
click at [866, 319] on input "text" at bounding box center [896, 319] width 205 height 31
click at [1151, 467] on button "Save & Close" at bounding box center [1166, 478] width 111 height 35
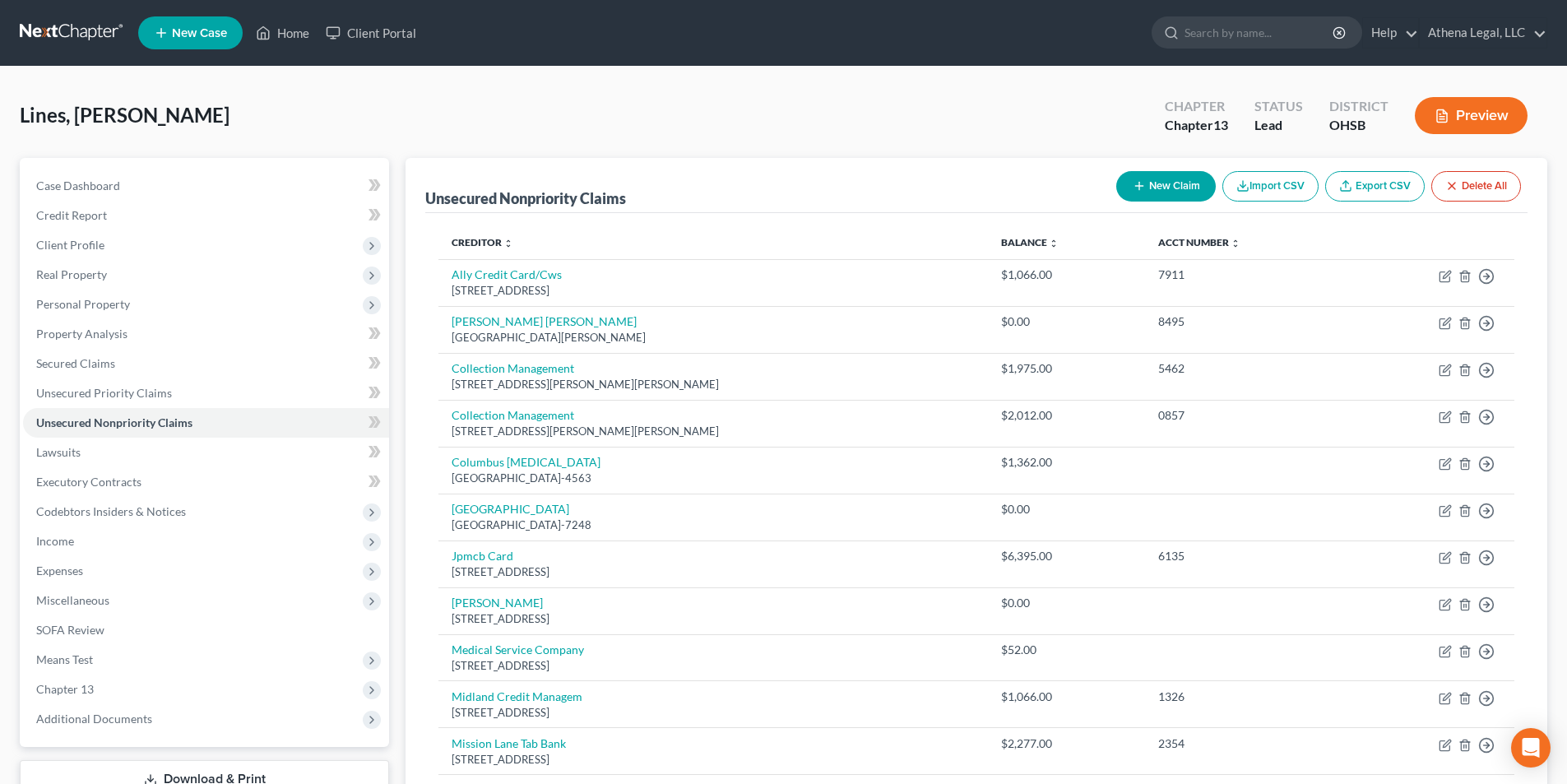
click at [1176, 191] on button "New Claim" at bounding box center [1167, 186] width 100 height 31
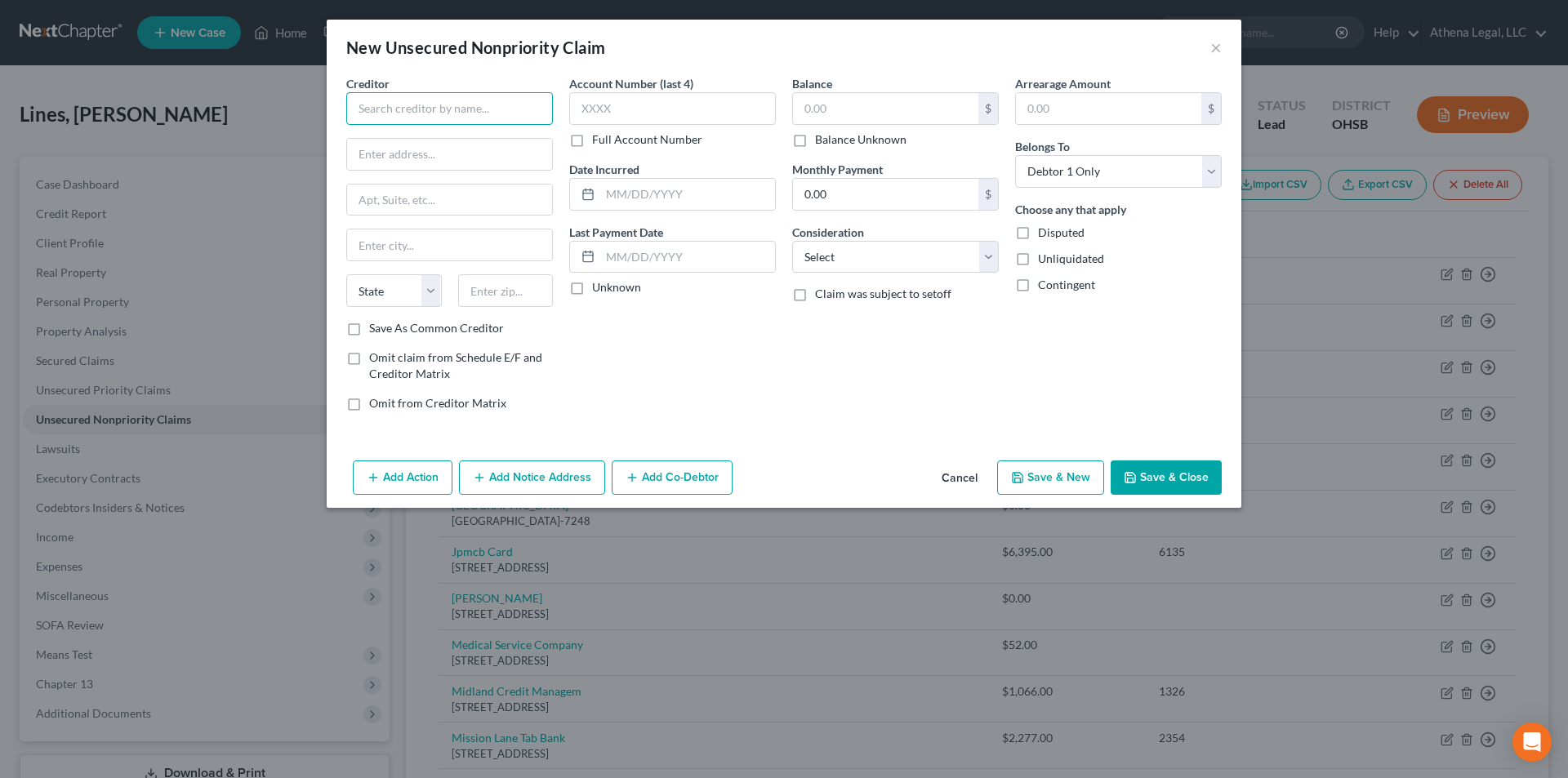
click at [482, 116] on input "text" at bounding box center [449, 108] width 207 height 33
click at [461, 111] on input "LVNV Funding" at bounding box center [449, 108] width 207 height 33
click at [830, 258] on select "Select Cable / Satellite Services Collection Agency Credit Card Debt Debt Couns…" at bounding box center [896, 258] width 207 height 33
click at [792, 241] on select "Select Cable / Satellite Services Collection Agency Credit Card Debt Debt Couns…" at bounding box center [896, 258] width 207 height 33
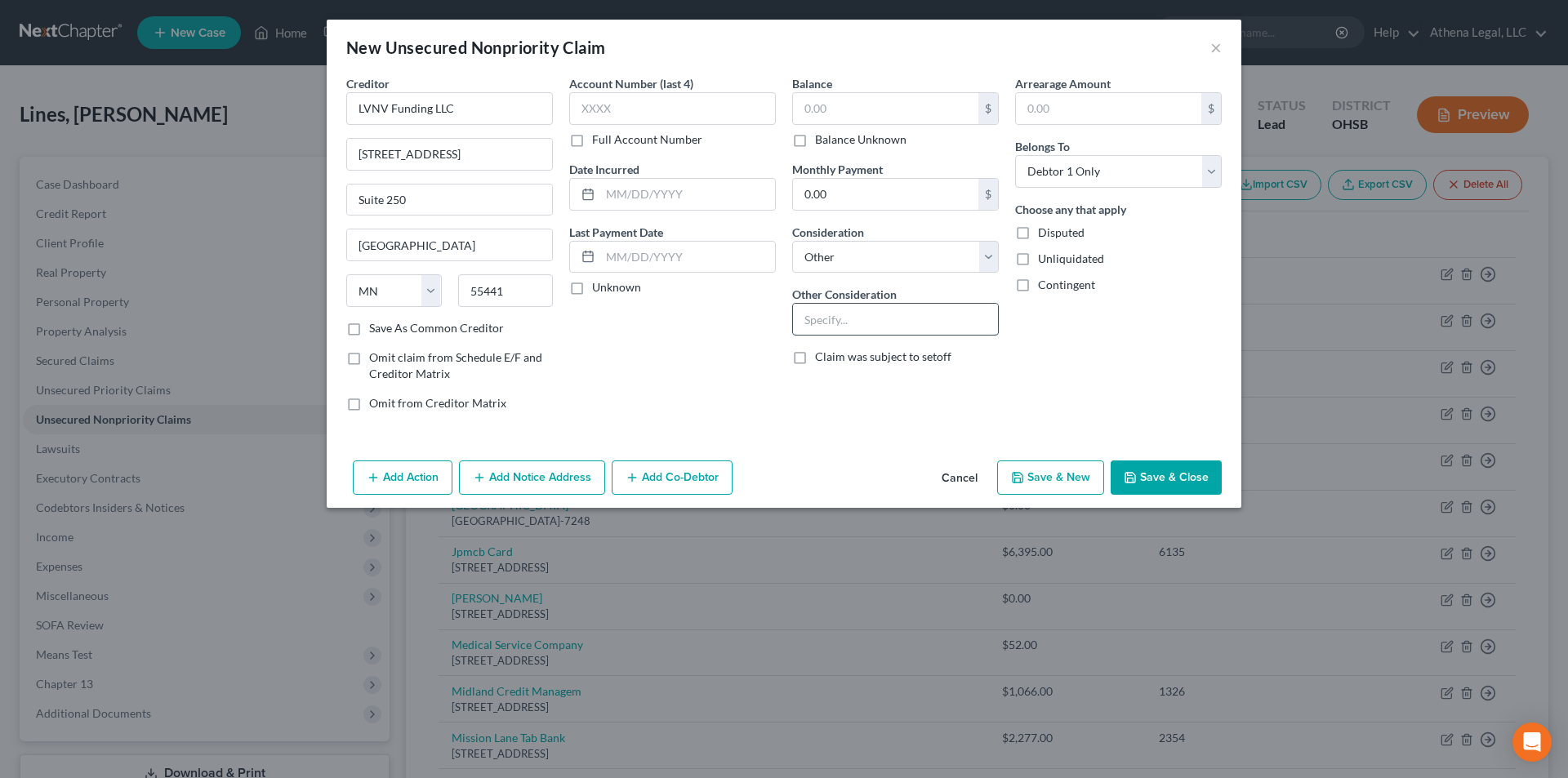
click at [881, 330] on input "text" at bounding box center [896, 319] width 205 height 31
click at [1154, 463] on button "Save & Close" at bounding box center [1166, 478] width 111 height 35
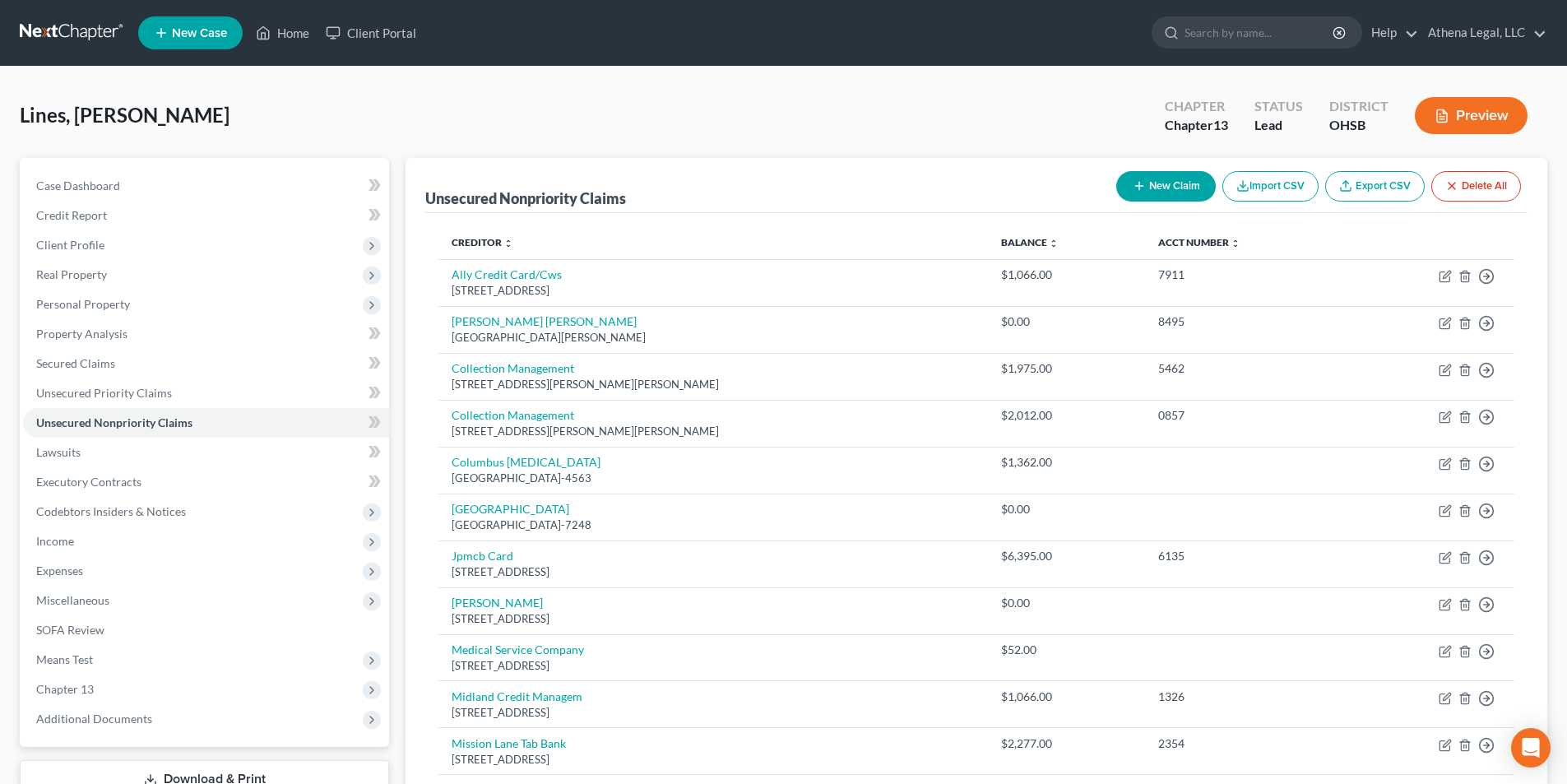
click at [676, 104] on div "Lines, [PERSON_NAME] Upgraded Chapter Chapter 13 Status Lead District OHSB Prev…" at bounding box center [784, 122] width 1528 height 72
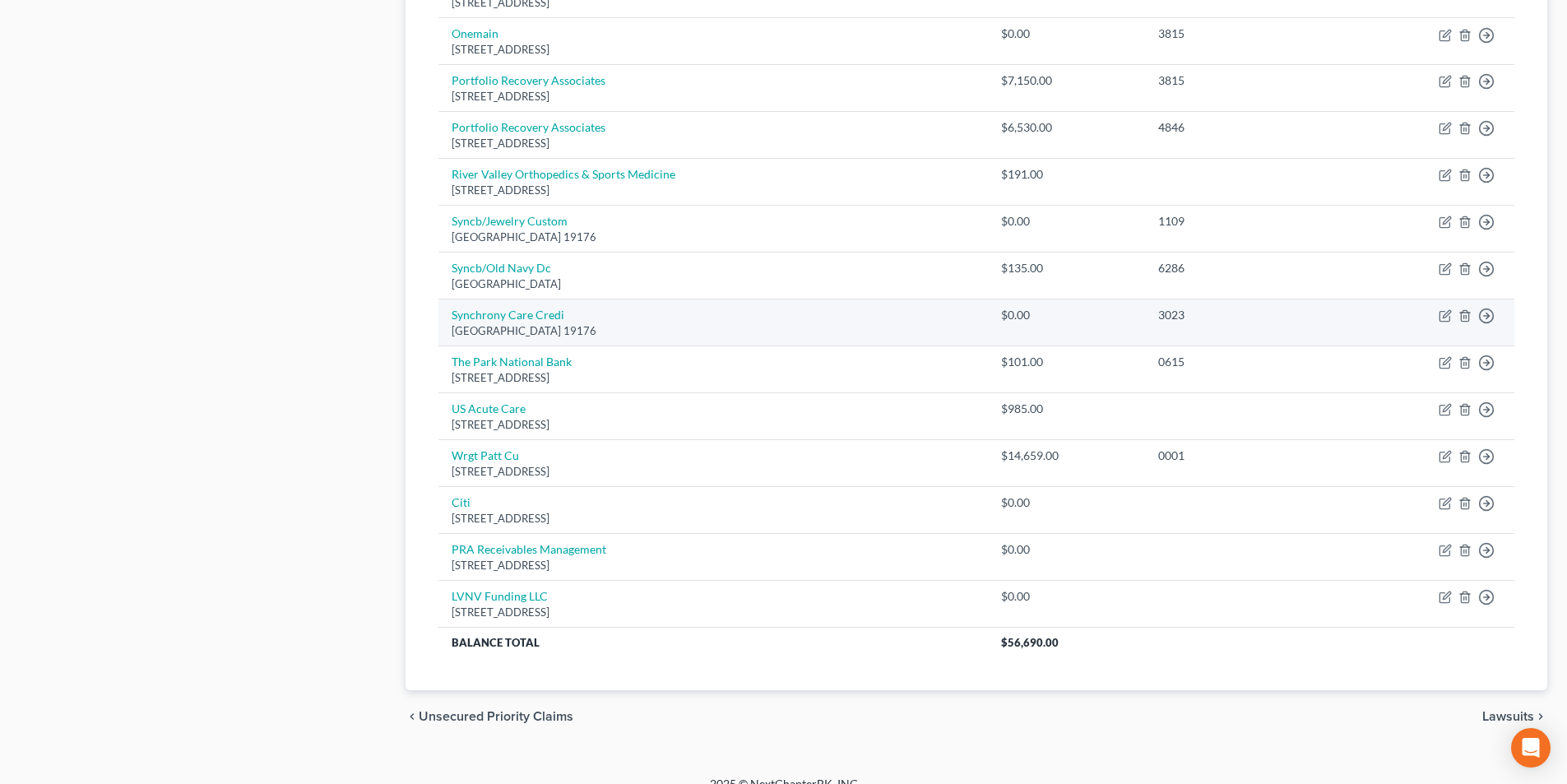
scroll to position [871, 0]
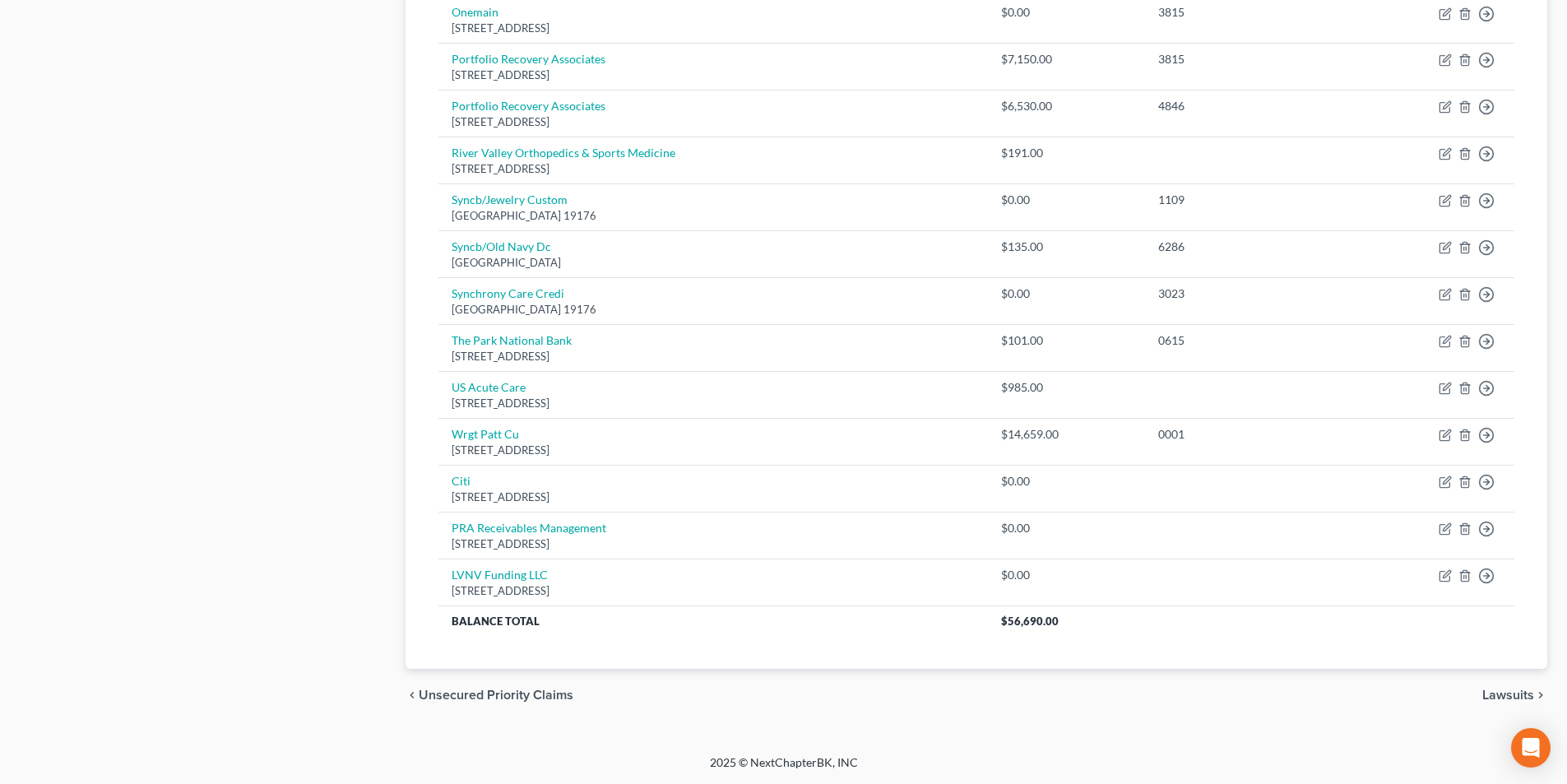
click at [1495, 698] on span "Lawsuits" at bounding box center [1508, 695] width 52 height 13
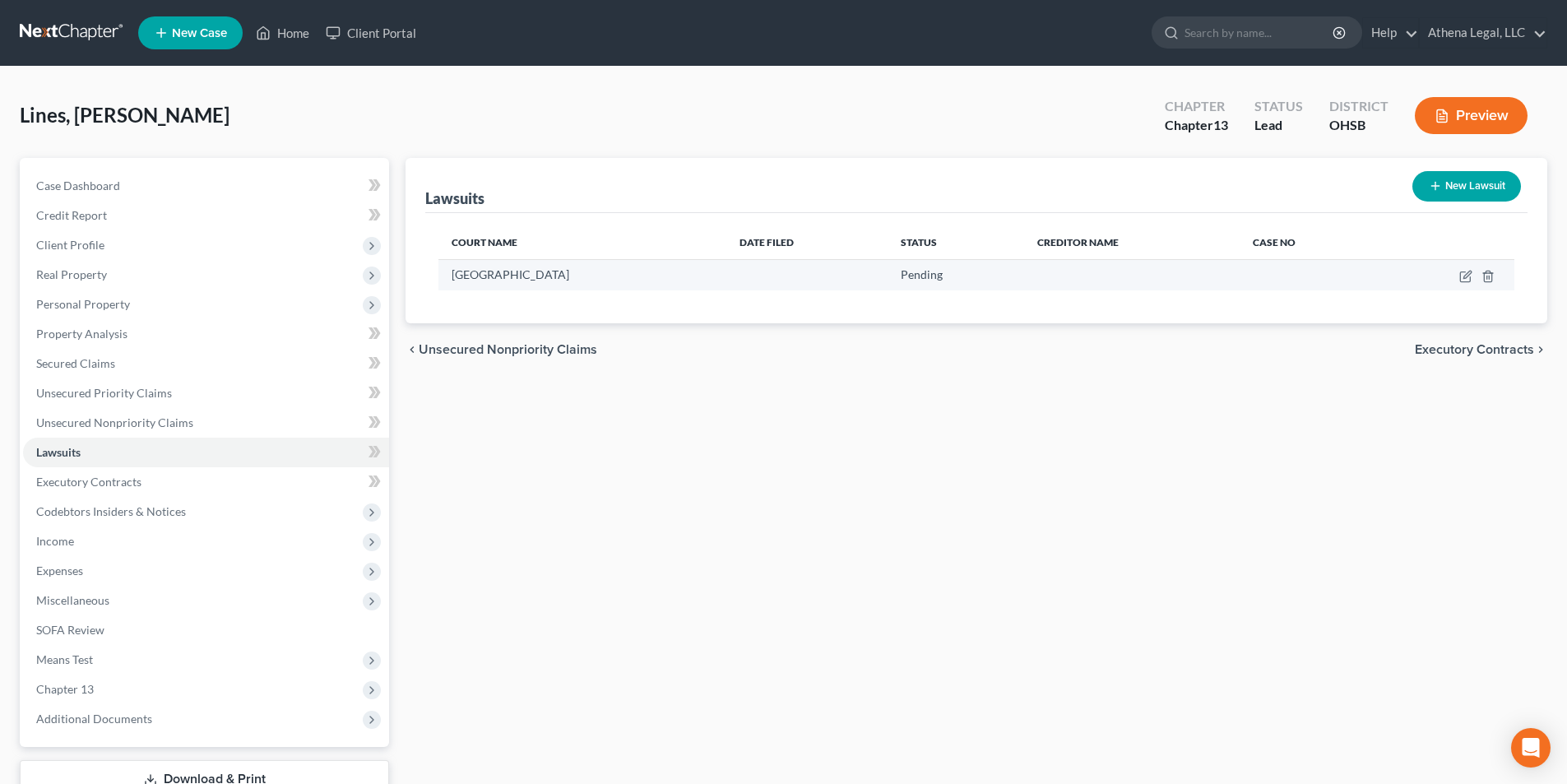
click at [1456, 279] on td at bounding box center [1446, 274] width 136 height 31
click at [1461, 279] on icon "button" at bounding box center [1465, 276] width 10 height 10
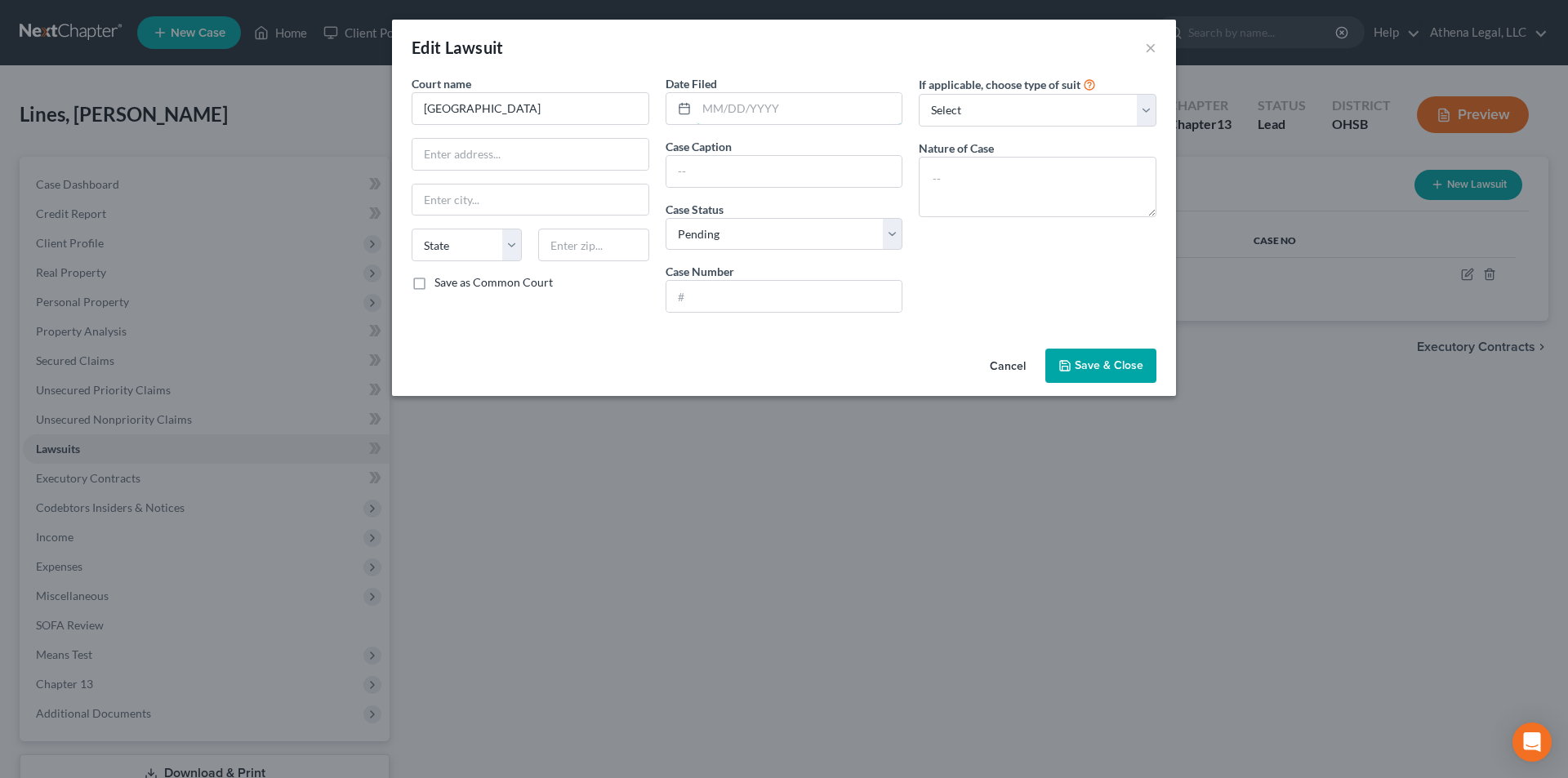
drag, startPoint x: 737, startPoint y: 115, endPoint x: 44, endPoint y: 224, distance: 701.5
click at [737, 115] on input "text" at bounding box center [799, 108] width 206 height 31
drag, startPoint x: 751, startPoint y: 114, endPoint x: 738, endPoint y: 108, distance: 14.3
click at [751, 114] on input "text" at bounding box center [799, 108] width 206 height 31
drag, startPoint x: 841, startPoint y: 303, endPoint x: 860, endPoint y: 283, distance: 27.6
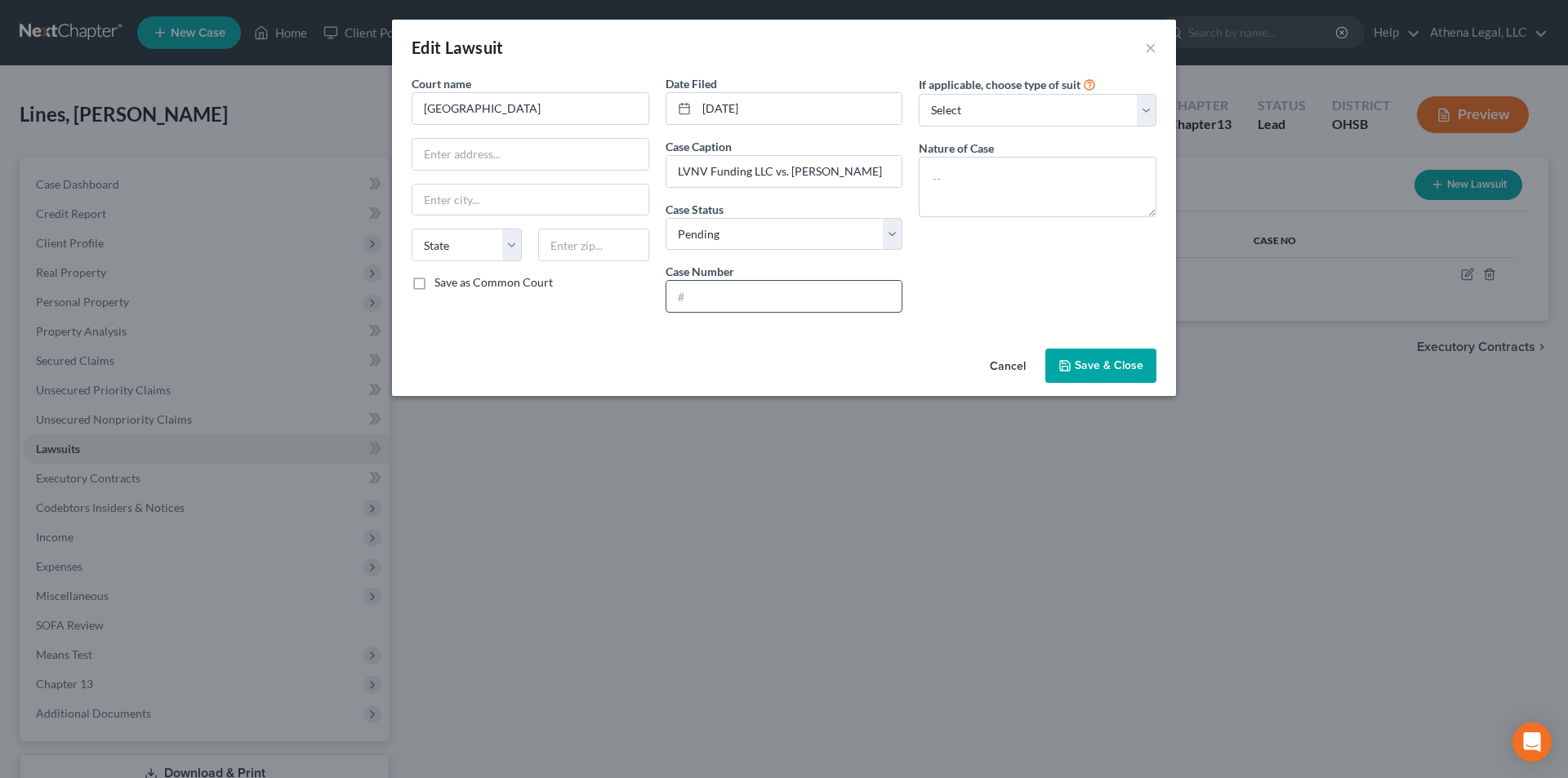
click at [841, 303] on input "text" at bounding box center [784, 297] width 236 height 31
click at [983, 208] on textarea at bounding box center [1038, 187] width 238 height 61
click at [1098, 365] on span "Save & Close" at bounding box center [1108, 365] width 69 height 14
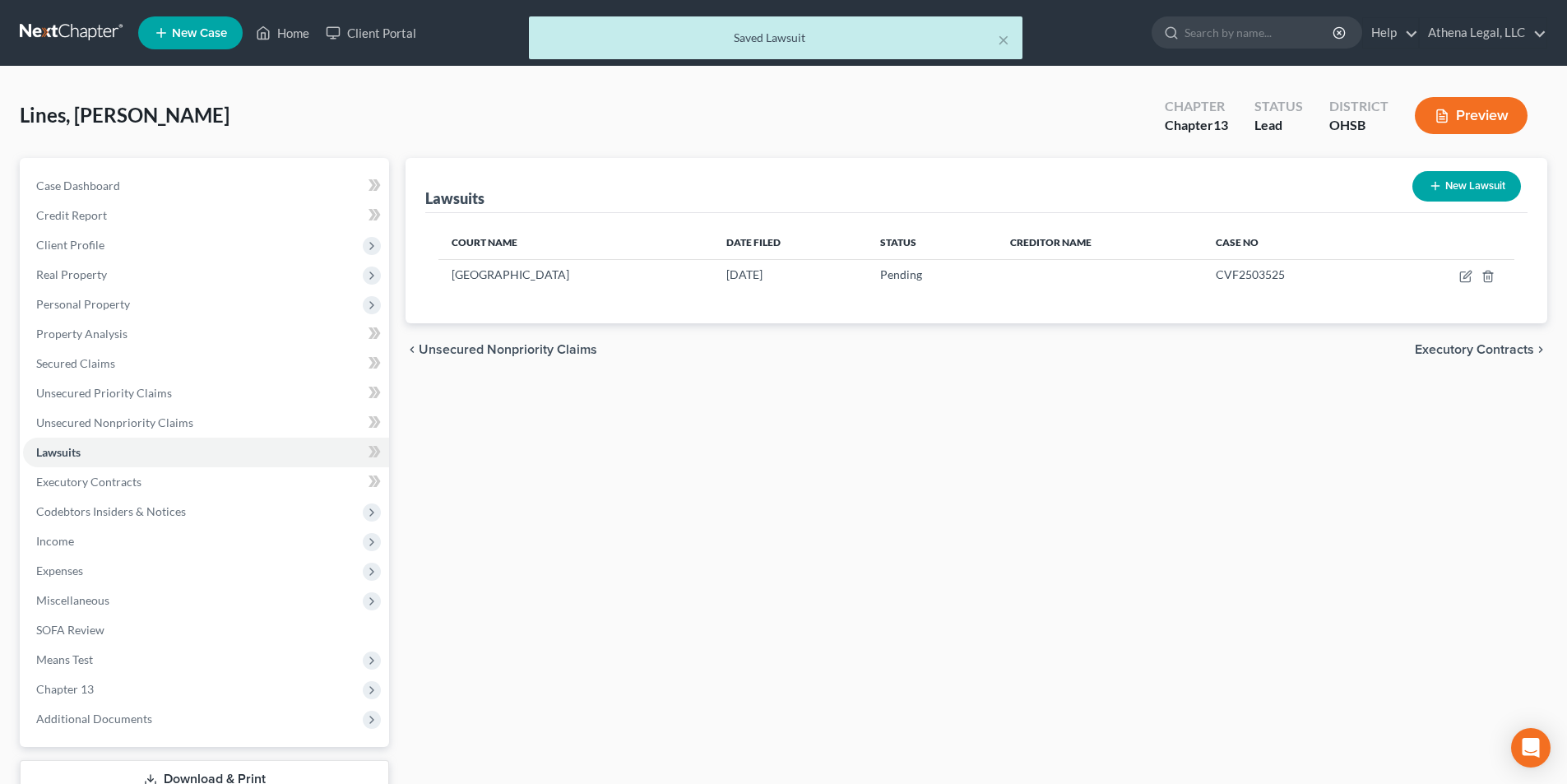
click at [1428, 354] on span "Executory Contracts" at bounding box center [1474, 349] width 119 height 13
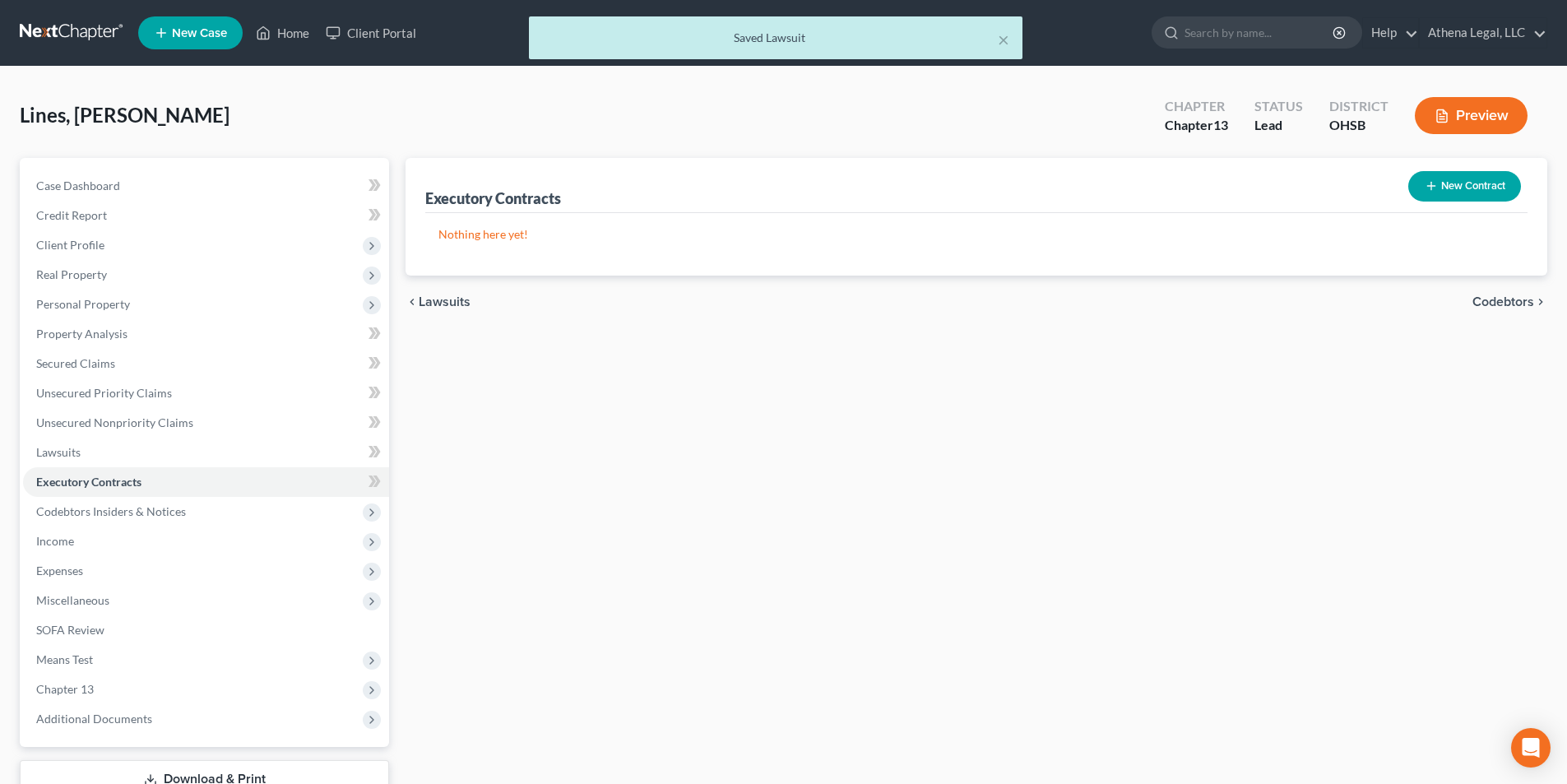
click at [1498, 304] on span "Codebtors" at bounding box center [1503, 302] width 62 height 13
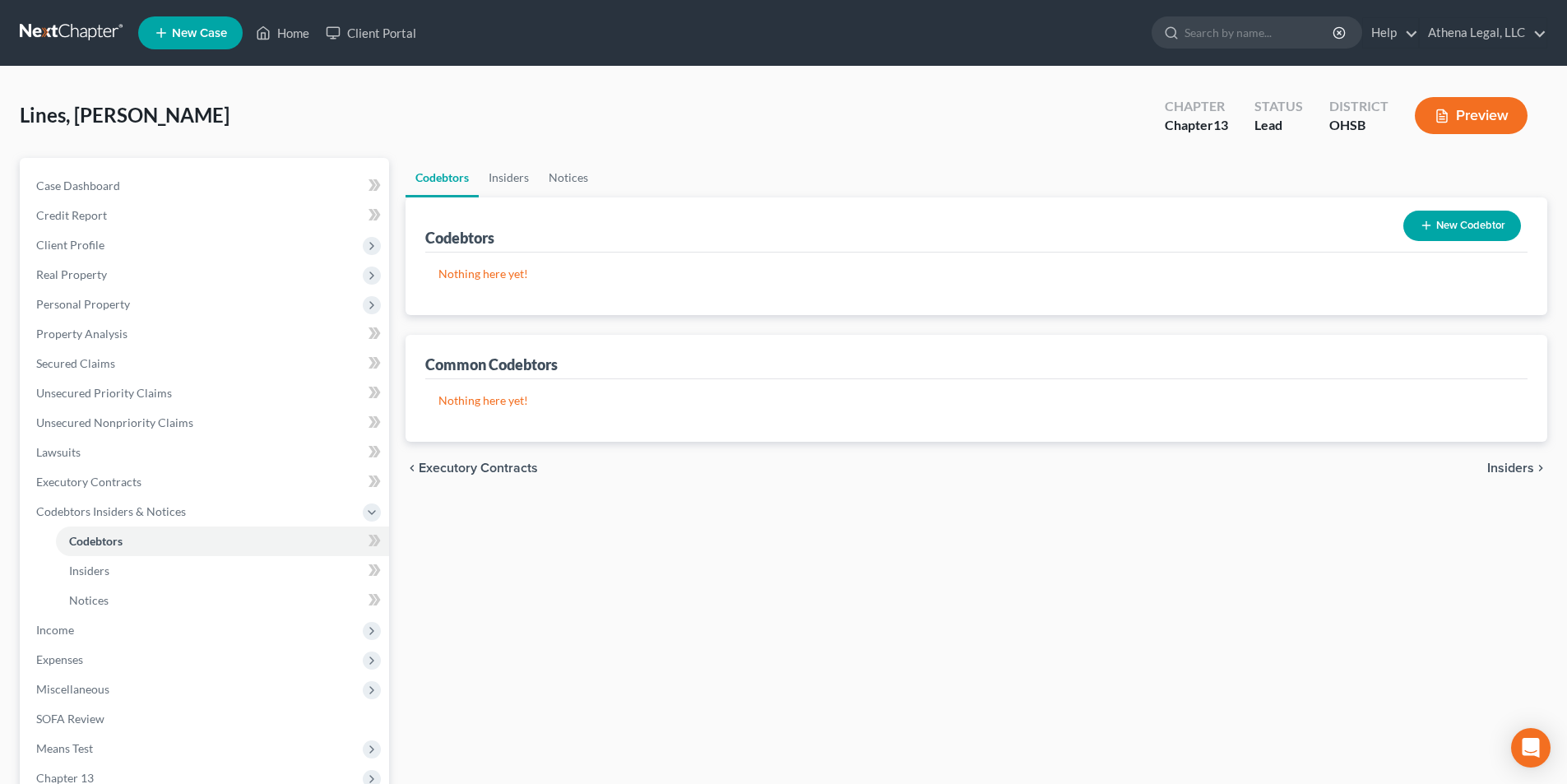
click at [1519, 468] on span "Insiders" at bounding box center [1511, 468] width 47 height 13
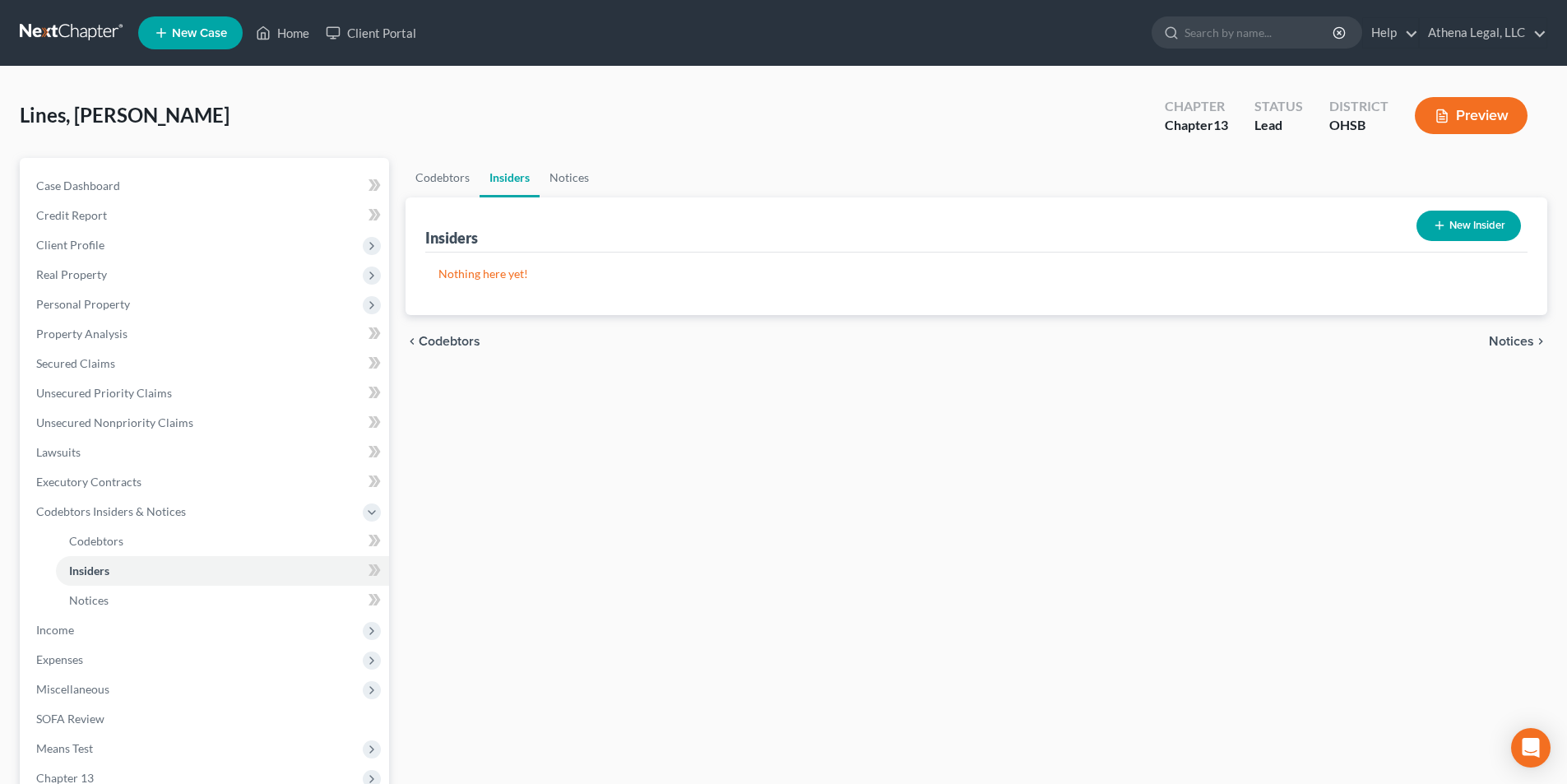
click at [1504, 343] on span "Notices" at bounding box center [1512, 341] width 45 height 13
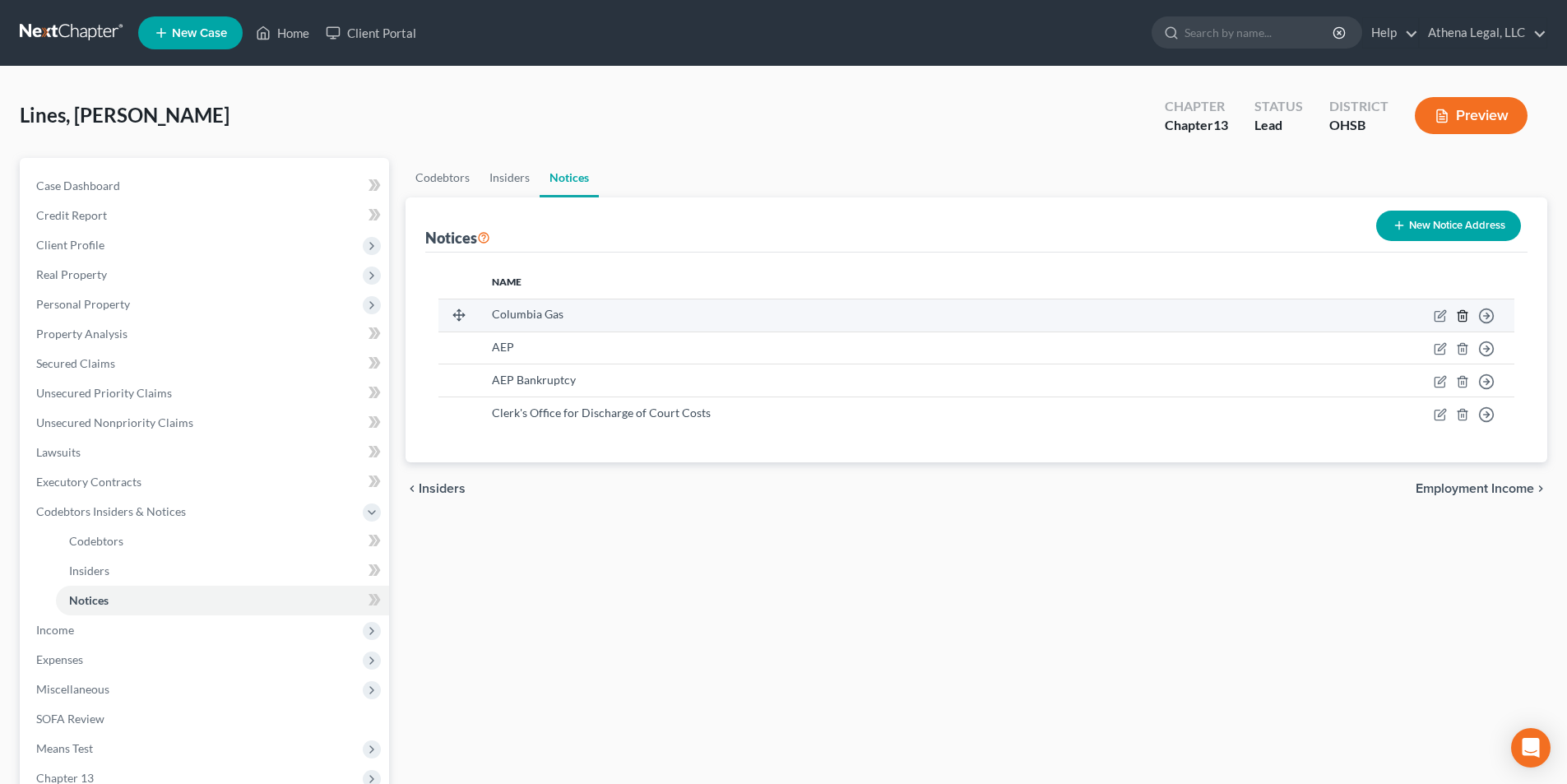
click at [1463, 311] on icon "button" at bounding box center [1462, 316] width 13 height 13
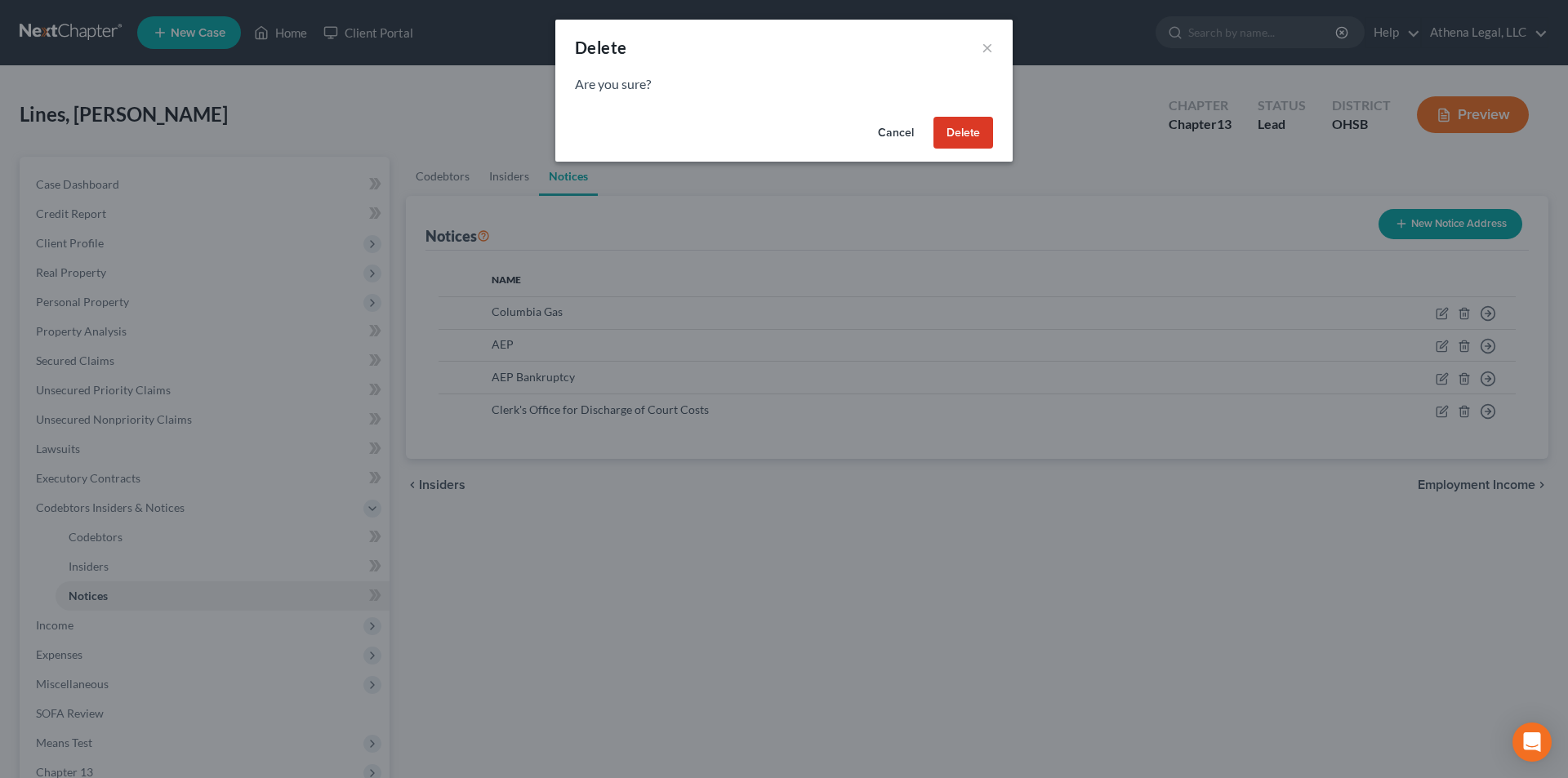
click at [961, 129] on button "Delete" at bounding box center [962, 134] width 60 height 33
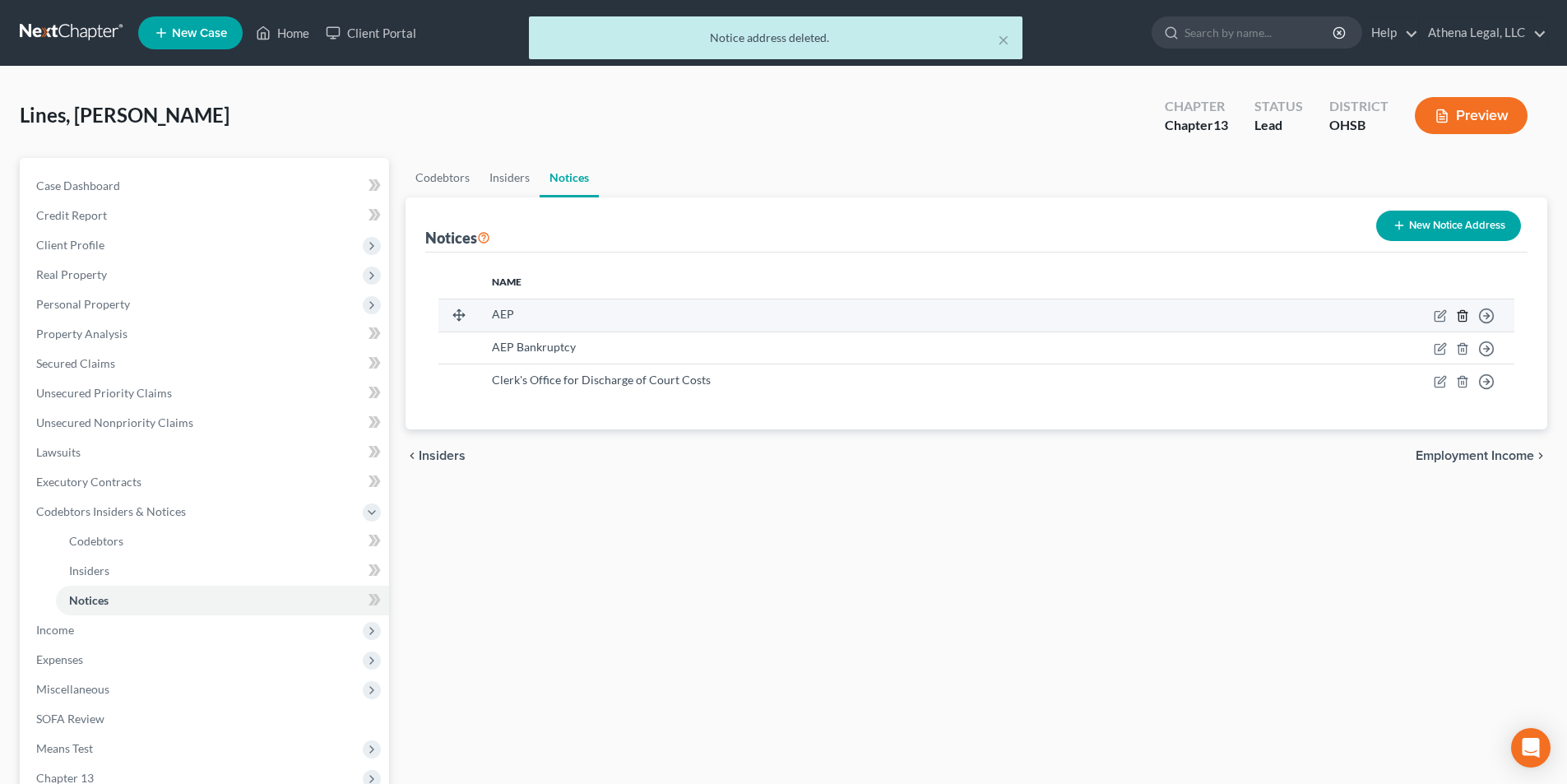
click at [1460, 317] on icon "button" at bounding box center [1462, 316] width 13 height 13
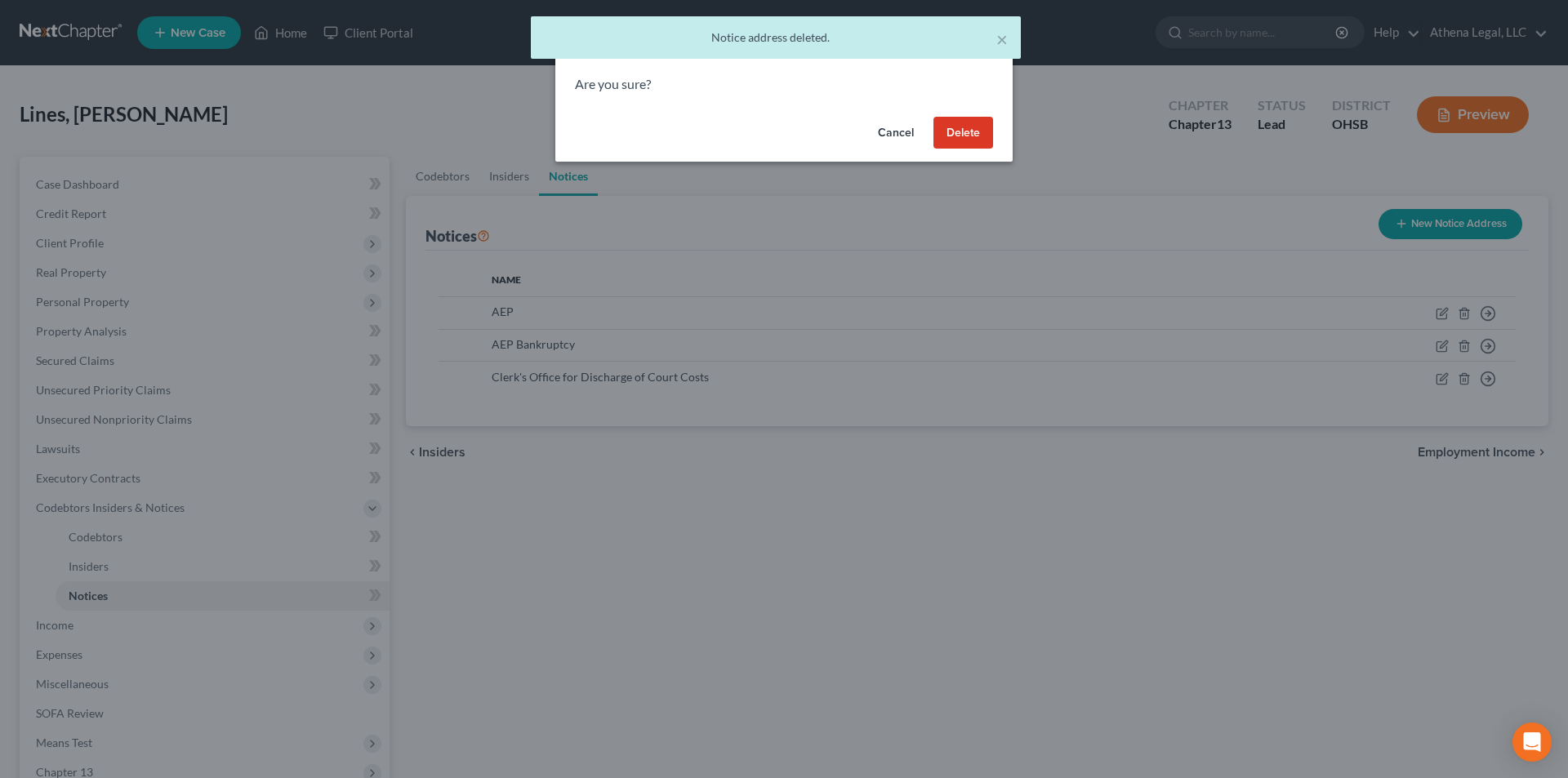
click at [976, 135] on button "Delete" at bounding box center [962, 134] width 60 height 33
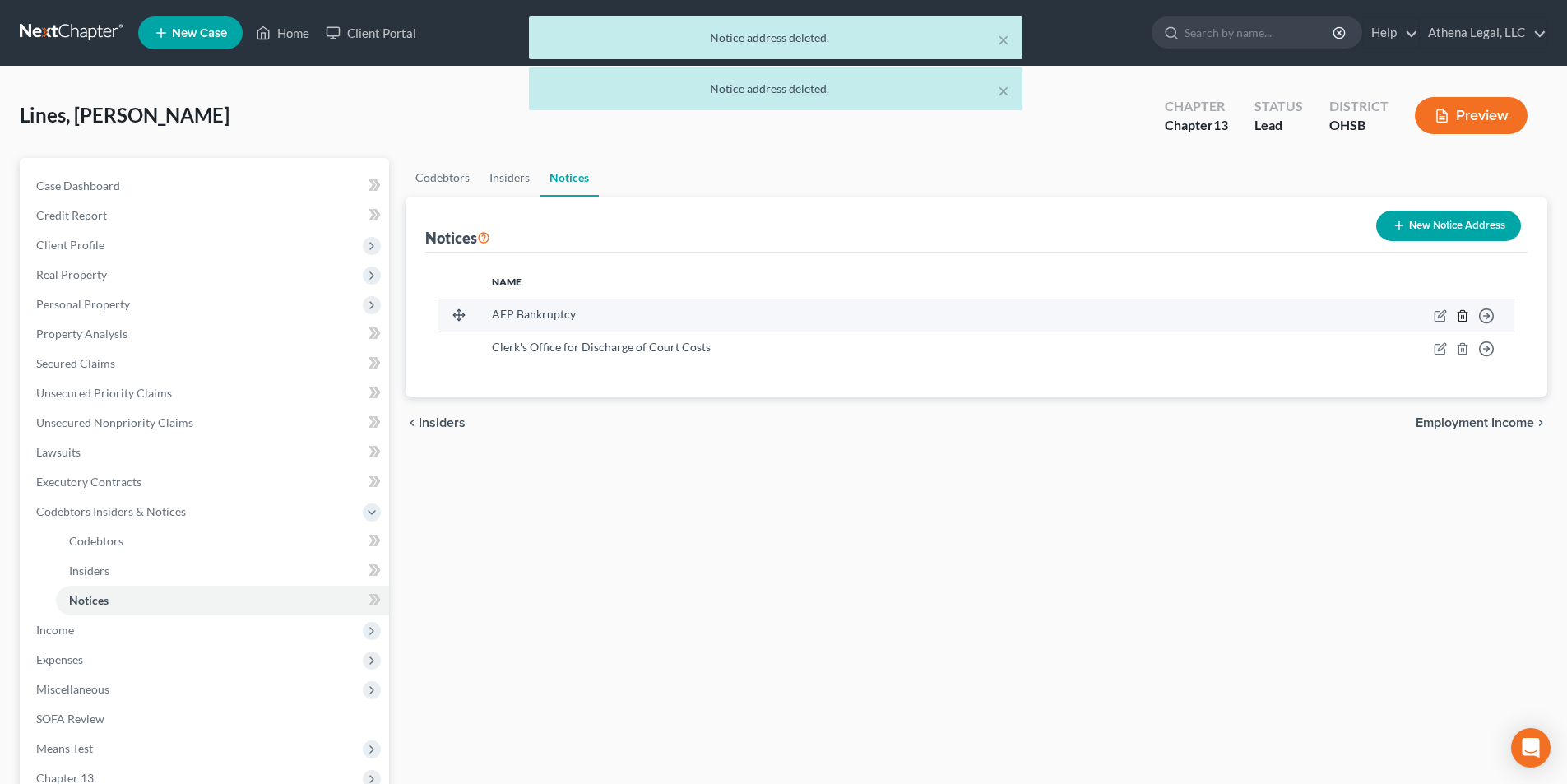
click at [1466, 315] on icon "button" at bounding box center [1462, 316] width 13 height 13
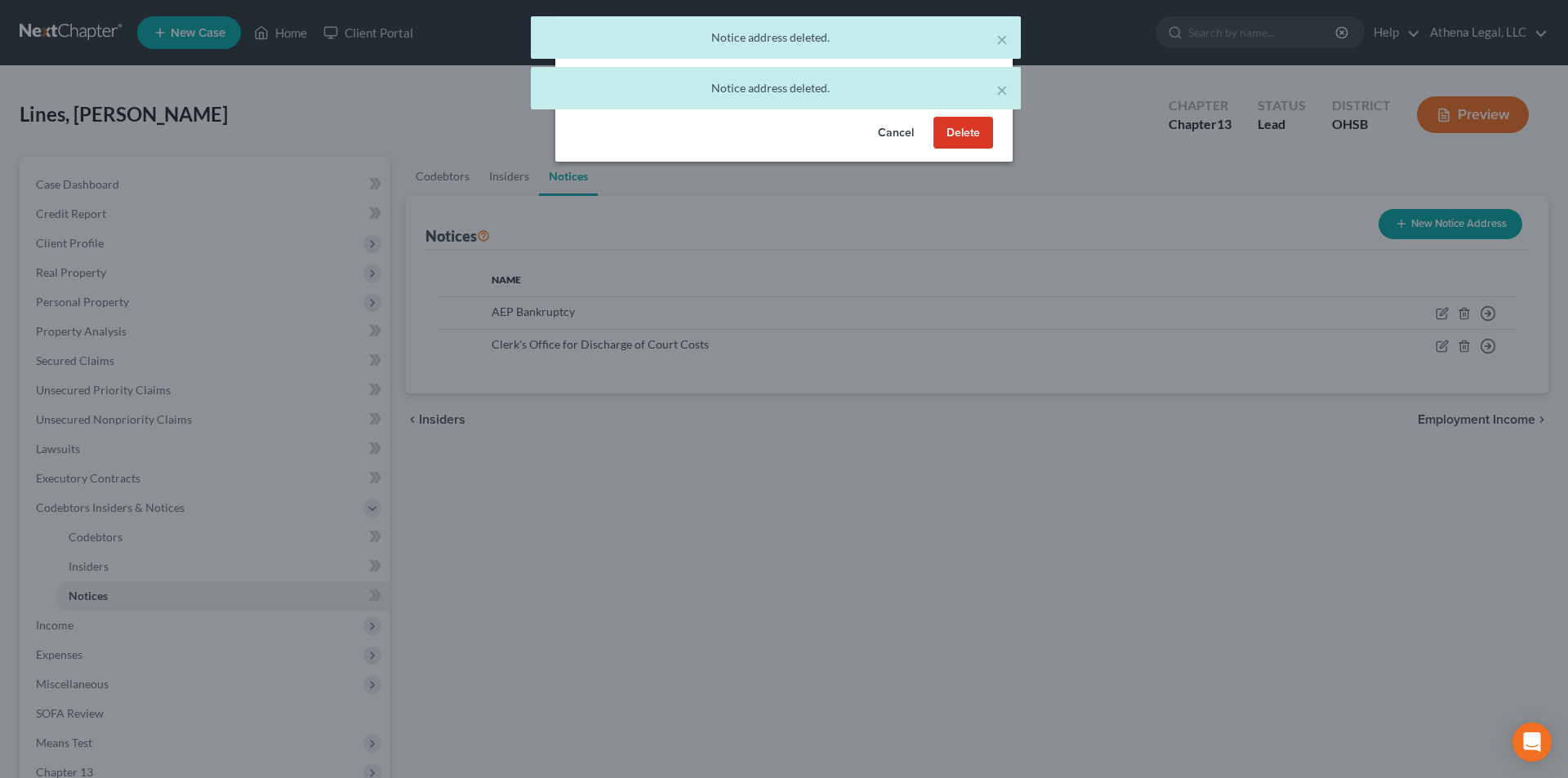
click at [961, 134] on button "Delete" at bounding box center [962, 134] width 60 height 33
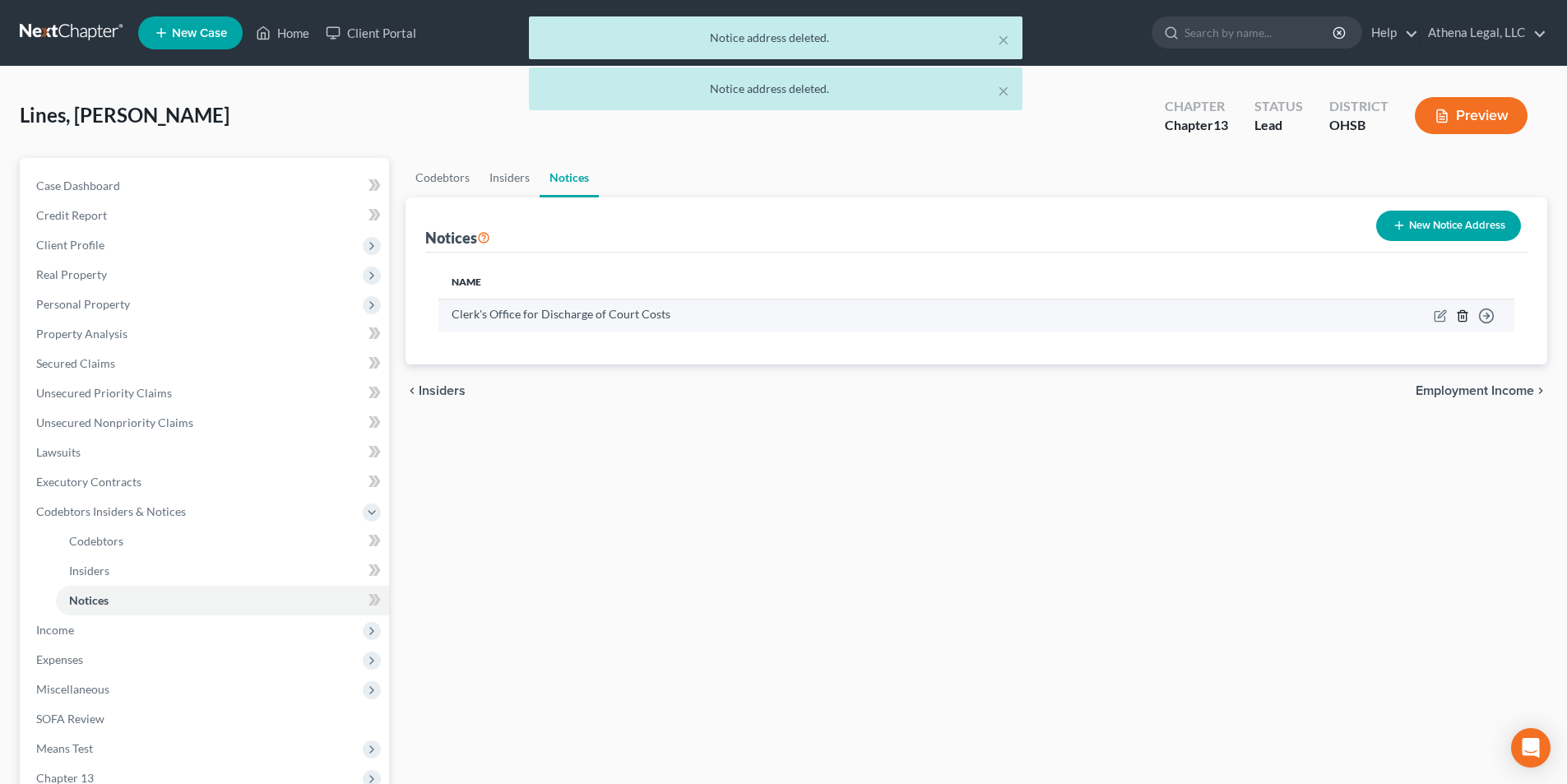
click at [1460, 314] on icon "button" at bounding box center [1462, 316] width 13 height 13
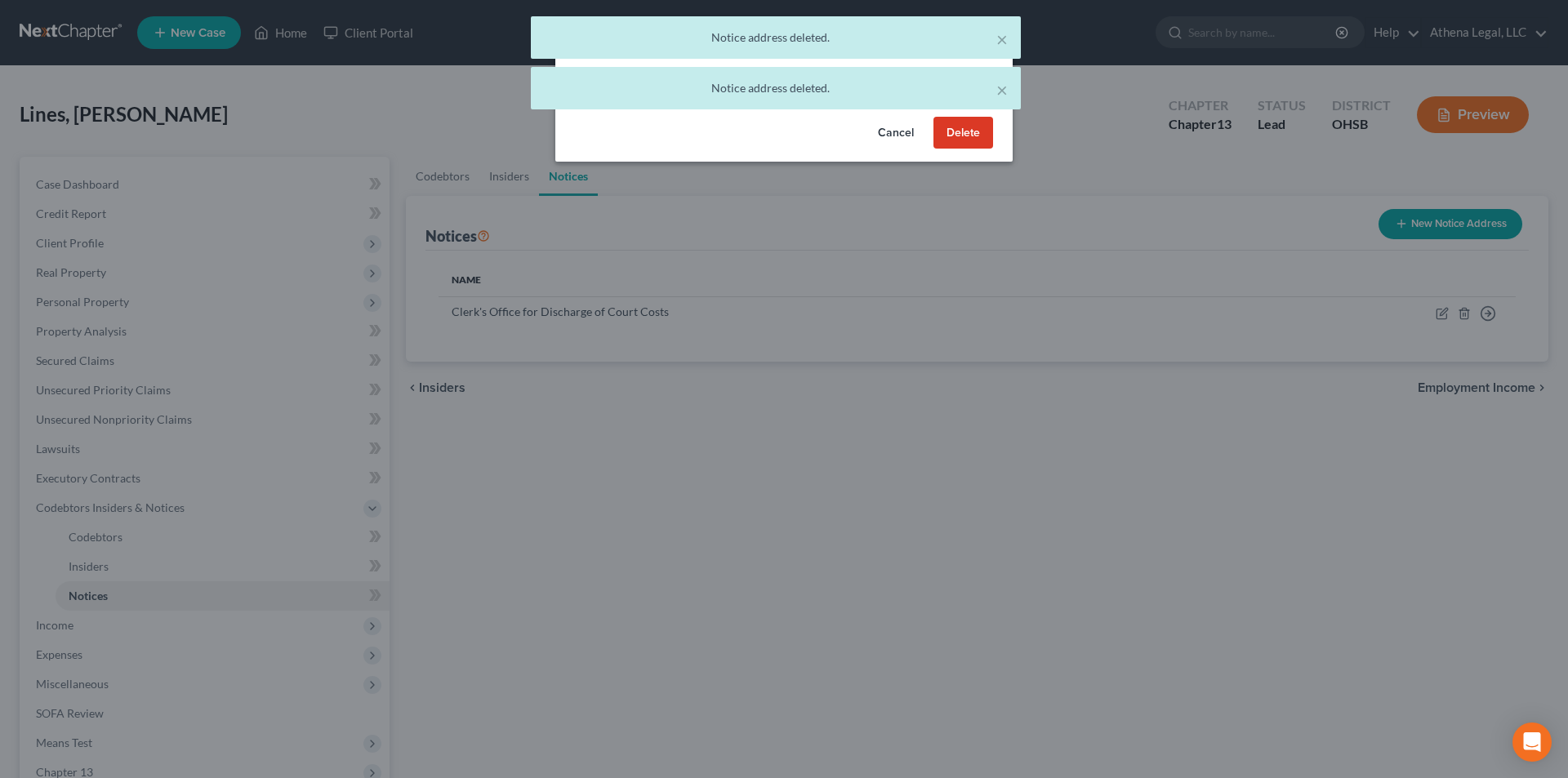
click at [949, 138] on button "Delete" at bounding box center [962, 134] width 60 height 33
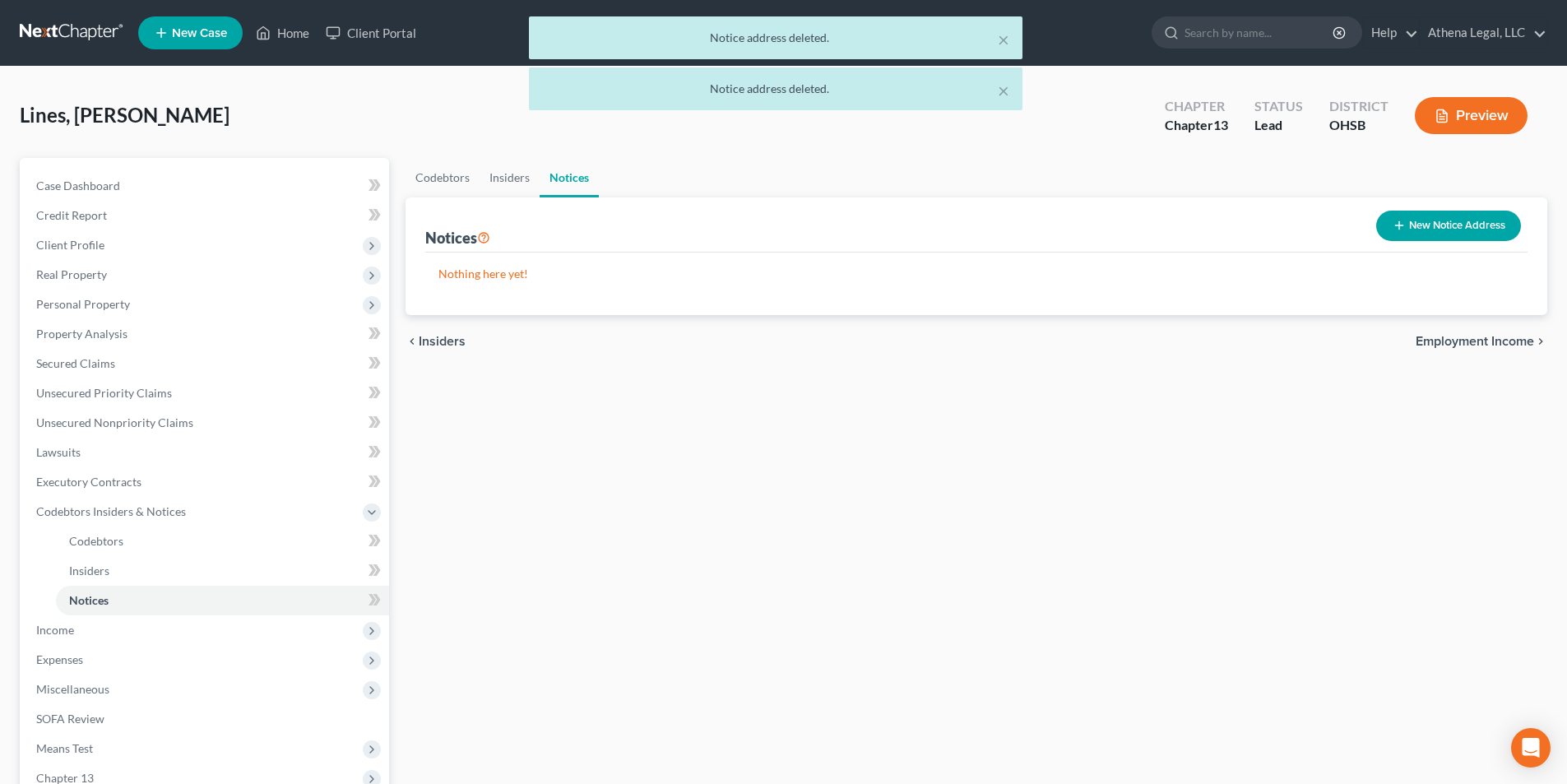
click at [1474, 348] on span "Employment Income" at bounding box center [1474, 341] width 118 height 13
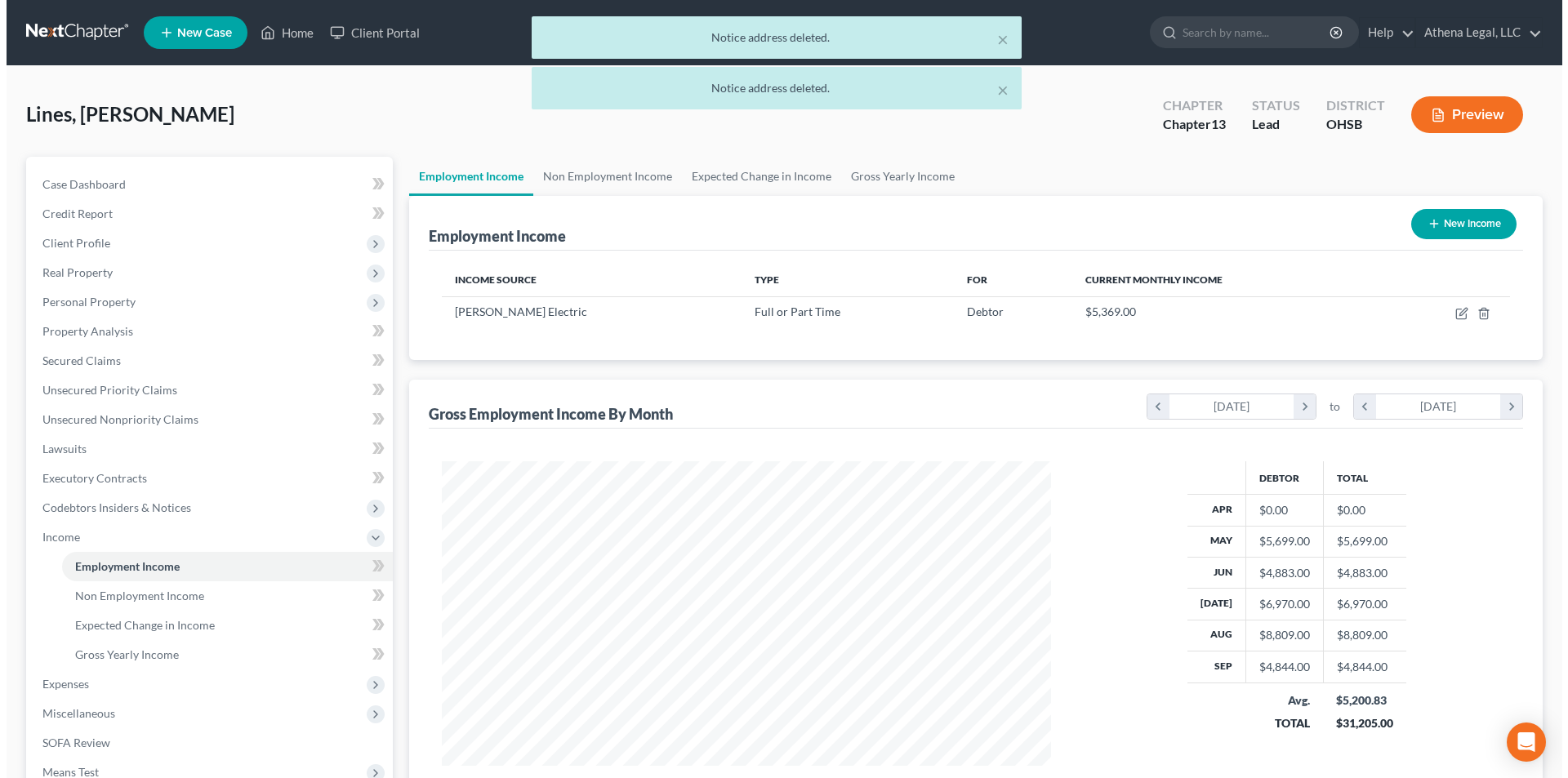
scroll to position [304, 642]
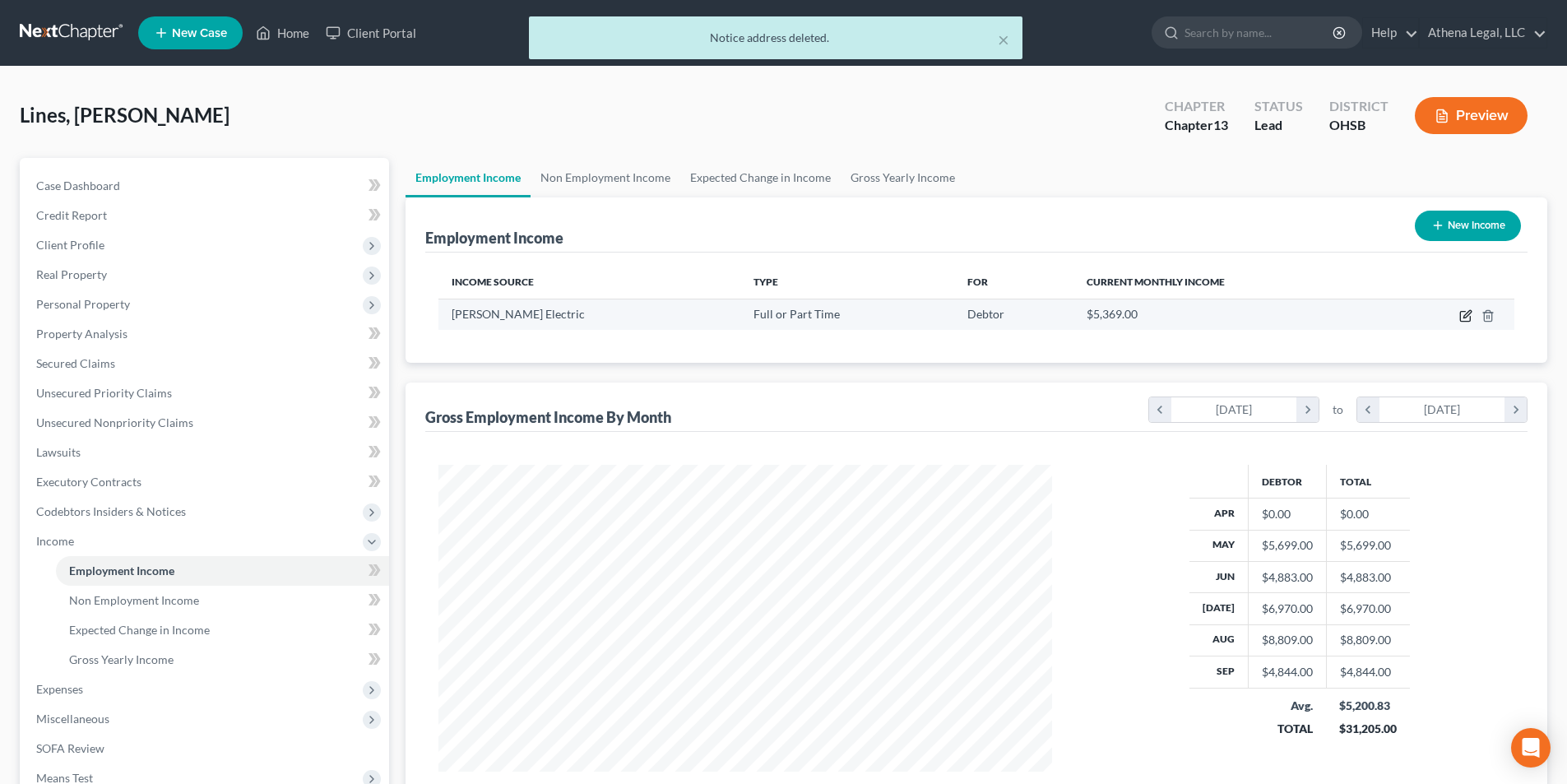
click at [1467, 316] on icon "button" at bounding box center [1466, 316] width 13 height 13
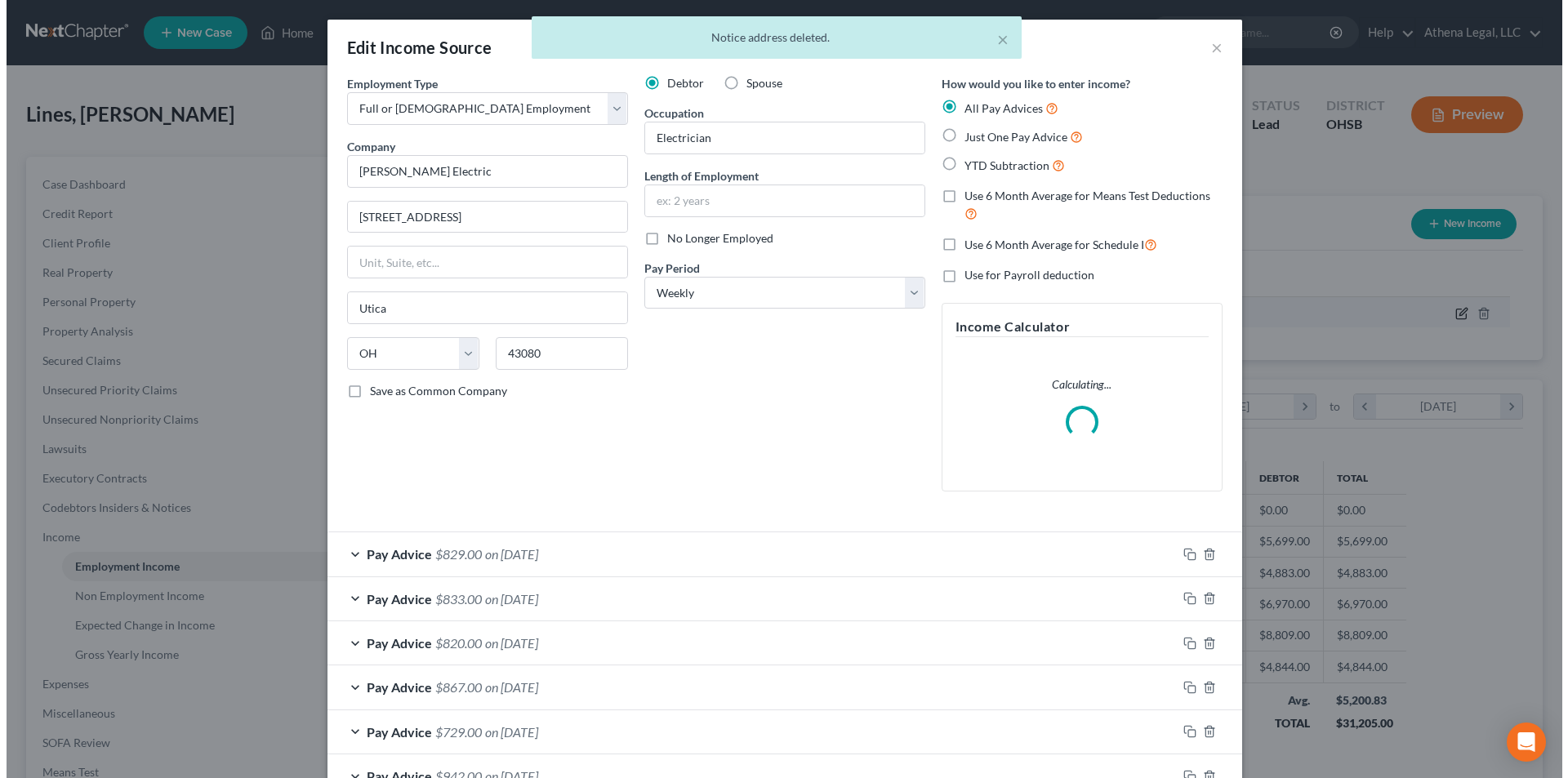
scroll to position [307, 647]
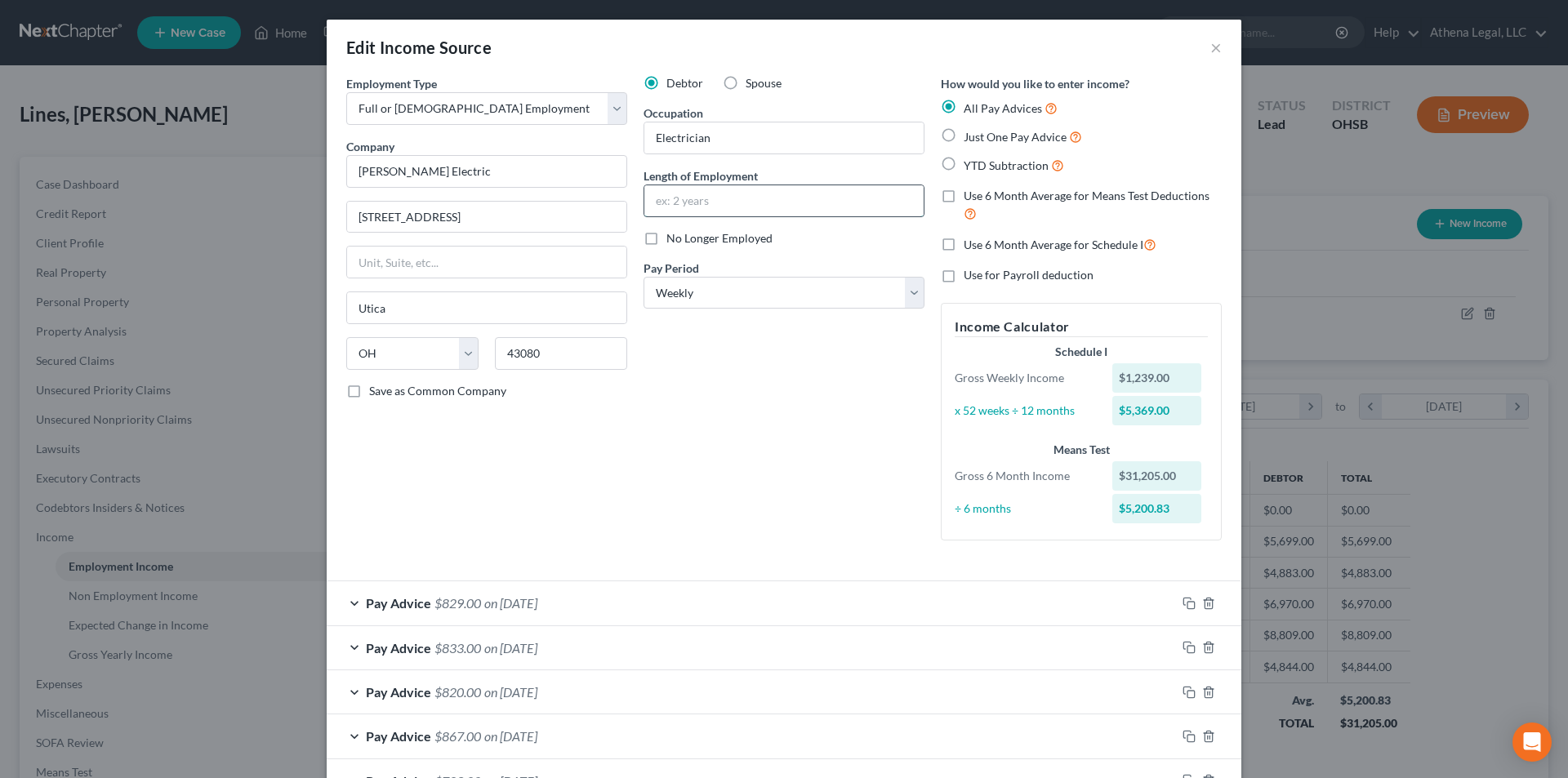
click at [723, 193] on input "text" at bounding box center [784, 201] width 279 height 31
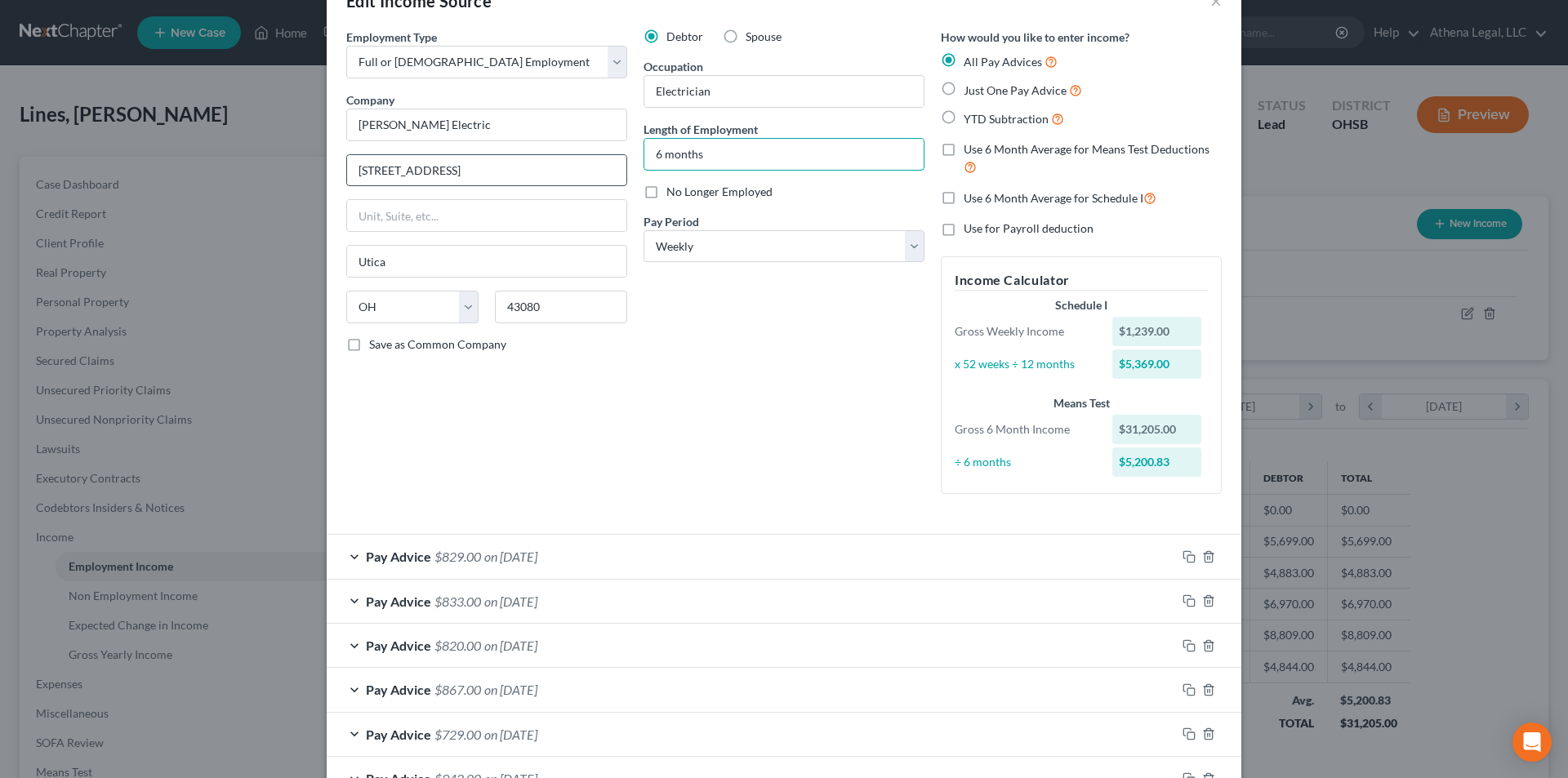
scroll to position [0, 0]
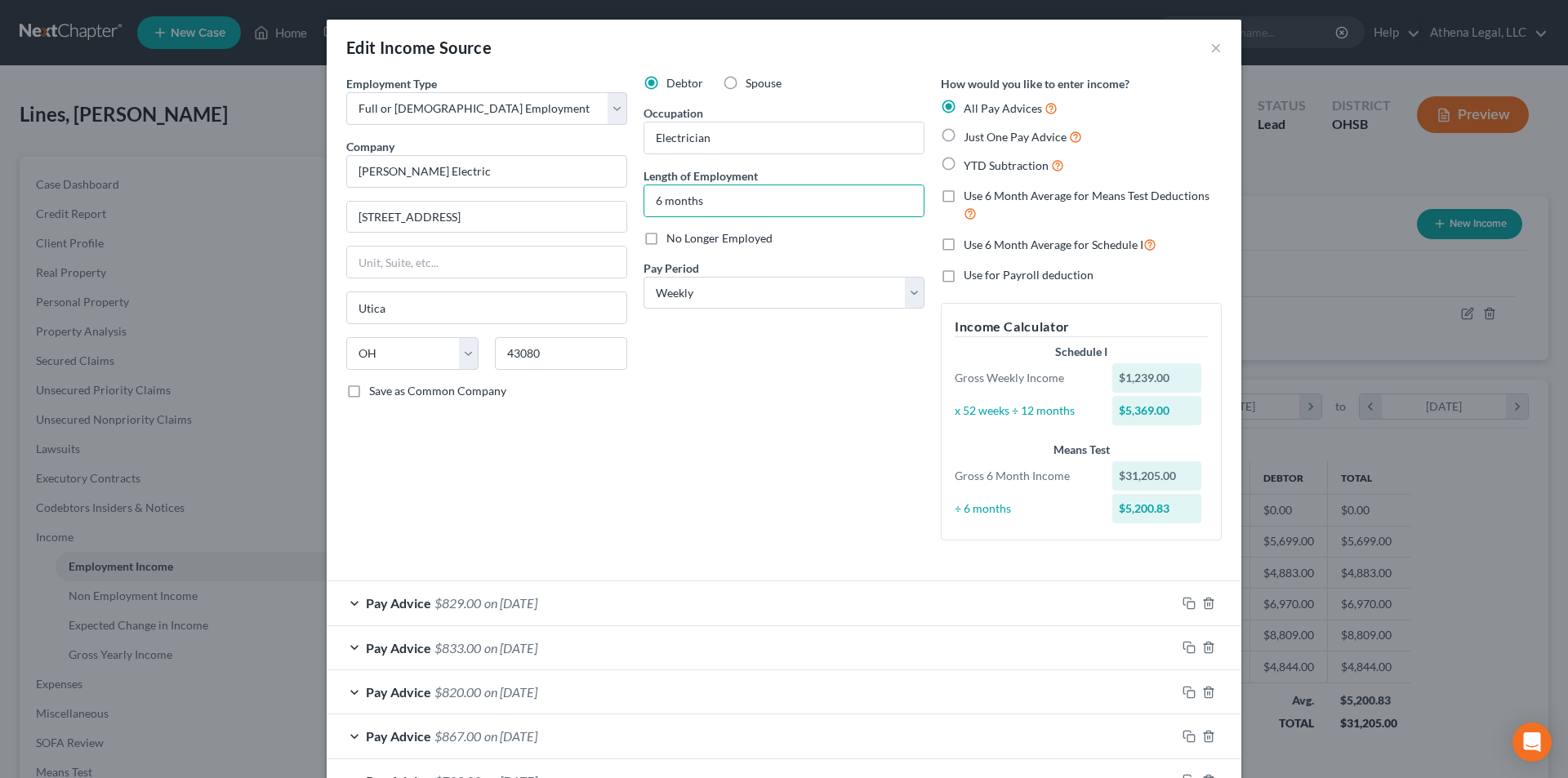
click at [963, 193] on label "Use 6 Month Average for Means Test Deductions" at bounding box center [1092, 205] width 258 height 35
click at [970, 193] on input "Use 6 Month Average for Means Test Deductions" at bounding box center [975, 193] width 10 height 10
click at [963, 244] on label "Use 6 Month Average for Schedule I" at bounding box center [1060, 245] width 193 height 19
click at [970, 244] on input "Use 6 Month Average for Schedule I" at bounding box center [975, 240] width 10 height 10
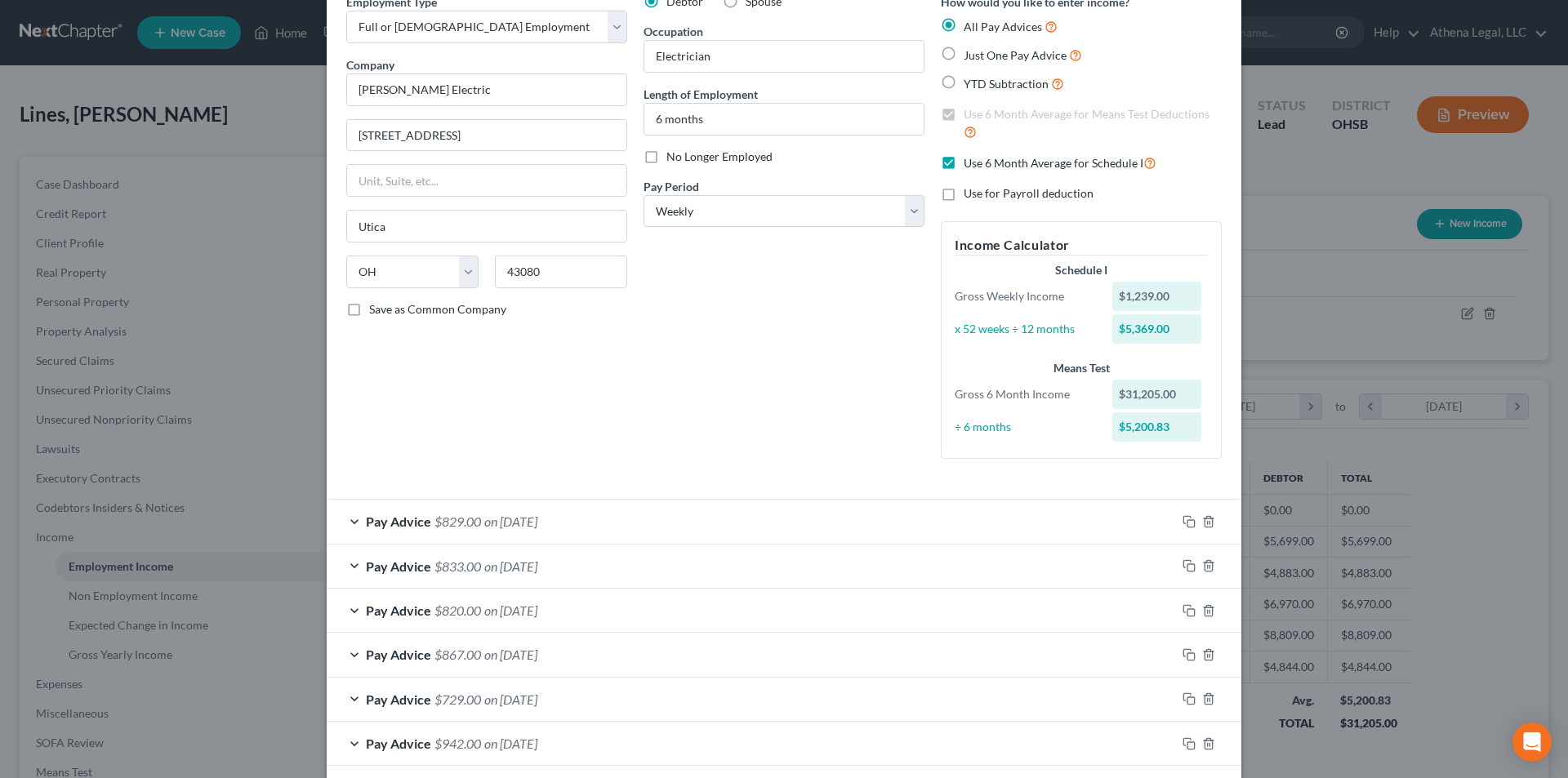
scroll to position [245, 0]
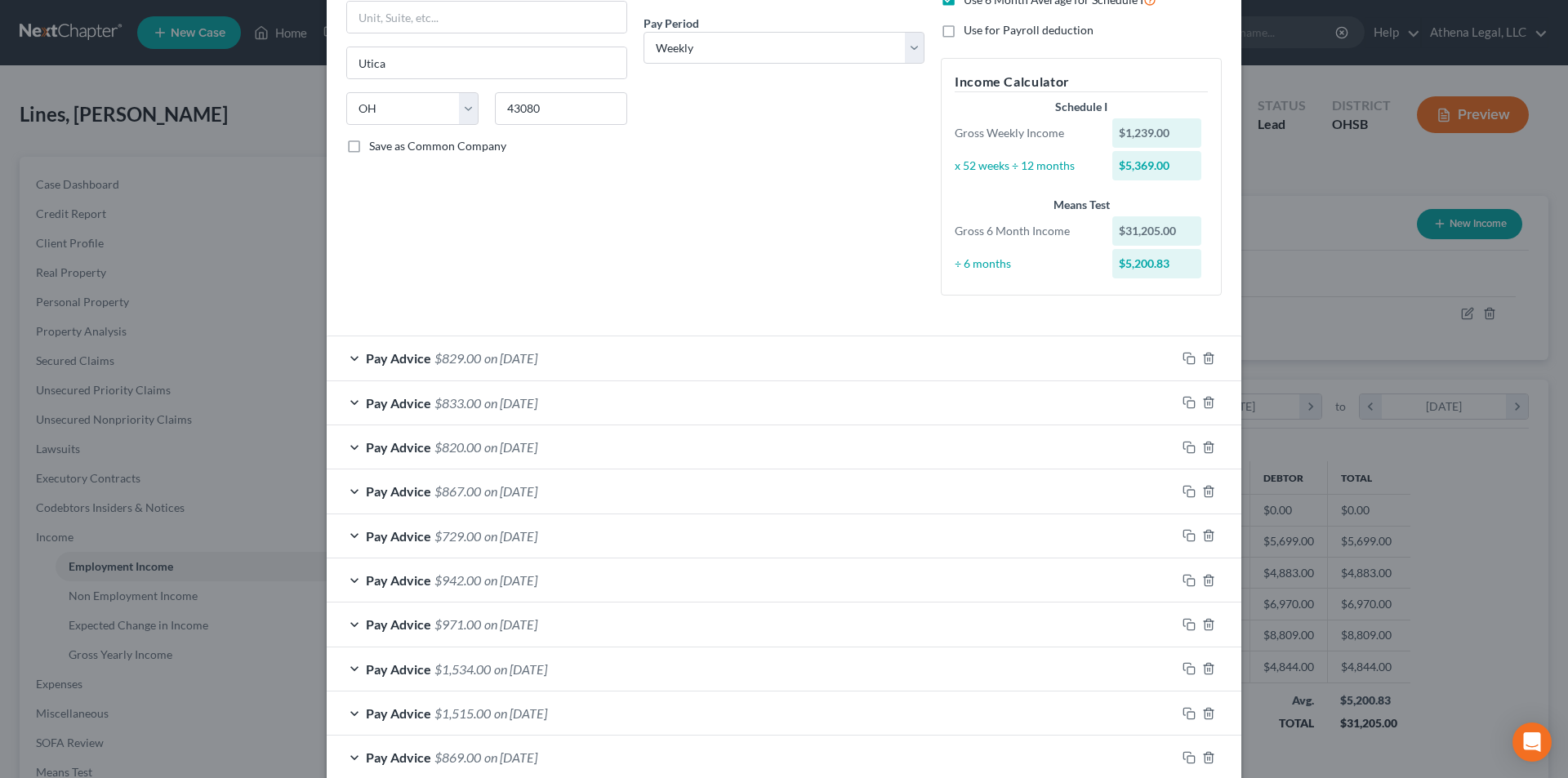
click at [600, 367] on div "Pay Advice $829.00 on [DATE]" at bounding box center [751, 358] width 850 height 43
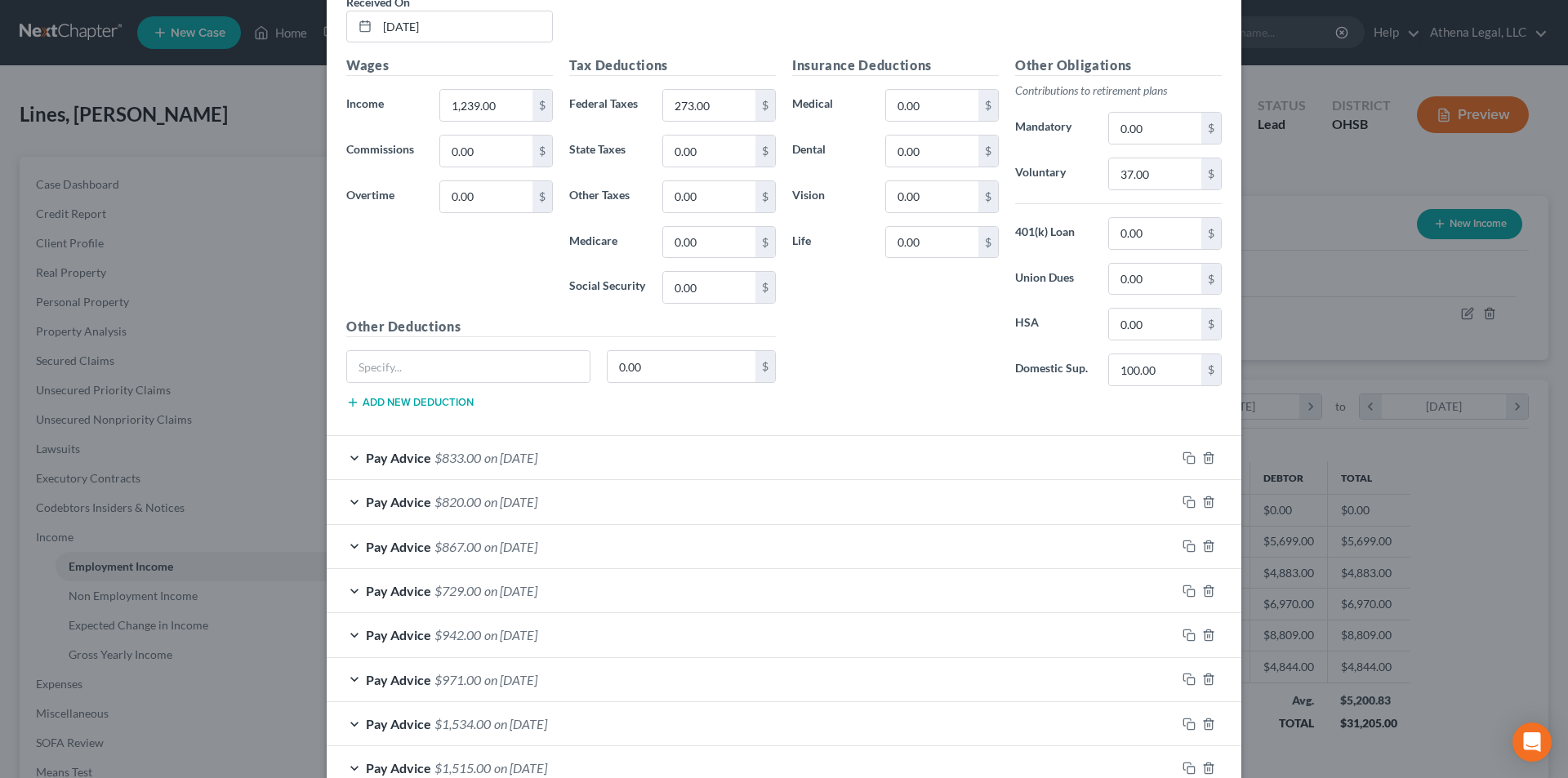
scroll to position [653, 0]
click at [659, 468] on div "Pay Advice $833.00 on [DATE]" at bounding box center [751, 457] width 850 height 43
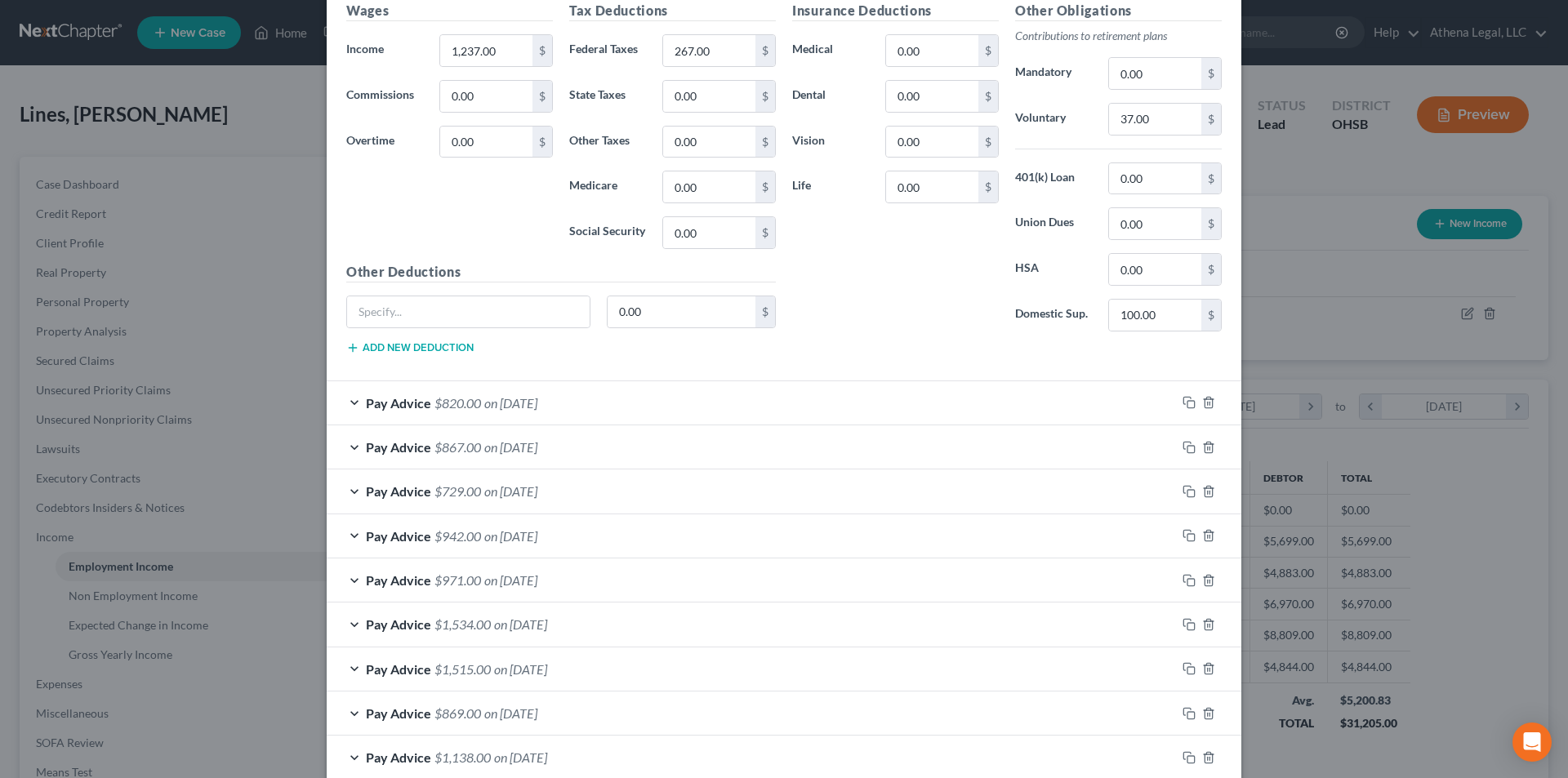
scroll to position [1224, 0]
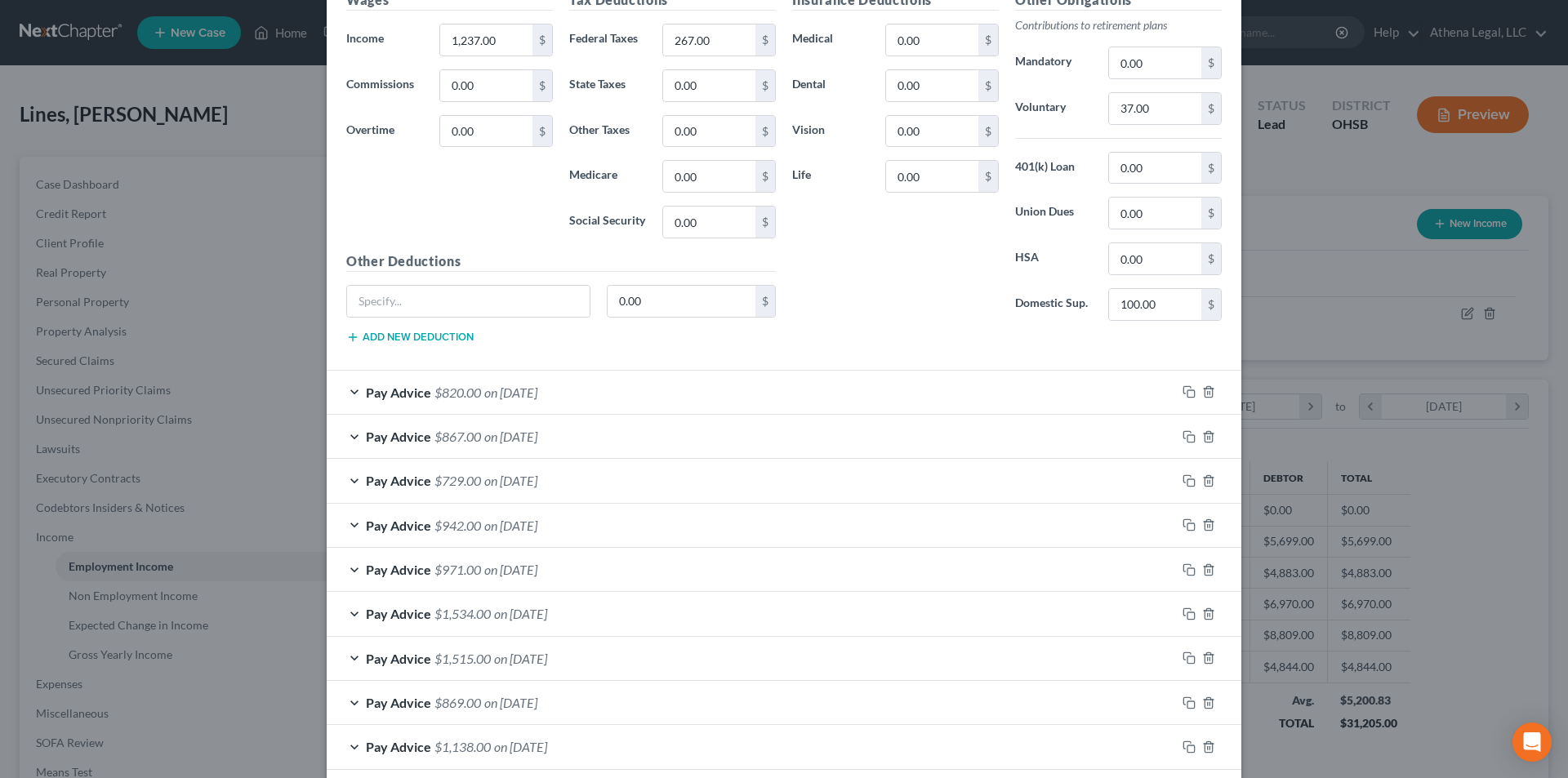
click at [566, 394] on div "Pay Advice $820.00 on [DATE]" at bounding box center [751, 392] width 850 height 43
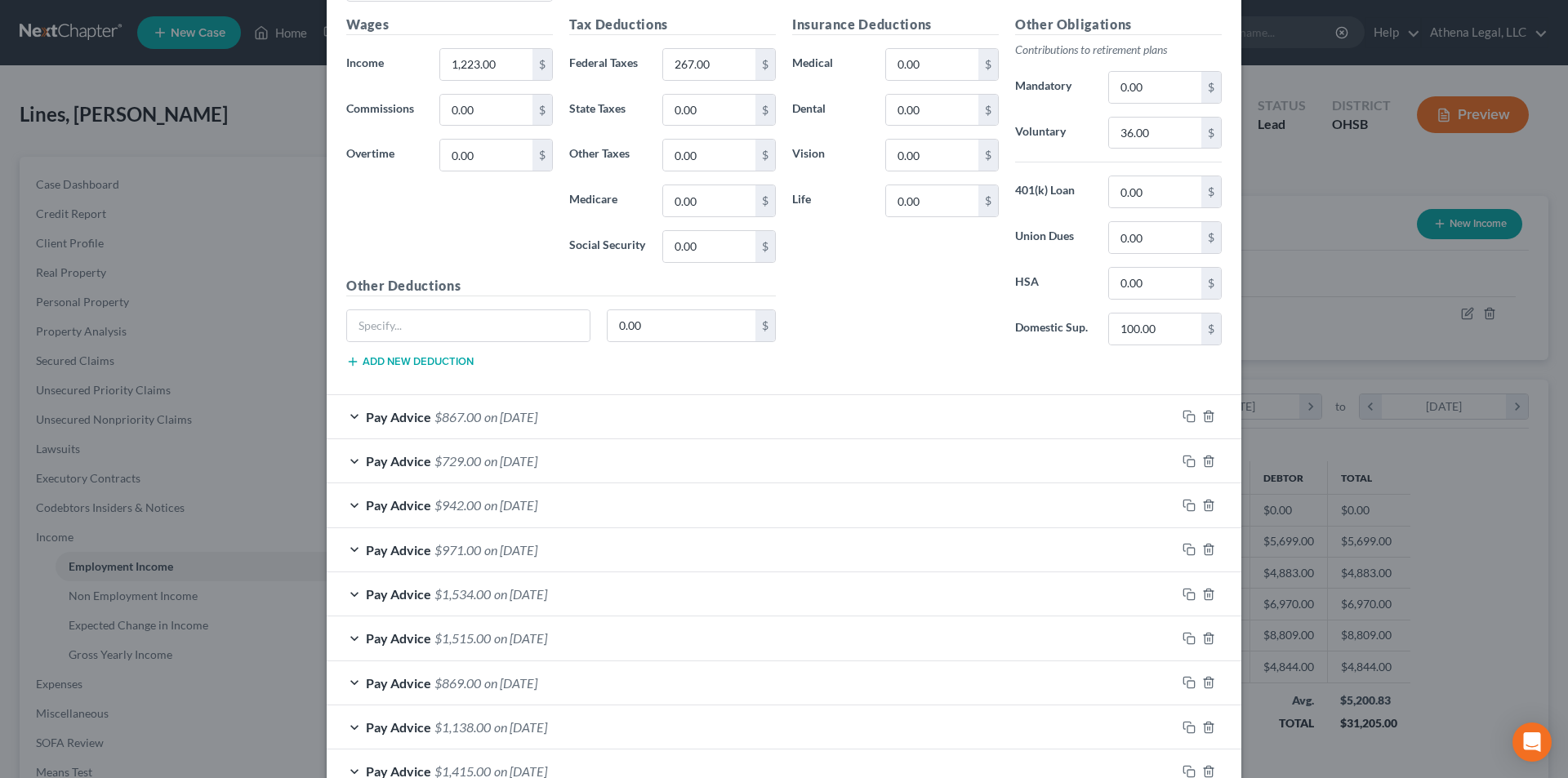
scroll to position [1714, 0]
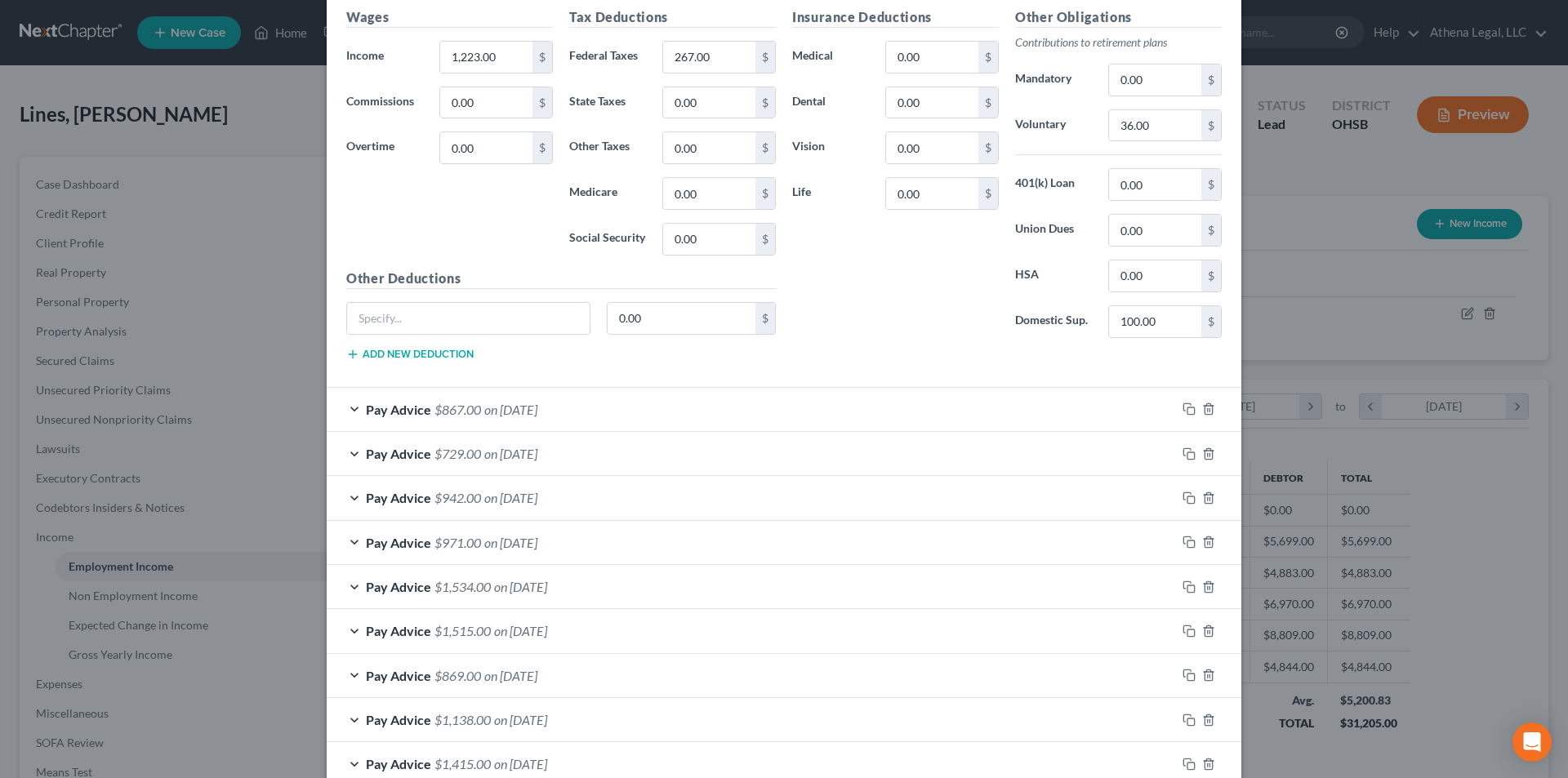
click at [567, 410] on div "Pay Advice $867.00 on [DATE]" at bounding box center [751, 409] width 850 height 43
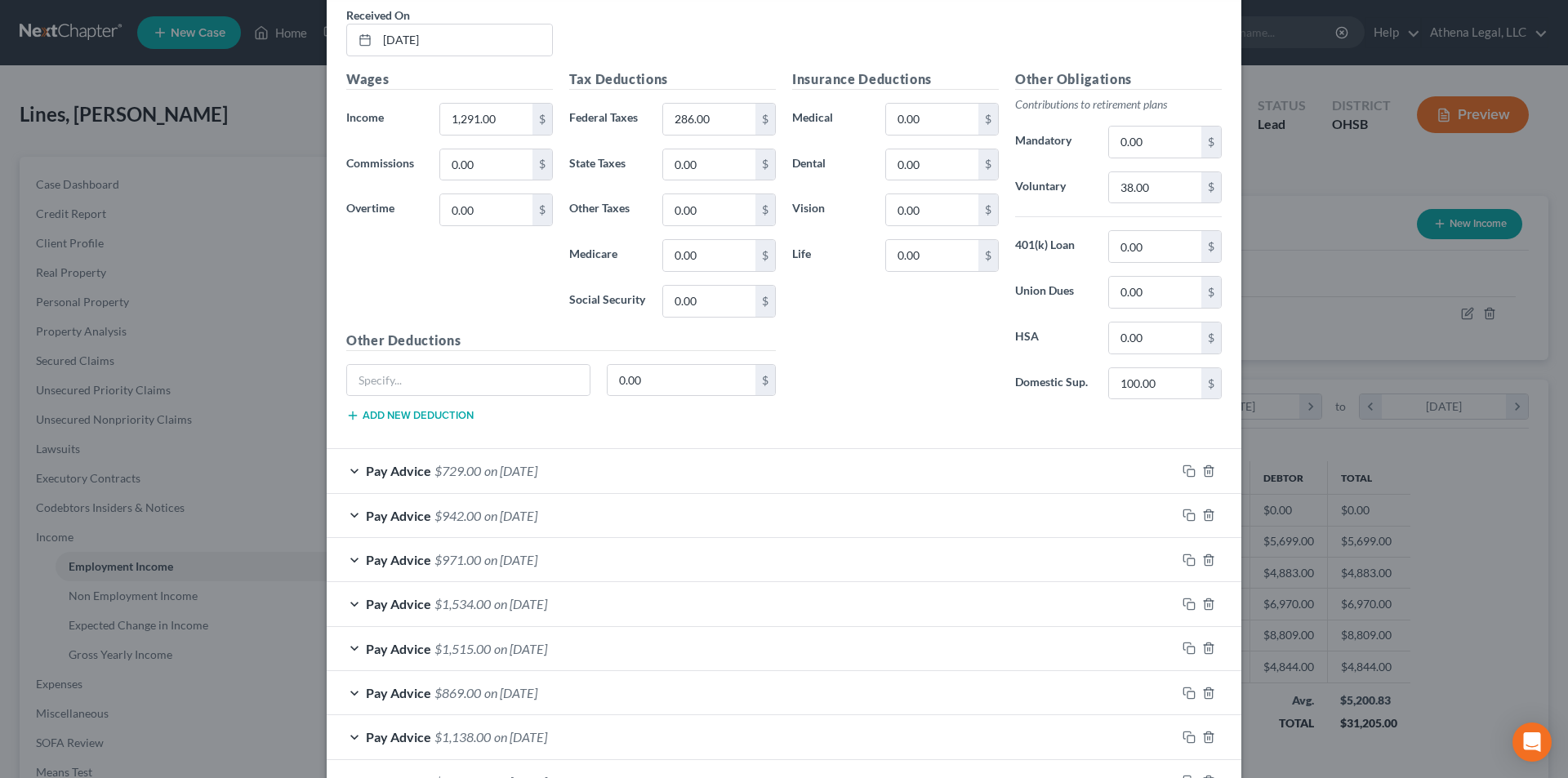
scroll to position [2204, 0]
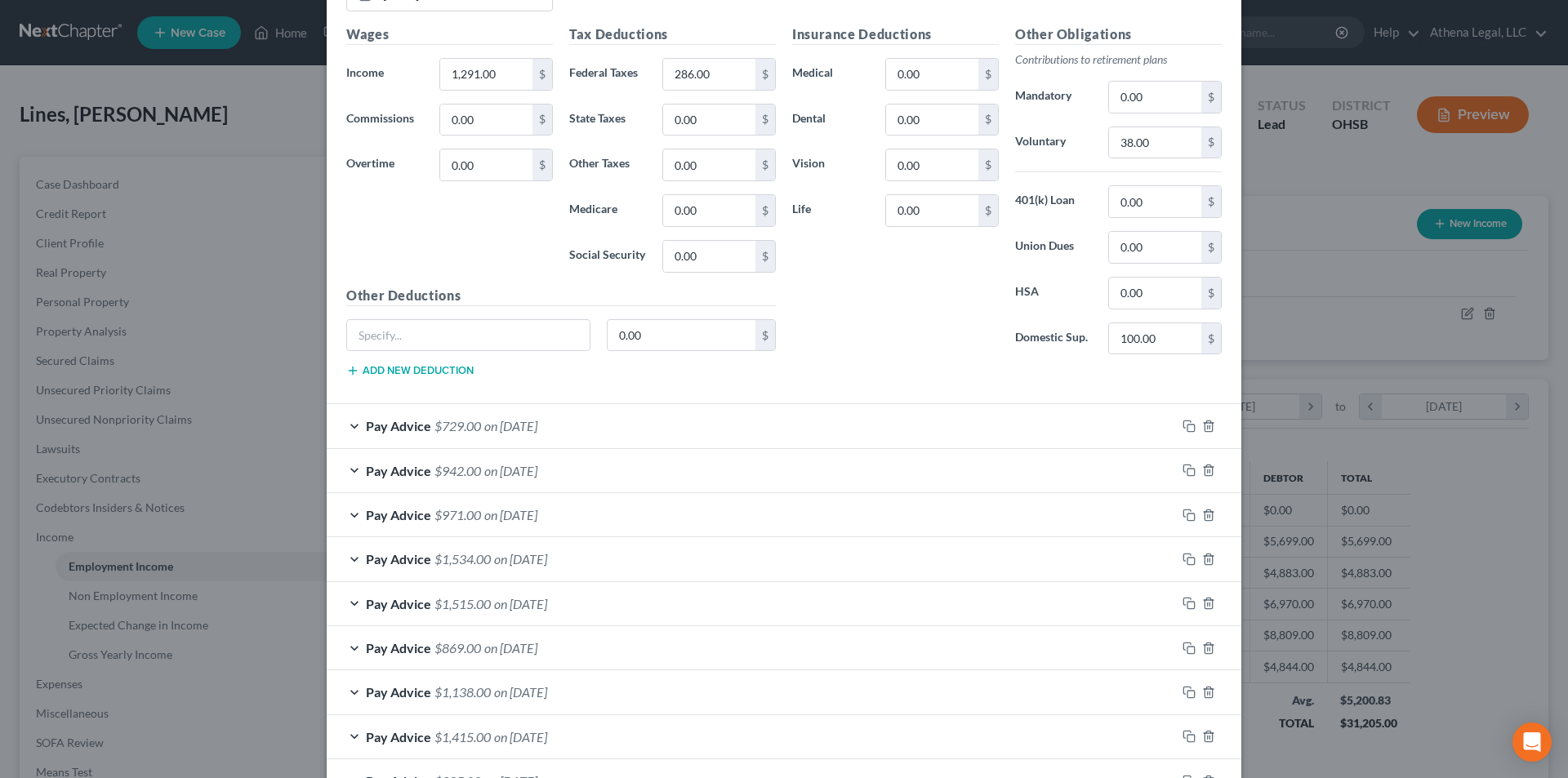
click at [571, 422] on div "Pay Advice $729.00 on [DATE]" at bounding box center [751, 426] width 850 height 43
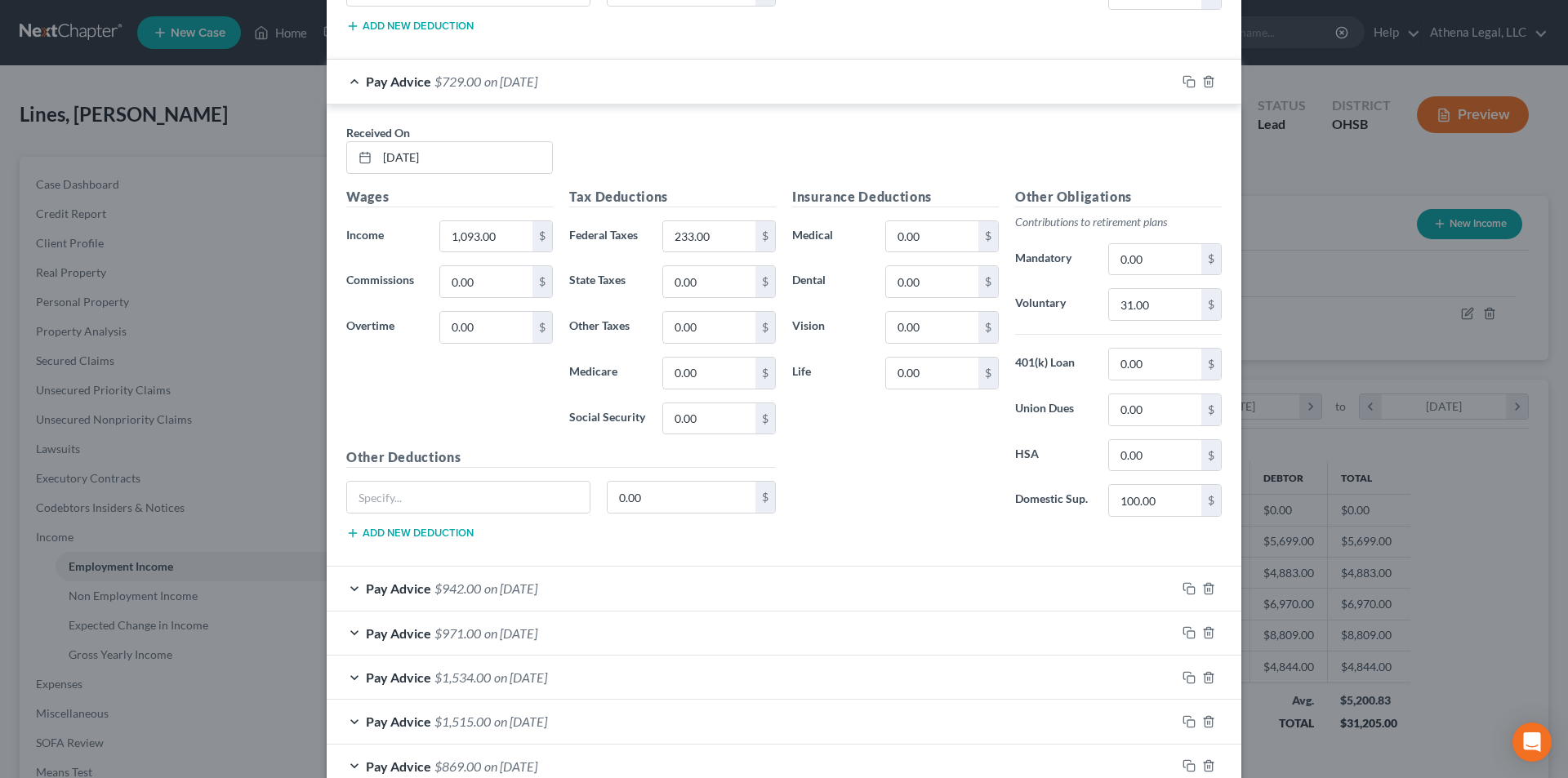
scroll to position [2775, 0]
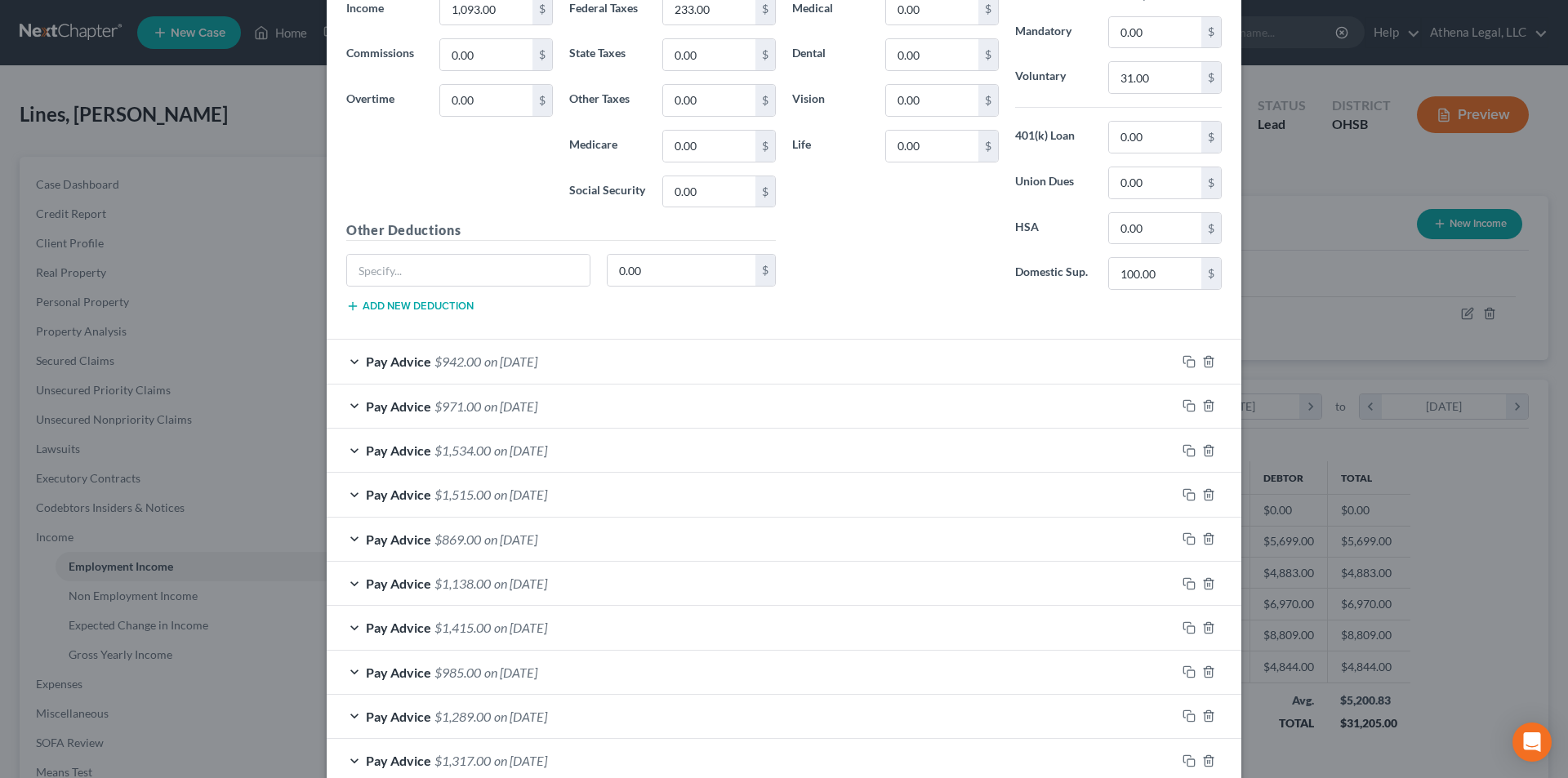
click at [537, 365] on span "on [DATE]" at bounding box center [510, 361] width 53 height 16
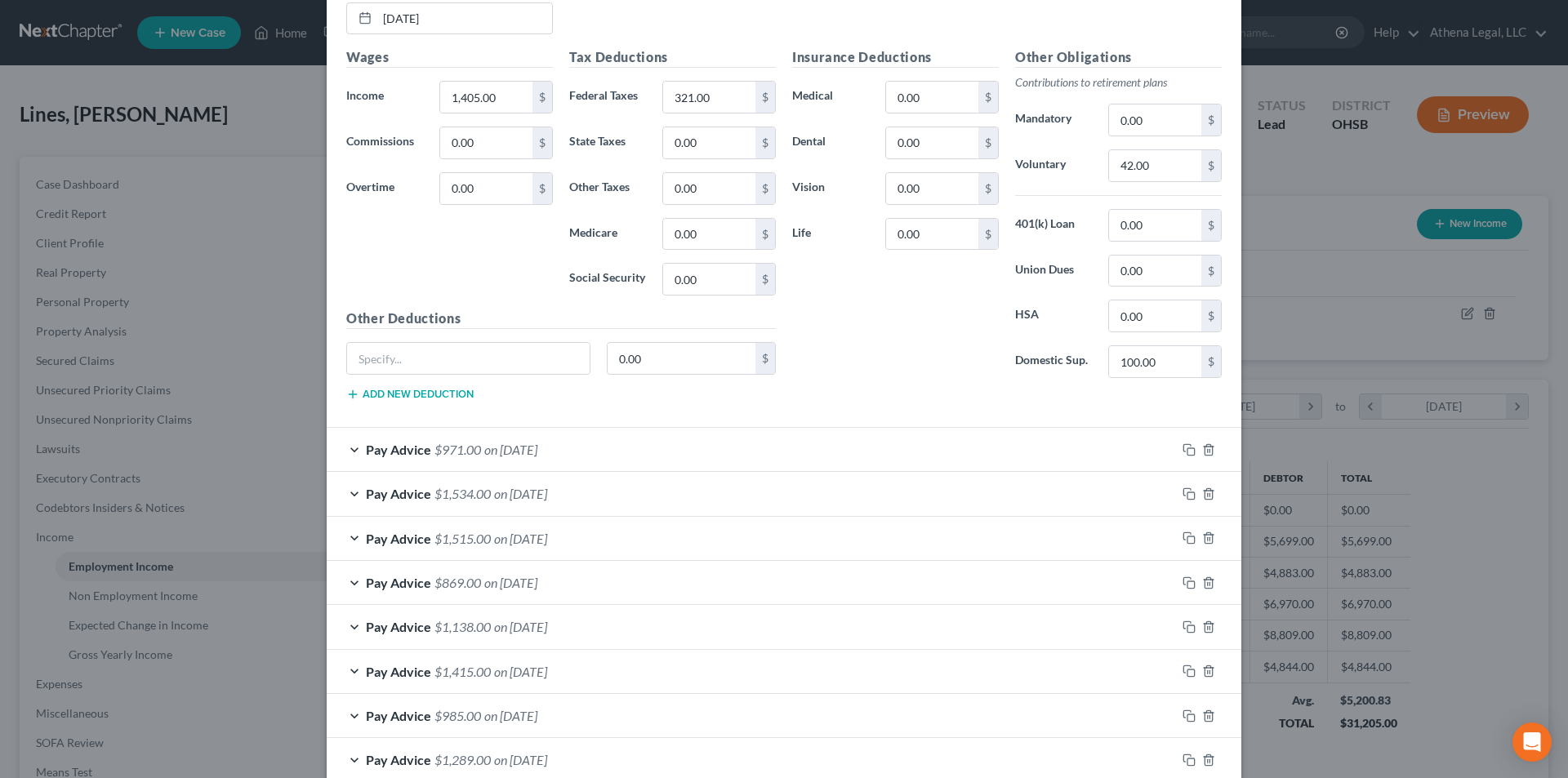
scroll to position [3346, 0]
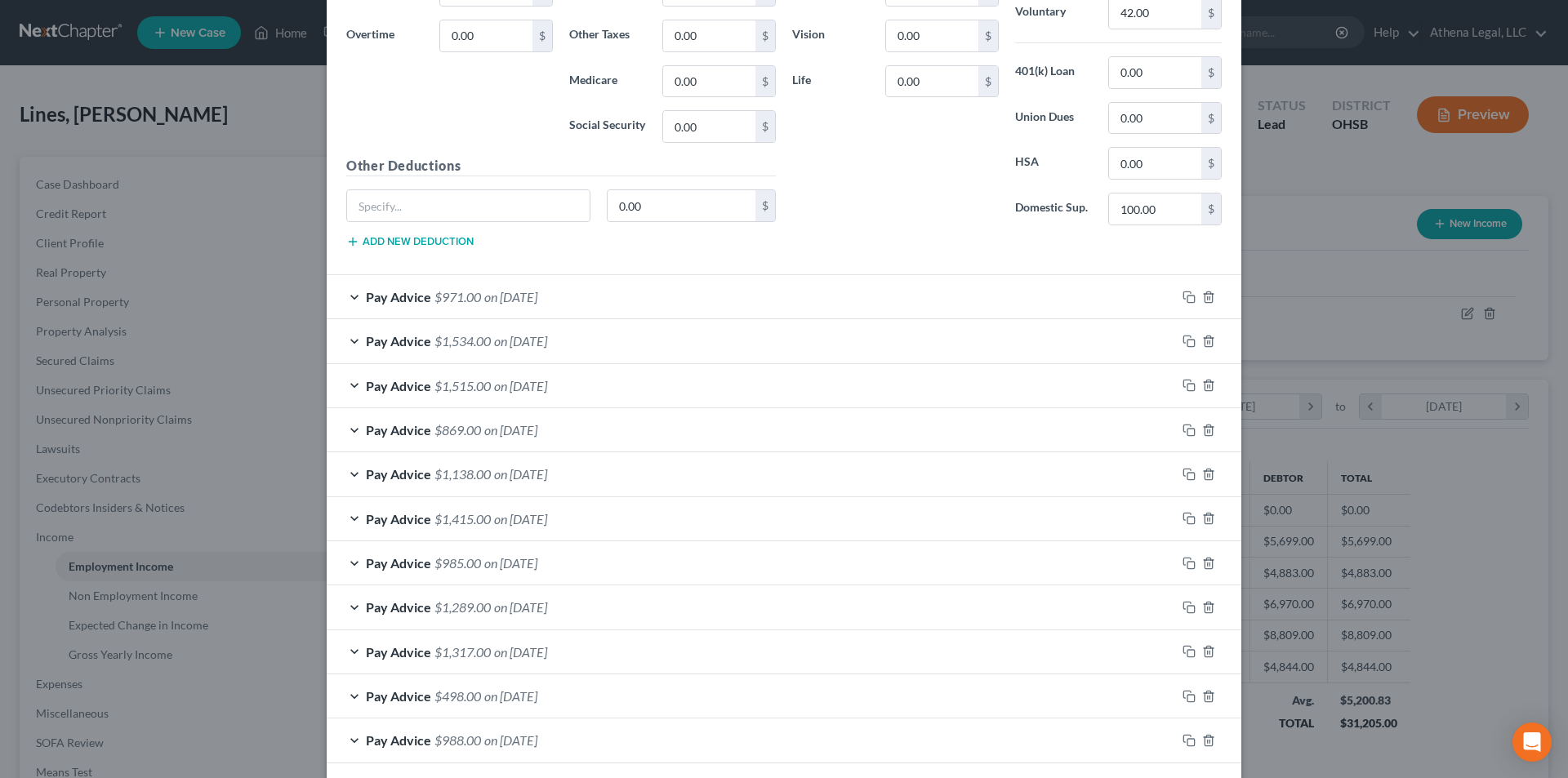
click at [535, 290] on span "on [DATE]" at bounding box center [510, 297] width 53 height 16
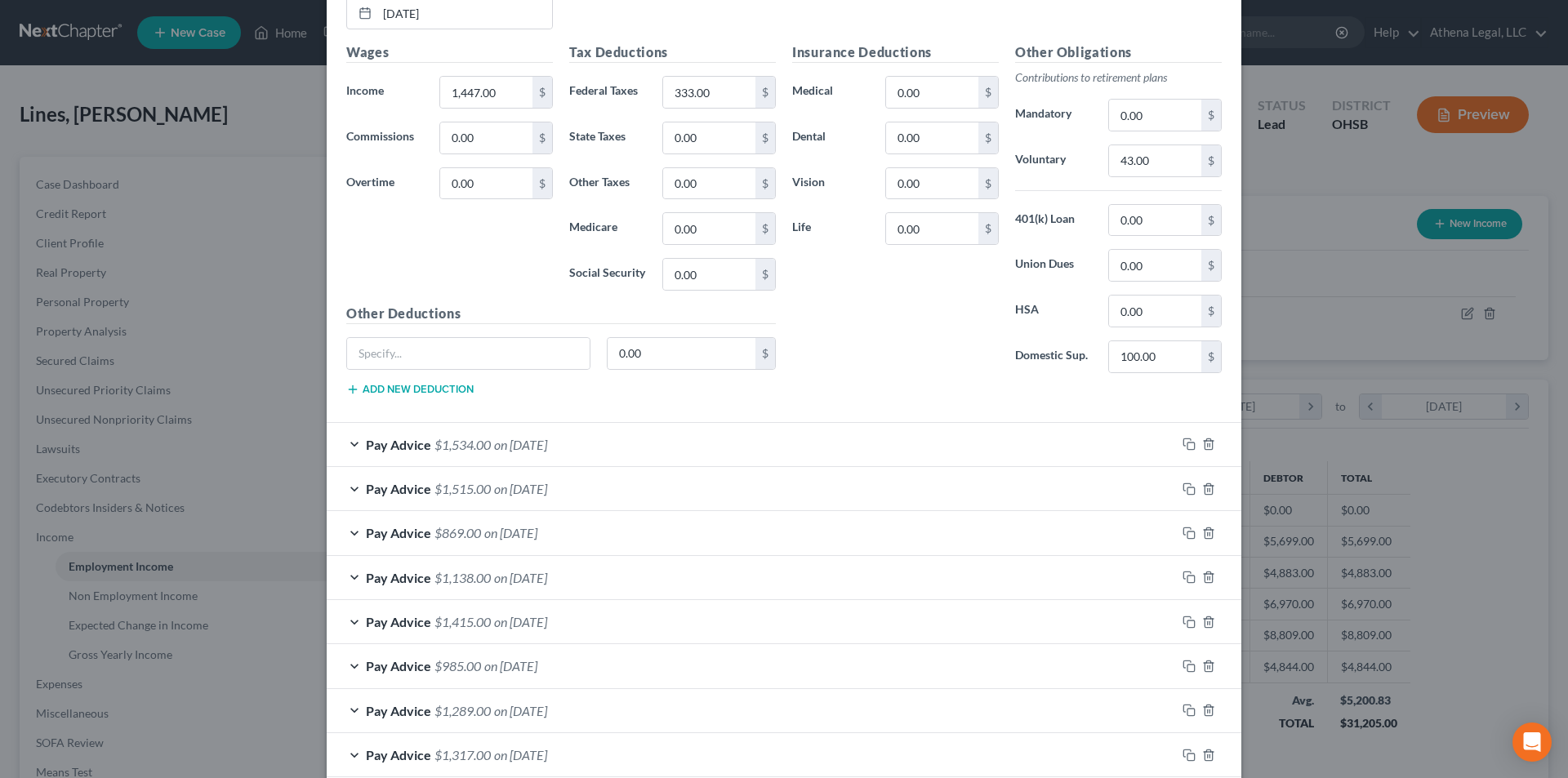
scroll to position [3754, 0]
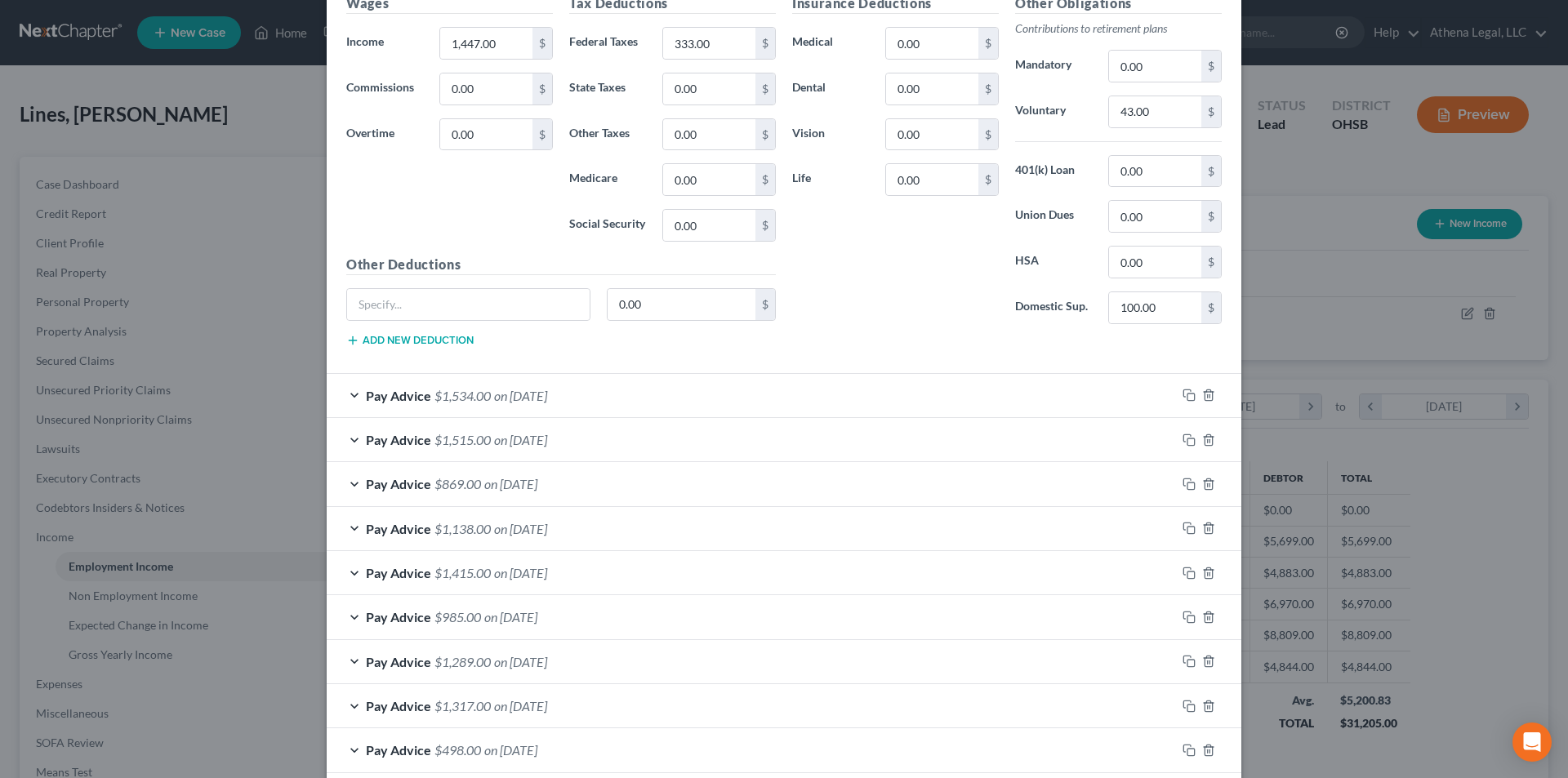
click at [518, 395] on span "on [DATE]" at bounding box center [520, 396] width 53 height 16
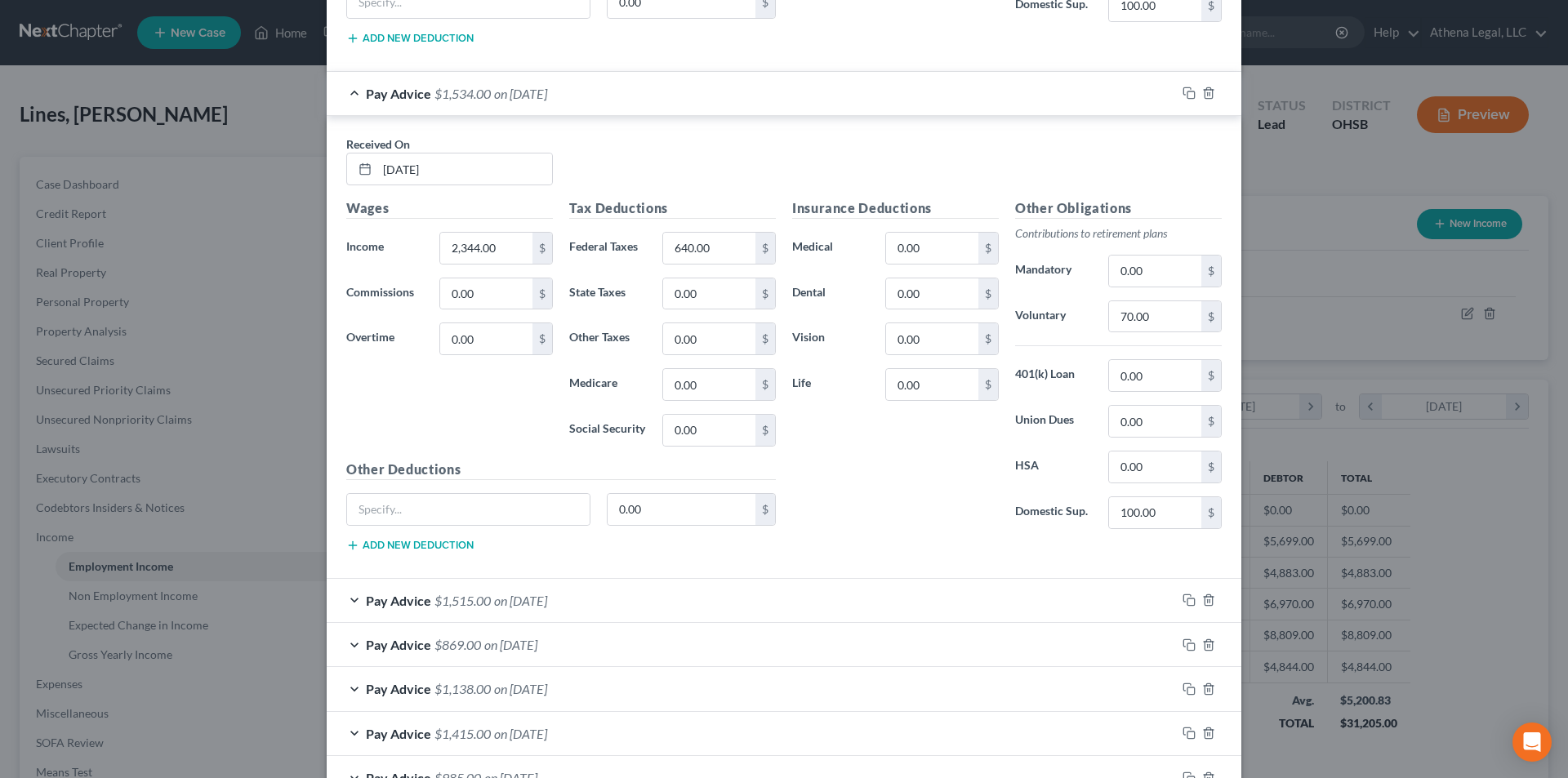
scroll to position [4081, 0]
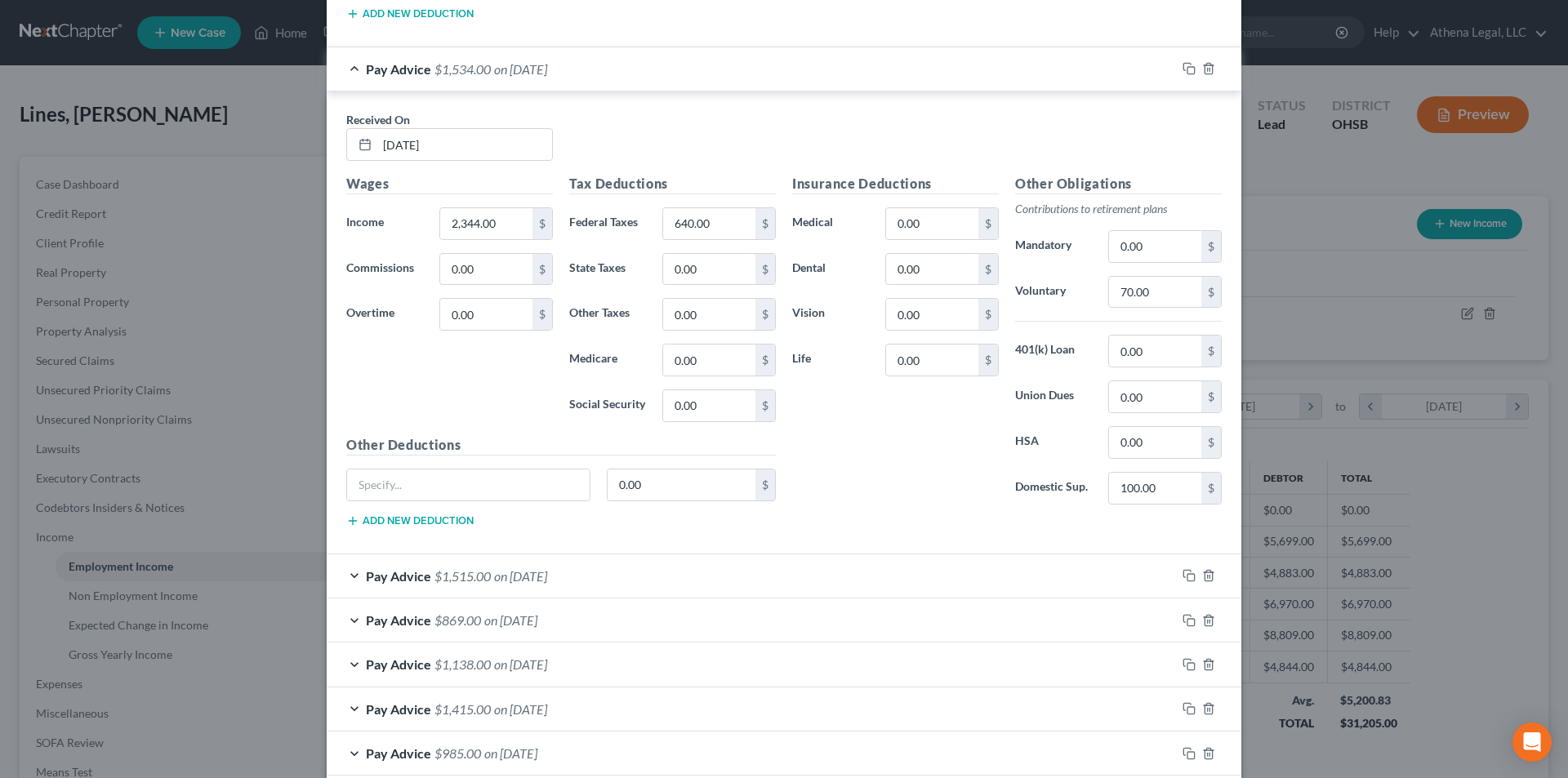
click at [530, 573] on span "on [DATE]" at bounding box center [520, 576] width 53 height 16
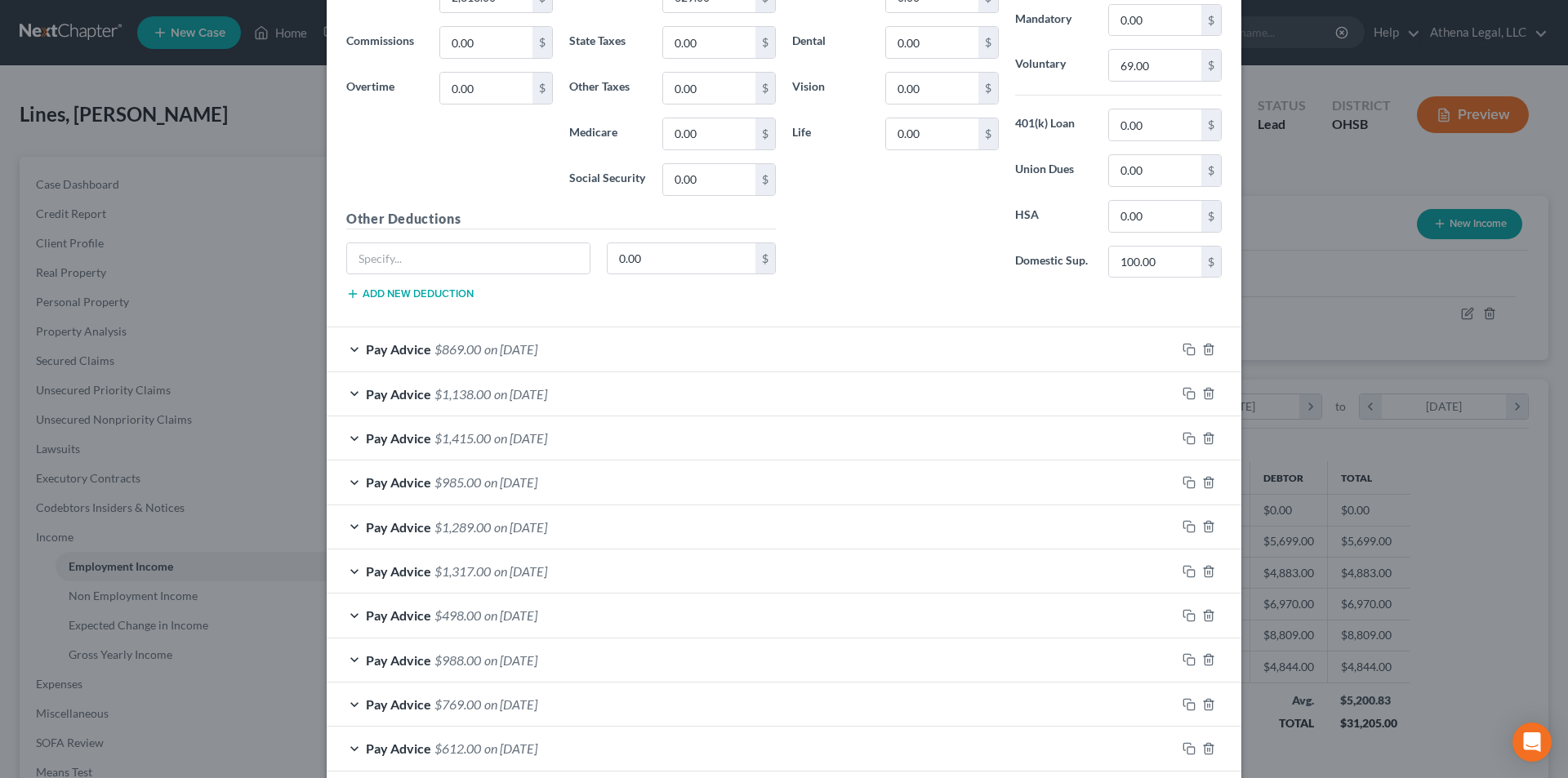
scroll to position [4815, 0]
click at [551, 358] on div "Pay Advice $869.00 on [DATE]" at bounding box center [751, 347] width 850 height 43
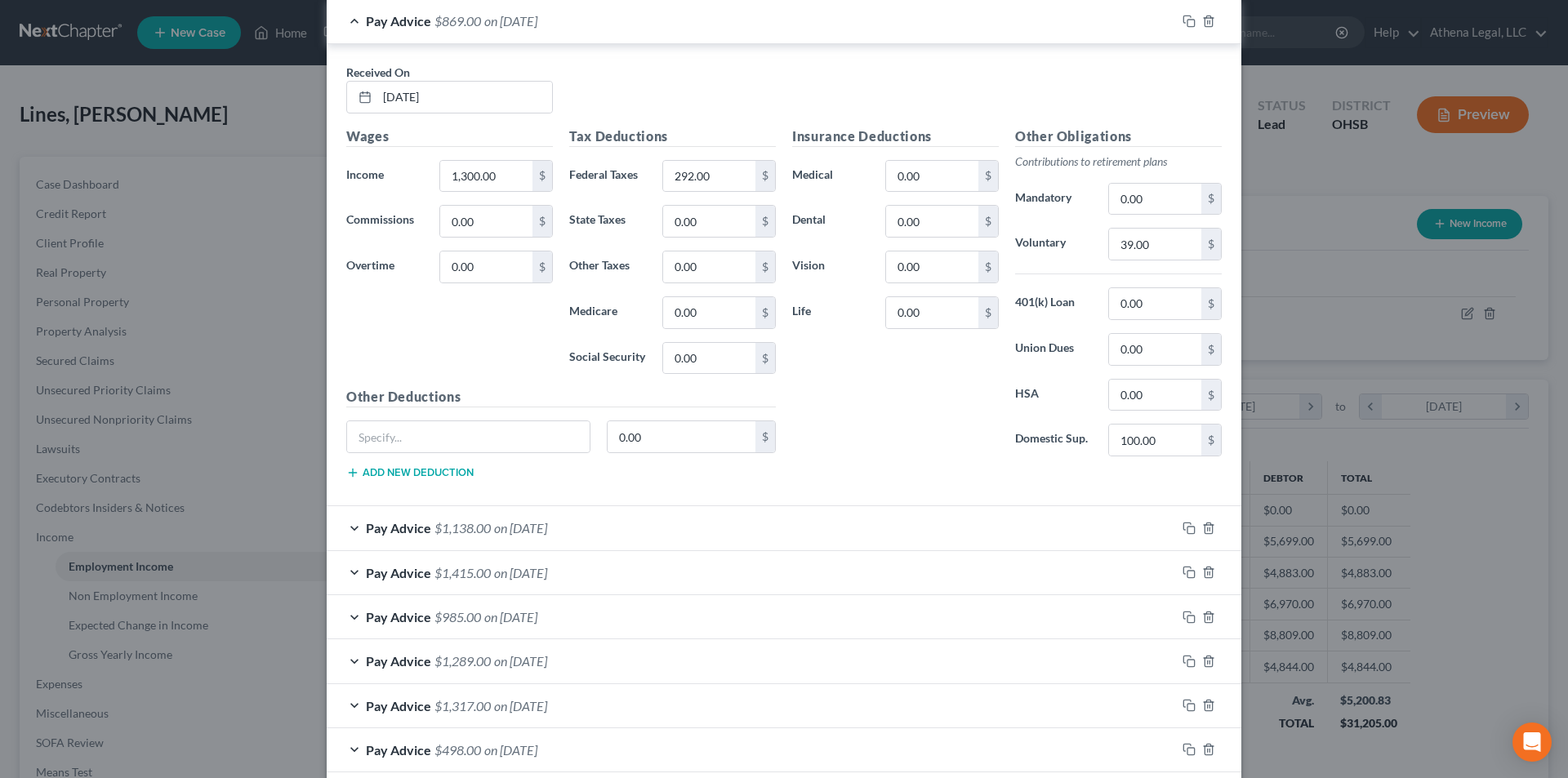
scroll to position [5468, 0]
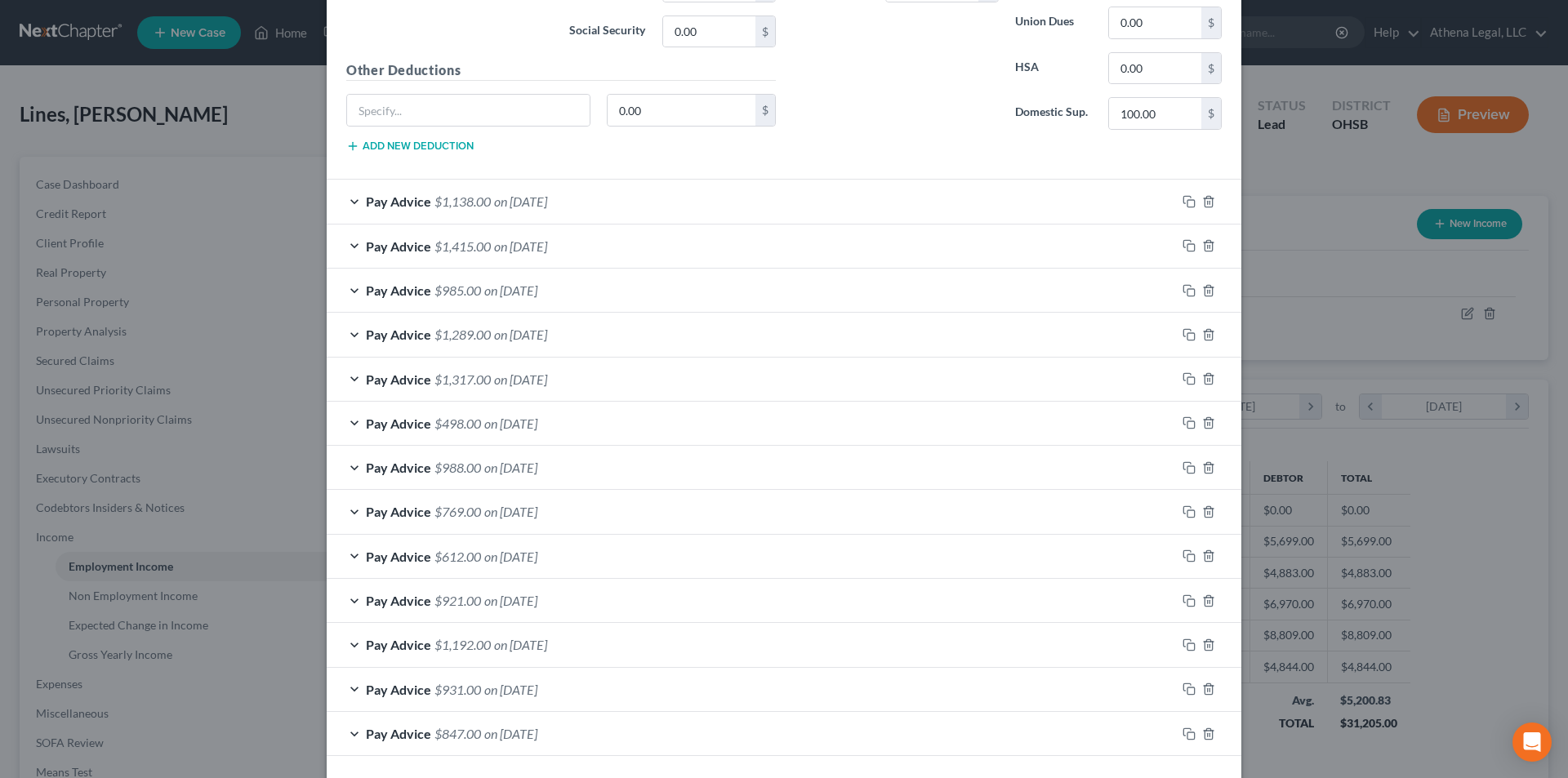
click at [527, 209] on div "Pay Advice $1,138.00 on [DATE]" at bounding box center [751, 201] width 850 height 43
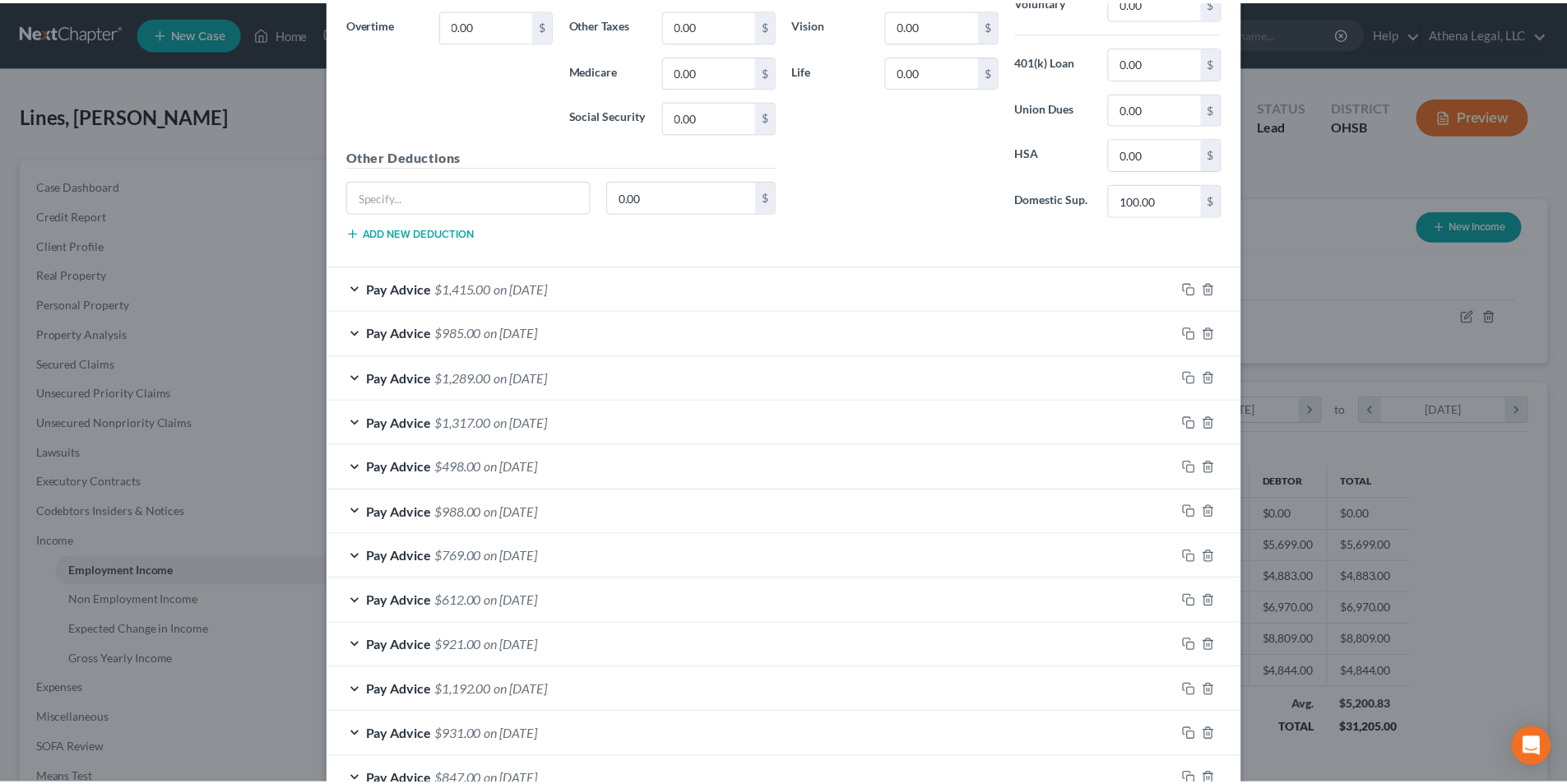
scroll to position [6045, 0]
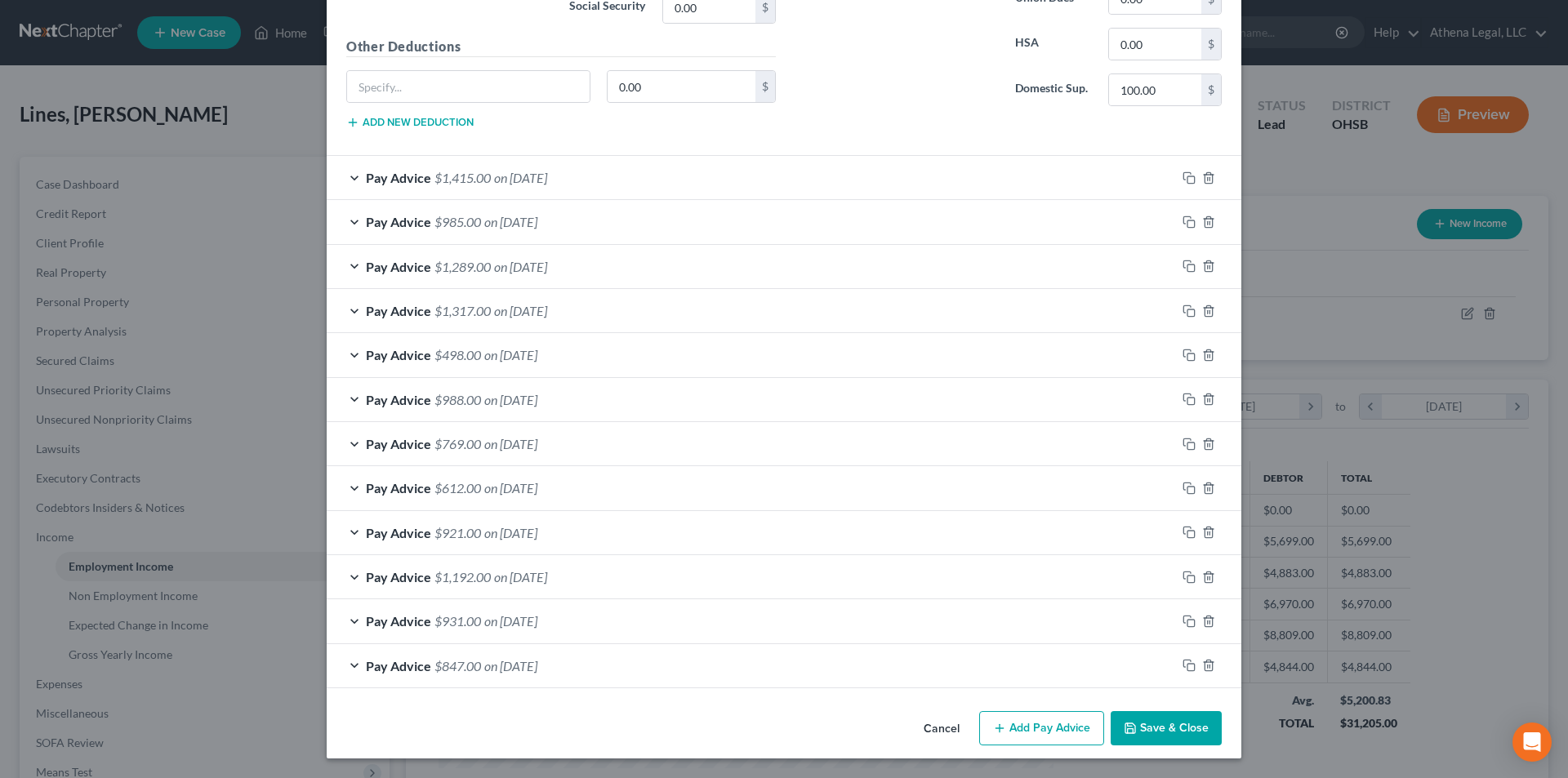
click at [1157, 730] on button "Save & Close" at bounding box center [1166, 729] width 111 height 35
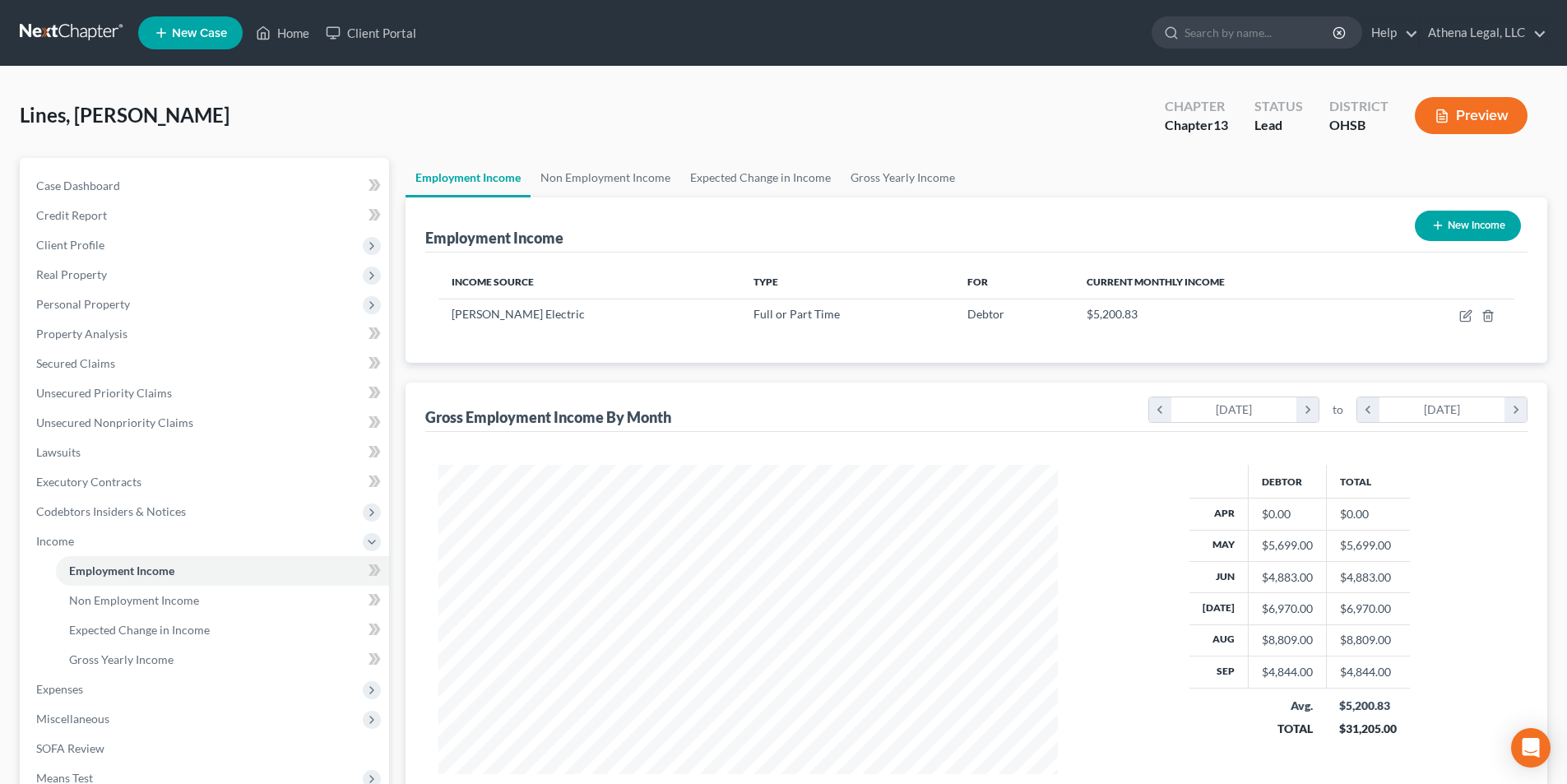
scroll to position [822095, 822149]
click at [606, 178] on link "Non Employment Income" at bounding box center [605, 177] width 150 height 39
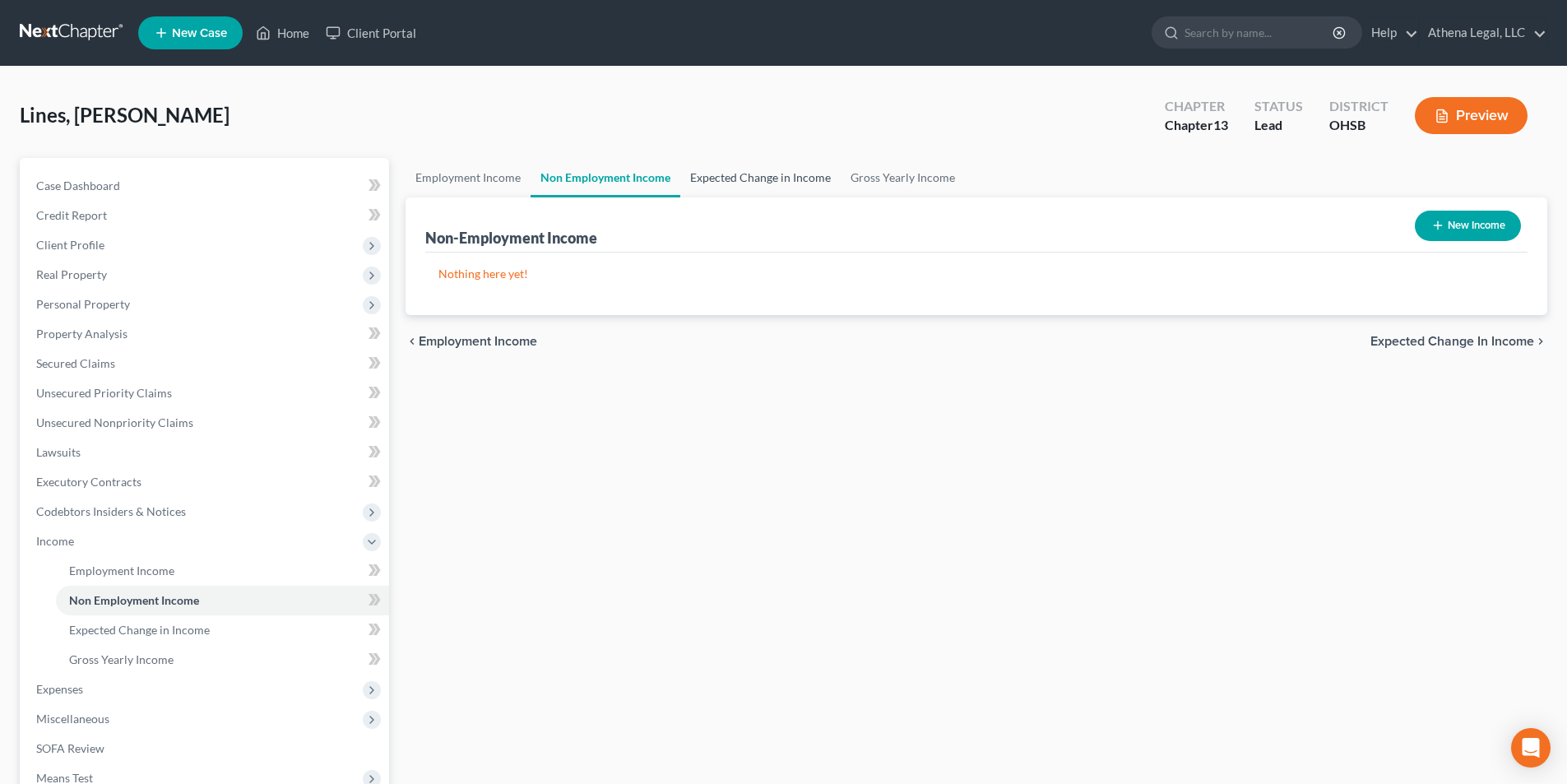
click at [739, 182] on link "Expected Change in Income" at bounding box center [760, 177] width 160 height 39
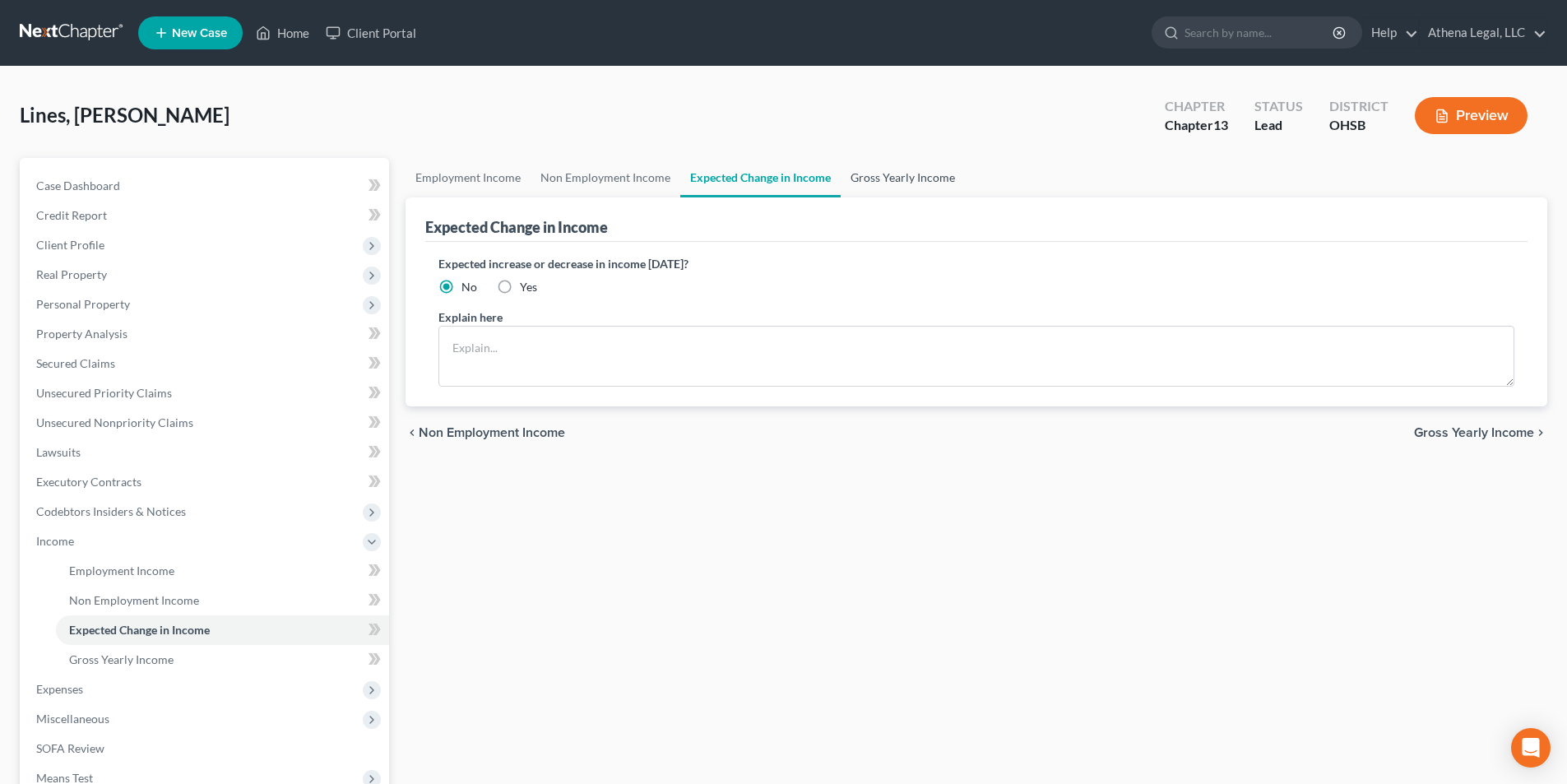
click at [876, 187] on link "Gross Yearly Income" at bounding box center [903, 177] width 124 height 39
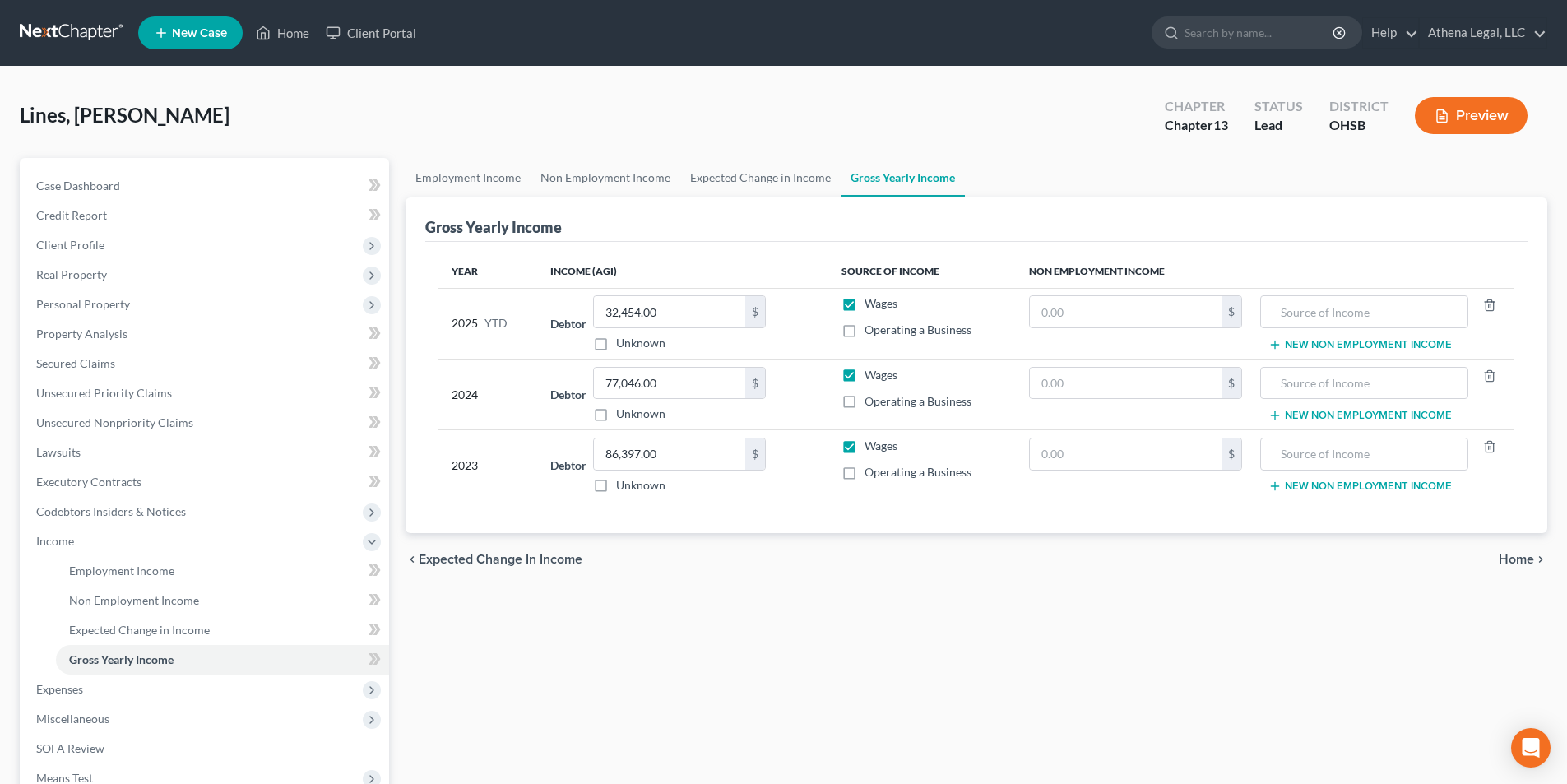
click at [1512, 564] on span "Home" at bounding box center [1516, 559] width 35 height 13
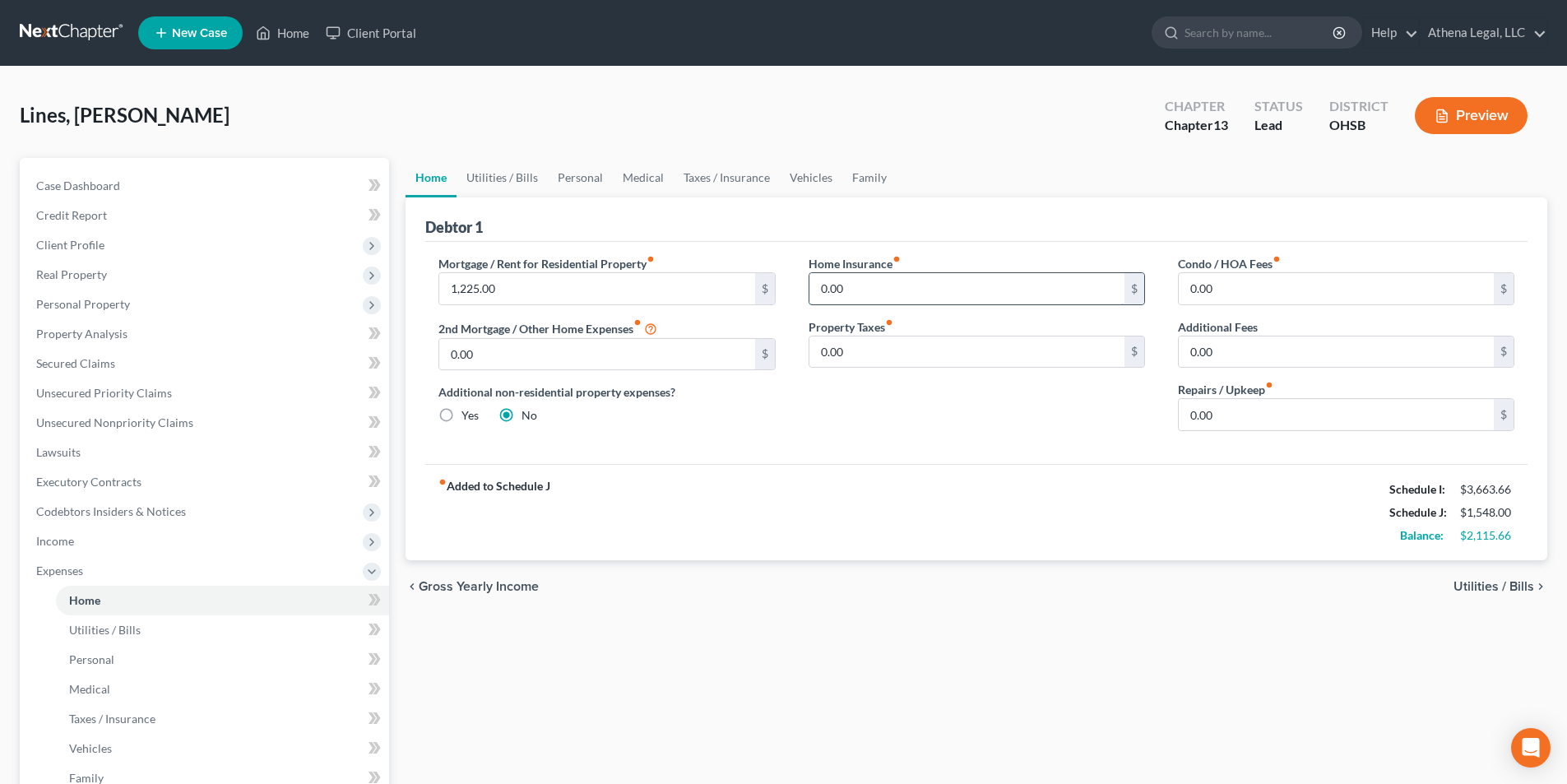
click at [844, 297] on input "0.00" at bounding box center [967, 288] width 315 height 31
click at [816, 180] on link "Vehicles" at bounding box center [811, 177] width 63 height 39
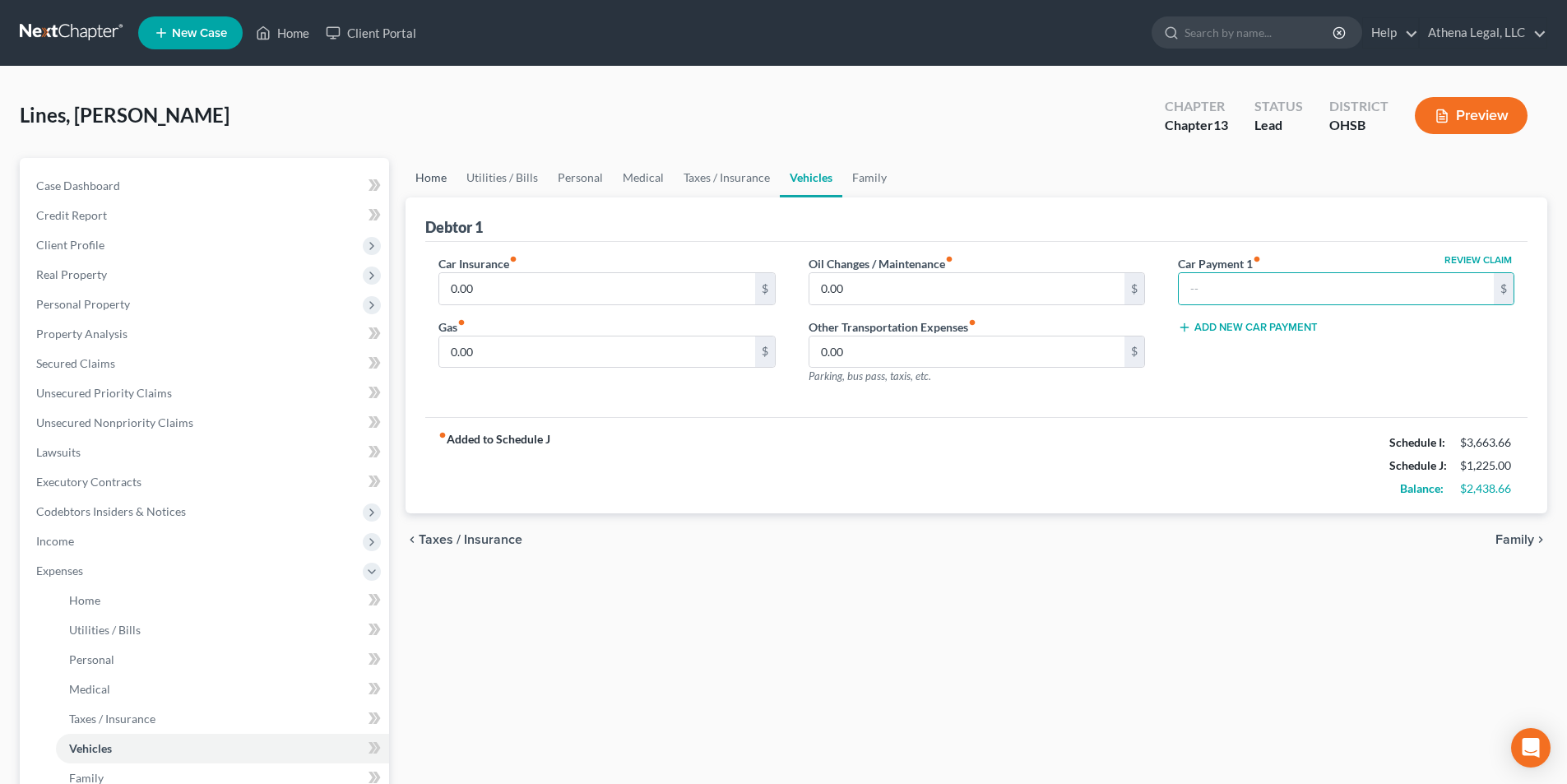
click at [421, 173] on link "Home" at bounding box center [431, 177] width 51 height 39
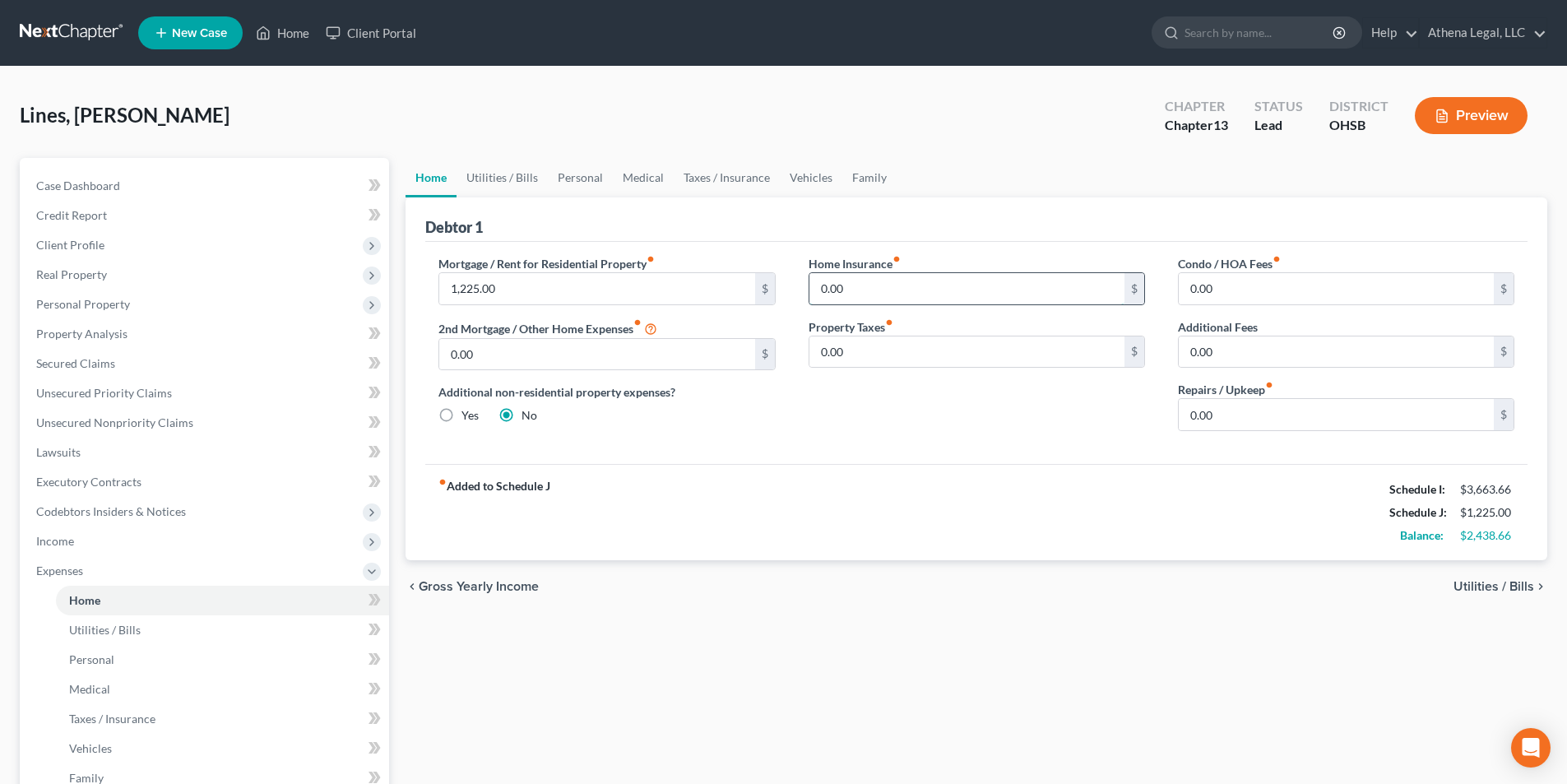
click at [830, 287] on input "0.00" at bounding box center [967, 288] width 315 height 31
click at [494, 176] on link "Utilities / Bills" at bounding box center [502, 177] width 91 height 39
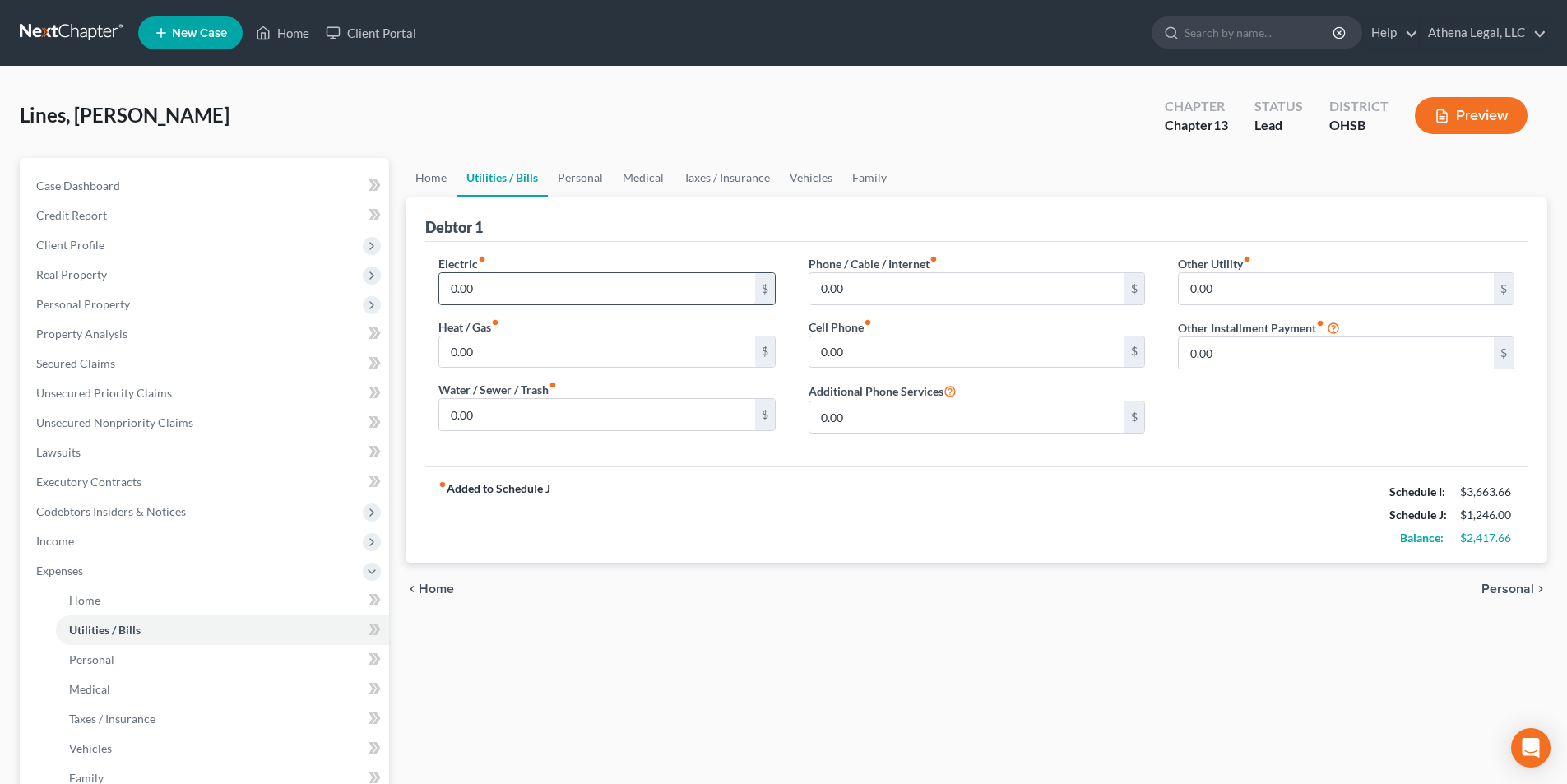
click at [493, 294] on input "0.00" at bounding box center [596, 288] width 315 height 31
click at [467, 362] on input "0.00" at bounding box center [596, 352] width 315 height 31
click at [827, 287] on input "0.00" at bounding box center [967, 288] width 315 height 31
drag, startPoint x: 849, startPoint y: 289, endPoint x: 805, endPoint y: 302, distance: 45.9
click at [805, 302] on div "Phone / Cable / Internet fiber_manual_record 105 $ Cell Phone fiber_manual_reco…" at bounding box center [977, 350] width 369 height 191
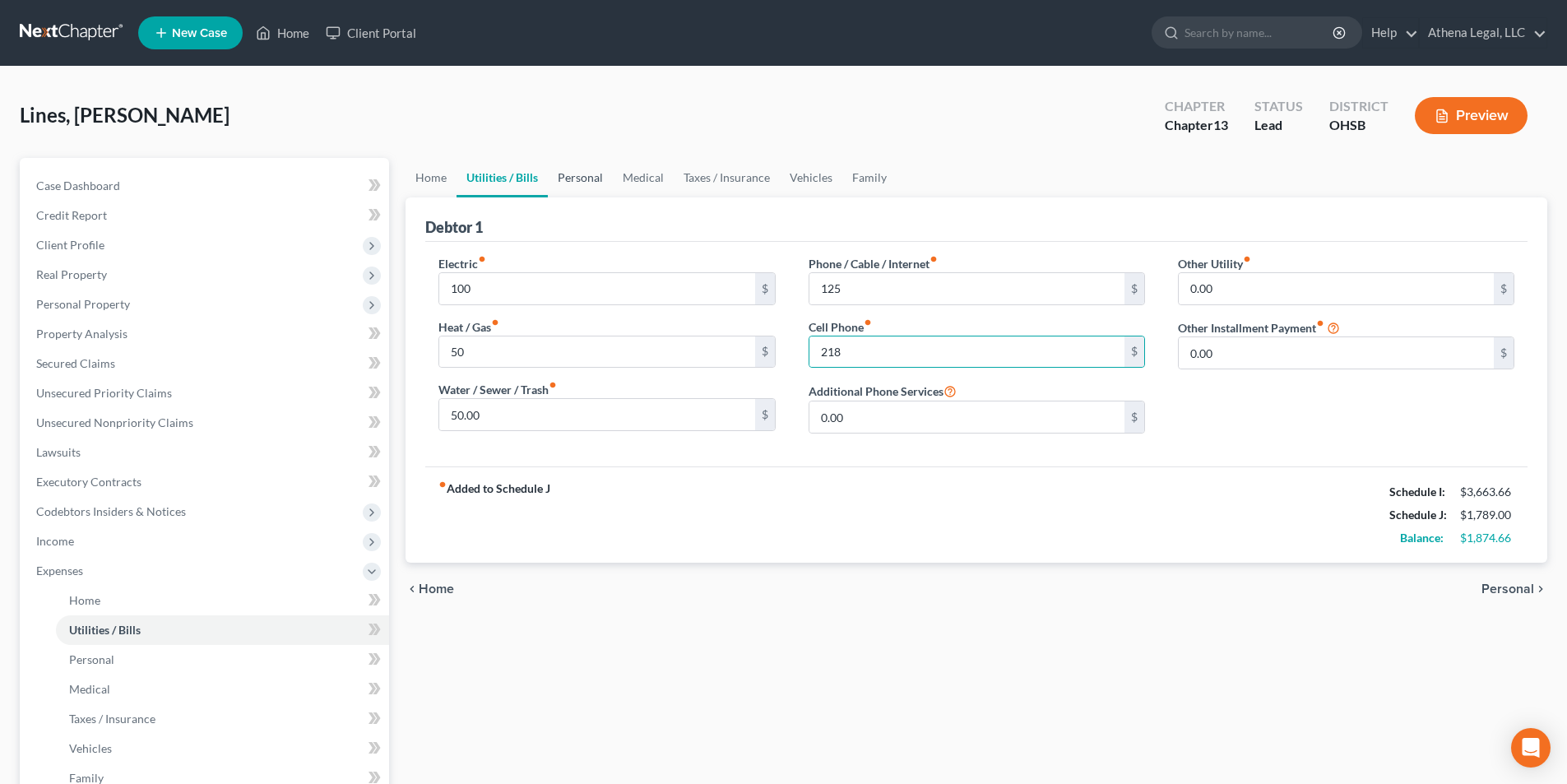
click at [565, 178] on link "Personal" at bounding box center [581, 177] width 65 height 39
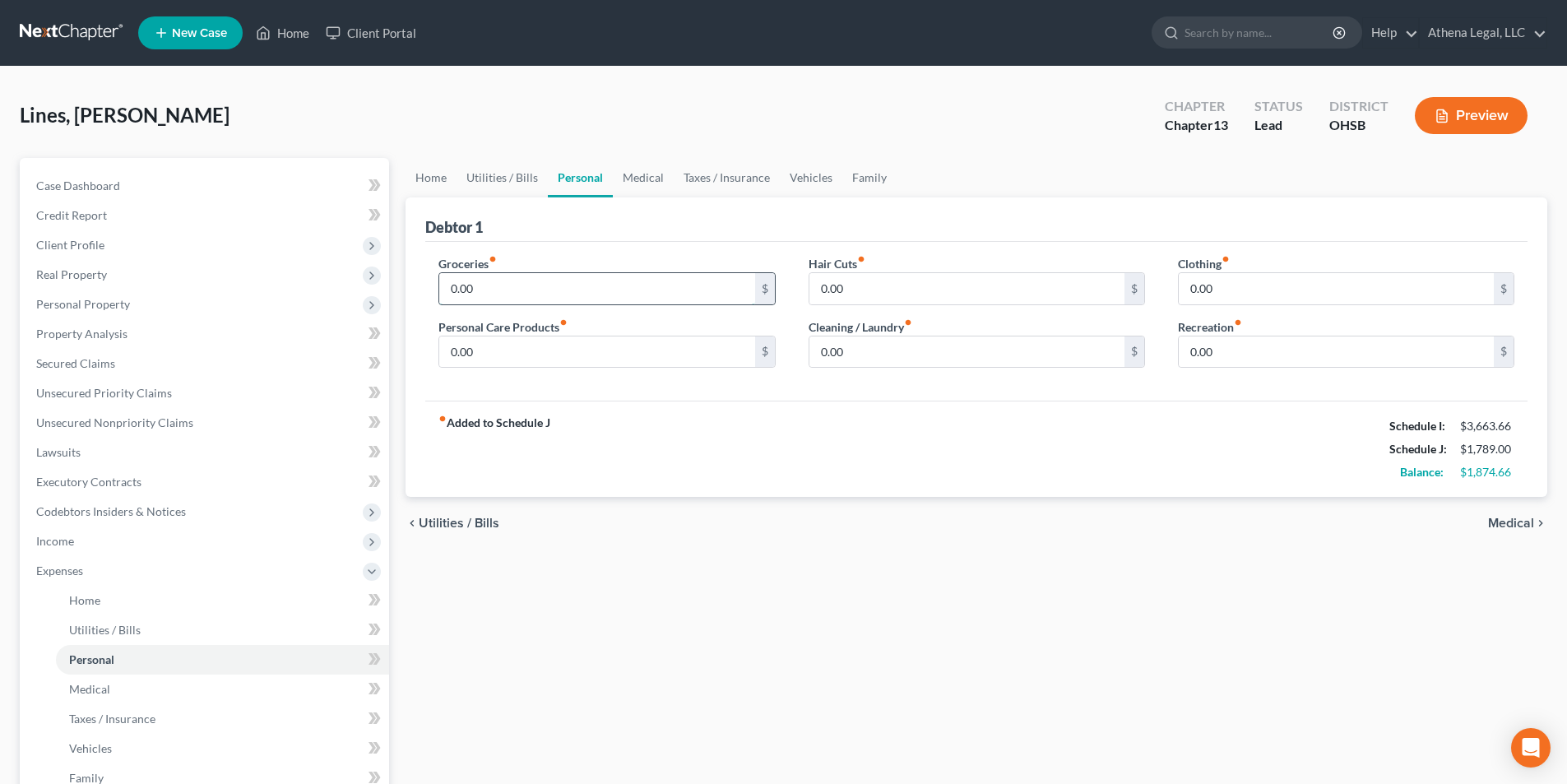
click at [517, 298] on input "0.00" at bounding box center [596, 288] width 315 height 31
click at [802, 178] on link "Vehicles" at bounding box center [811, 177] width 63 height 39
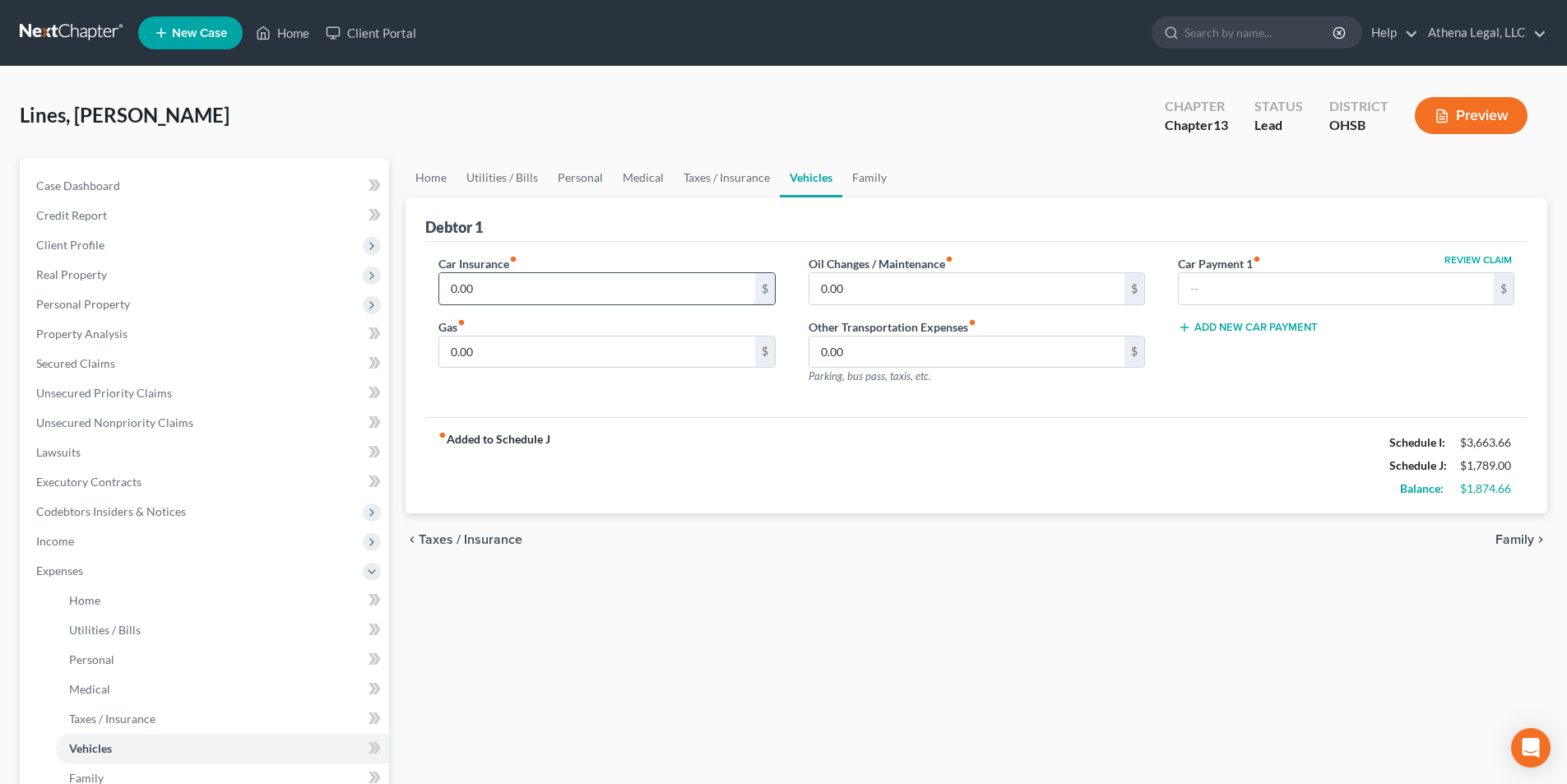
click at [550, 279] on input "0.00" at bounding box center [596, 288] width 315 height 31
click at [508, 356] on input "0.00" at bounding box center [596, 352] width 315 height 31
click at [493, 175] on link "Utilities / Bills" at bounding box center [502, 177] width 91 height 39
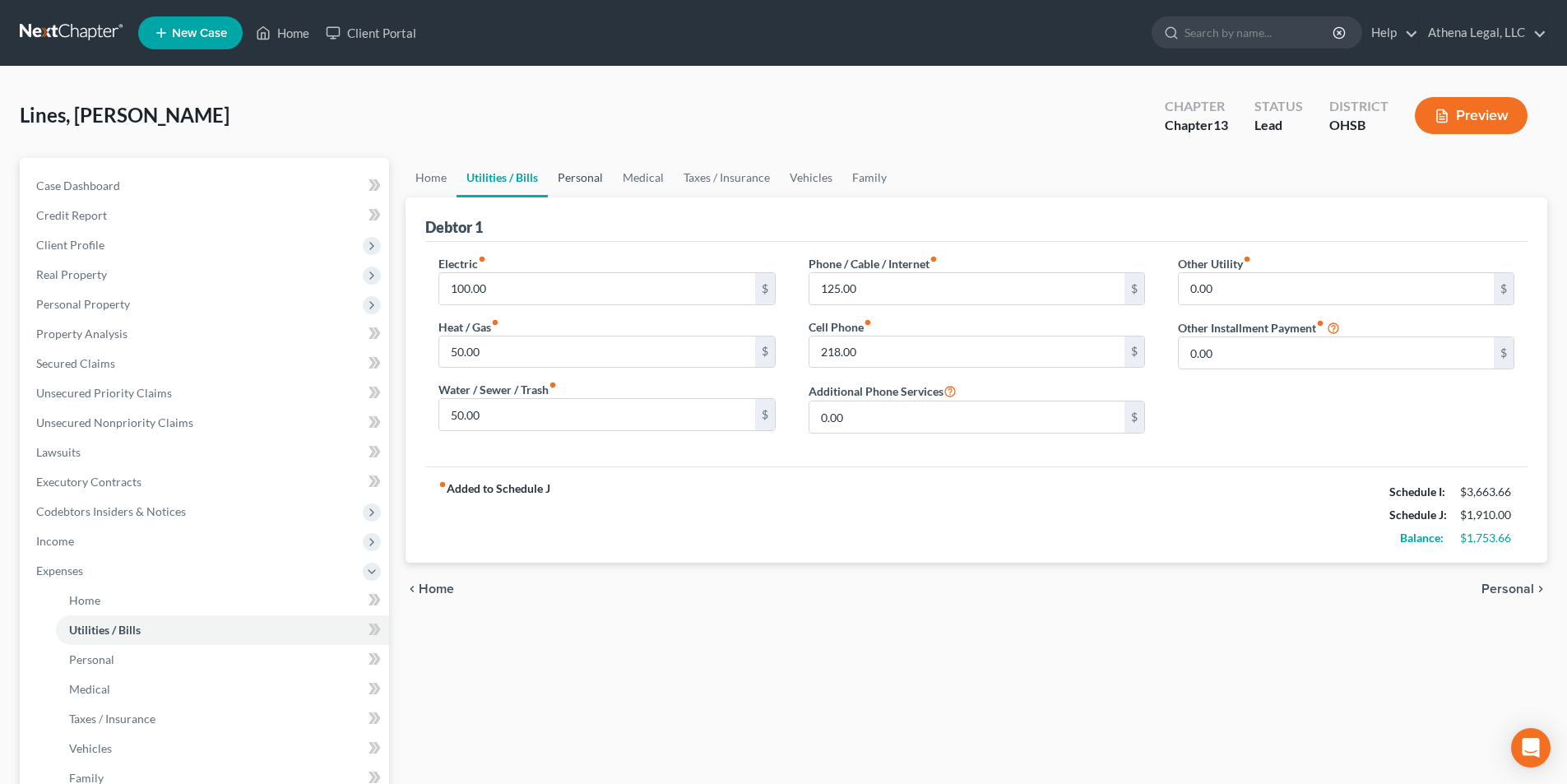
click at [564, 177] on link "Personal" at bounding box center [581, 177] width 65 height 39
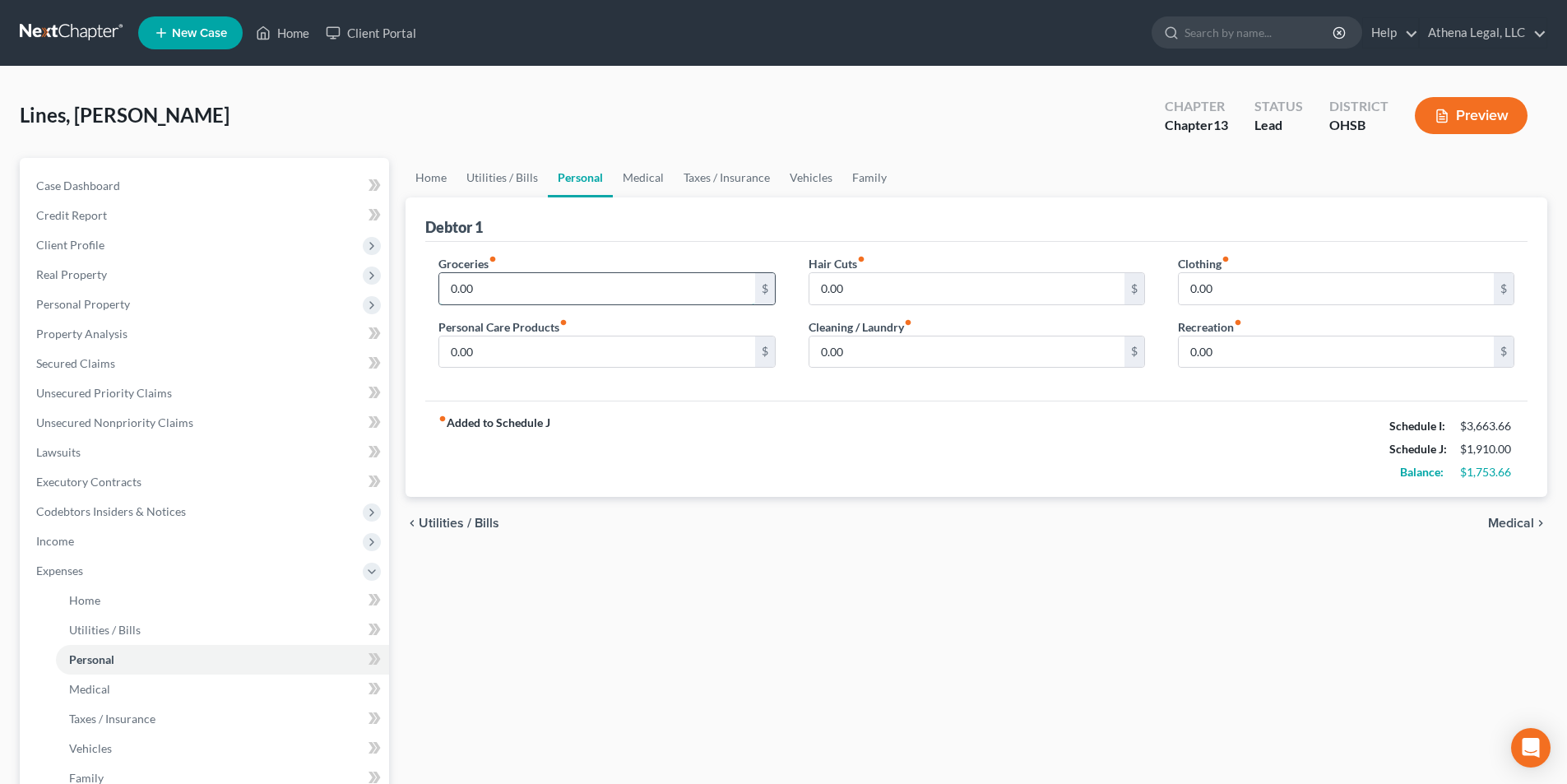
click at [496, 286] on input "0.00" at bounding box center [596, 288] width 315 height 31
click at [873, 186] on link "Family" at bounding box center [870, 177] width 54 height 39
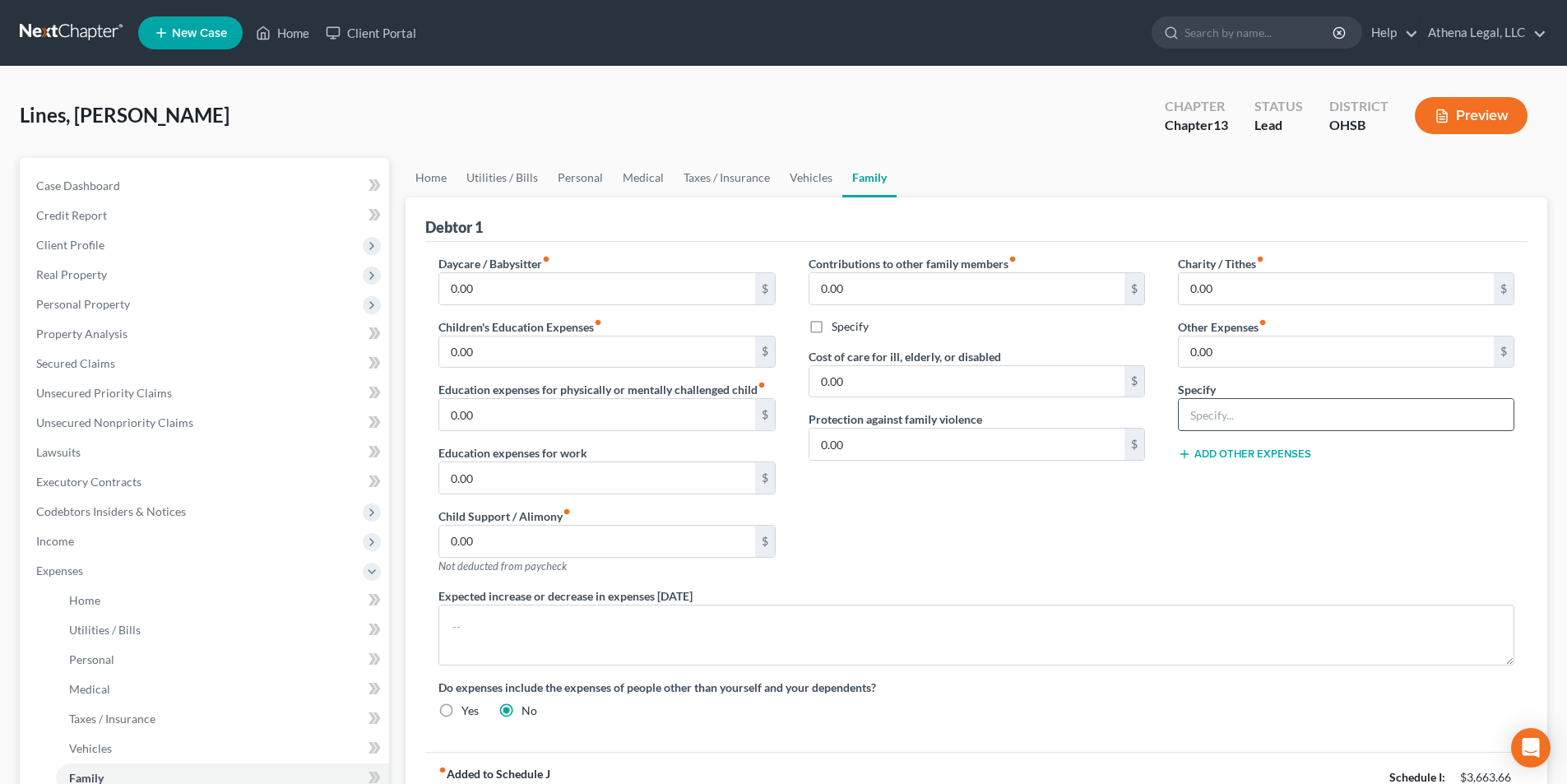
click at [1247, 414] on input "text" at bounding box center [1346, 414] width 335 height 31
click at [1210, 358] on input "0.00" at bounding box center [1336, 352] width 315 height 31
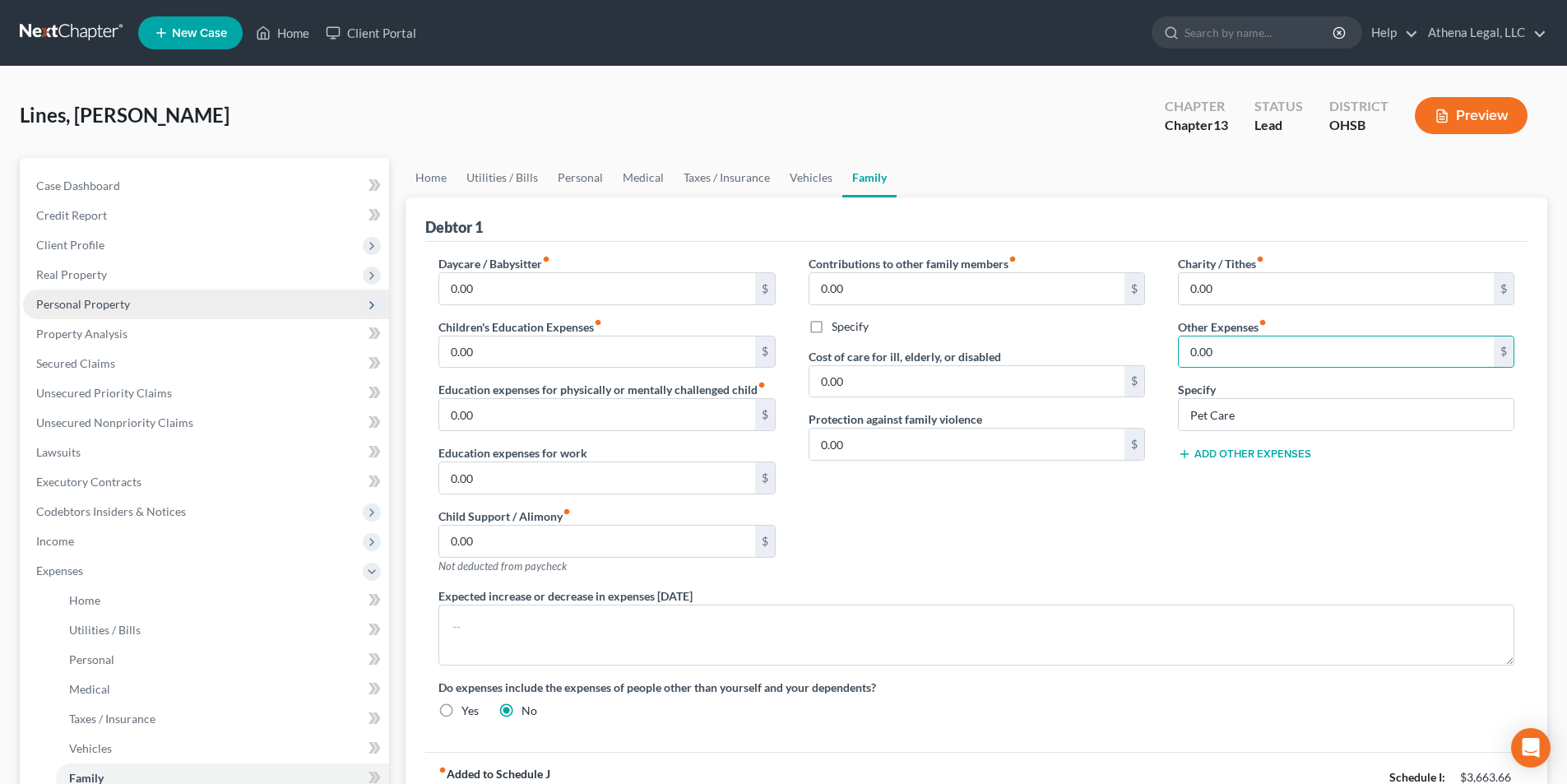
click at [77, 306] on span "Personal Property" at bounding box center [82, 304] width 94 height 14
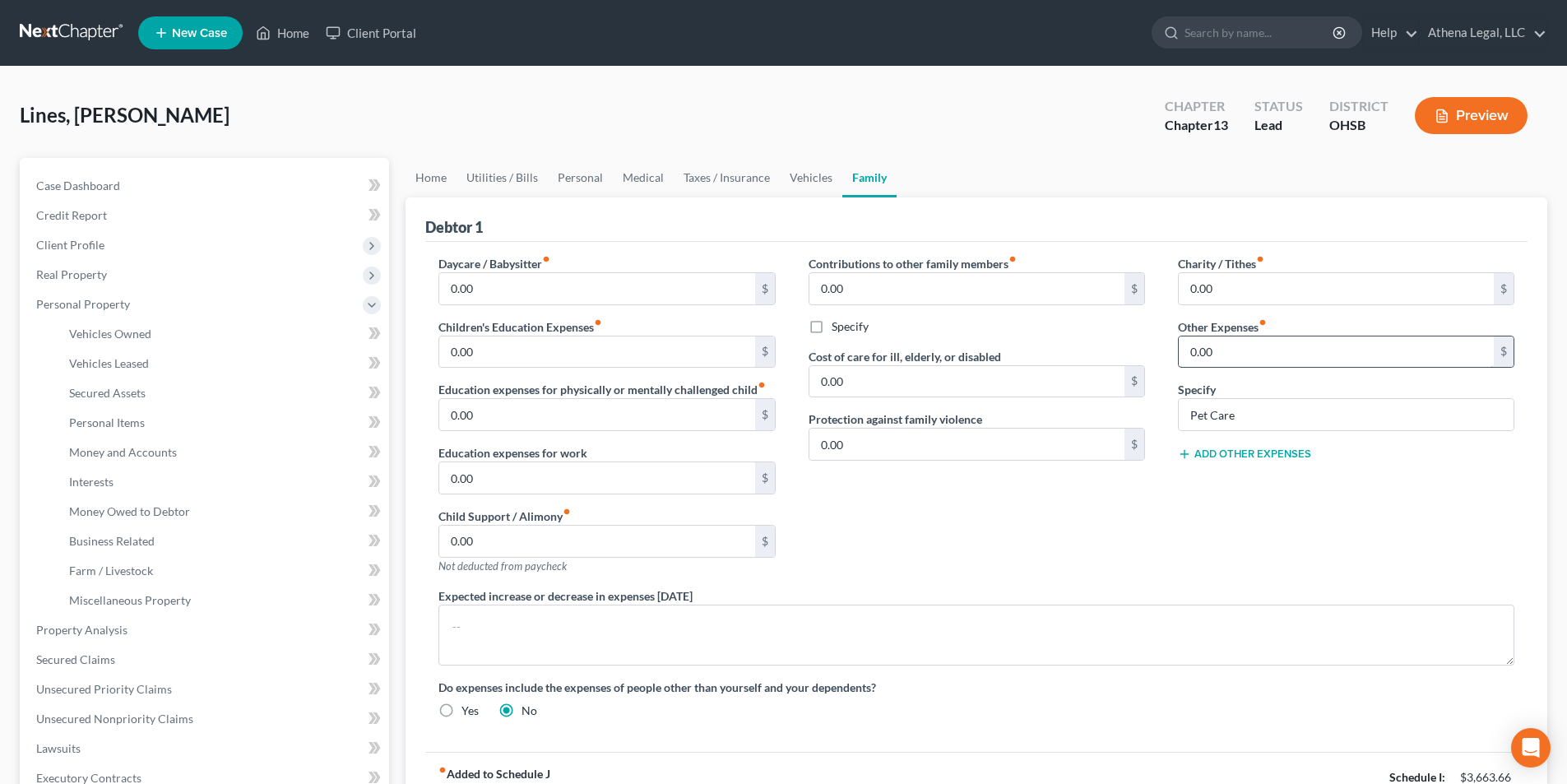
click at [1264, 357] on input "0.00" at bounding box center [1336, 352] width 315 height 31
click at [108, 329] on span "Vehicles Owned" at bounding box center [110, 334] width 82 height 14
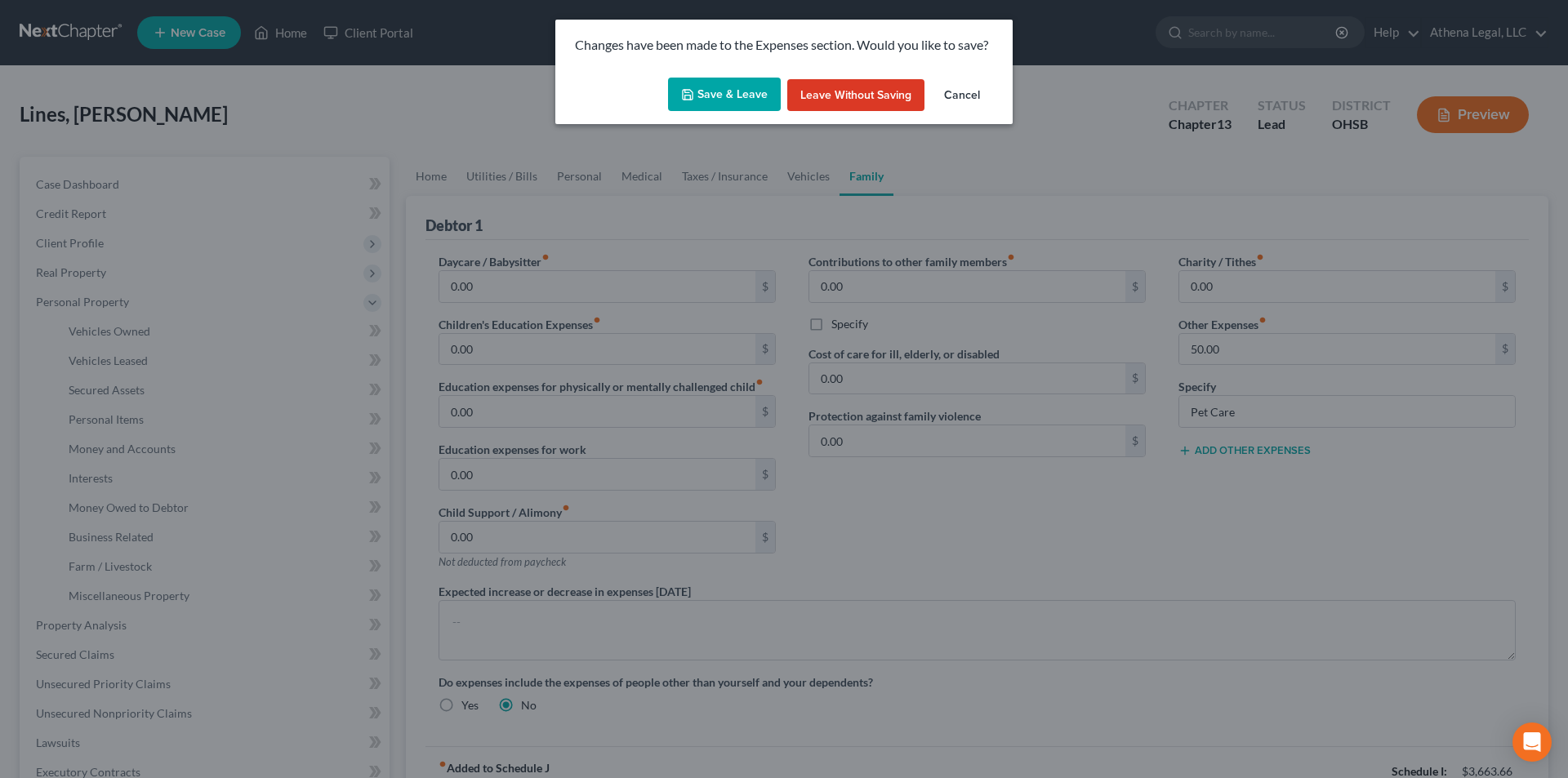
click at [690, 95] on polyline "button" at bounding box center [687, 96] width 6 height 4
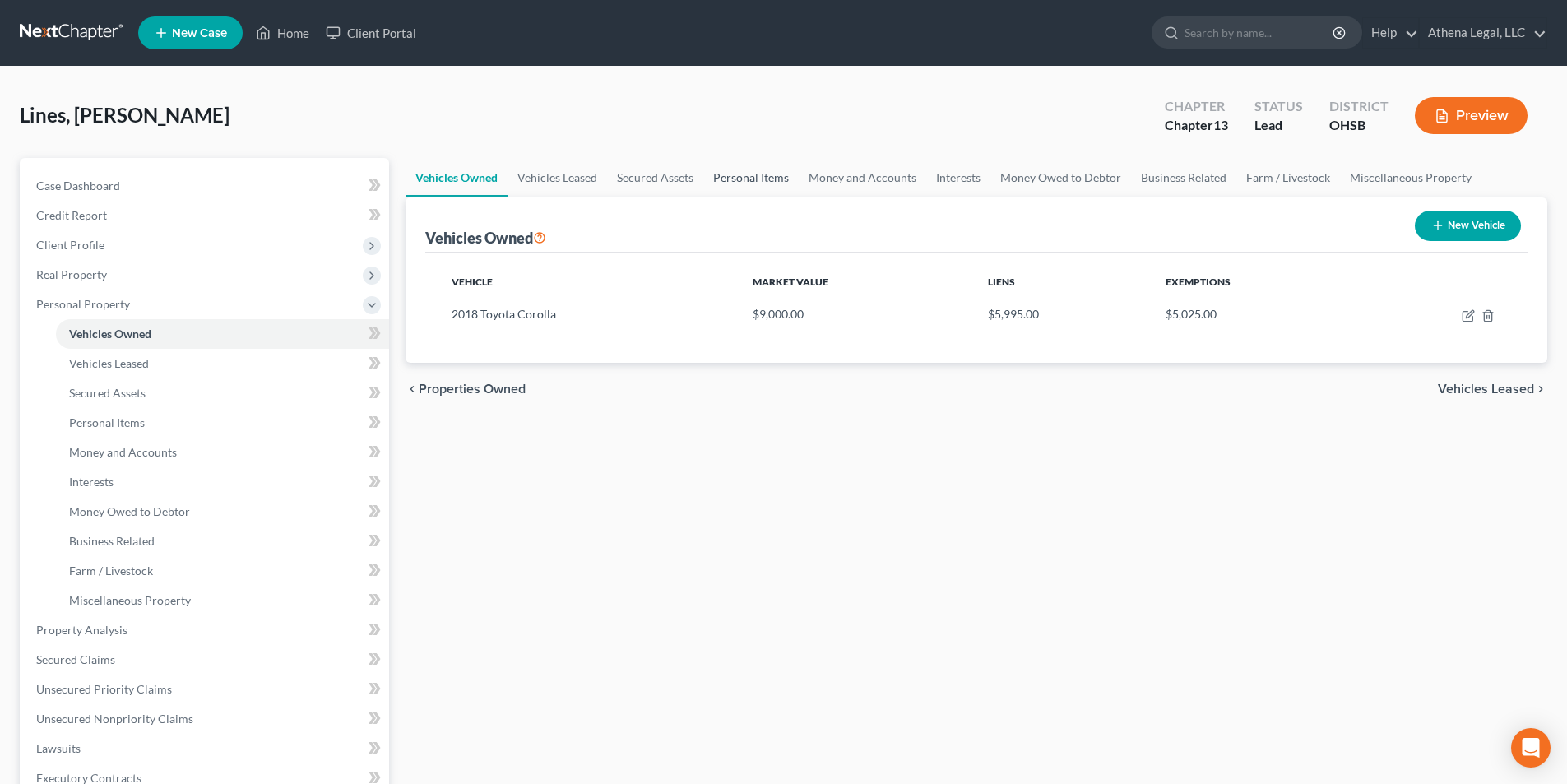
click at [720, 181] on link "Personal Items" at bounding box center [751, 177] width 95 height 39
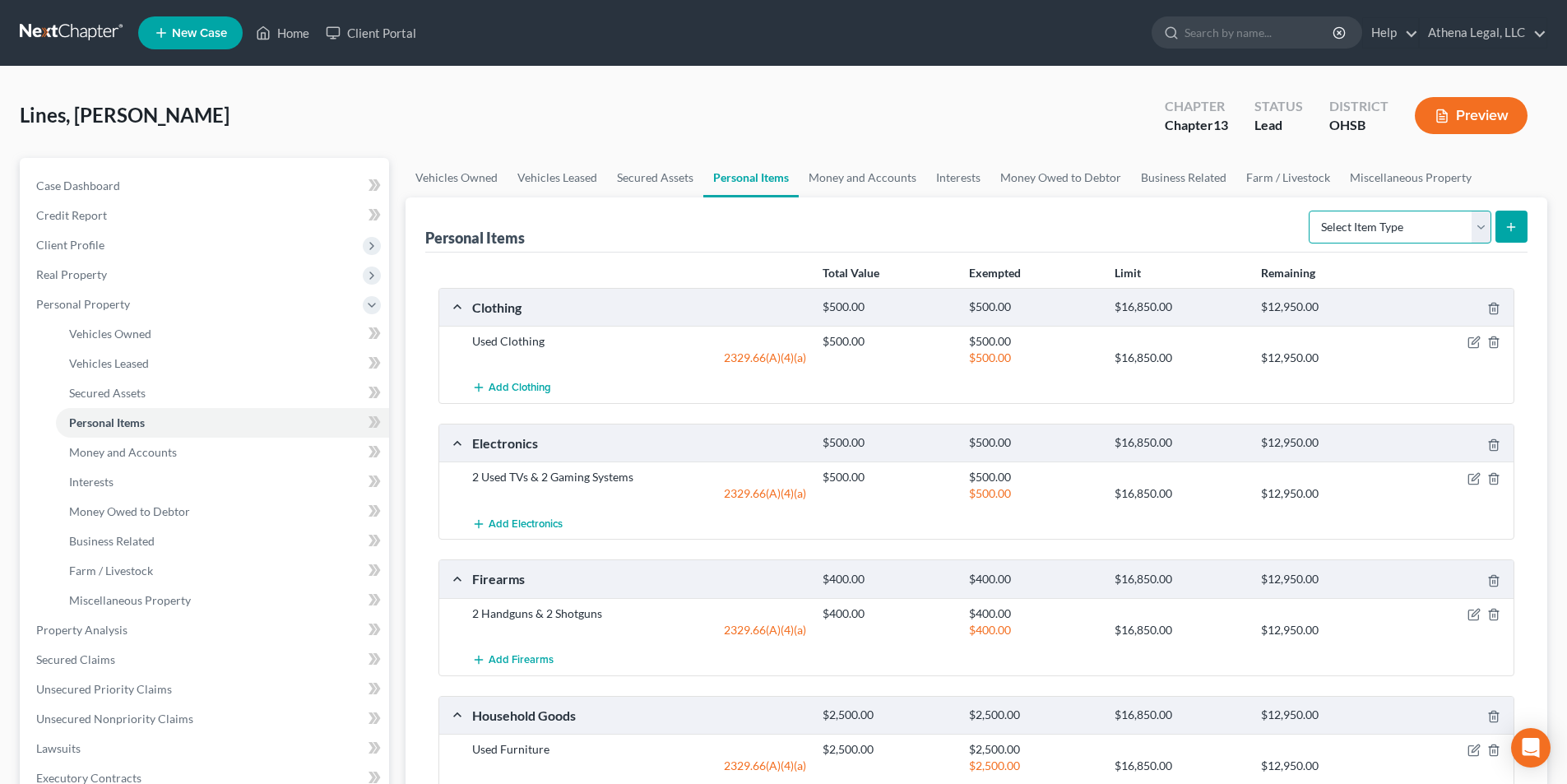
click at [1431, 236] on select "Select Item Type Clothing Collectibles Of Value Electronics Firearms Household …" at bounding box center [1400, 227] width 183 height 33
click at [1311, 211] on select "Select Item Type Clothing Collectibles Of Value Electronics Firearms Household …" at bounding box center [1400, 227] width 183 height 33
click at [1509, 222] on icon "submit" at bounding box center [1511, 226] width 13 height 13
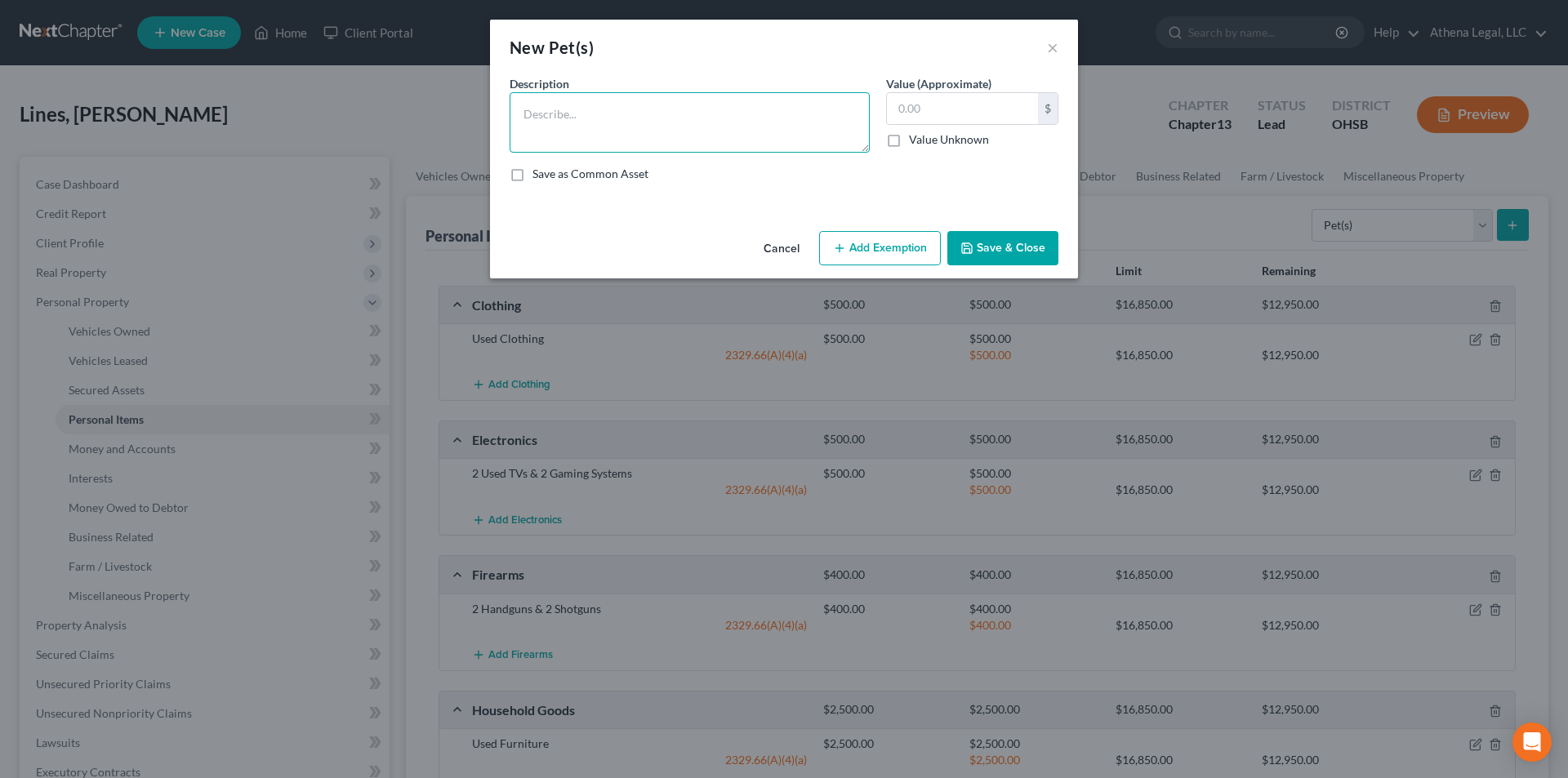
click at [748, 134] on textarea at bounding box center [689, 122] width 360 height 61
click at [1038, 245] on button "Save & Close" at bounding box center [1002, 248] width 111 height 35
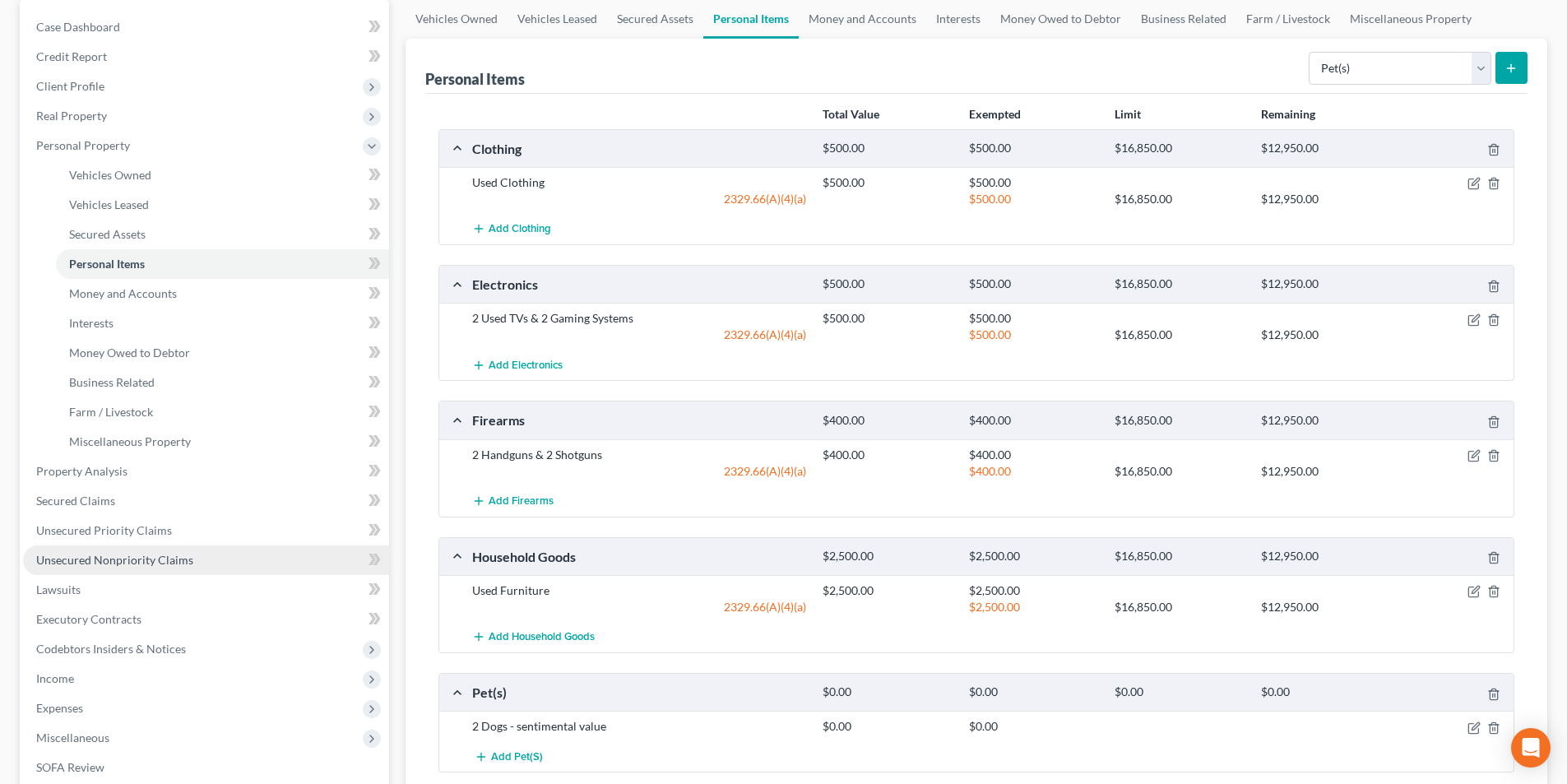
scroll to position [164, 0]
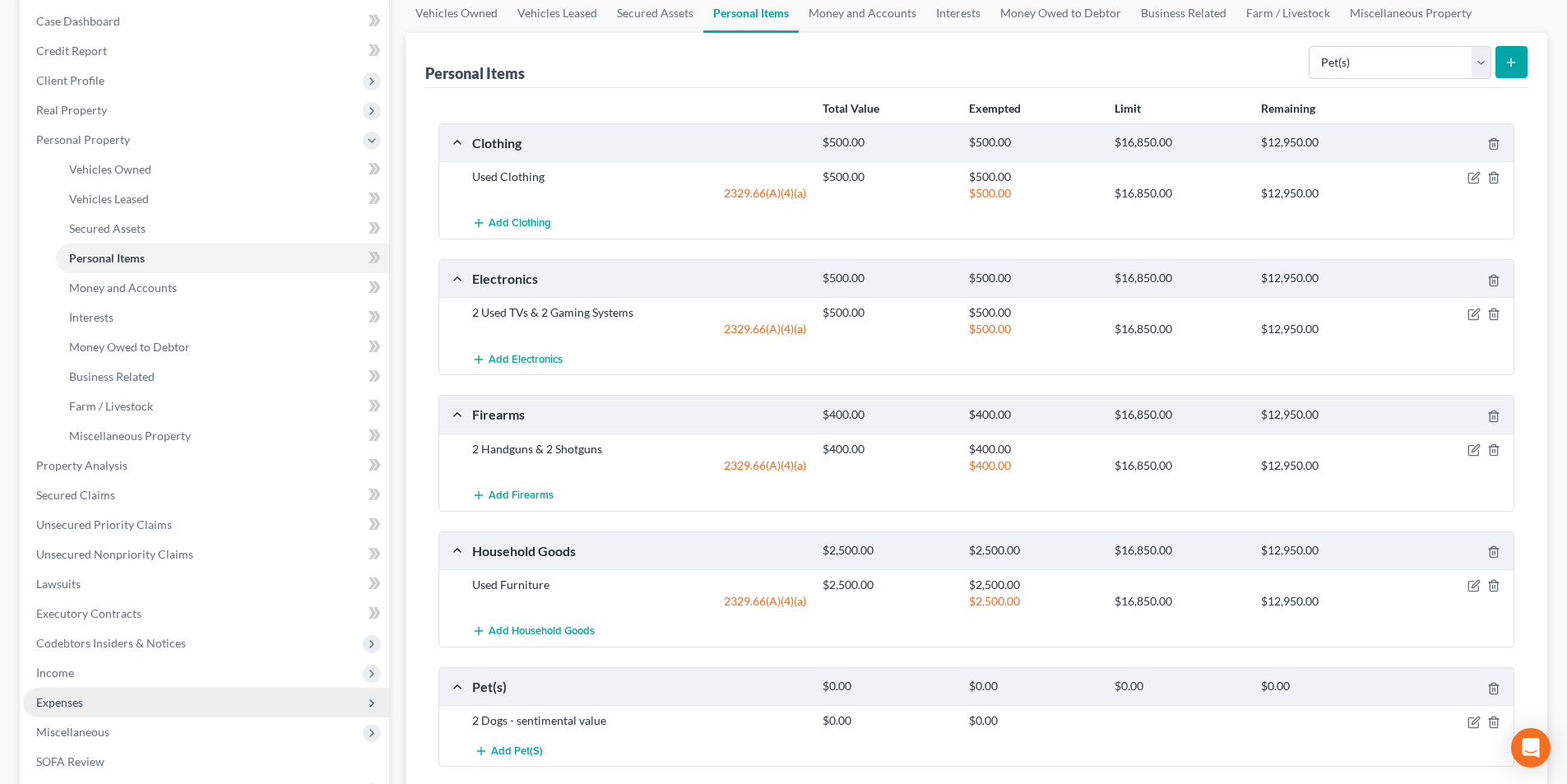
click at [80, 700] on span "Expenses" at bounding box center [59, 702] width 47 height 14
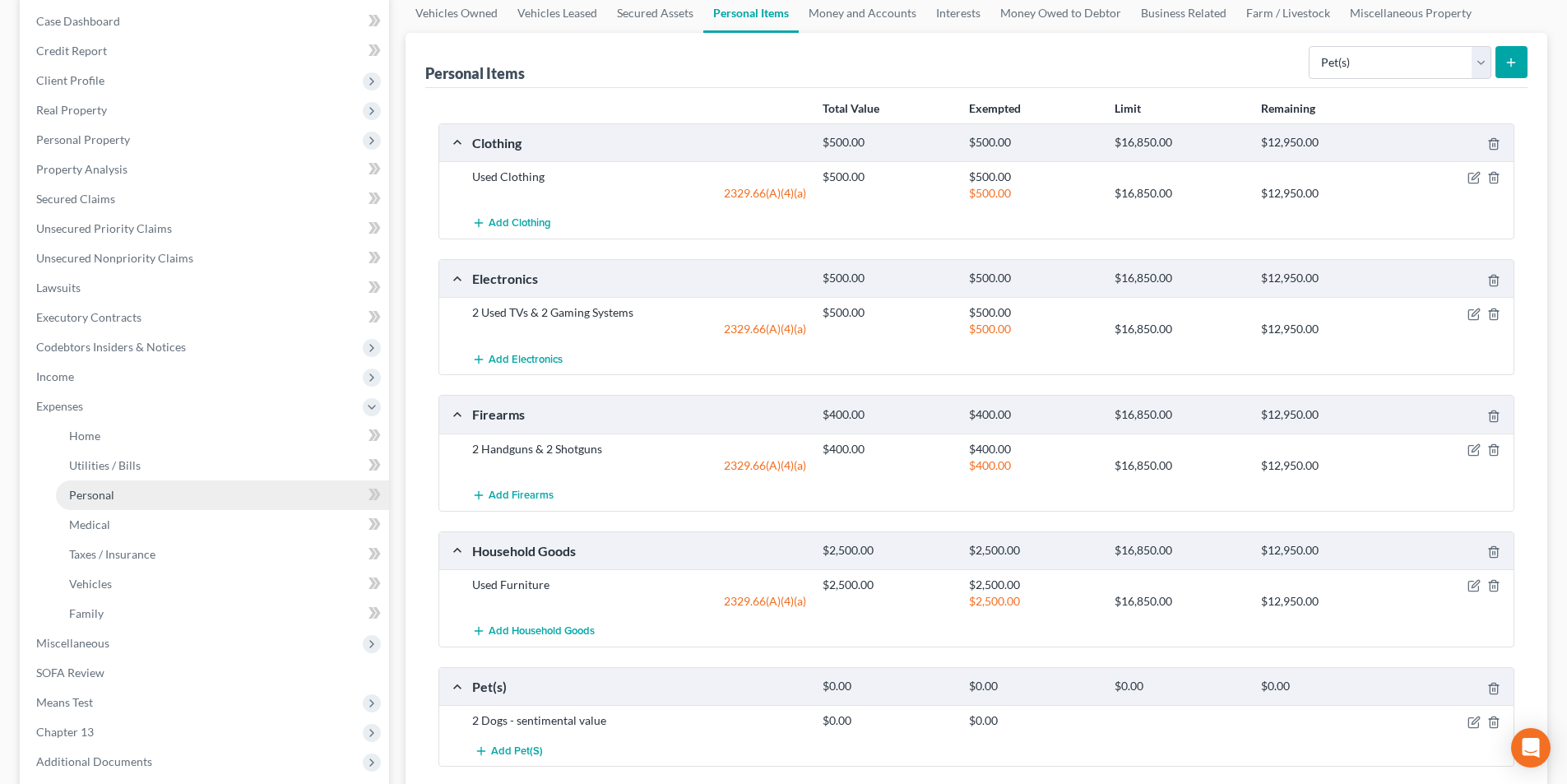
click at [91, 494] on span "Personal" at bounding box center [92, 495] width 45 height 14
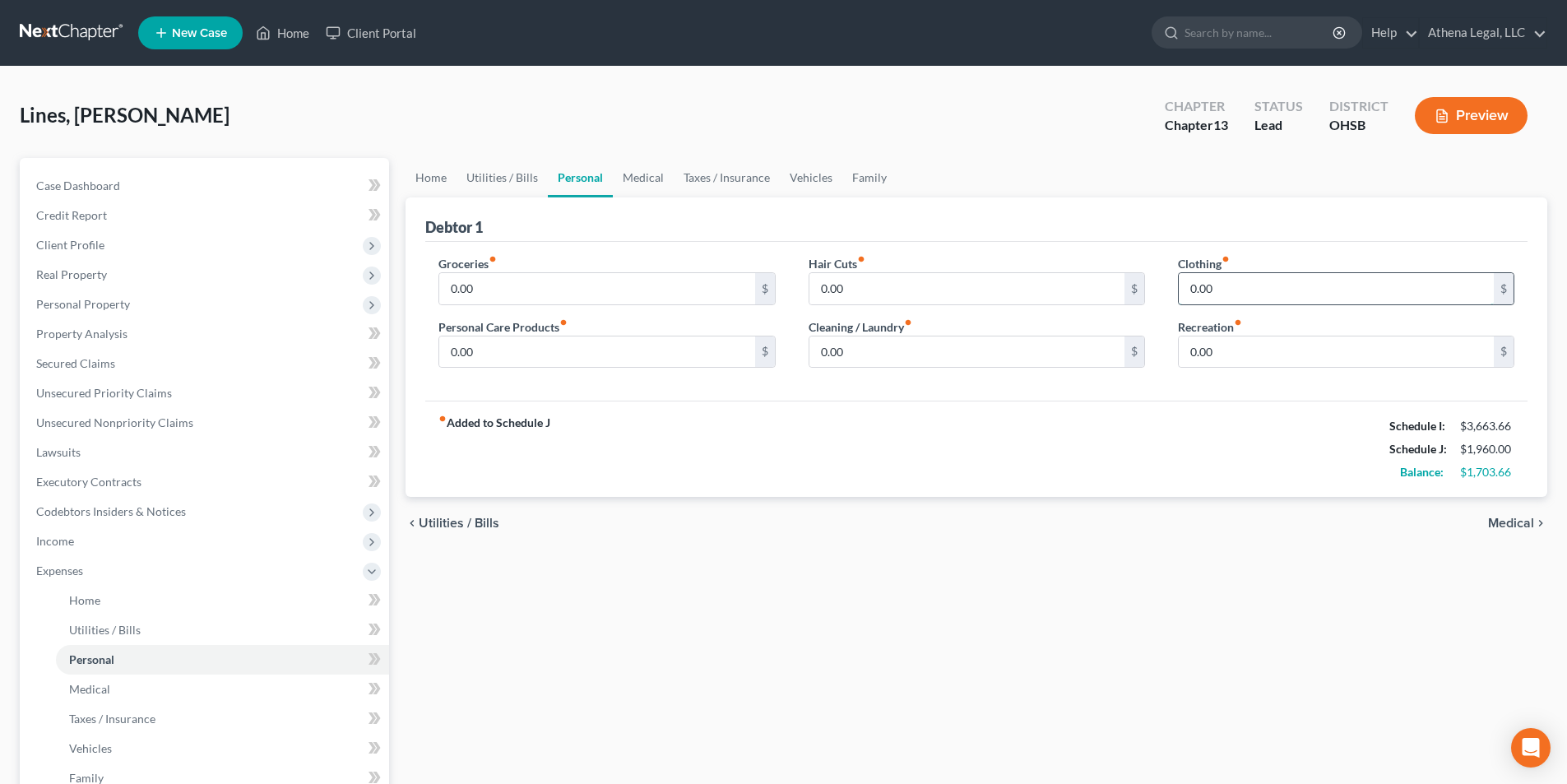
click at [1256, 285] on input "0.00" at bounding box center [1336, 288] width 315 height 31
drag, startPoint x: 1222, startPoint y: 343, endPoint x: 1244, endPoint y: 321, distance: 31.1
click at [1222, 343] on input "0.00" at bounding box center [1336, 352] width 315 height 31
click at [863, 357] on input "0.00" at bounding box center [967, 352] width 315 height 31
click at [537, 352] on input "0.00" at bounding box center [596, 352] width 315 height 31
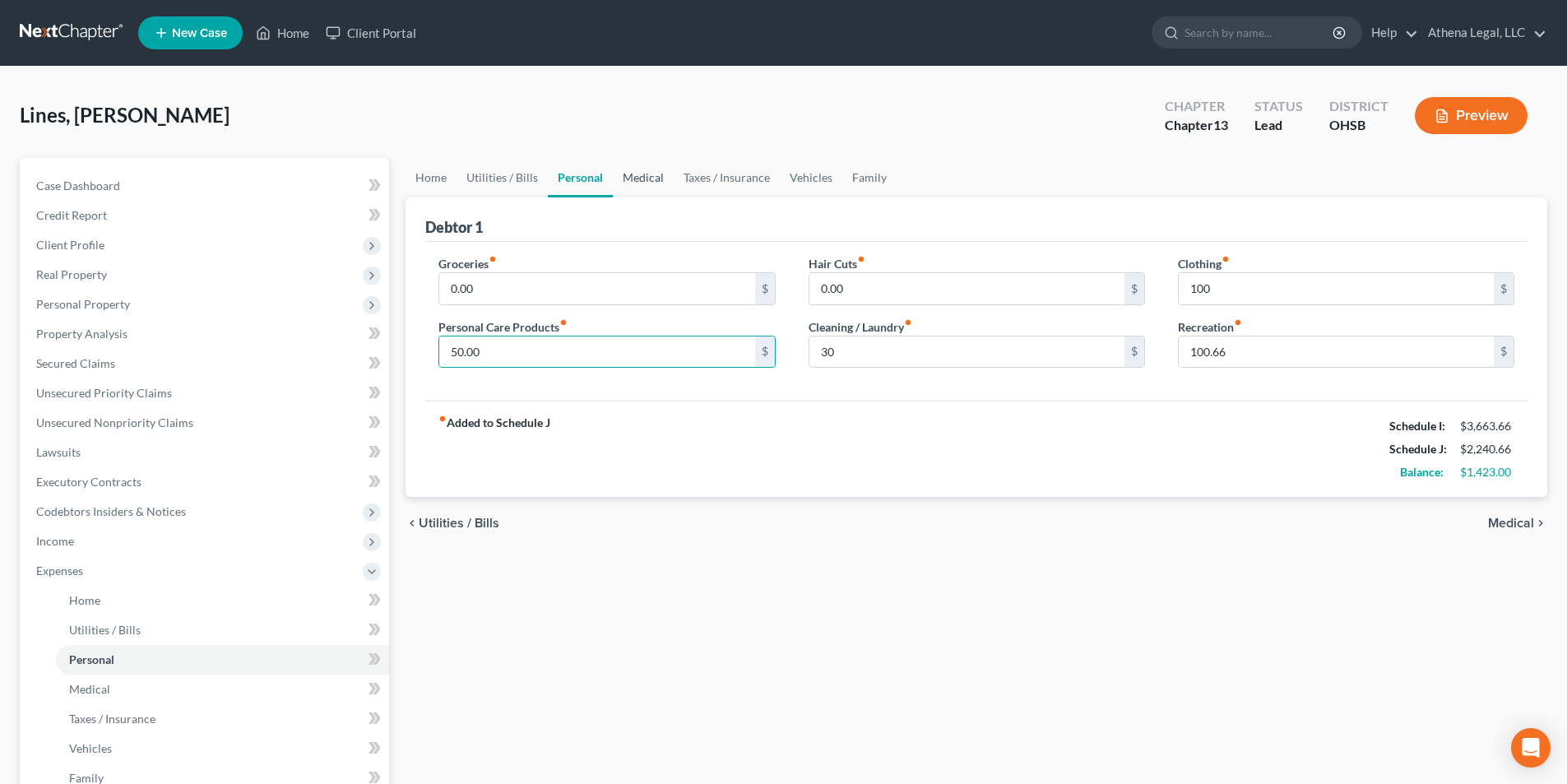
click at [643, 177] on link "Medical" at bounding box center [644, 177] width 61 height 39
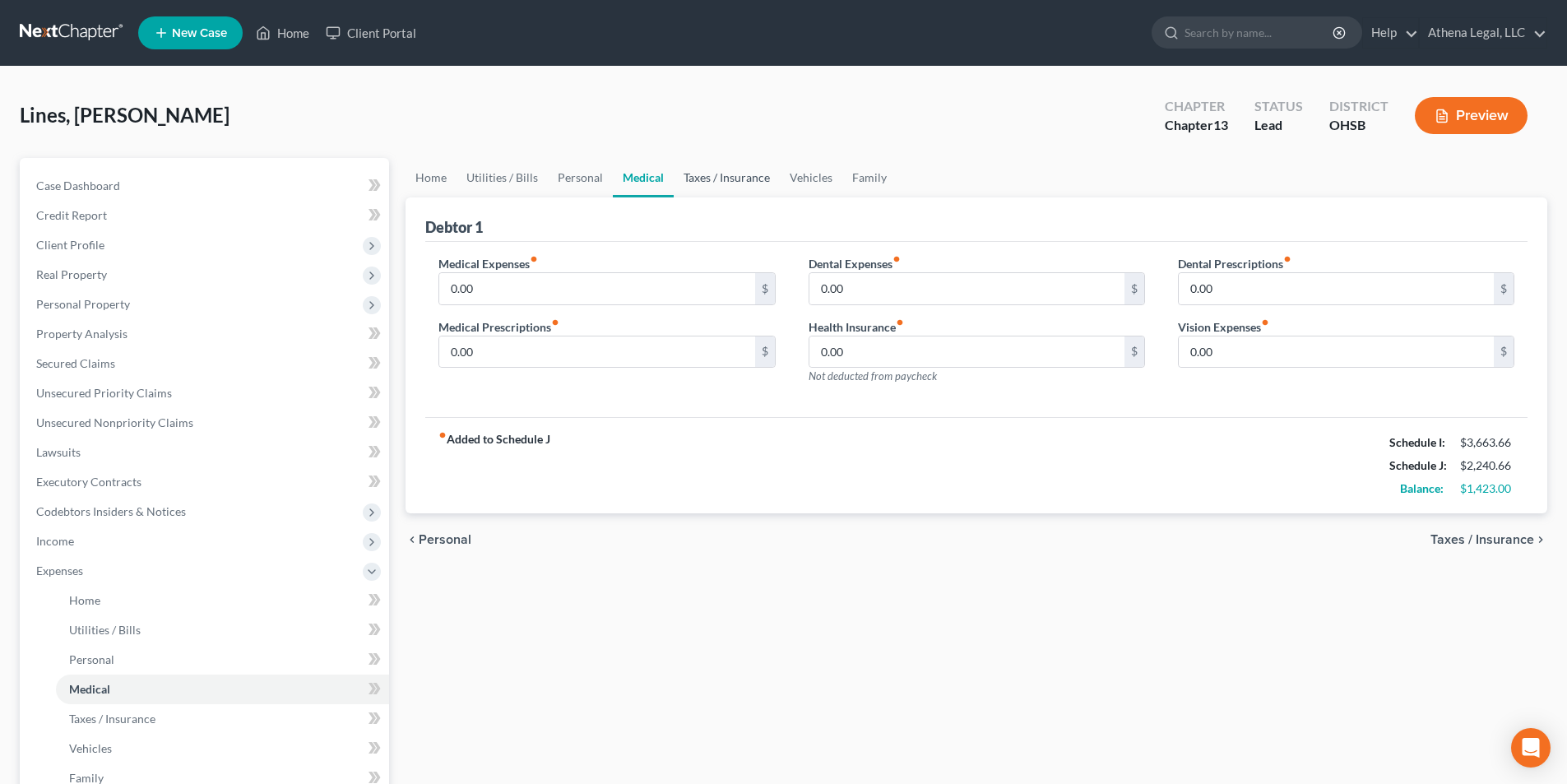
click at [710, 179] on link "Taxes / Insurance" at bounding box center [727, 177] width 106 height 39
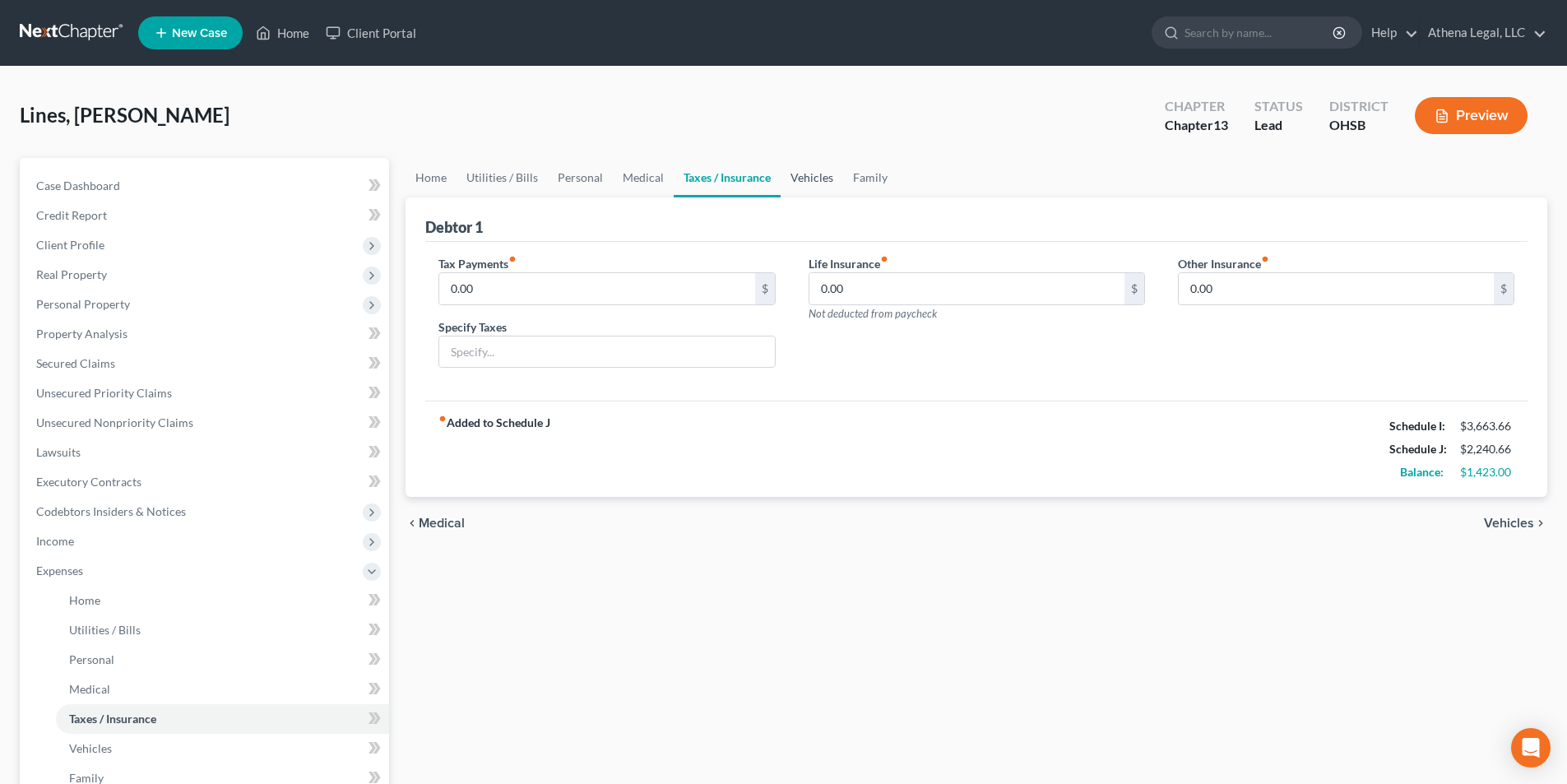
click at [797, 176] on link "Vehicles" at bounding box center [812, 177] width 63 height 39
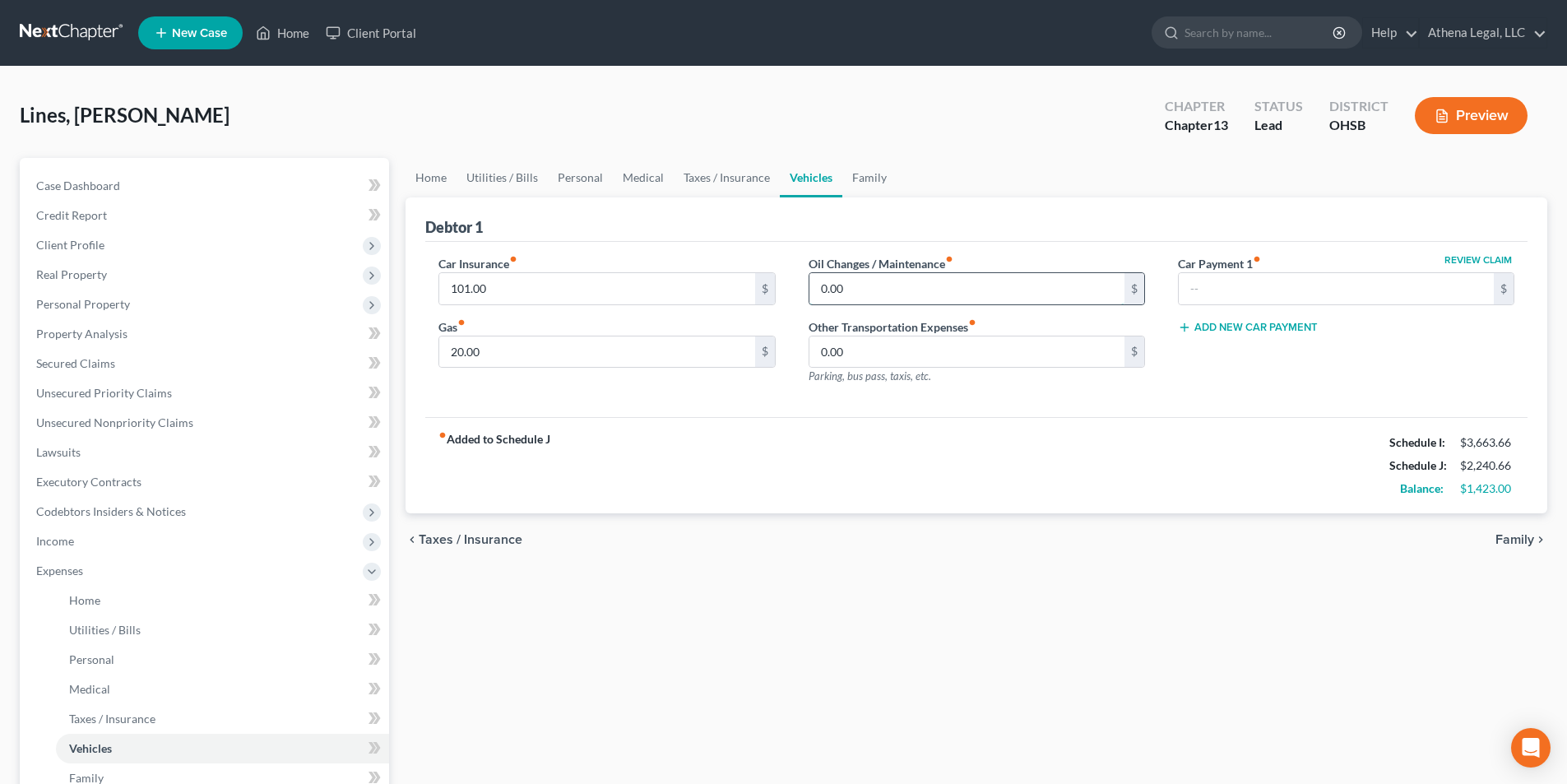
click at [853, 289] on input "0.00" at bounding box center [967, 288] width 315 height 31
click at [874, 178] on link "Family" at bounding box center [870, 177] width 54 height 39
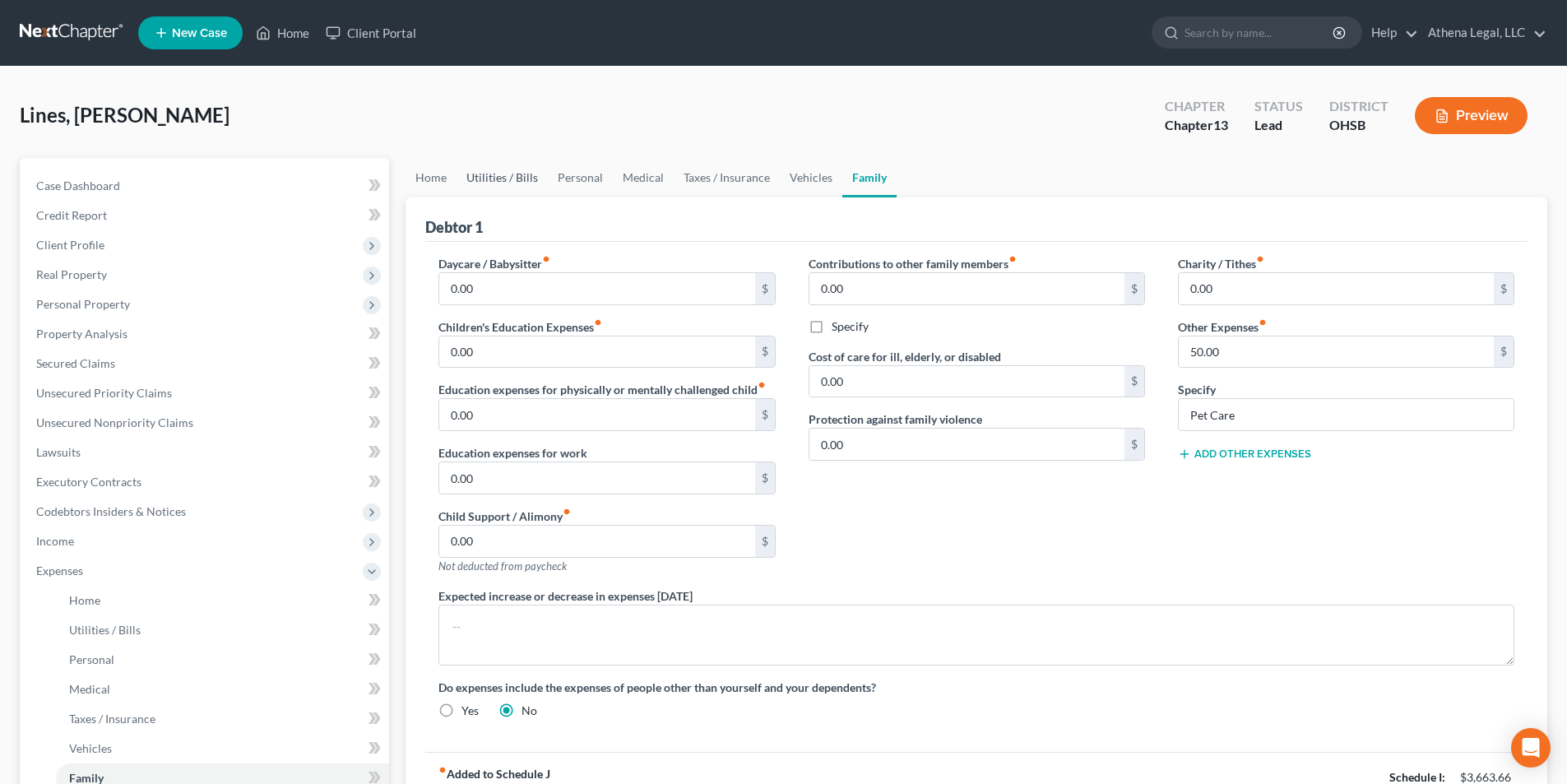
click at [509, 176] on link "Utilities / Bills" at bounding box center [502, 177] width 91 height 39
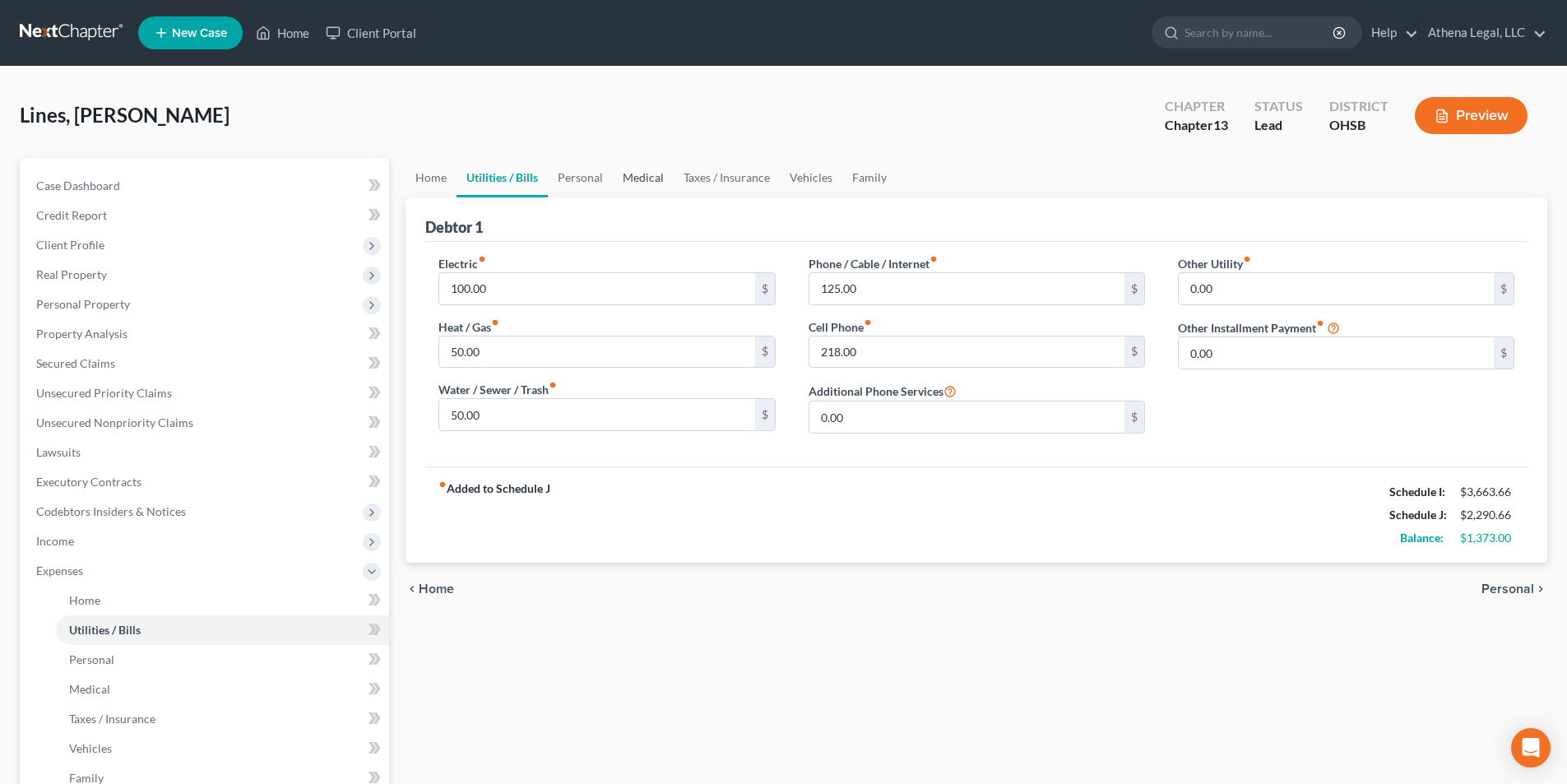
click at [650, 187] on link "Medical" at bounding box center [644, 177] width 61 height 39
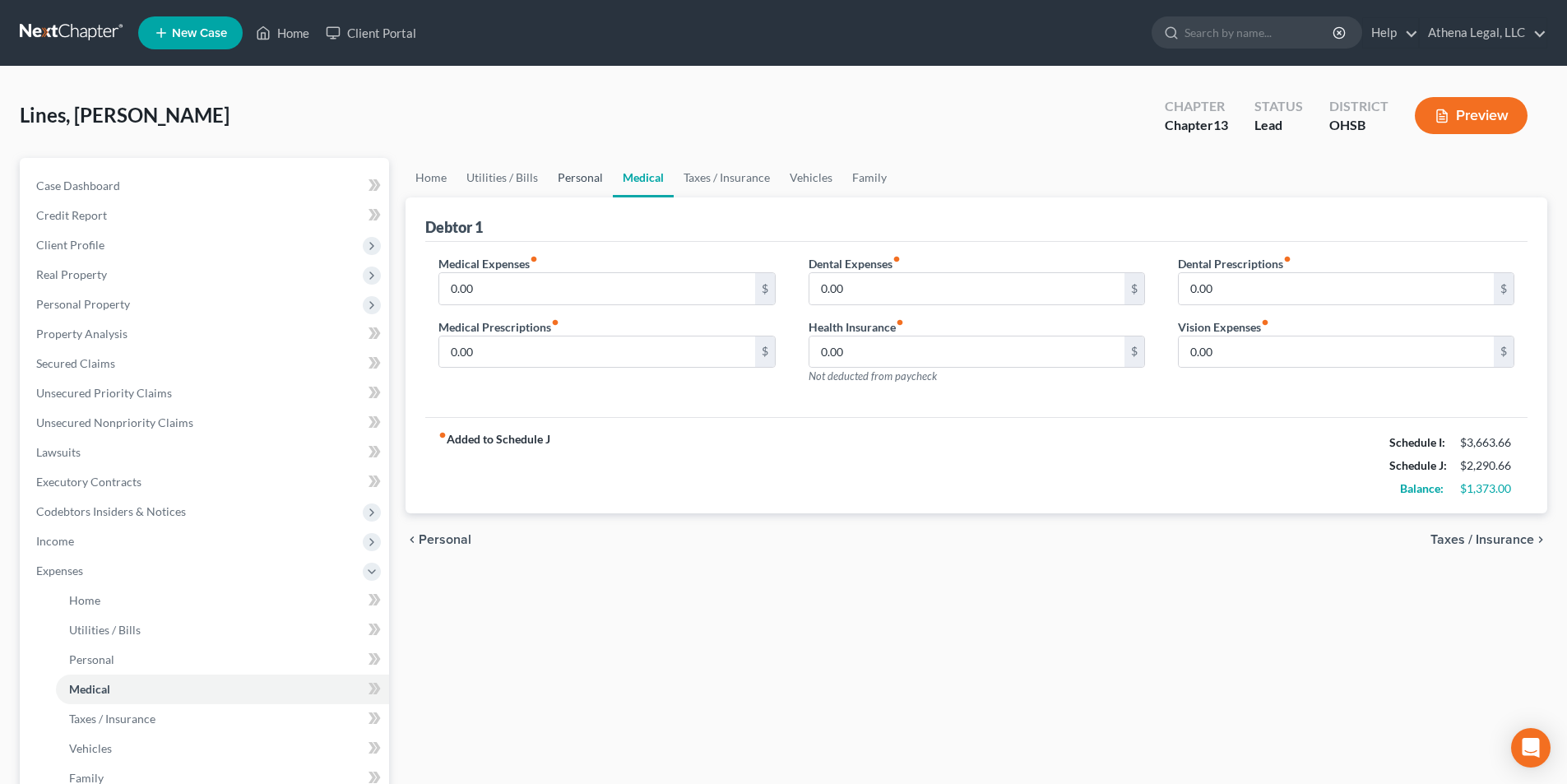
click at [595, 181] on link "Personal" at bounding box center [581, 177] width 65 height 39
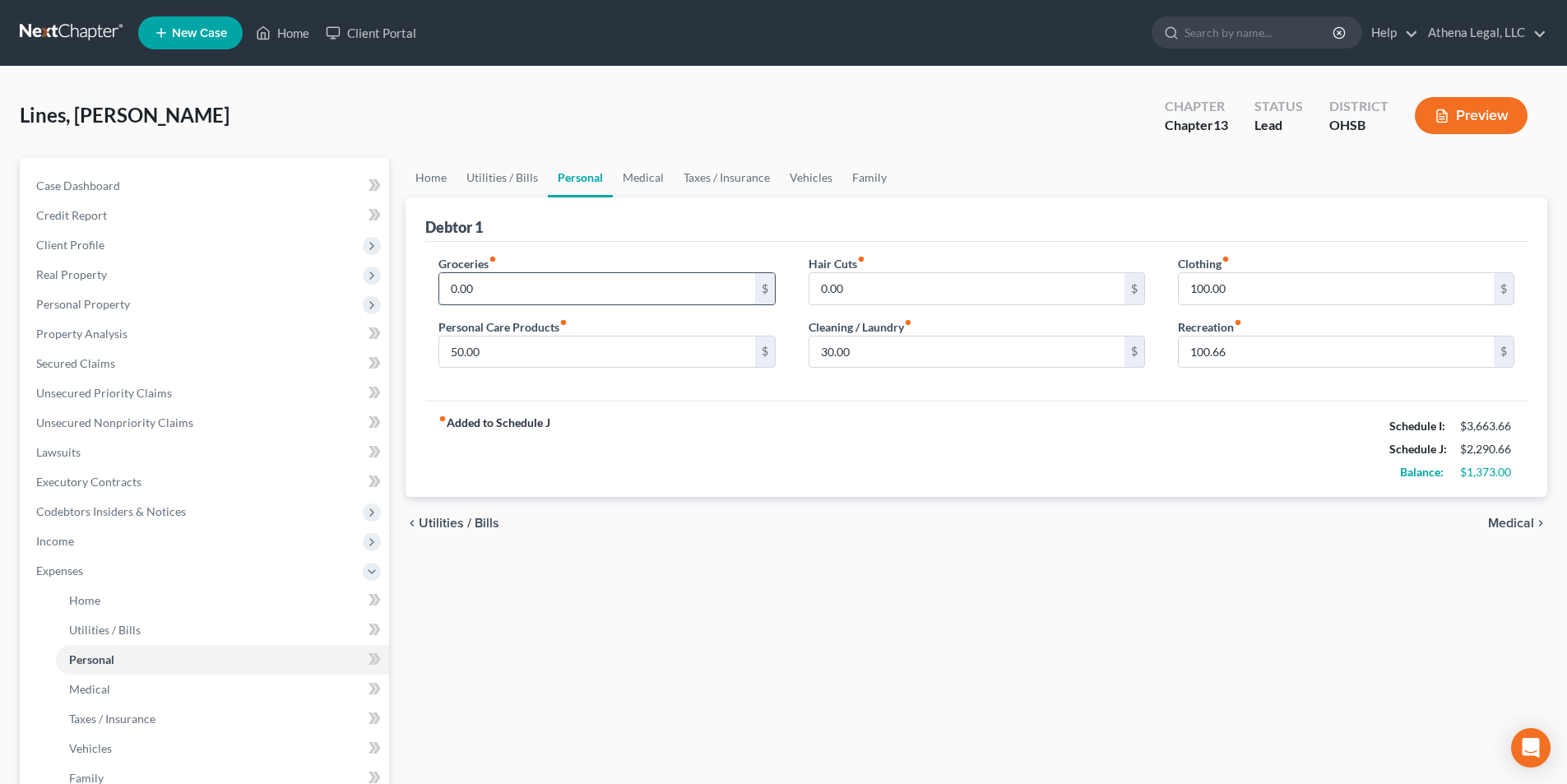
click at [489, 278] on input "0.00" at bounding box center [596, 288] width 315 height 31
drag, startPoint x: 441, startPoint y: 176, endPoint x: 490, endPoint y: 177, distance: 49.0
click at [441, 176] on link "Home" at bounding box center [431, 177] width 51 height 39
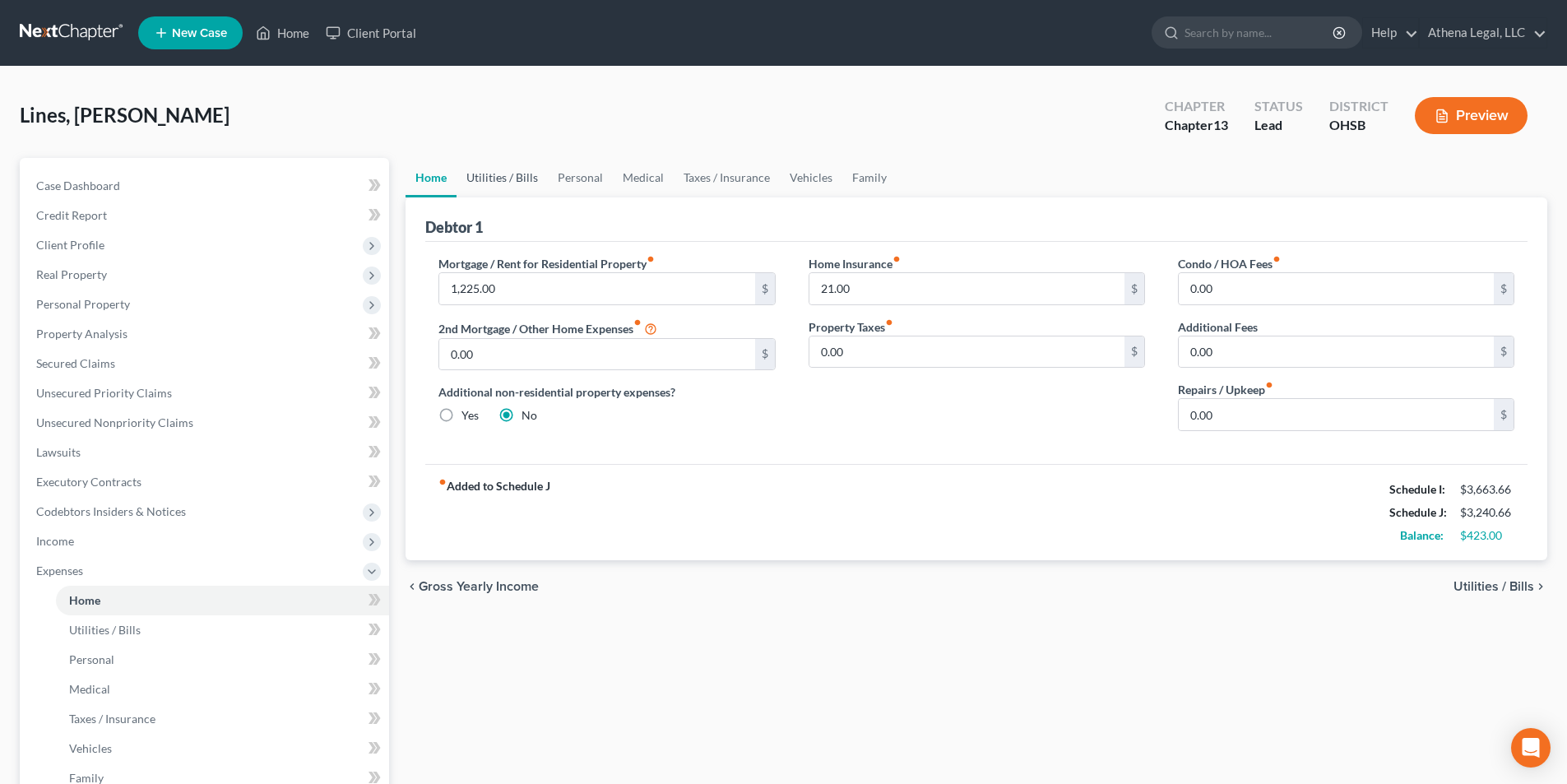
click at [481, 187] on link "Utilities / Bills" at bounding box center [502, 177] width 91 height 39
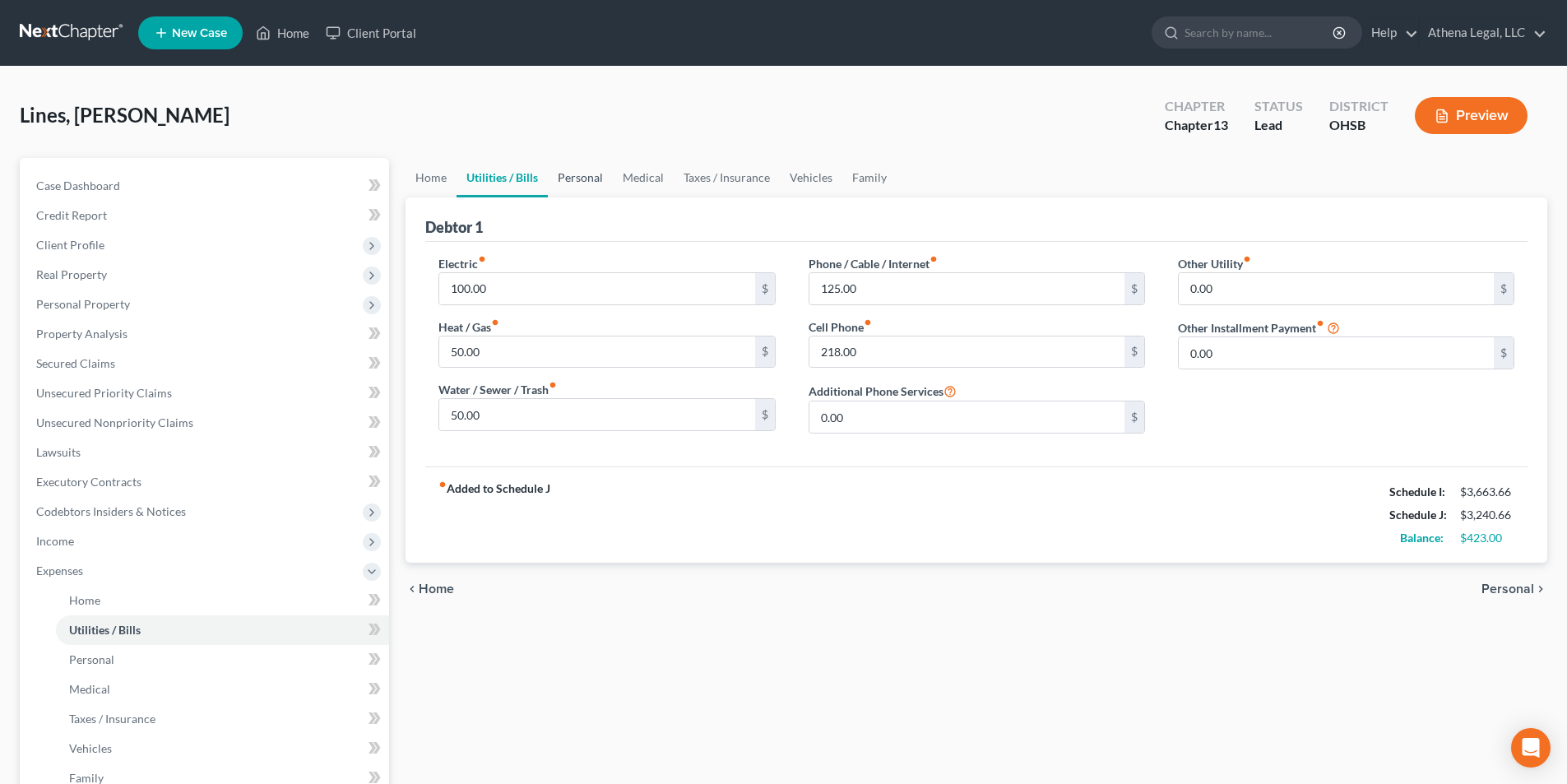
click at [571, 175] on link "Personal" at bounding box center [581, 177] width 65 height 39
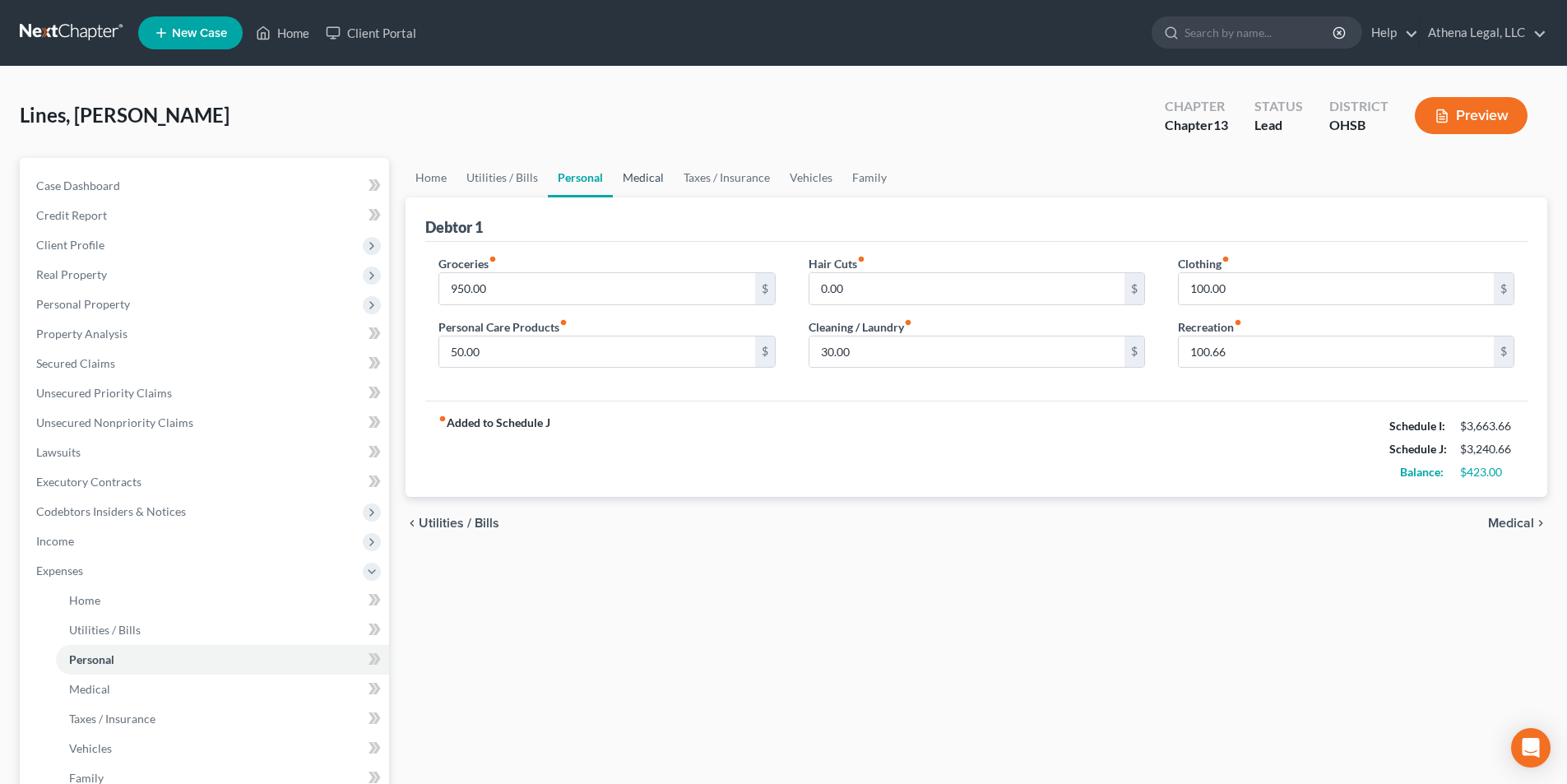
click at [641, 174] on link "Medical" at bounding box center [644, 177] width 61 height 39
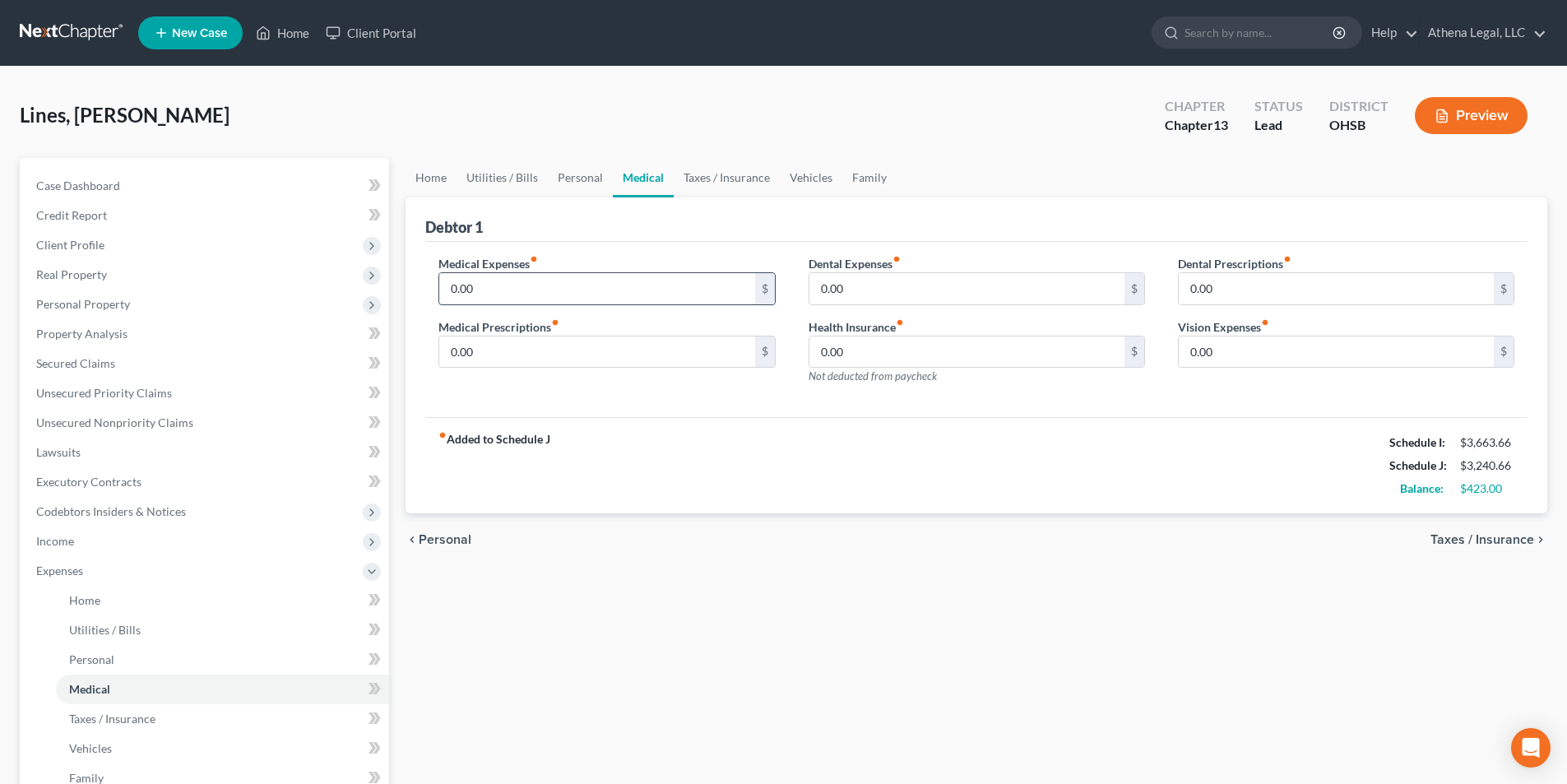
click at [534, 281] on input "0.00" at bounding box center [596, 288] width 315 height 31
click at [735, 184] on link "Taxes / Insurance" at bounding box center [727, 177] width 106 height 39
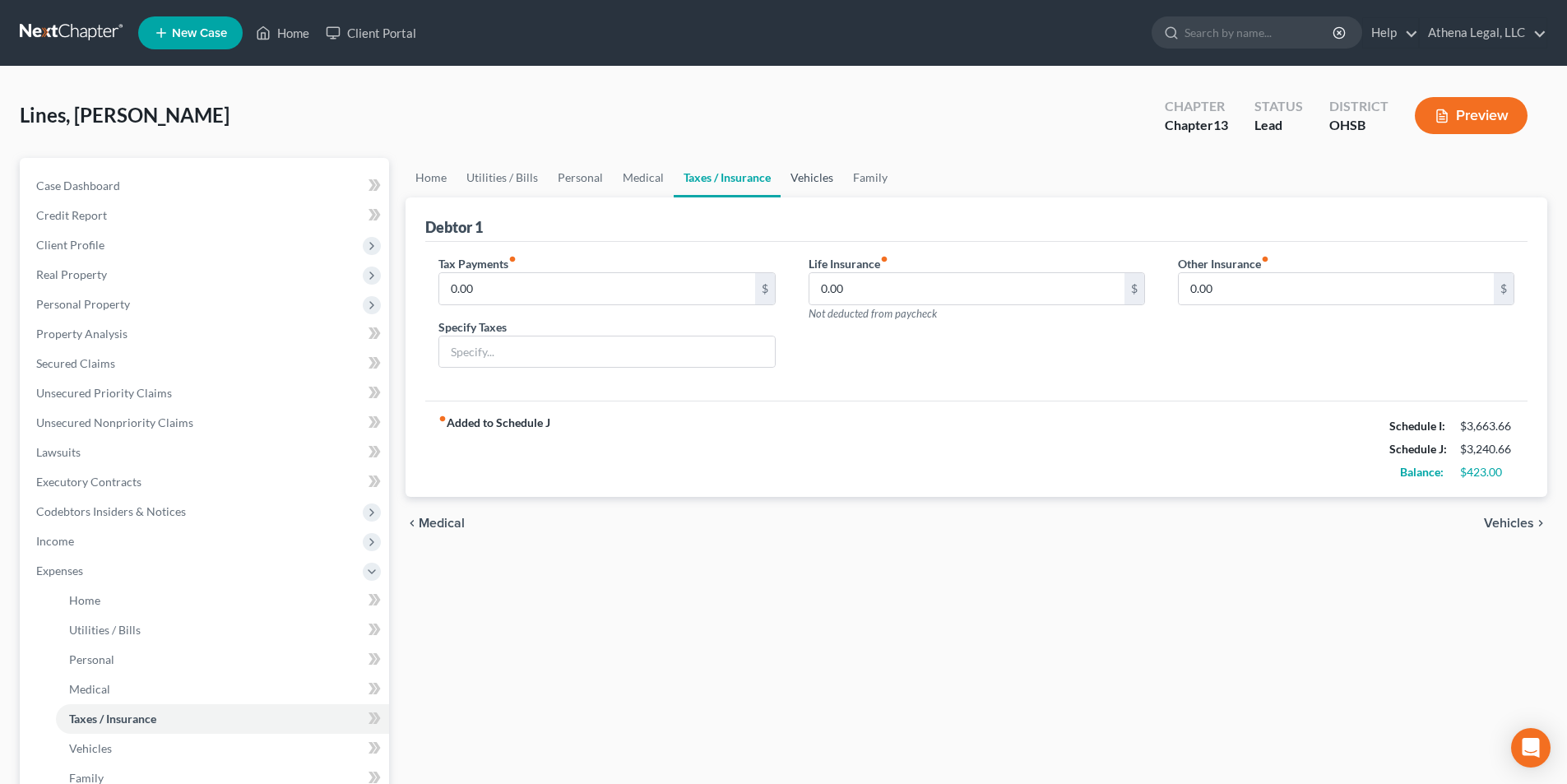
click at [825, 174] on link "Vehicles" at bounding box center [812, 177] width 63 height 39
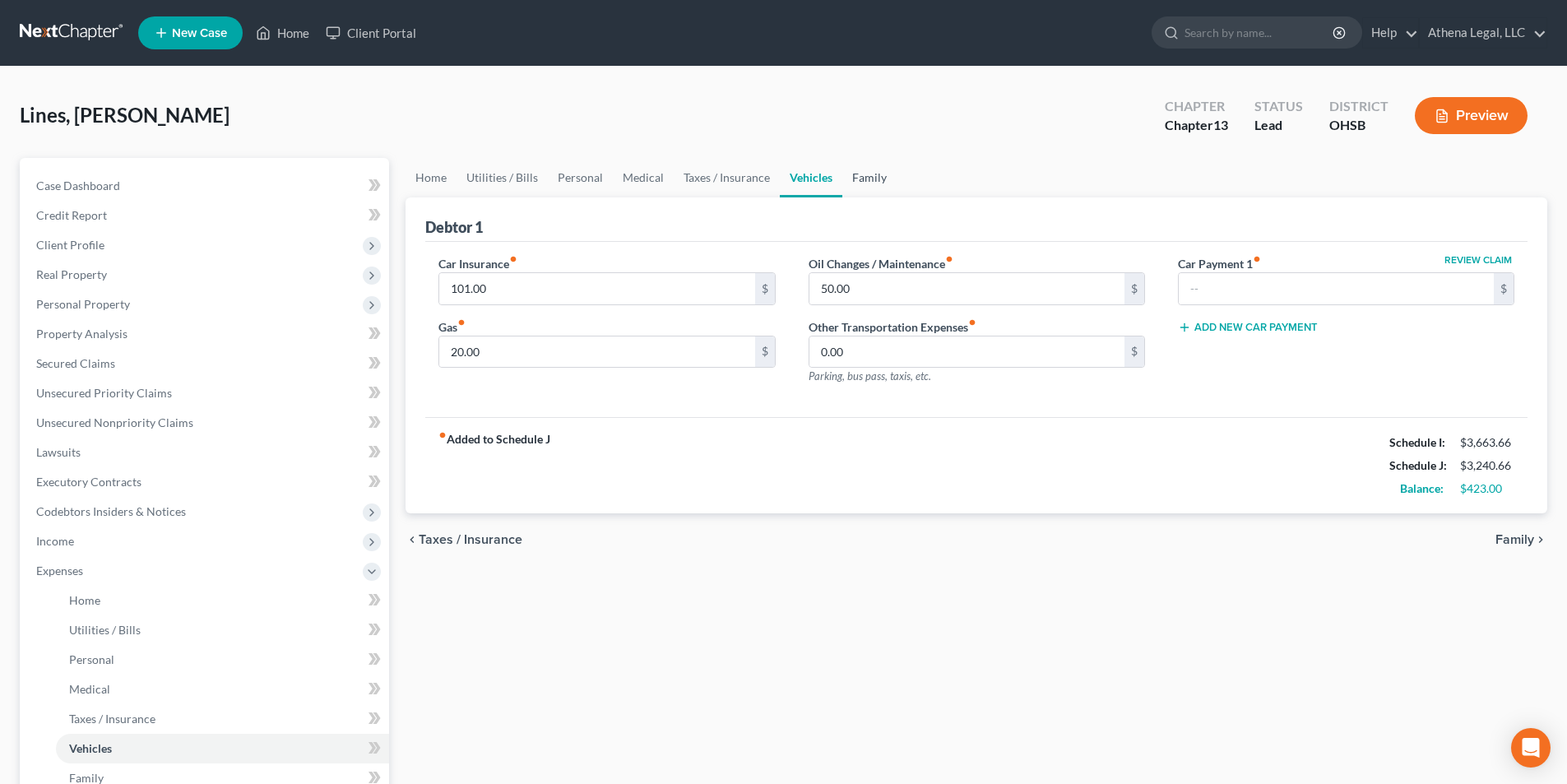
click at [847, 173] on link "Family" at bounding box center [870, 177] width 54 height 39
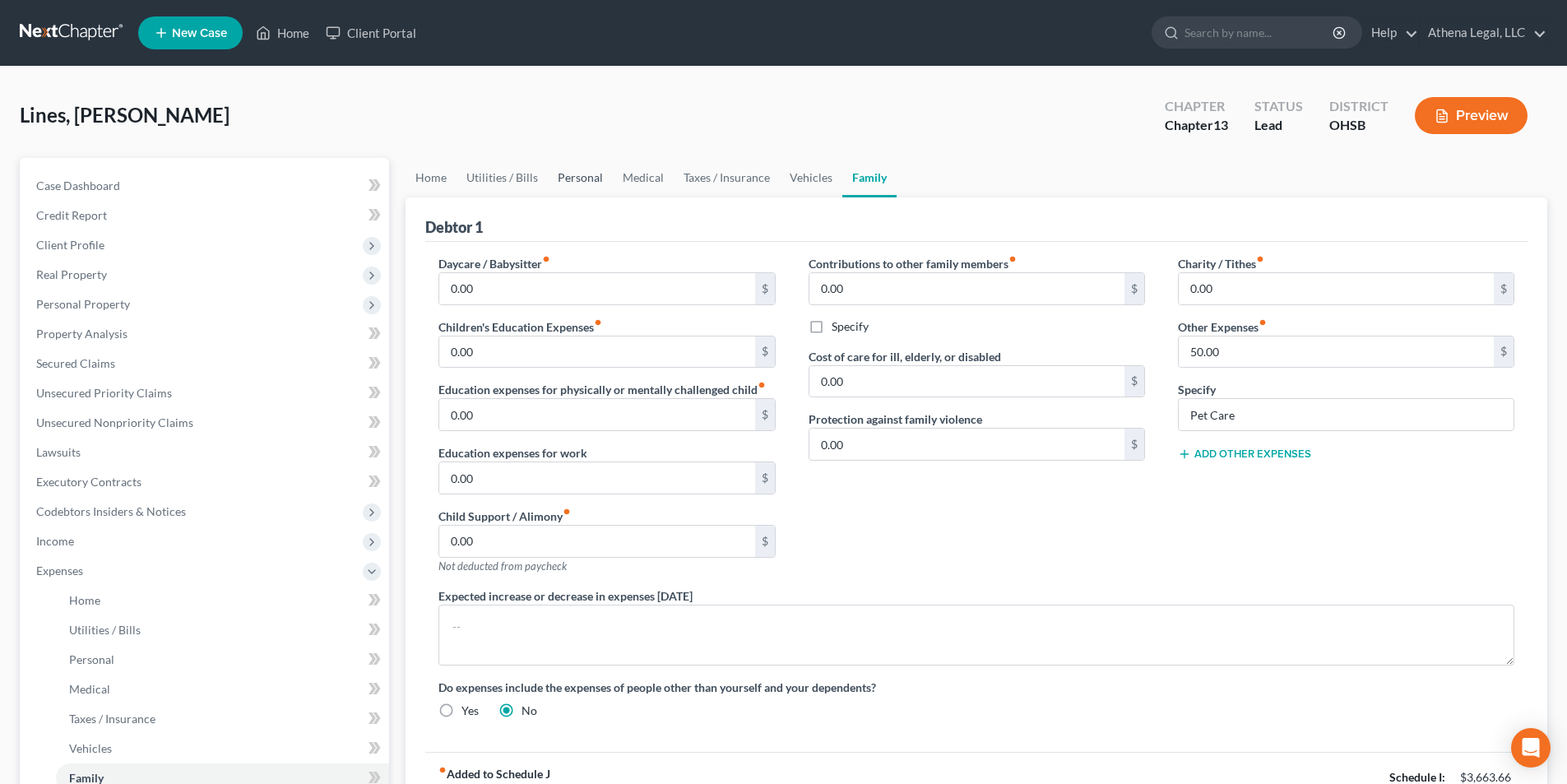
click at [567, 175] on link "Personal" at bounding box center [581, 177] width 65 height 39
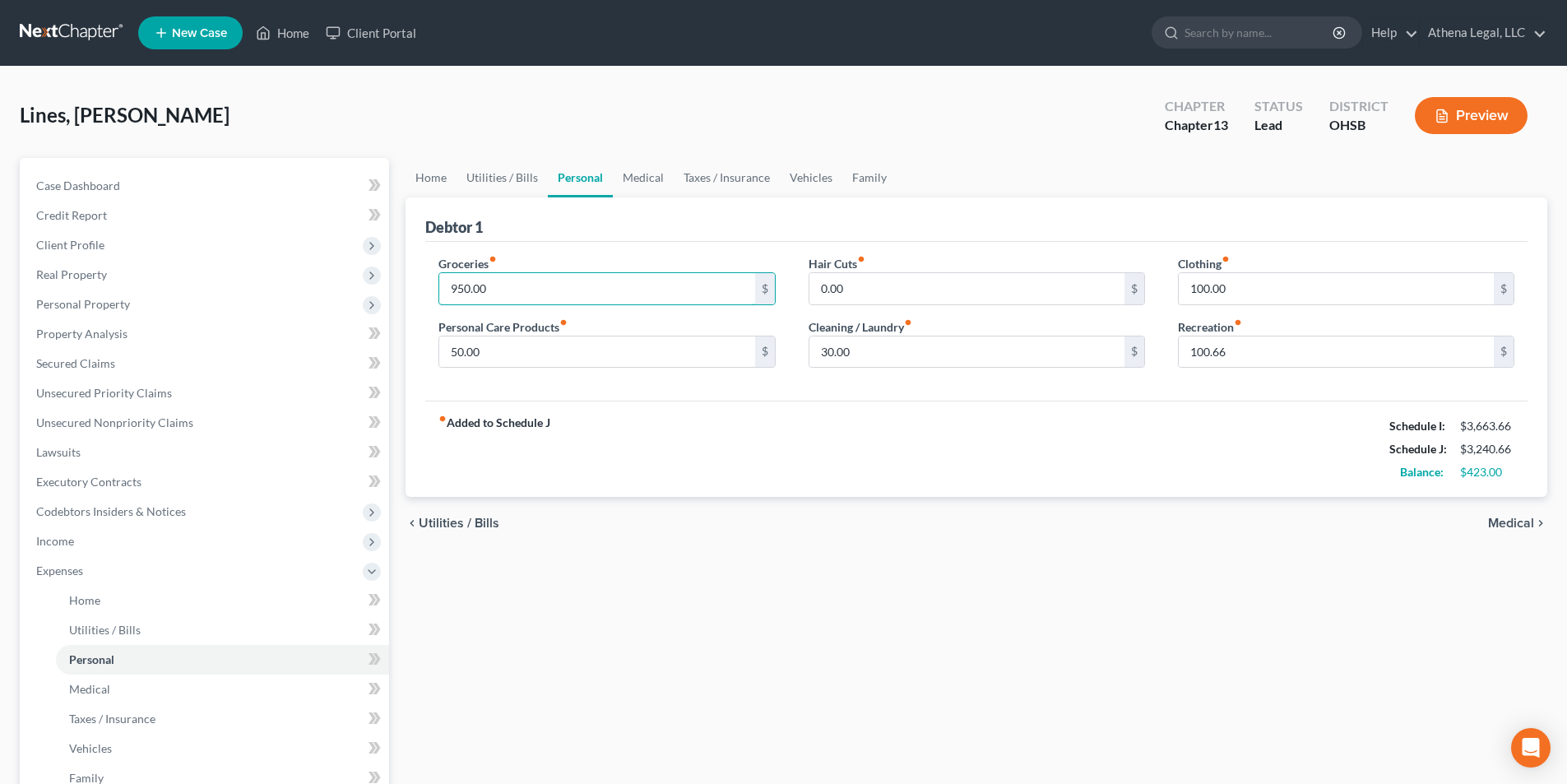
drag, startPoint x: 517, startPoint y: 288, endPoint x: 524, endPoint y: 266, distance: 23.1
click at [517, 288] on input "950.00" at bounding box center [596, 288] width 315 height 31
click at [568, 352] on input "50.00" at bounding box center [596, 352] width 315 height 31
click at [1497, 526] on span "Medical" at bounding box center [1511, 523] width 46 height 13
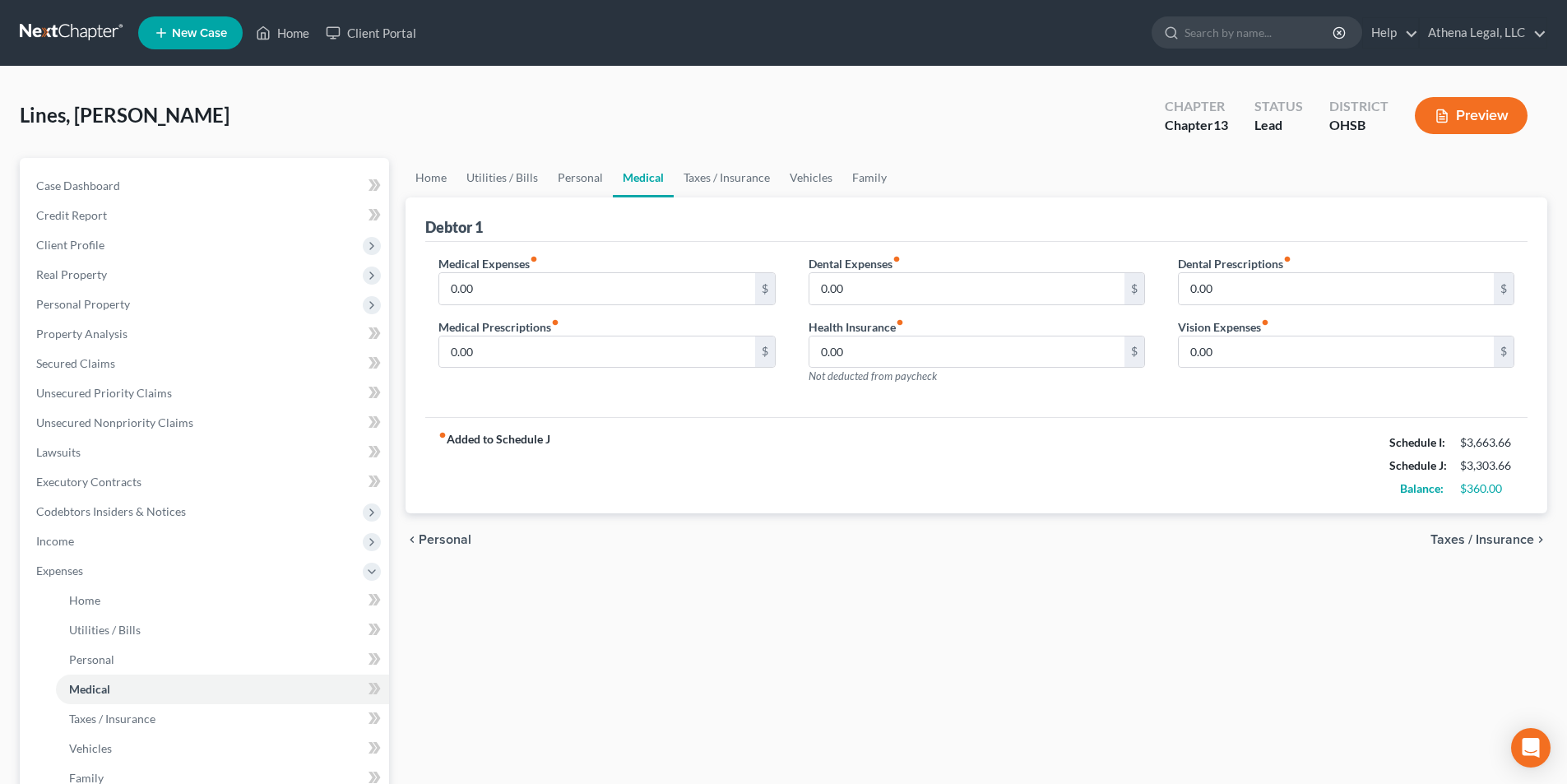
click at [1451, 540] on span "Taxes / Insurance" at bounding box center [1482, 539] width 104 height 13
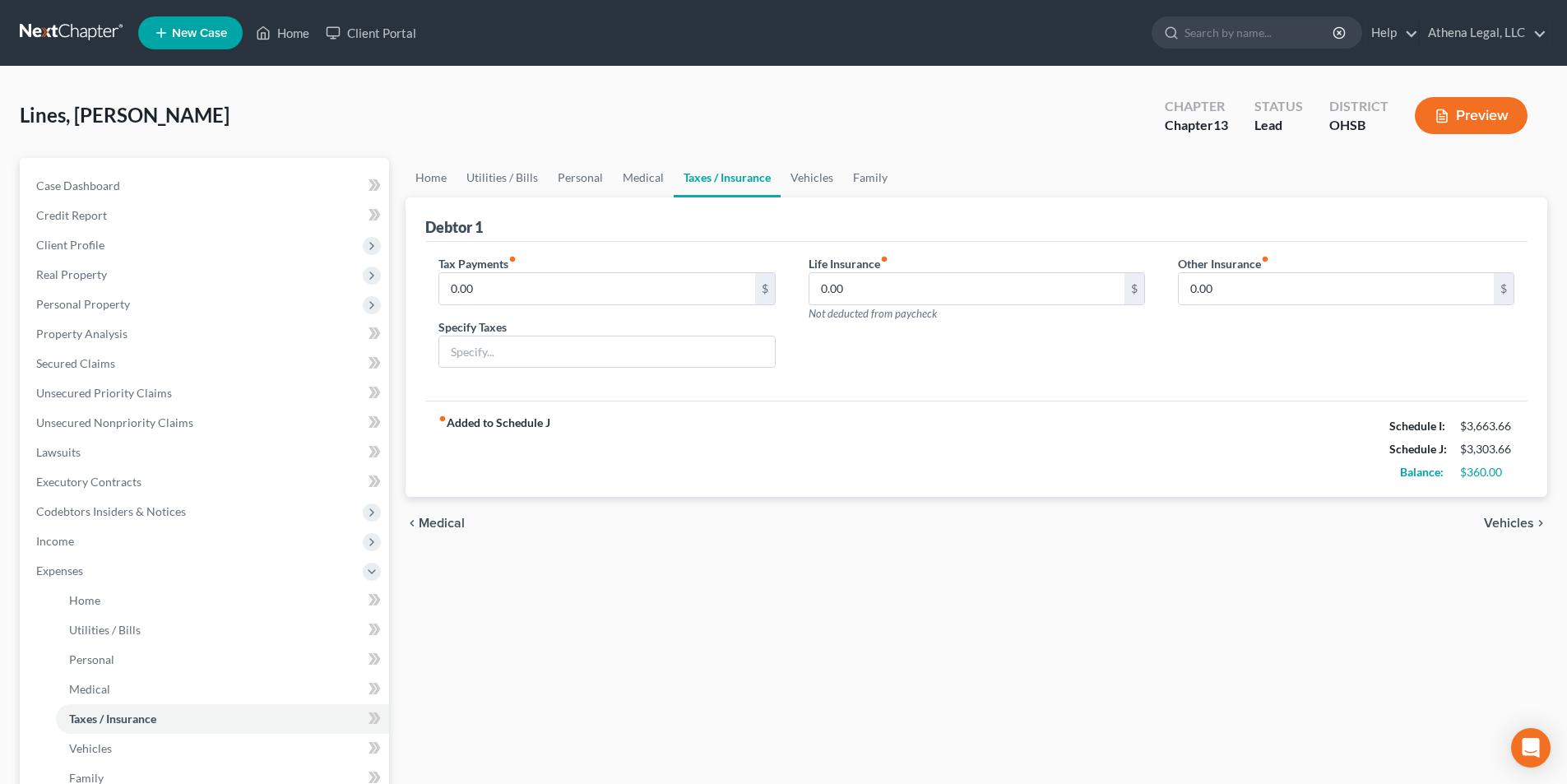
click at [1521, 524] on span "Vehicles" at bounding box center [1508, 523] width 50 height 13
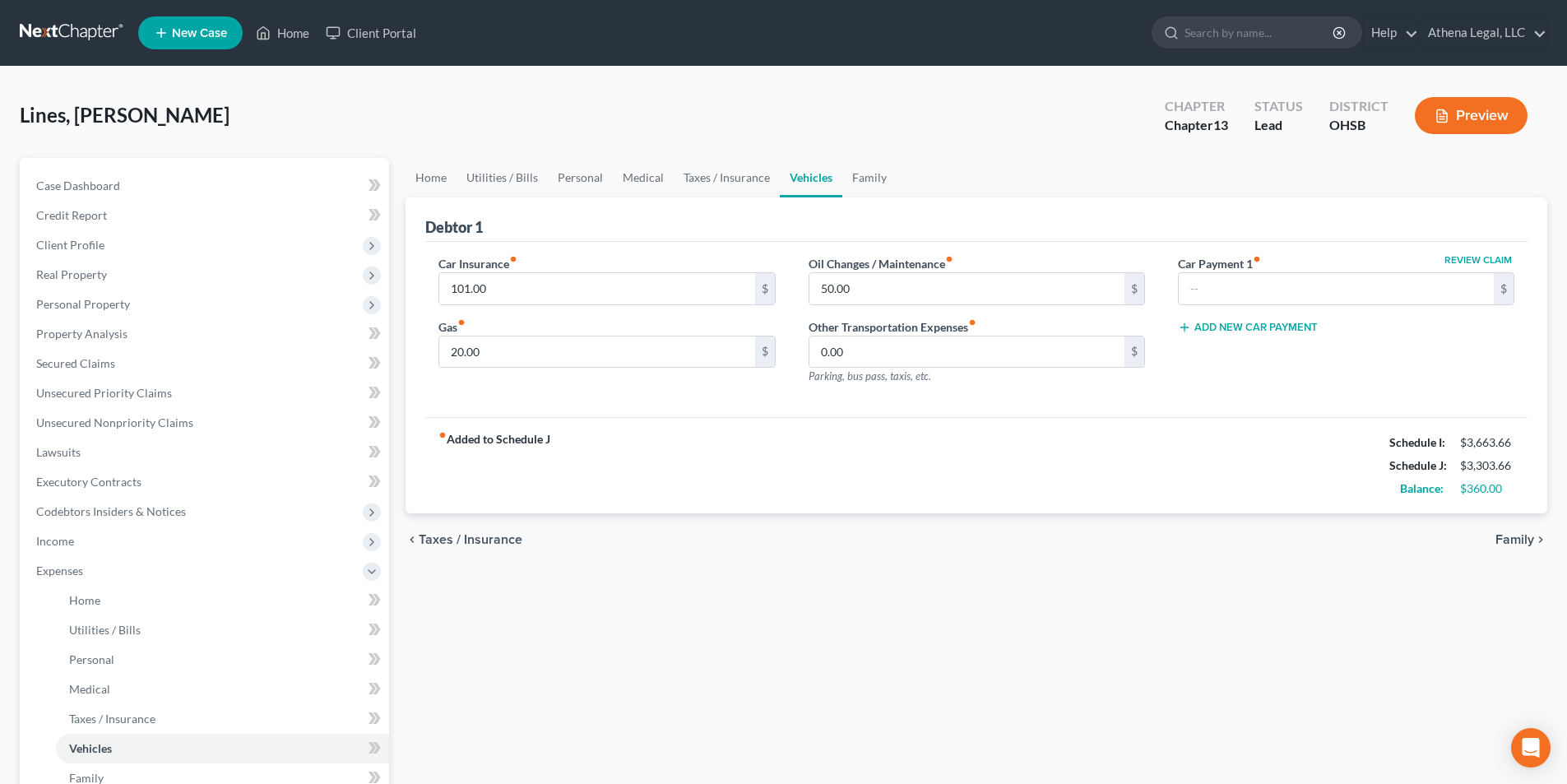
click at [1513, 539] on span "Family" at bounding box center [1515, 539] width 38 height 13
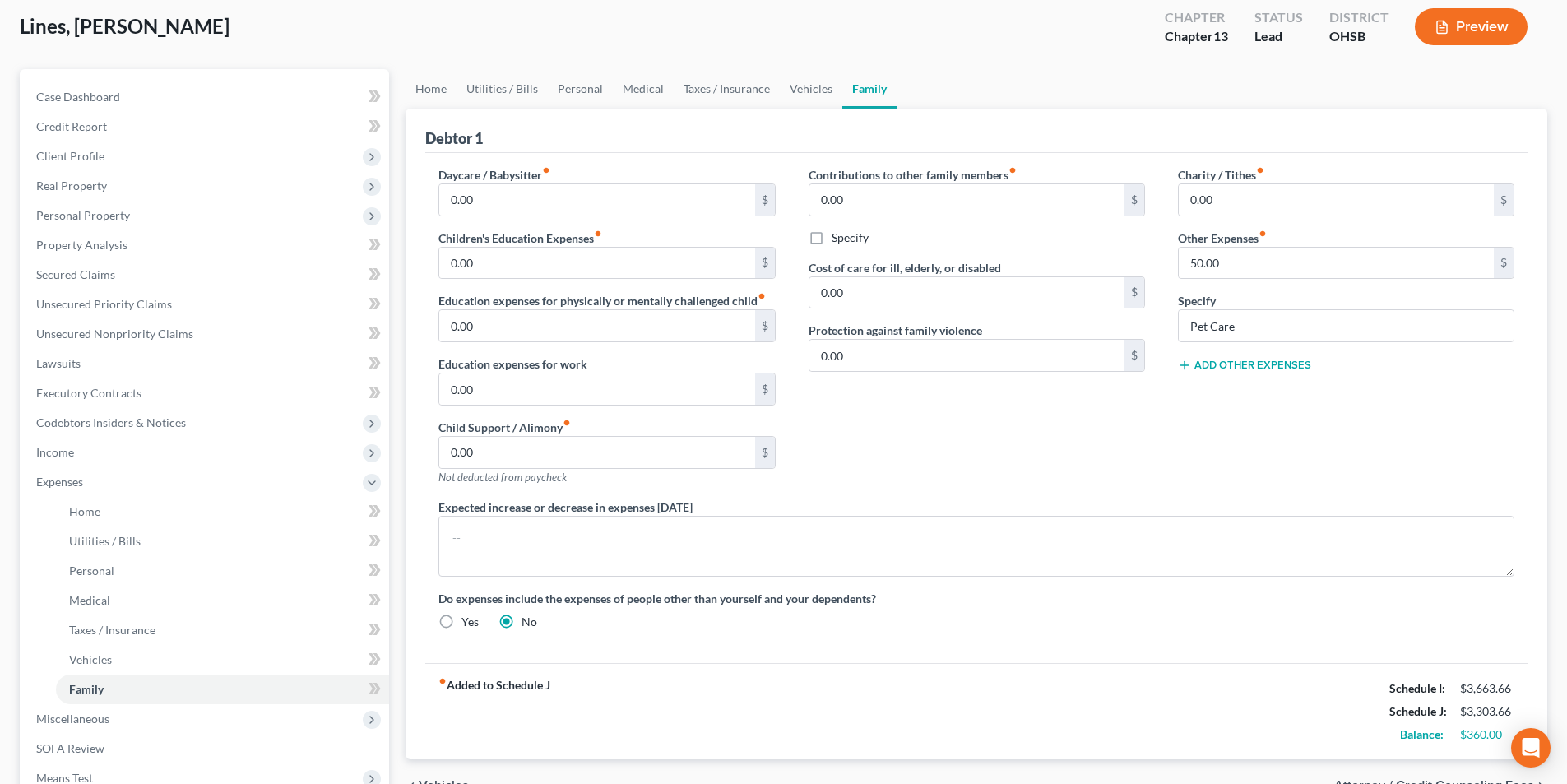
scroll to position [246, 0]
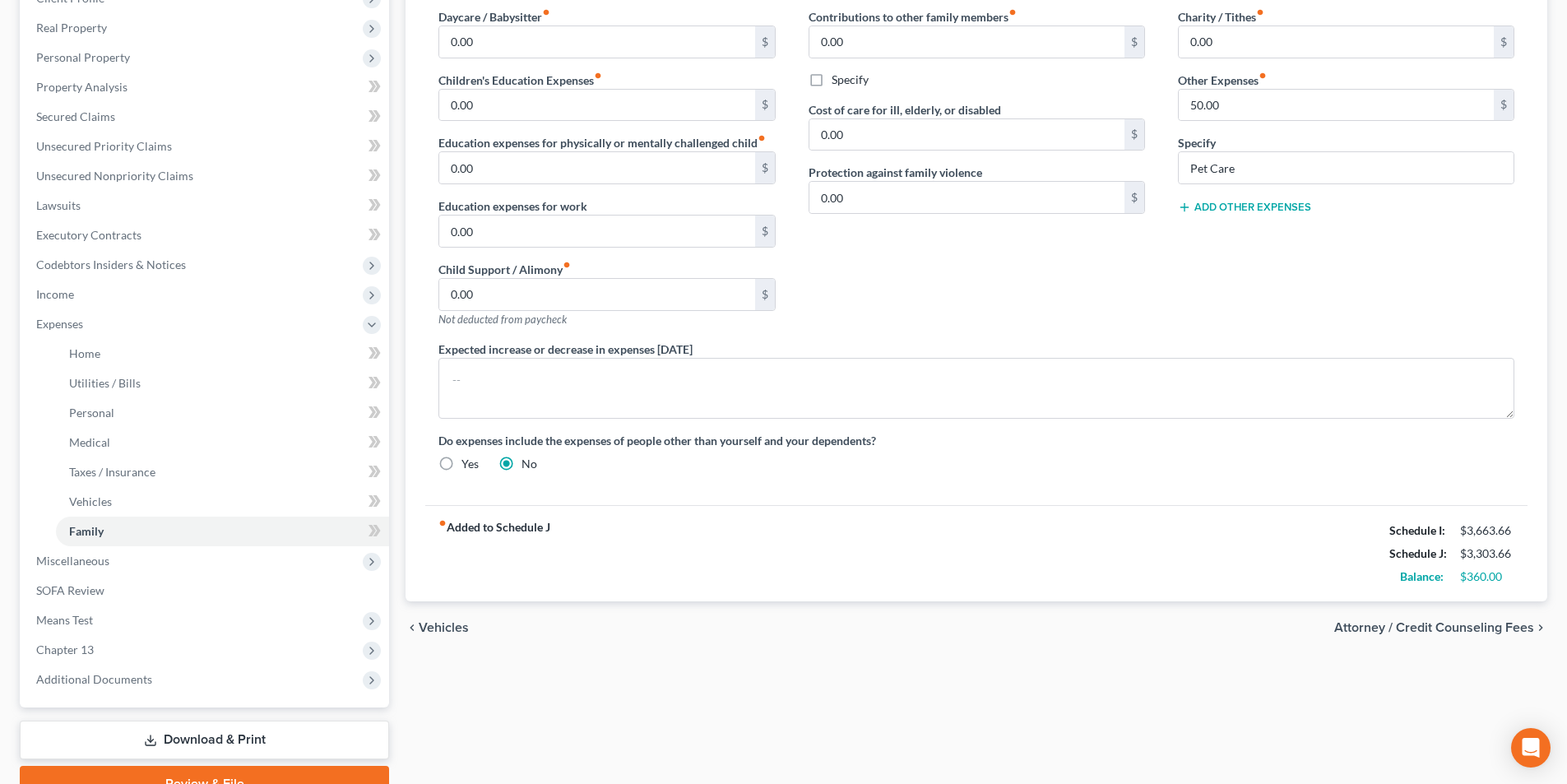
click at [1439, 629] on span "Attorney / Credit Counseling Fees" at bounding box center [1434, 627] width 200 height 13
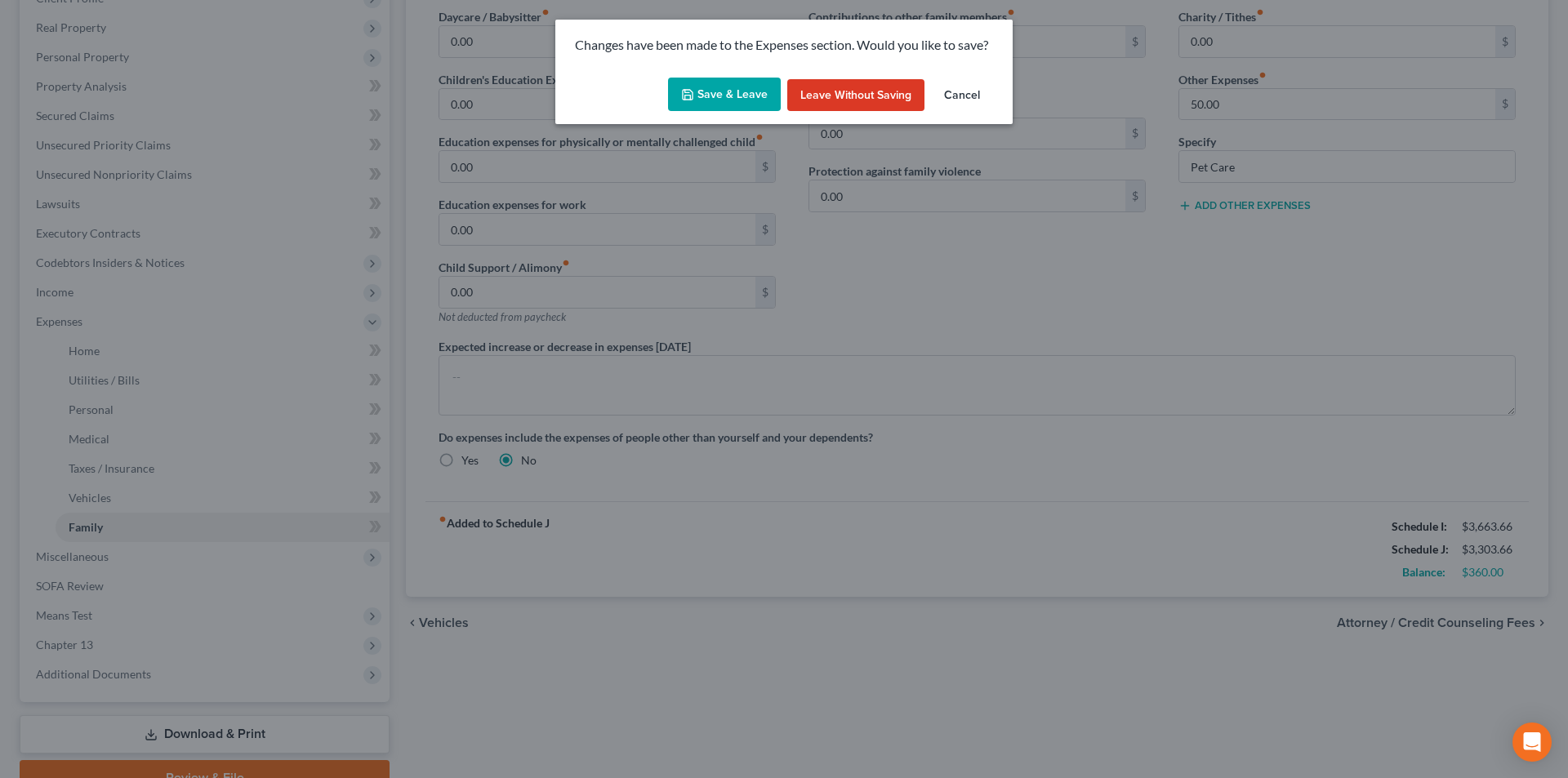
click at [709, 95] on button "Save & Leave" at bounding box center [725, 95] width 113 height 35
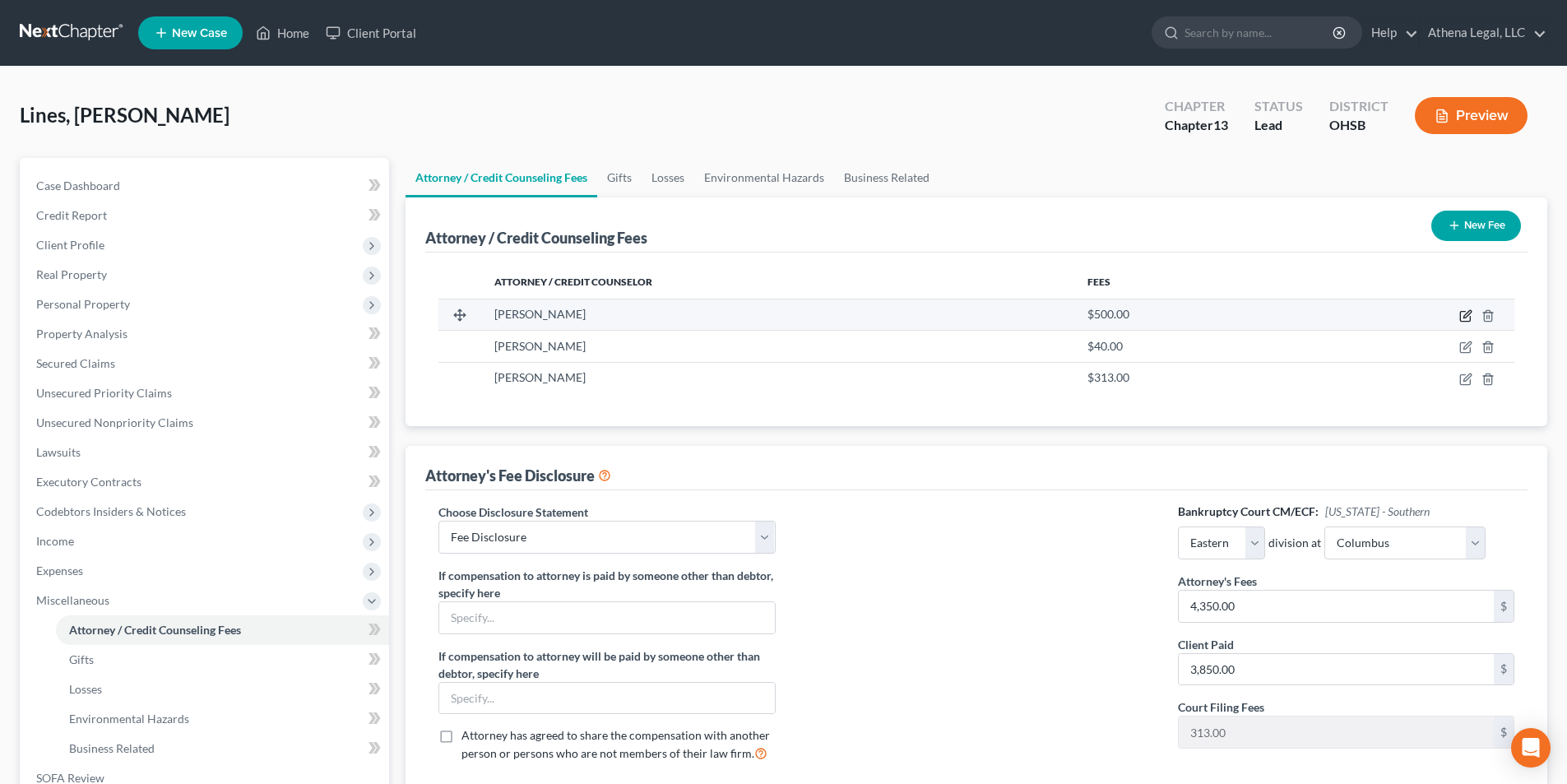
click at [1462, 317] on icon "button" at bounding box center [1466, 316] width 13 height 13
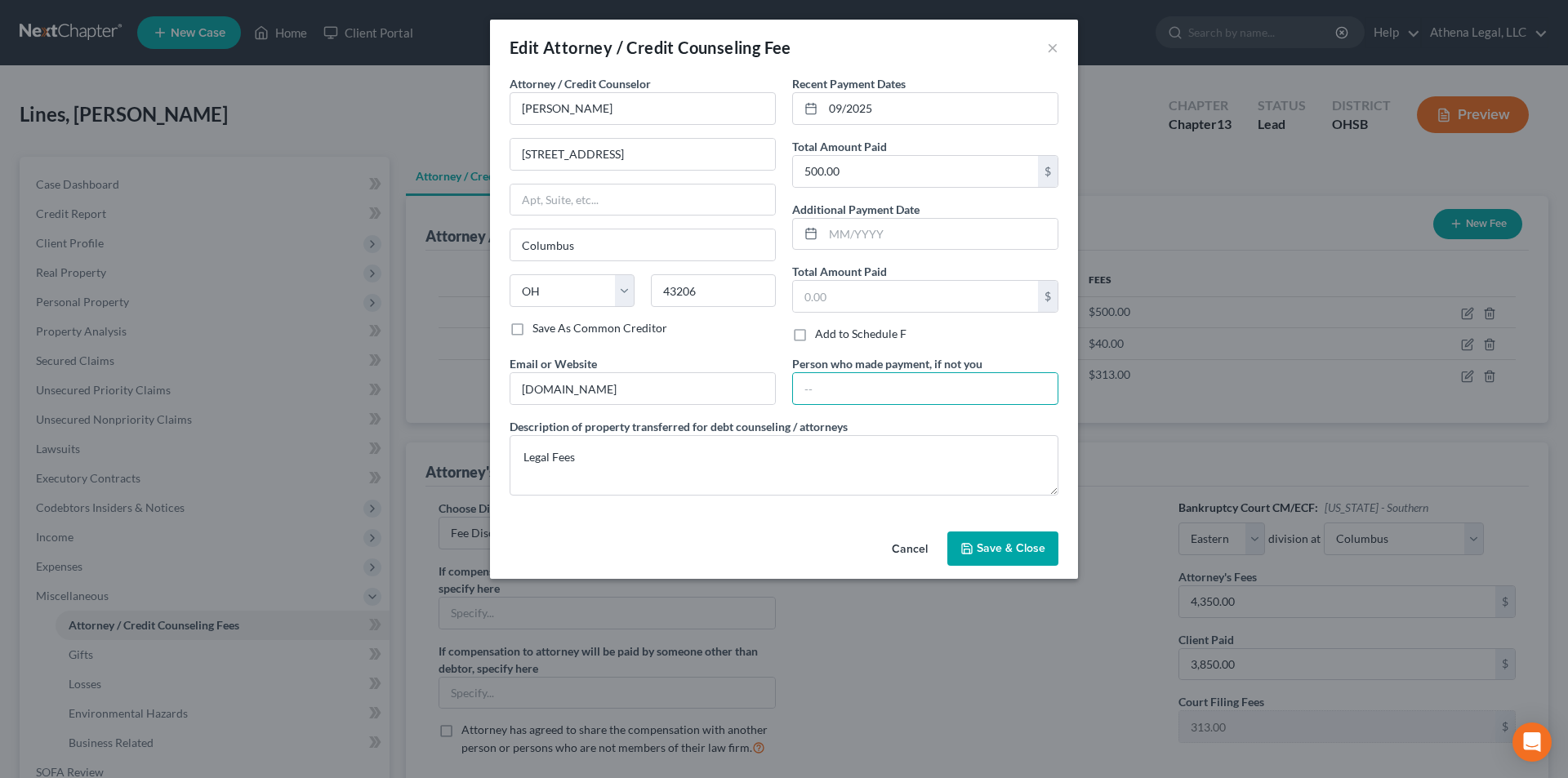
drag, startPoint x: 835, startPoint y: 389, endPoint x: 884, endPoint y: 343, distance: 67.2
click at [835, 389] on input "text" at bounding box center [925, 389] width 265 height 31
click at [962, 550] on icon "button" at bounding box center [967, 548] width 13 height 13
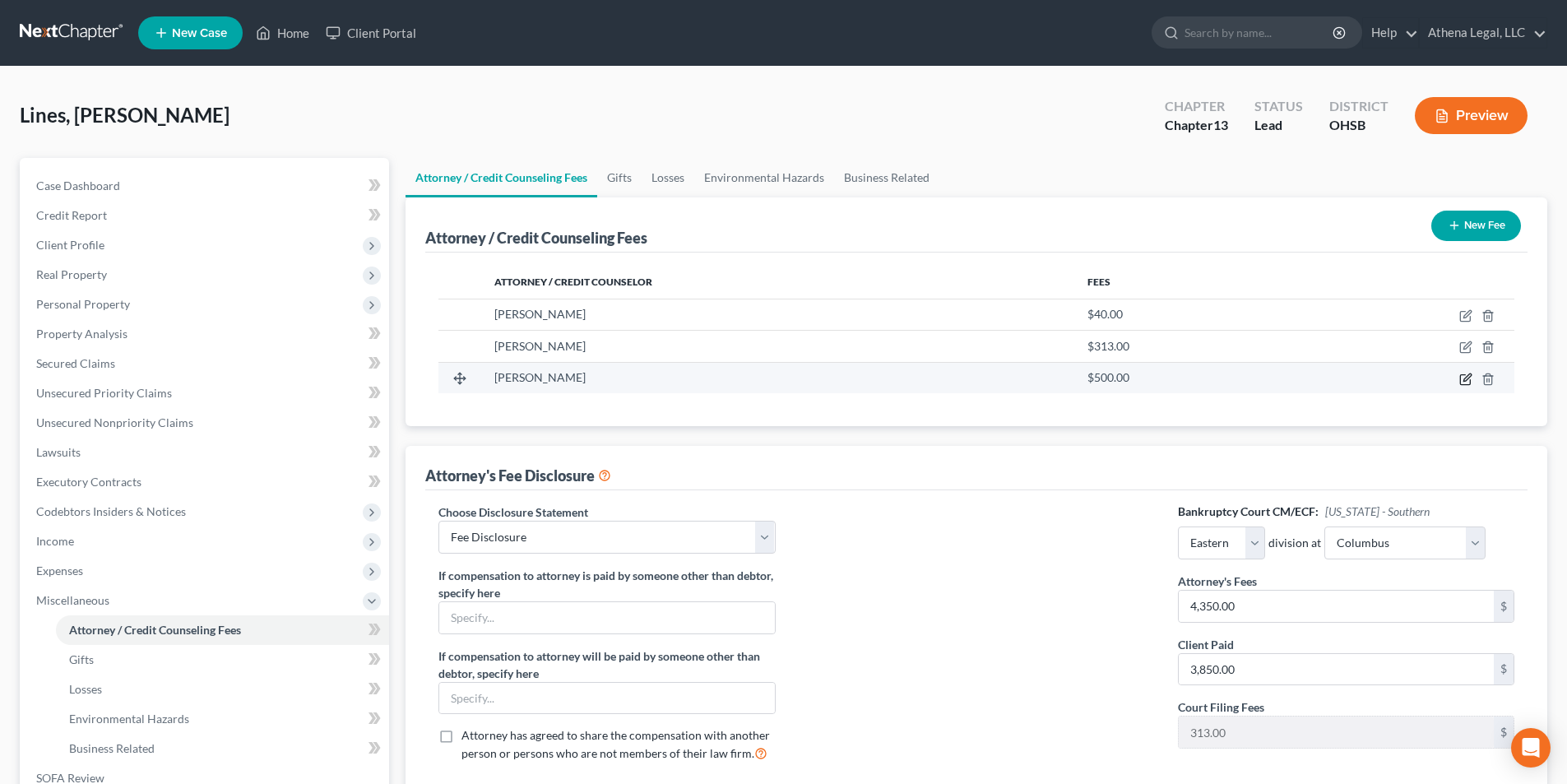
click at [1460, 377] on icon "button" at bounding box center [1465, 378] width 10 height 10
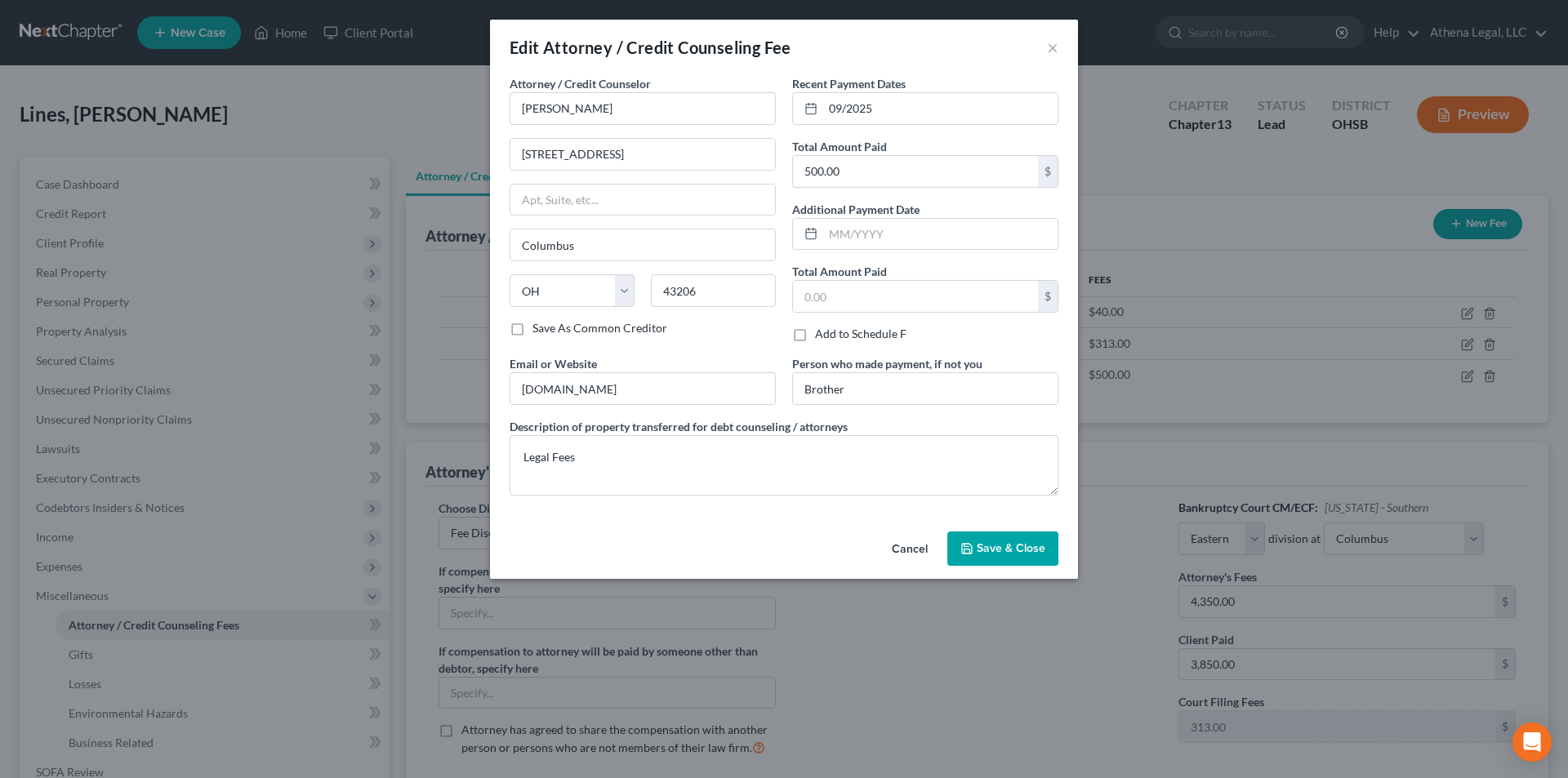
click at [1006, 546] on span "Save & Close" at bounding box center [1010, 548] width 69 height 14
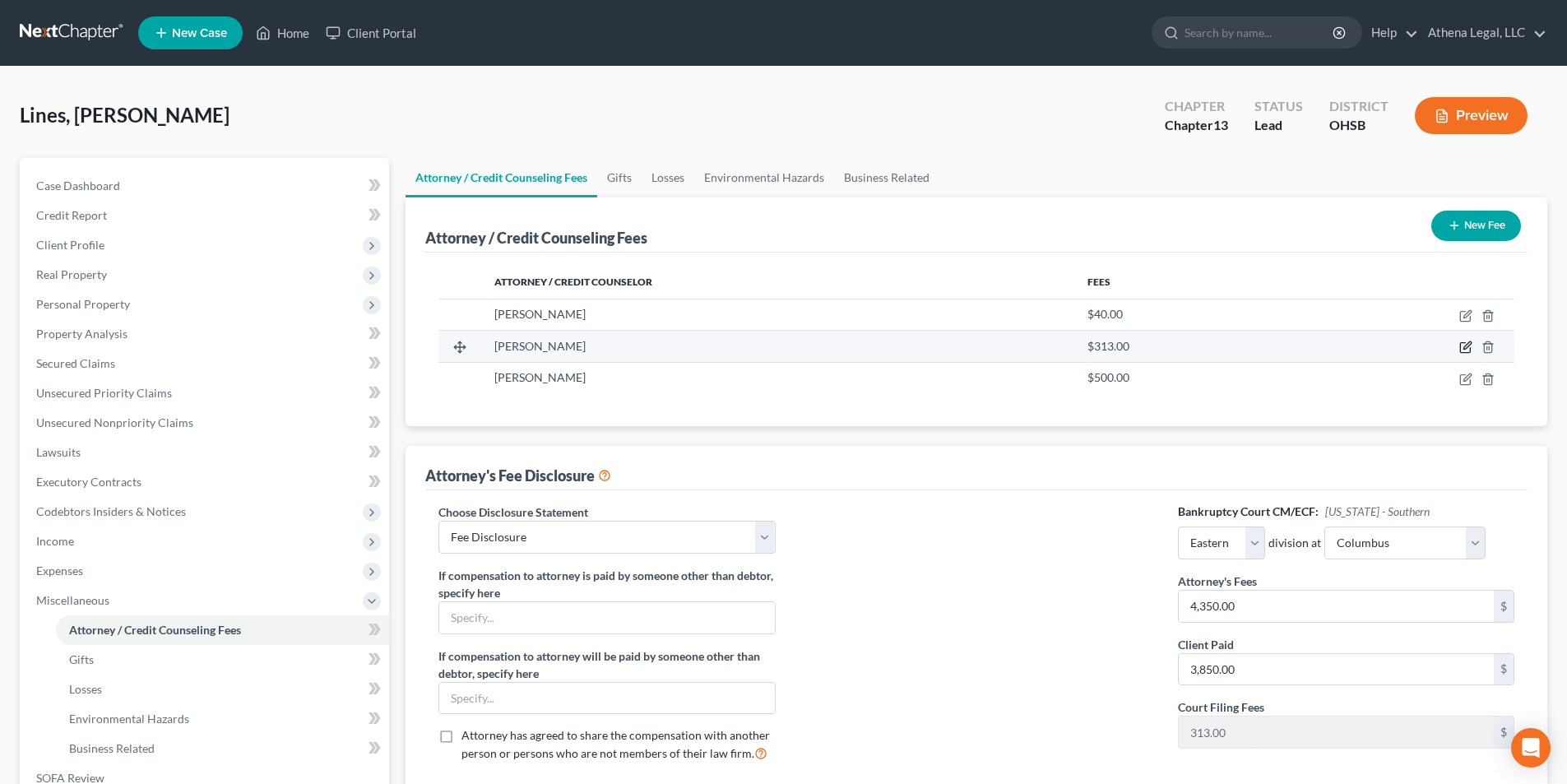
click at [1466, 343] on icon "button" at bounding box center [1465, 347] width 10 height 10
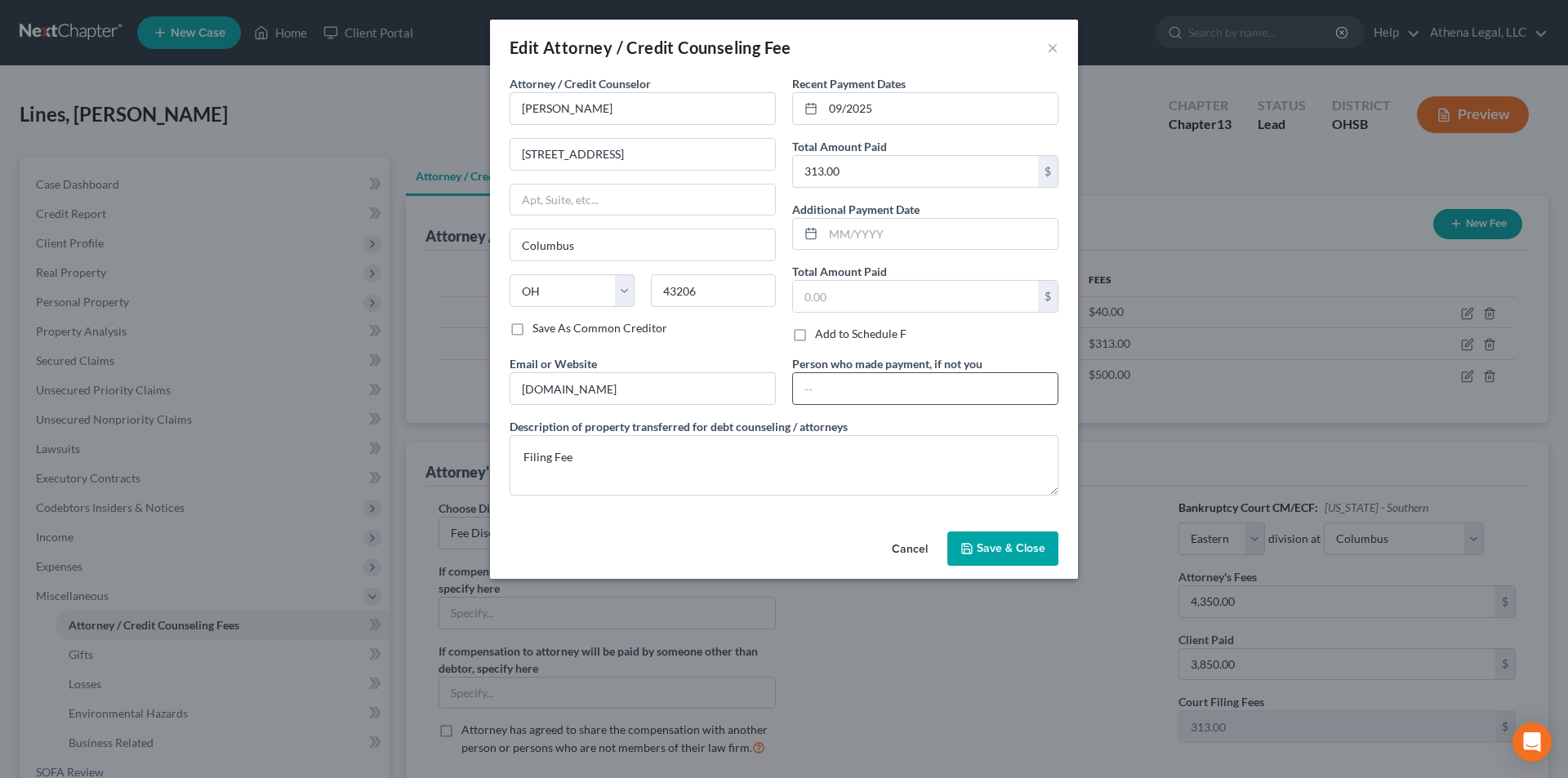
drag, startPoint x: 909, startPoint y: 395, endPoint x: 905, endPoint y: 382, distance: 13.6
click at [909, 395] on input "text" at bounding box center [925, 389] width 265 height 31
click at [1003, 546] on span "Save & Close" at bounding box center [1010, 548] width 69 height 14
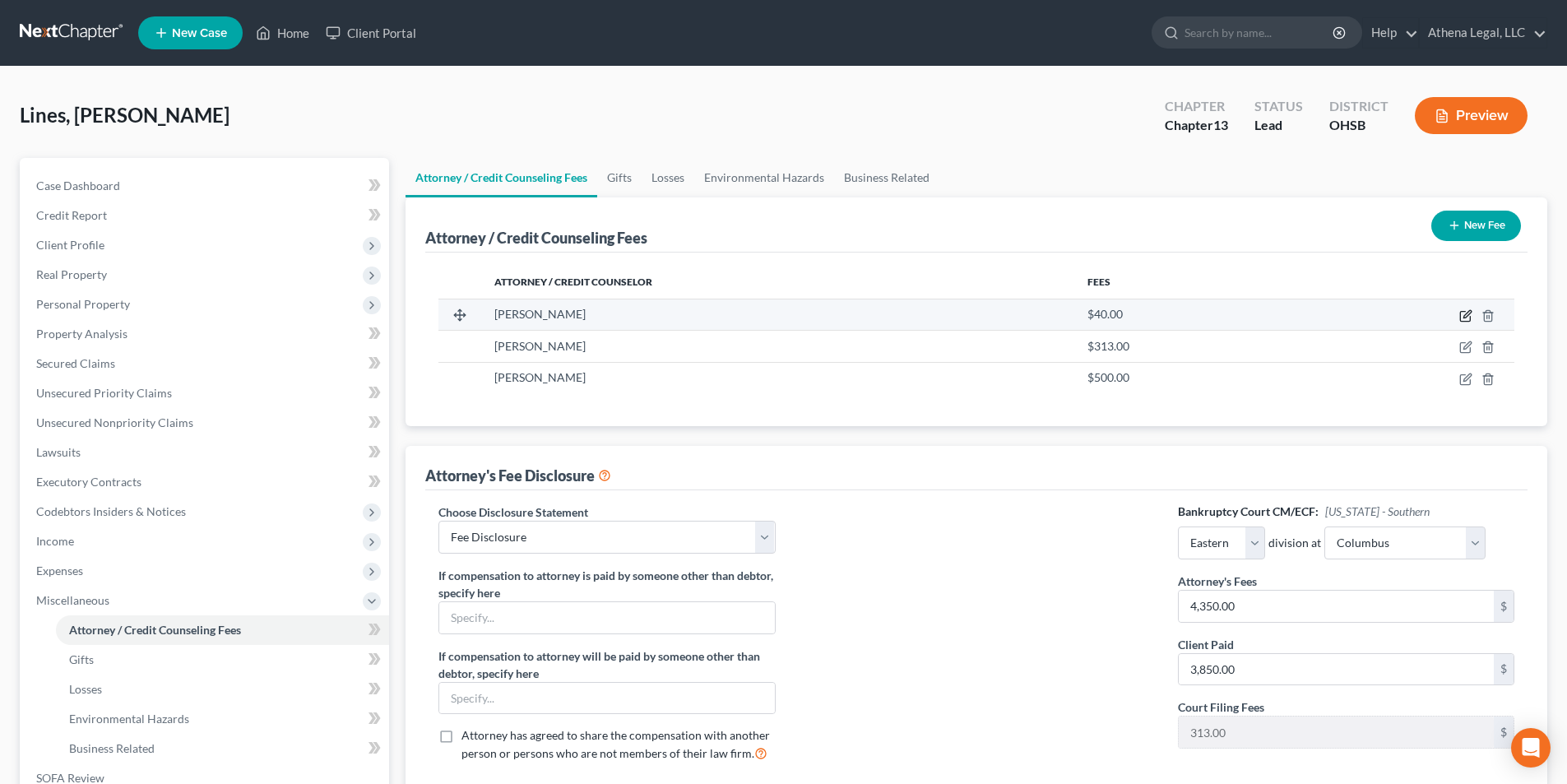
click at [1466, 317] on icon "button" at bounding box center [1467, 314] width 7 height 7
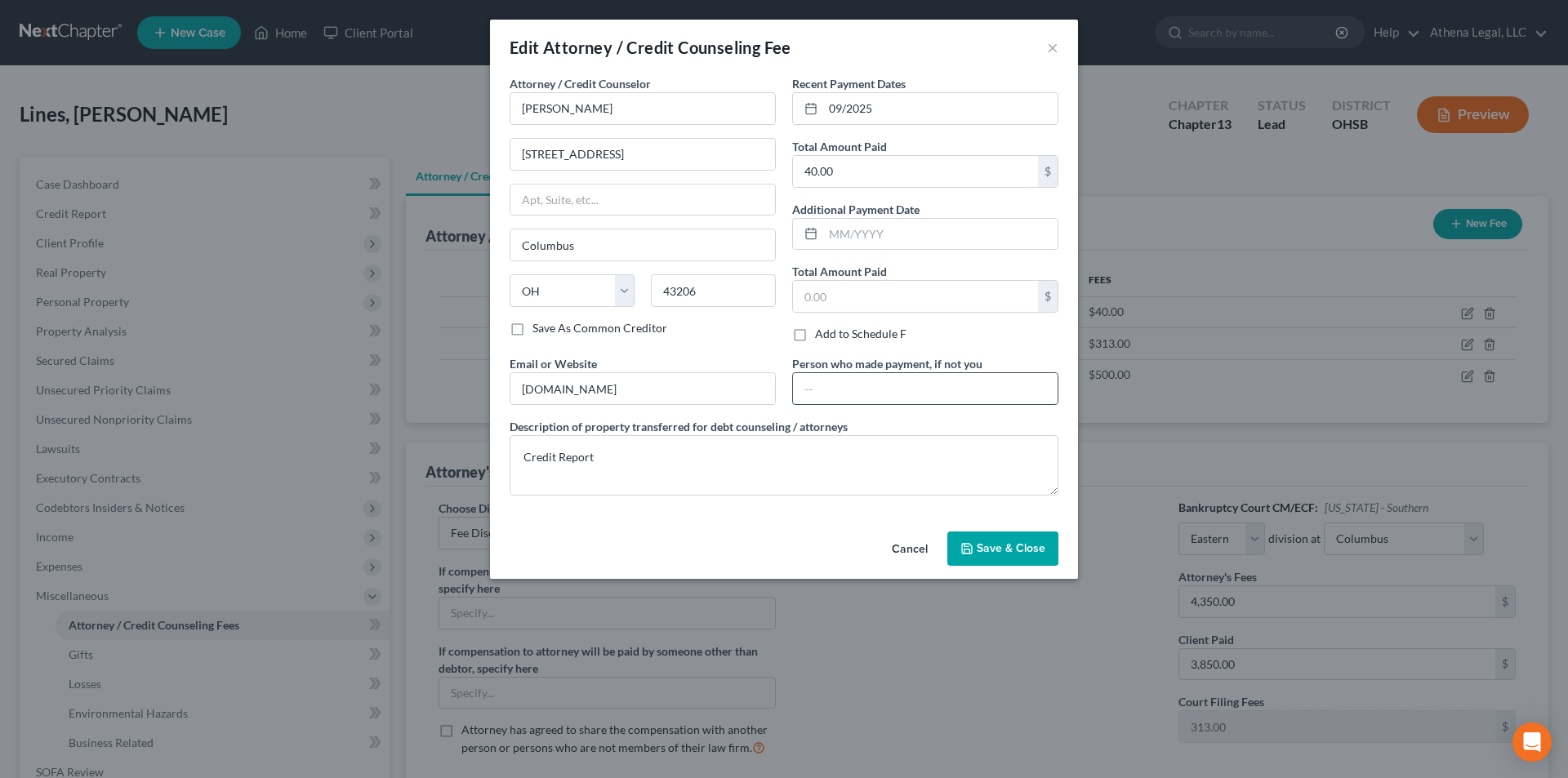
click at [935, 385] on input "text" at bounding box center [925, 389] width 265 height 31
click at [1030, 551] on span "Save & Close" at bounding box center [1010, 548] width 69 height 14
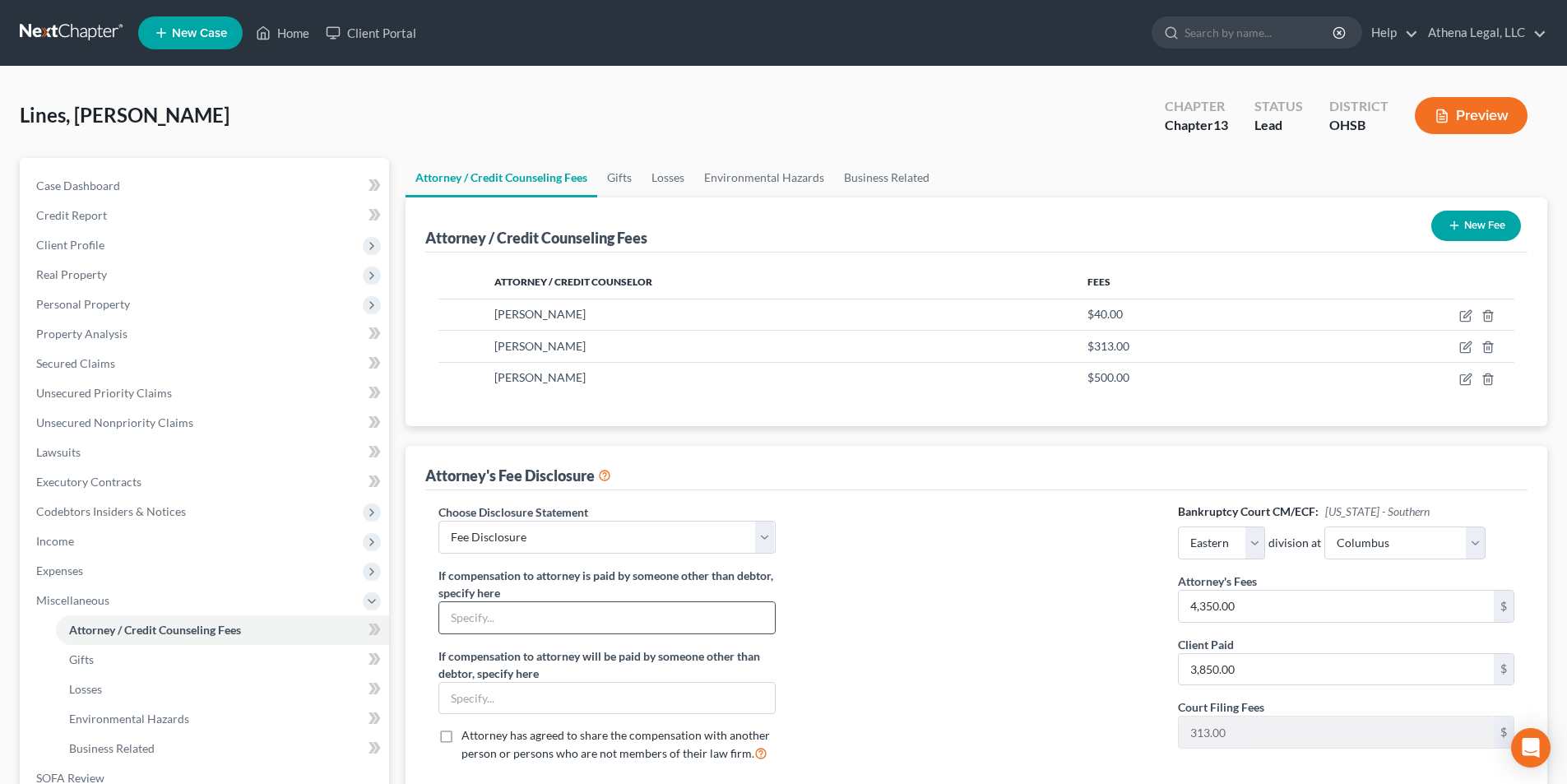
drag, startPoint x: 566, startPoint y: 615, endPoint x: 579, endPoint y: 606, distance: 15.8
click at [566, 615] on input "text" at bounding box center [606, 618] width 335 height 31
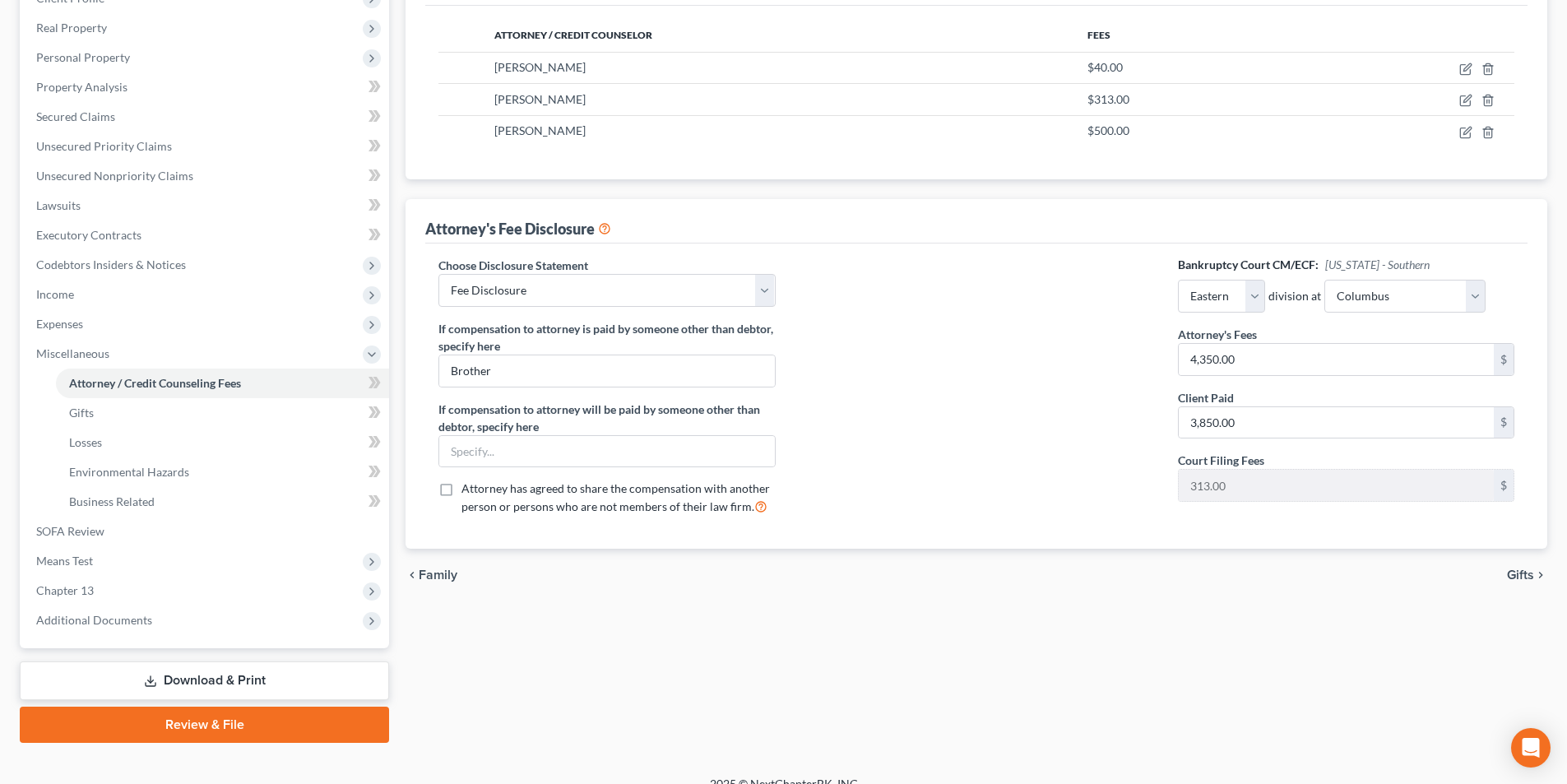
click at [1511, 579] on span "Gifts" at bounding box center [1521, 574] width 27 height 13
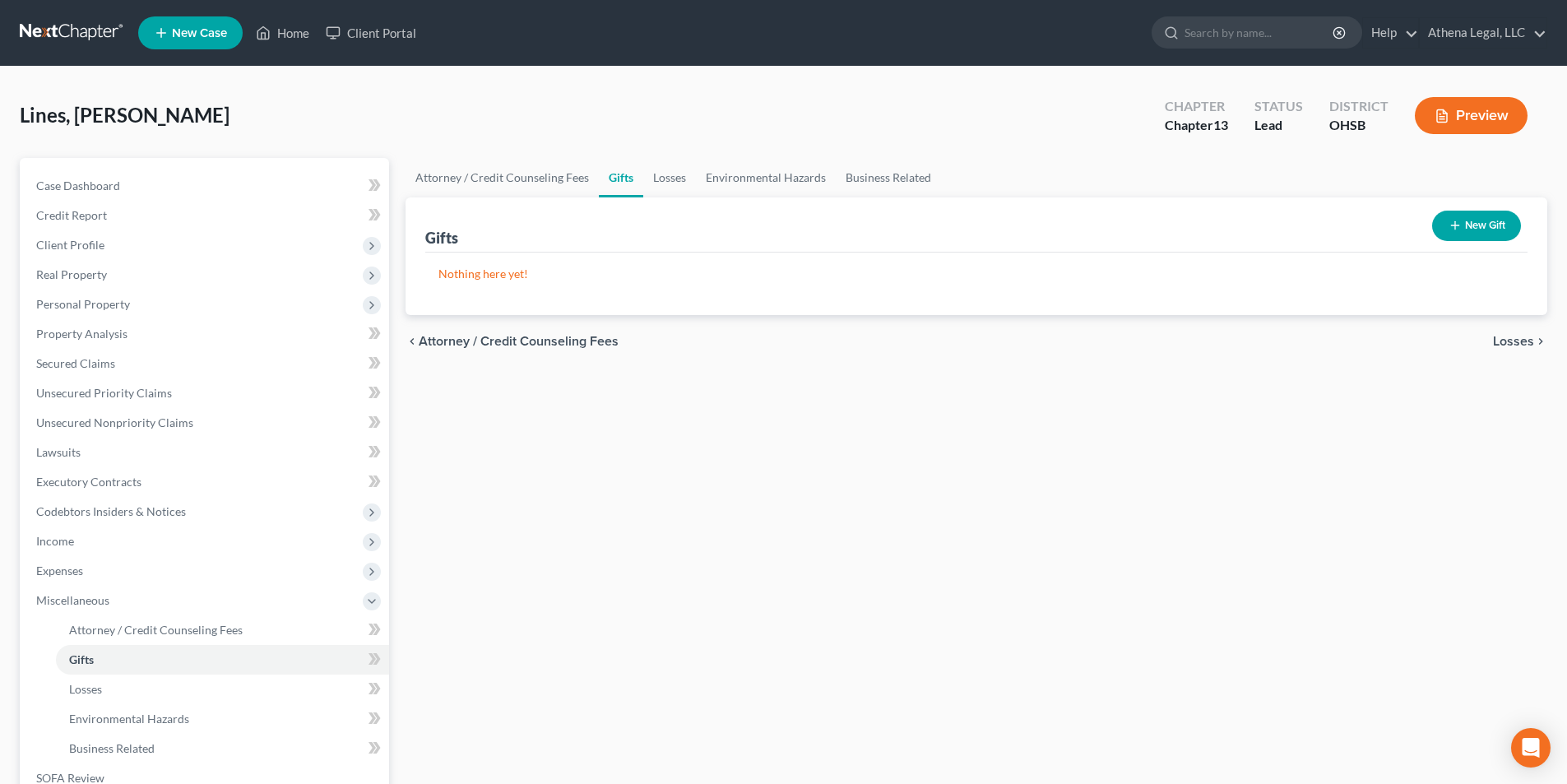
click at [1515, 336] on span "Losses" at bounding box center [1514, 341] width 41 height 13
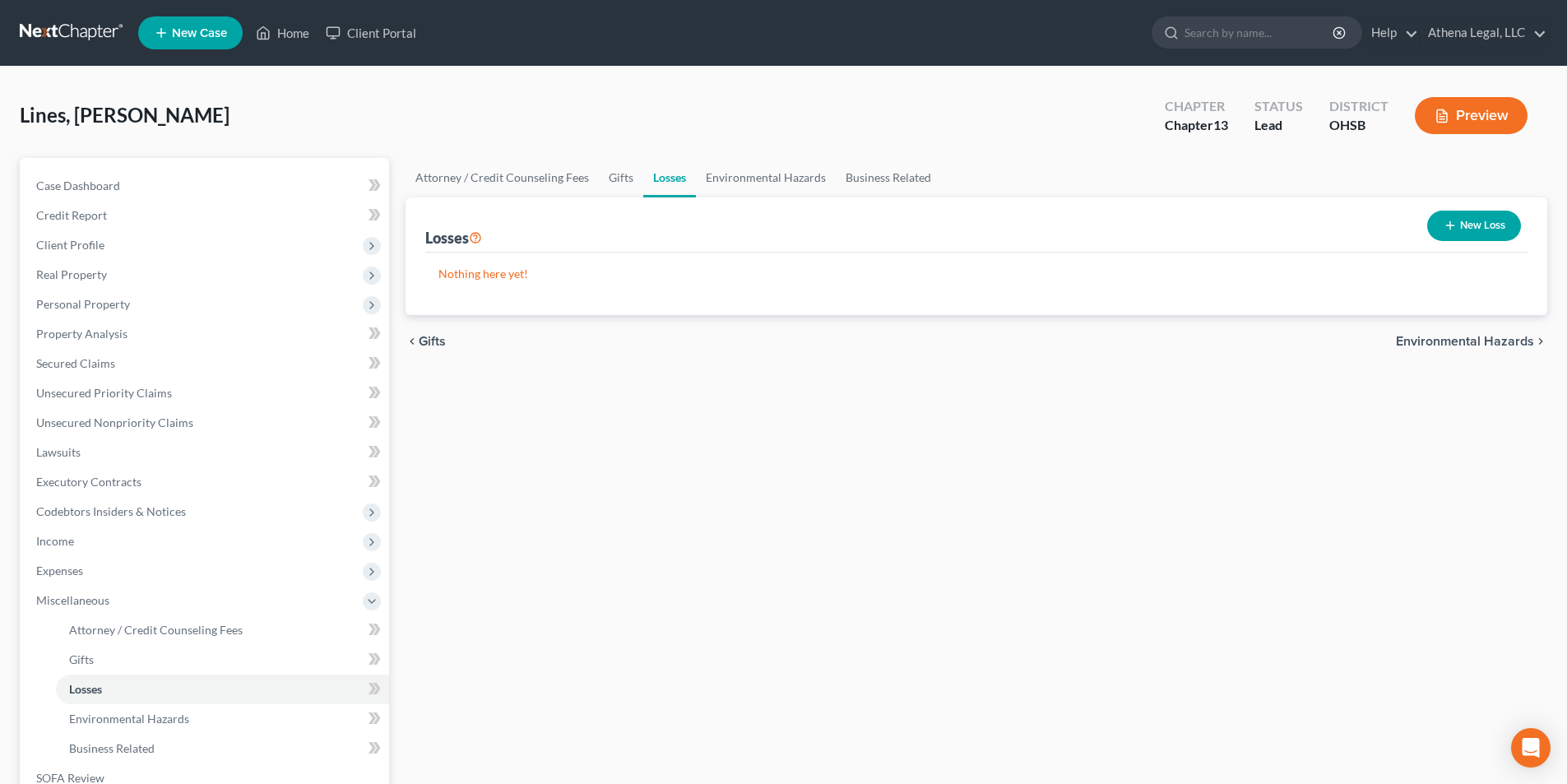
click at [1515, 336] on span "Environmental Hazards" at bounding box center [1466, 341] width 138 height 13
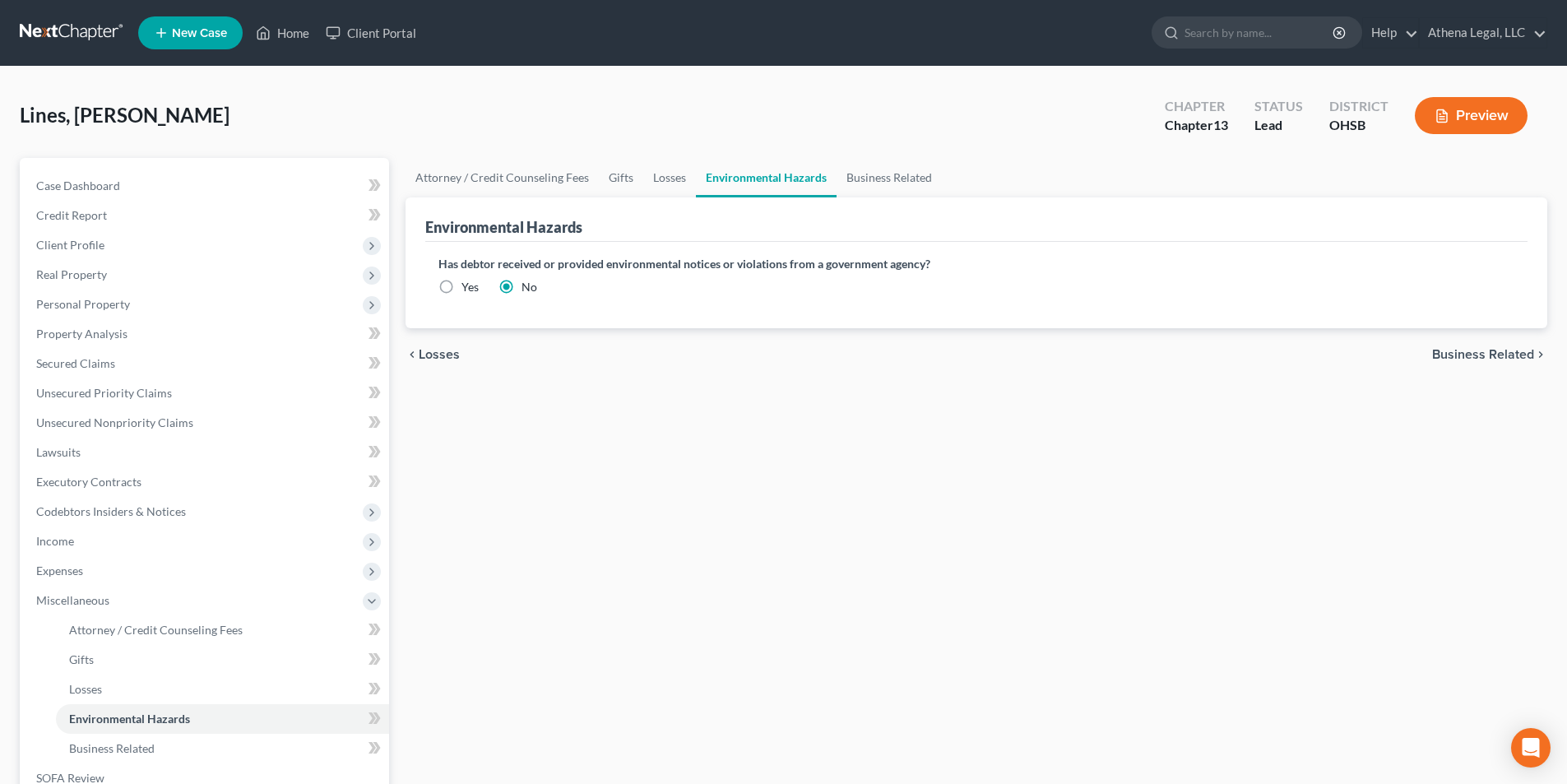
click at [1488, 353] on span "Business Related" at bounding box center [1483, 354] width 102 height 13
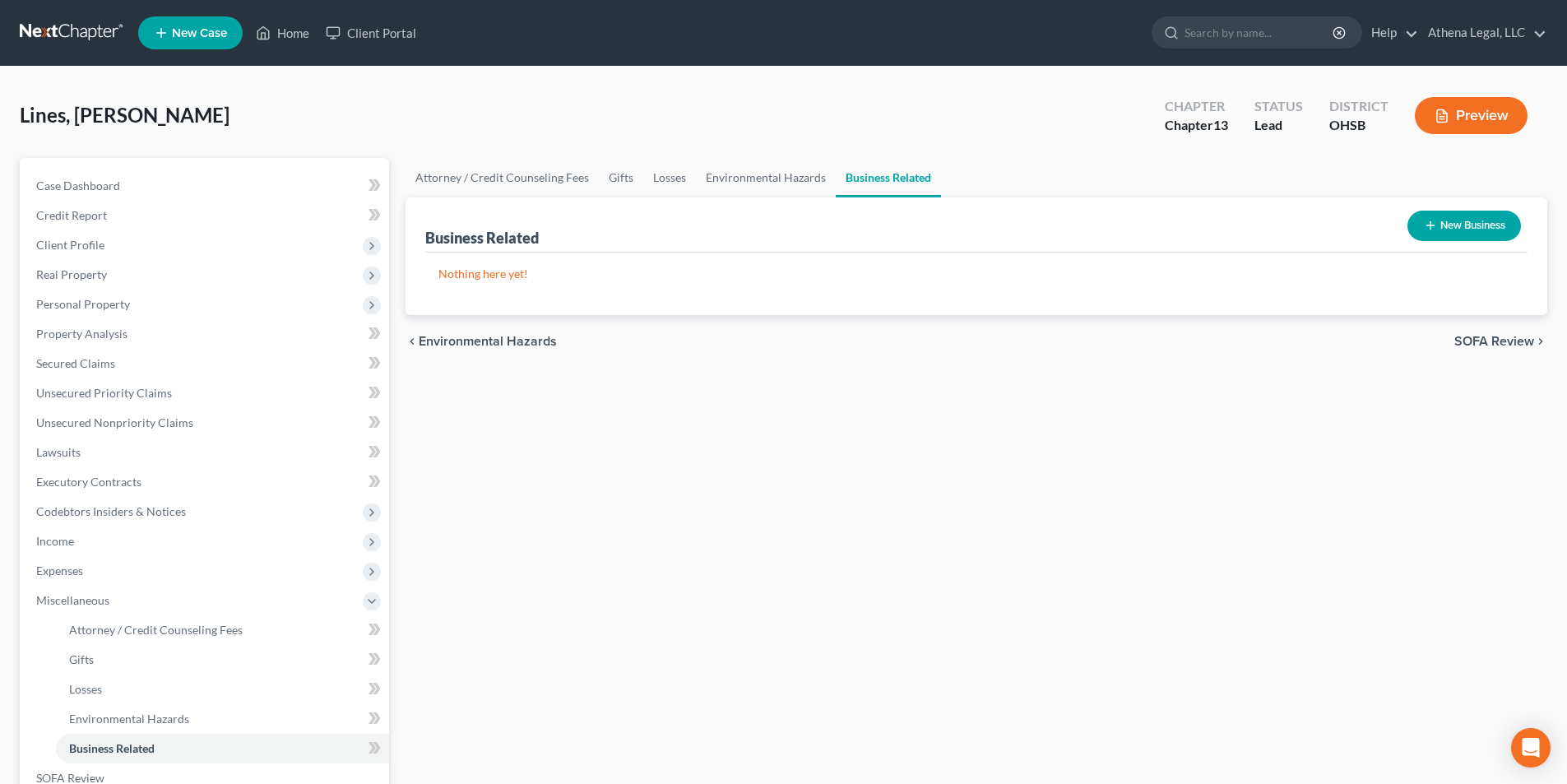
click at [1493, 346] on span "SOFA Review" at bounding box center [1494, 341] width 80 height 13
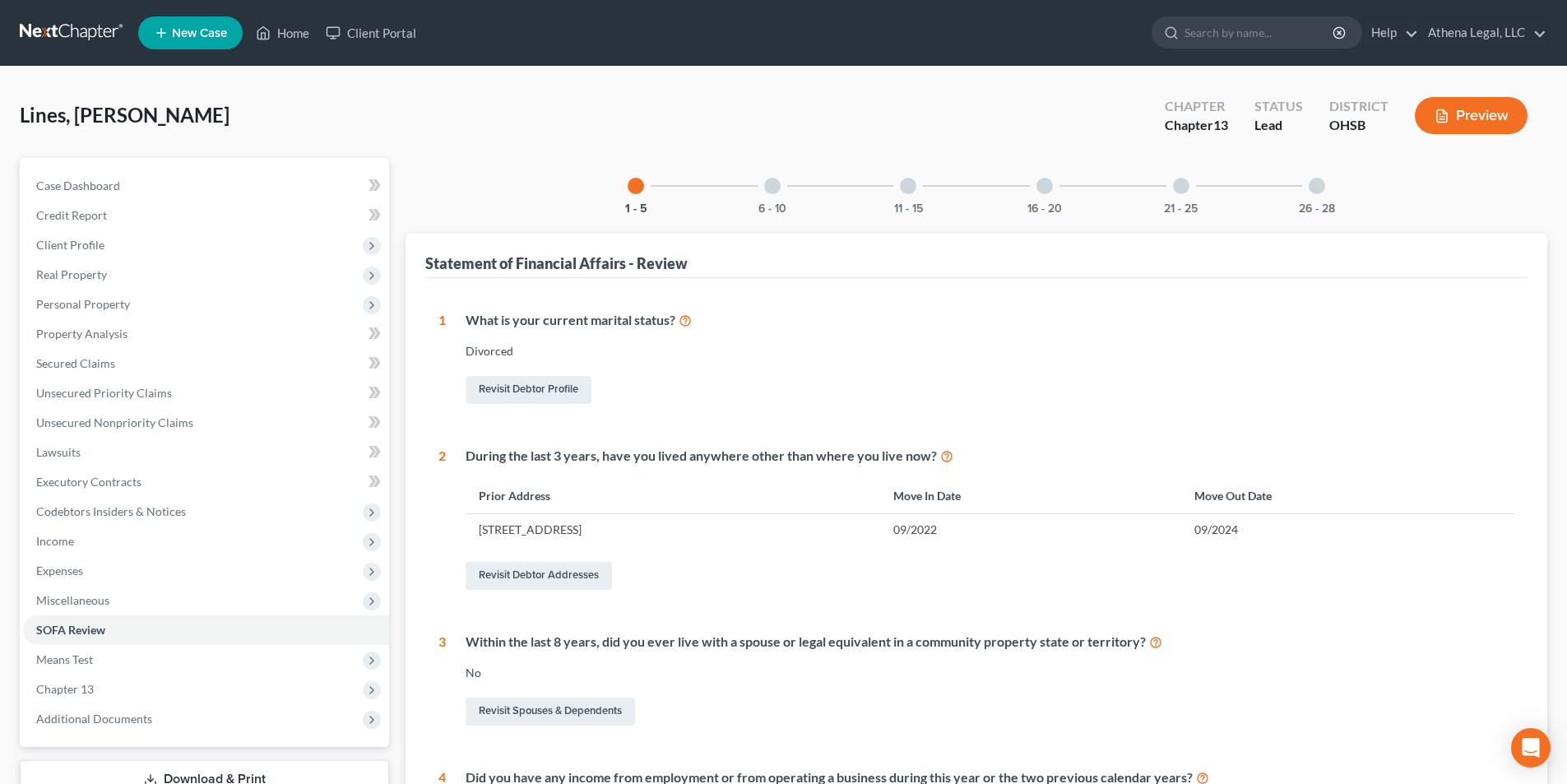
click at [759, 185] on div "6 - 10" at bounding box center [773, 186] width 56 height 56
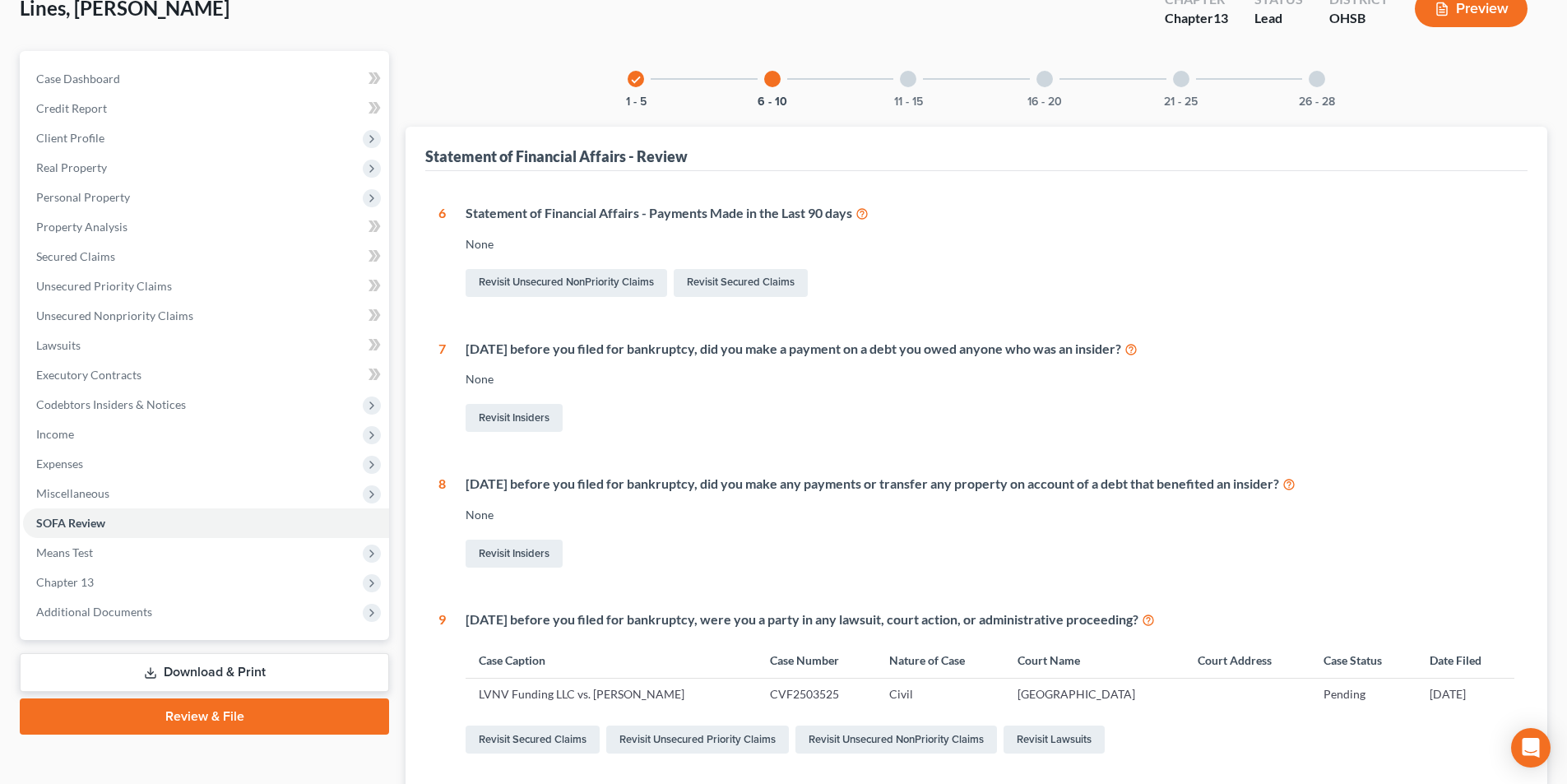
scroll to position [61, 0]
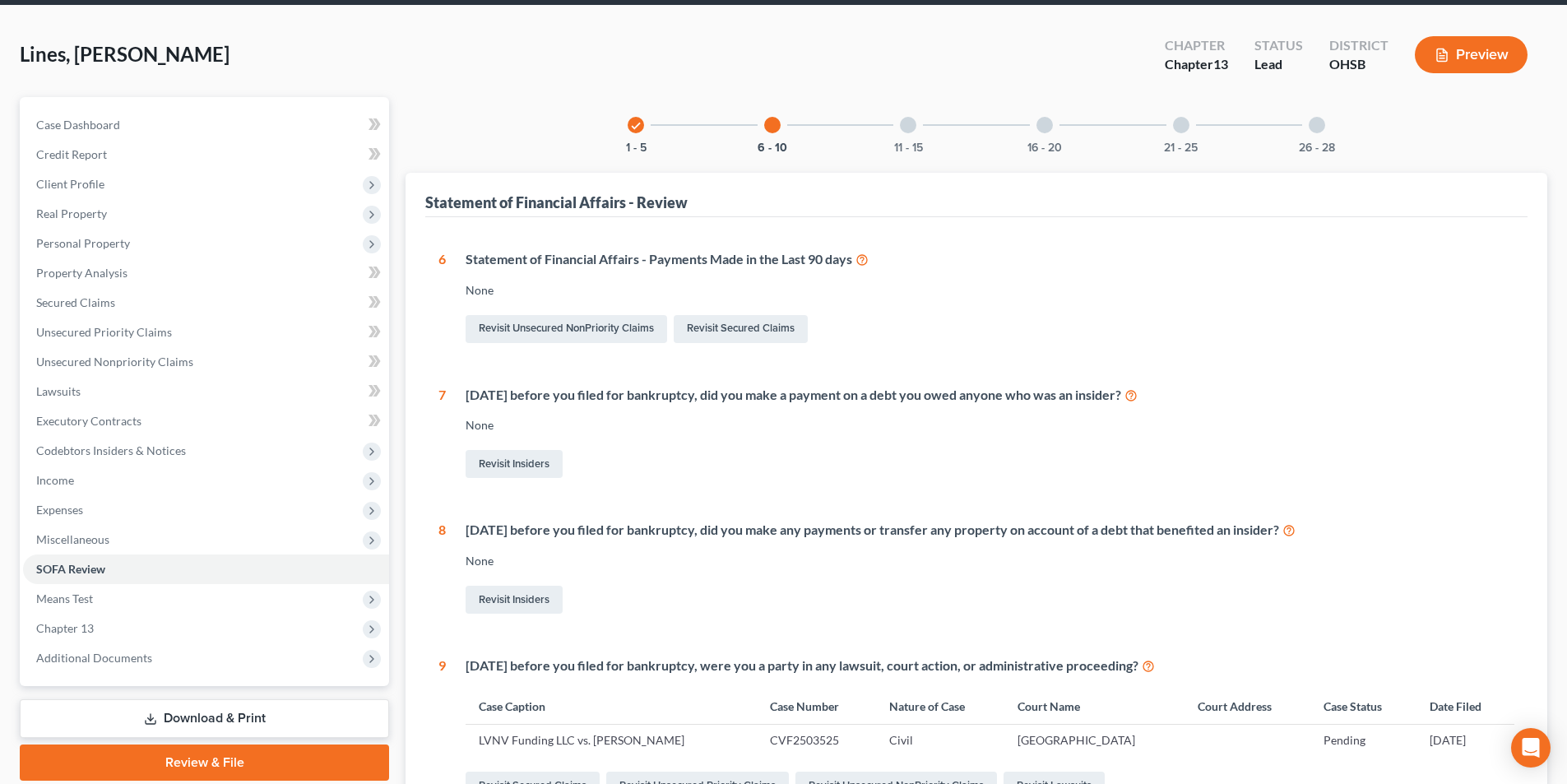
click at [905, 121] on div at bounding box center [908, 125] width 17 height 17
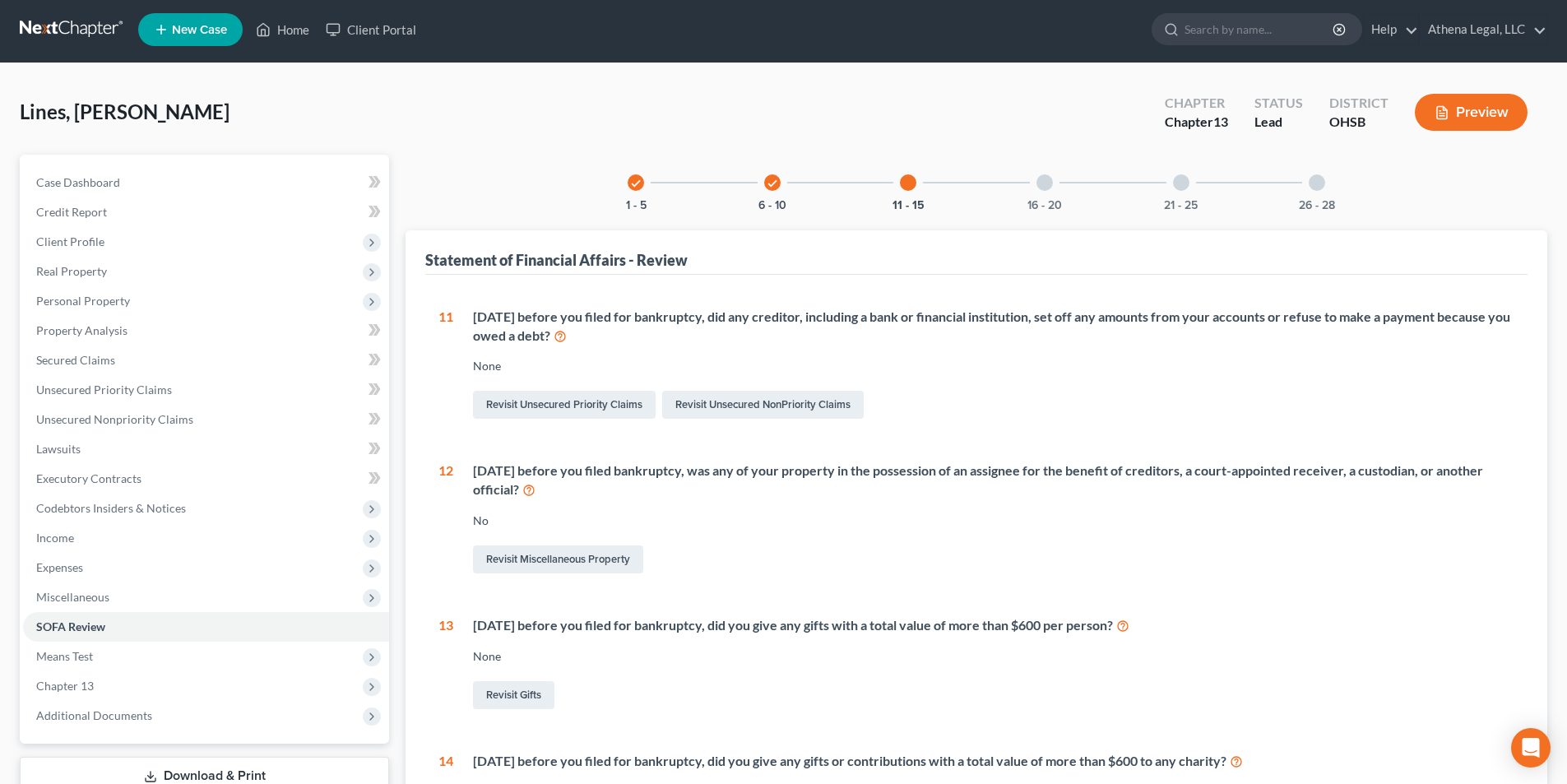
scroll to position [0, 0]
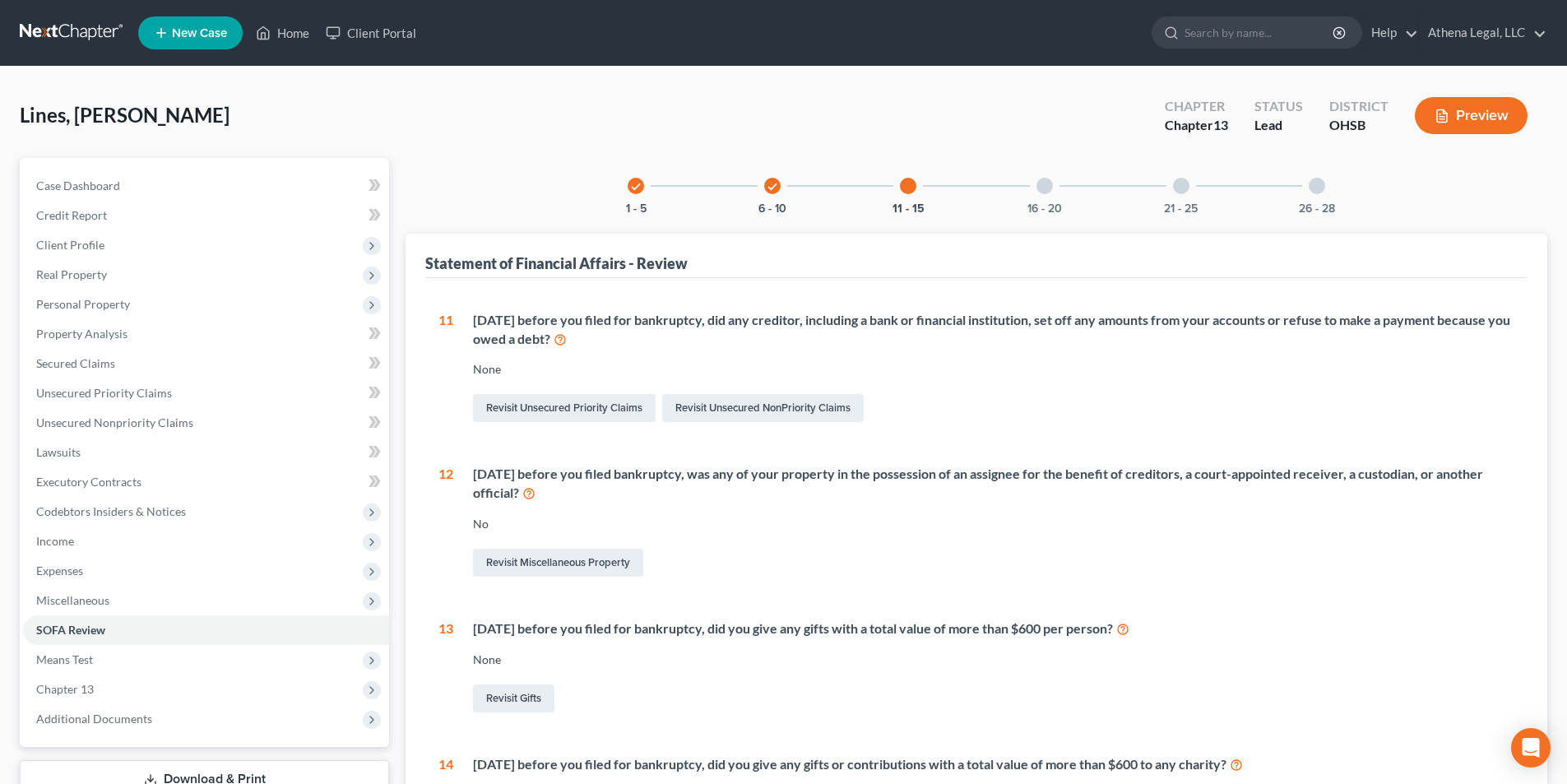
click at [1043, 190] on div at bounding box center [1045, 185] width 17 height 17
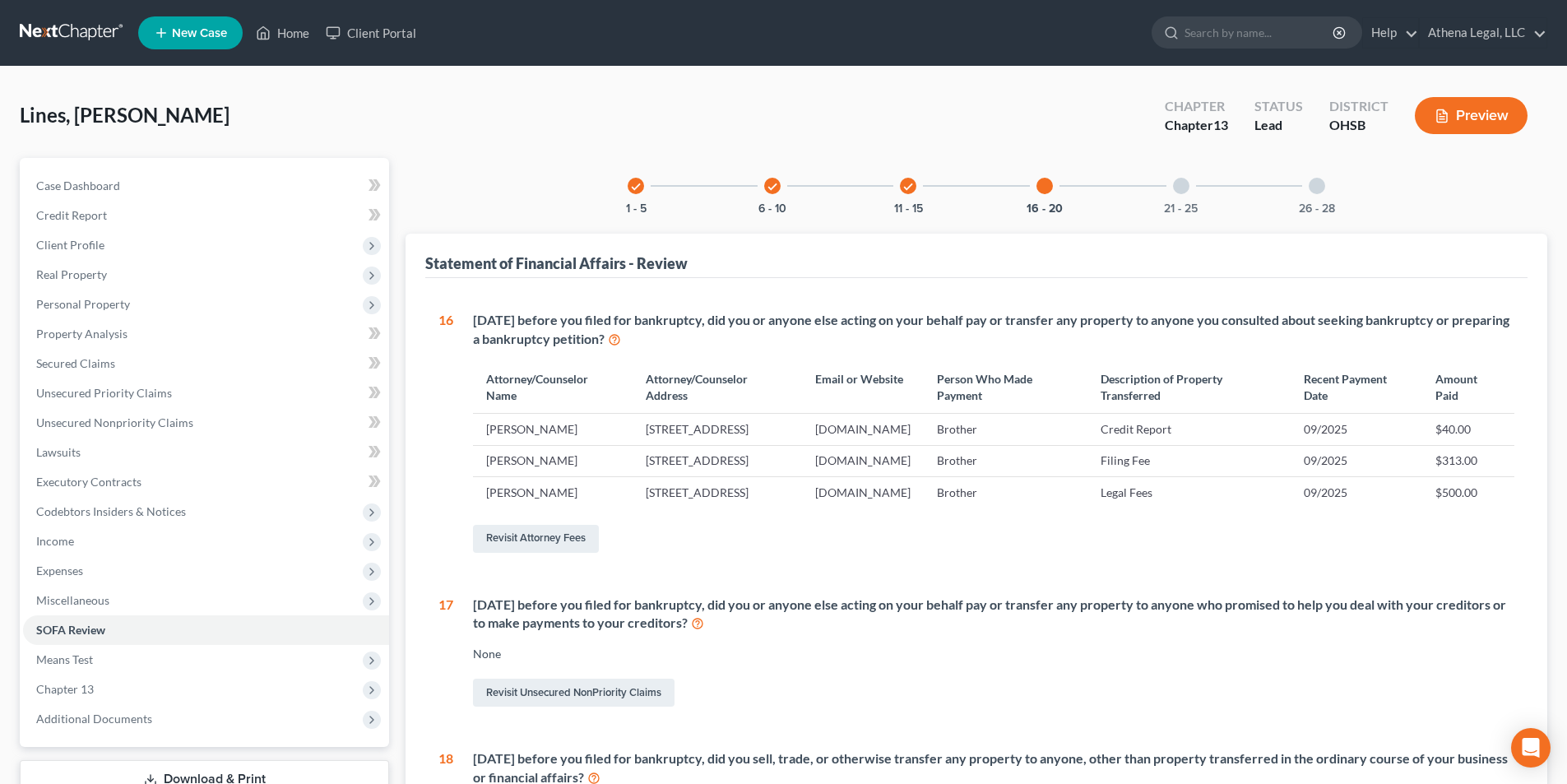
click at [1179, 184] on div at bounding box center [1181, 185] width 17 height 17
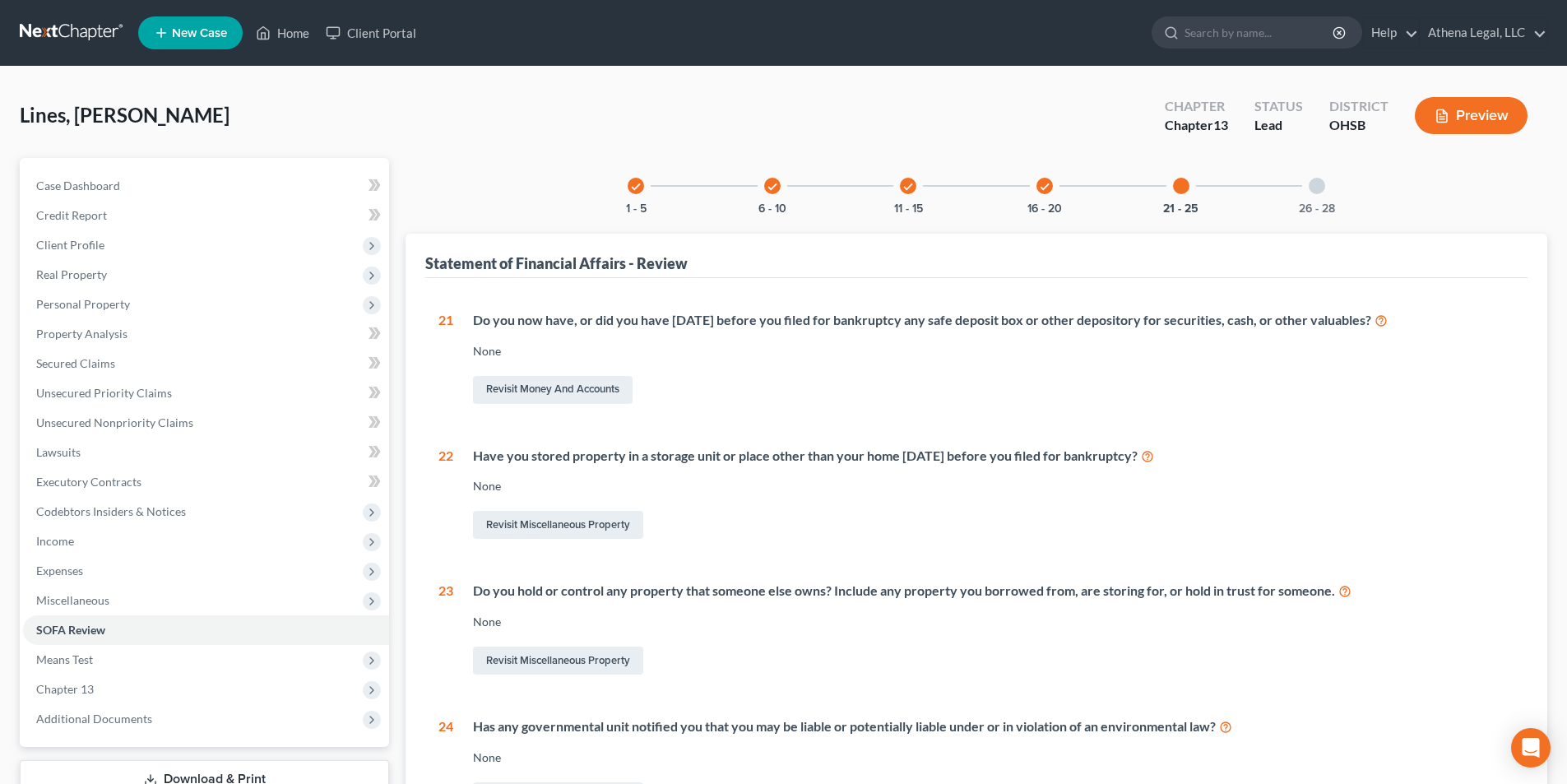
click at [1314, 186] on div at bounding box center [1317, 185] width 17 height 17
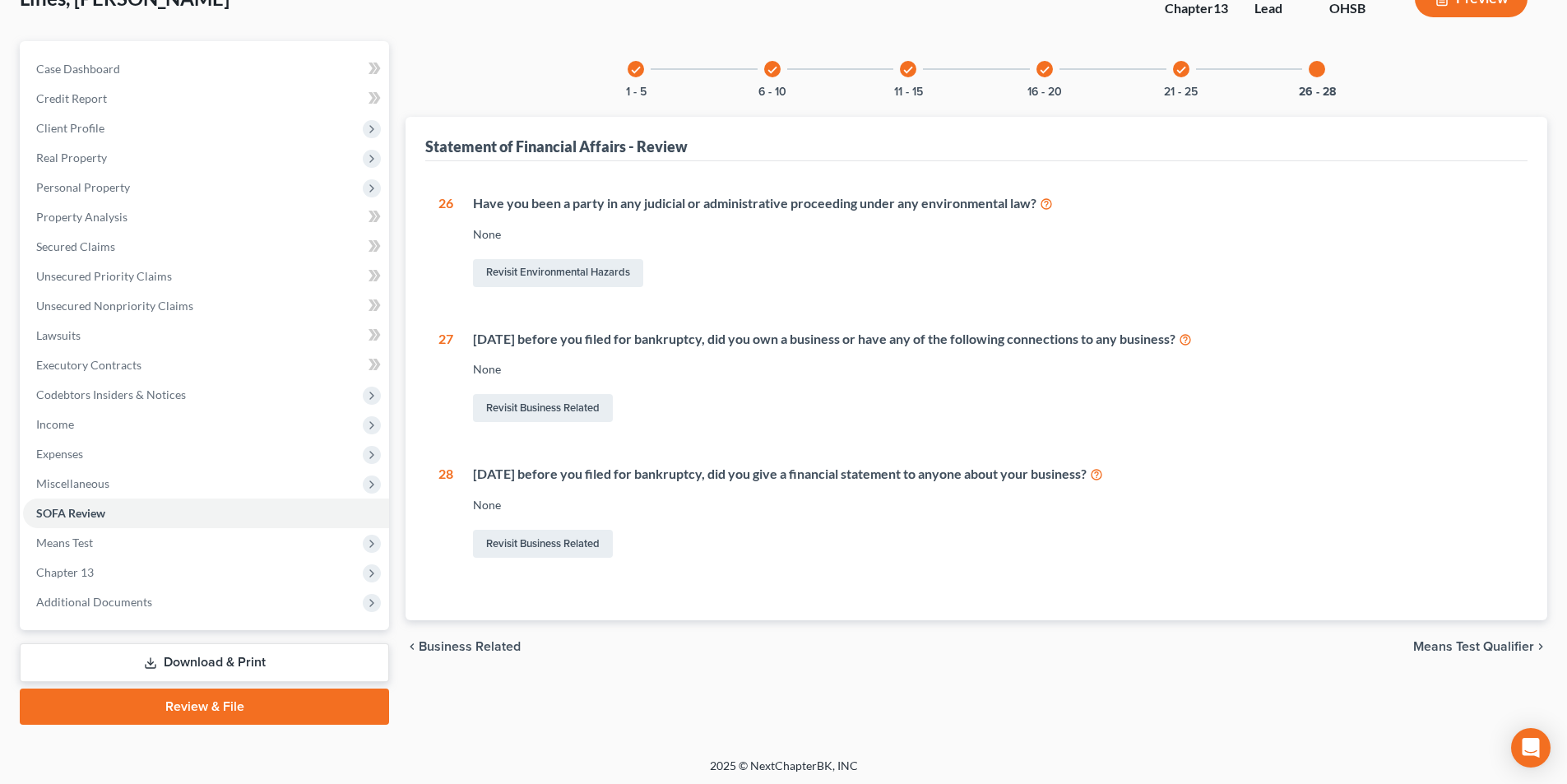
scroll to position [120, 0]
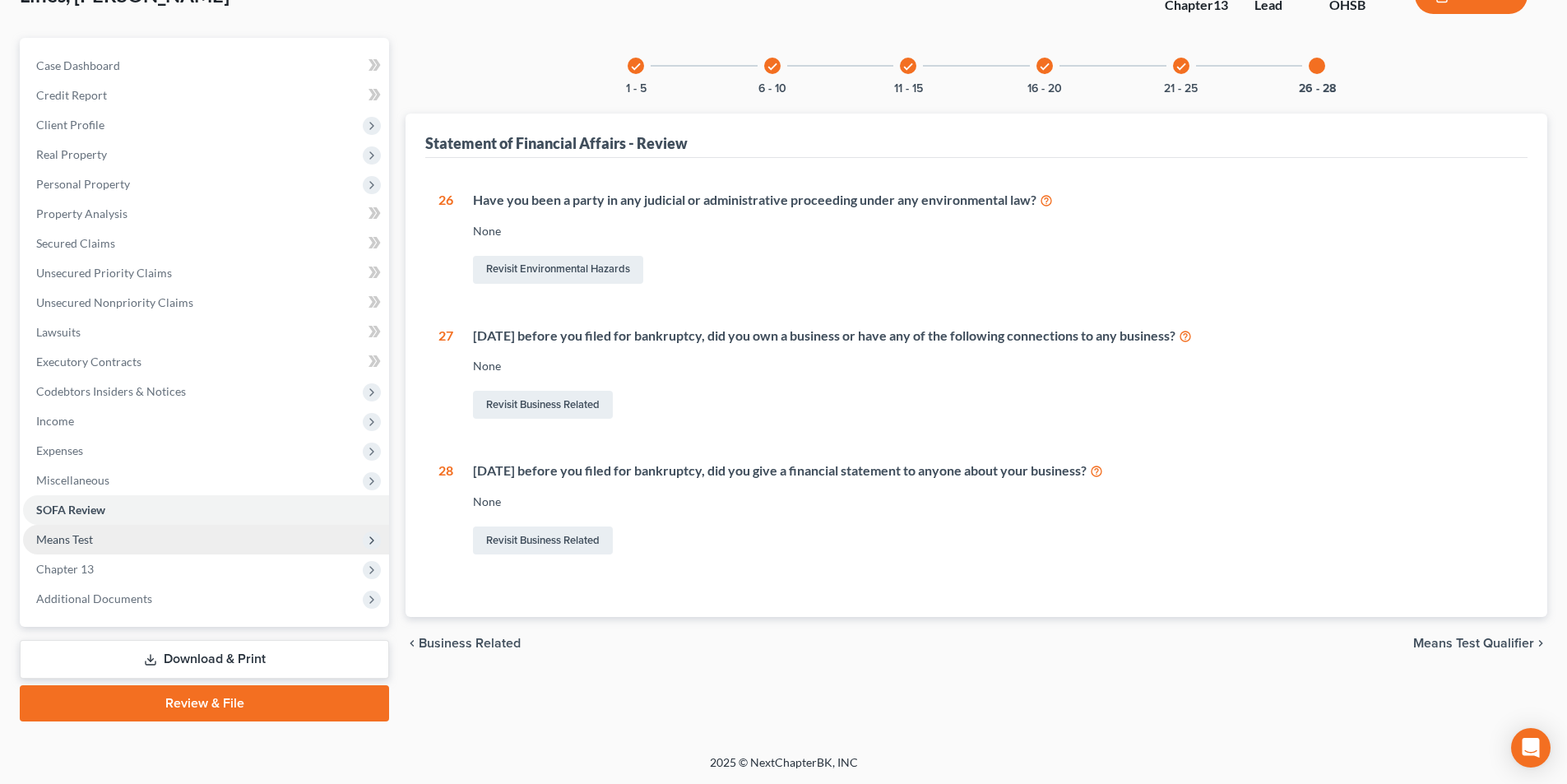
click at [147, 545] on span "Means Test" at bounding box center [205, 539] width 366 height 30
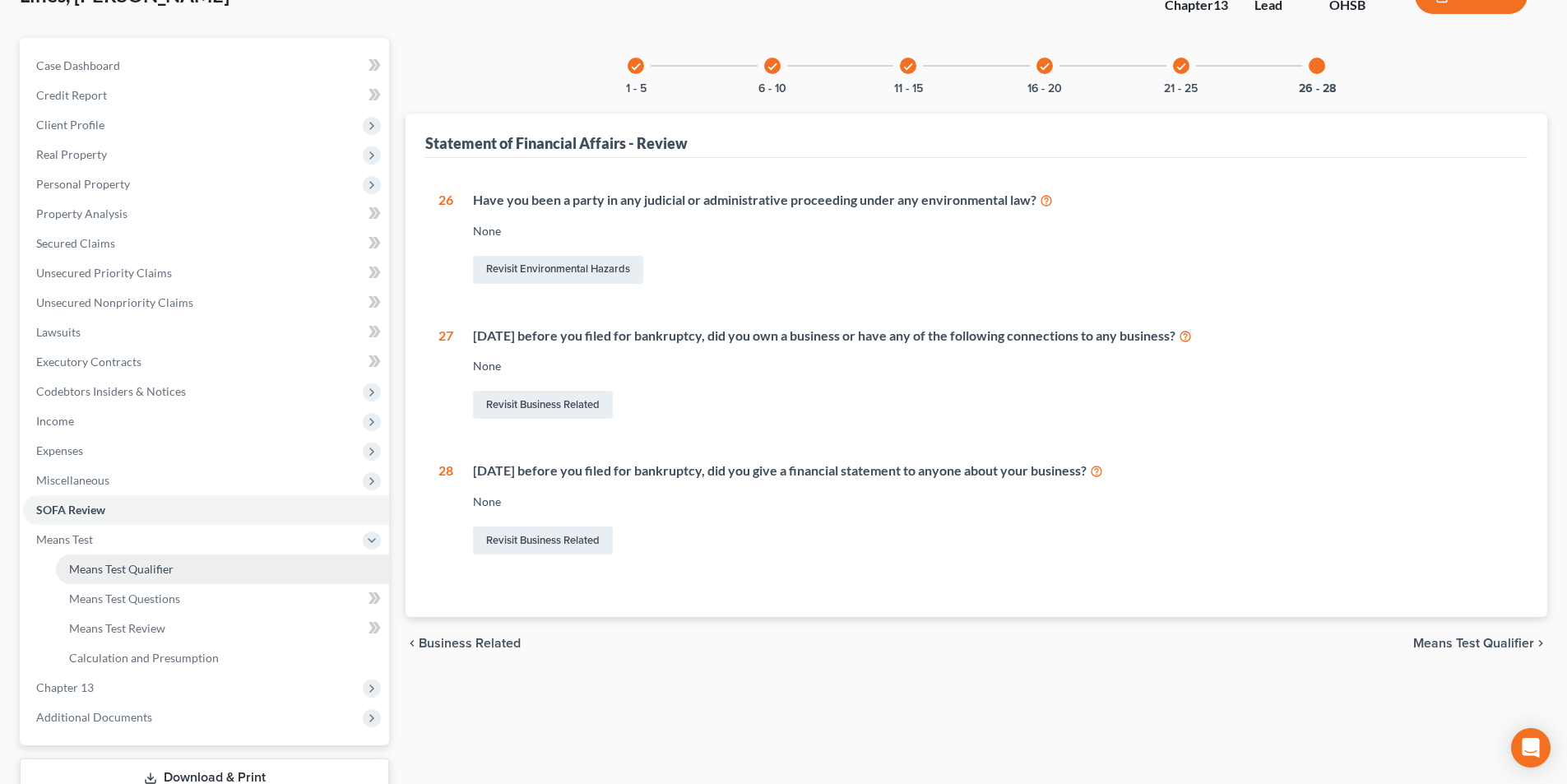
click at [131, 565] on span "Means Test Qualifier" at bounding box center [121, 569] width 104 height 14
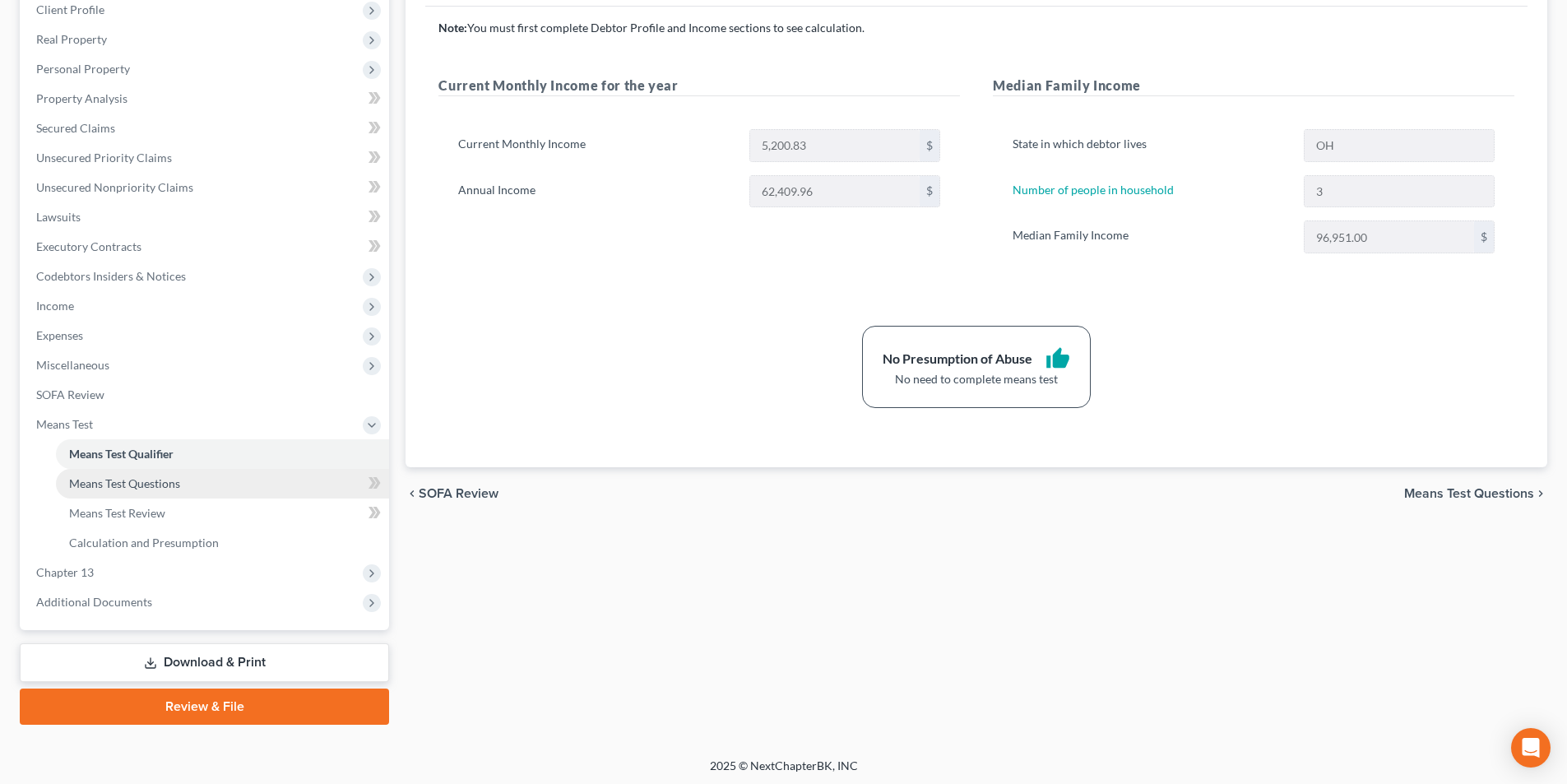
scroll to position [239, 0]
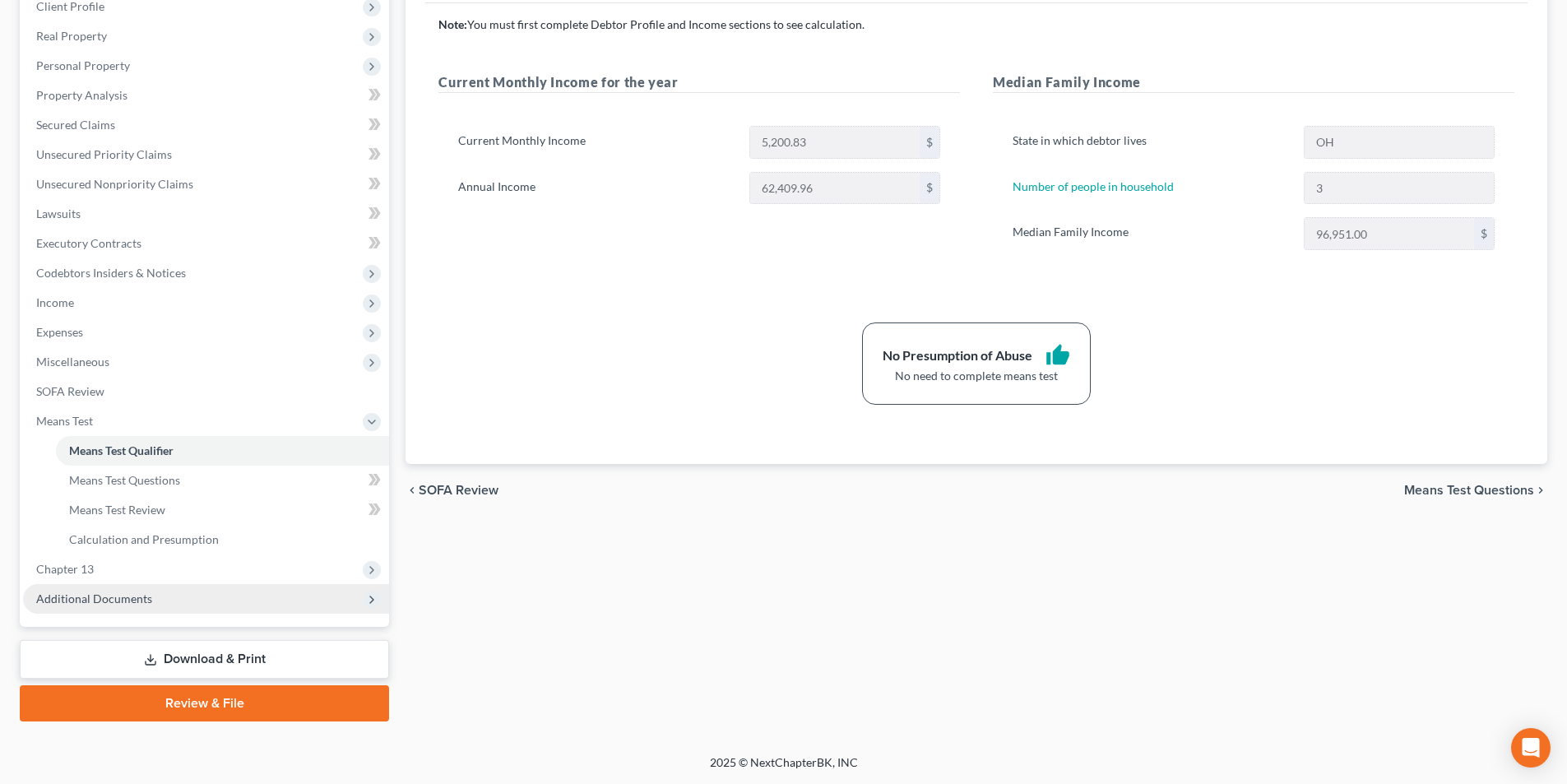
click at [110, 592] on span "Additional Documents" at bounding box center [94, 599] width 116 height 14
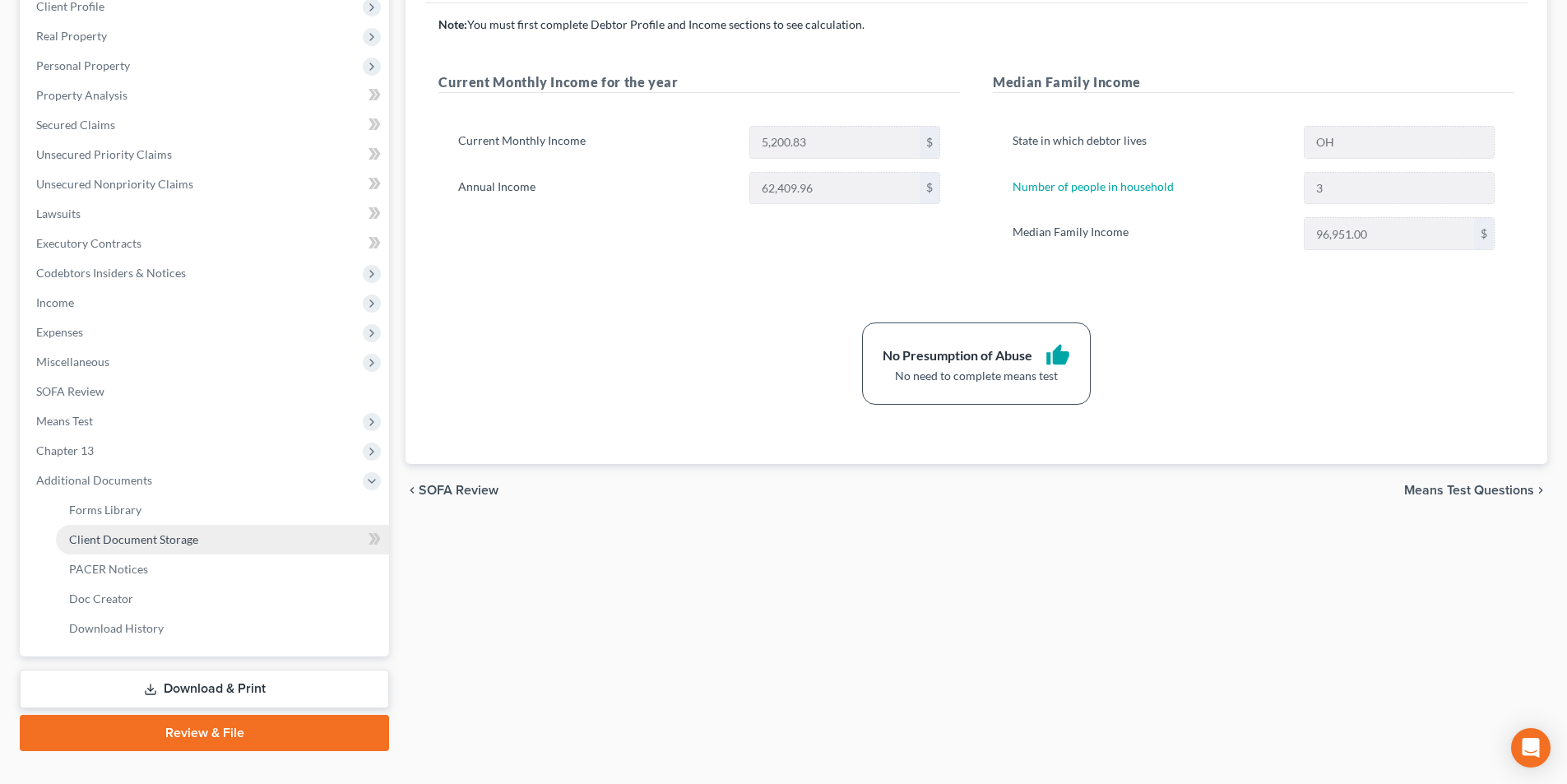
click at [163, 545] on span "Client Document Storage" at bounding box center [134, 539] width 129 height 14
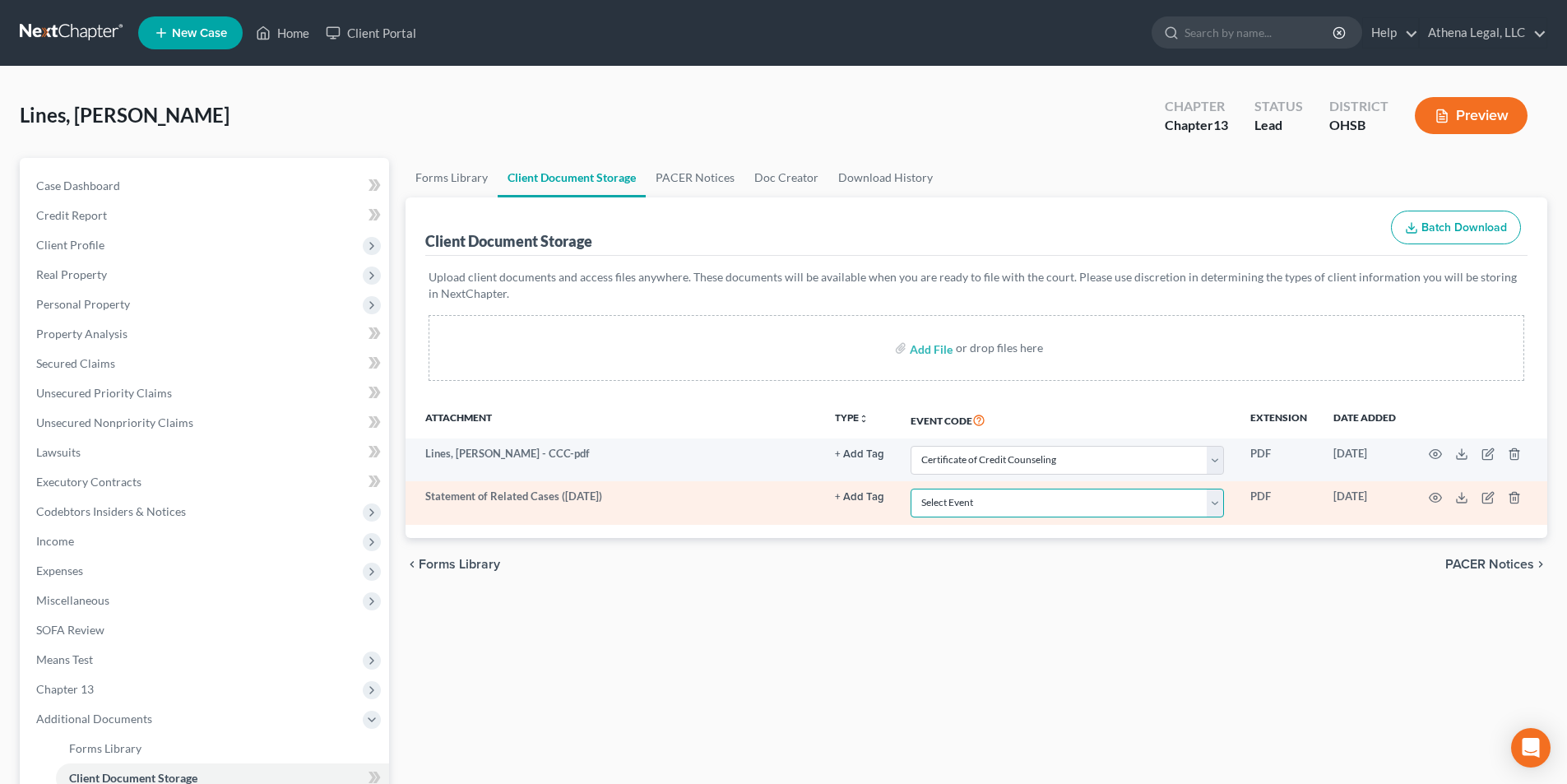
drag, startPoint x: 1009, startPoint y: 505, endPoint x: 1011, endPoint y: 491, distance: 14.1
click at [1009, 505] on select "Select Event 20 Largest Unsecured Creditors Amended Document Amended List of Cr…" at bounding box center [1068, 503] width 313 height 29
click at [911, 489] on select "Select Event 20 Largest Unsecured Creditors Amended Document Amended List of Cr…" at bounding box center [1068, 503] width 313 height 29
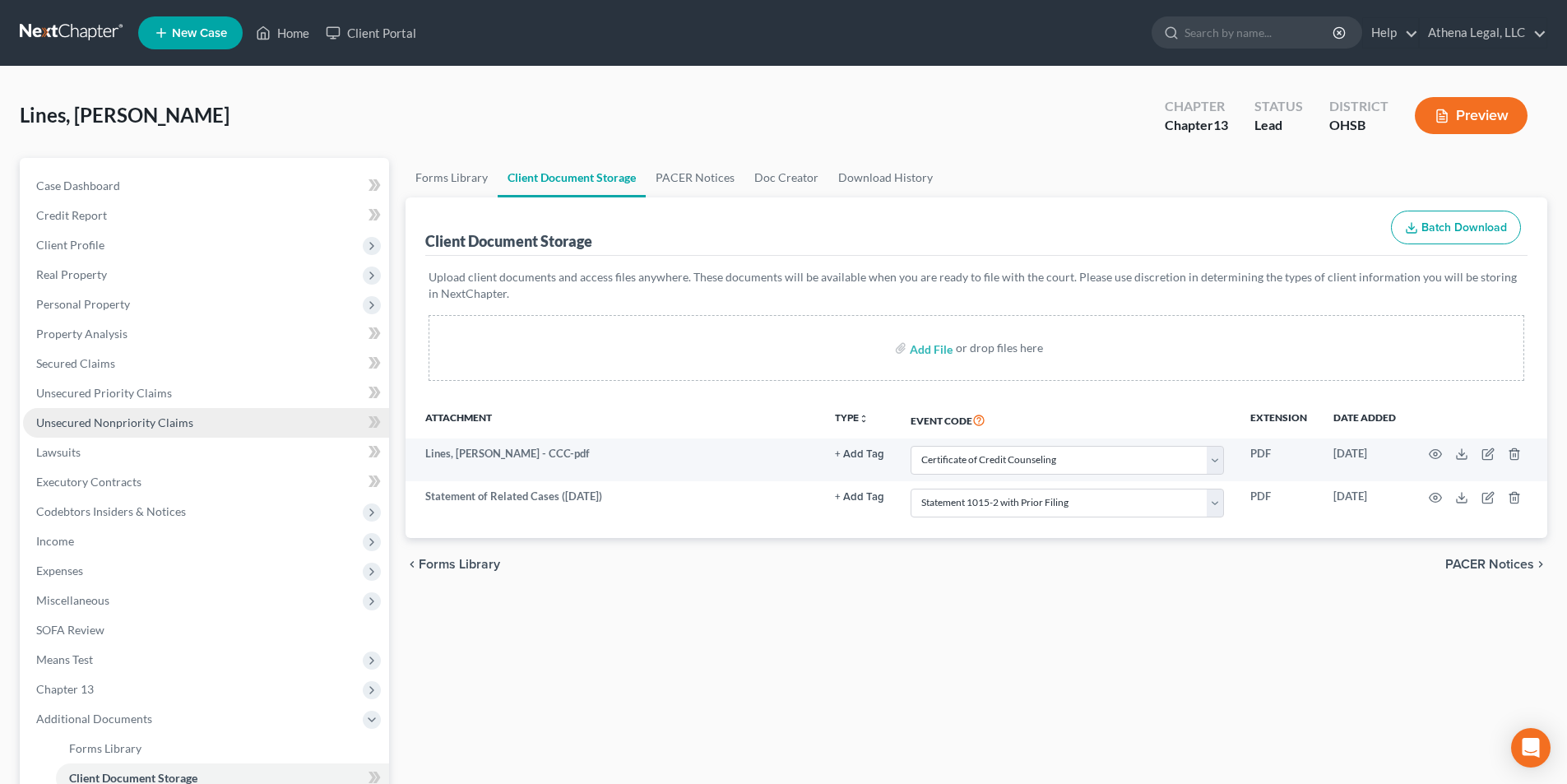
click at [180, 416] on span "Unsecured Nonpriority Claims" at bounding box center [115, 422] width 157 height 14
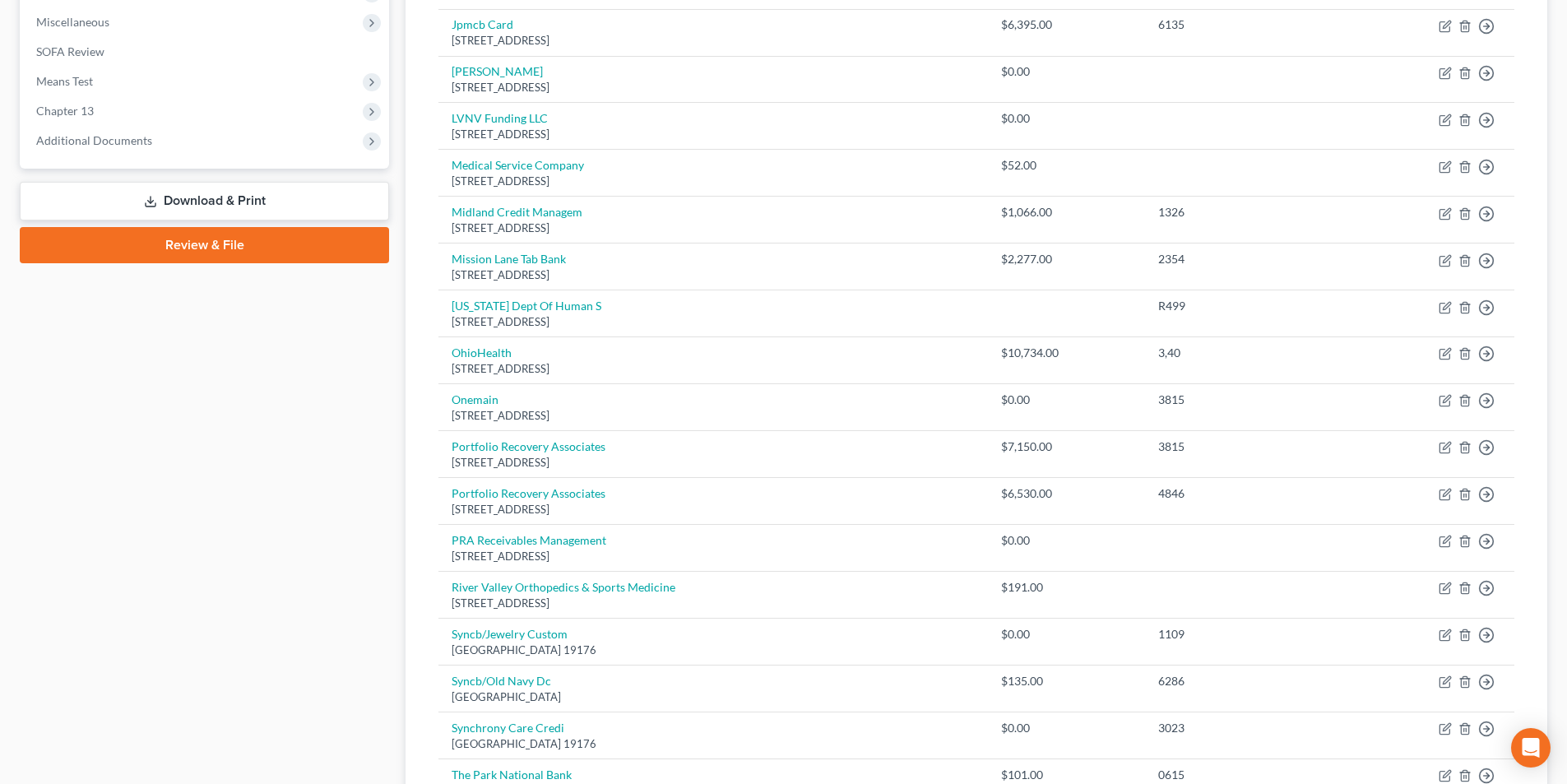
scroll to position [543, 0]
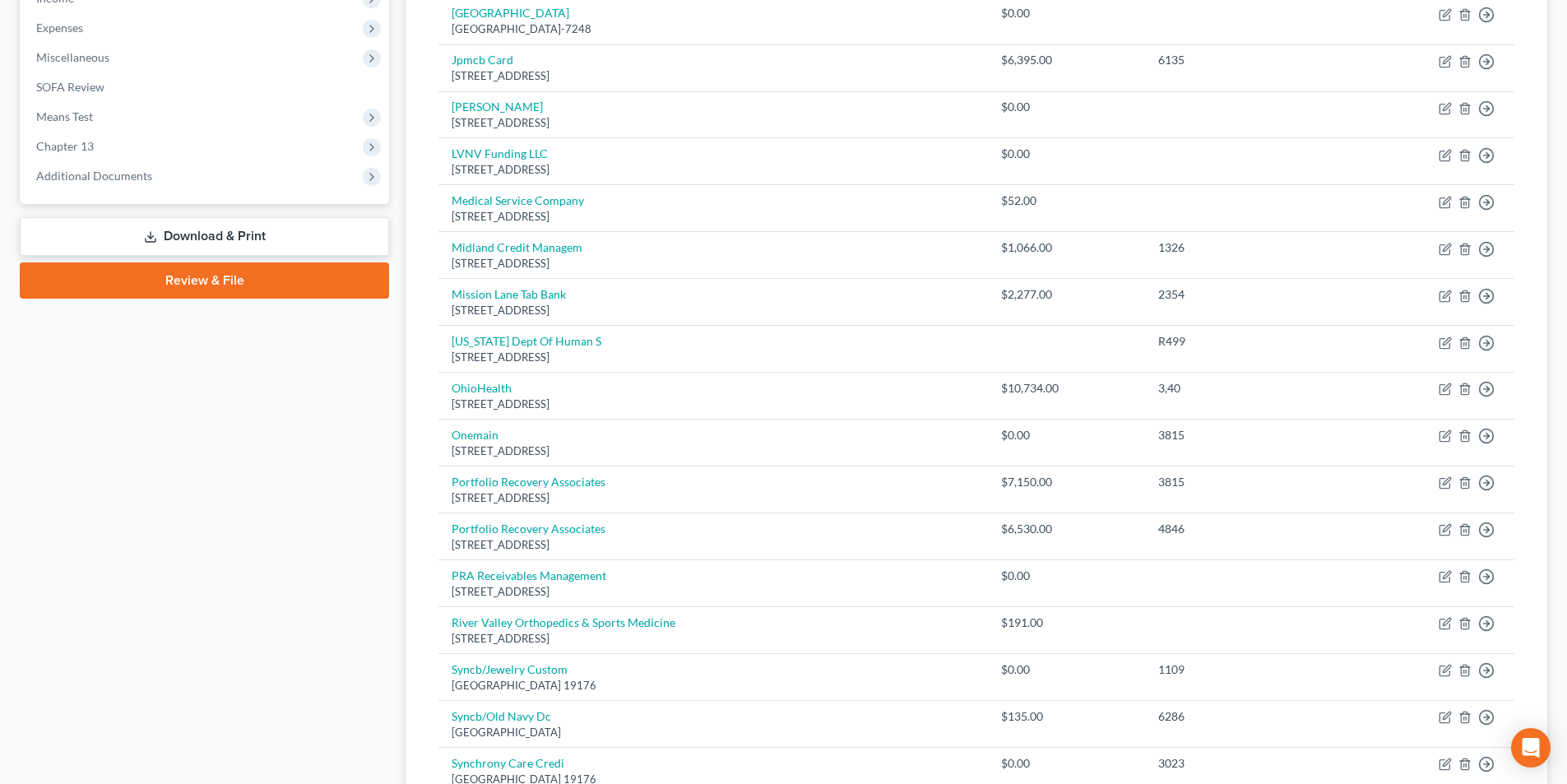
click at [256, 232] on link "Download & Print" at bounding box center [205, 236] width 369 height 38
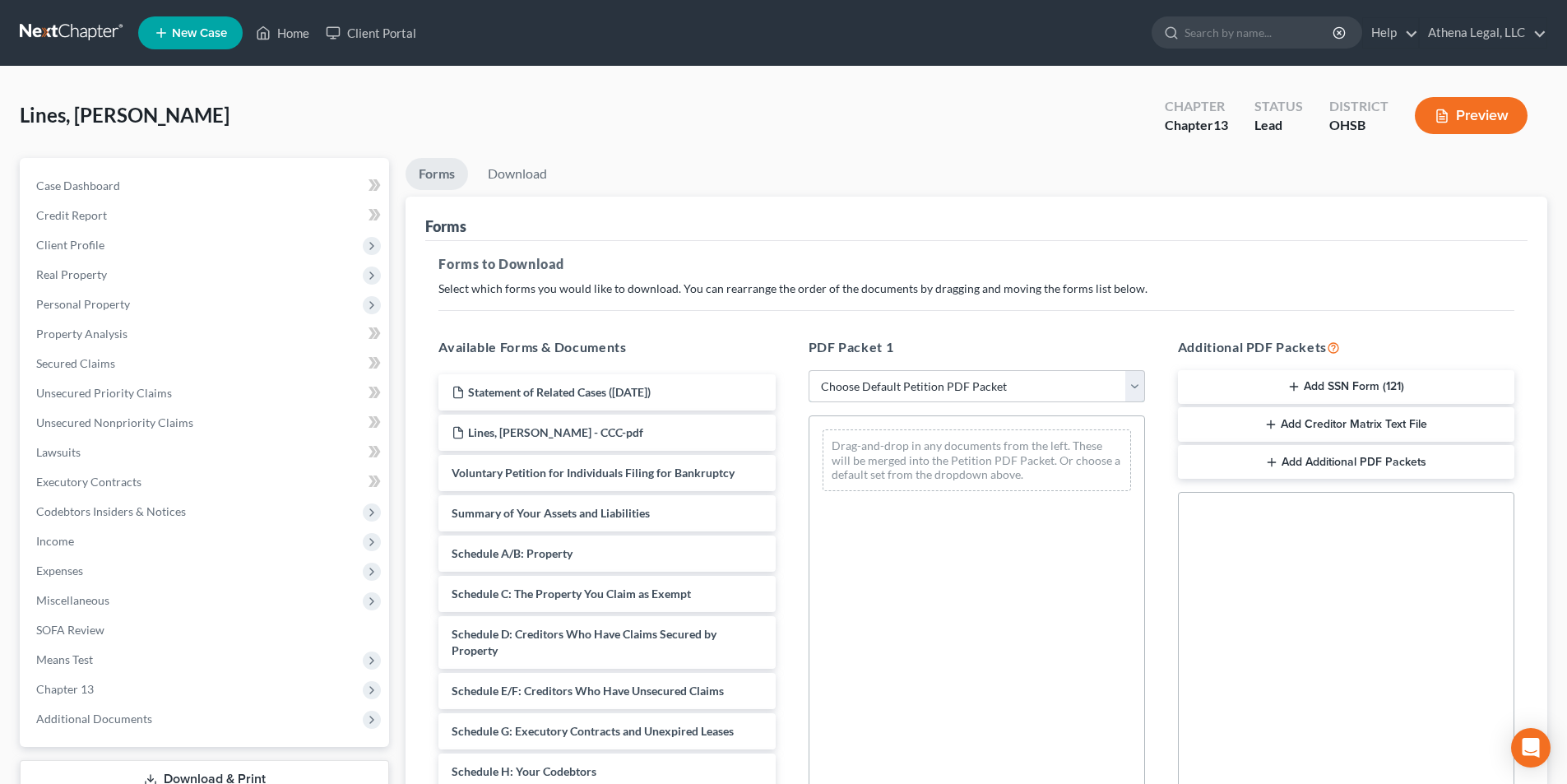
click at [892, 394] on select "Choose Default Petition PDF Packet Complete Bankruptcy Petition (all forms and …" at bounding box center [977, 386] width 337 height 33
click at [809, 370] on select "Choose Default Petition PDF Packet Complete Bankruptcy Petition (all forms and …" at bounding box center [977, 386] width 337 height 33
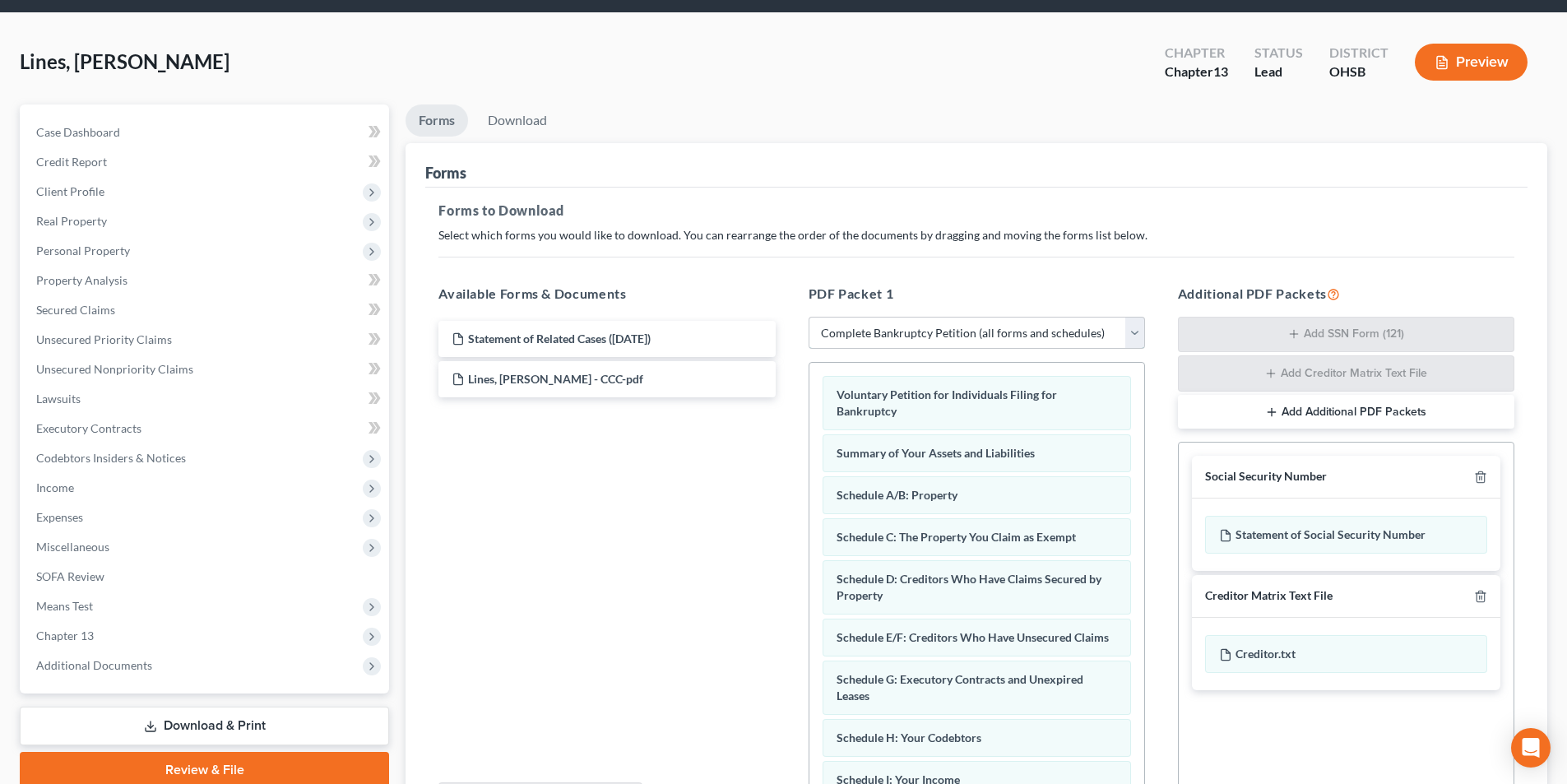
scroll to position [82, 0]
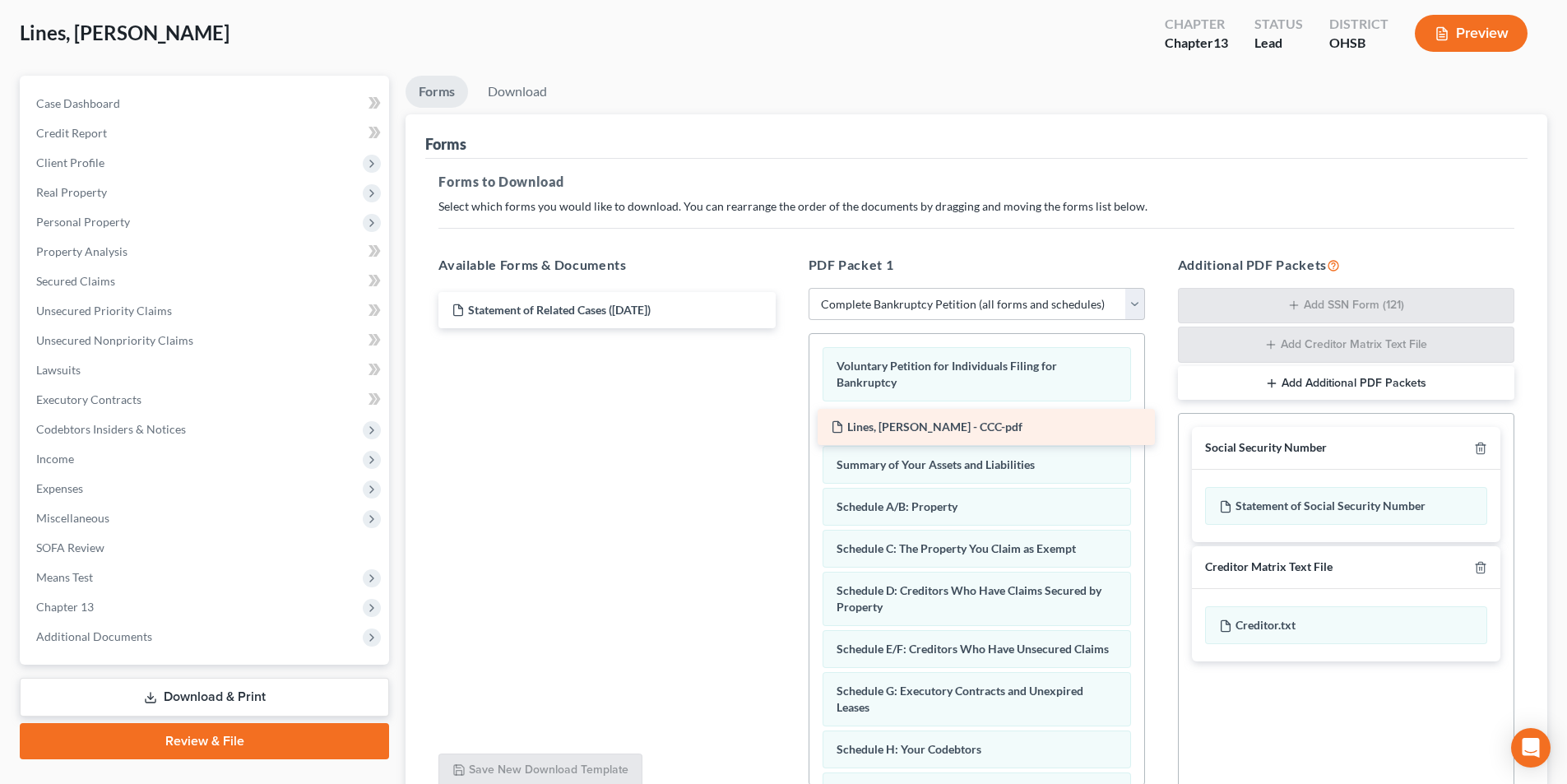
drag, startPoint x: 549, startPoint y: 349, endPoint x: 928, endPoint y: 425, distance: 386.5
click at [788, 328] on div "Lines, [PERSON_NAME] - CCC-pdf Statement of Related Cases ([DATE]) Lines, [PERS…" at bounding box center [606, 309] width 363 height 36
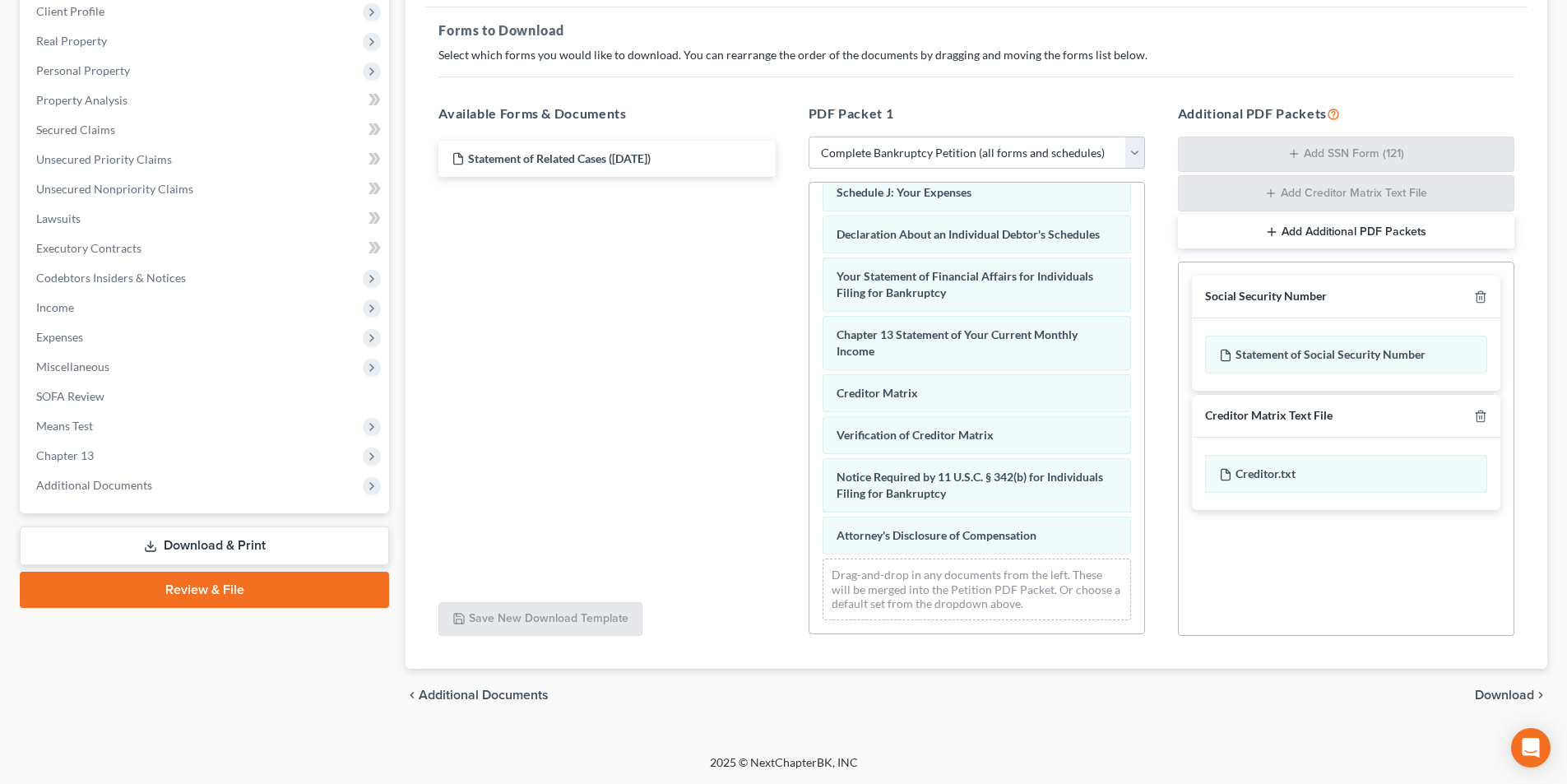
scroll to position [508, 0]
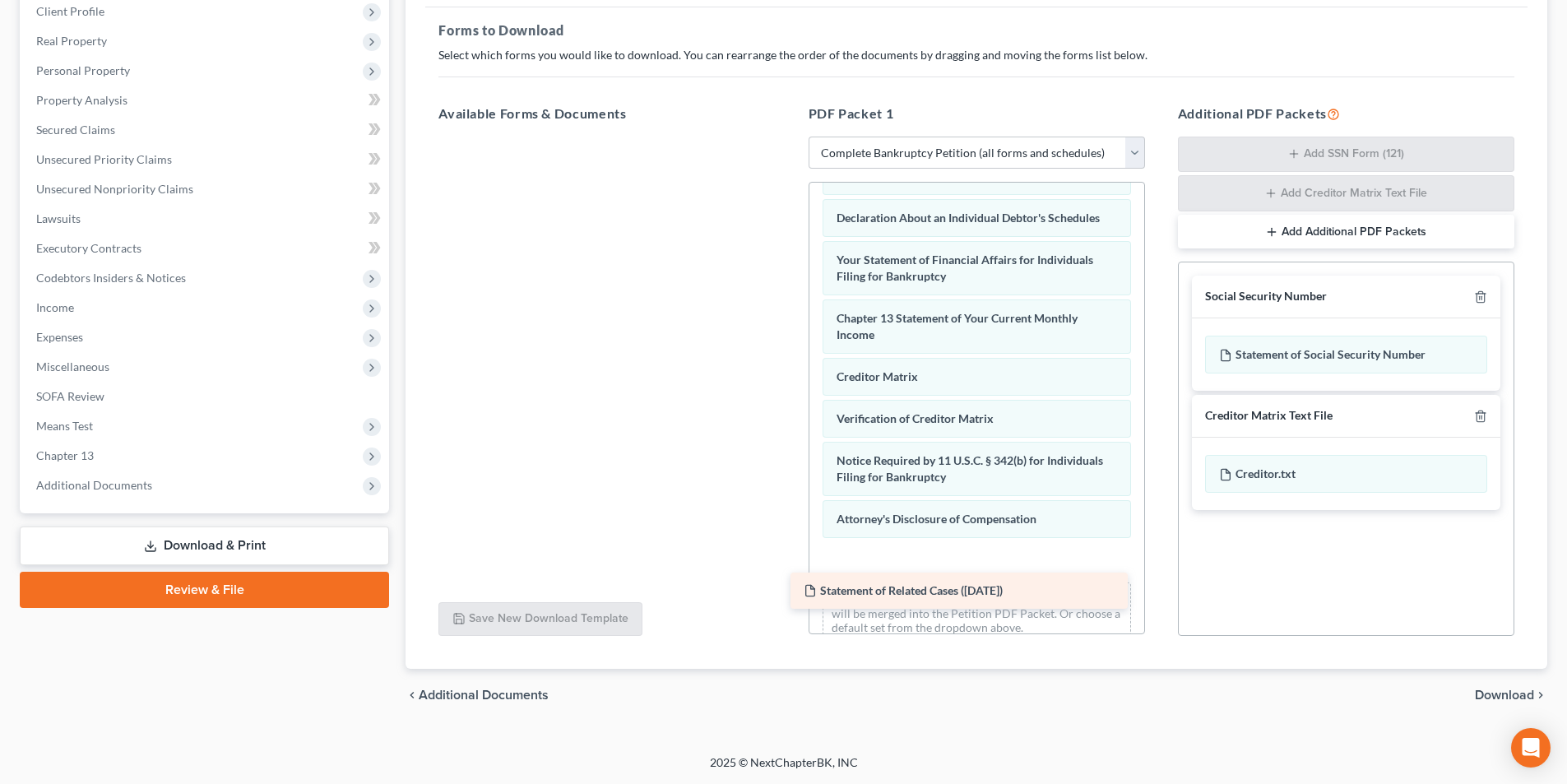
drag, startPoint x: 531, startPoint y: 163, endPoint x: 883, endPoint y: 594, distance: 556.5
click at [788, 136] on div "Statement of Related Cases ([DATE]) Statement of Related Cases ([DATE])" at bounding box center [606, 136] width 363 height 0
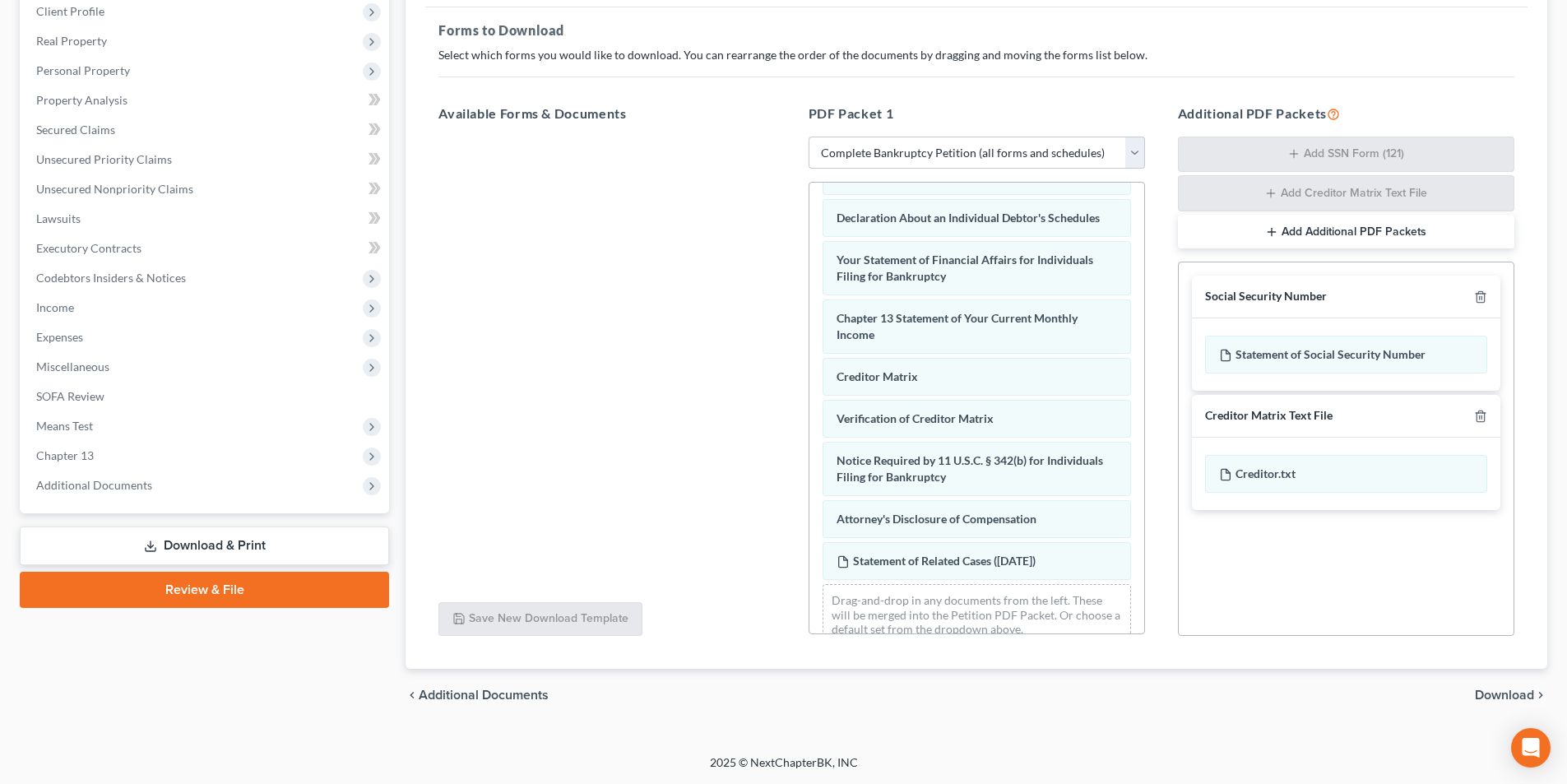
click at [1496, 697] on span "Download" at bounding box center [1505, 695] width 59 height 13
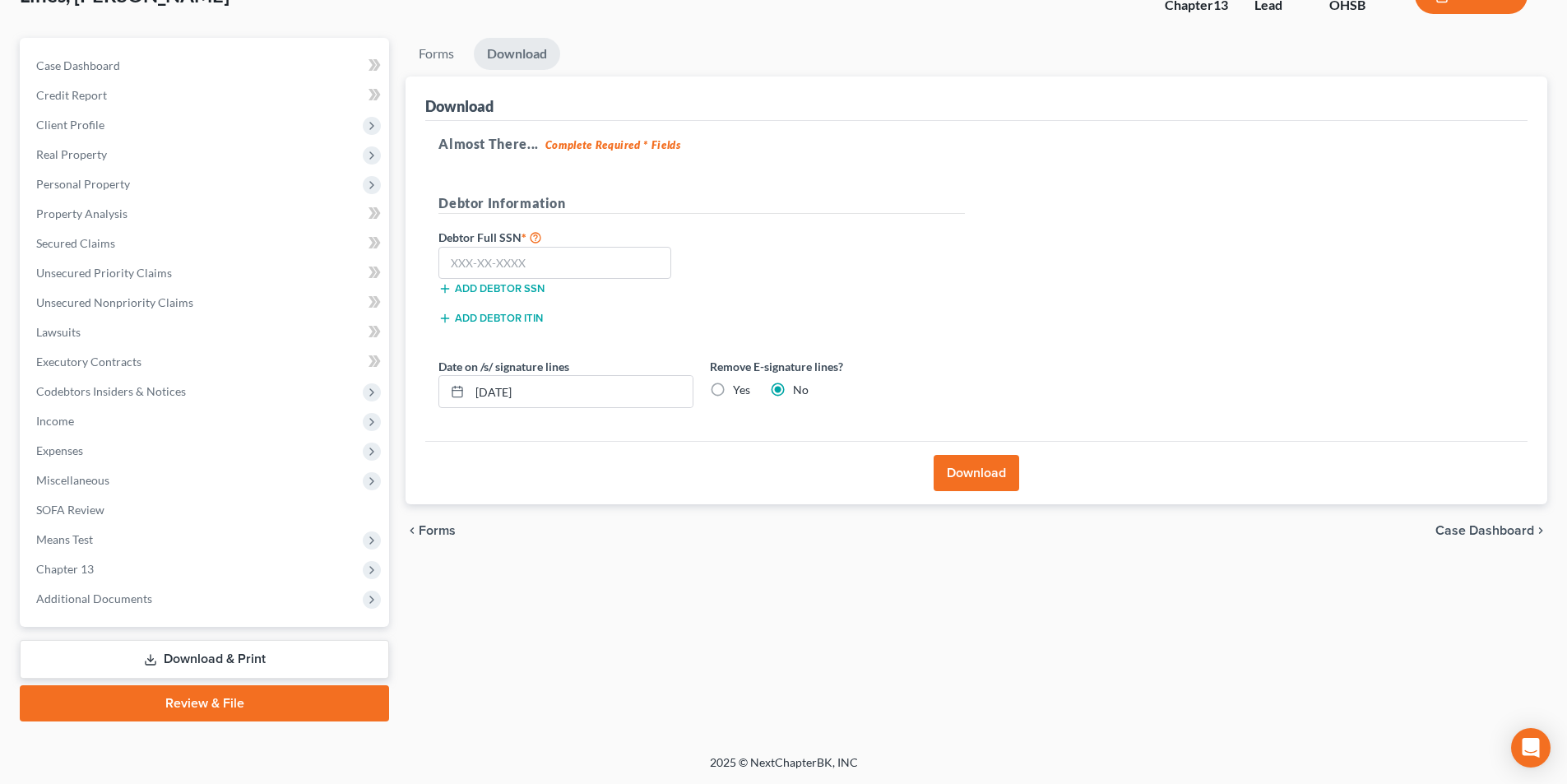
scroll to position [120, 0]
click at [540, 262] on input "text" at bounding box center [555, 263] width 233 height 33
click at [981, 480] on button "Download" at bounding box center [977, 472] width 86 height 36
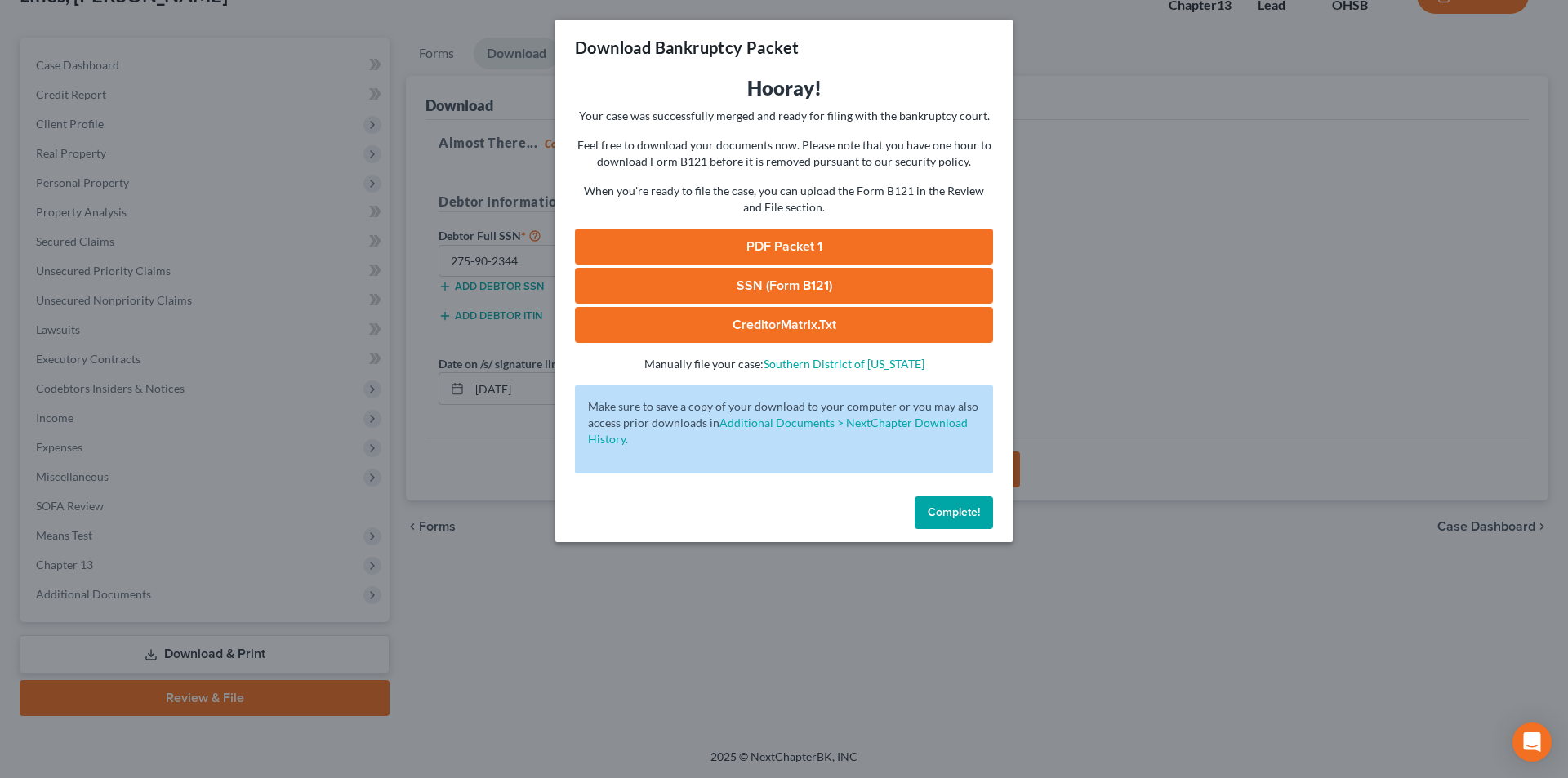
click at [844, 297] on link "SSN (Form B121)" at bounding box center [784, 285] width 418 height 36
click at [811, 250] on link "PDF Packet 1" at bounding box center [784, 245] width 418 height 36
click at [977, 510] on span "Complete!" at bounding box center [954, 512] width 52 height 14
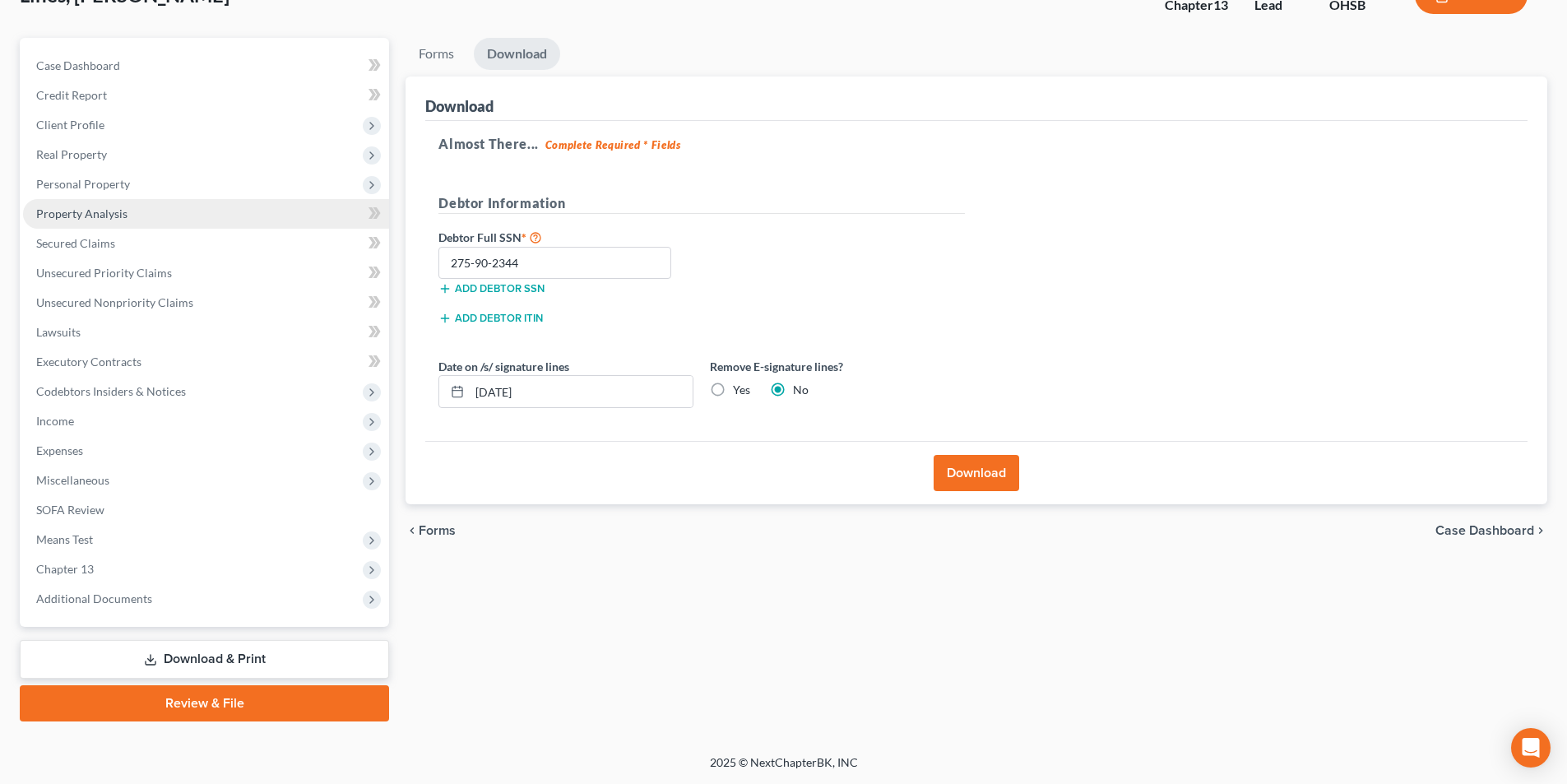
click at [103, 213] on span "Property Analysis" at bounding box center [81, 213] width 91 height 14
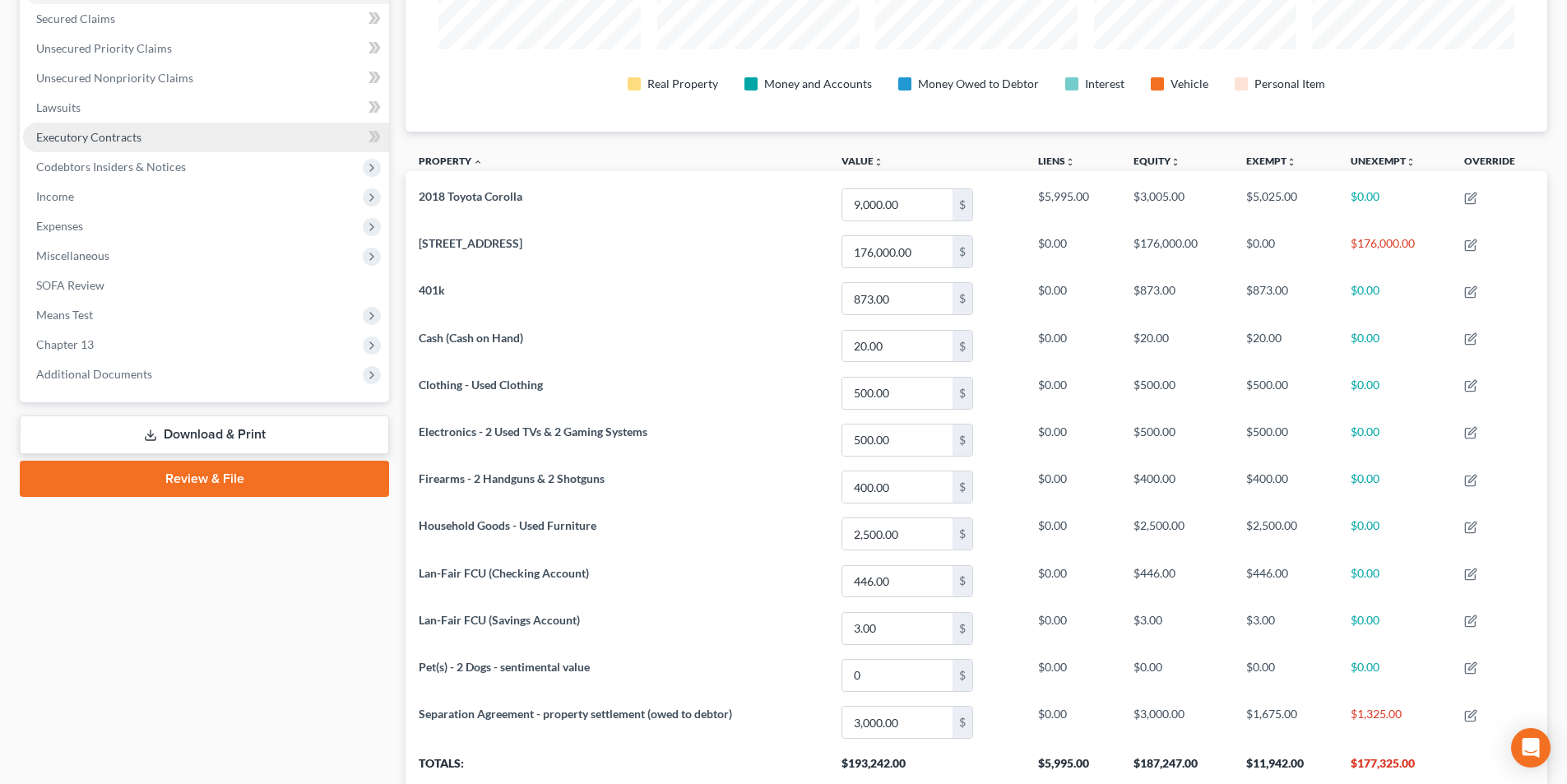
scroll to position [303, 0]
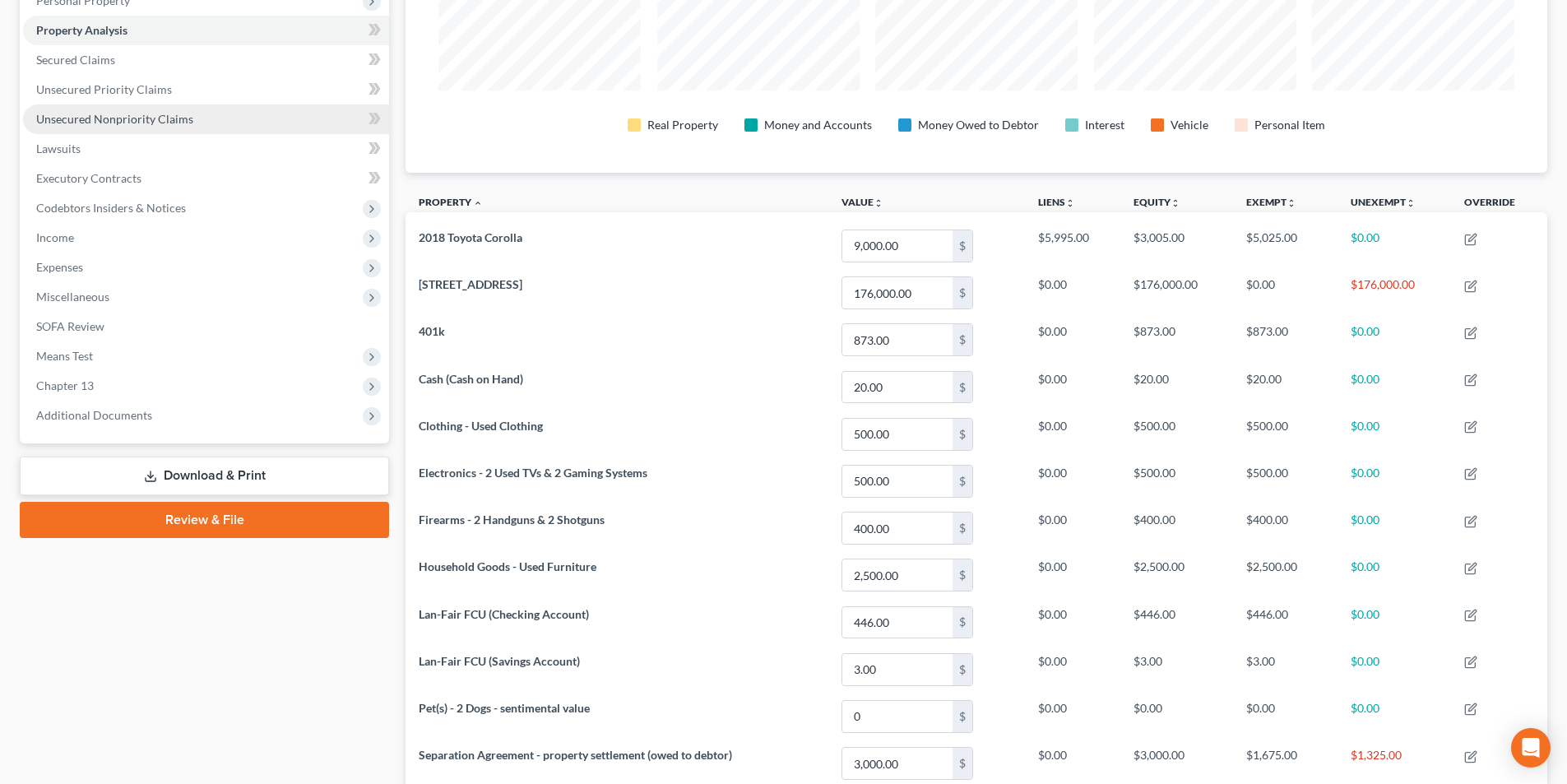
click at [104, 114] on span "Unsecured Nonpriority Claims" at bounding box center [115, 119] width 157 height 14
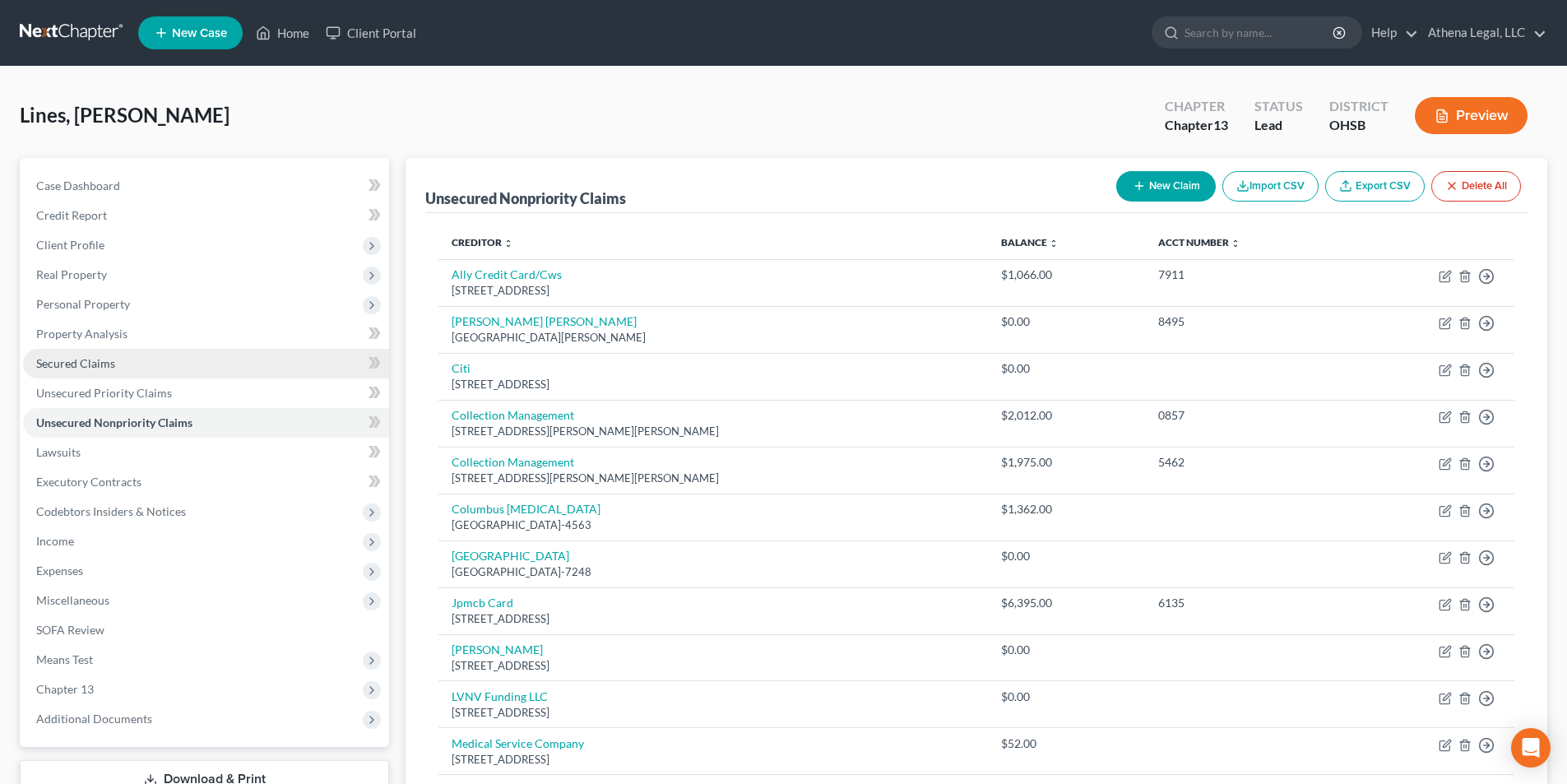
click at [77, 369] on span "Secured Claims" at bounding box center [75, 363] width 79 height 14
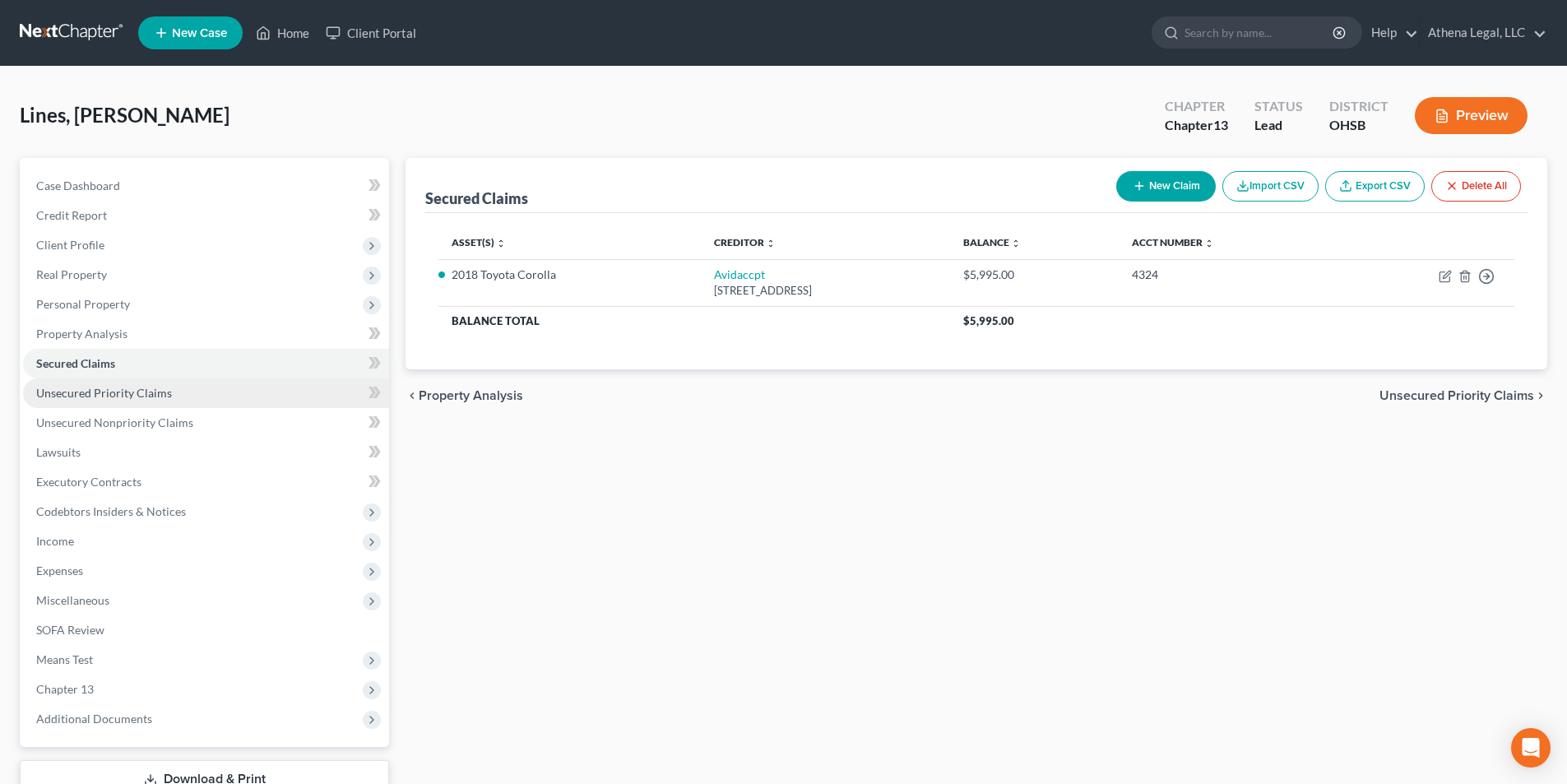
click at [136, 393] on span "Unsecured Priority Claims" at bounding box center [103, 392] width 136 height 14
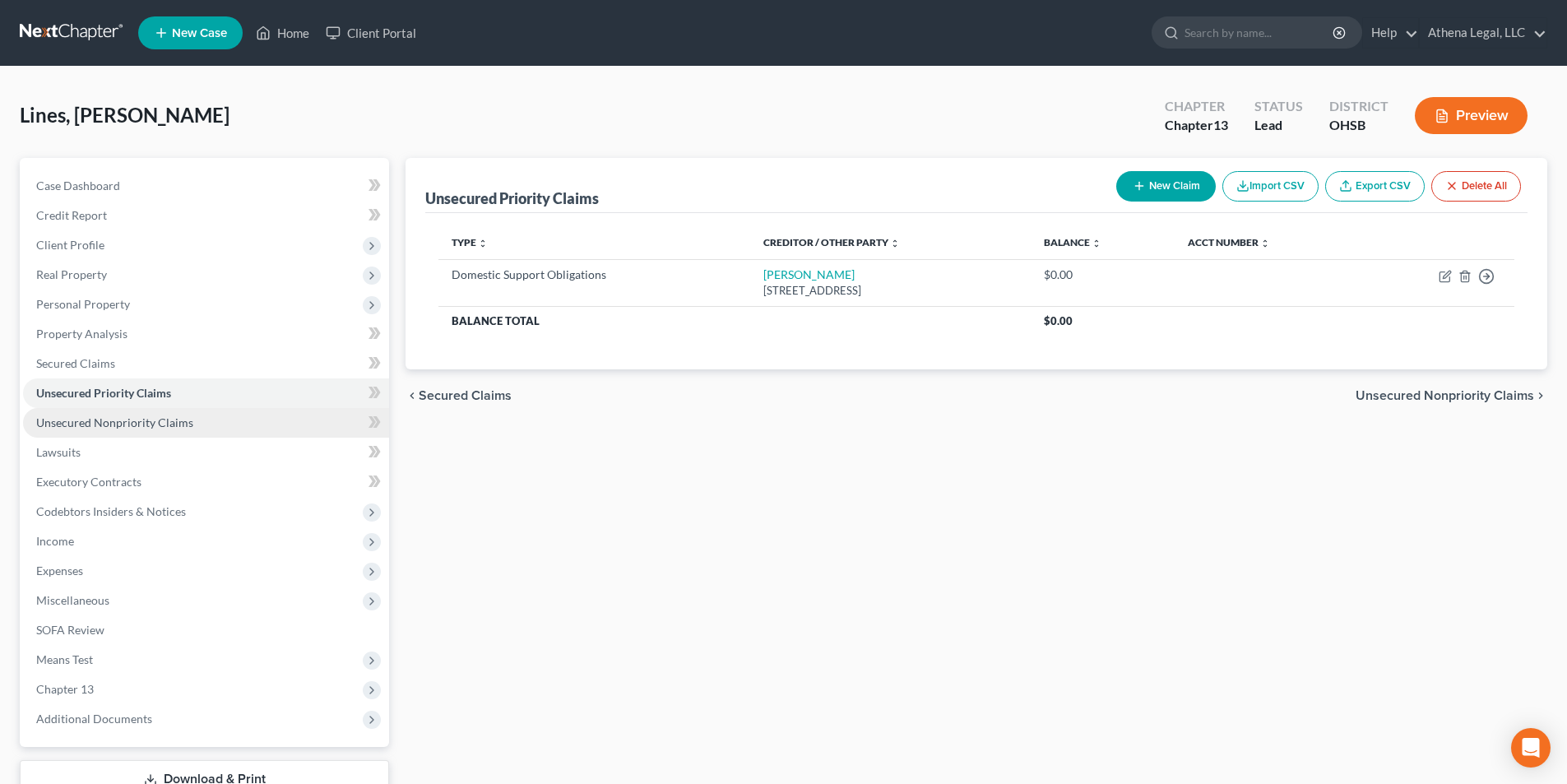
click at [117, 421] on span "Unsecured Nonpriority Claims" at bounding box center [115, 422] width 157 height 14
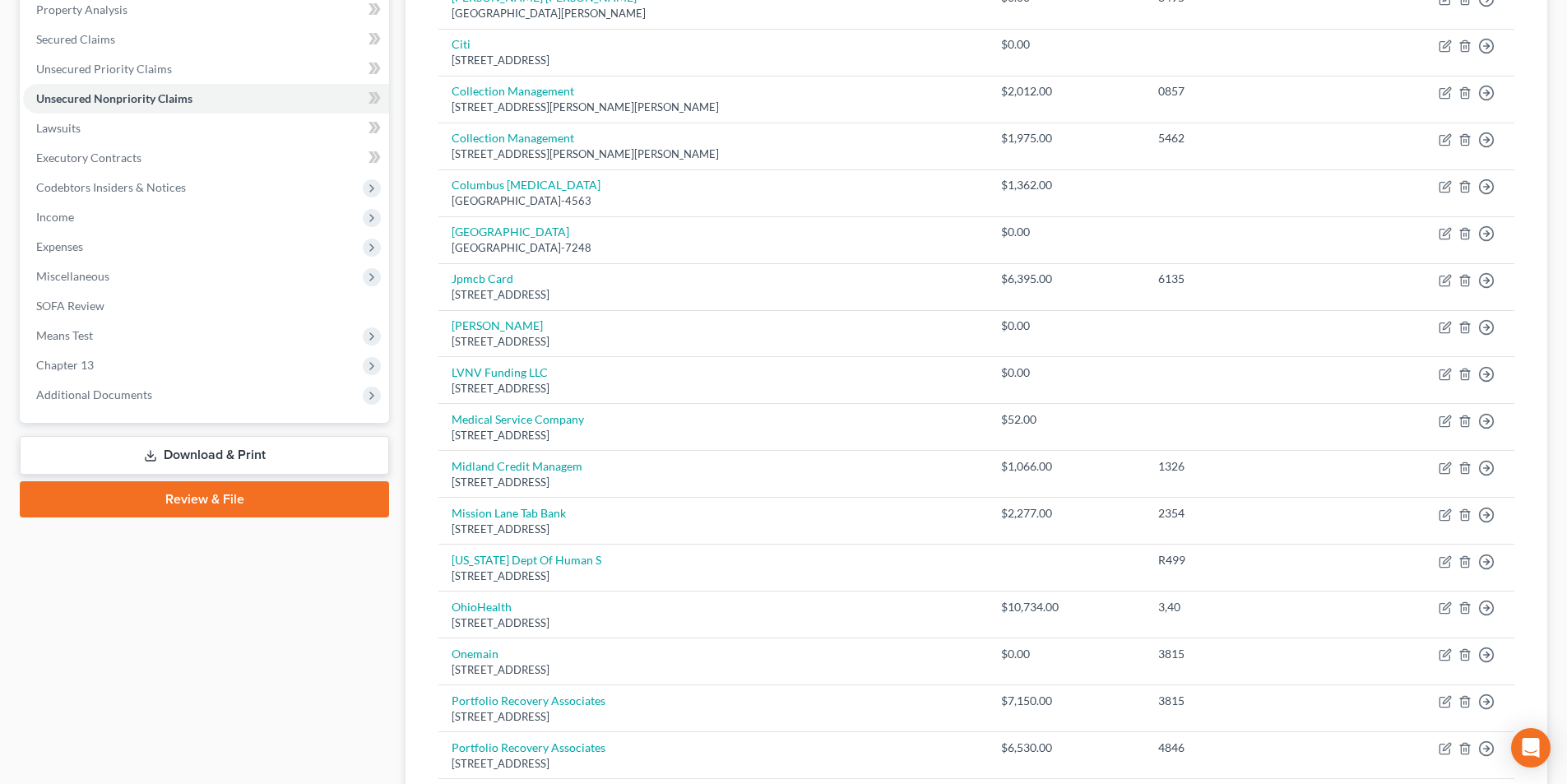
scroll to position [329, 0]
